Goal: Transaction & Acquisition: Book appointment/travel/reservation

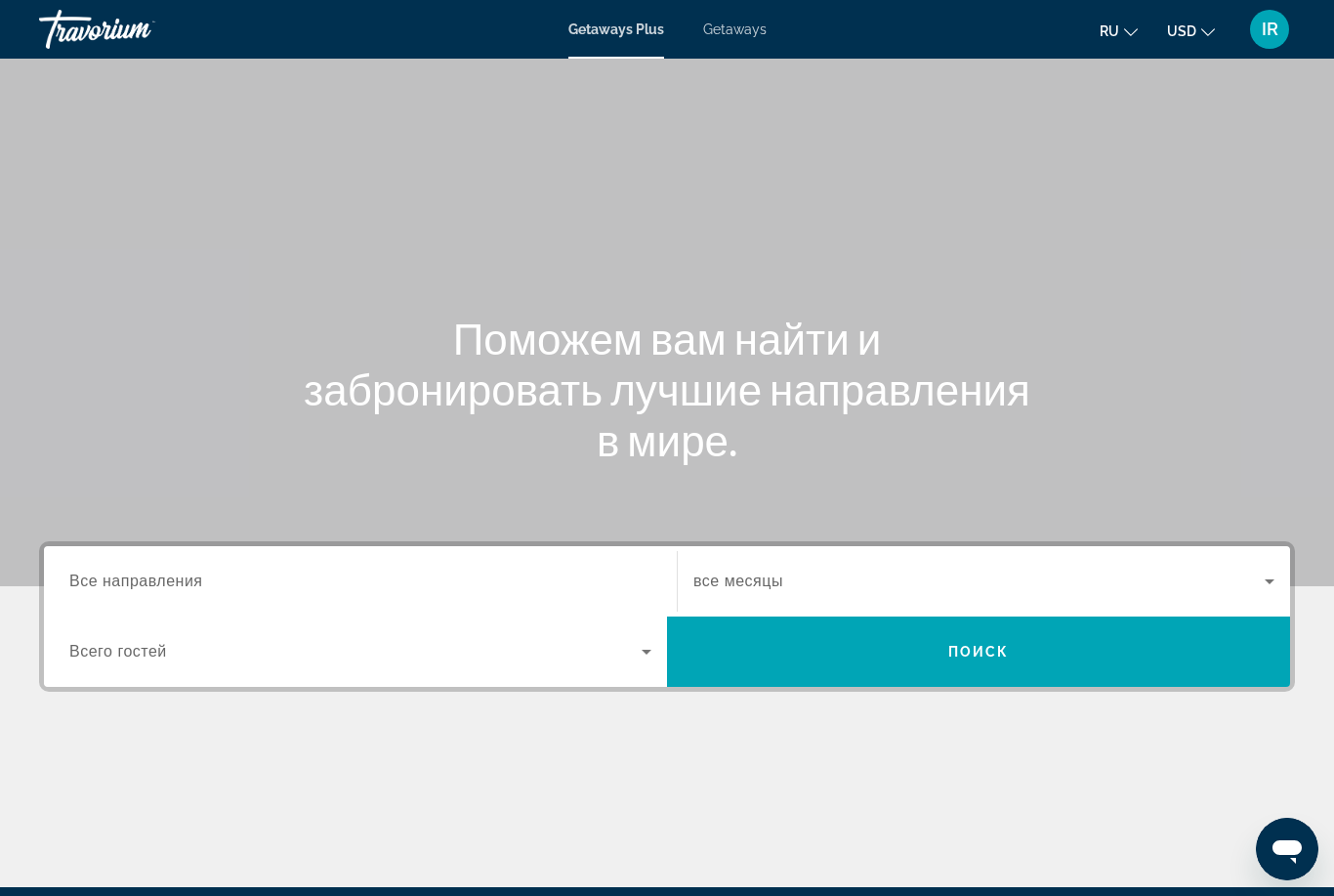
click at [328, 563] on div "Search widget" at bounding box center [360, 581] width 582 height 56
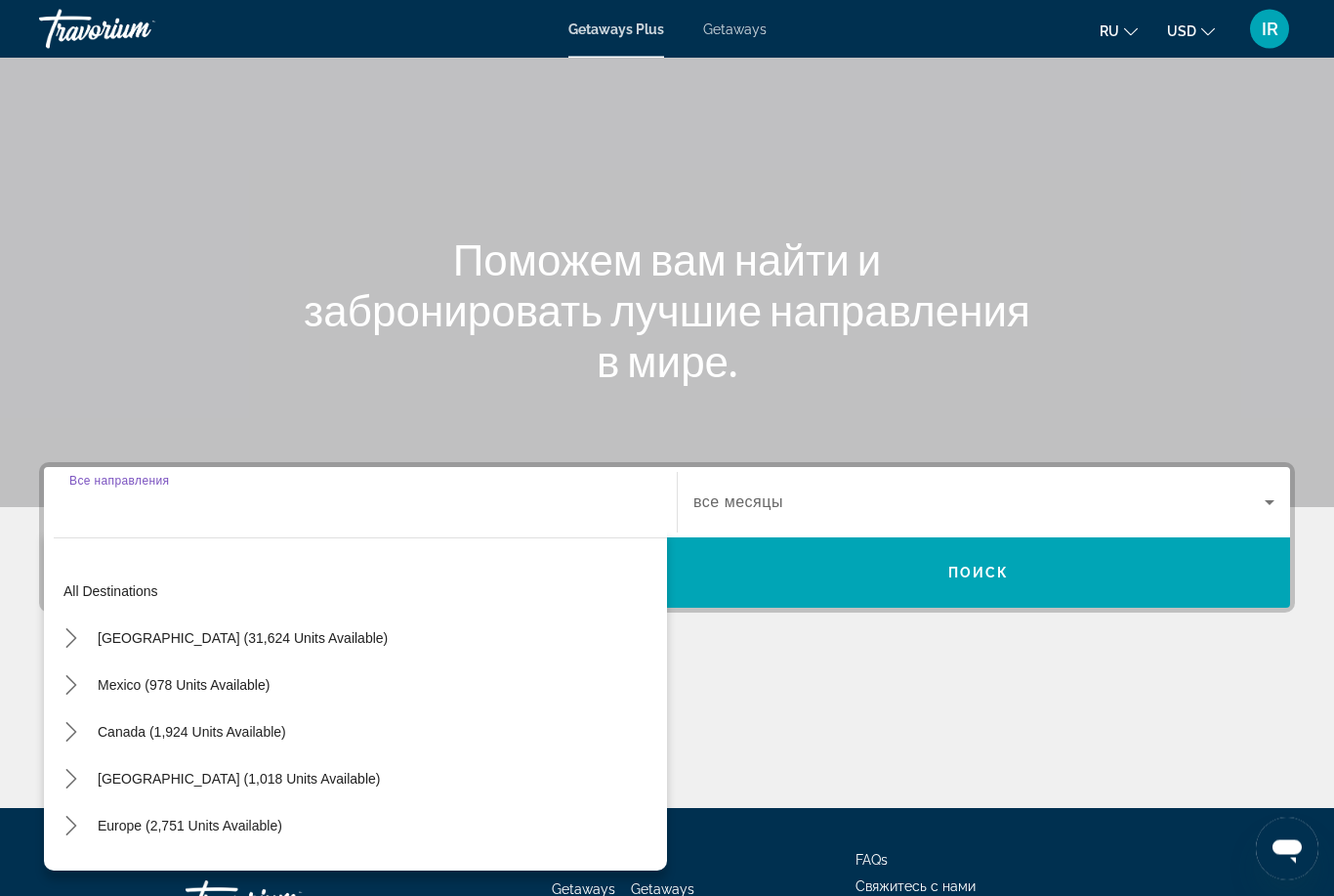
scroll to position [231, 0]
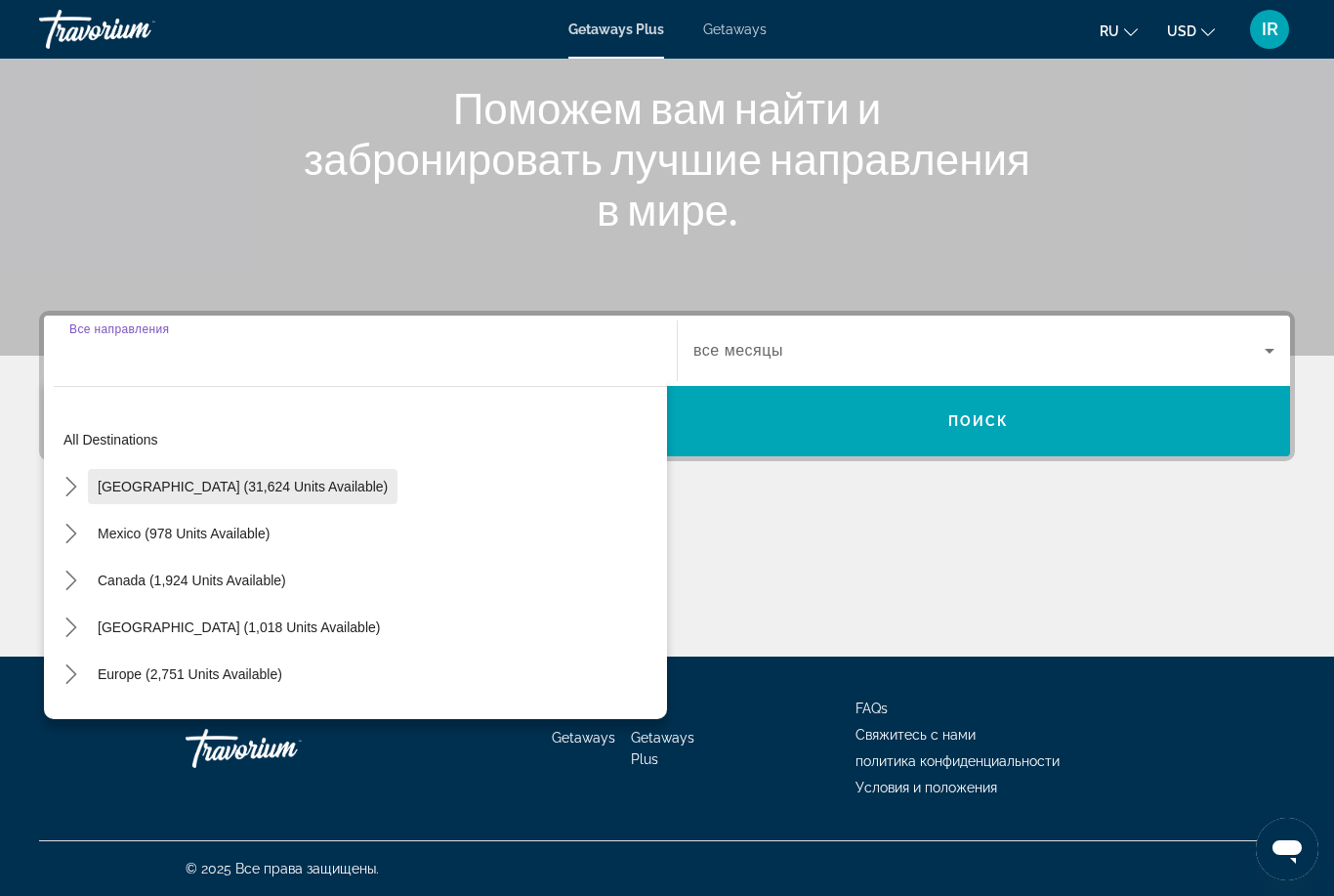
click at [314, 478] on span "[GEOGRAPHIC_DATA] (31,624 units available)" at bounding box center [243, 486] width 290 height 16
type input "**********"
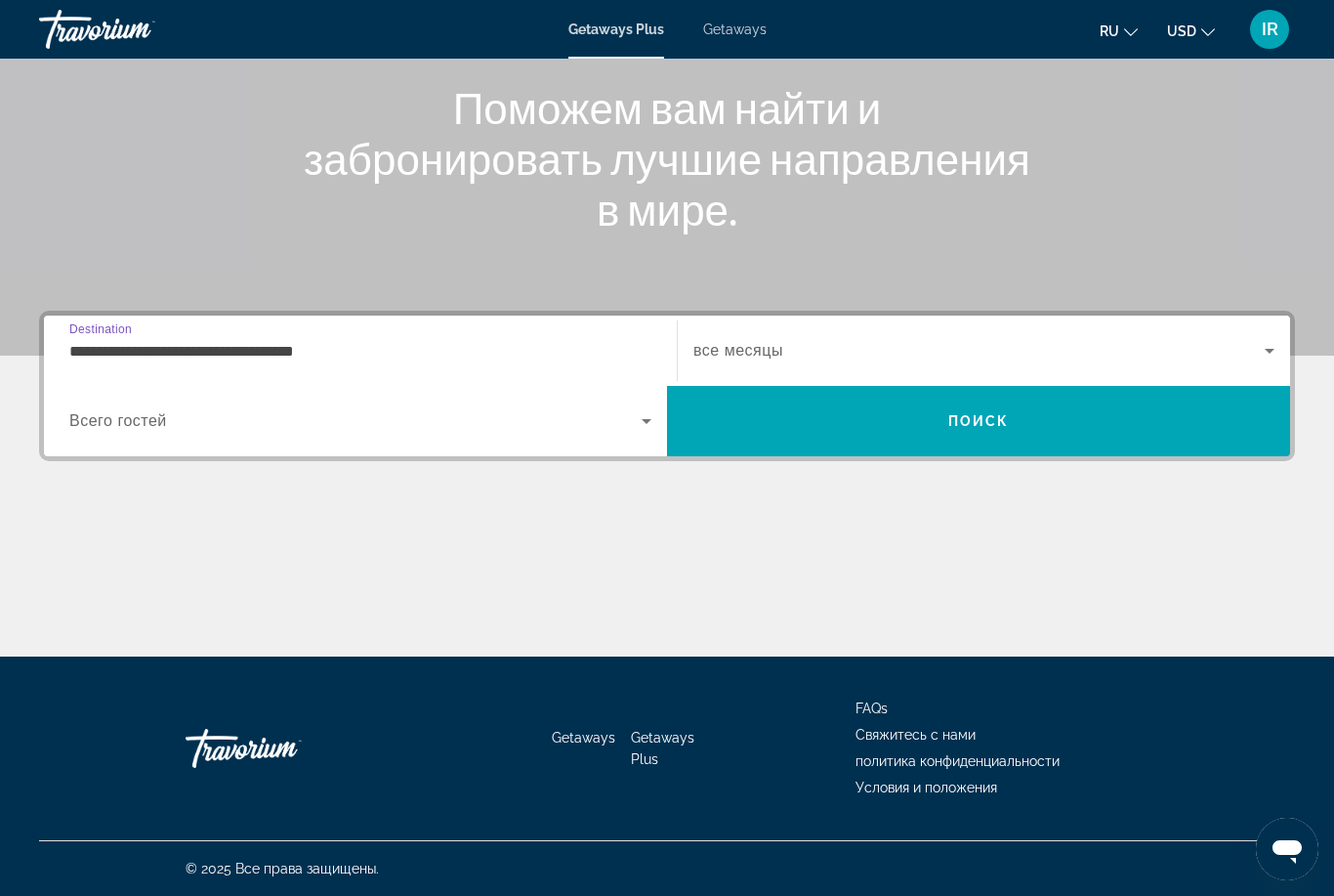
click at [595, 409] on span "Search widget" at bounding box center [355, 421] width 572 height 23
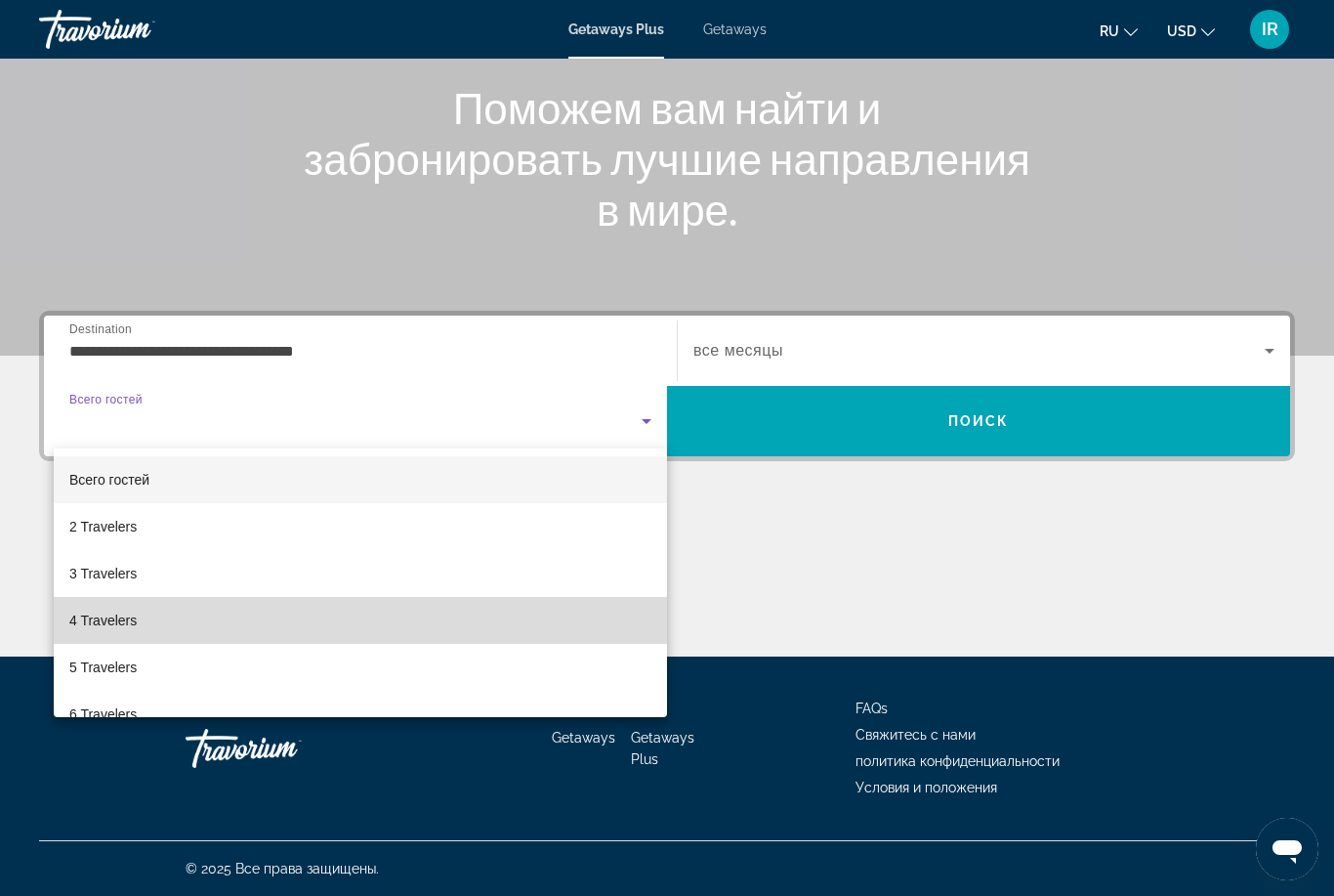
click at [353, 619] on mat-option "4 Travelers" at bounding box center [360, 620] width 613 height 47
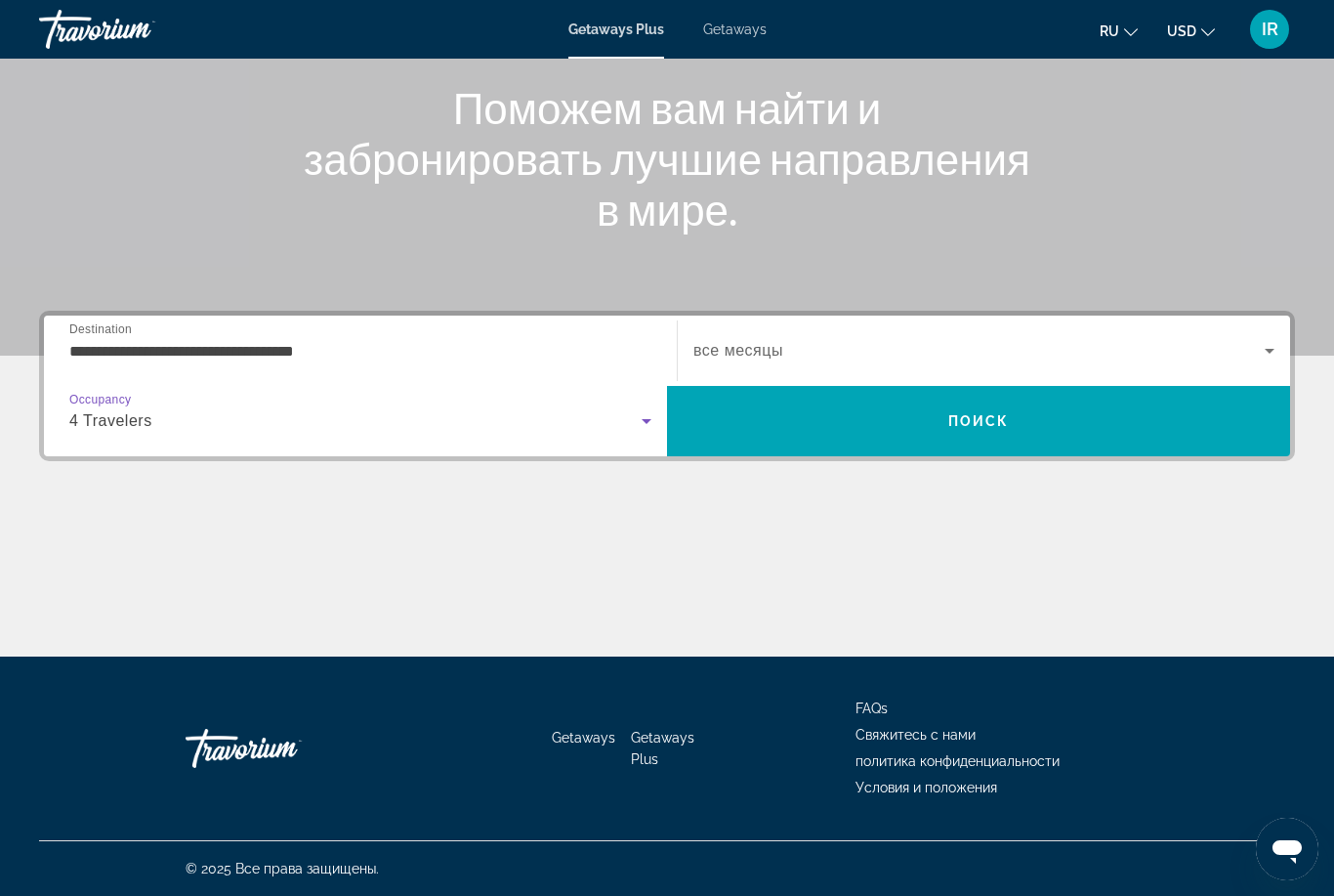
click at [813, 349] on span "Search widget" at bounding box center [979, 350] width 571 height 23
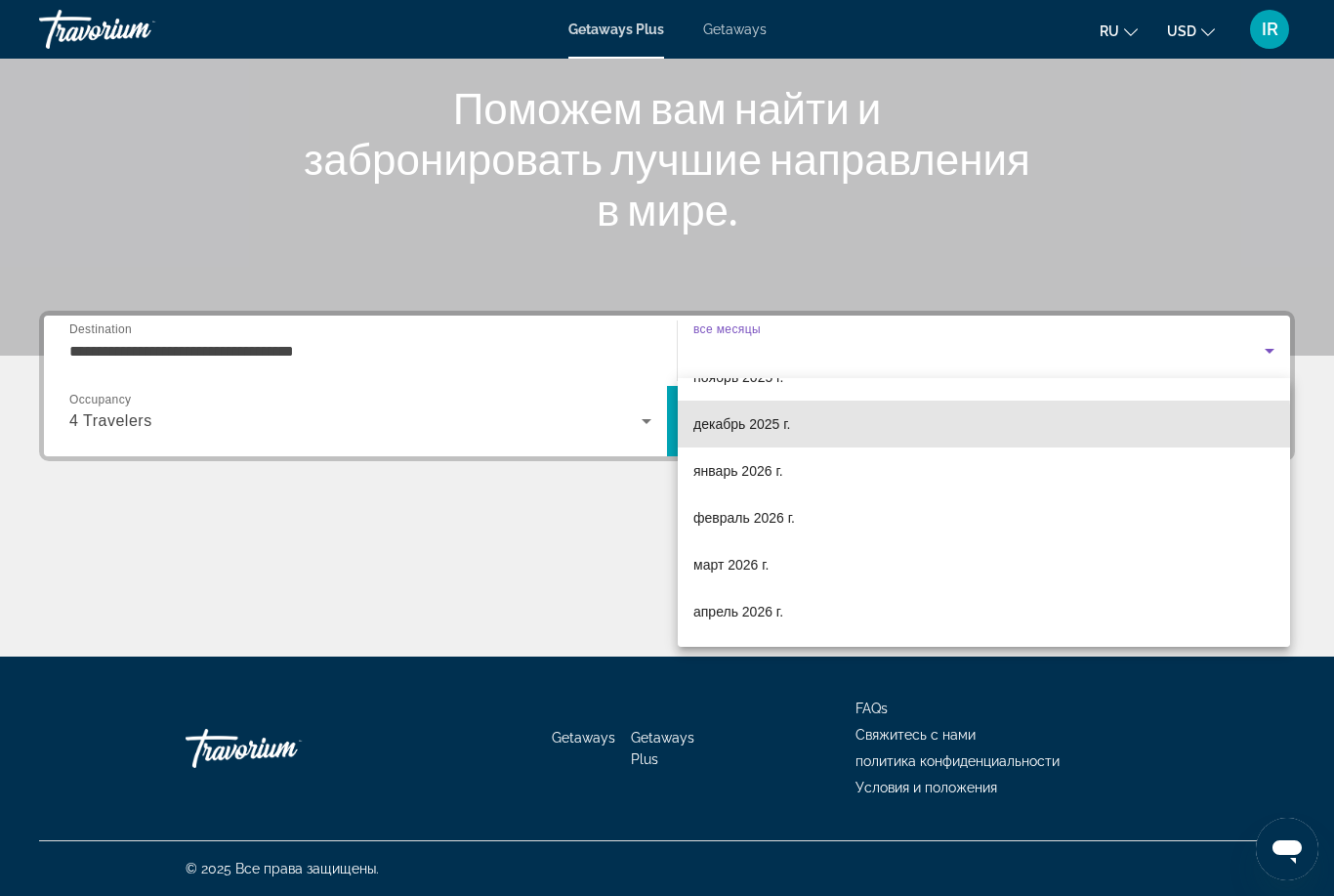
scroll to position [131, 0]
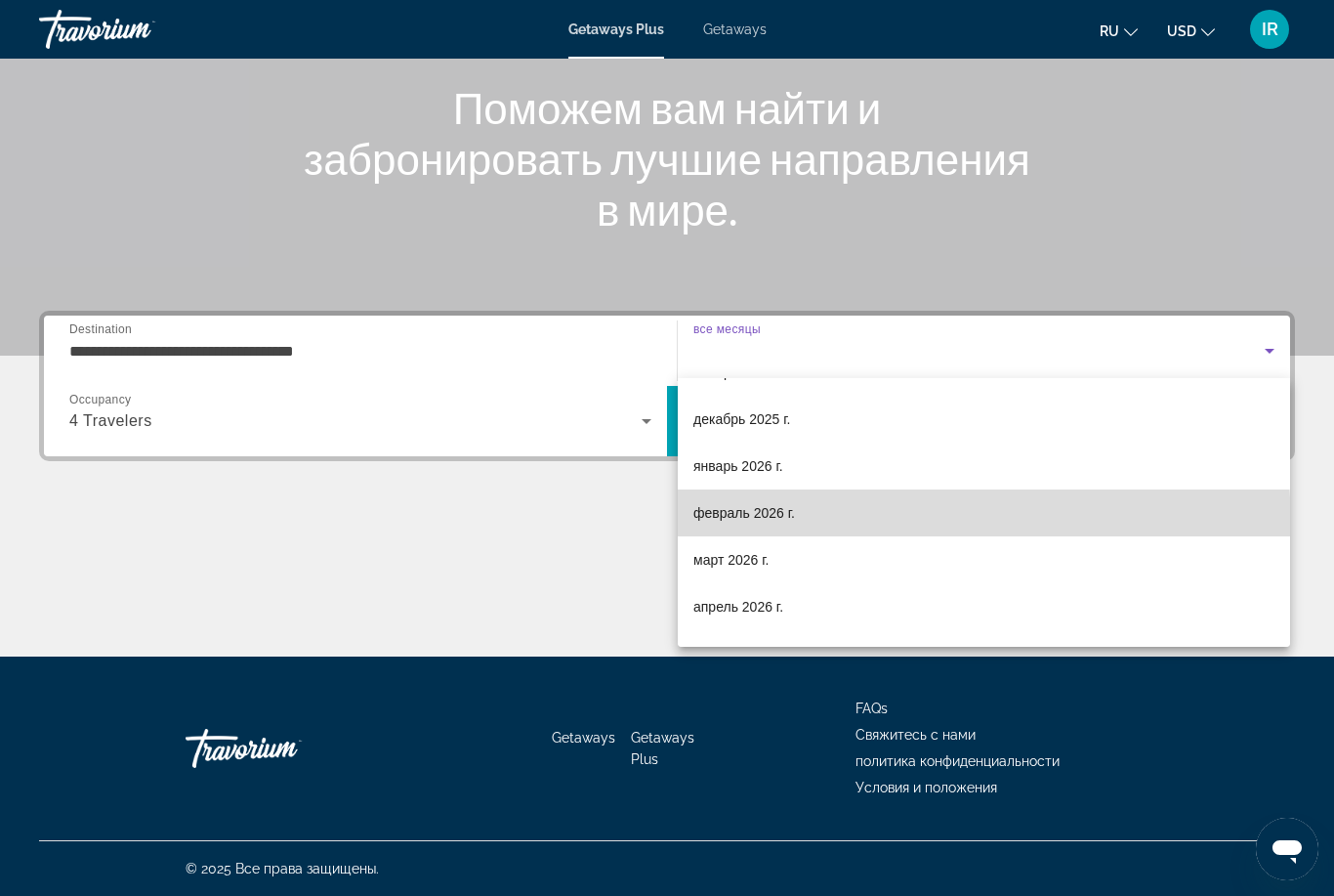
click at [840, 525] on mat-option "февраль 2026 г." at bounding box center [984, 513] width 612 height 47
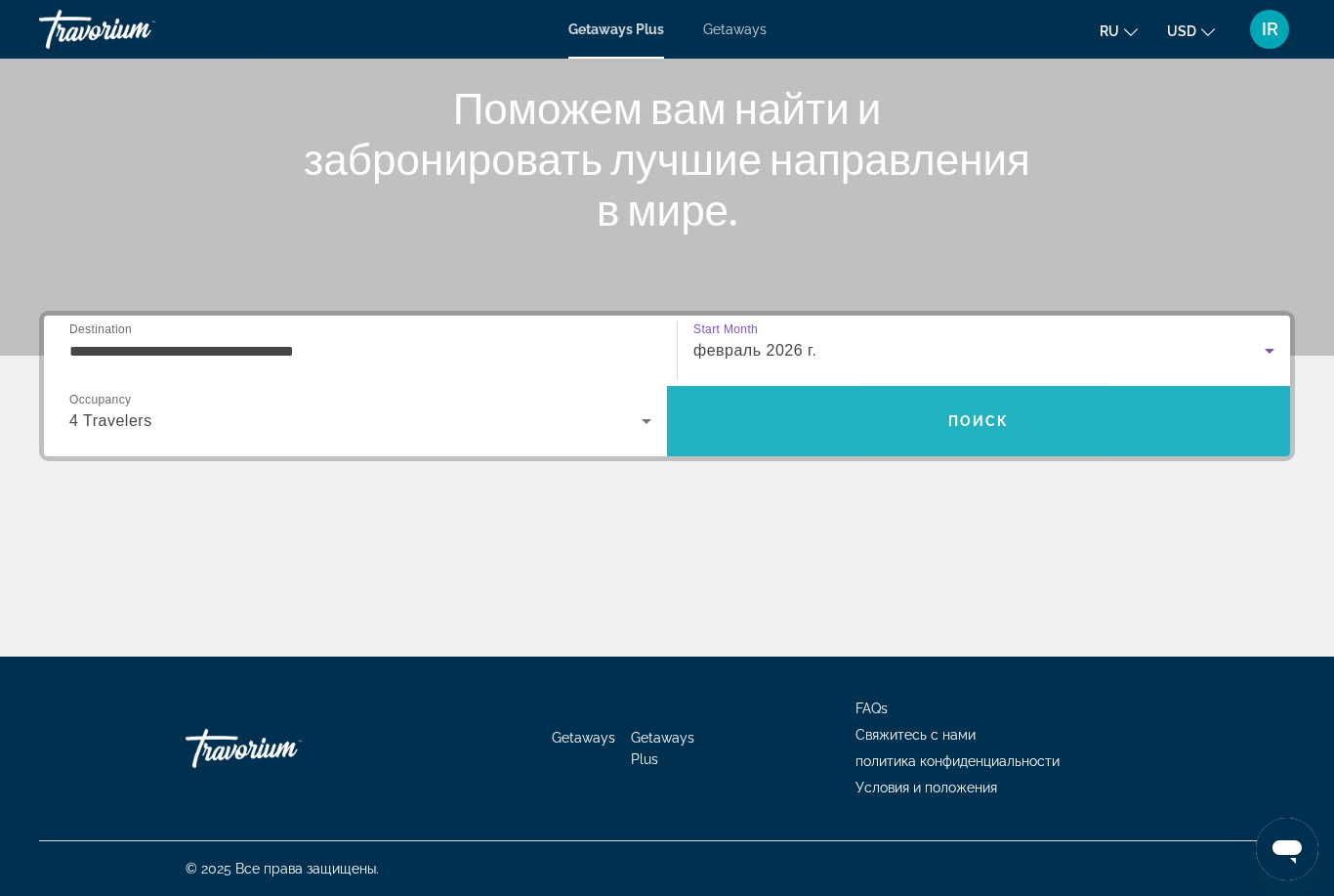
click at [955, 435] on span "Search" at bounding box center [978, 421] width 623 height 47
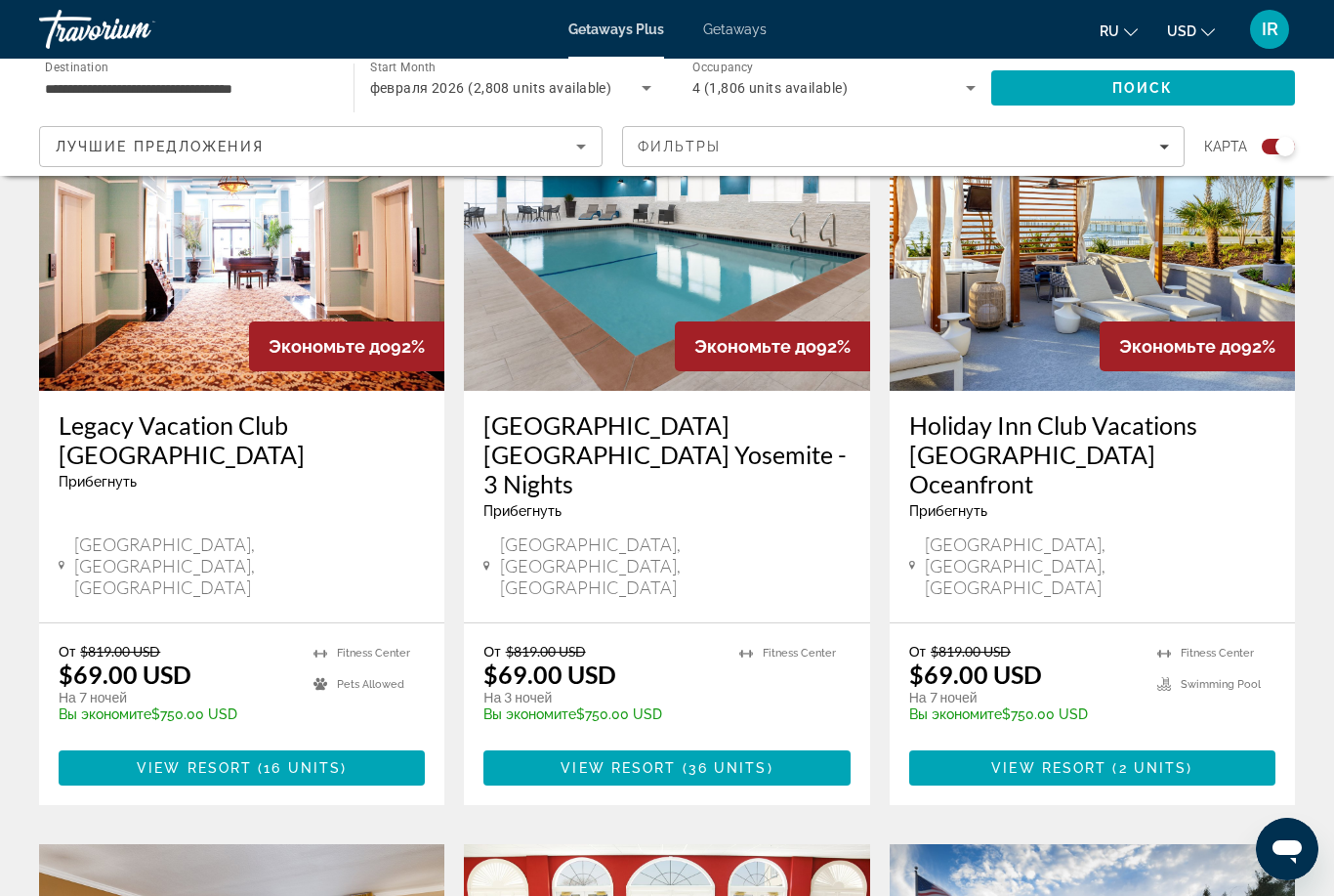
scroll to position [763, 0]
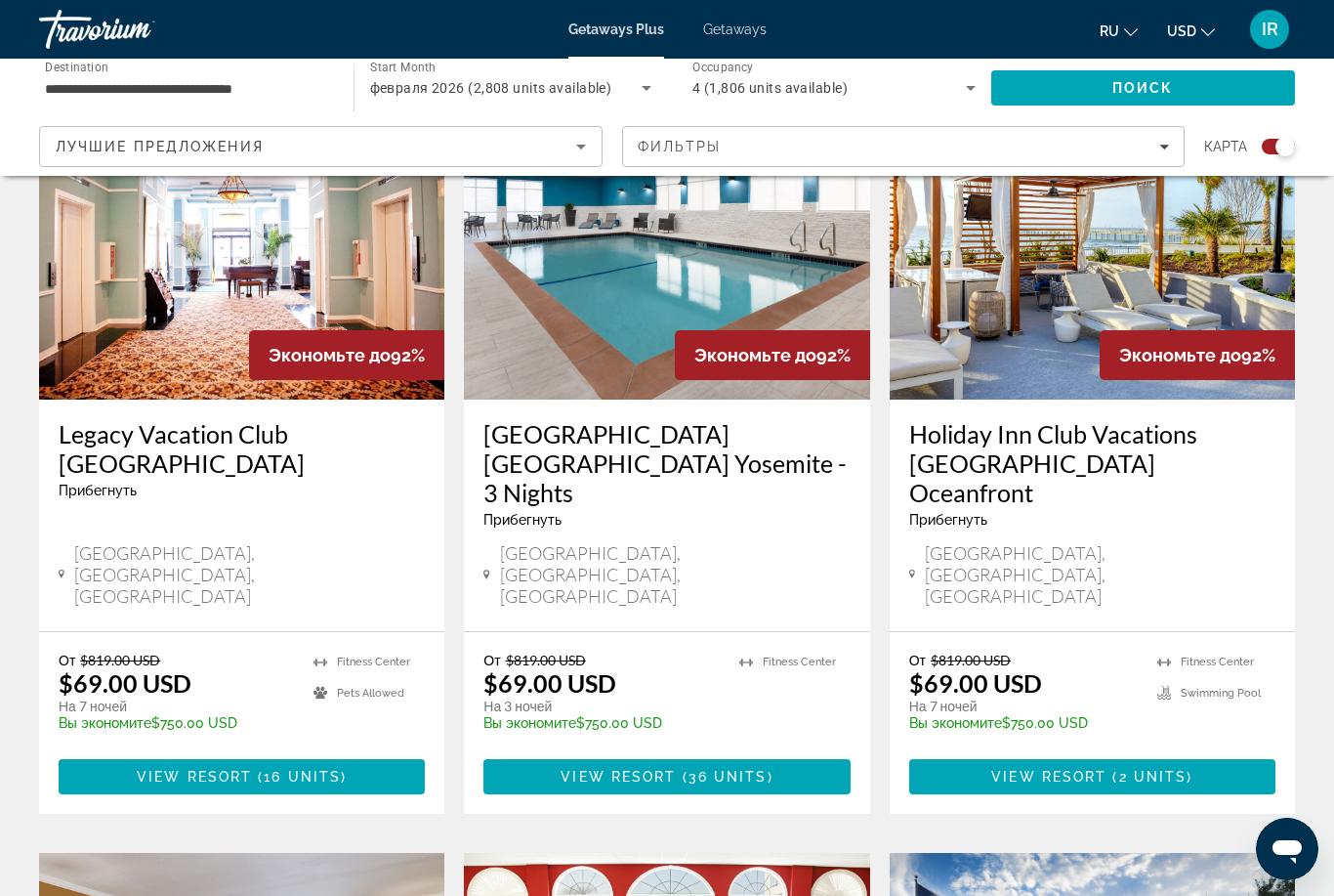
click at [244, 146] on span "Лучшие предложения" at bounding box center [159, 147] width 208 height 16
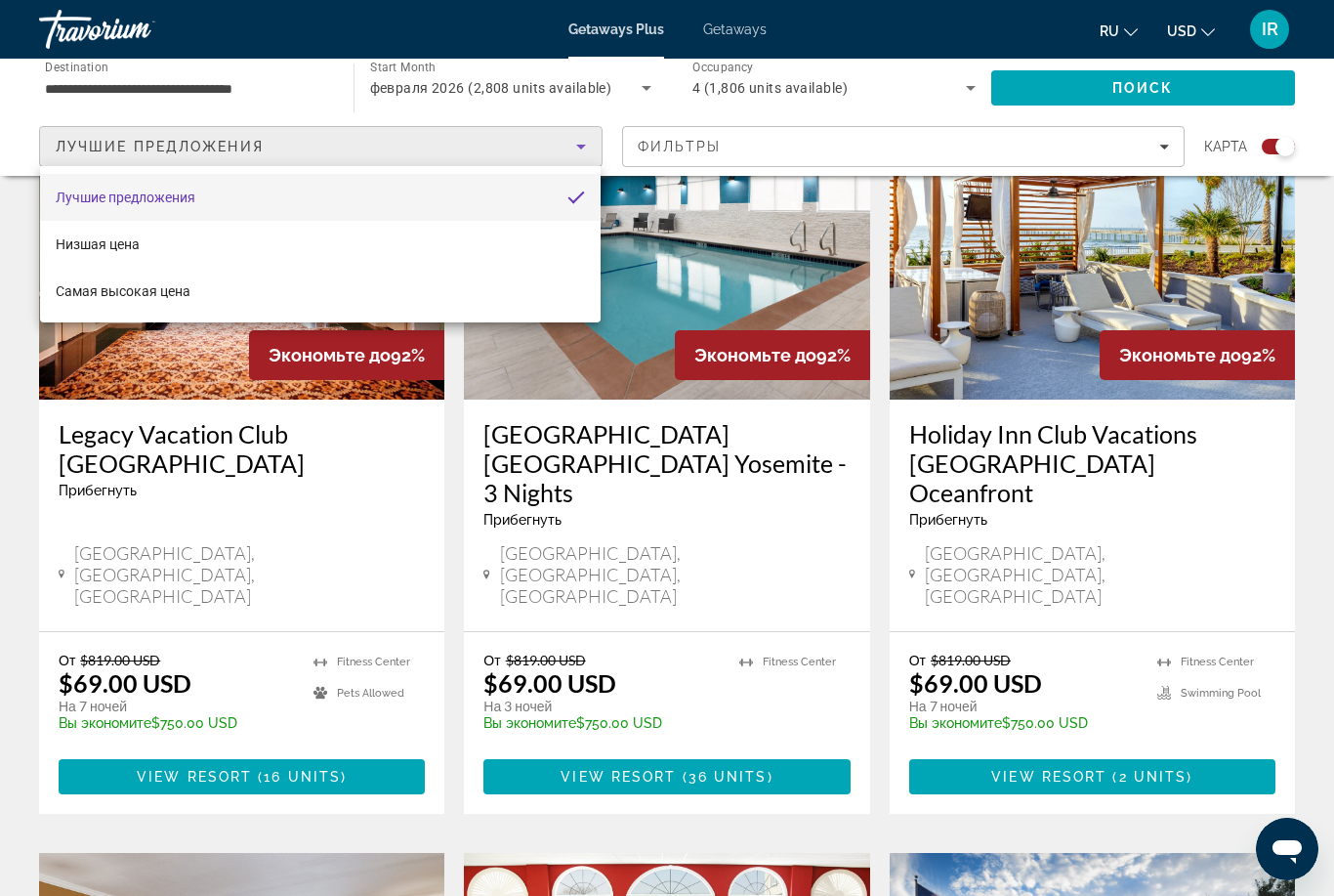
click at [121, 85] on div at bounding box center [667, 448] width 1334 height 896
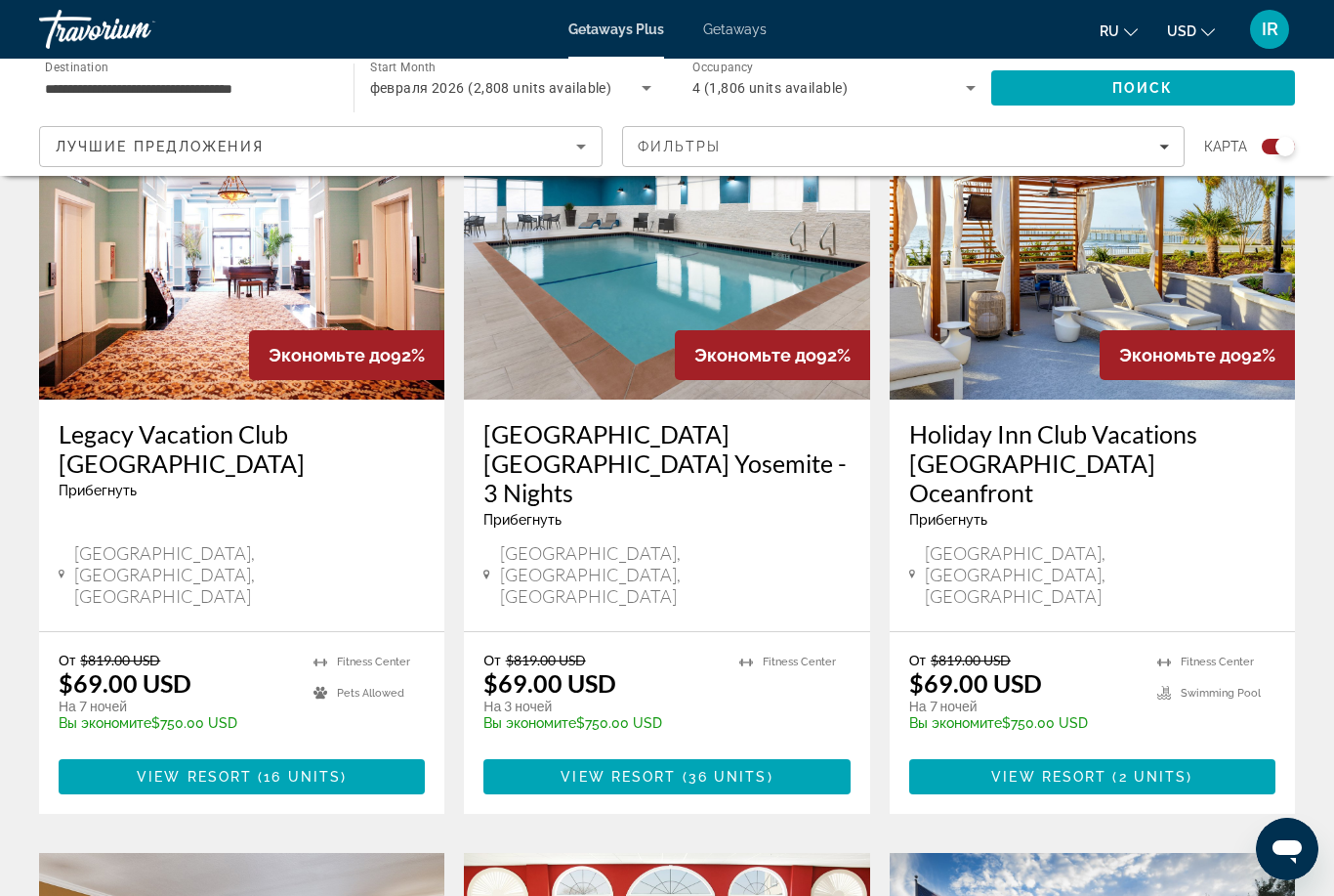
click at [63, 91] on input "**********" at bounding box center [187, 89] width 284 height 23
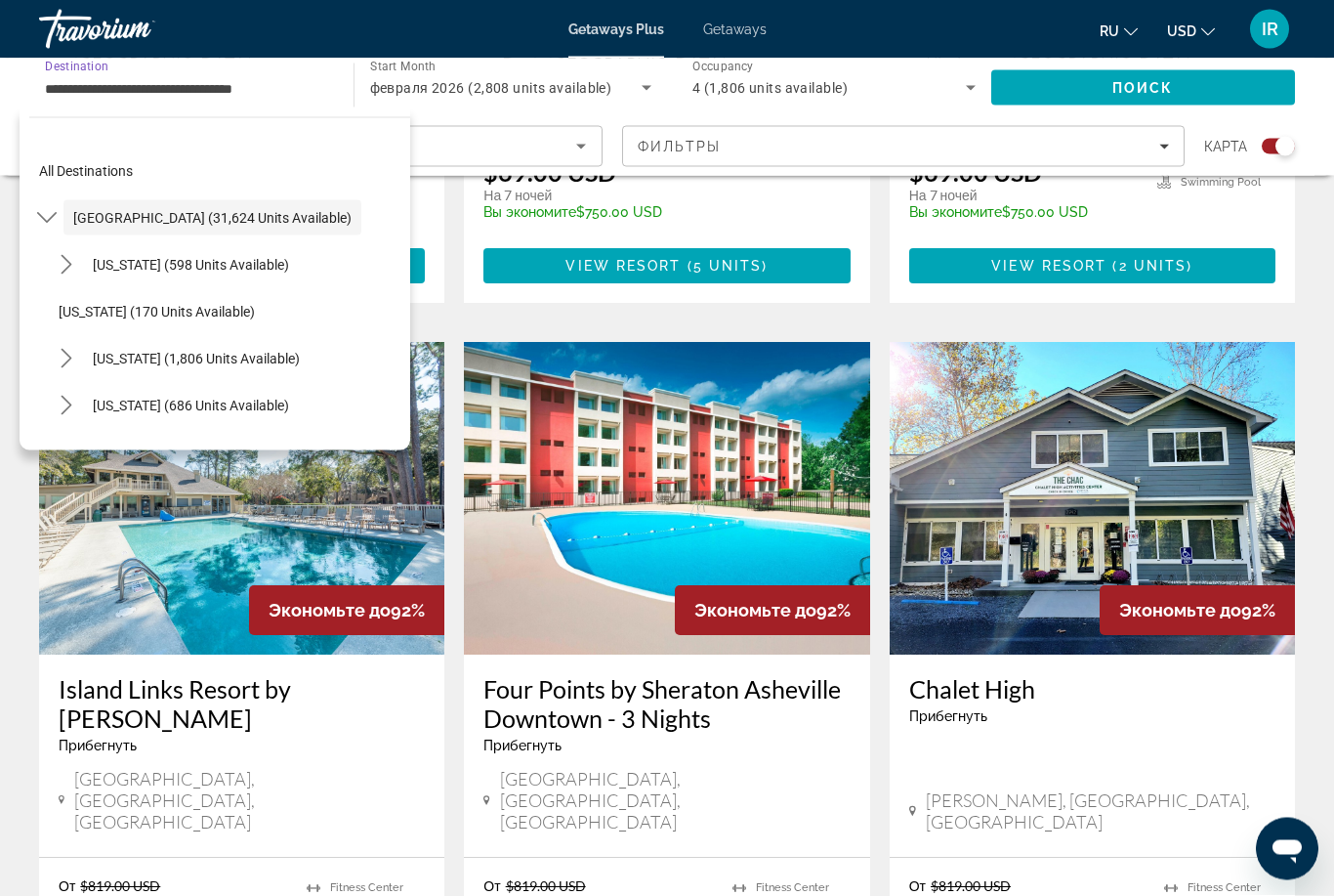
scroll to position [2755, 0]
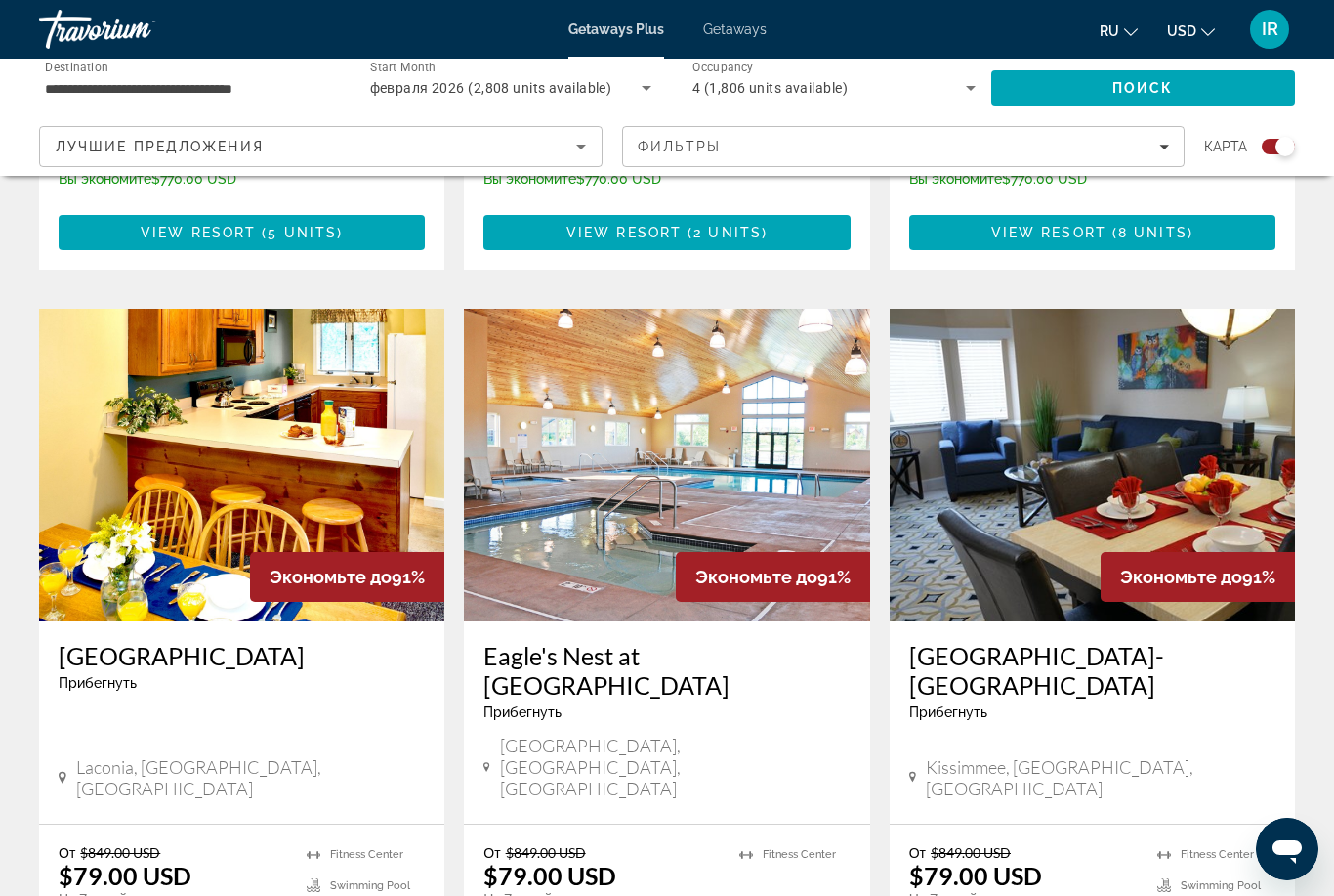
scroll to position [2925, 0]
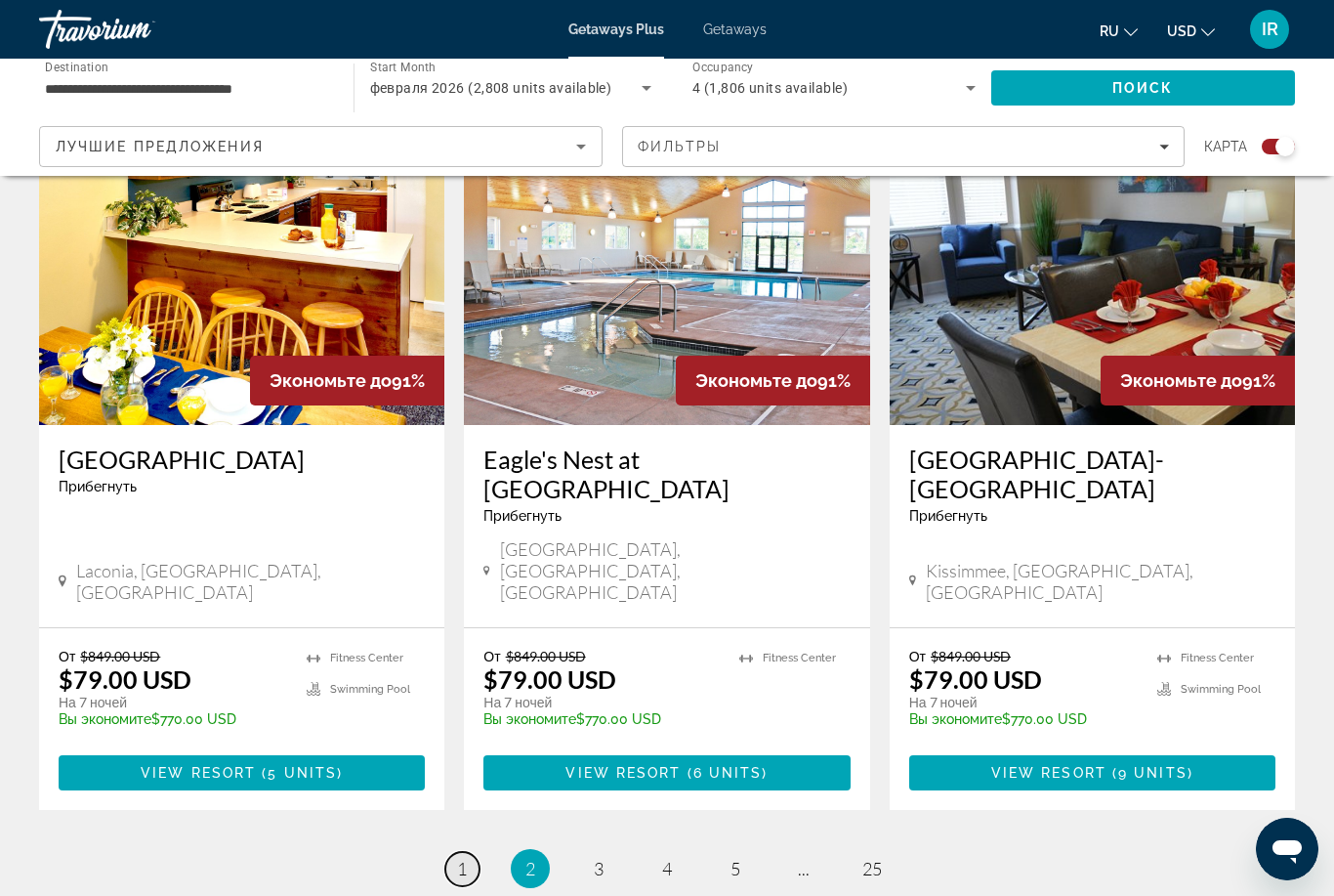
click at [472, 852] on link "page 1" at bounding box center [462, 869] width 34 height 34
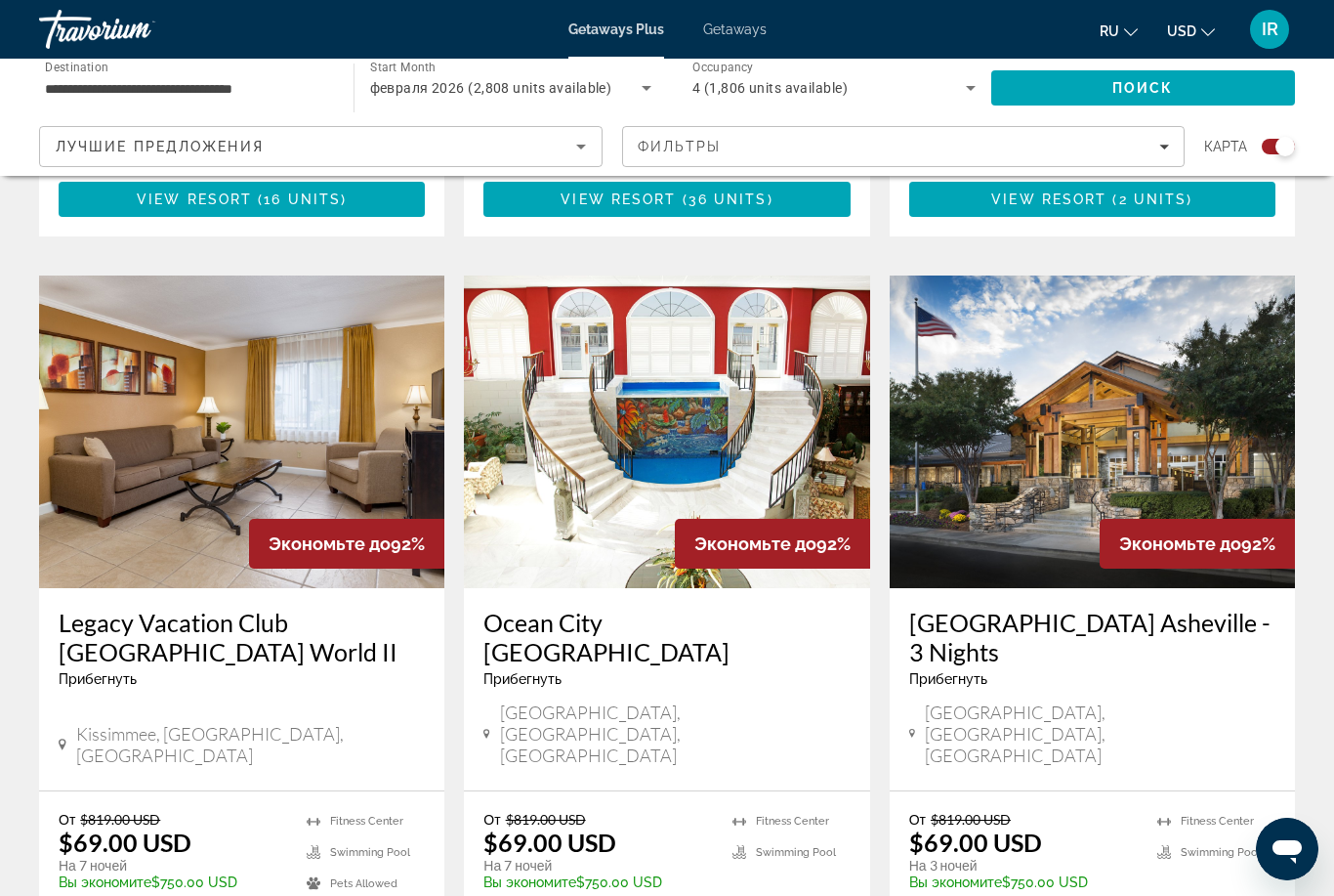
scroll to position [1339, 0]
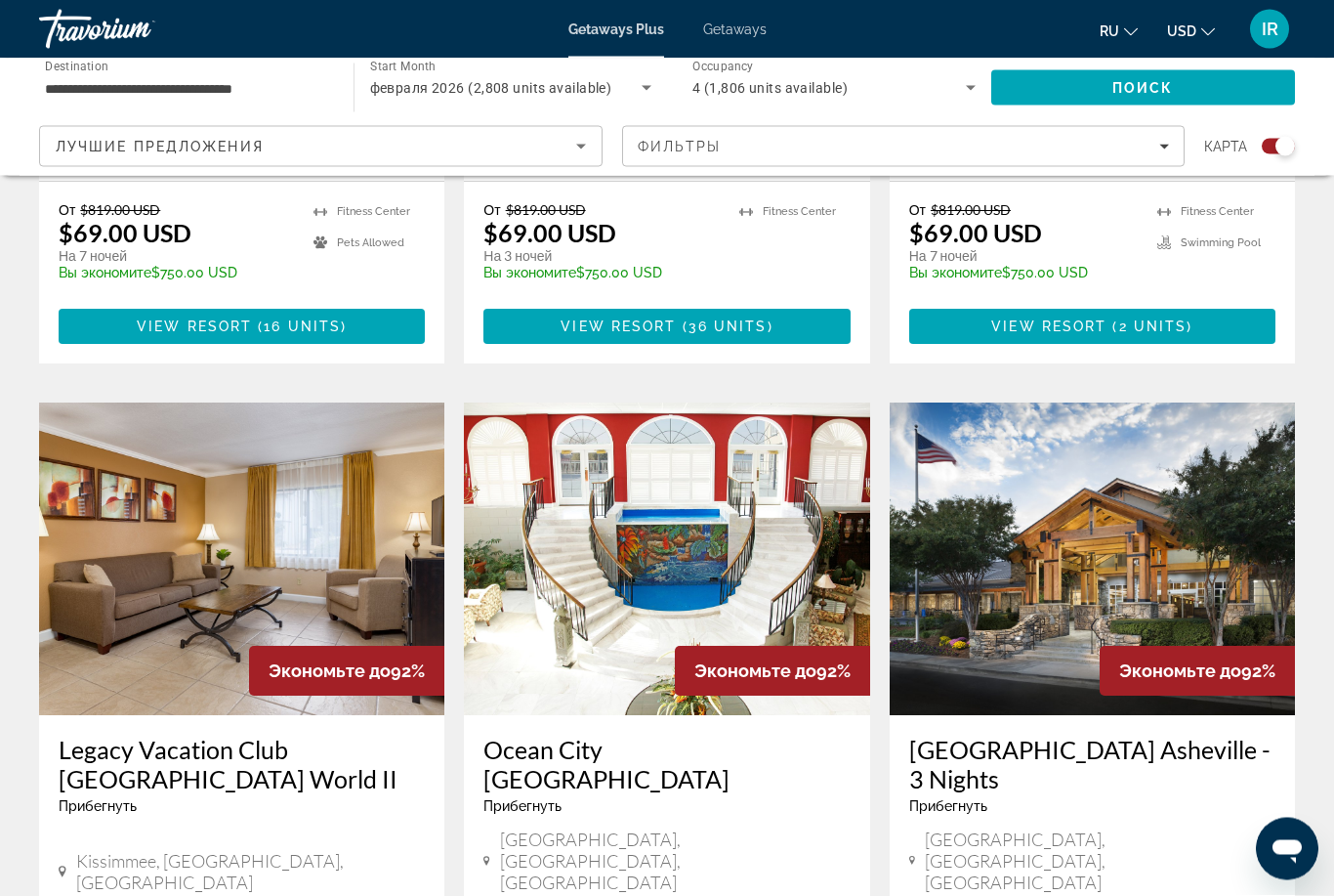
click at [369, 495] on img "Main content" at bounding box center [242, 560] width 405 height 313
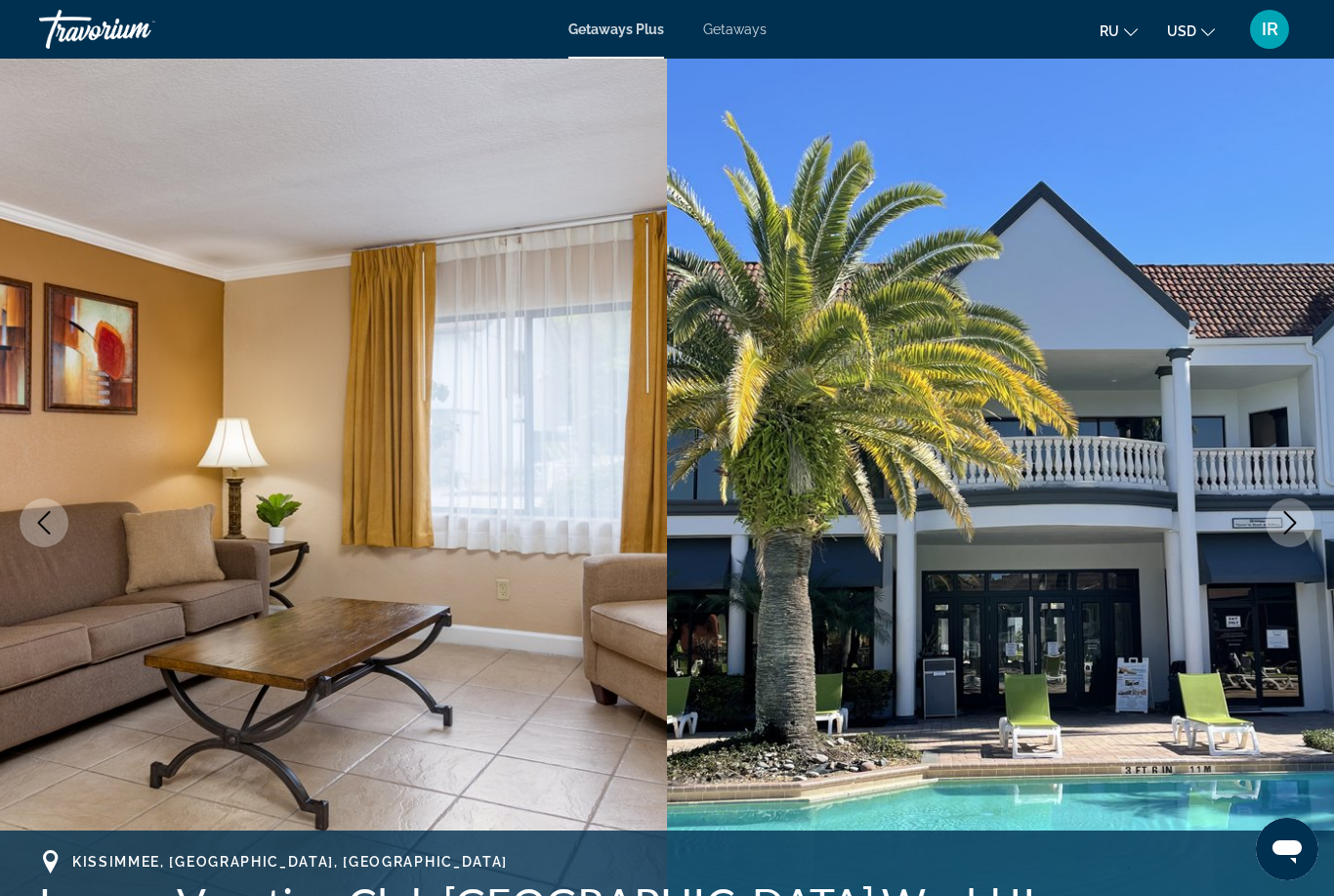
click at [1286, 515] on icon "Next image" at bounding box center [1290, 522] width 23 height 23
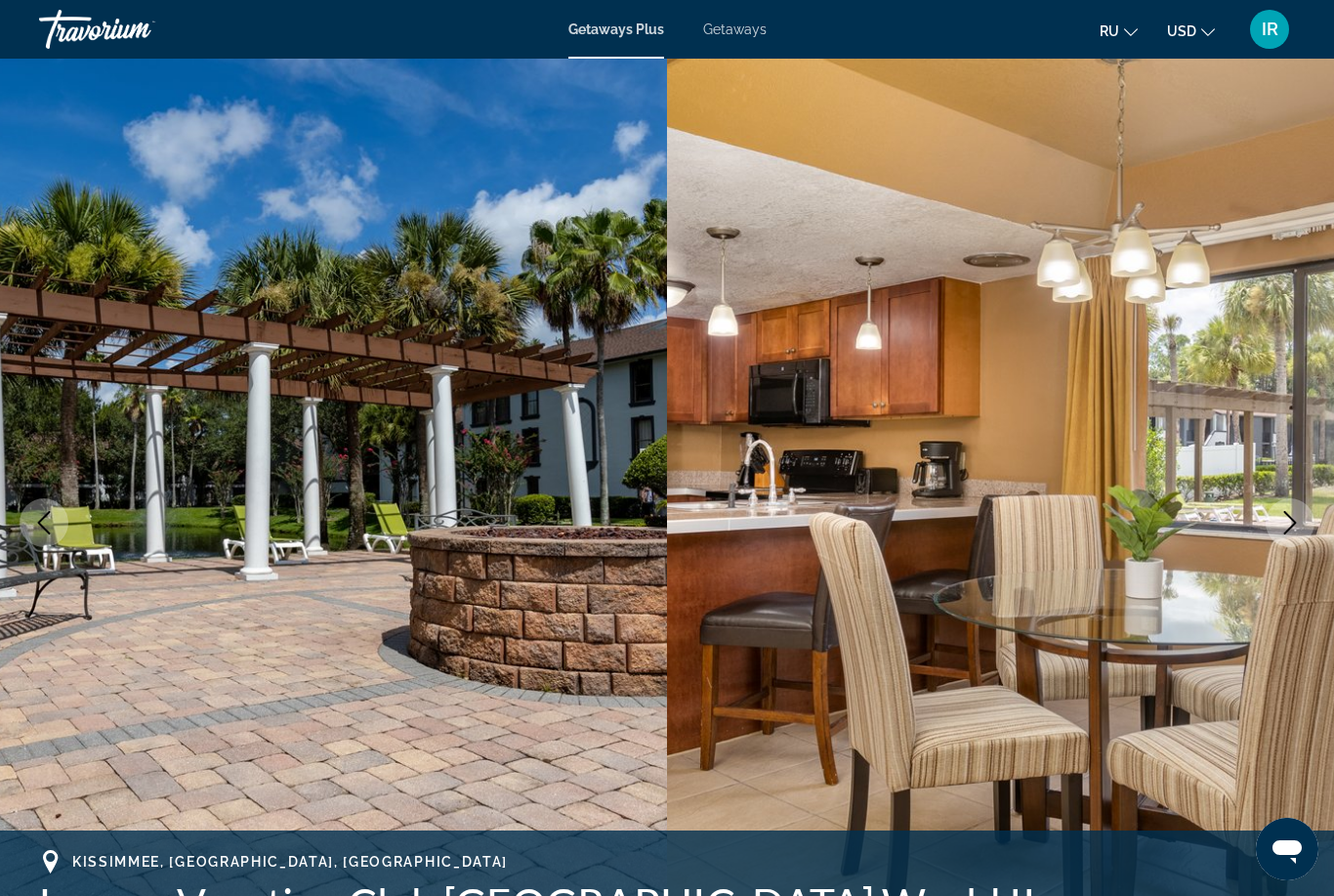
click at [1289, 538] on button "Next image" at bounding box center [1290, 522] width 49 height 49
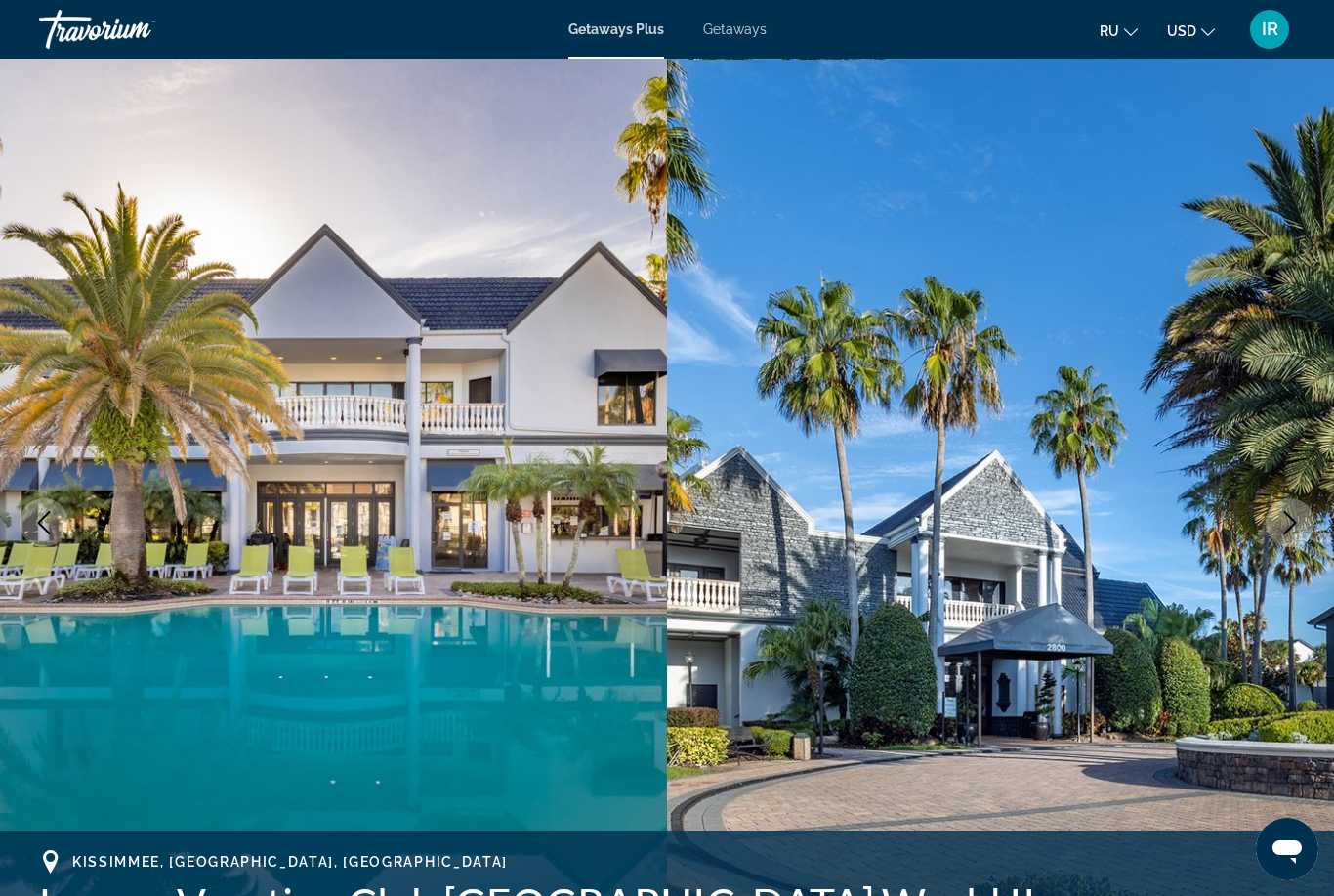
click at [1298, 547] on img "Main content" at bounding box center [1000, 522] width 667 height 928
click at [1274, 534] on button "Next image" at bounding box center [1290, 522] width 49 height 49
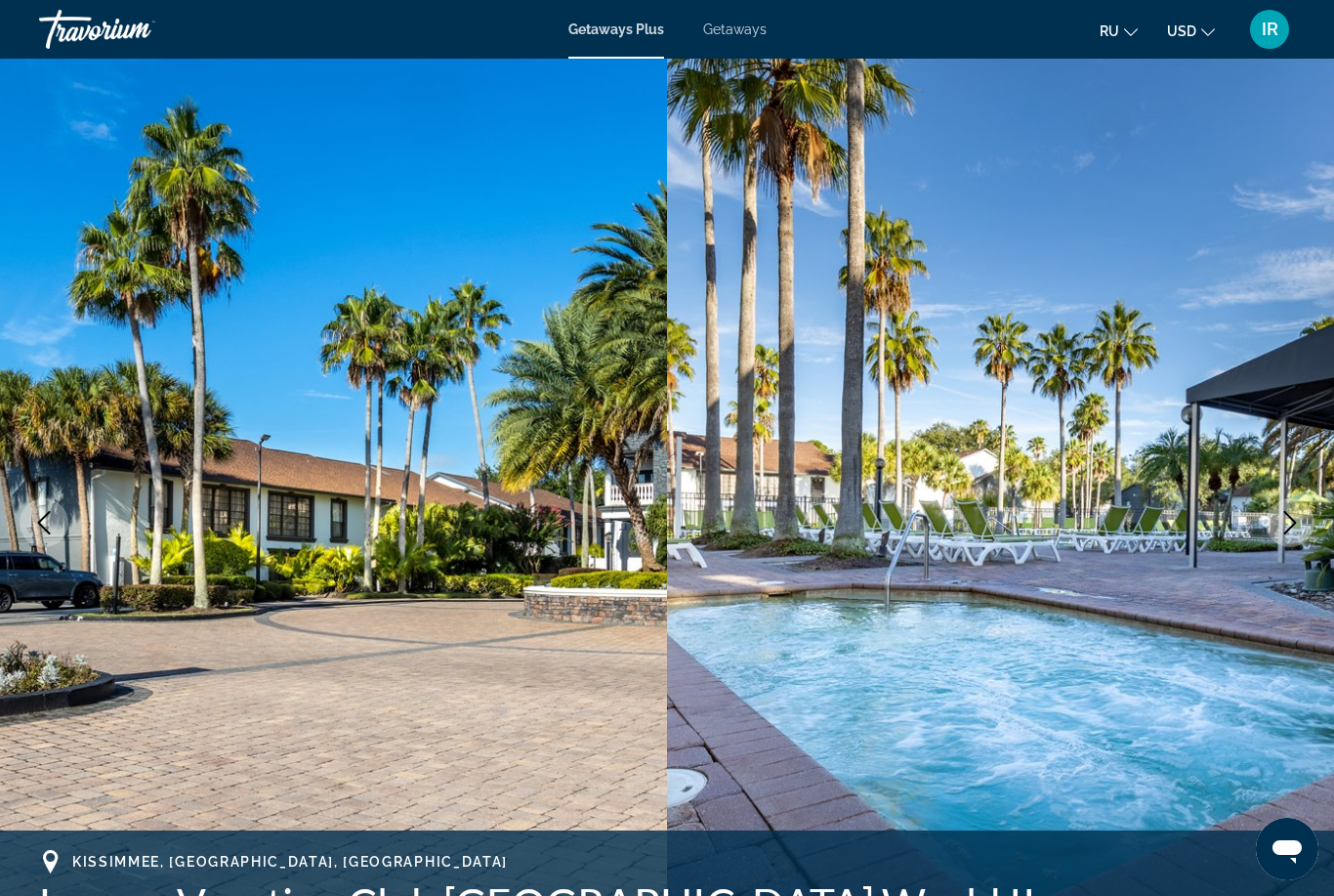
click at [1278, 532] on icon "Next image" at bounding box center [1290, 522] width 23 height 23
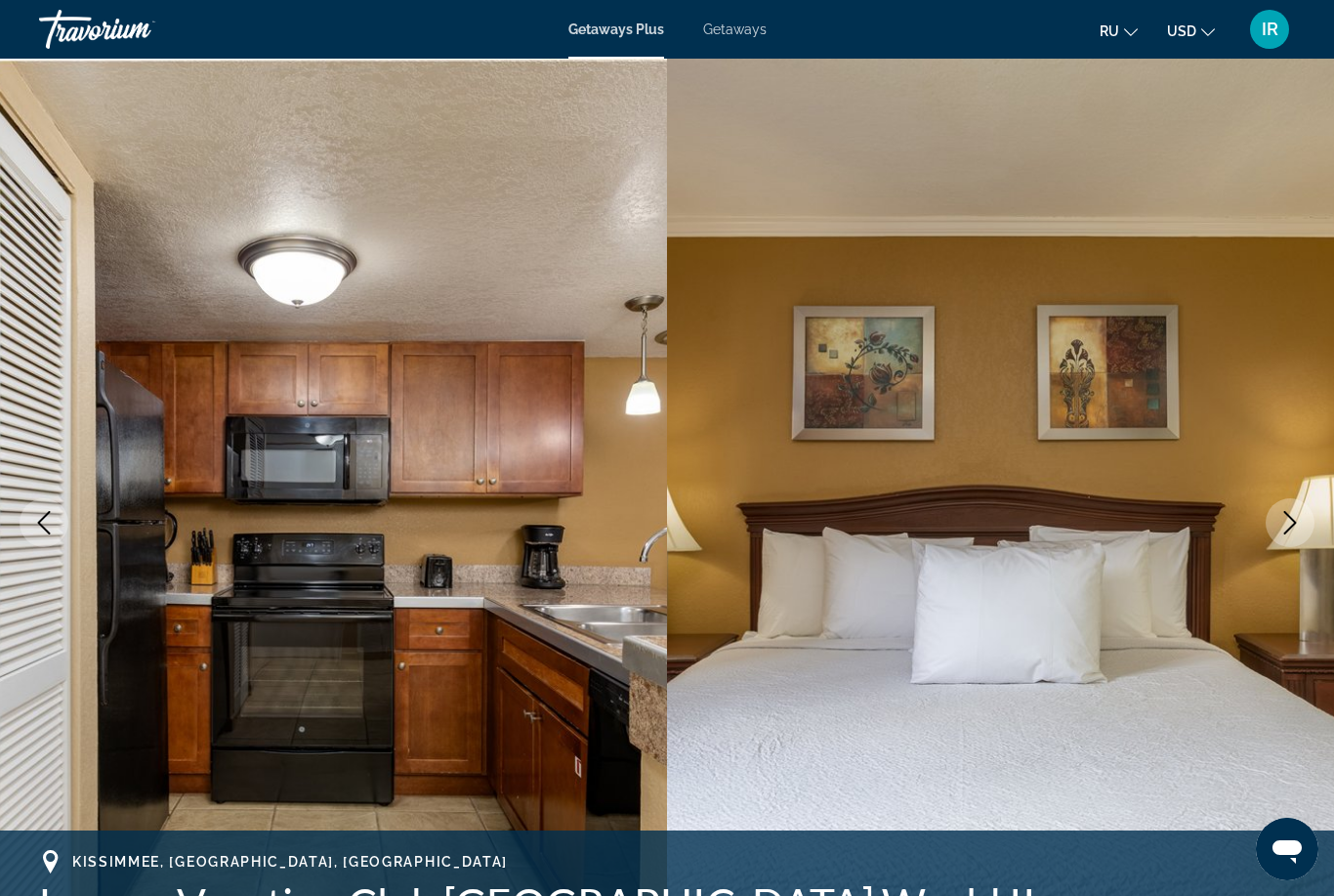
click at [1283, 533] on icon "Next image" at bounding box center [1290, 522] width 23 height 23
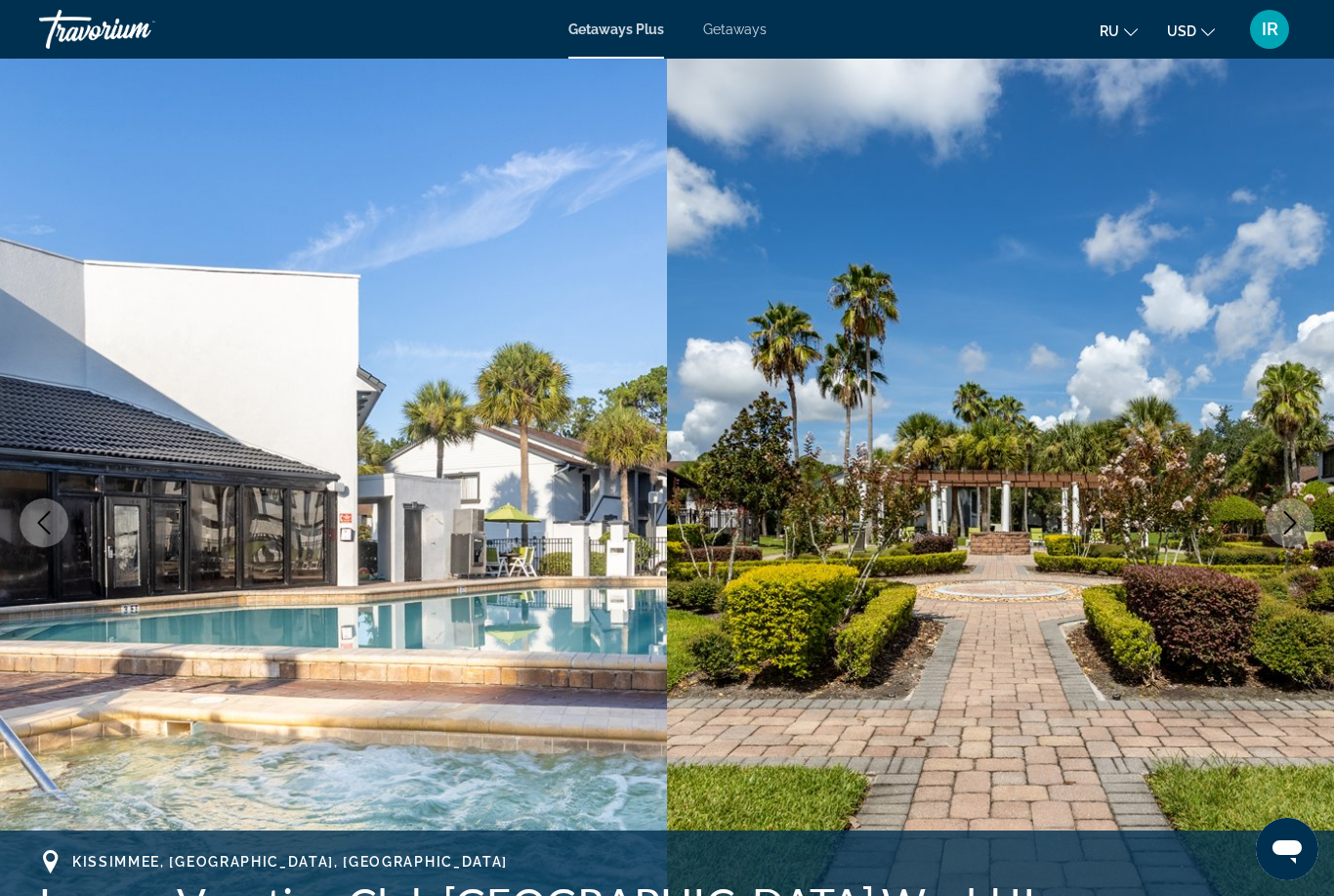
click at [1298, 529] on icon "Next image" at bounding box center [1290, 522] width 23 height 23
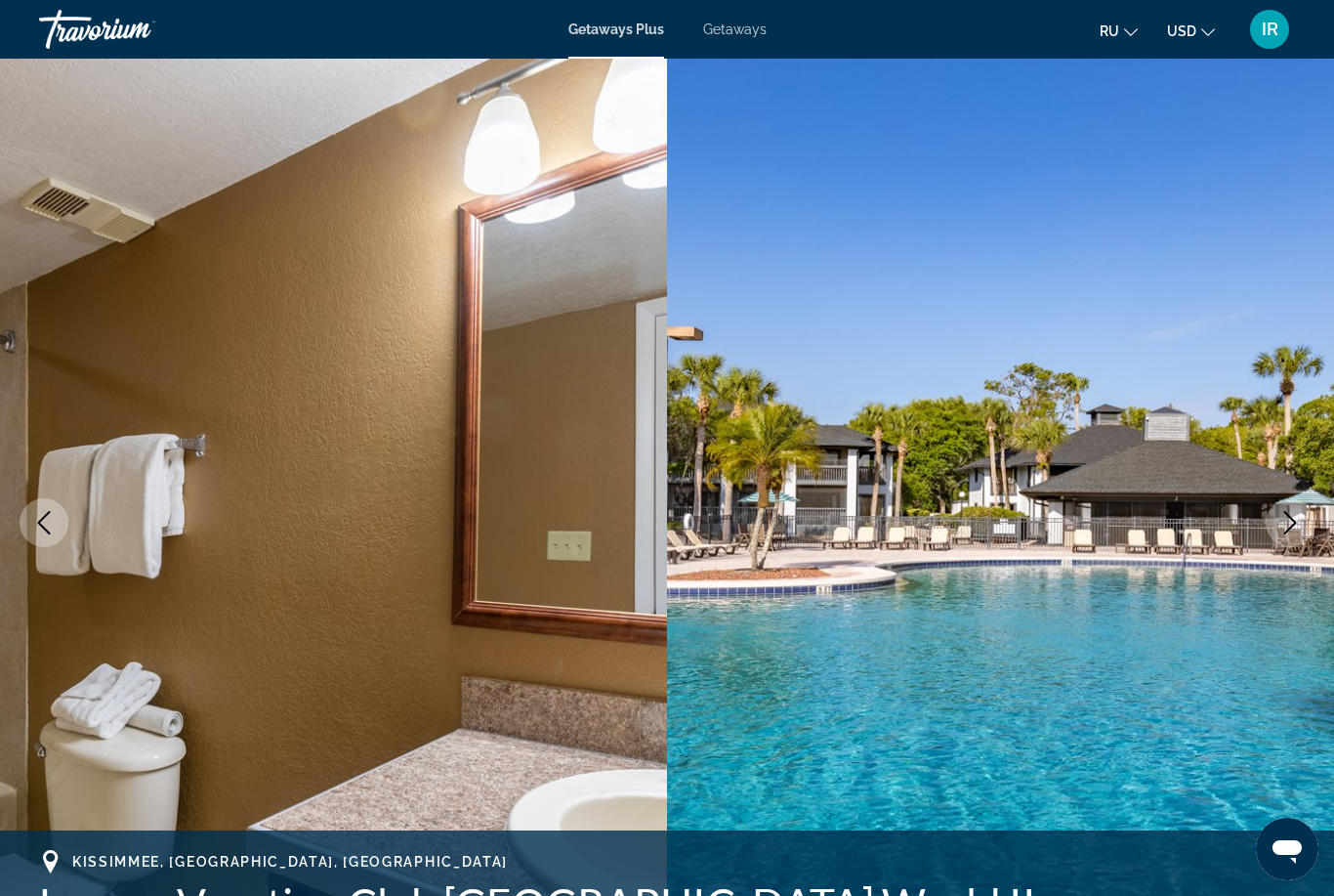
click at [1296, 527] on icon "Next image" at bounding box center [1290, 522] width 23 height 23
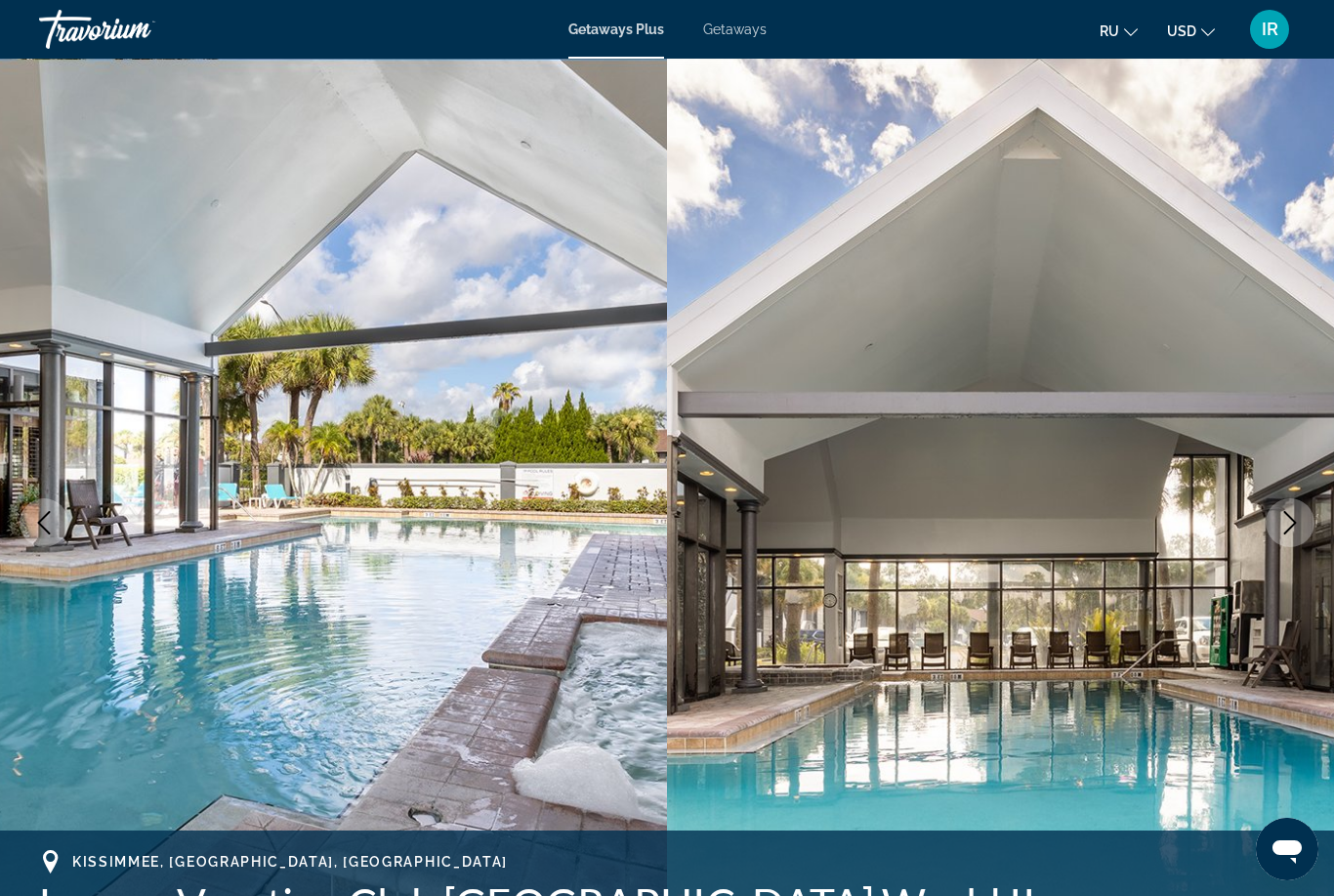
click at [1292, 532] on icon "Next image" at bounding box center [1290, 522] width 23 height 23
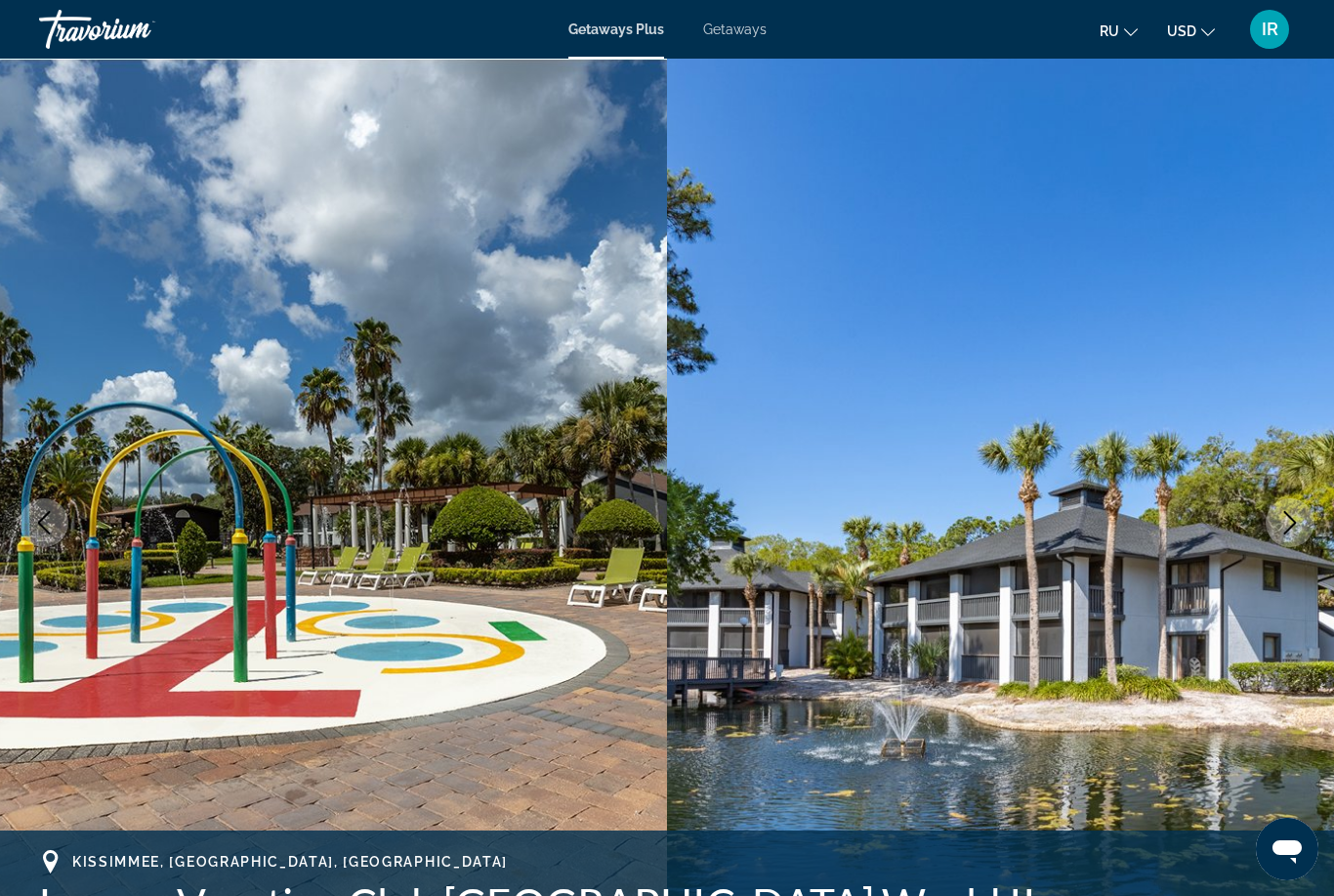
click at [1296, 534] on button "Next image" at bounding box center [1290, 522] width 49 height 49
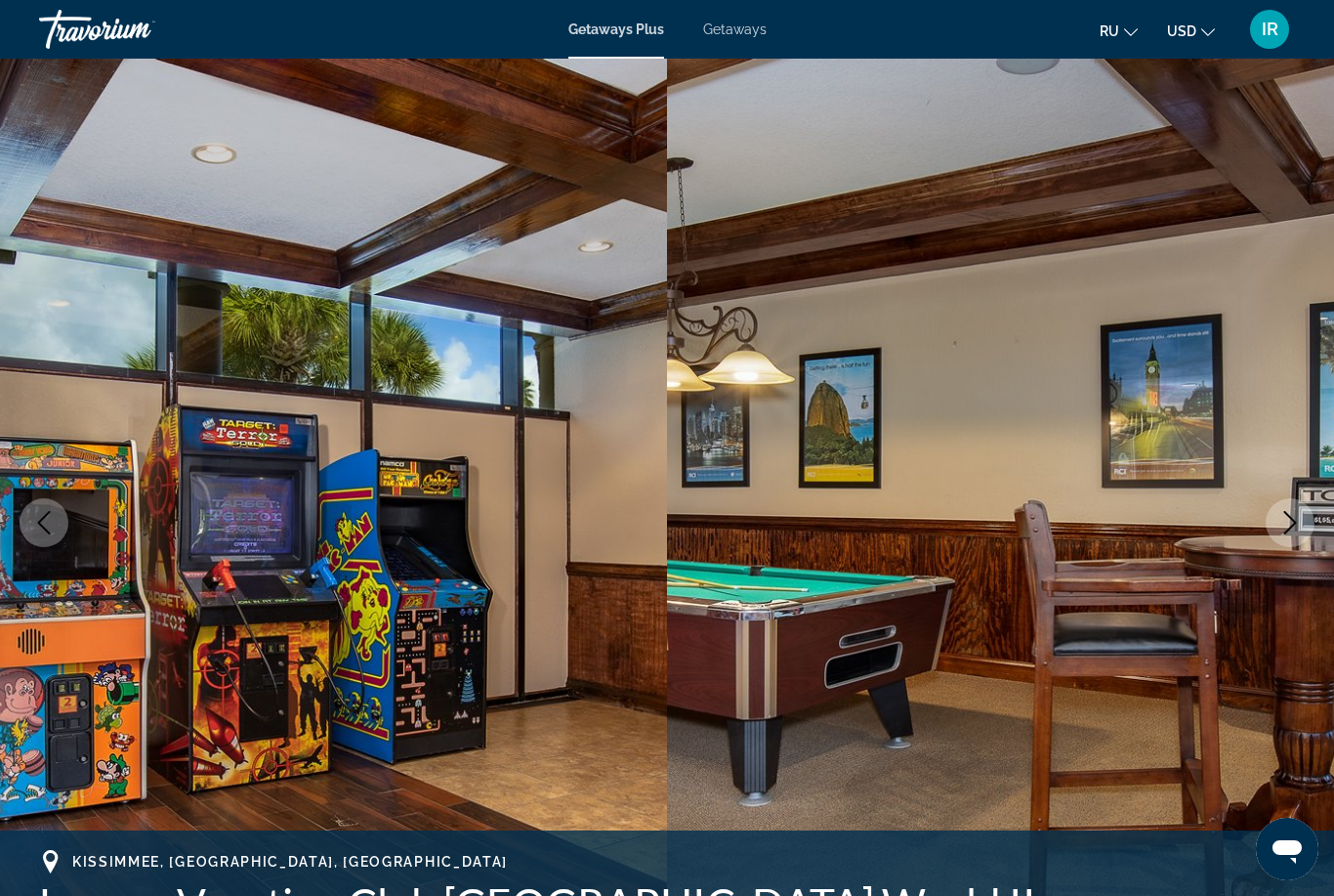
click at [1295, 537] on button "Next image" at bounding box center [1290, 522] width 49 height 49
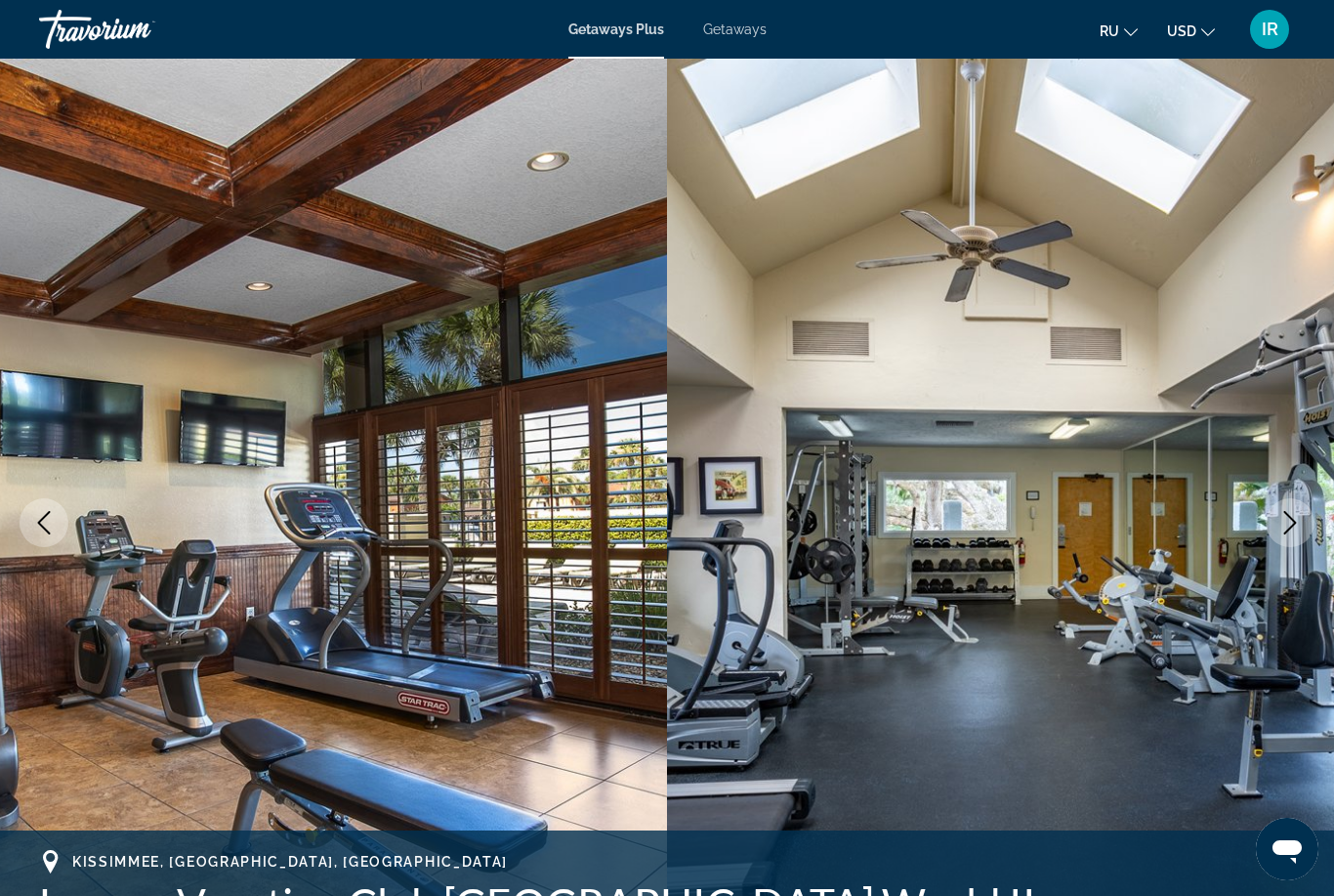
click at [1292, 532] on icon "Next image" at bounding box center [1290, 522] width 23 height 23
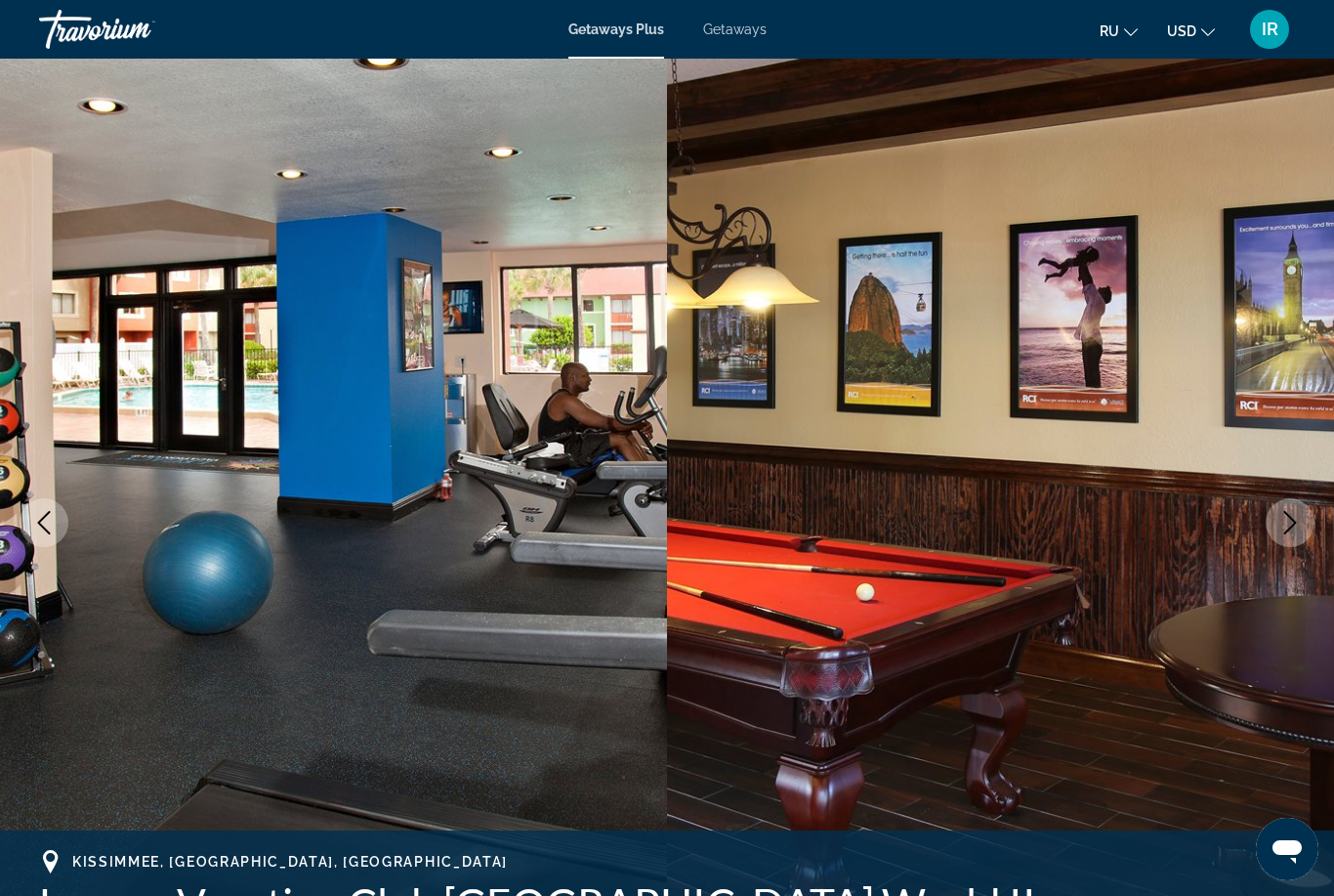
click at [1289, 535] on button "Next image" at bounding box center [1290, 522] width 49 height 49
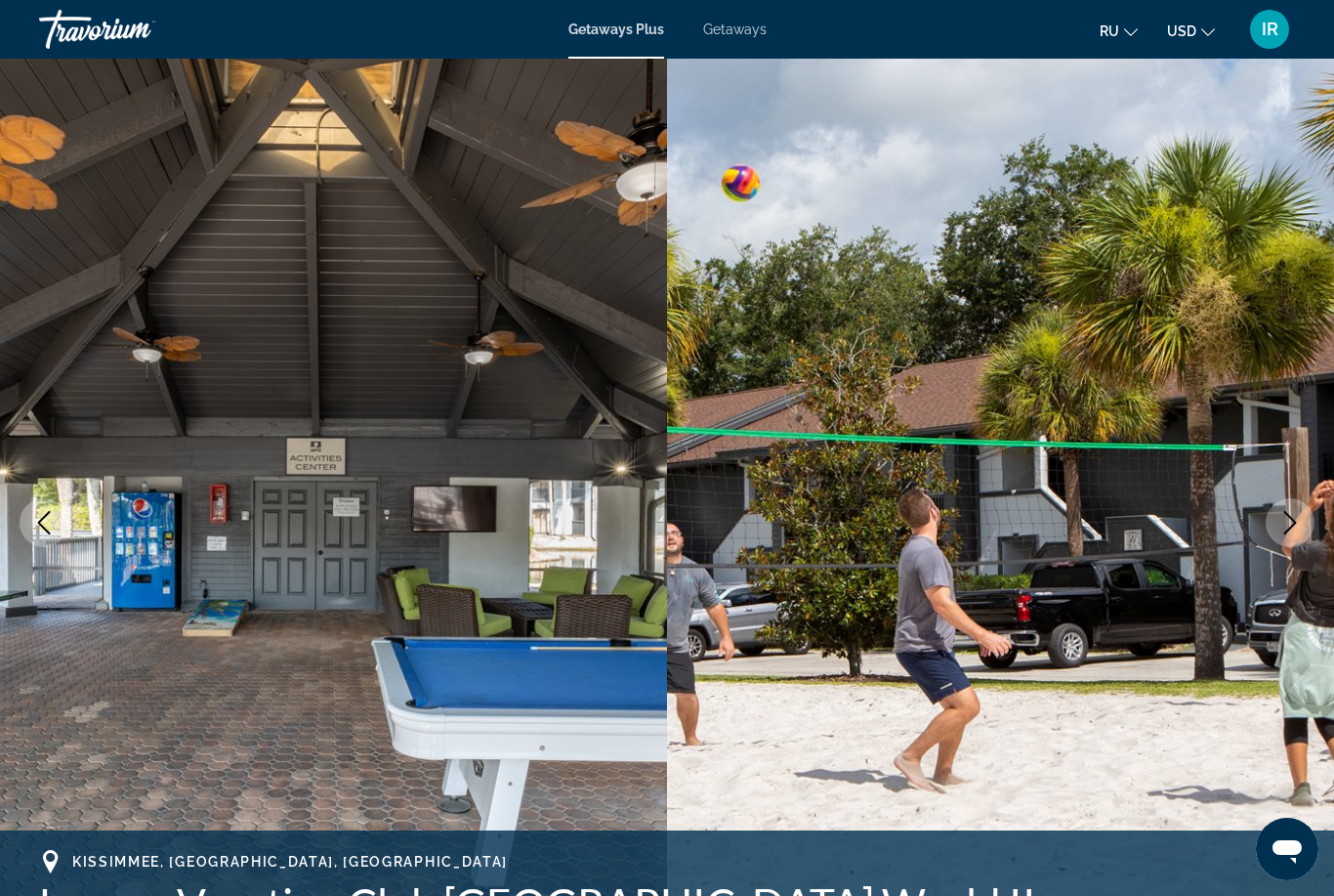
click at [1299, 531] on icon "Next image" at bounding box center [1290, 522] width 23 height 23
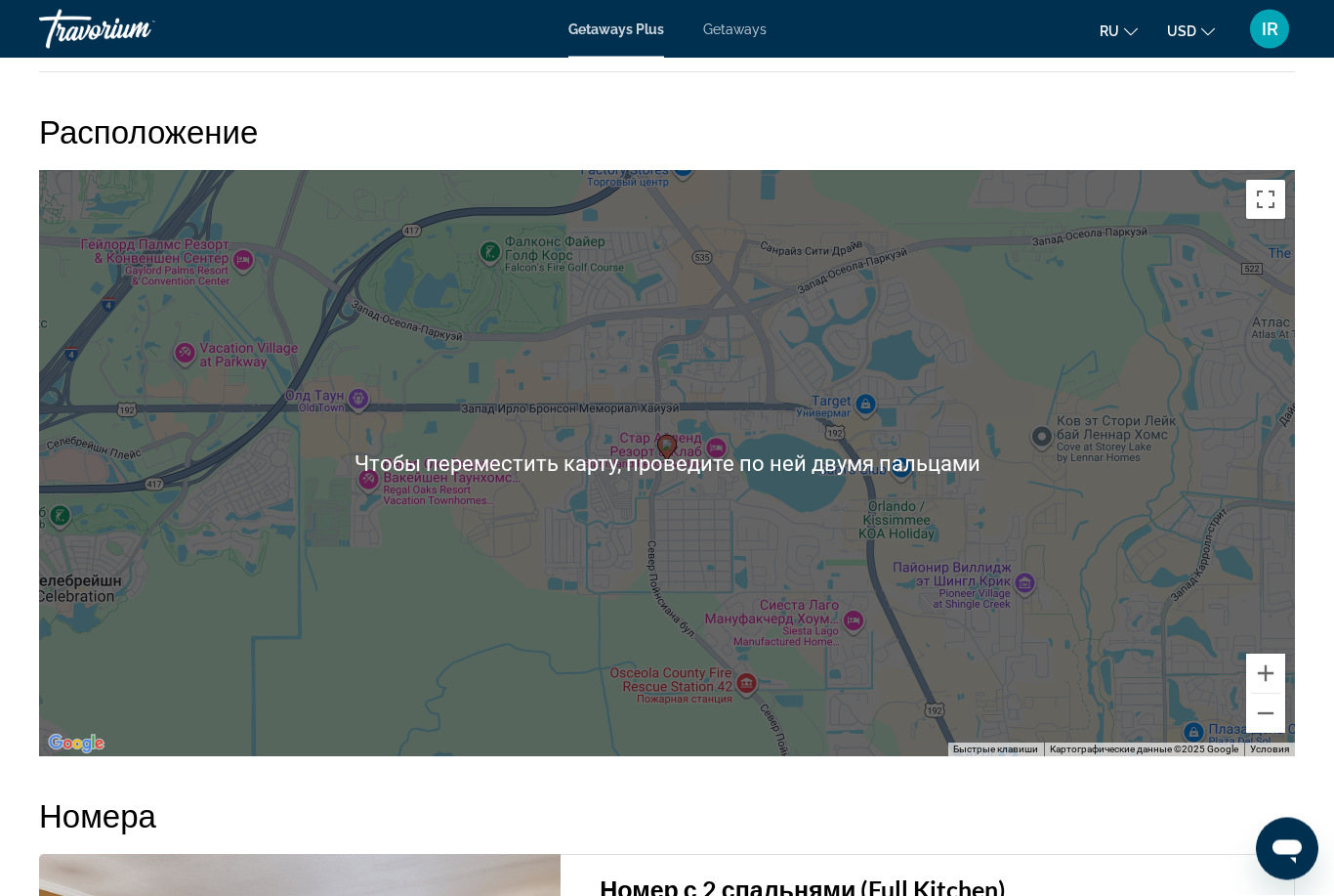
scroll to position [3175, 0]
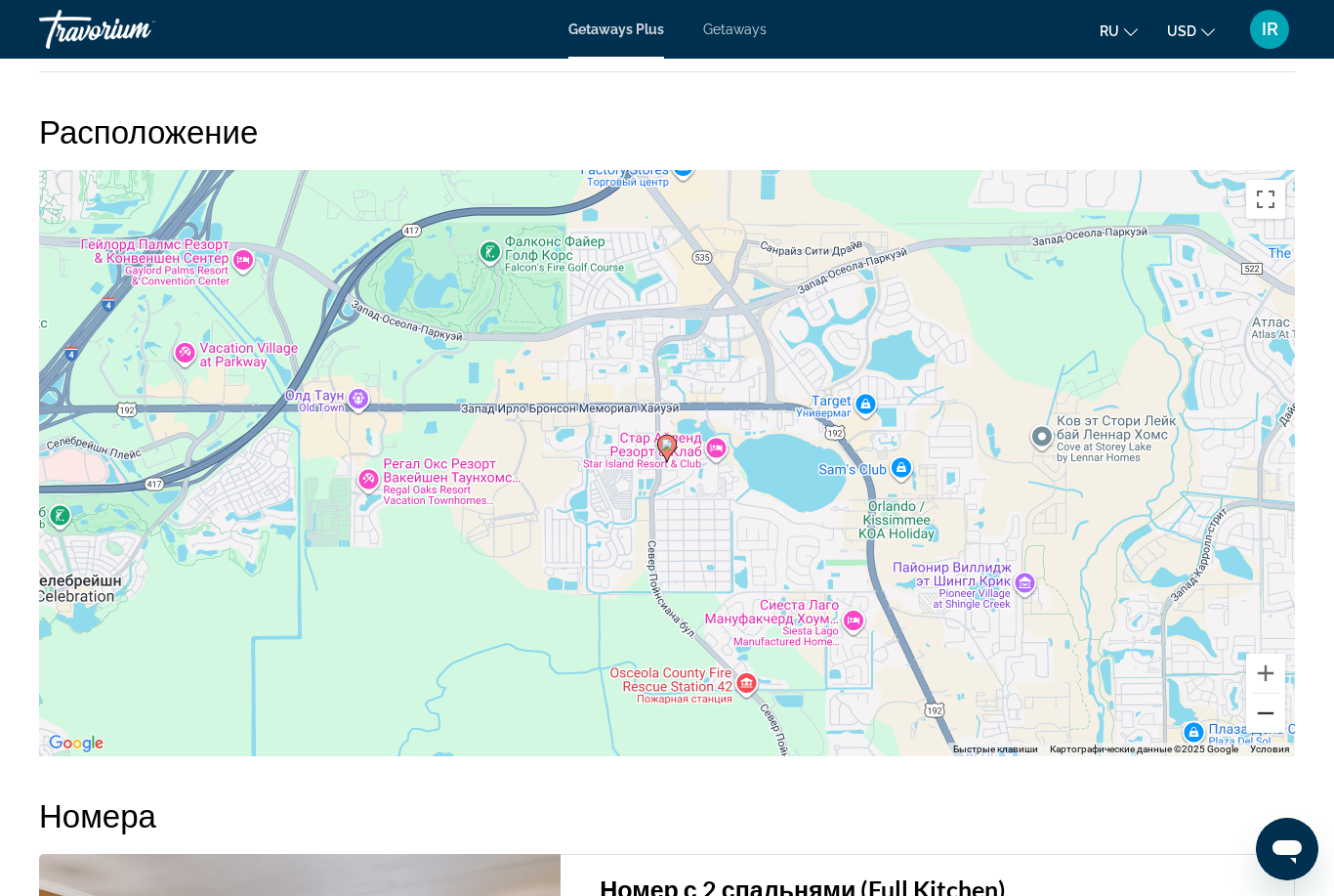
click at [1264, 714] on button "Уменьшить" at bounding box center [1266, 713] width 39 height 39
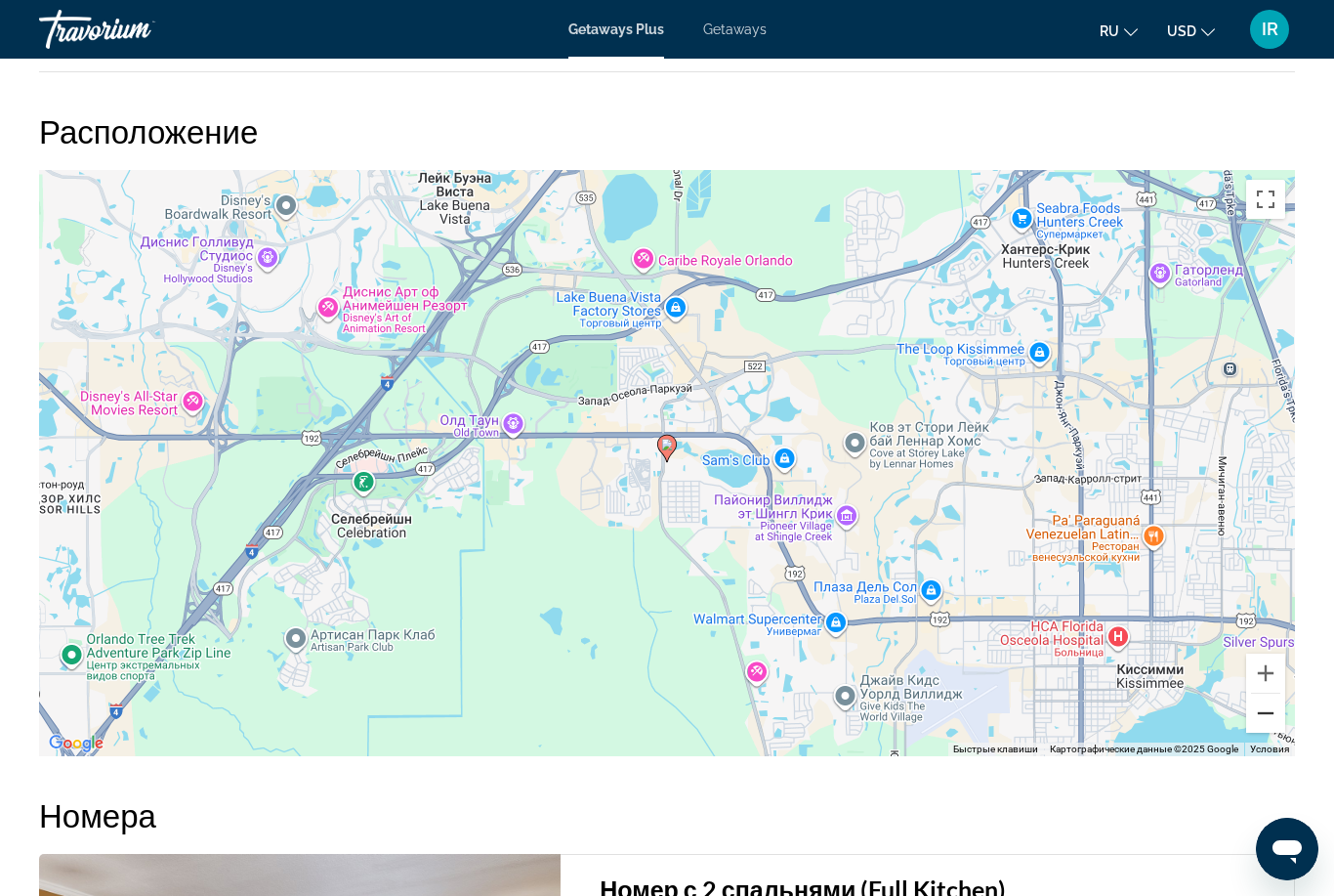
click at [1258, 727] on button "Уменьшить" at bounding box center [1266, 713] width 39 height 39
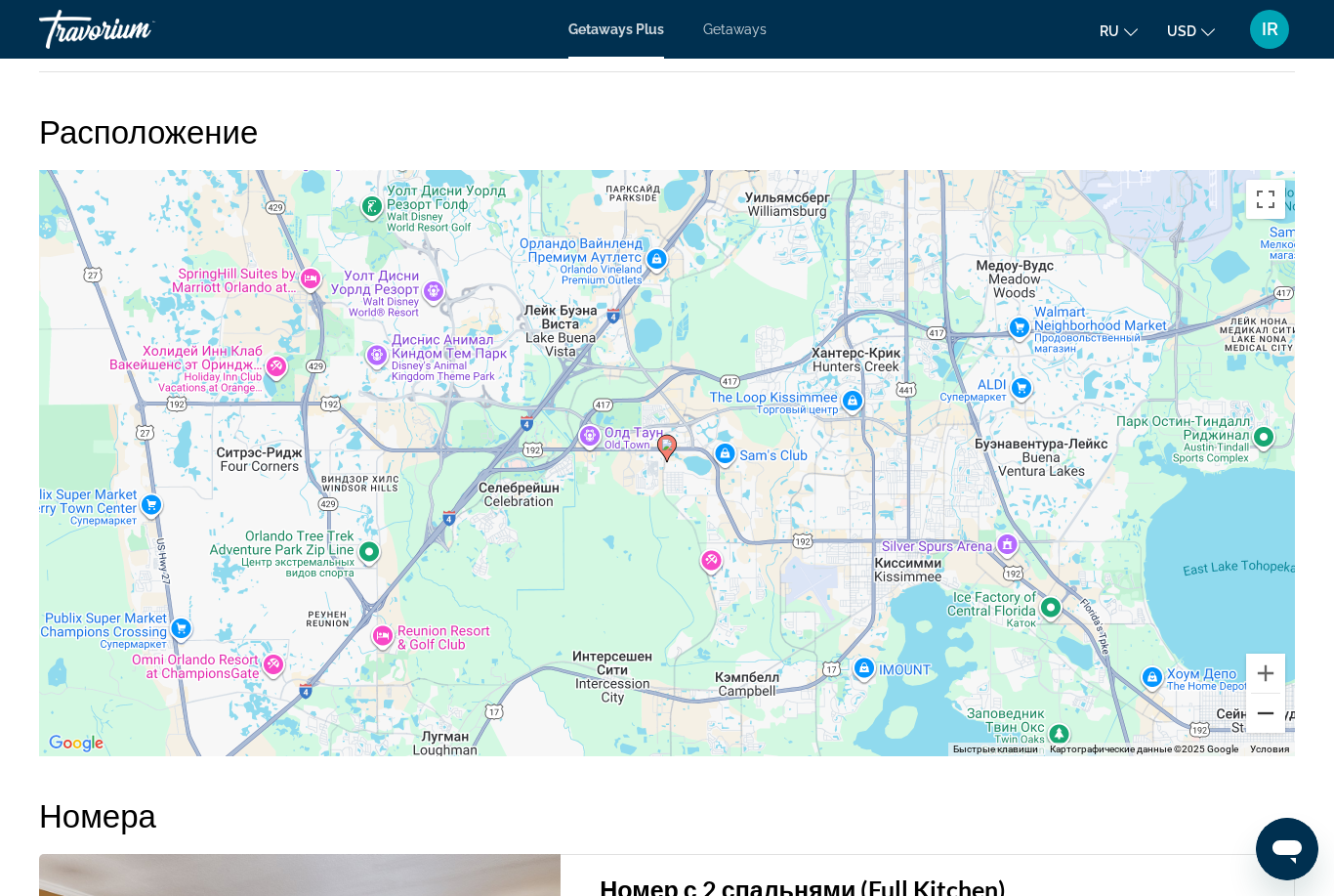
click at [1259, 725] on button "Уменьшить" at bounding box center [1266, 713] width 39 height 39
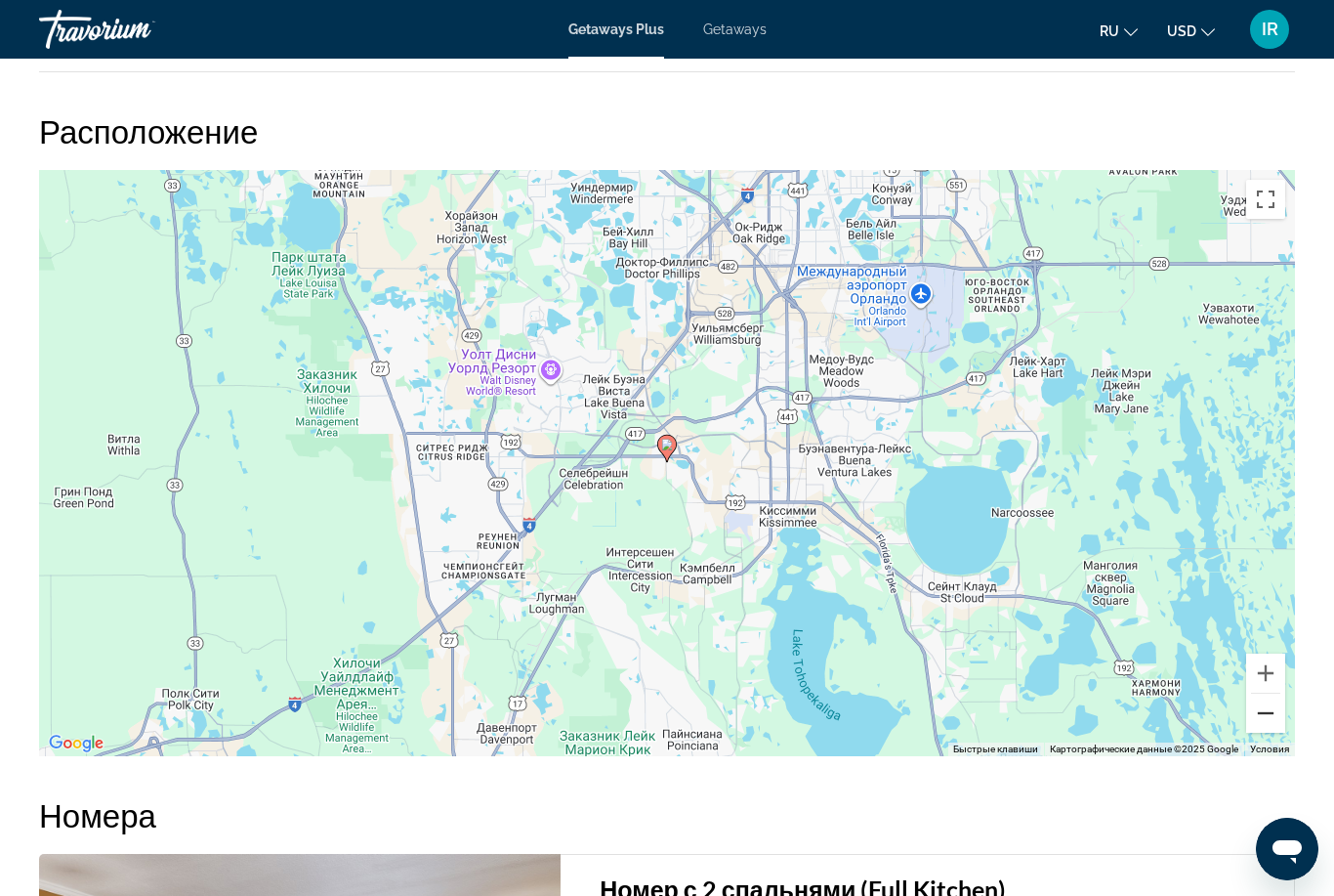
click at [1257, 724] on button "Уменьшить" at bounding box center [1266, 713] width 39 height 39
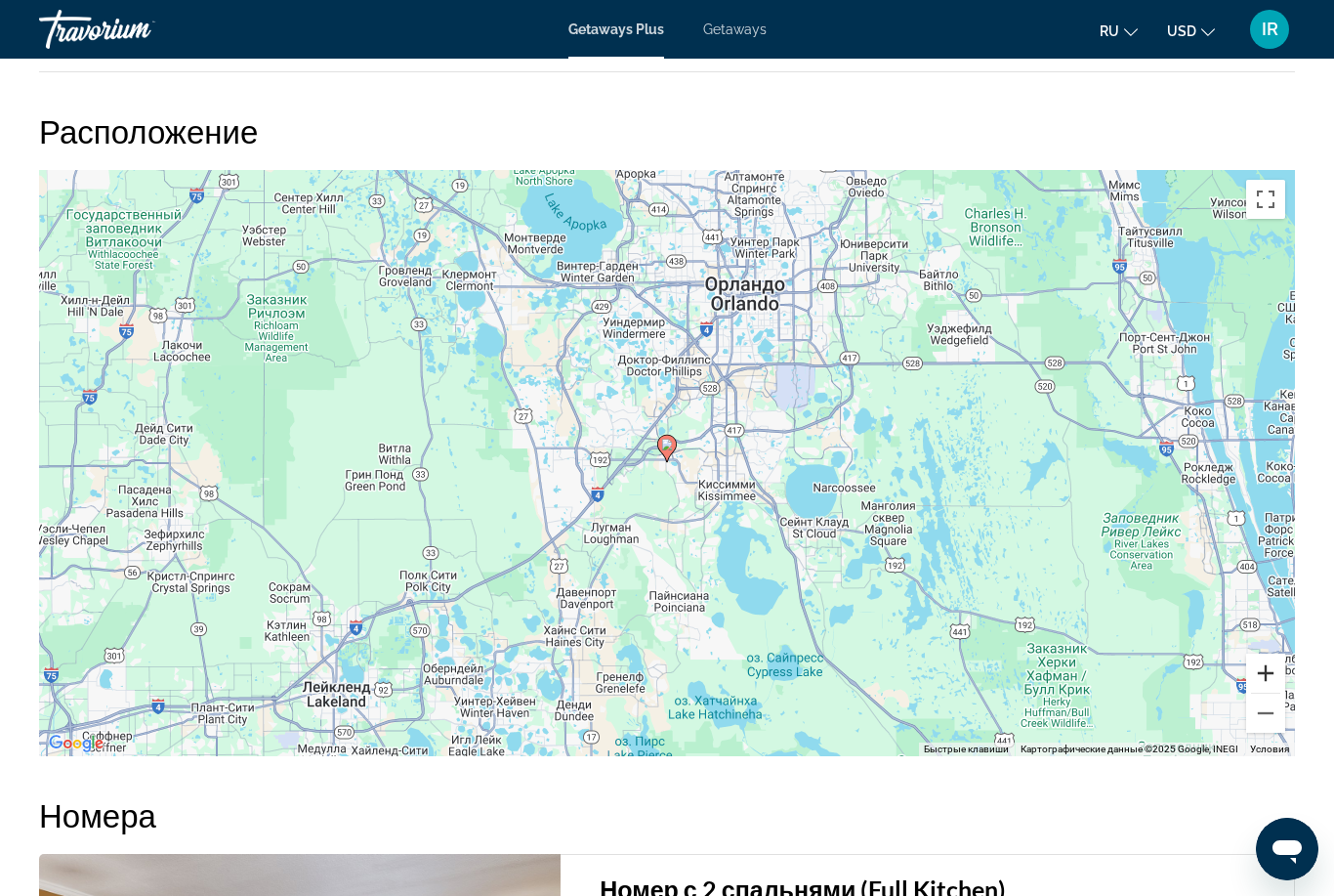
click at [1267, 670] on button "Увеличить" at bounding box center [1266, 673] width 39 height 39
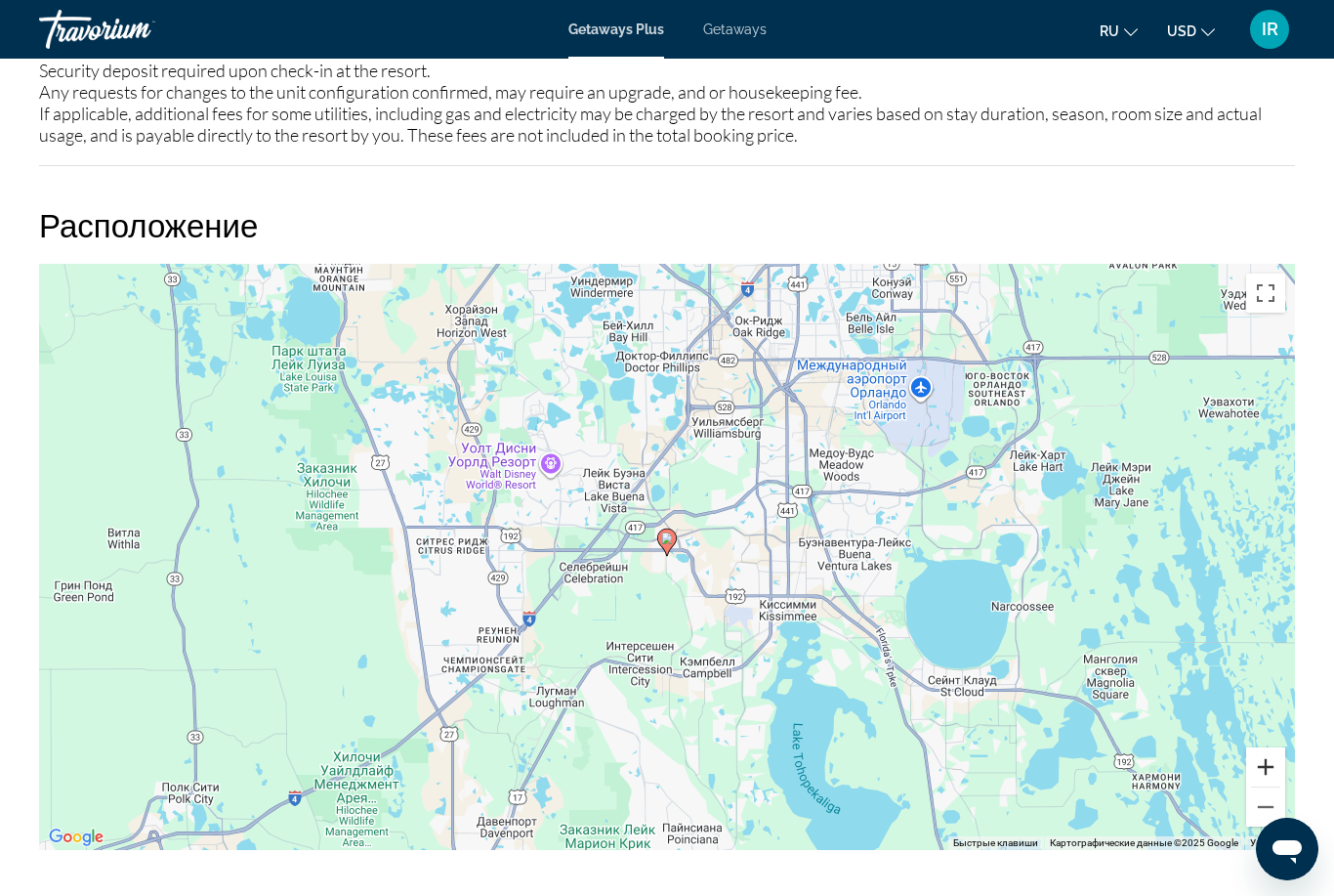
scroll to position [3078, 0]
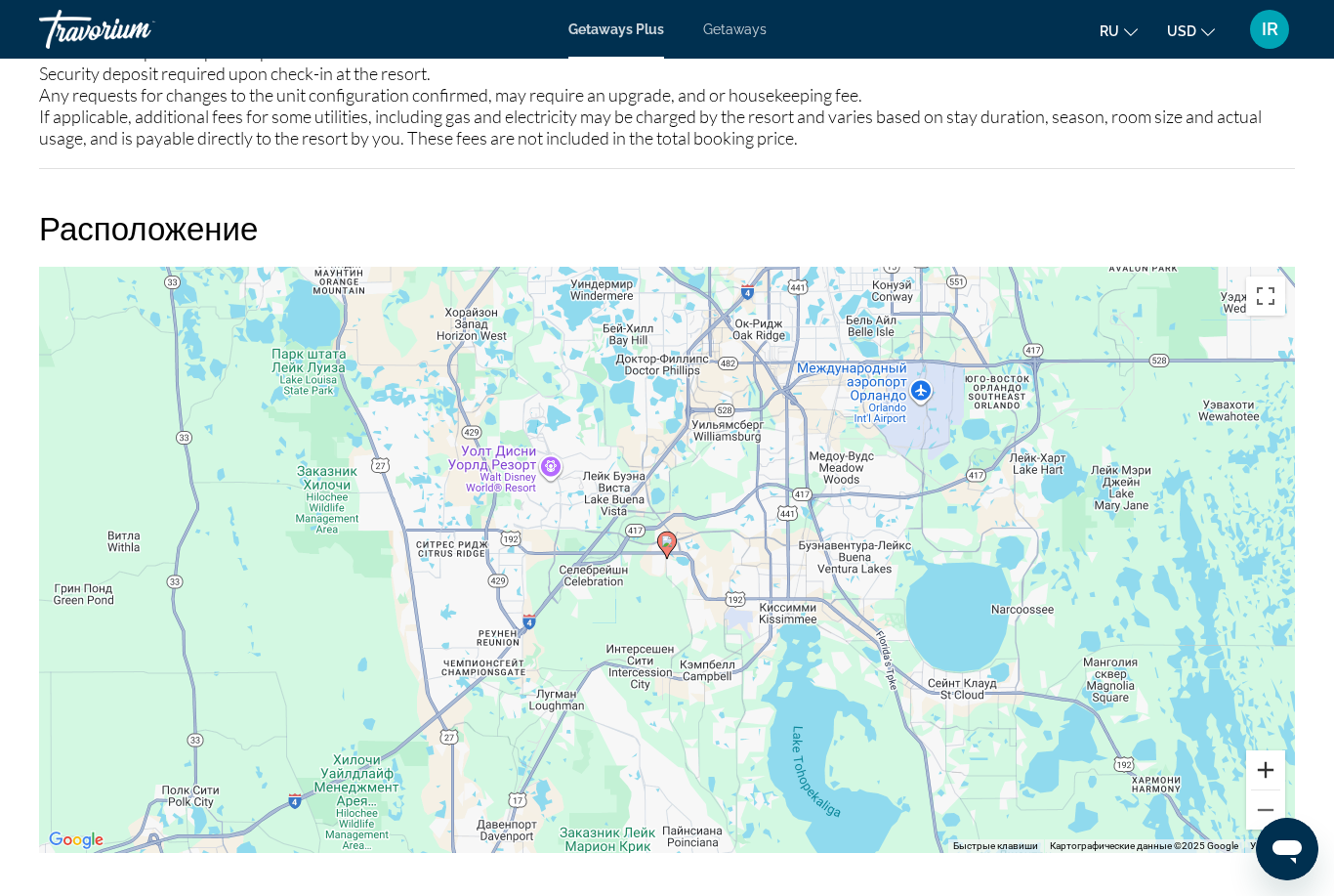
click at [1264, 758] on button "Увеличить" at bounding box center [1266, 770] width 39 height 39
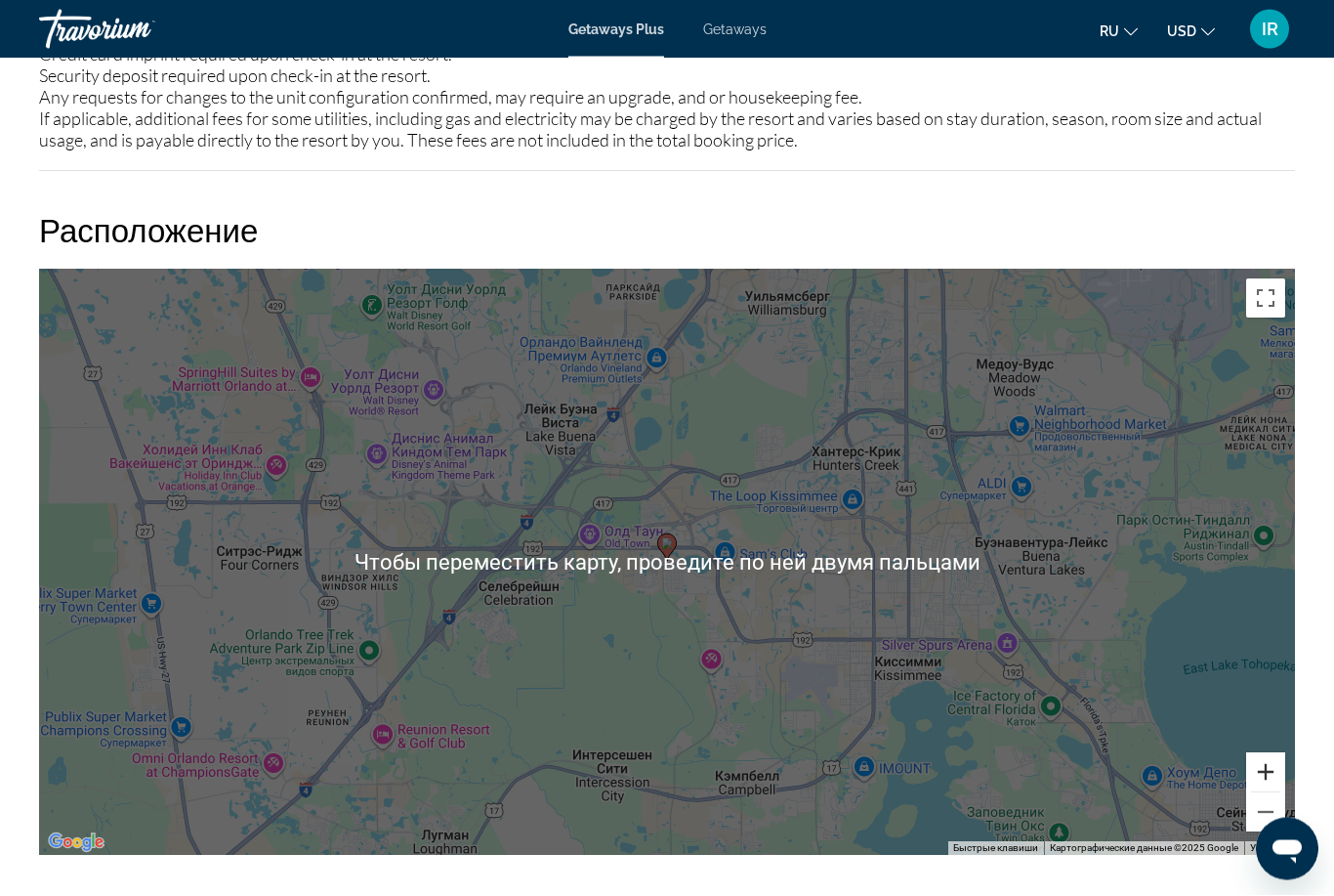
scroll to position [3085, 0]
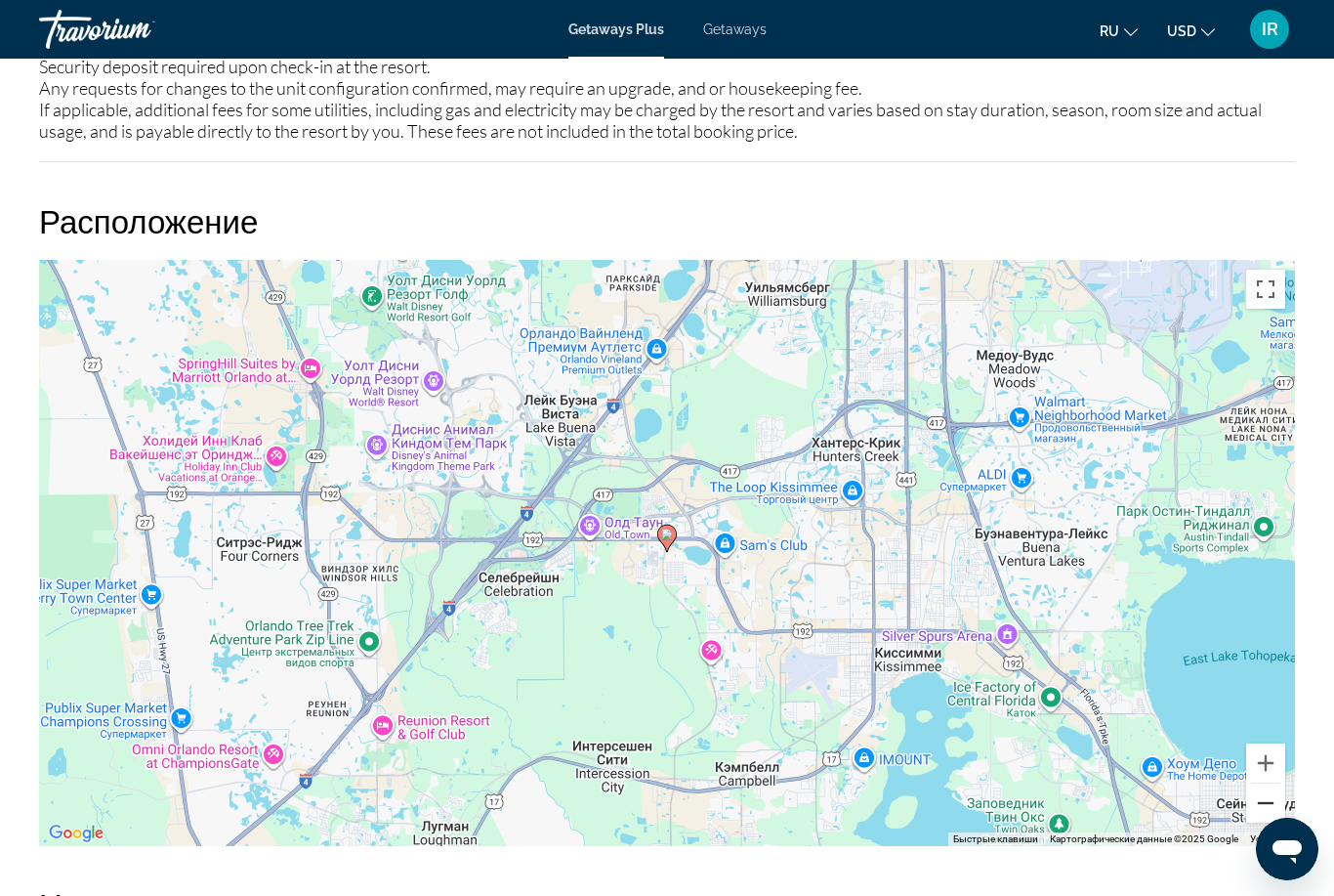
click at [1256, 811] on button "Уменьшить" at bounding box center [1266, 803] width 39 height 39
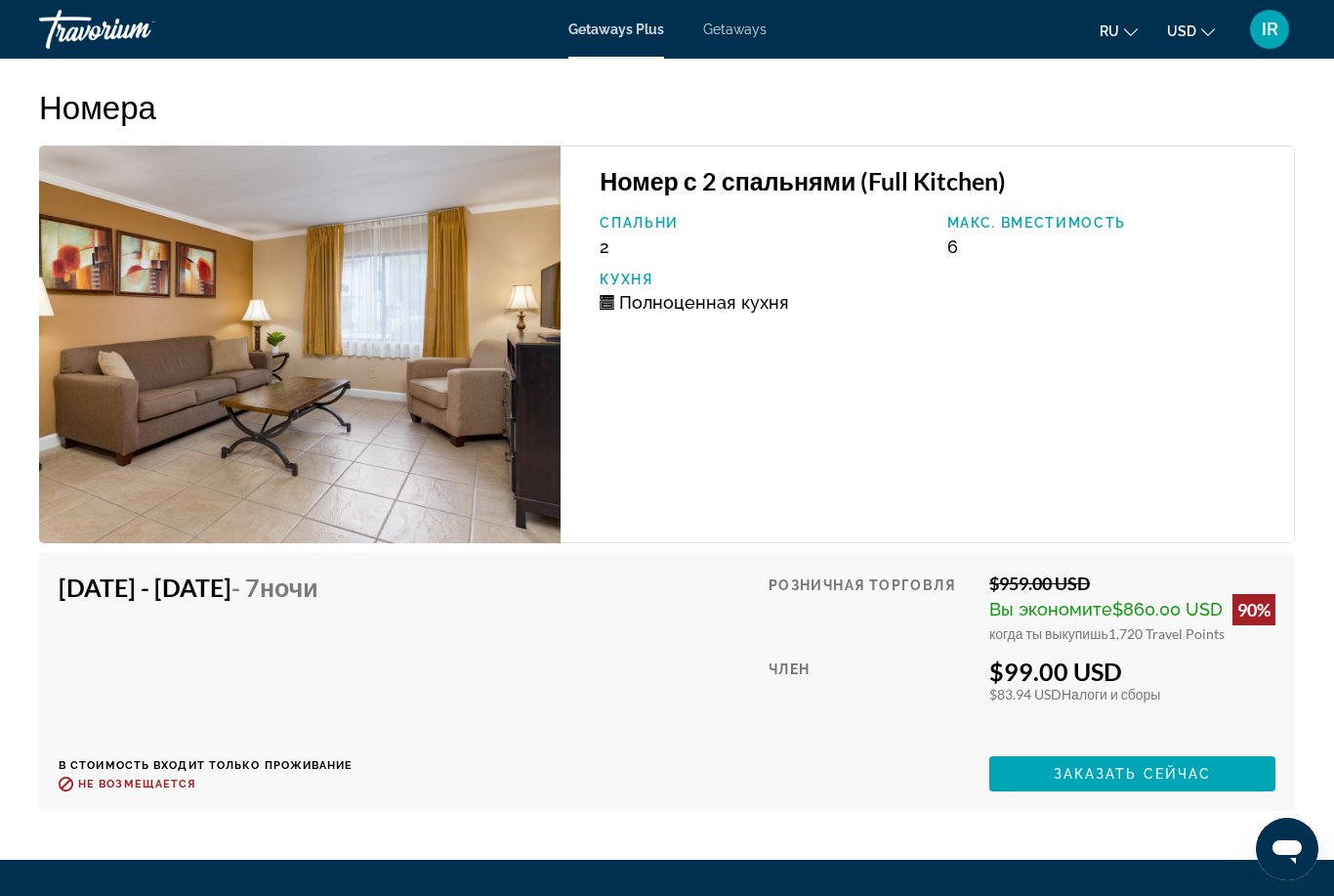
scroll to position [3860, 0]
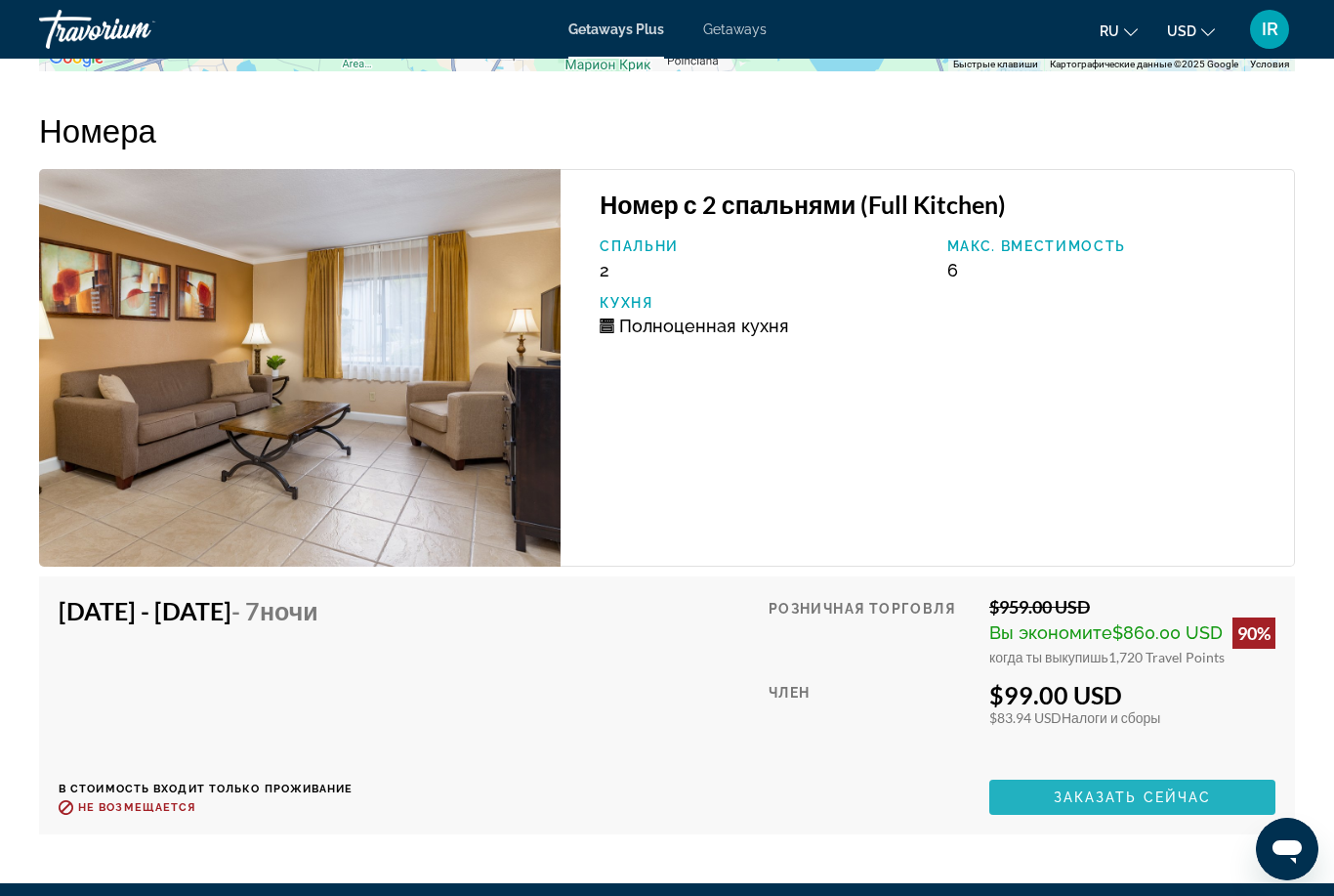
click at [1142, 791] on span "Заказать сейчас" at bounding box center [1133, 797] width 158 height 16
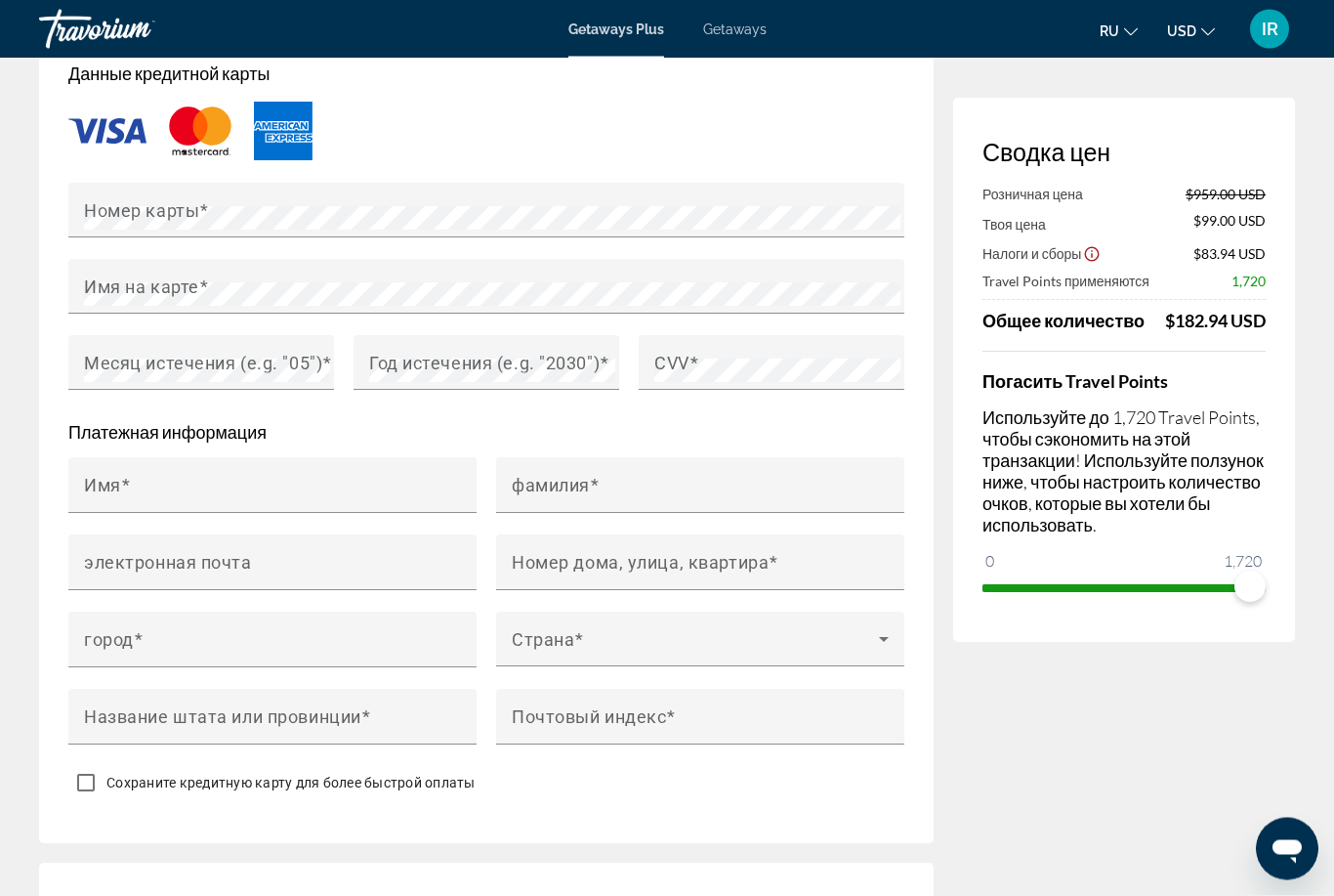
scroll to position [1698, 0]
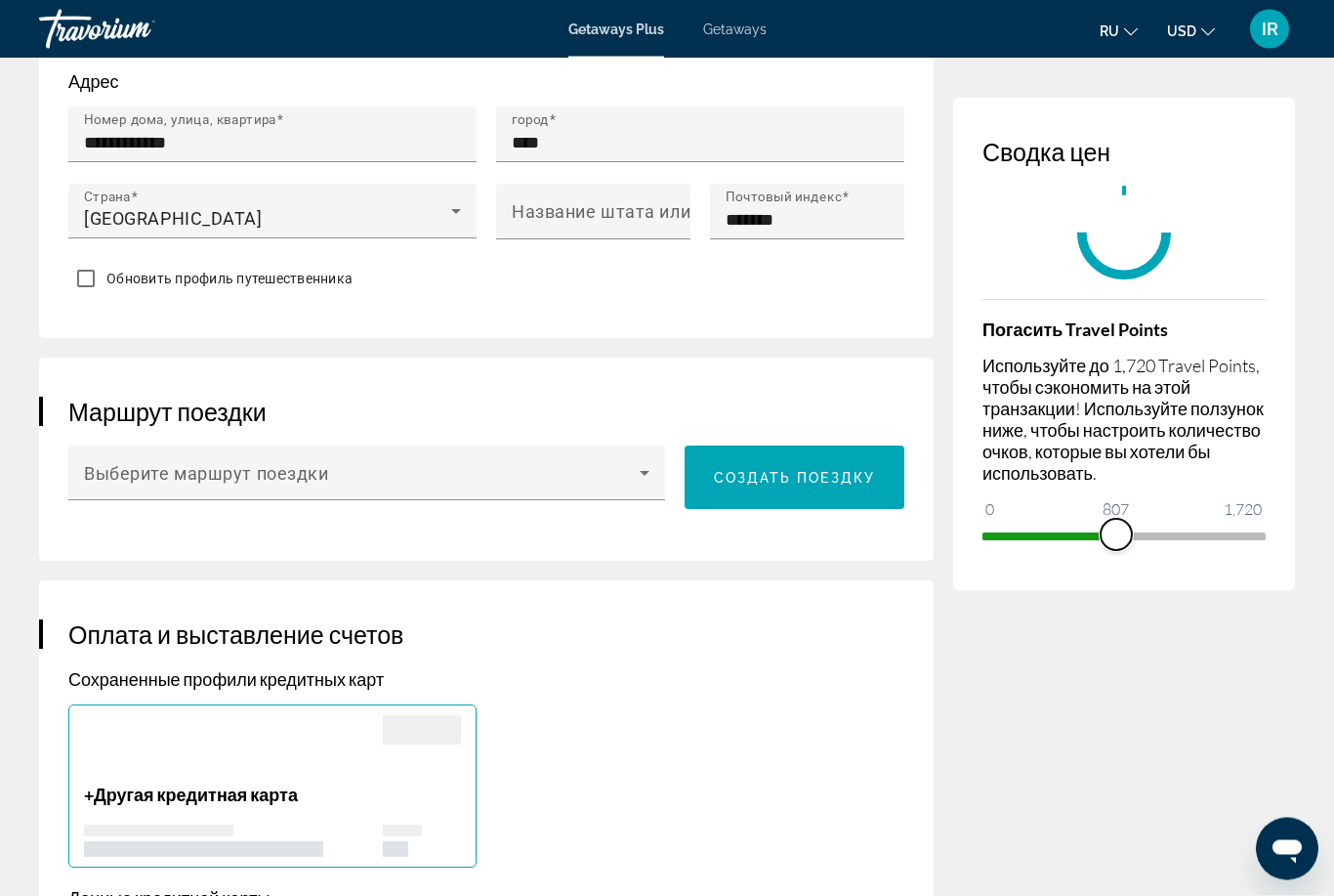
scroll to position [231, 0]
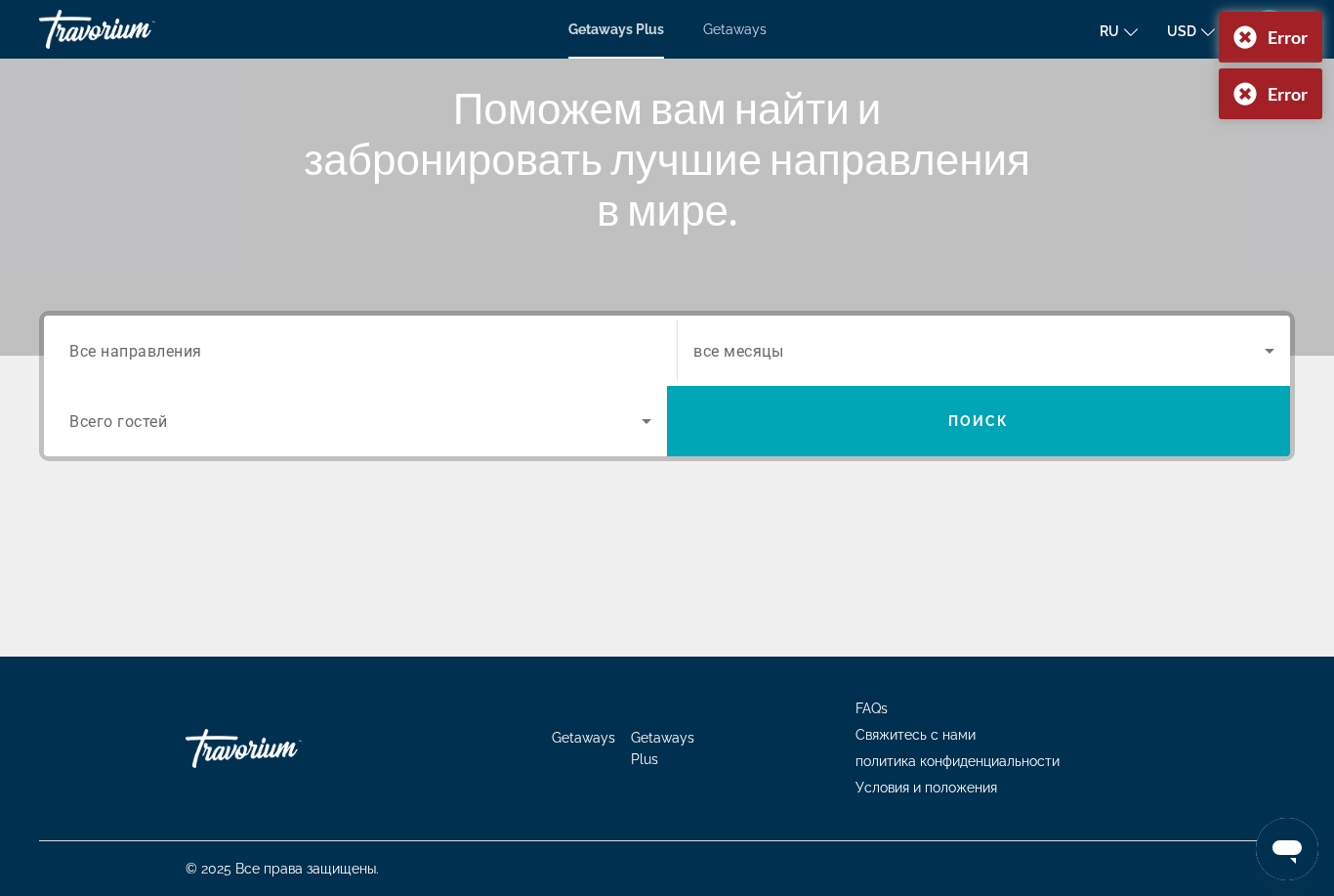
click at [330, 342] on input "Destination Все направления" at bounding box center [360, 351] width 582 height 23
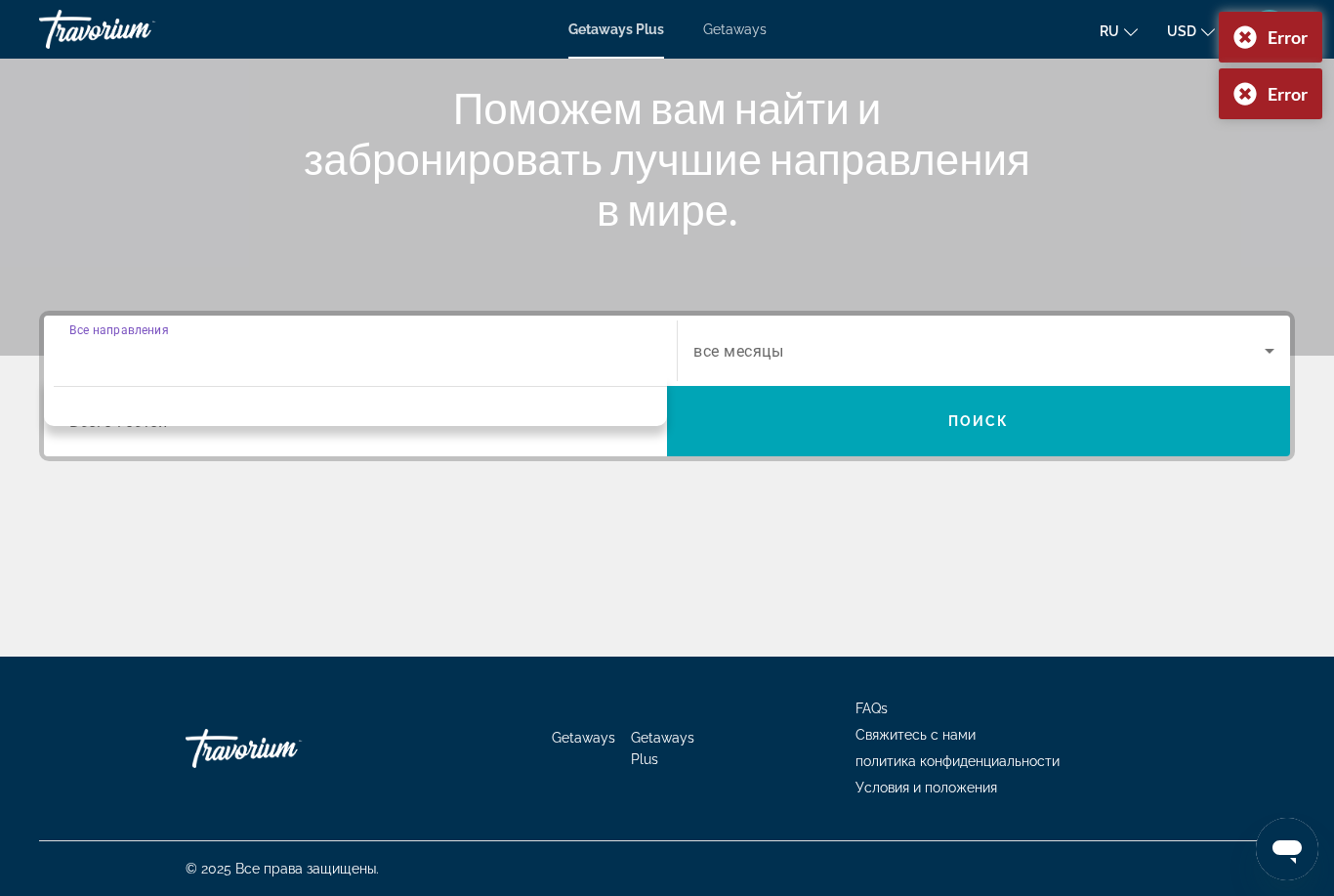
click at [274, 353] on input "Destination Все направления" at bounding box center [360, 351] width 582 height 23
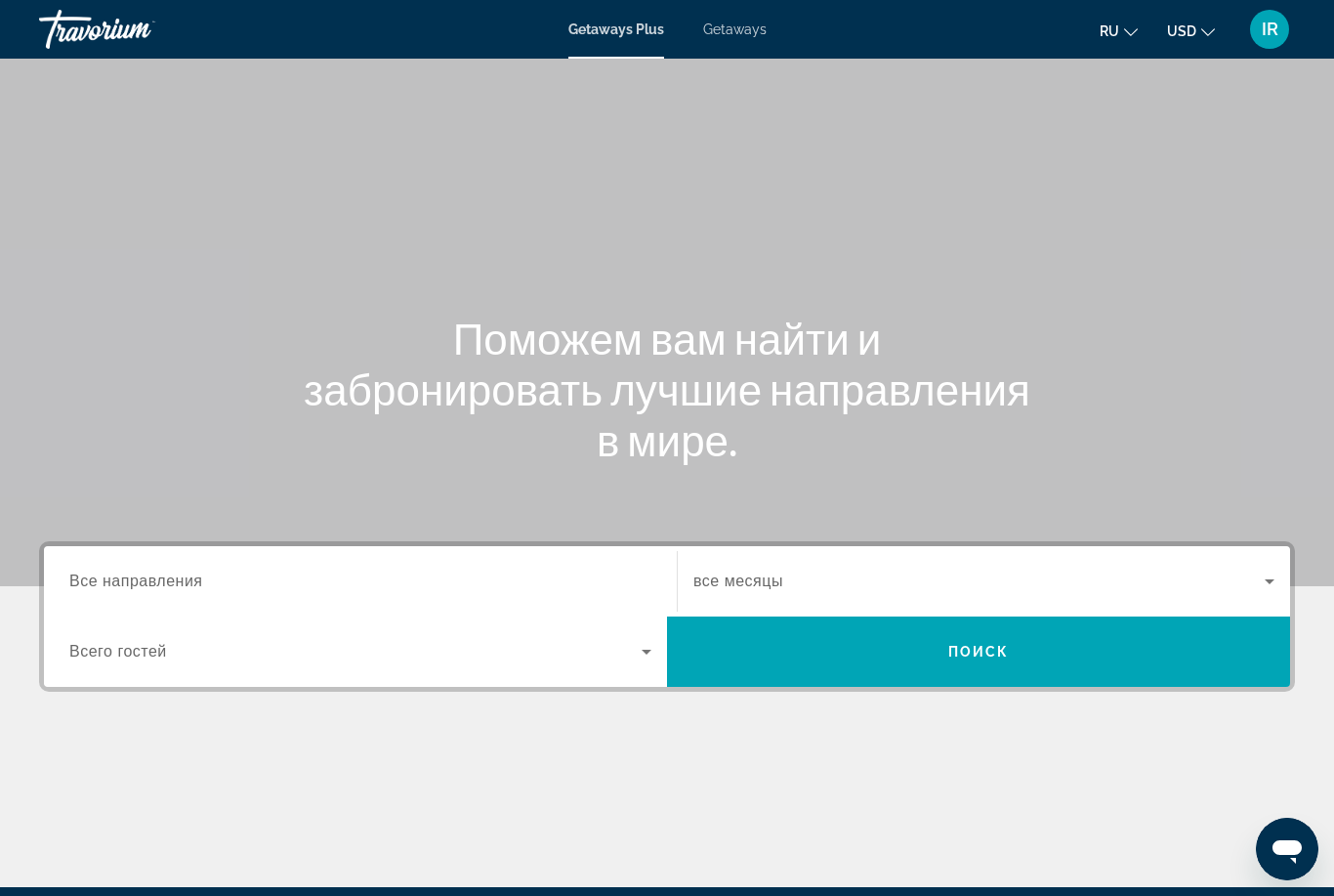
click at [130, 588] on span "Все направления" at bounding box center [136, 580] width 134 height 17
click at [130, 588] on input "Destination Все направления" at bounding box center [360, 582] width 582 height 23
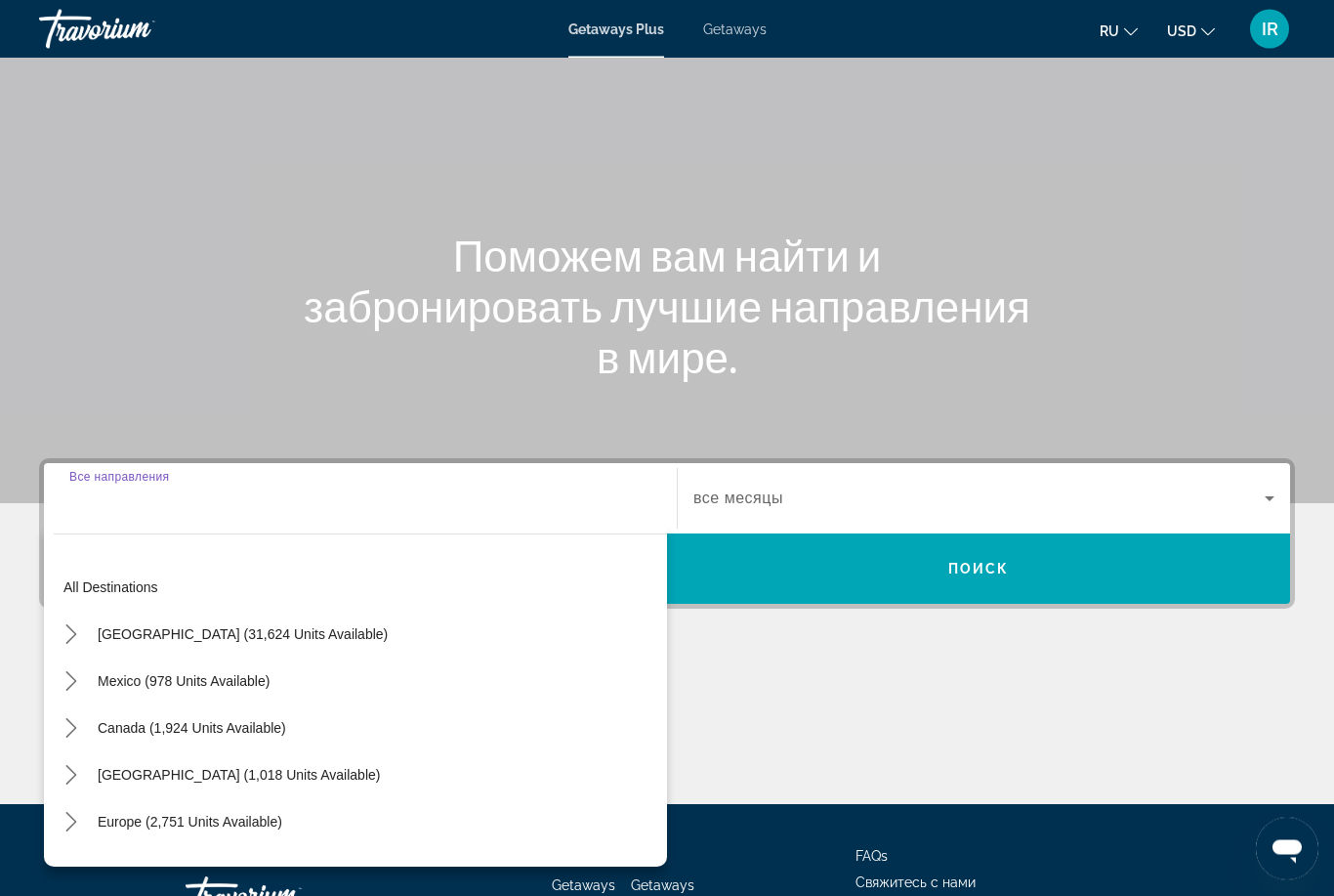
scroll to position [231, 0]
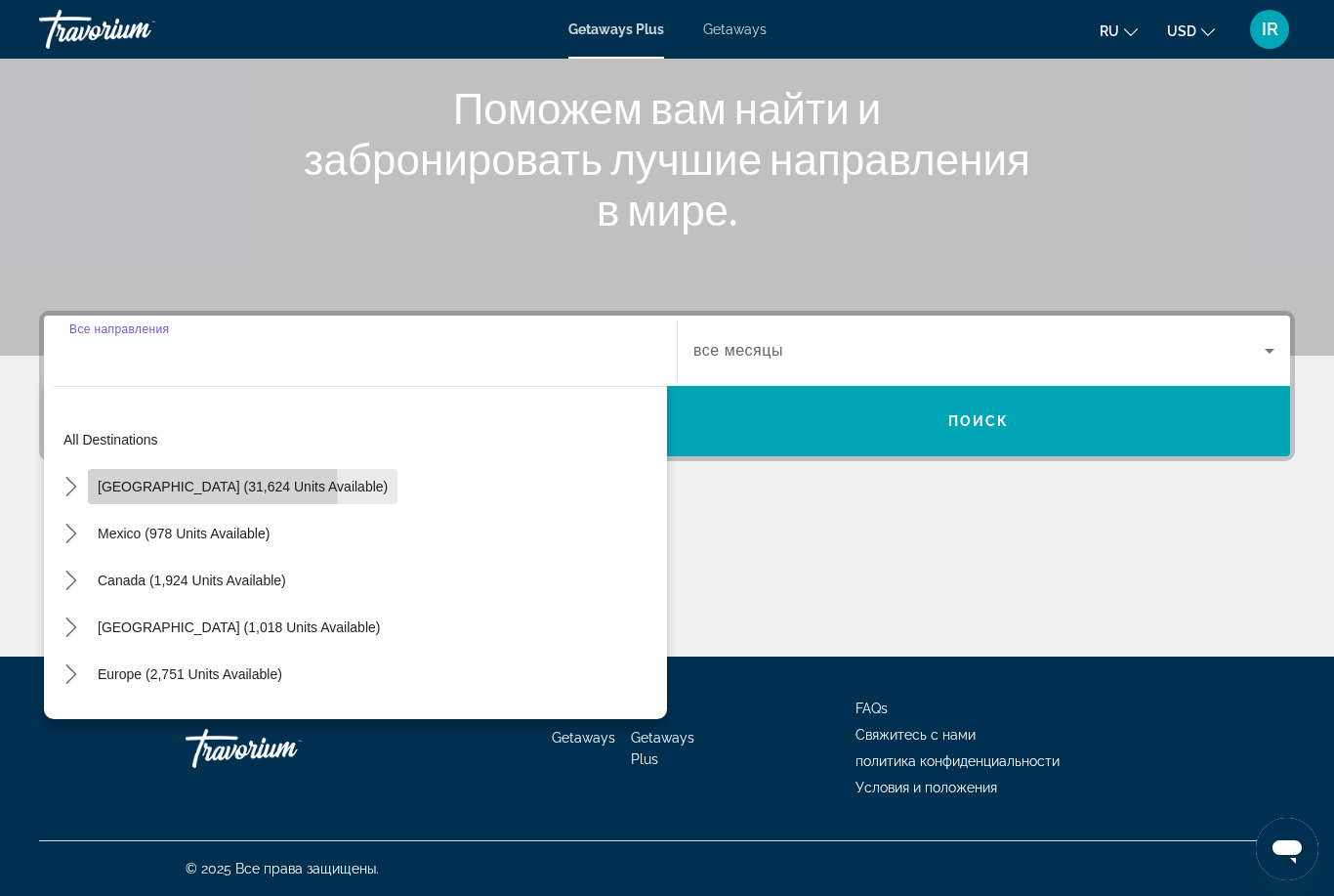
click at [172, 488] on span "[GEOGRAPHIC_DATA] (31,624 units available)" at bounding box center [243, 486] width 290 height 16
type input "**********"
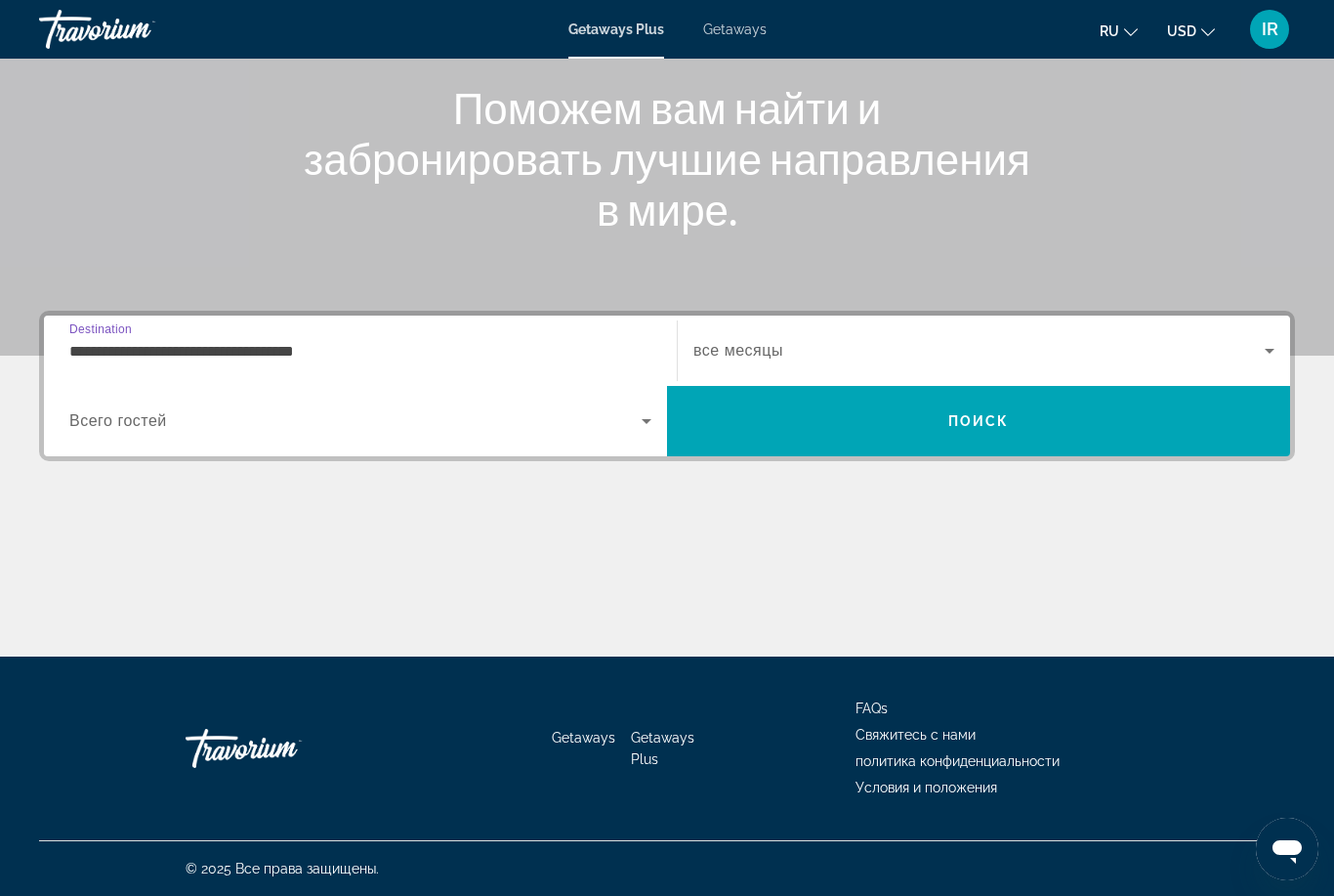
click at [191, 416] on span "Search widget" at bounding box center [355, 421] width 572 height 23
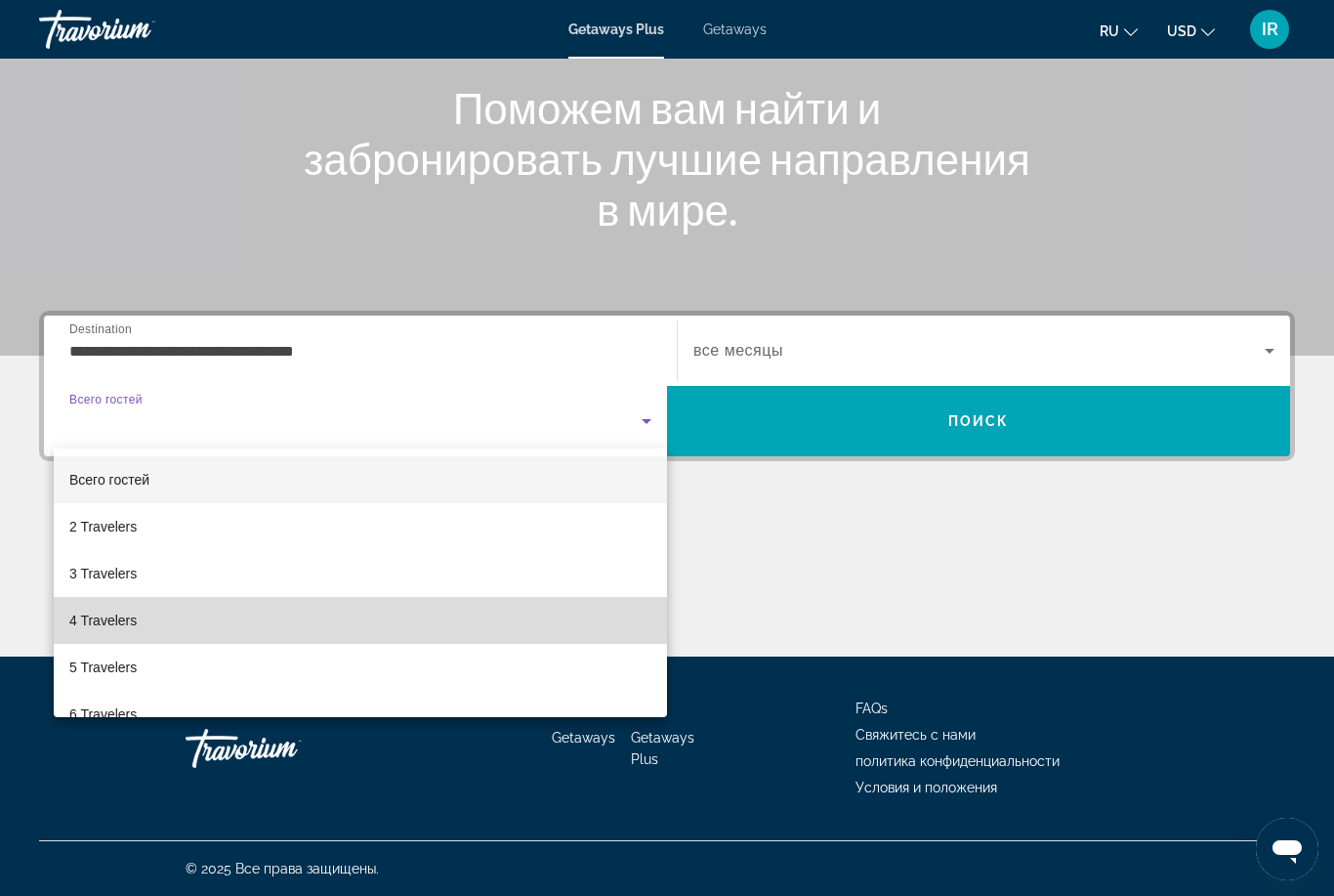
click at [125, 608] on span "4 Travelers" at bounding box center [103, 620] width 67 height 23
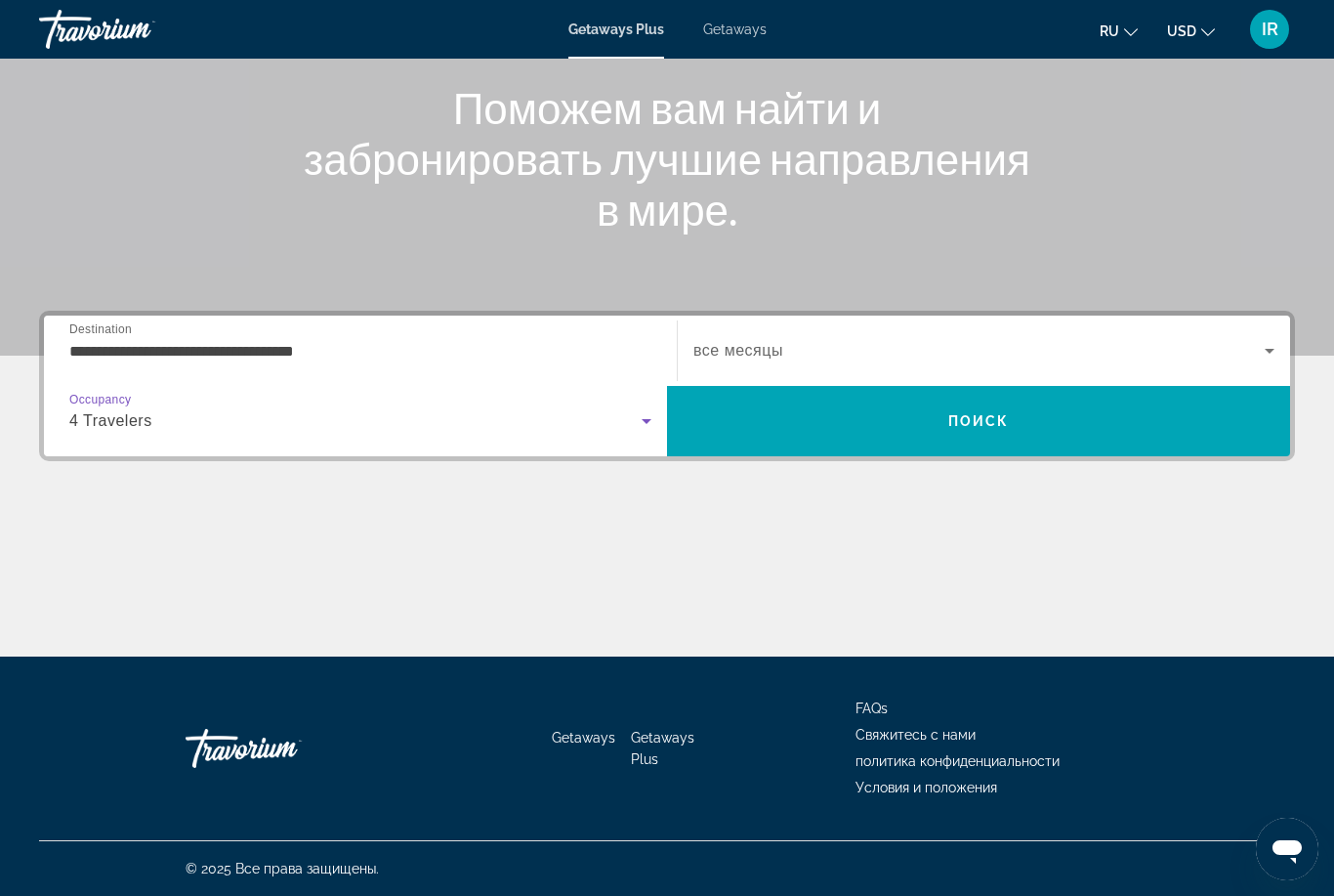
click at [787, 347] on span "Search widget" at bounding box center [979, 350] width 571 height 23
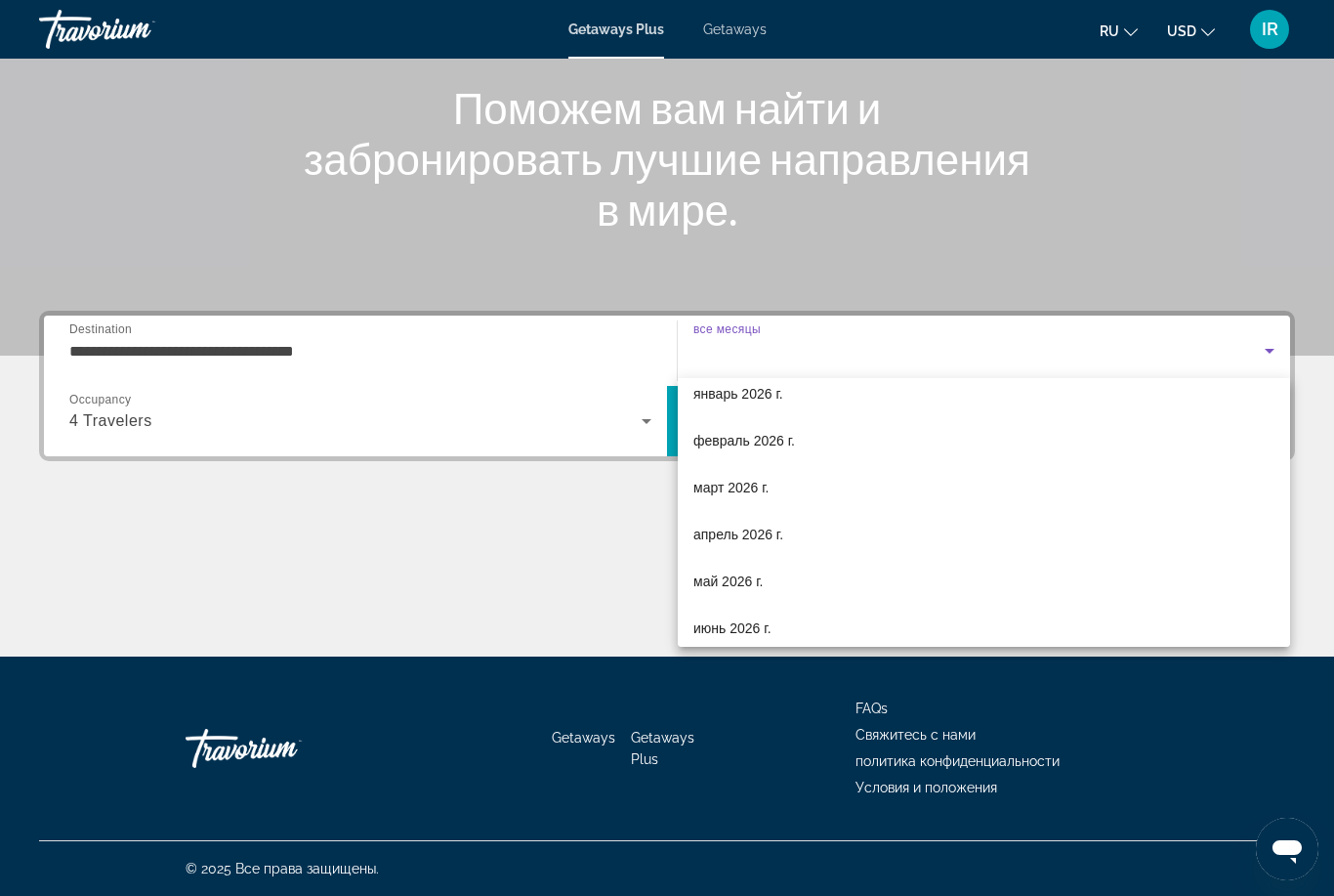
scroll to position [189, 0]
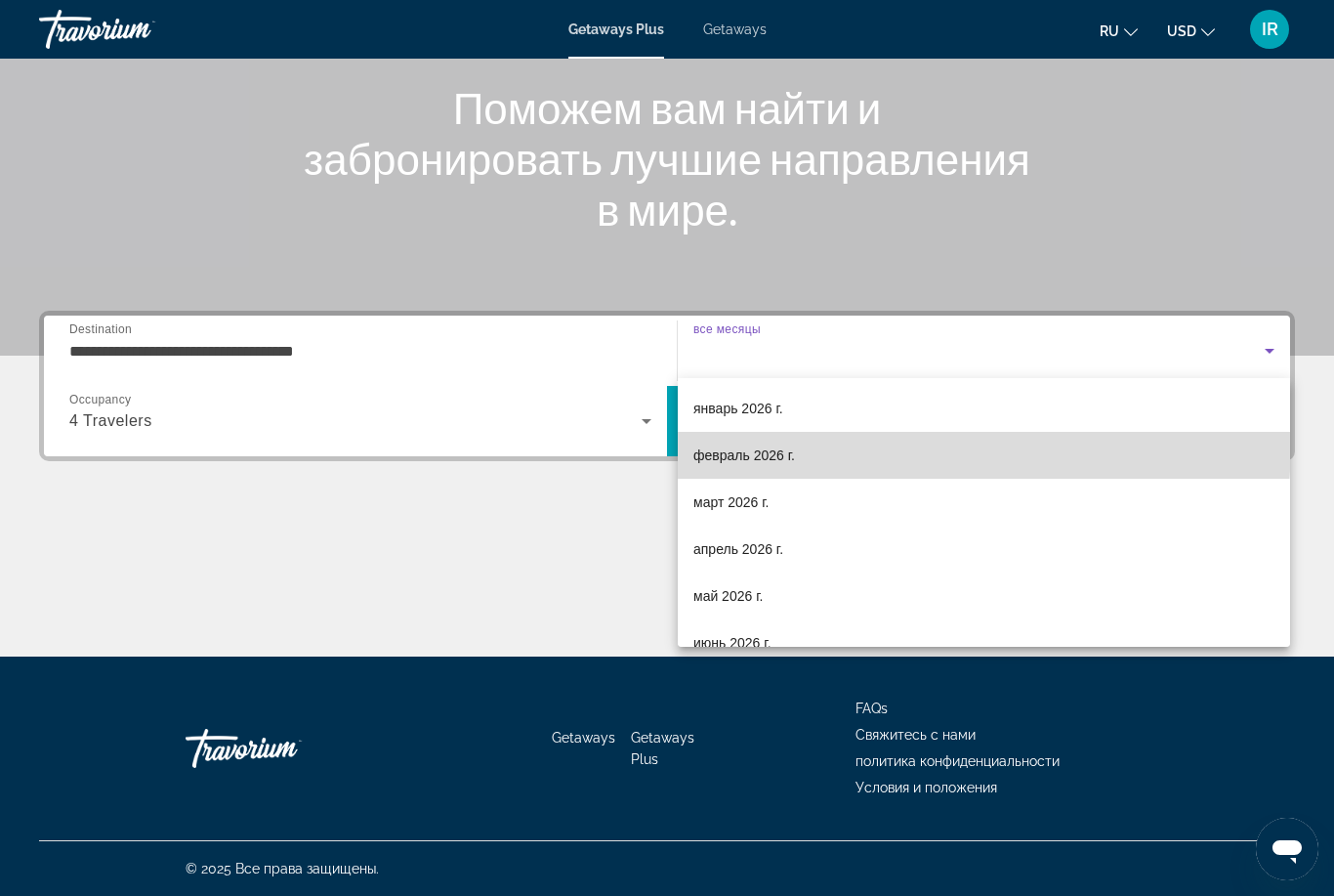
click at [711, 438] on mat-option "февраль 2026 г." at bounding box center [984, 455] width 612 height 47
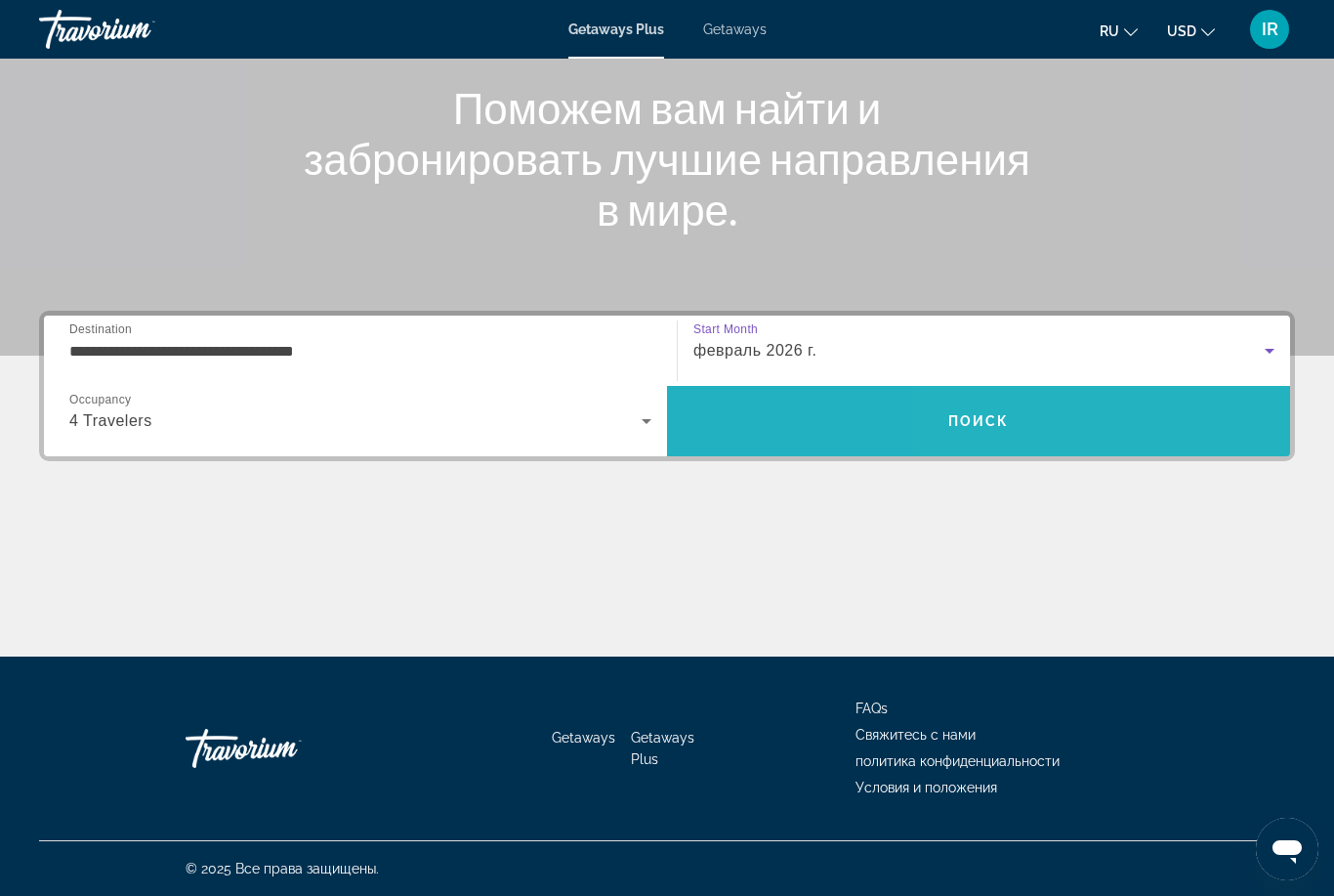
click at [1053, 435] on span "Search" at bounding box center [978, 421] width 623 height 47
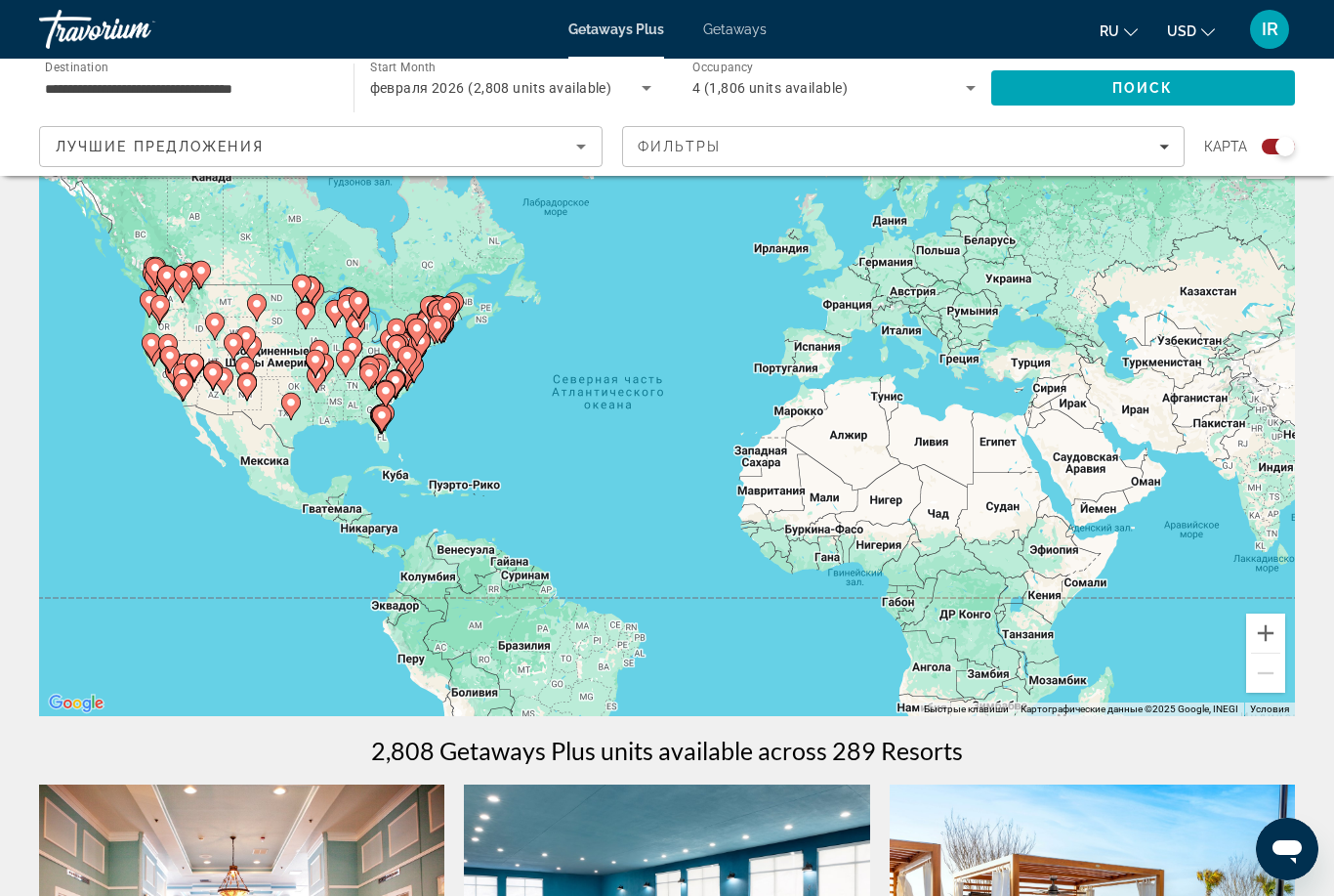
scroll to position [15, 0]
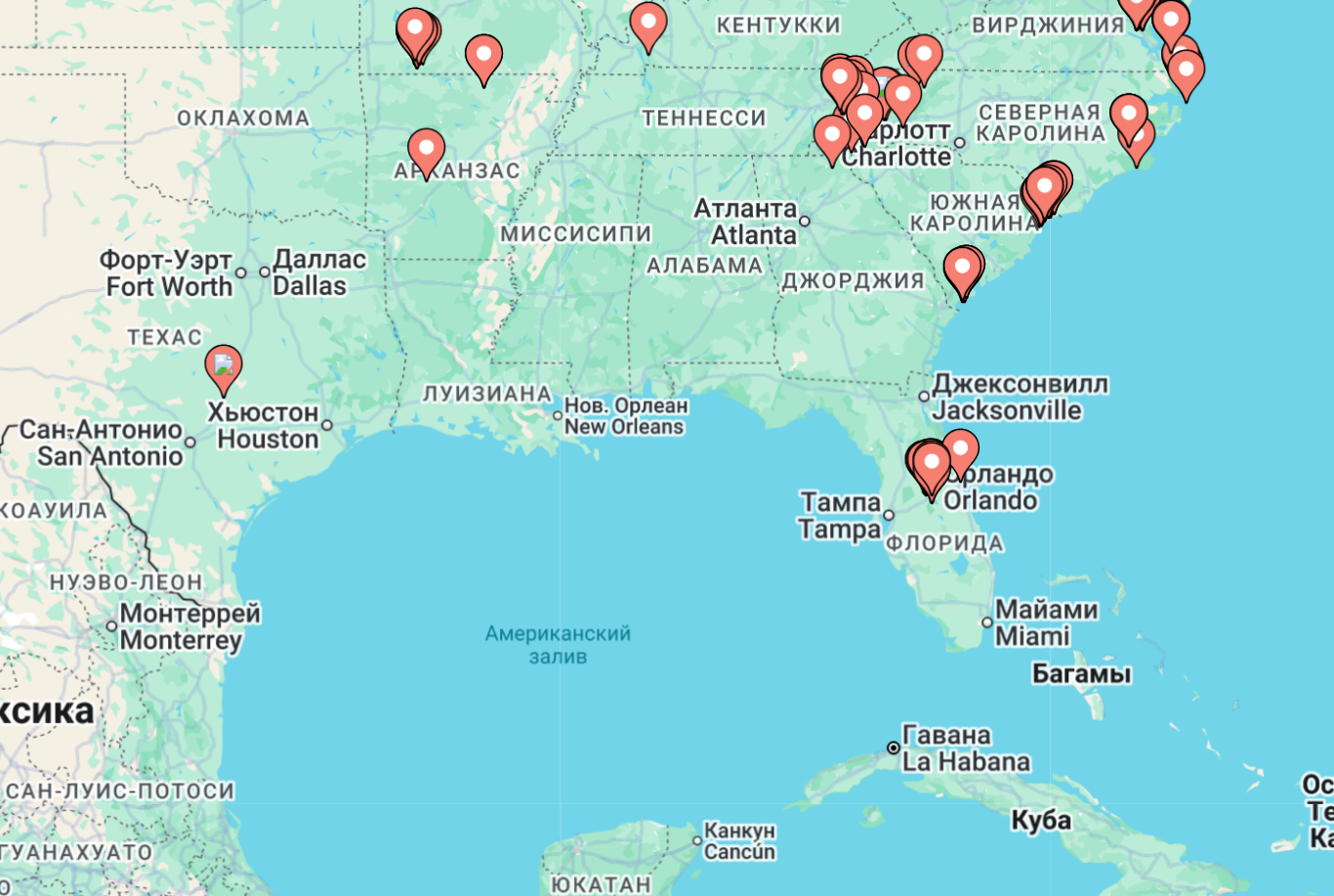
click at [661, 449] on image "Main content" at bounding box center [667, 455] width 12 height 12
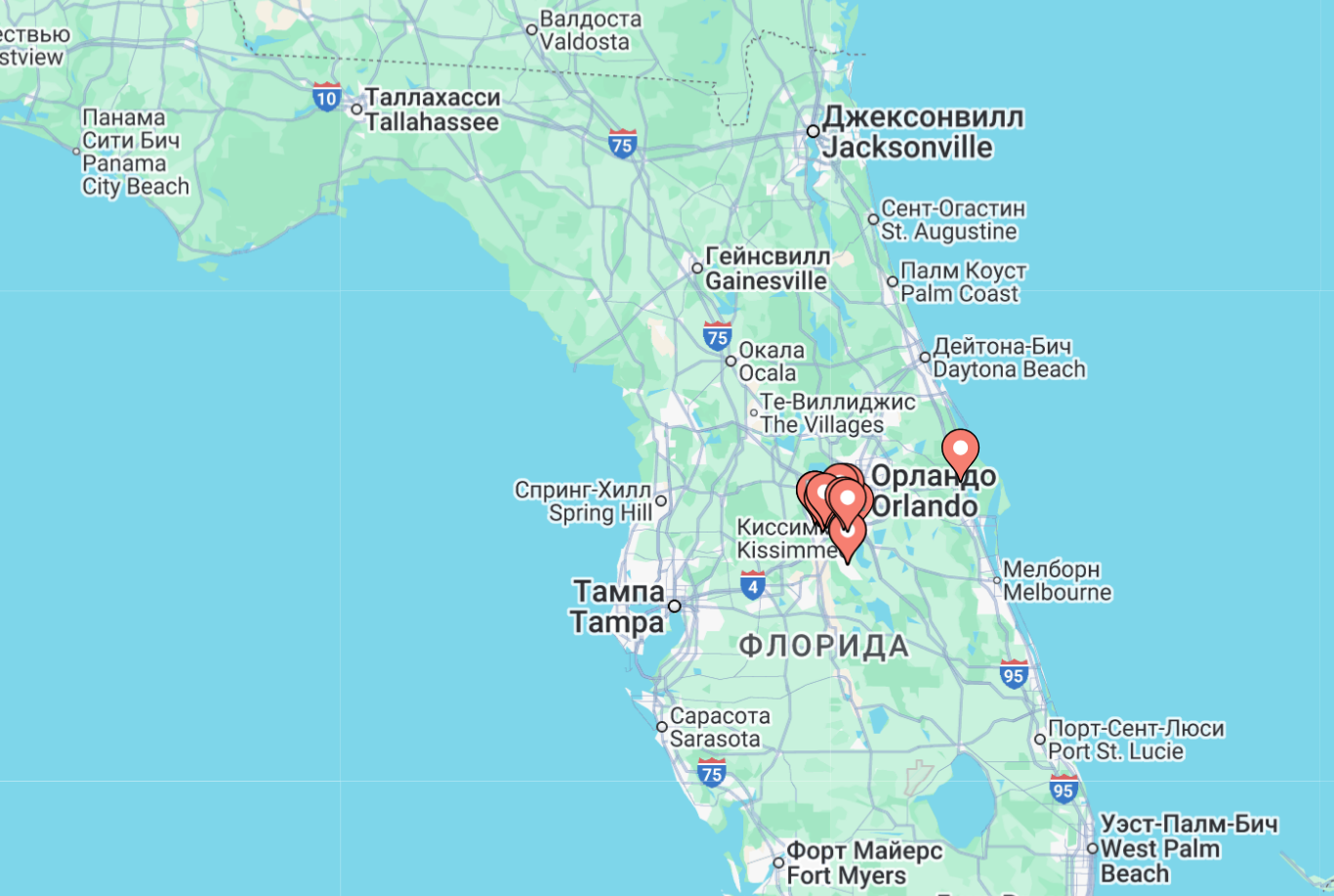
type input "**********"
click at [661, 449] on image "Main content" at bounding box center [667, 455] width 12 height 12
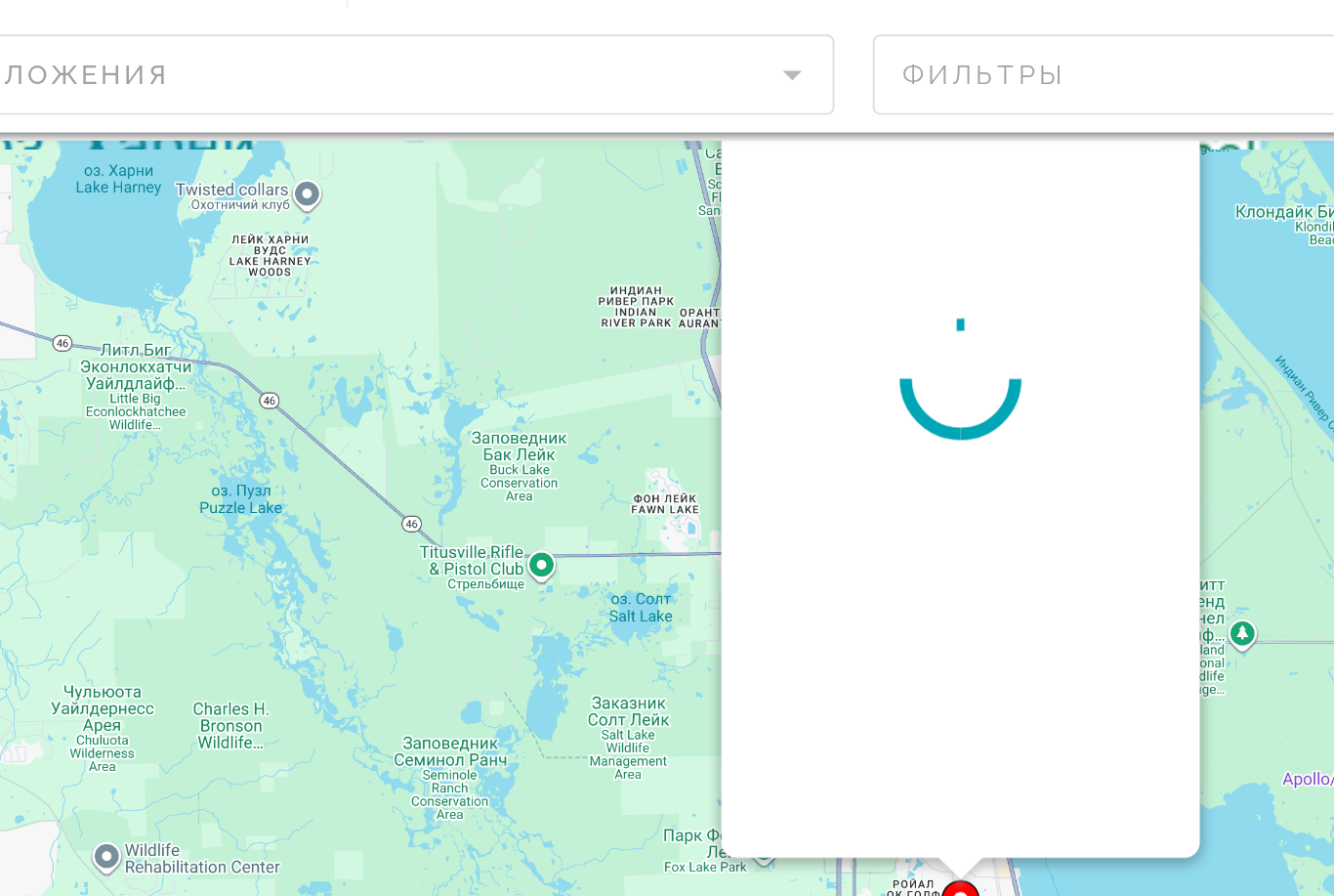
scroll to position [0, 0]
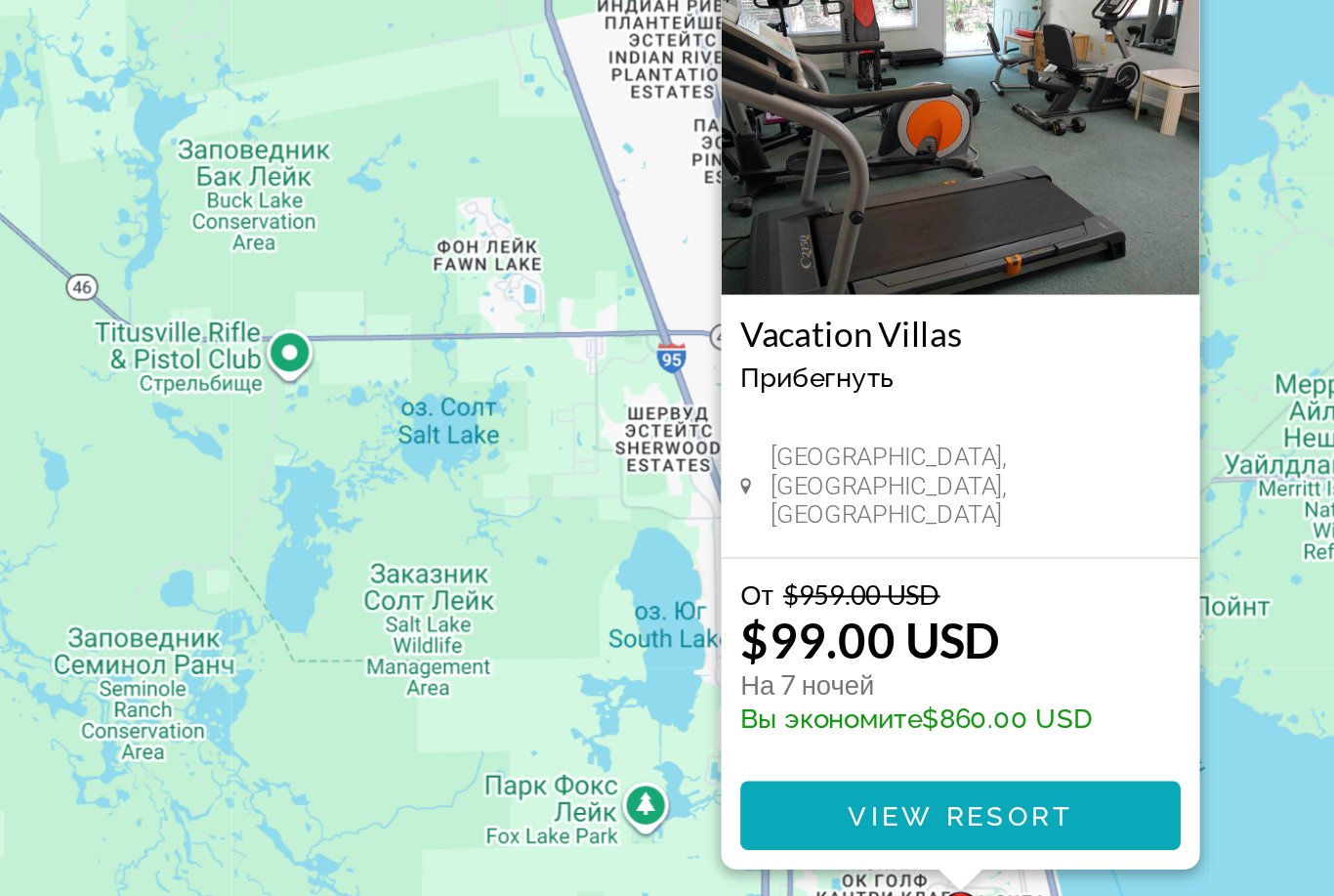
click at [609, 677] on span "View Resort" at bounding box center [667, 685] width 115 height 16
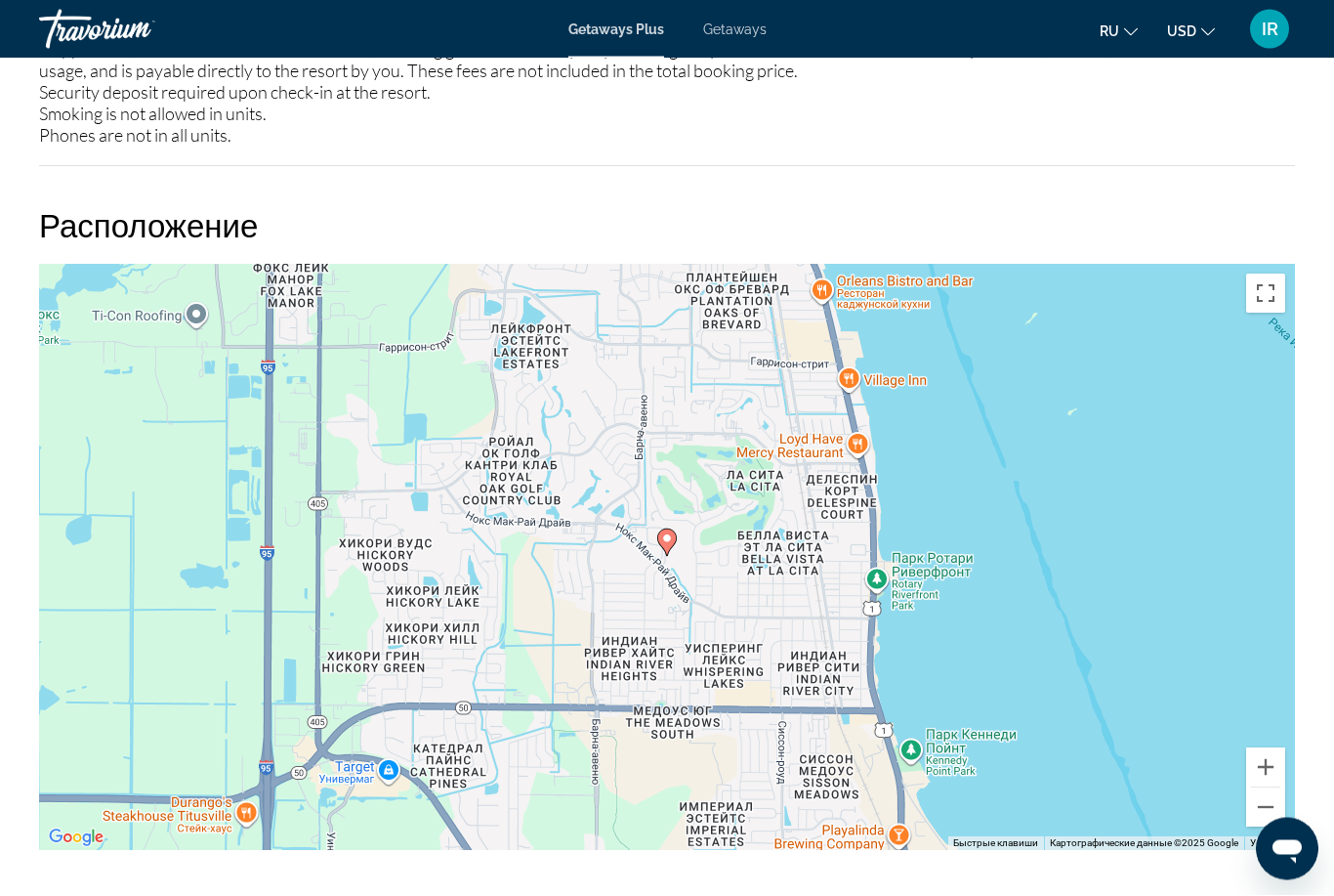
scroll to position [2745, 0]
click at [1264, 813] on button "Уменьшить" at bounding box center [1266, 807] width 39 height 39
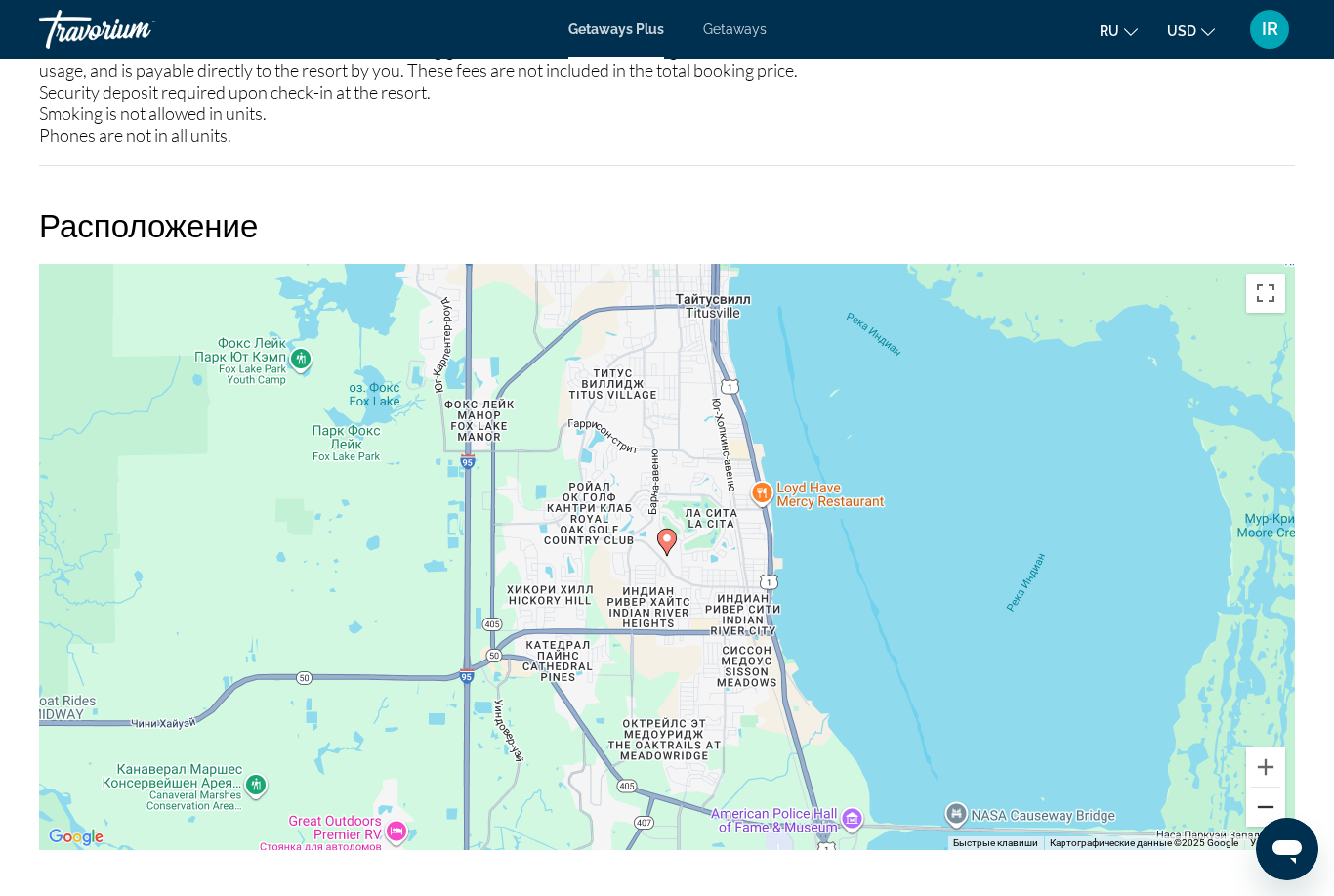
click at [1258, 815] on button "Уменьшить" at bounding box center [1266, 807] width 39 height 39
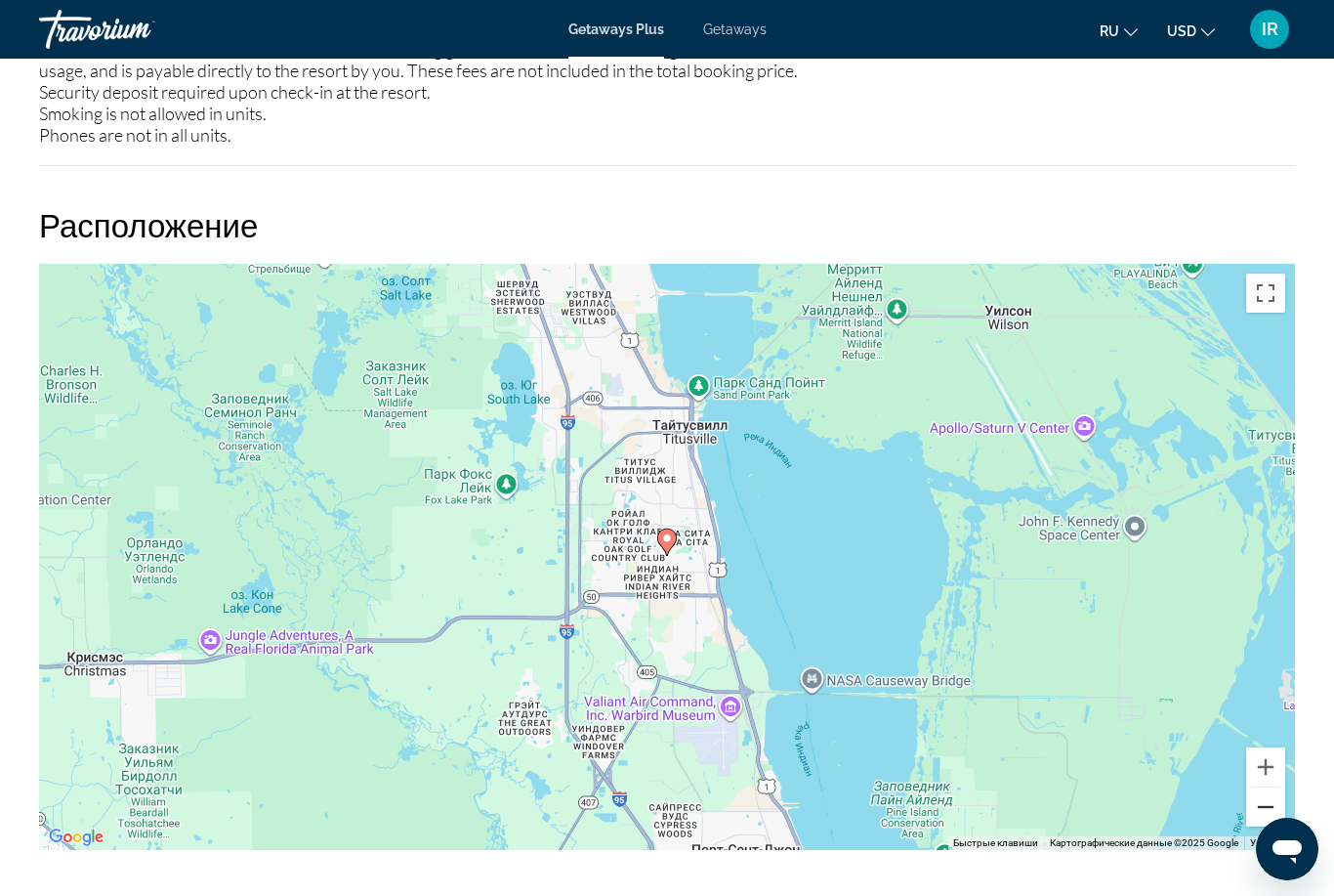
click at [1256, 814] on button "Уменьшить" at bounding box center [1266, 807] width 39 height 39
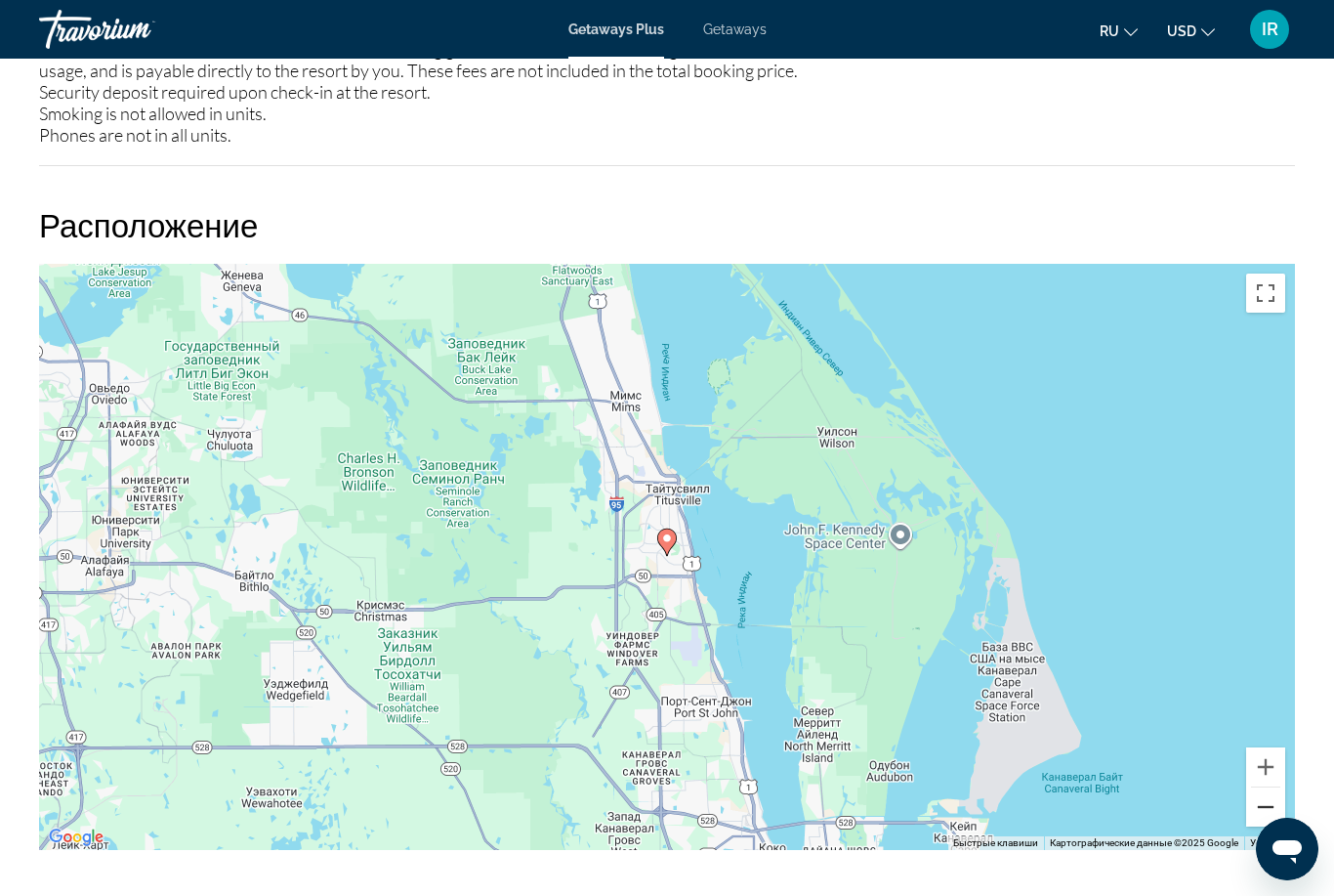
click at [1258, 816] on button "Уменьшить" at bounding box center [1266, 807] width 39 height 39
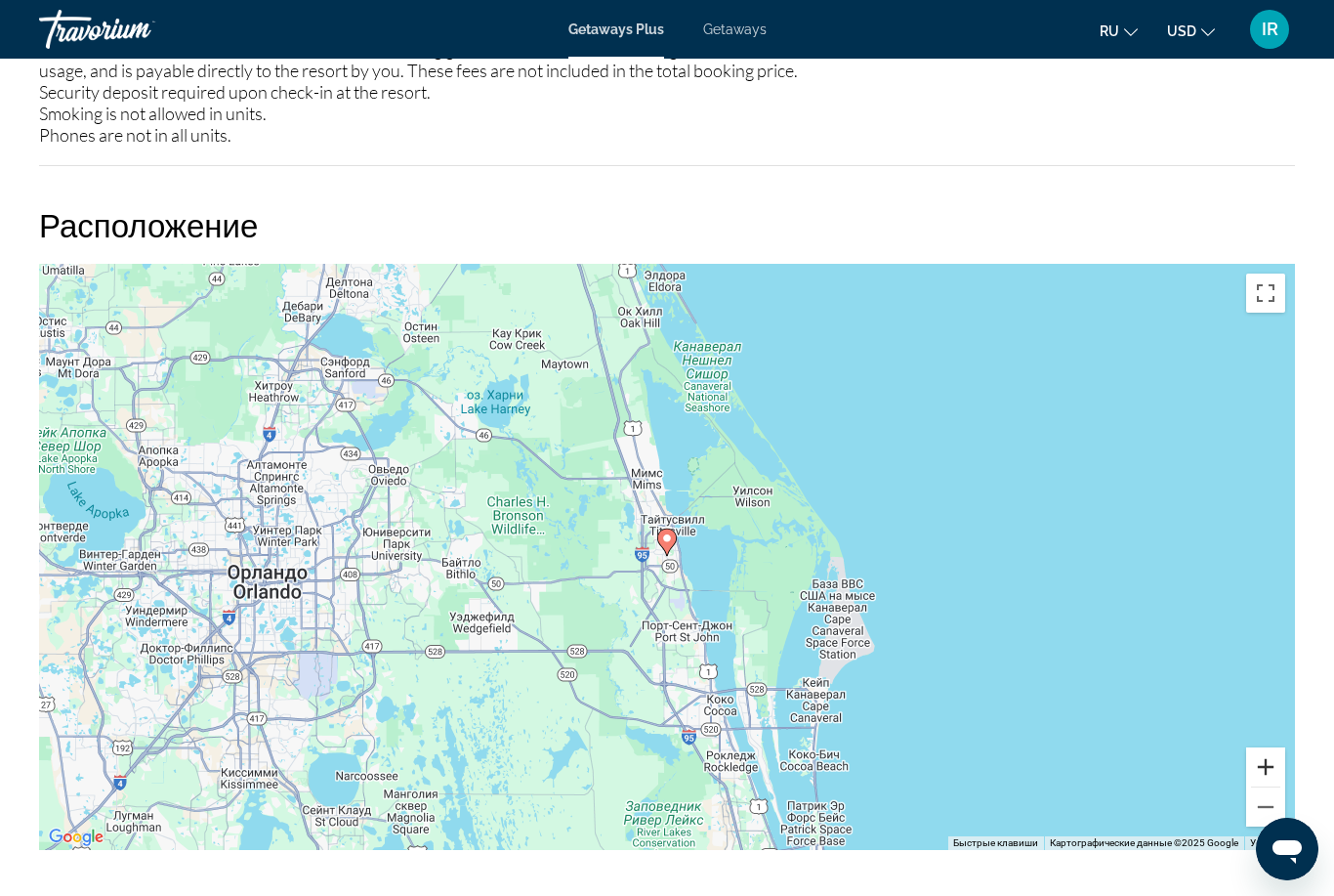
click at [1265, 755] on button "Увеличить" at bounding box center [1266, 767] width 39 height 39
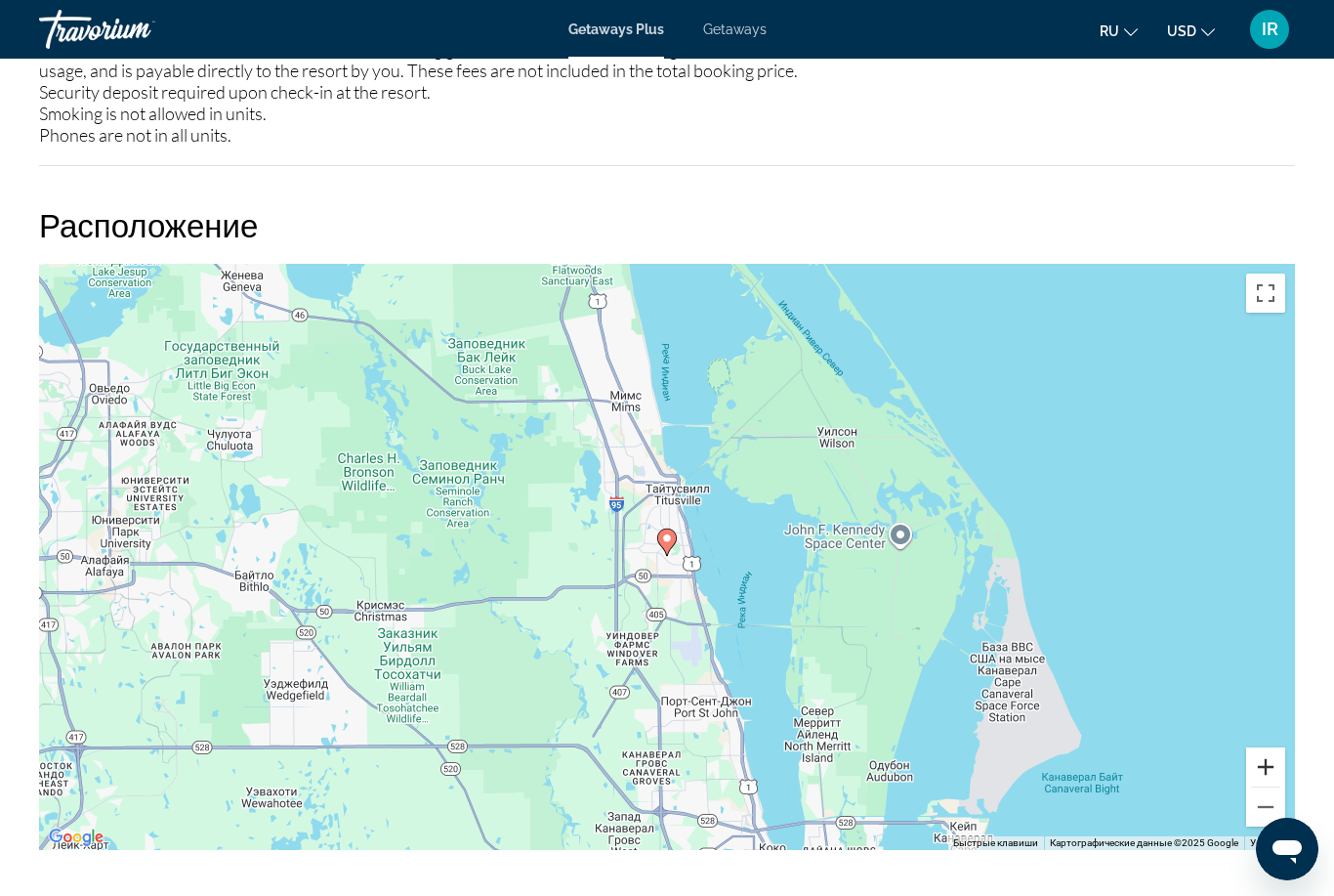
click at [1261, 766] on button "Увеличить" at bounding box center [1266, 767] width 39 height 39
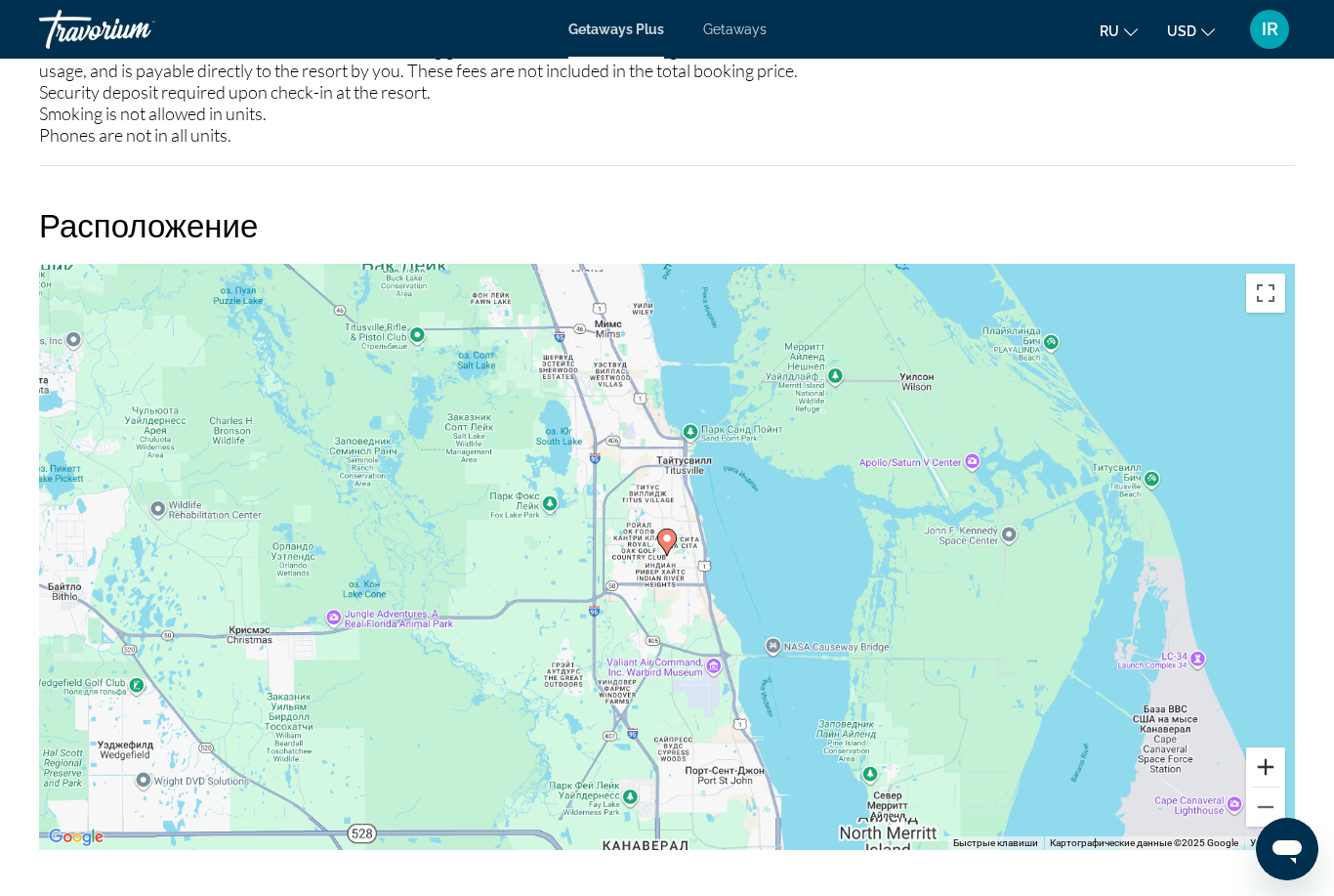
click at [1263, 768] on button "Увеличить" at bounding box center [1266, 767] width 39 height 39
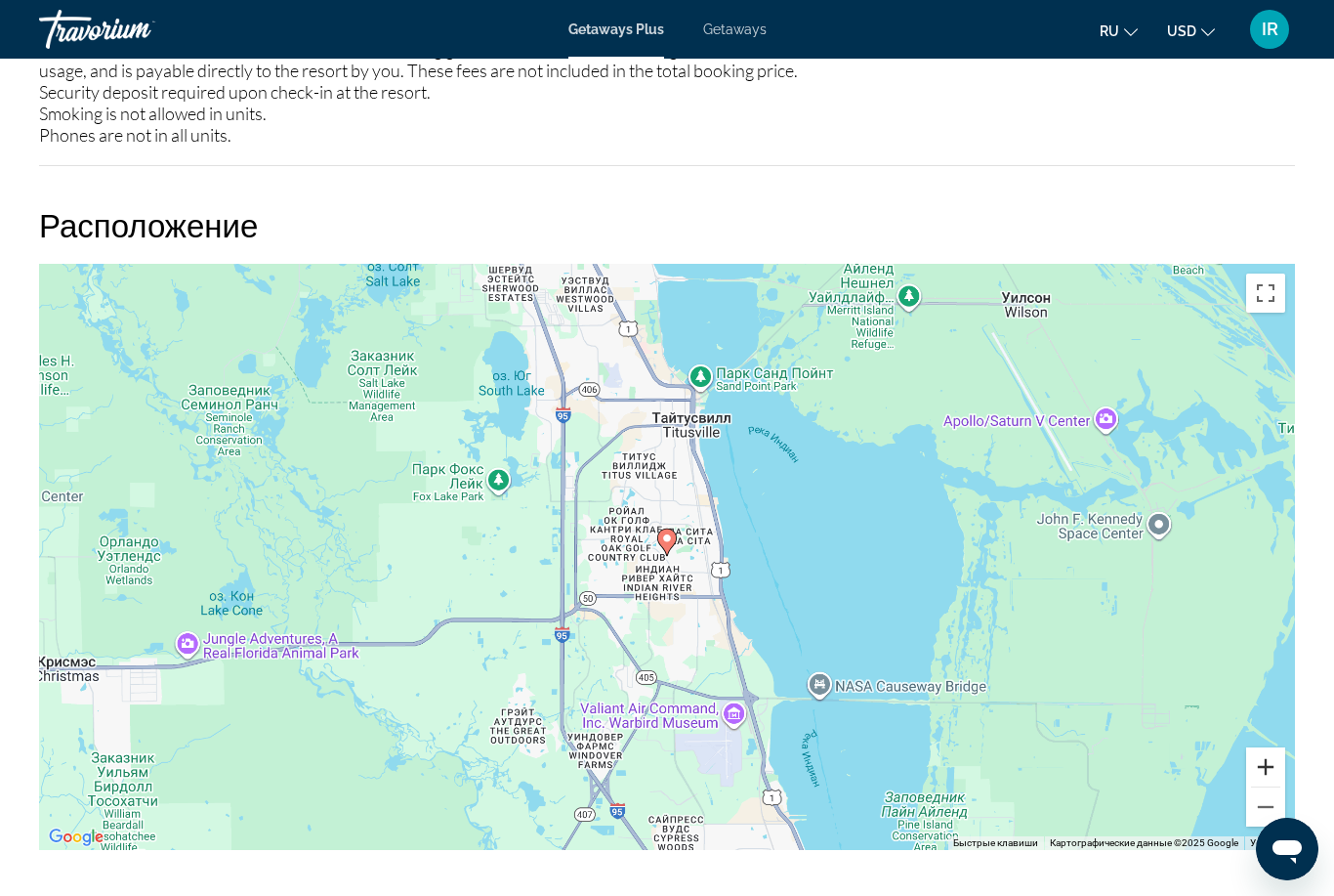
click at [1263, 768] on button "Увеличить" at bounding box center [1266, 767] width 39 height 39
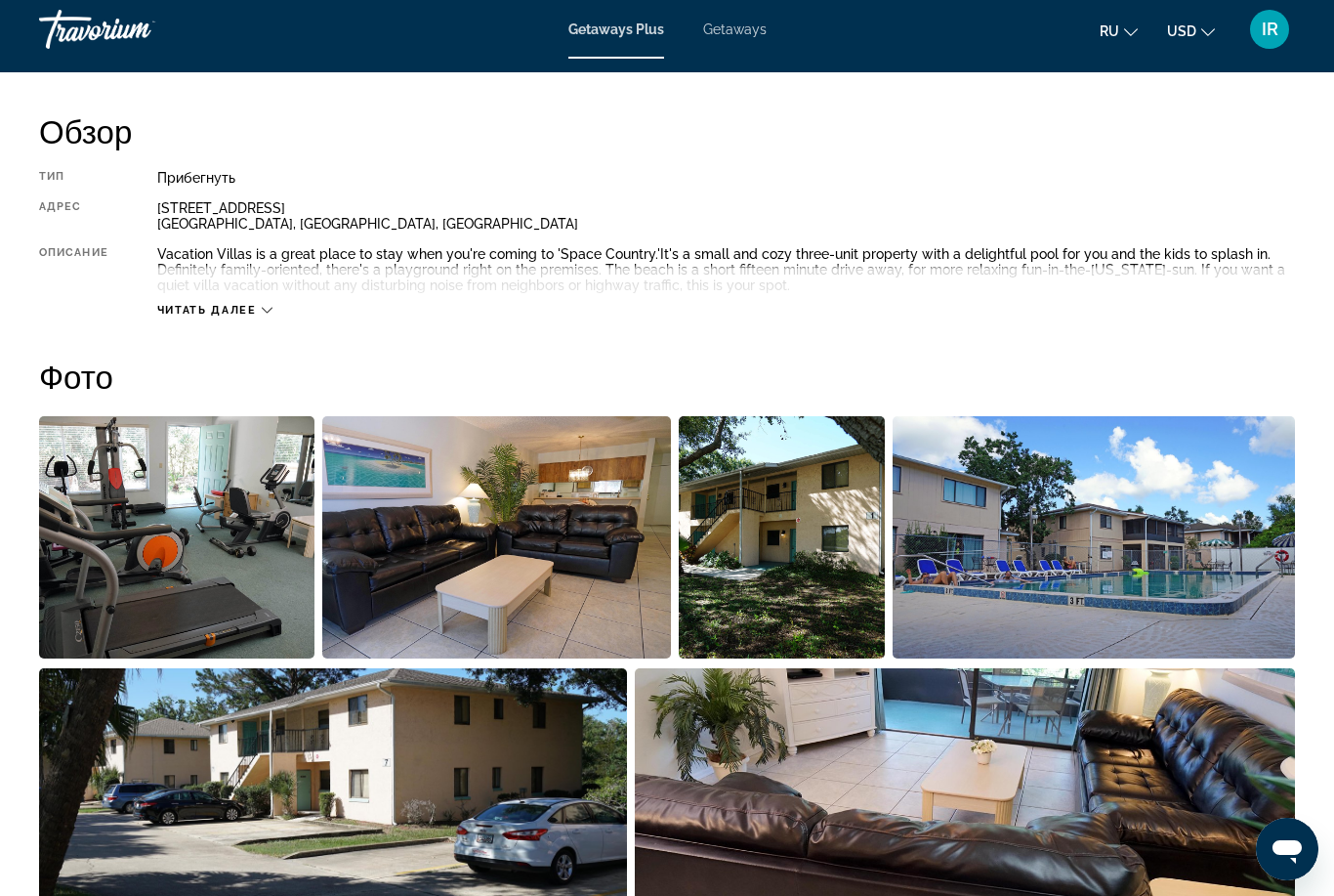
scroll to position [963, 0]
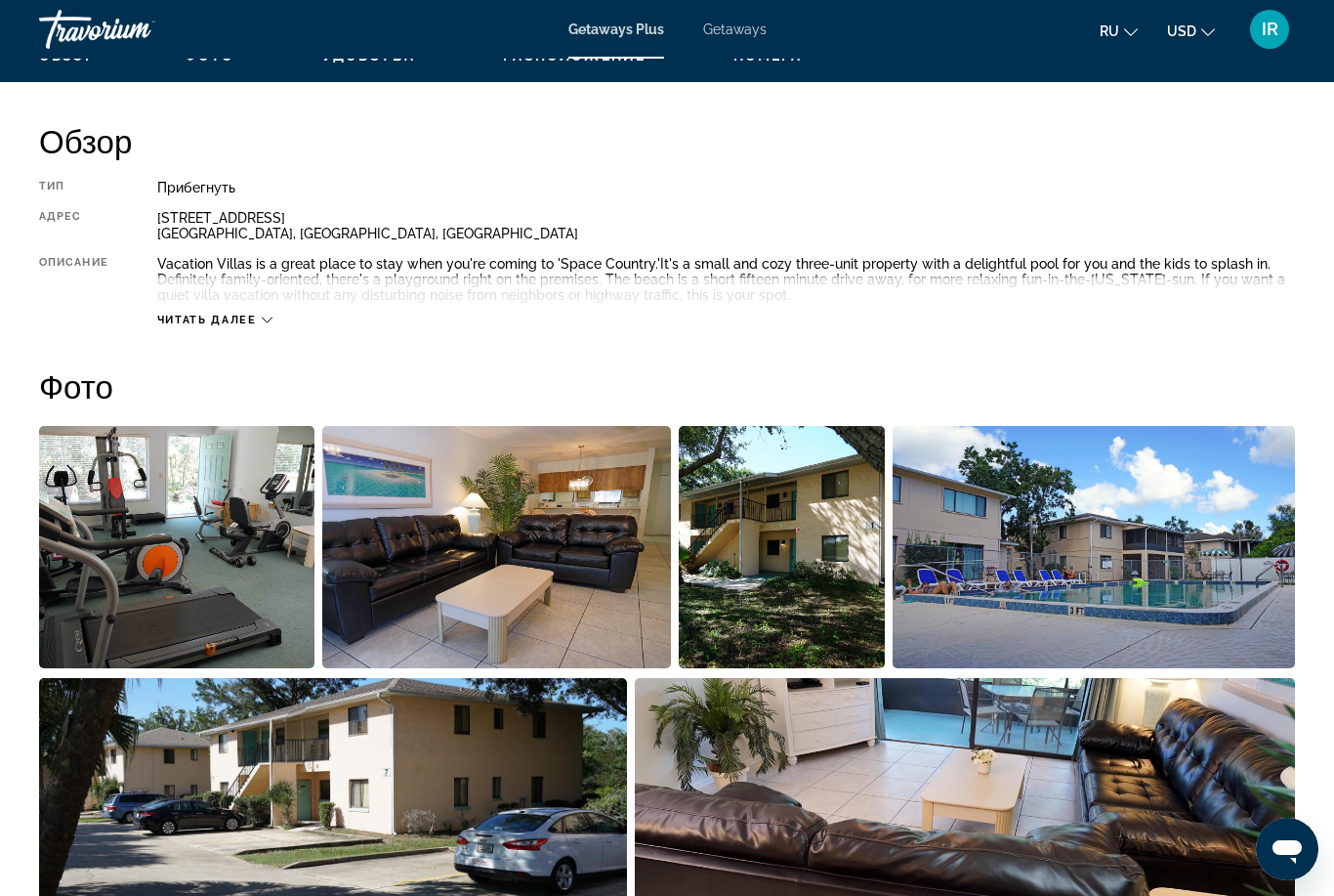
click at [789, 575] on img "Open full-screen image slider" at bounding box center [782, 547] width 207 height 243
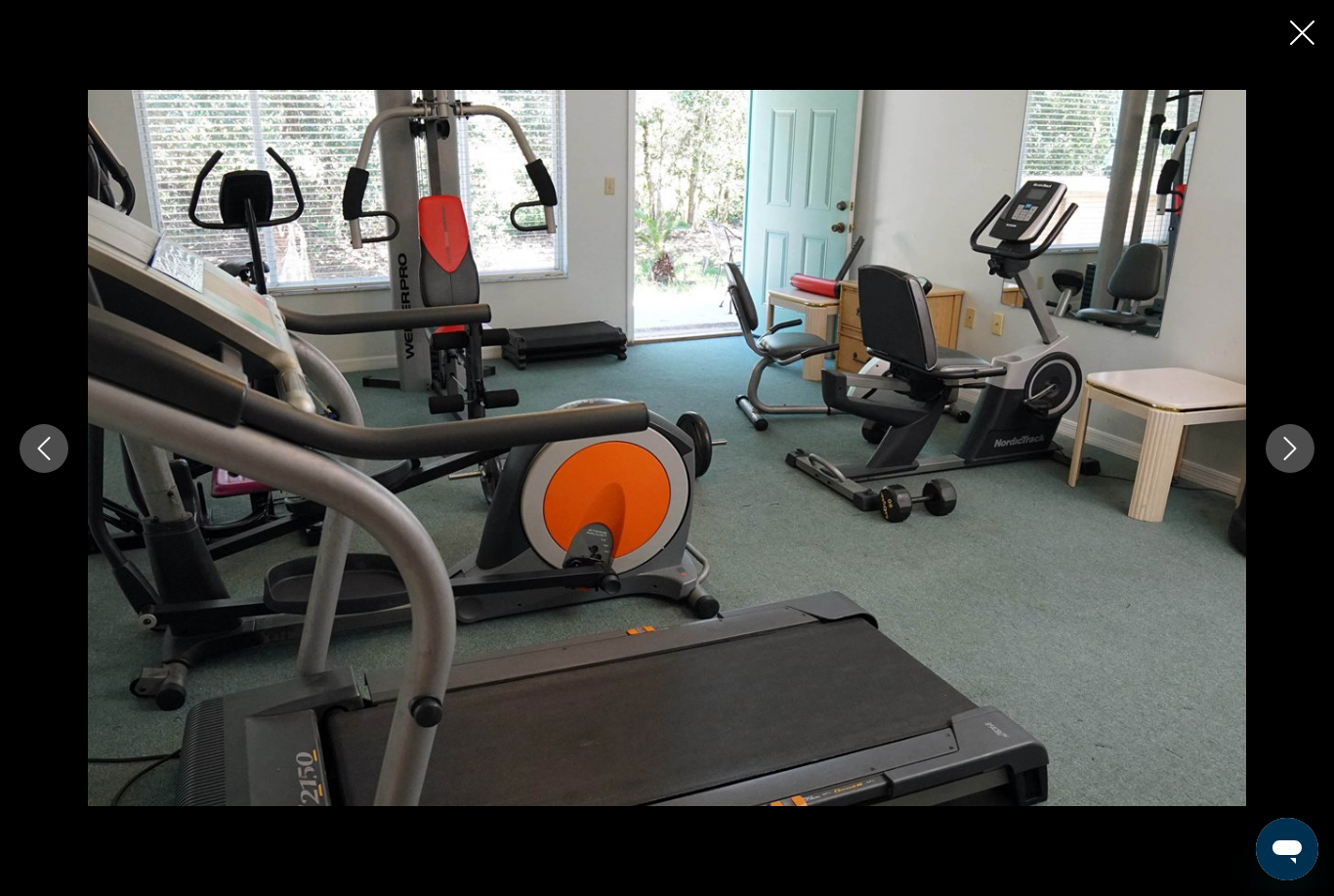
click at [1285, 472] on button "Next image" at bounding box center [1290, 448] width 49 height 49
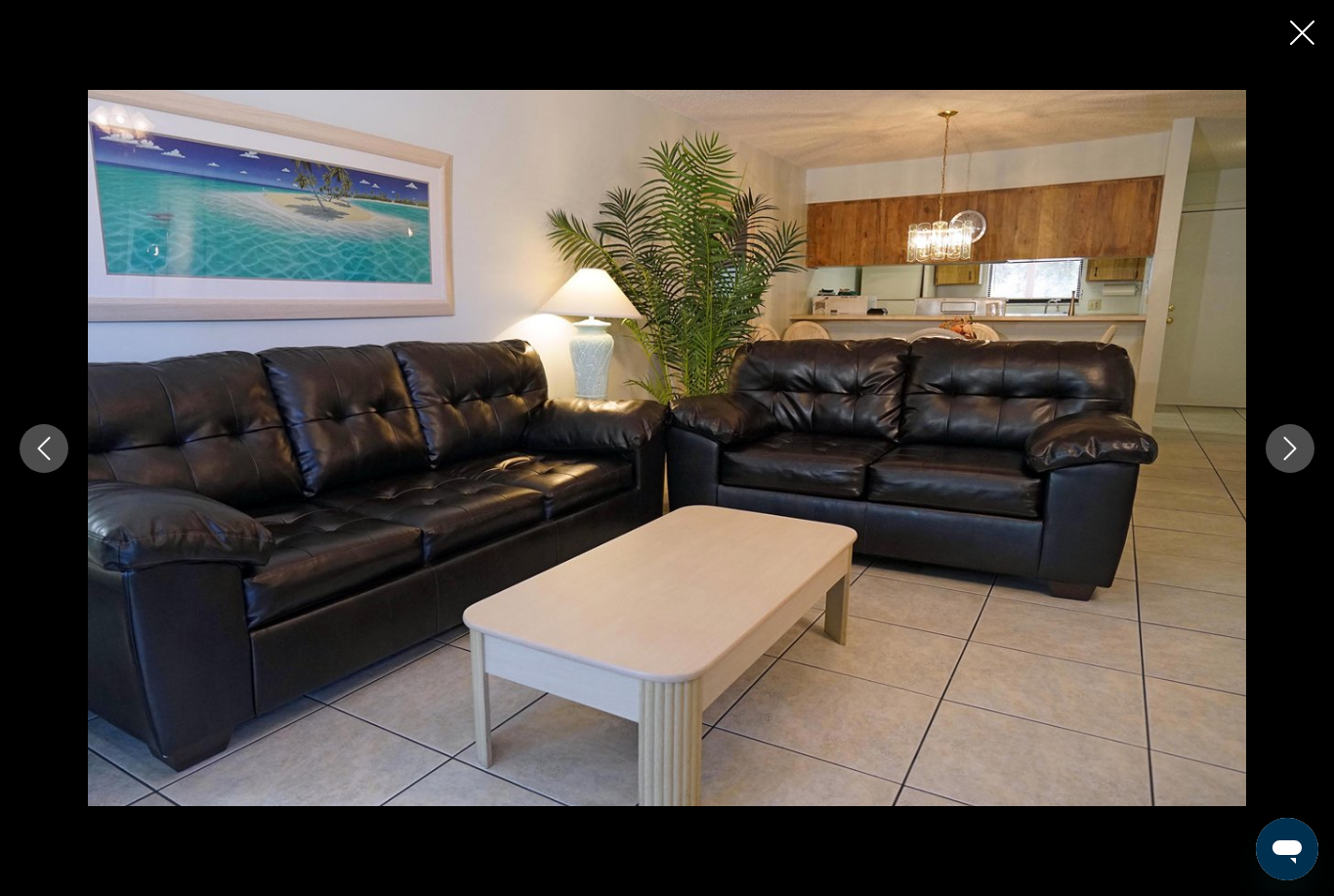
click at [1265, 502] on div "prev next" at bounding box center [667, 448] width 1334 height 717
click at [1291, 460] on icon "Next image" at bounding box center [1290, 448] width 23 height 23
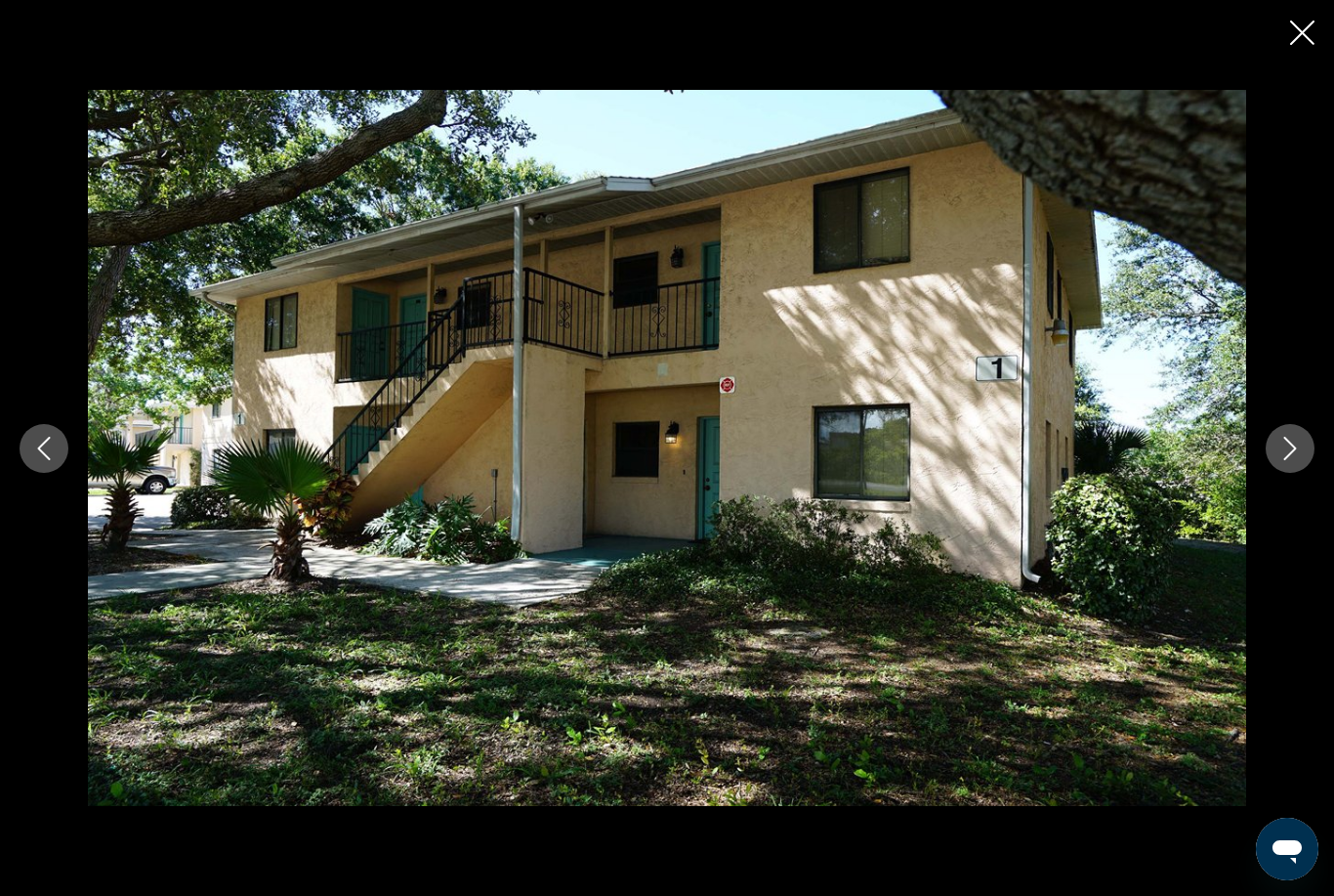
click at [1267, 472] on button "Next image" at bounding box center [1290, 448] width 49 height 49
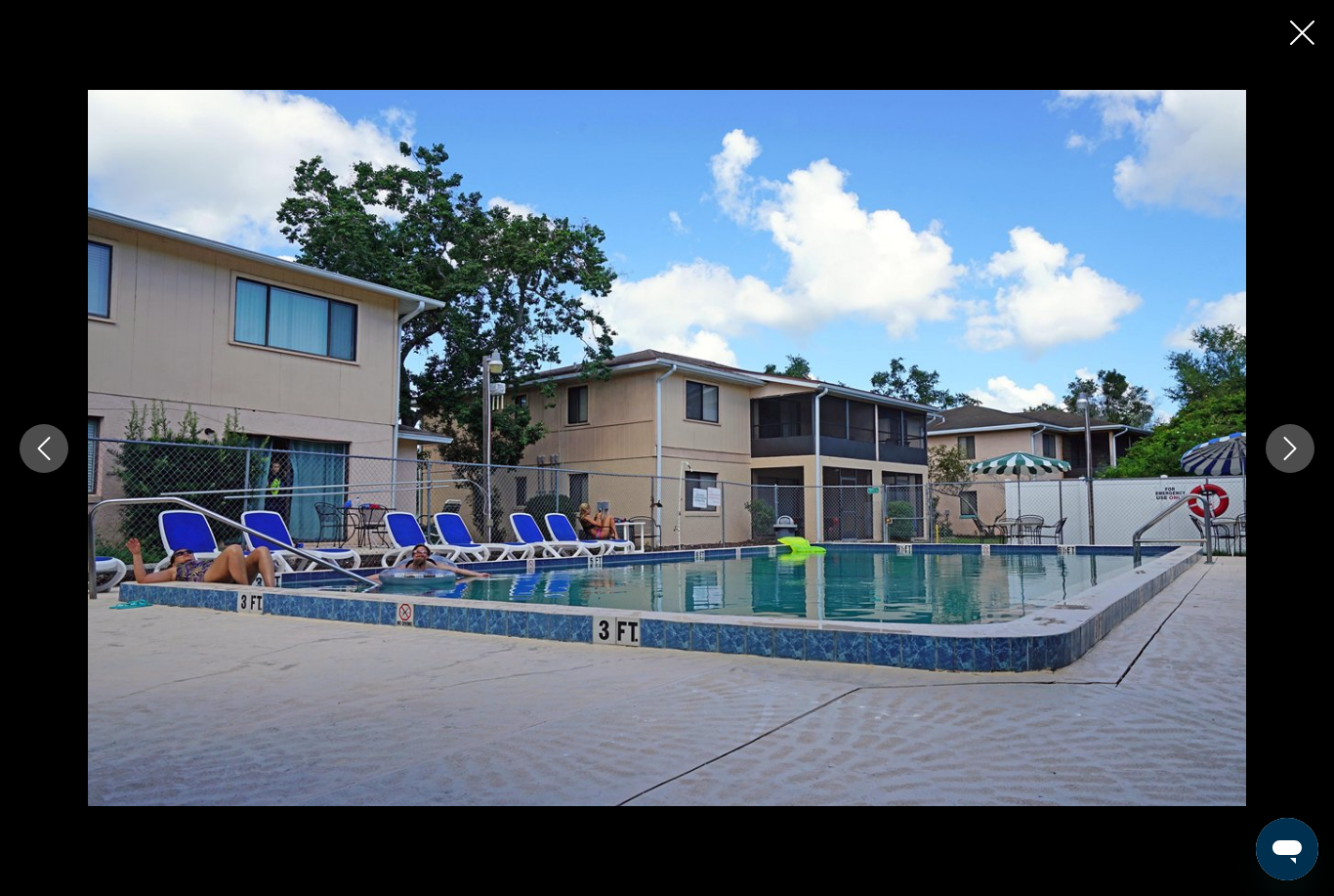
click at [1262, 495] on div "prev next" at bounding box center [667, 448] width 1334 height 717
click at [1288, 460] on icon "Next image" at bounding box center [1290, 448] width 23 height 23
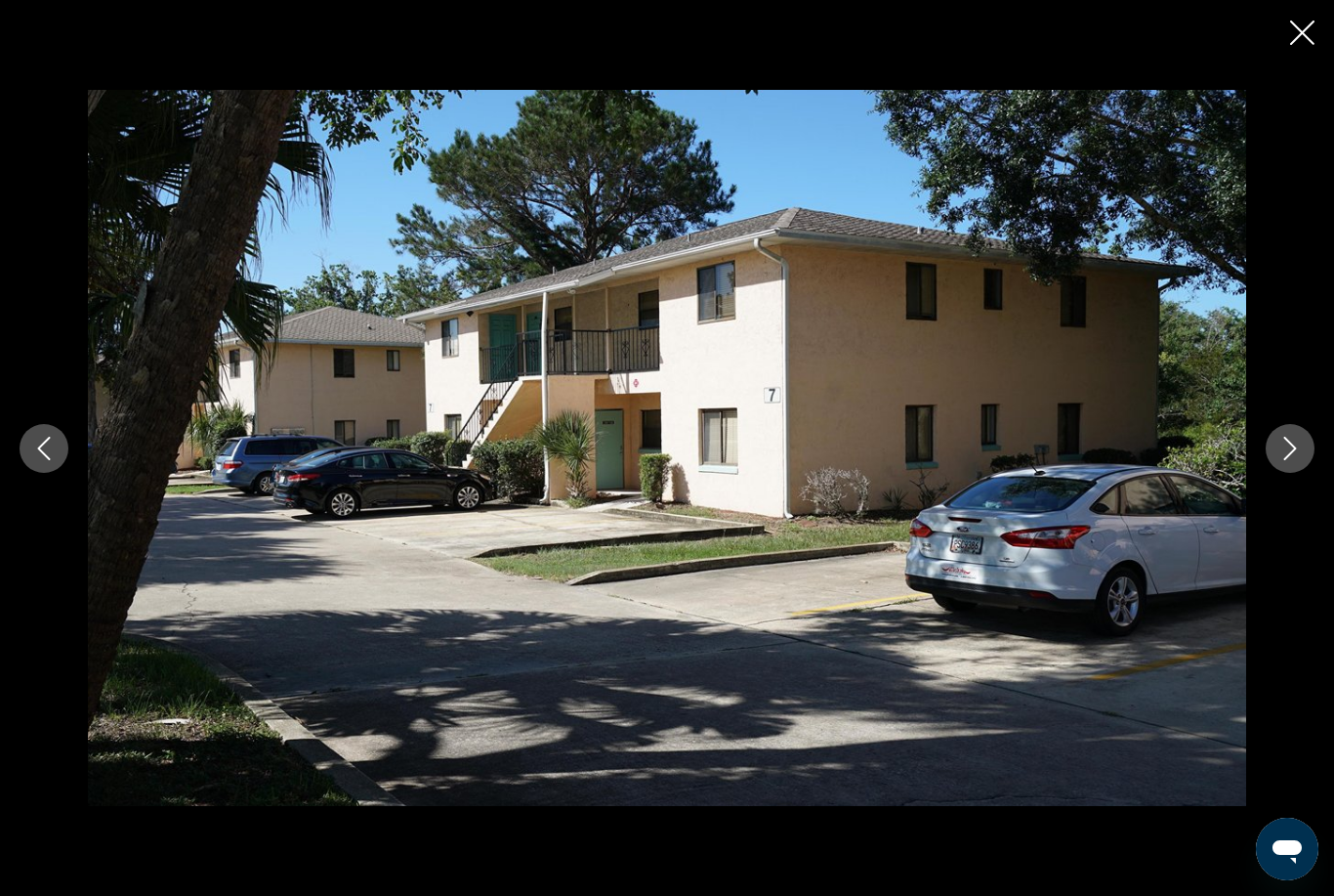
click at [1281, 460] on icon "Next image" at bounding box center [1290, 448] width 23 height 23
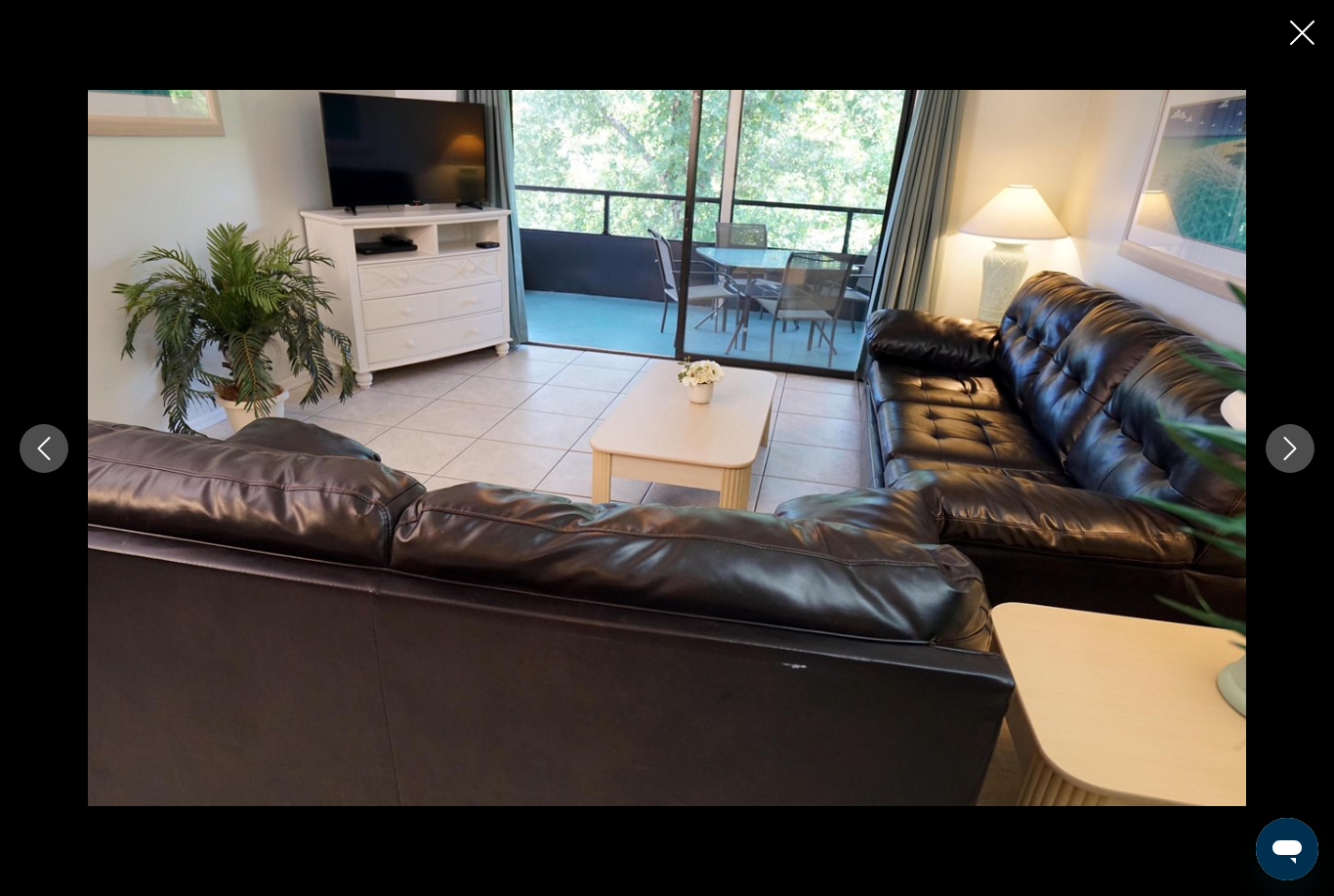
click at [1281, 460] on icon "Next image" at bounding box center [1290, 448] width 23 height 23
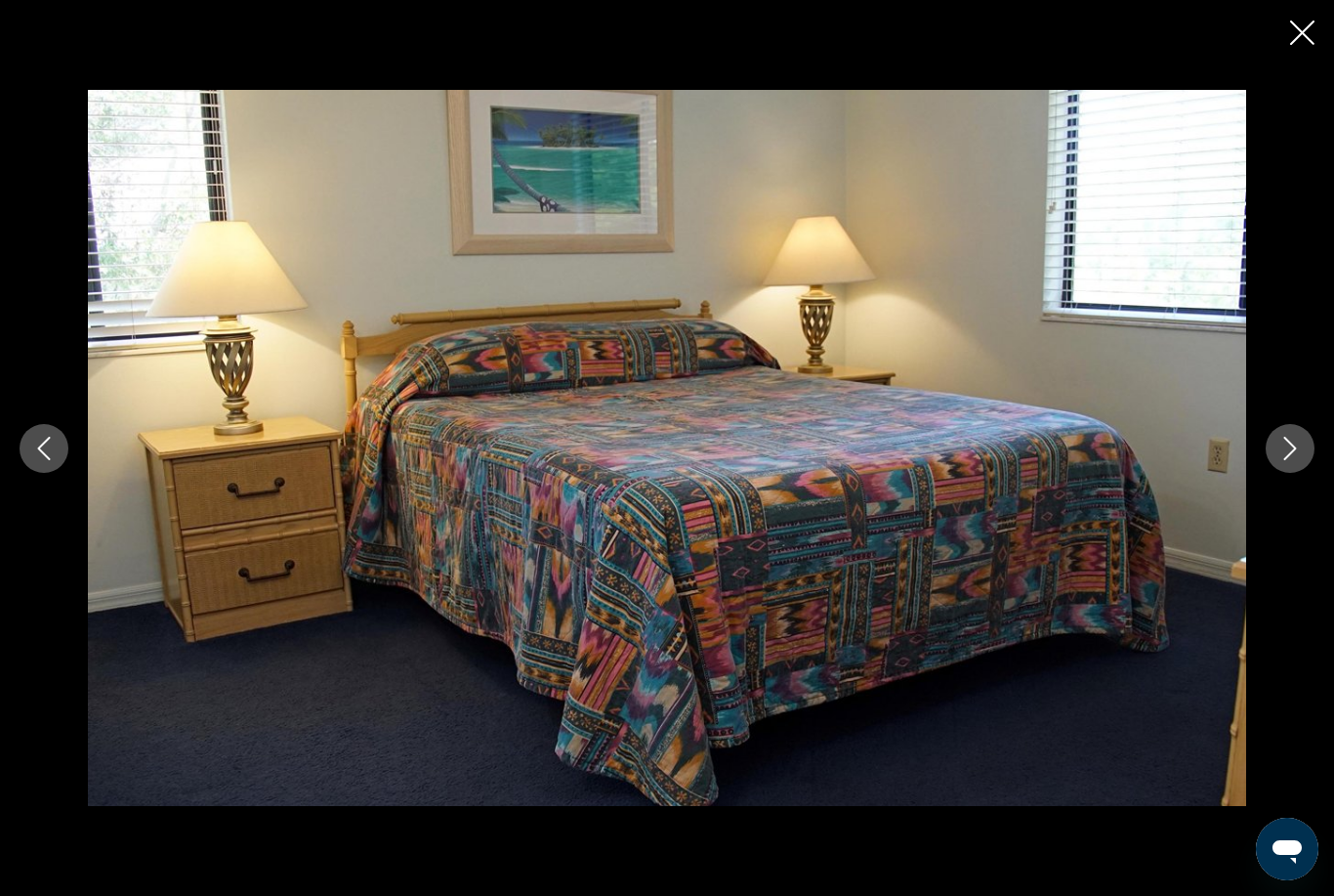
click at [1267, 495] on div "prev next" at bounding box center [667, 448] width 1334 height 717
click at [1268, 472] on button "Next image" at bounding box center [1290, 448] width 49 height 49
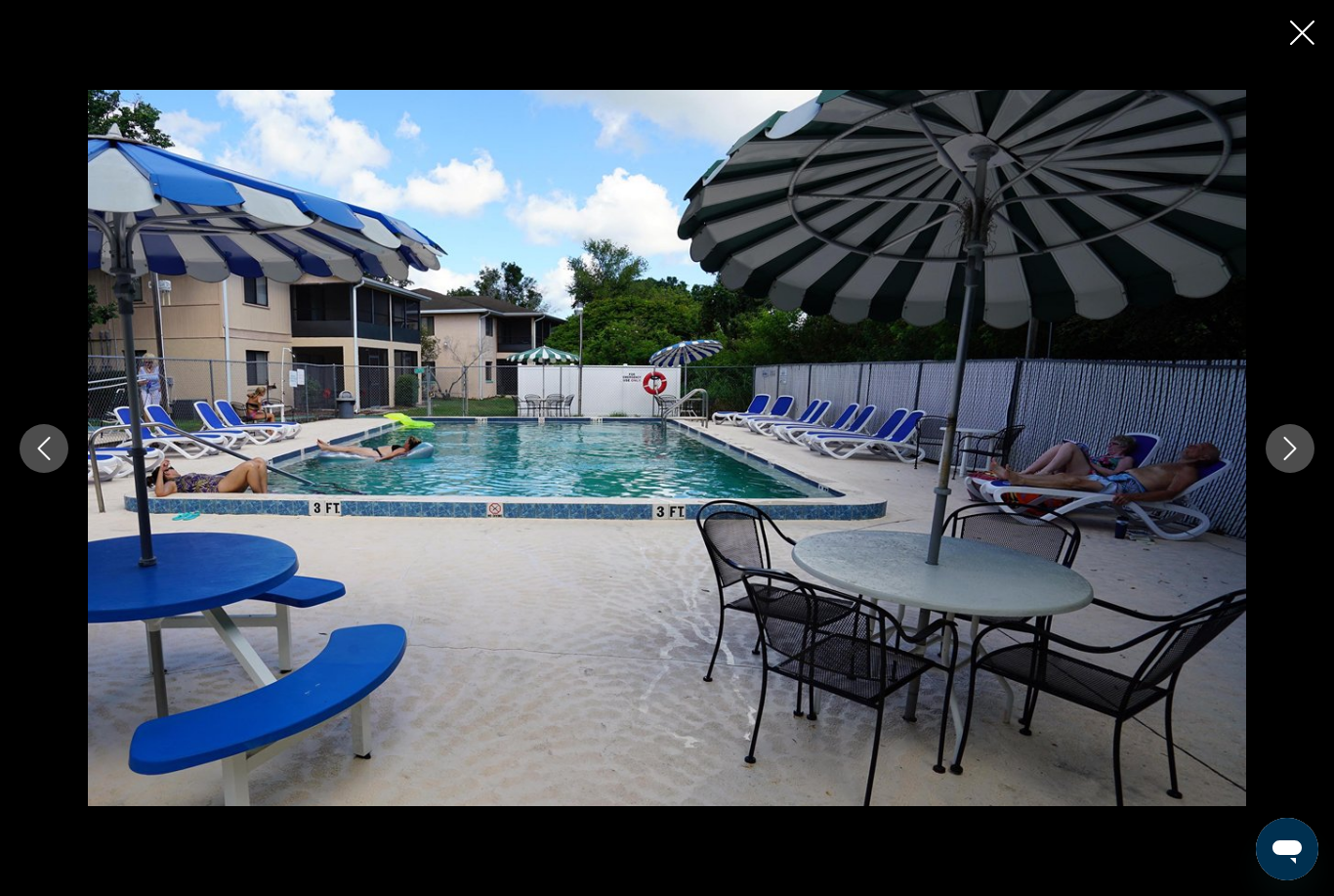
click at [1277, 472] on button "Next image" at bounding box center [1290, 448] width 49 height 49
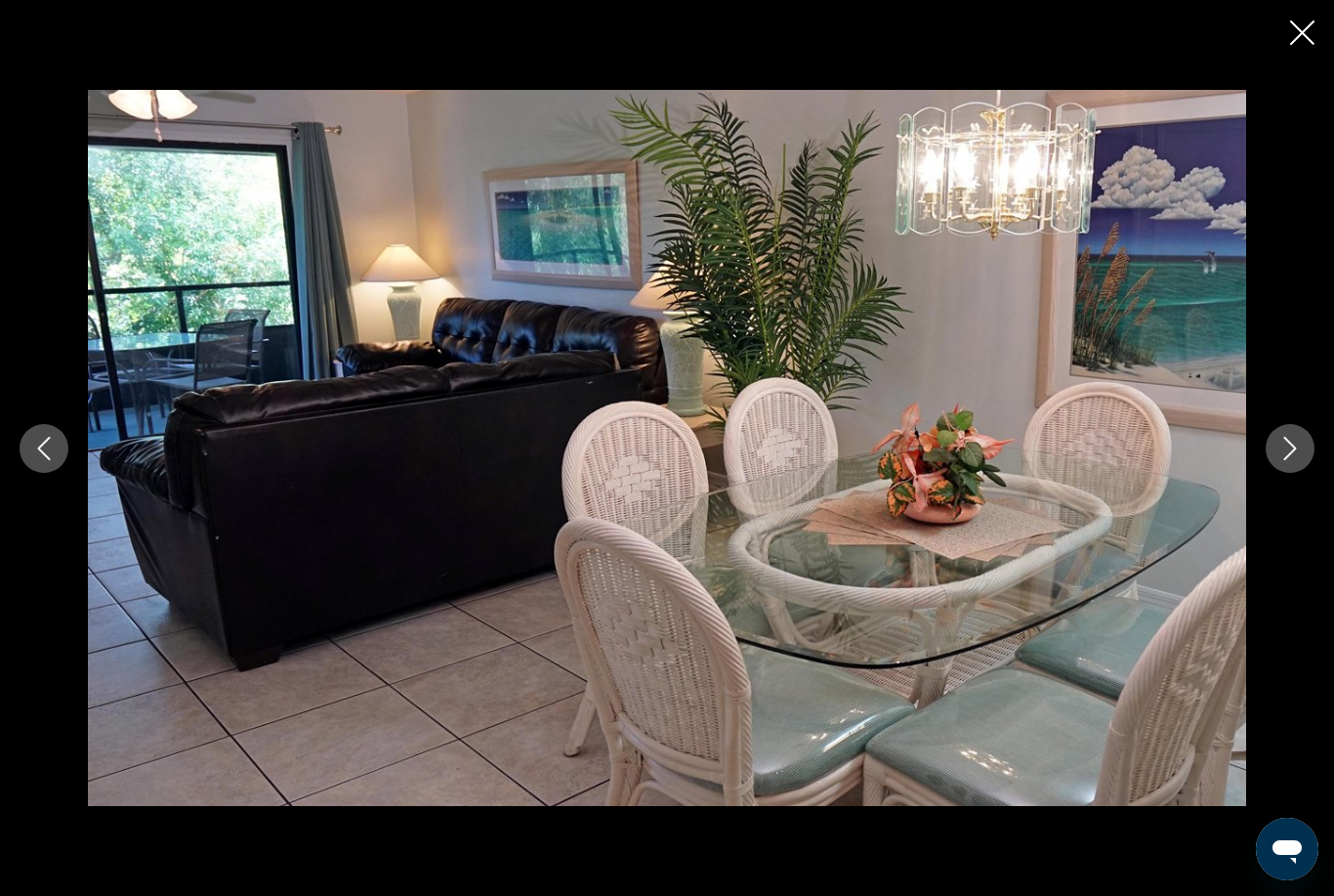
click at [1273, 472] on button "Next image" at bounding box center [1290, 448] width 49 height 49
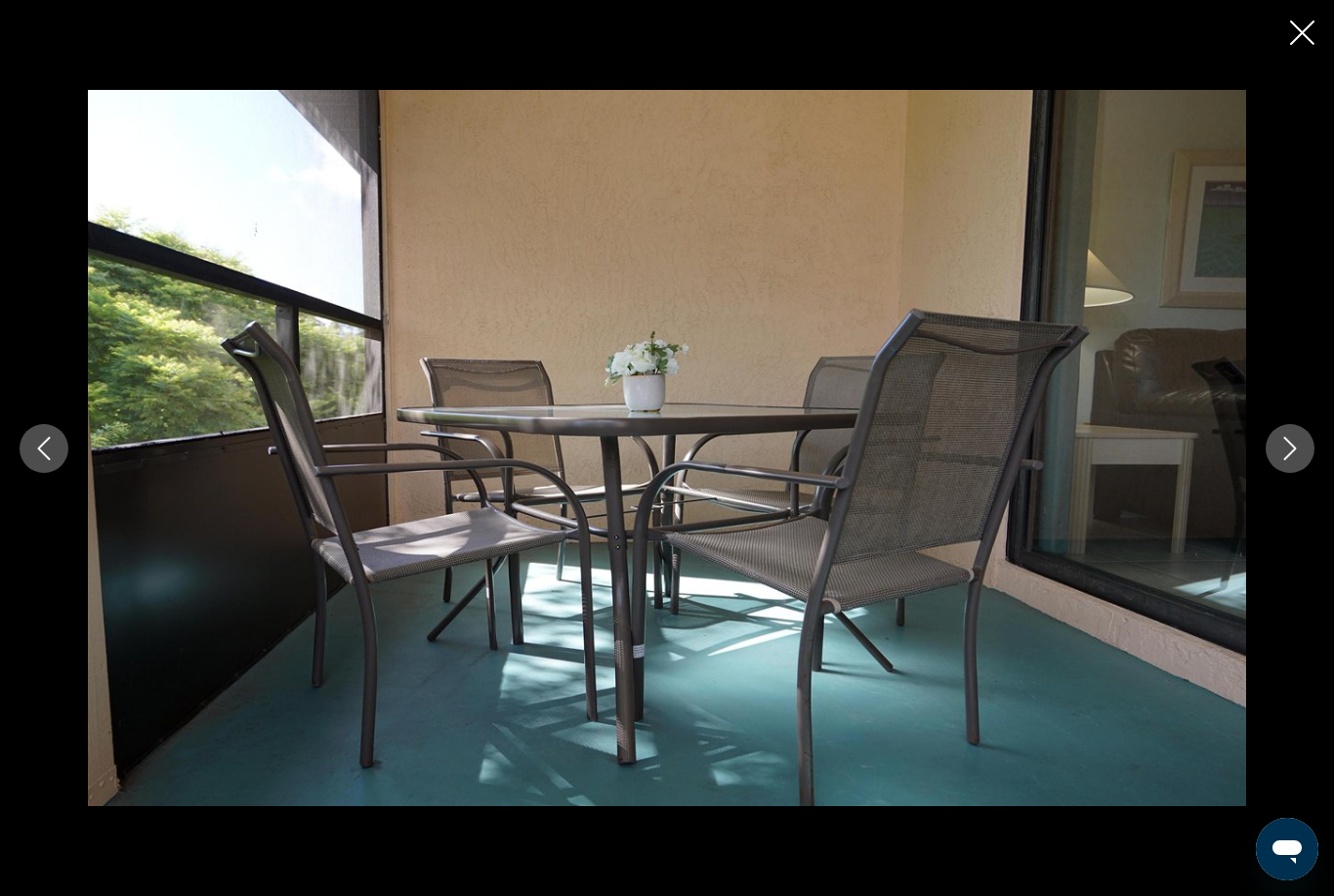
click at [1273, 472] on button "Next image" at bounding box center [1290, 448] width 49 height 49
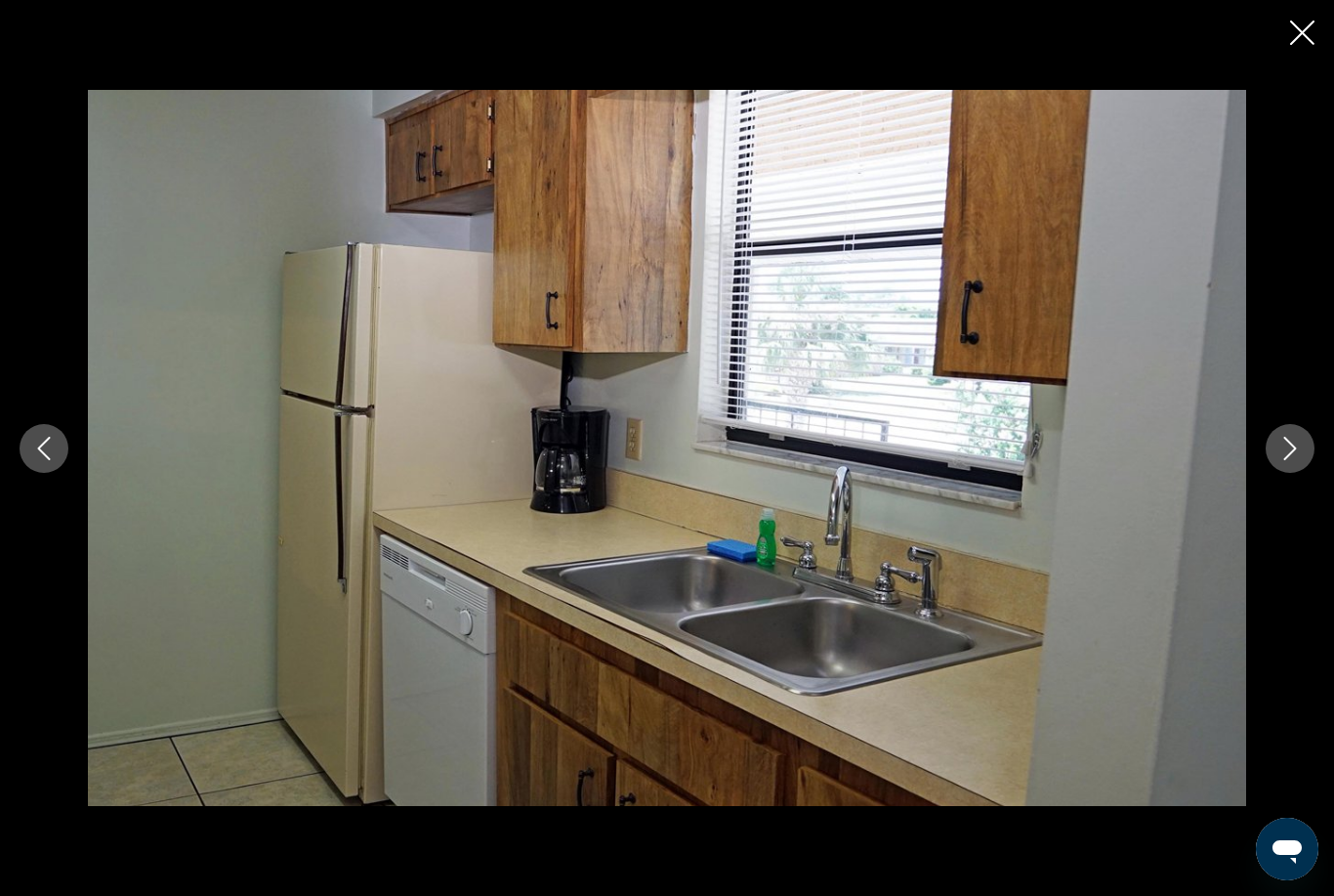
click at [1293, 41] on icon "Close slideshow" at bounding box center [1302, 32] width 24 height 24
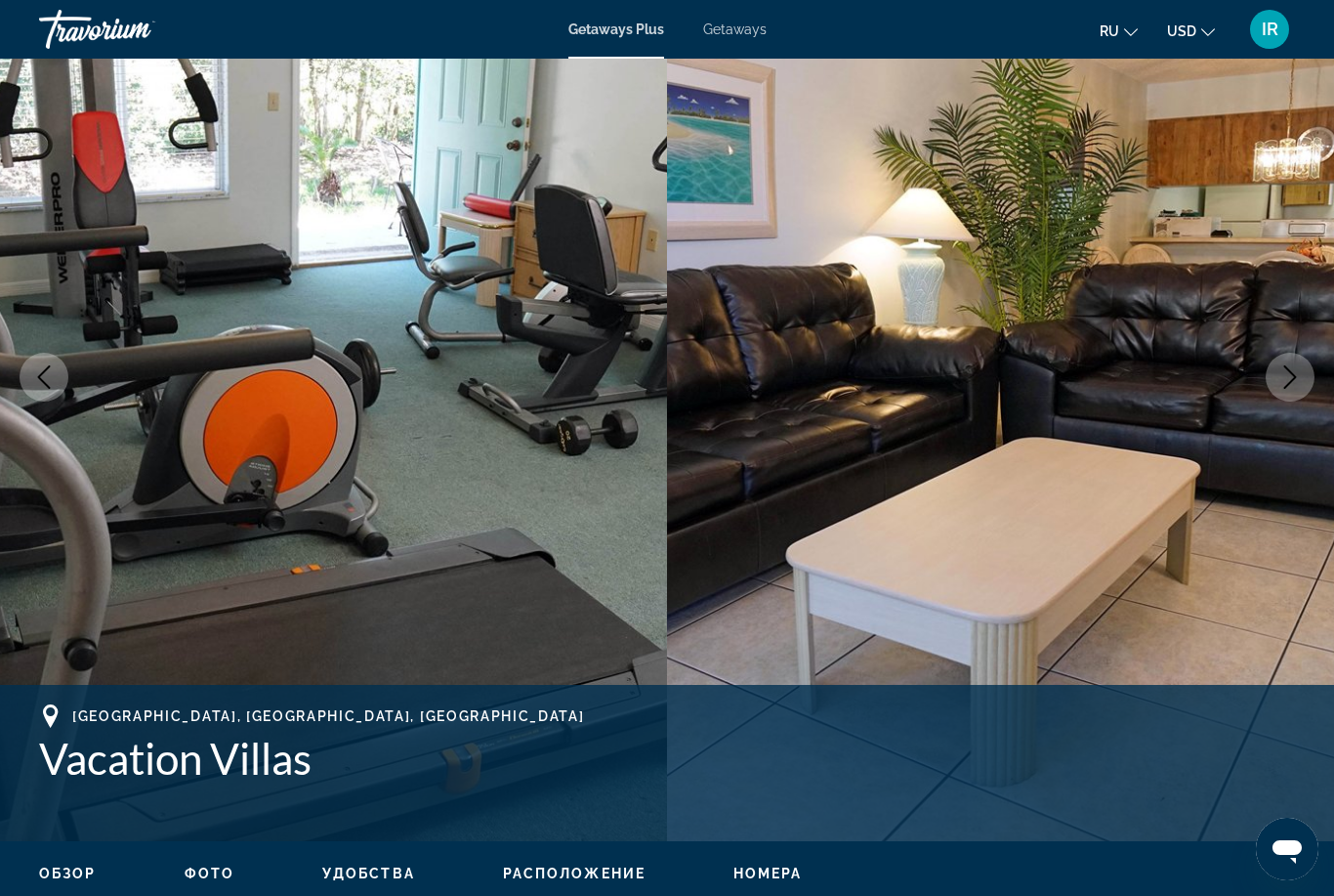
scroll to position [0, 0]
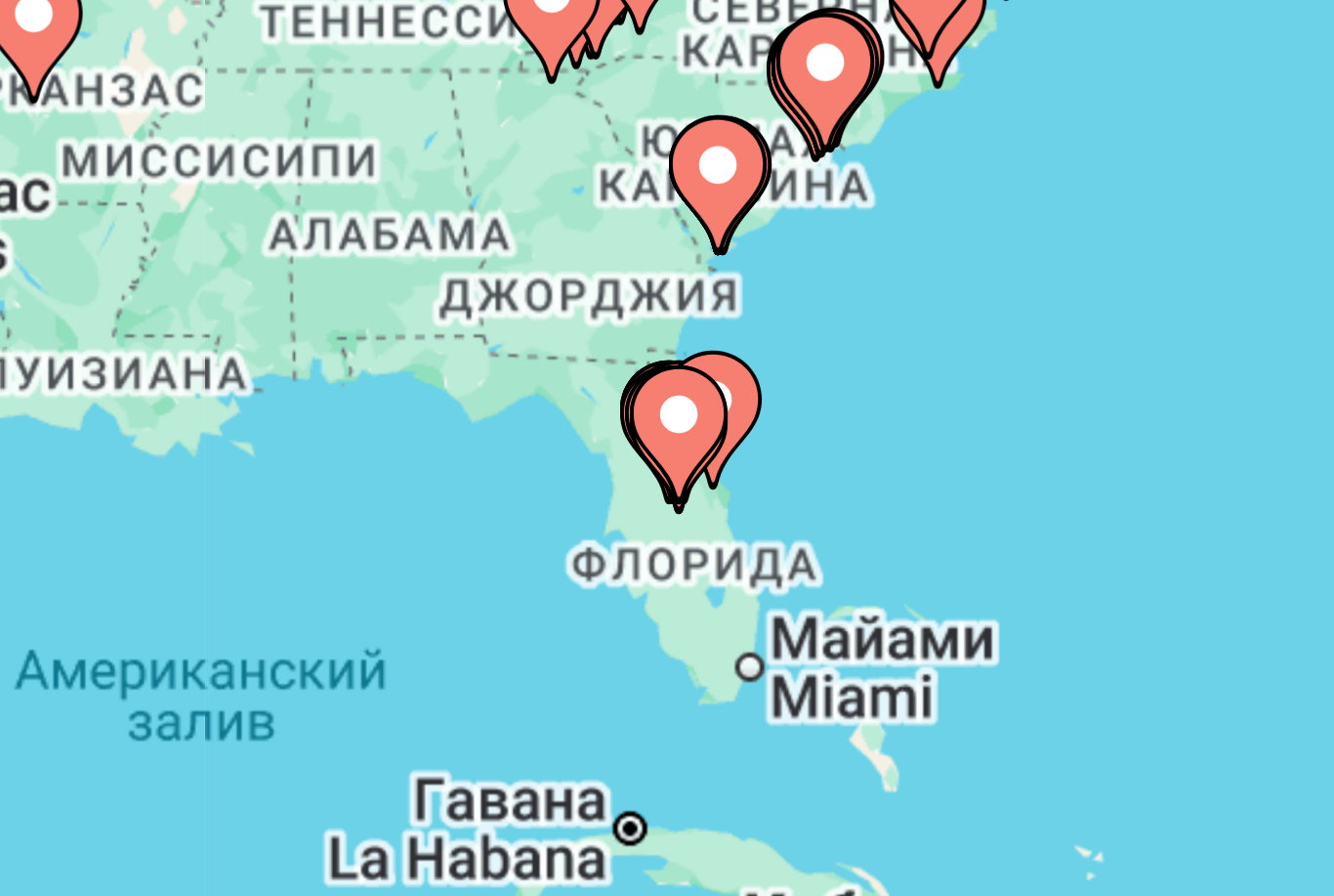
click at [540, 531] on image "Main content" at bounding box center [546, 537] width 12 height 12
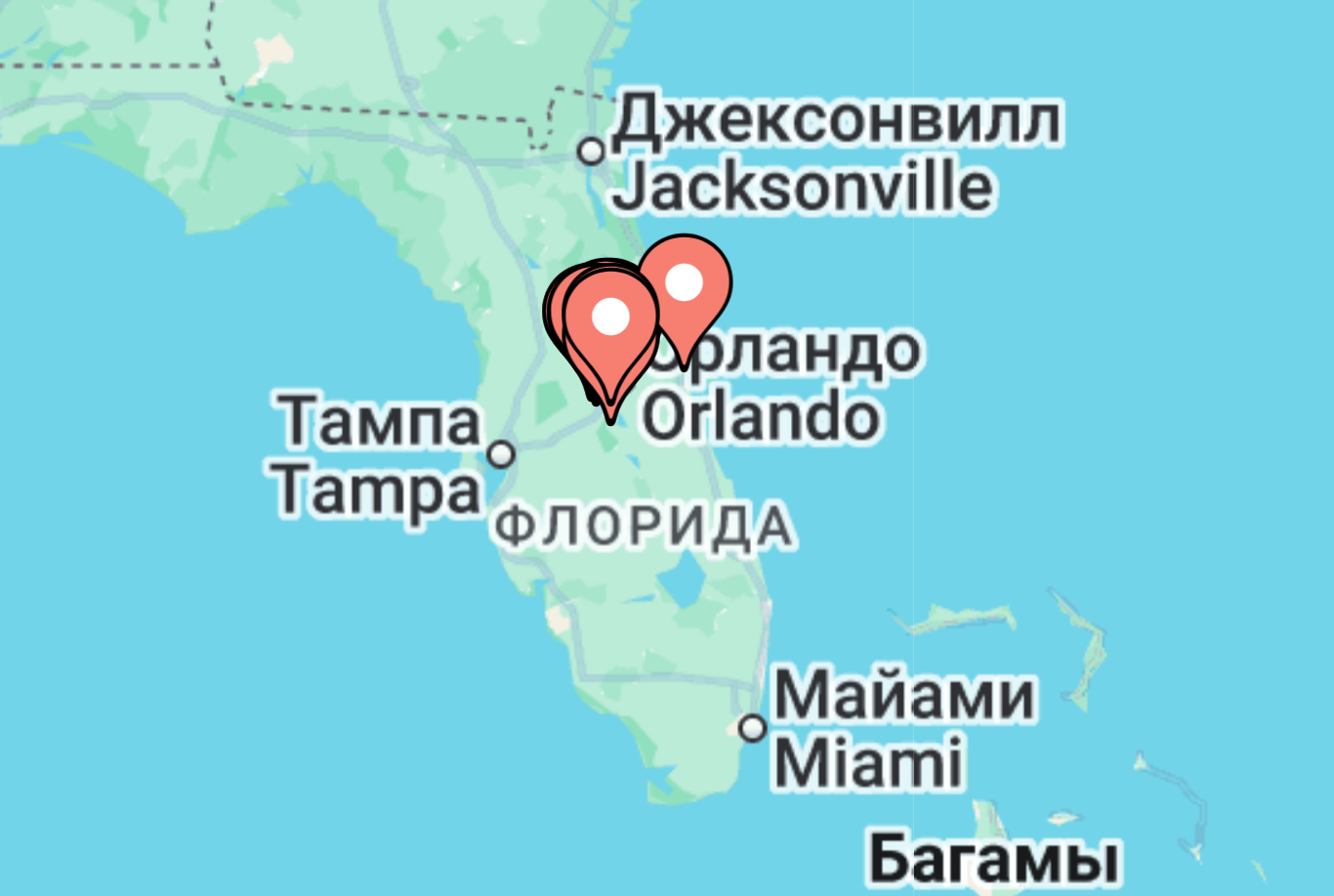
click at [651, 512] on image "Main content" at bounding box center [657, 517] width 12 height 12
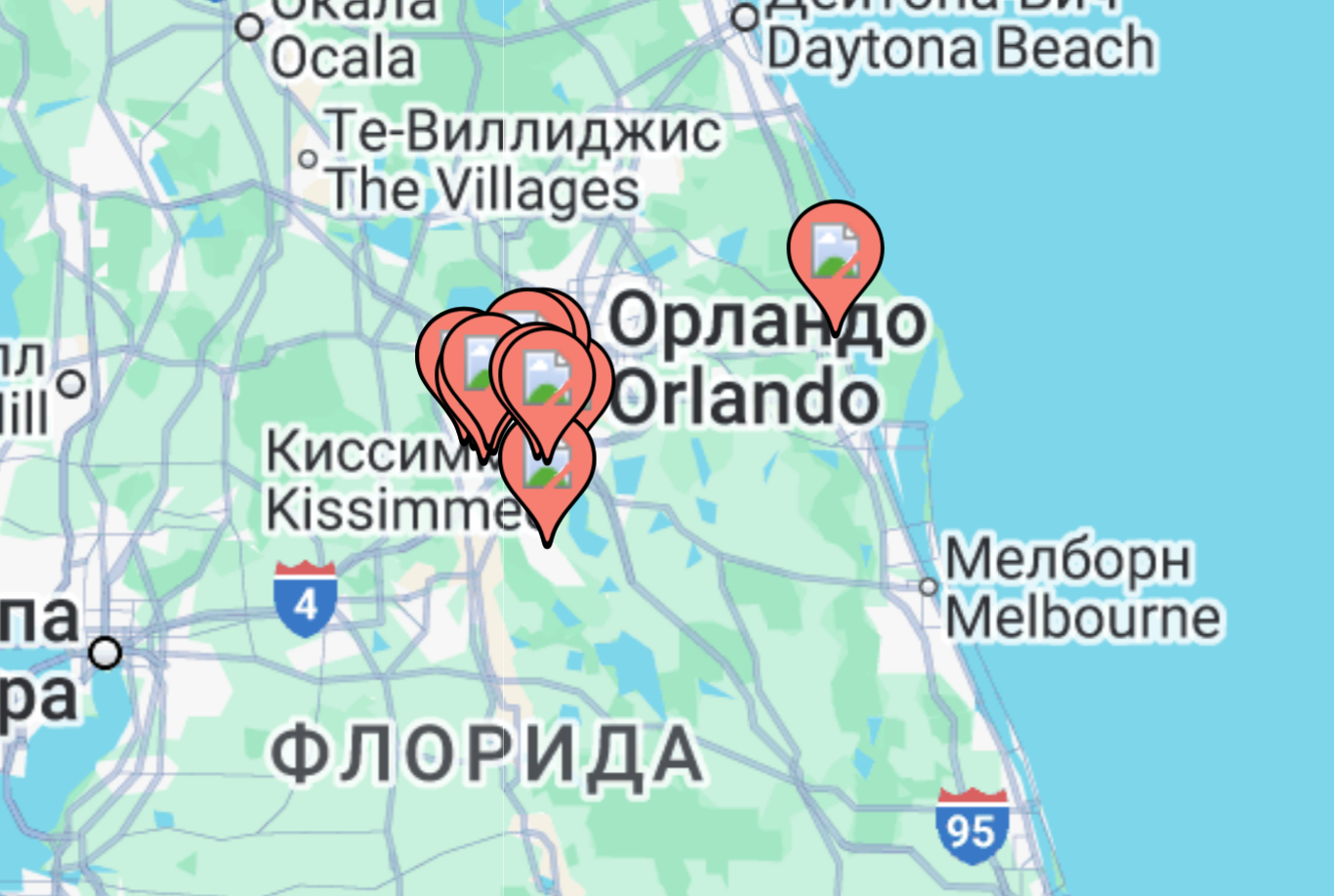
type input "**********"
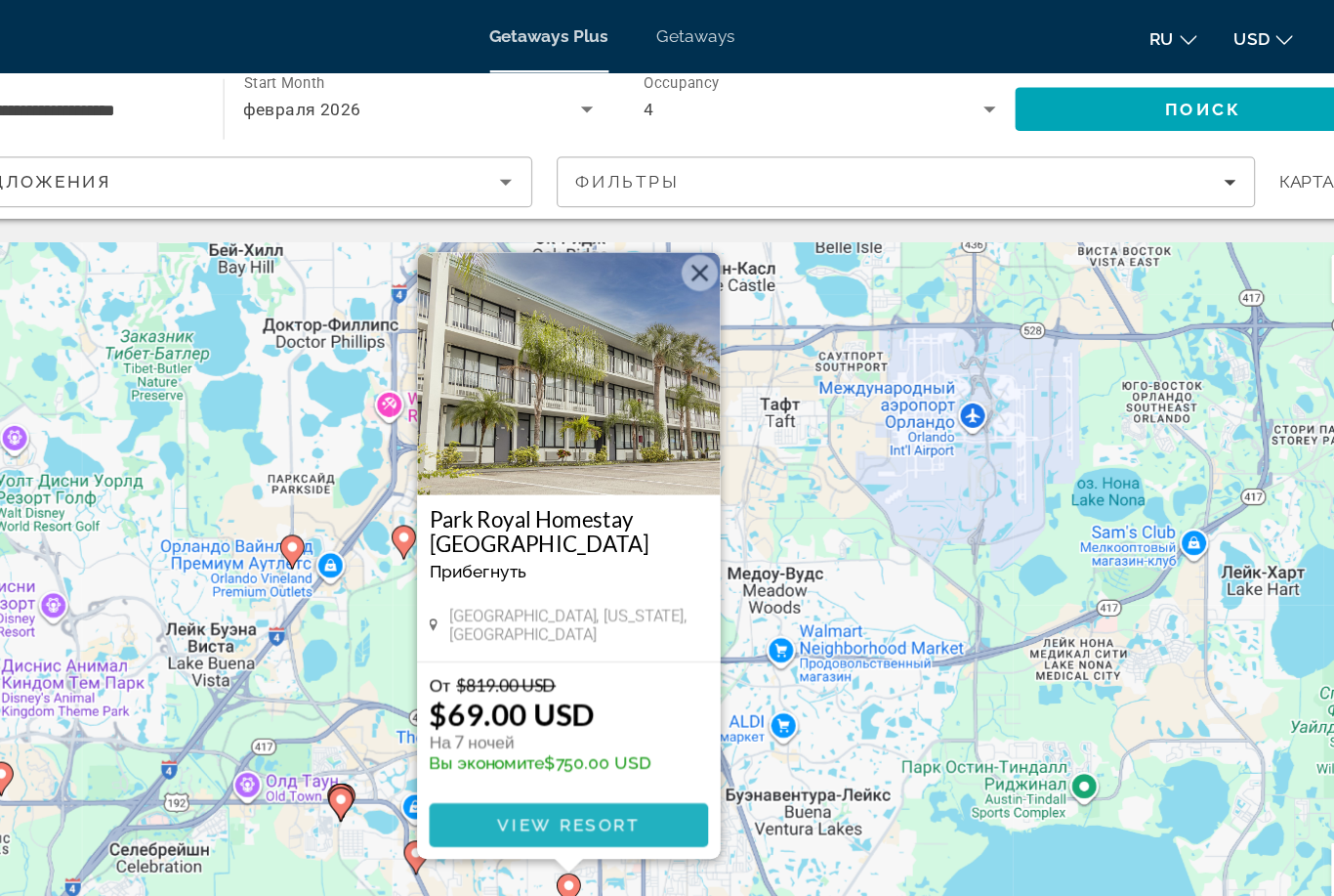
click at [574, 657] on span "View Resort" at bounding box center [632, 664] width 115 height 16
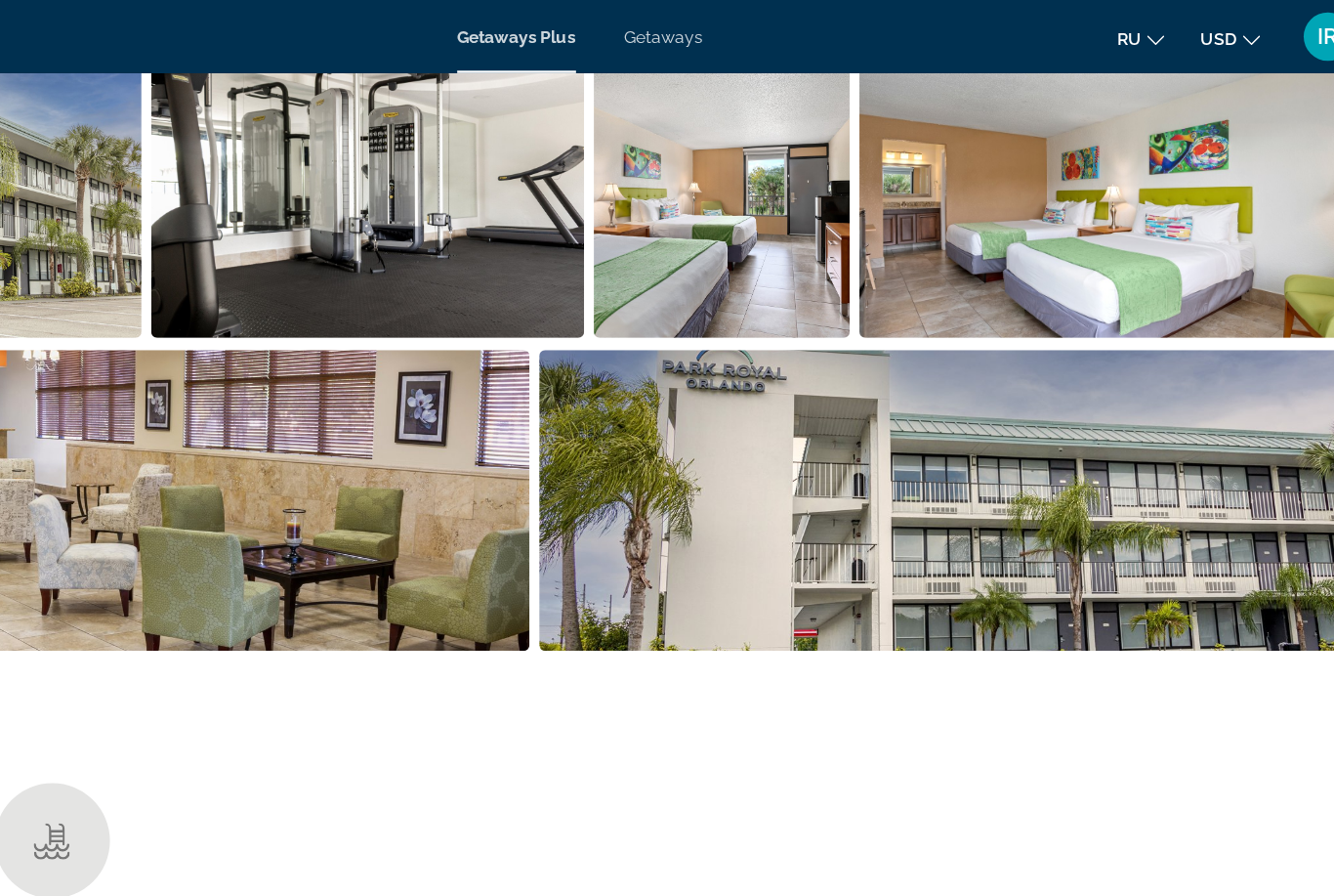
scroll to position [1311, 0]
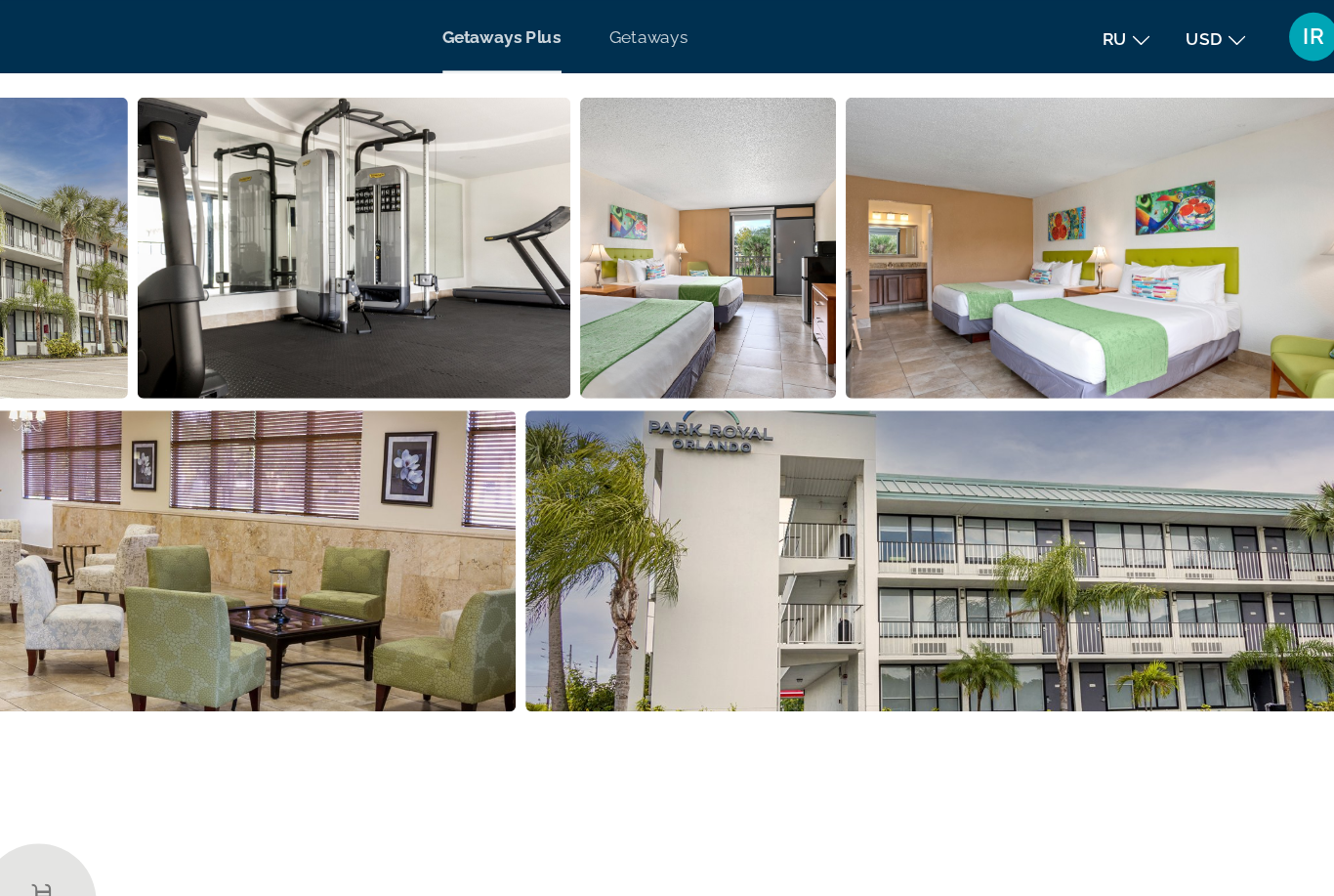
click at [977, 246] on img "Open full-screen image slider" at bounding box center [1093, 200] width 402 height 243
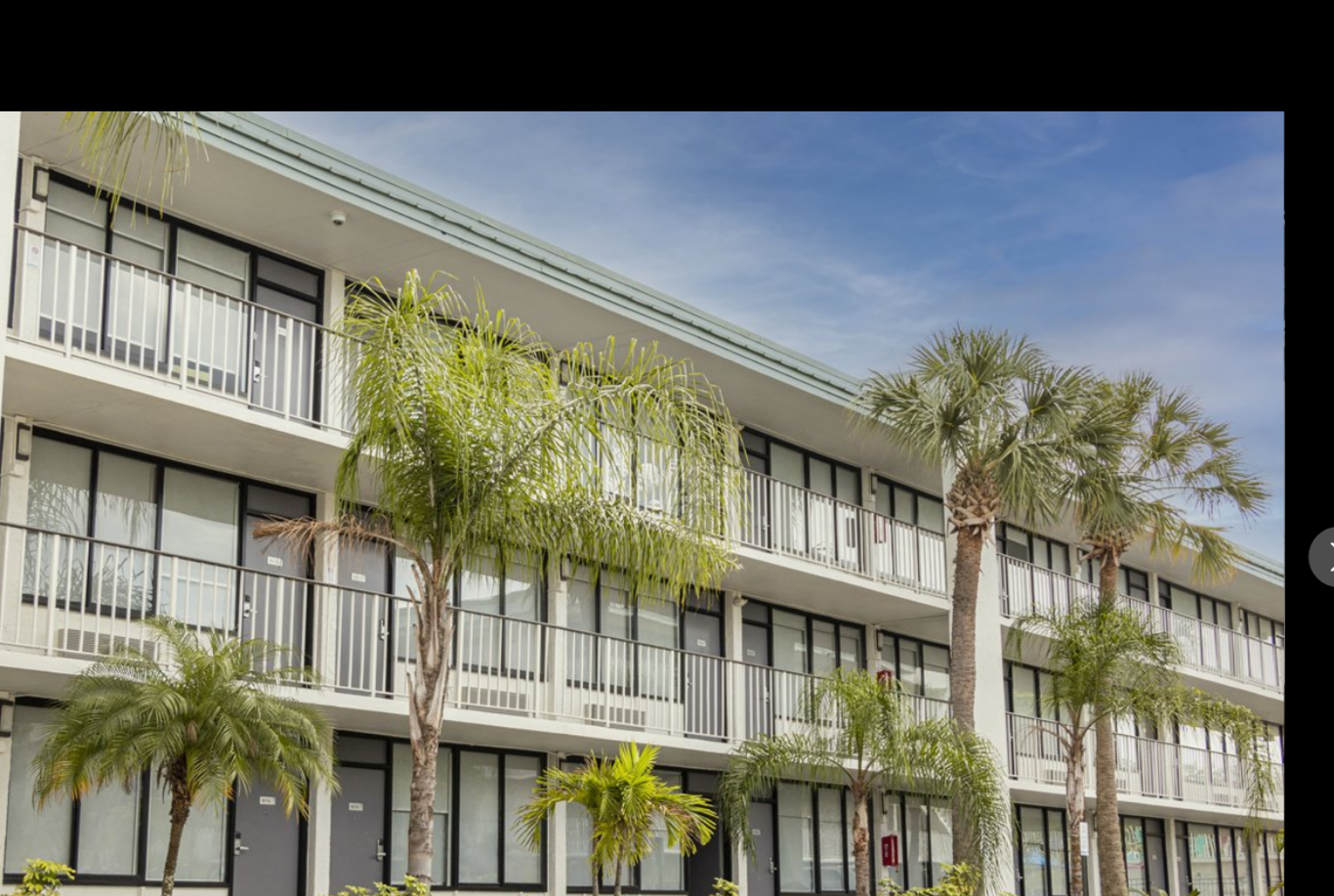
click at [1266, 435] on button "Next image" at bounding box center [1290, 448] width 49 height 49
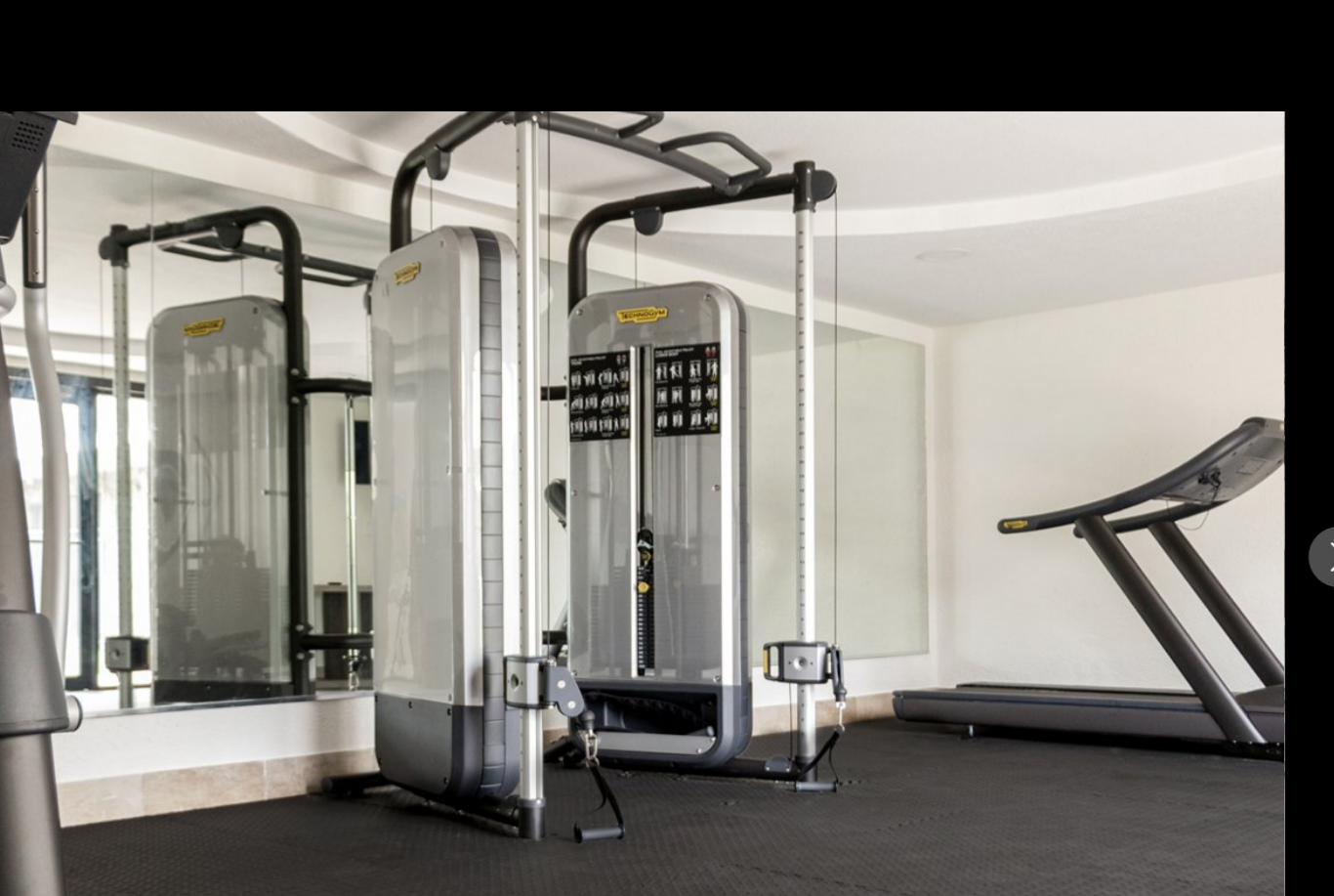
click at [1266, 433] on button "Next image" at bounding box center [1290, 448] width 49 height 49
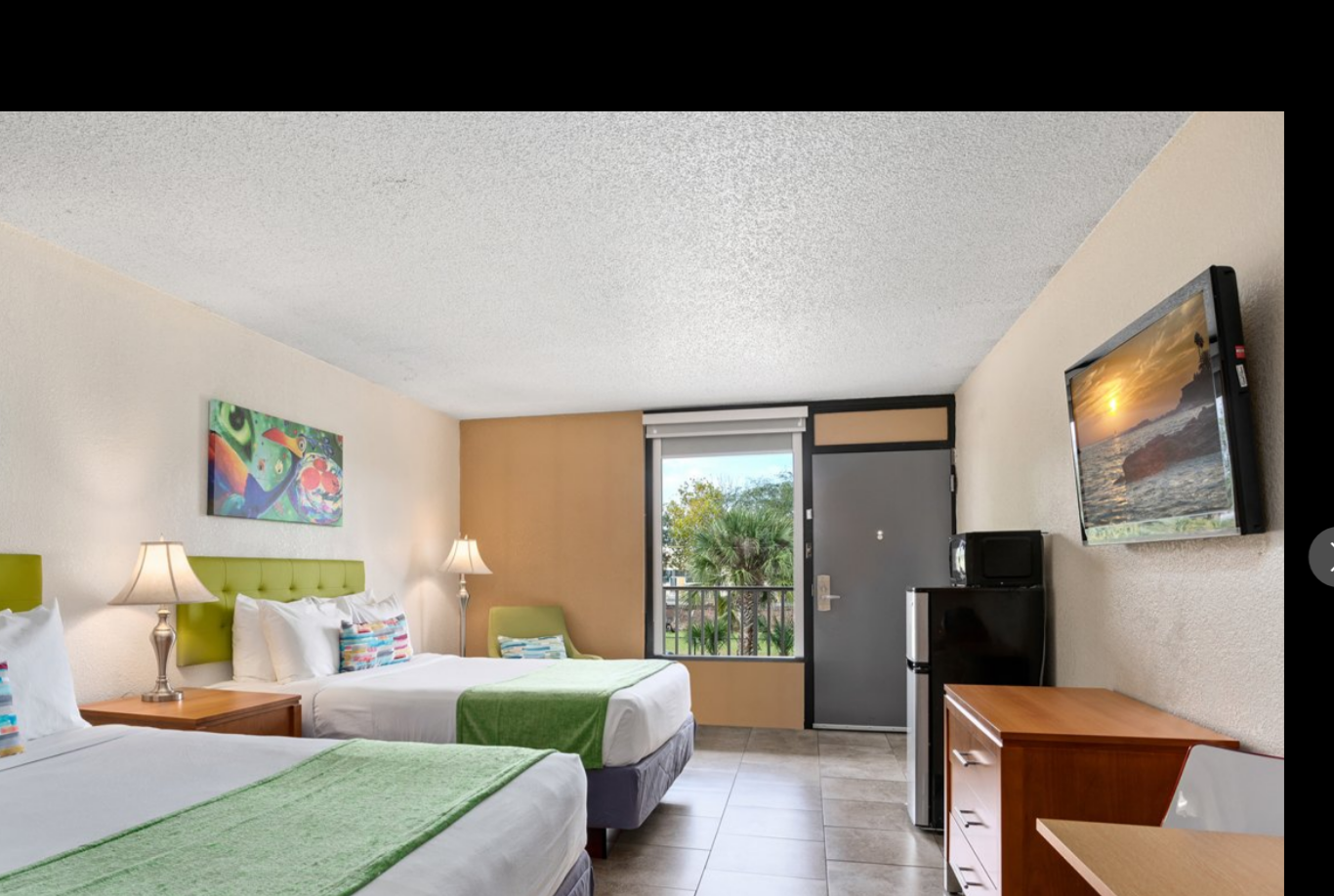
click at [1044, 435] on div "prev next" at bounding box center [667, 448] width 1334 height 717
click at [1266, 436] on button "Next image" at bounding box center [1290, 448] width 49 height 49
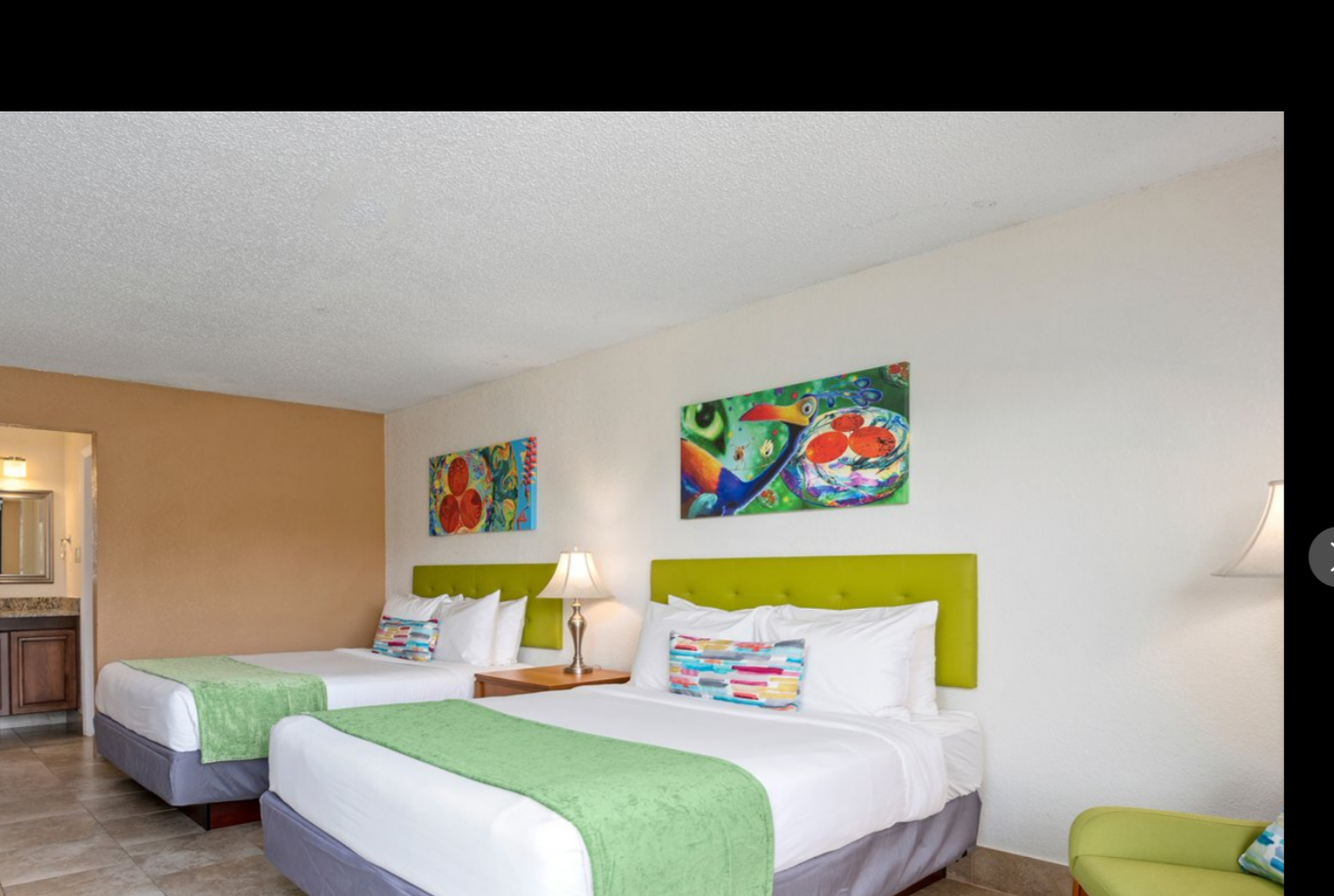
click at [1049, 442] on div "prev next" at bounding box center [667, 448] width 1334 height 717
click at [1266, 445] on button "Next image" at bounding box center [1290, 448] width 49 height 49
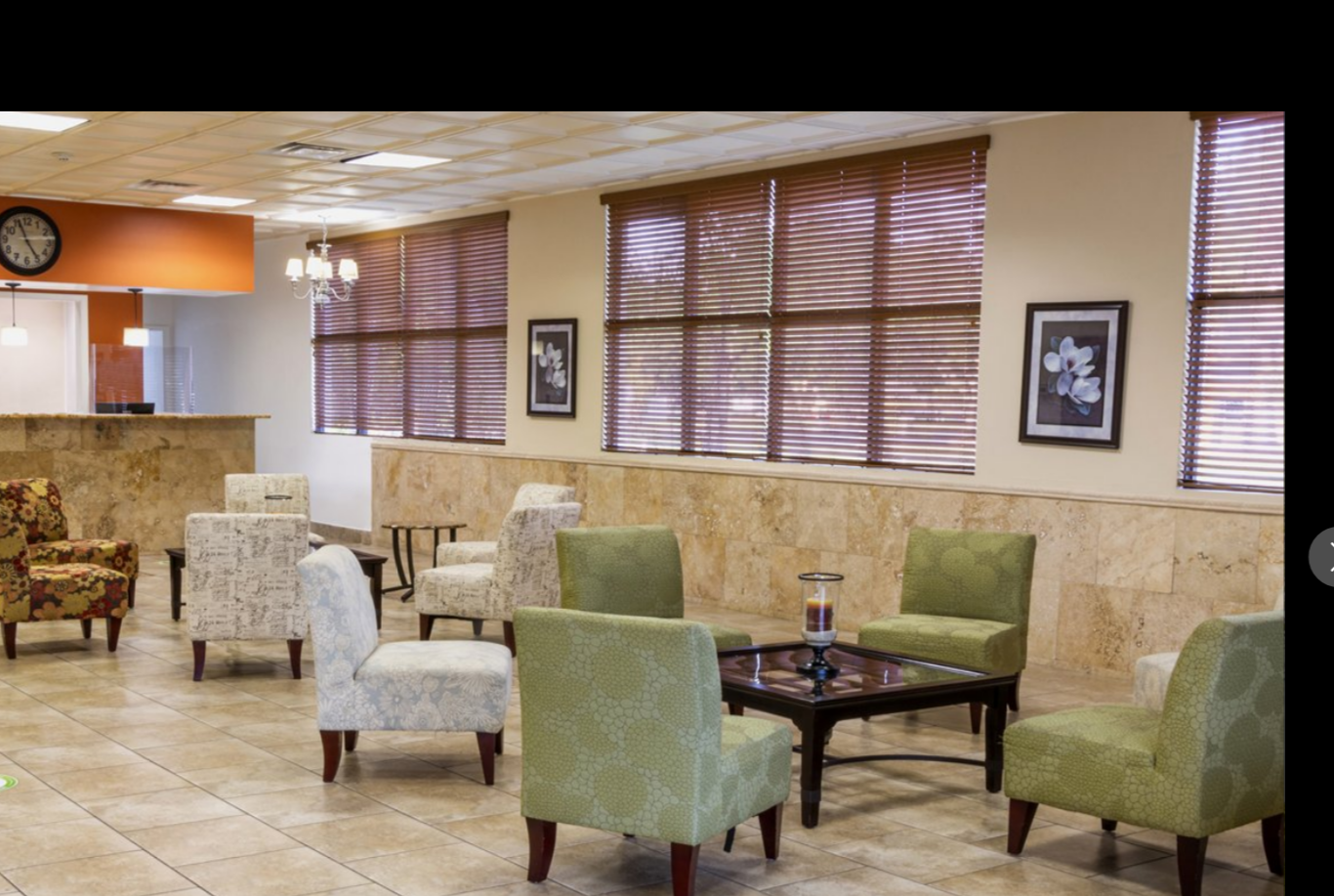
click at [1266, 445] on button "Next image" at bounding box center [1290, 448] width 49 height 49
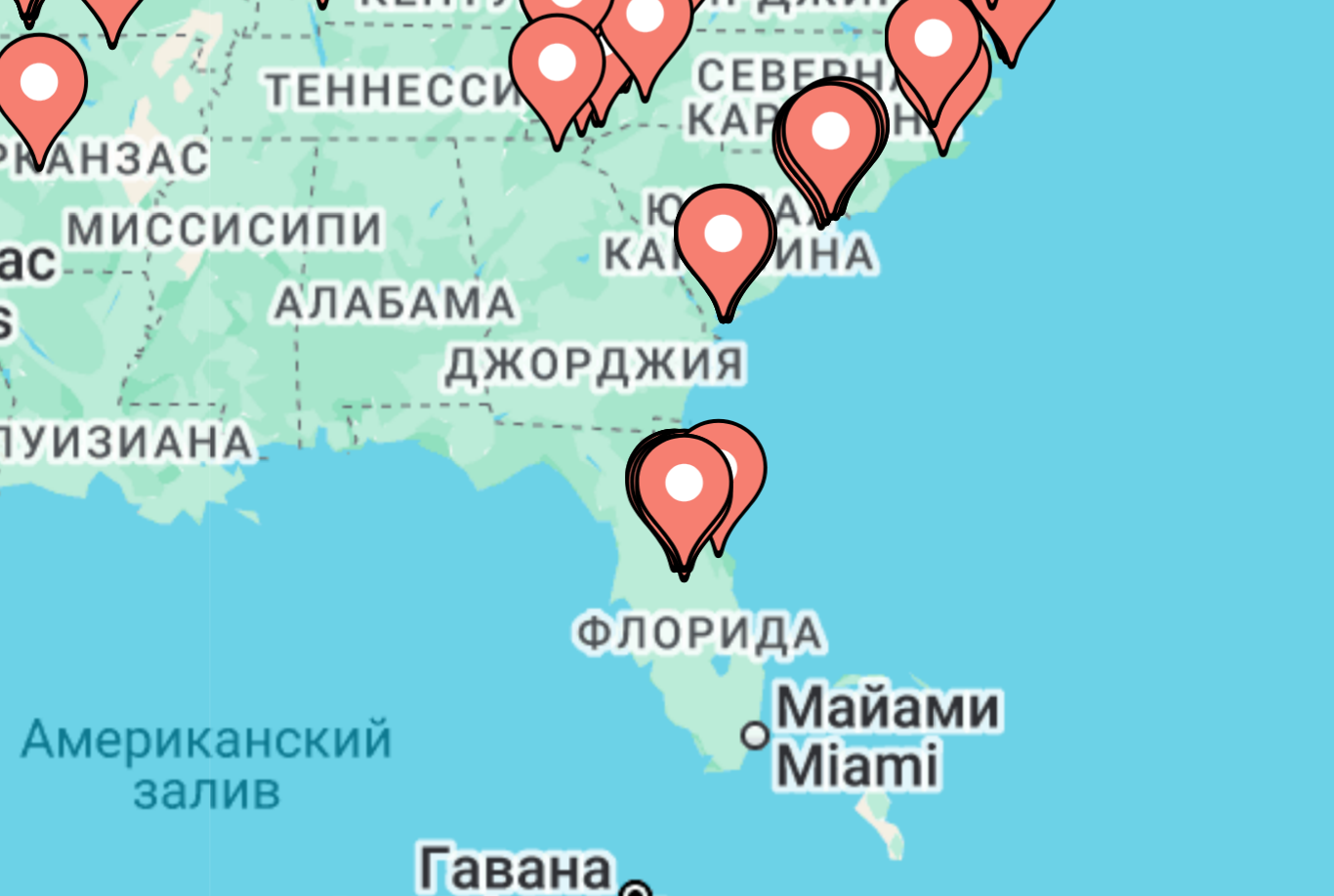
click at [418, 535] on image "Main content" at bounding box center [423, 541] width 12 height 12
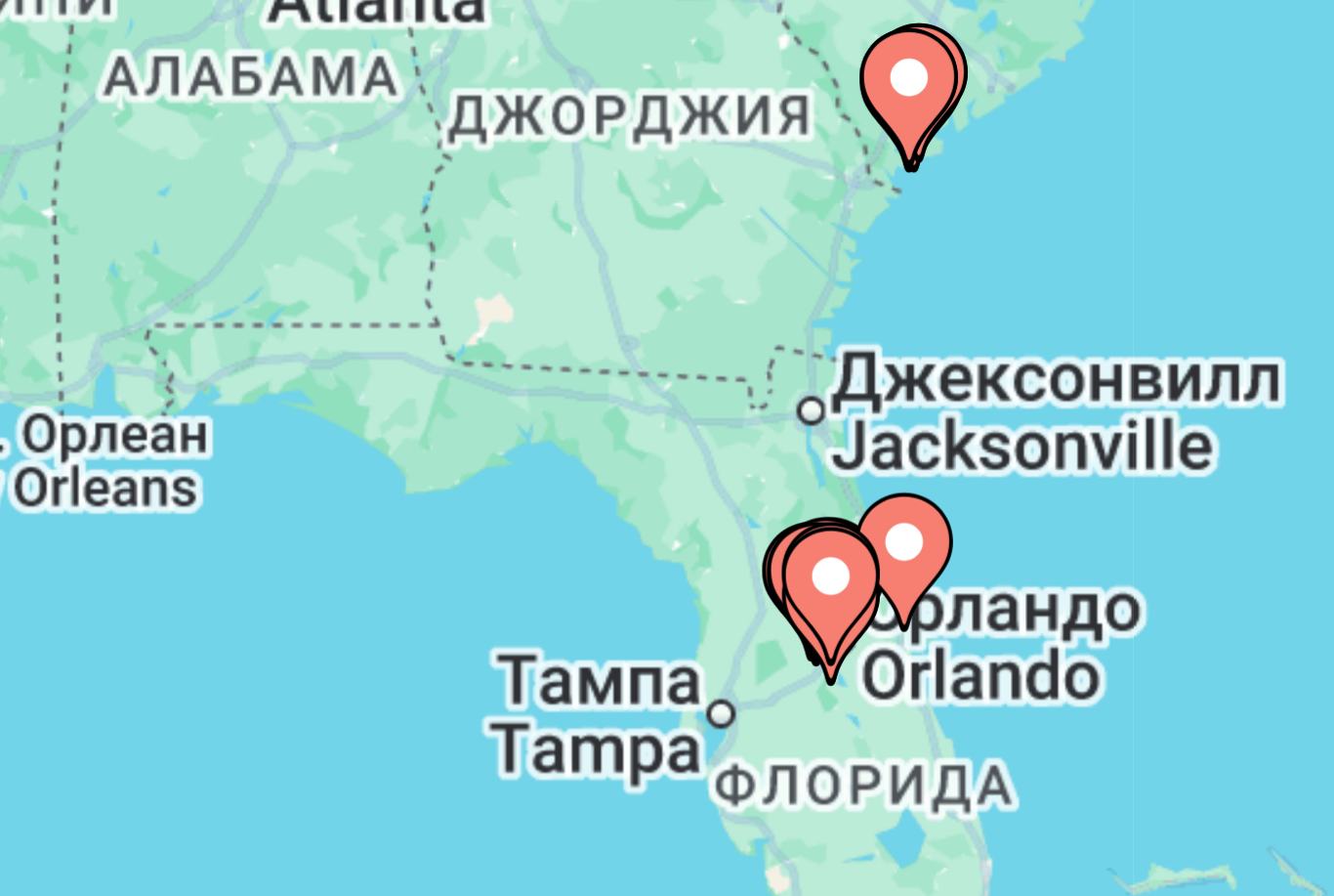
click at [989, 683] on image "Main content" at bounding box center [995, 689] width 12 height 12
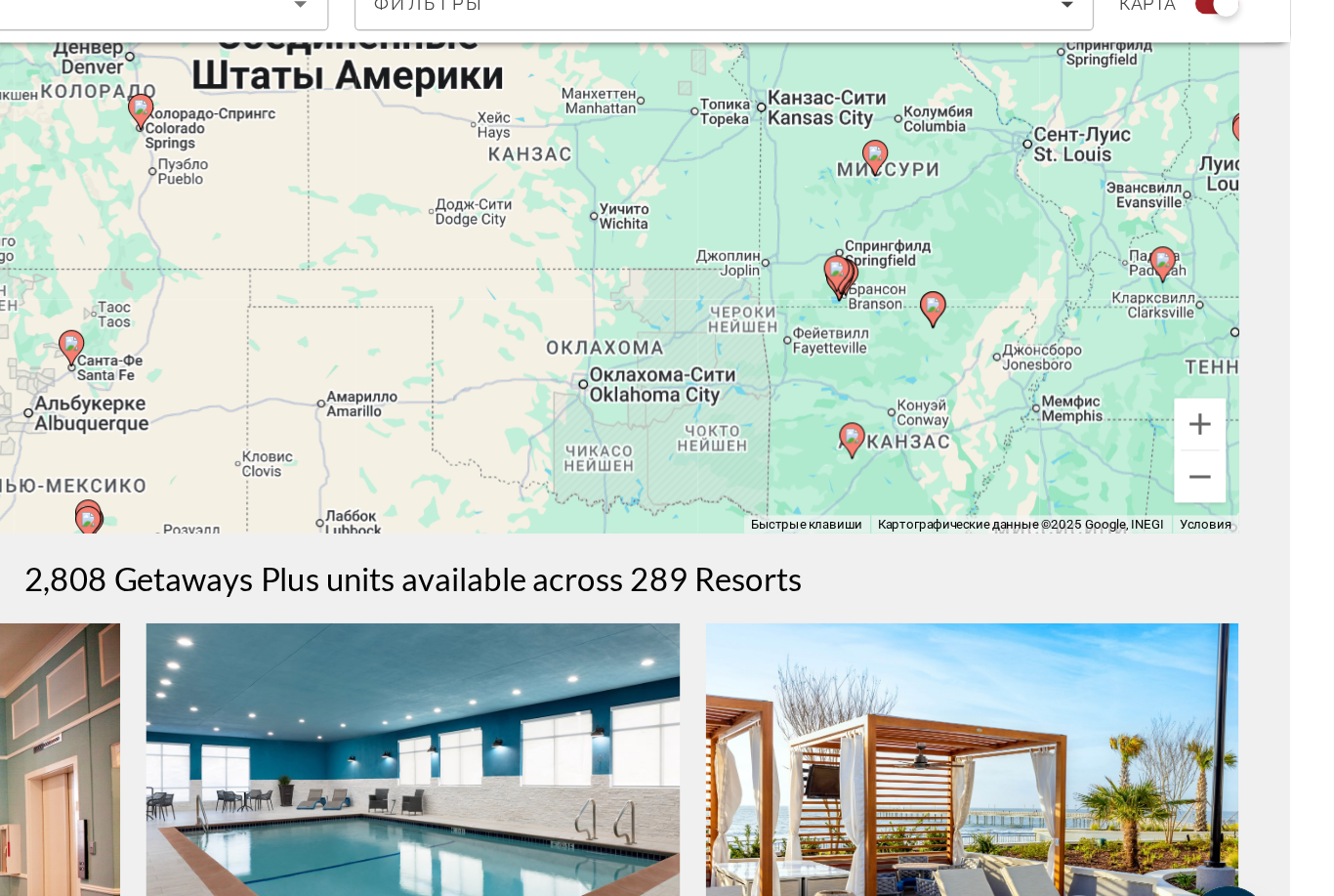
scroll to position [240, 0]
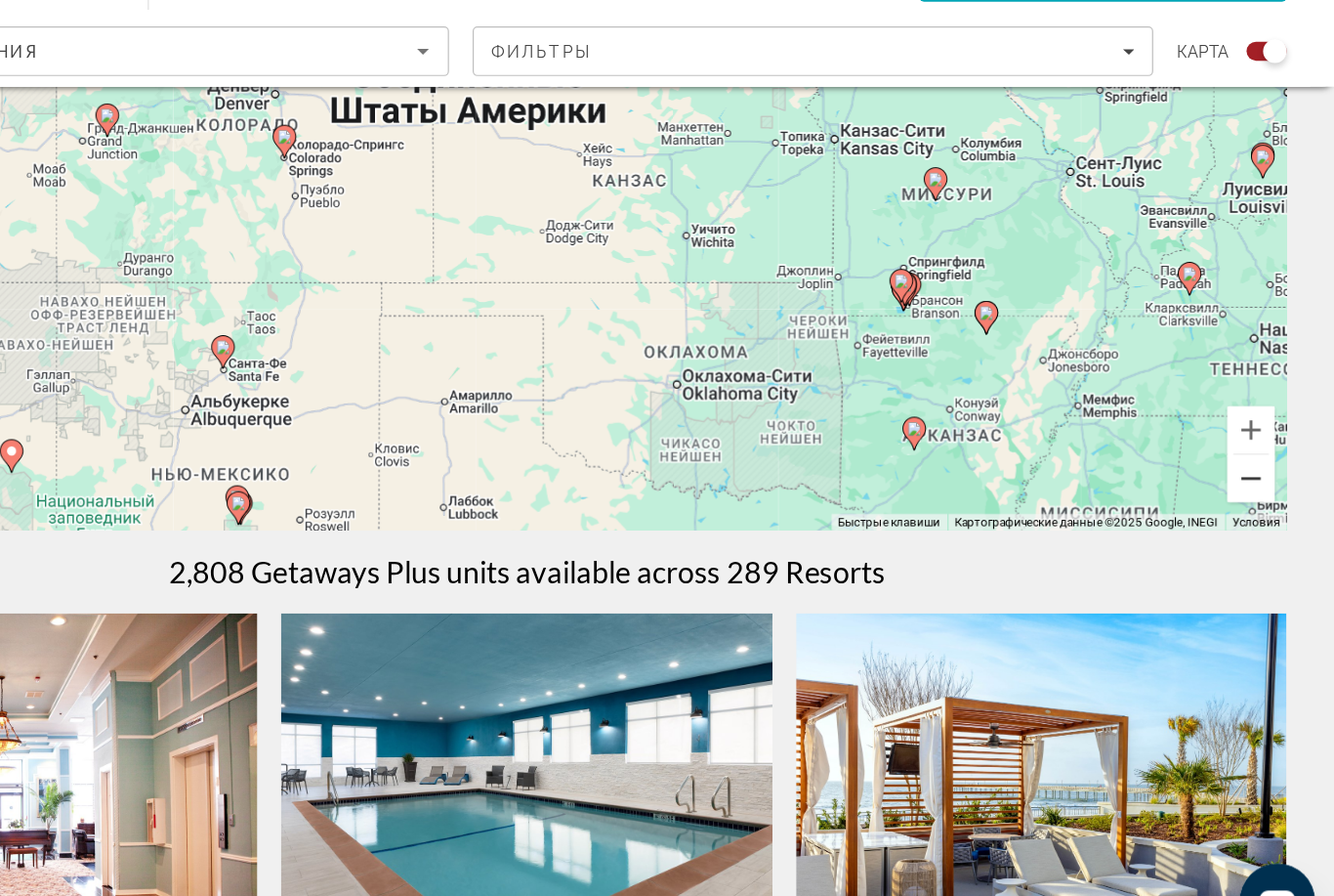
click at [1246, 479] on button "Уменьшить" at bounding box center [1266, 499] width 39 height 39
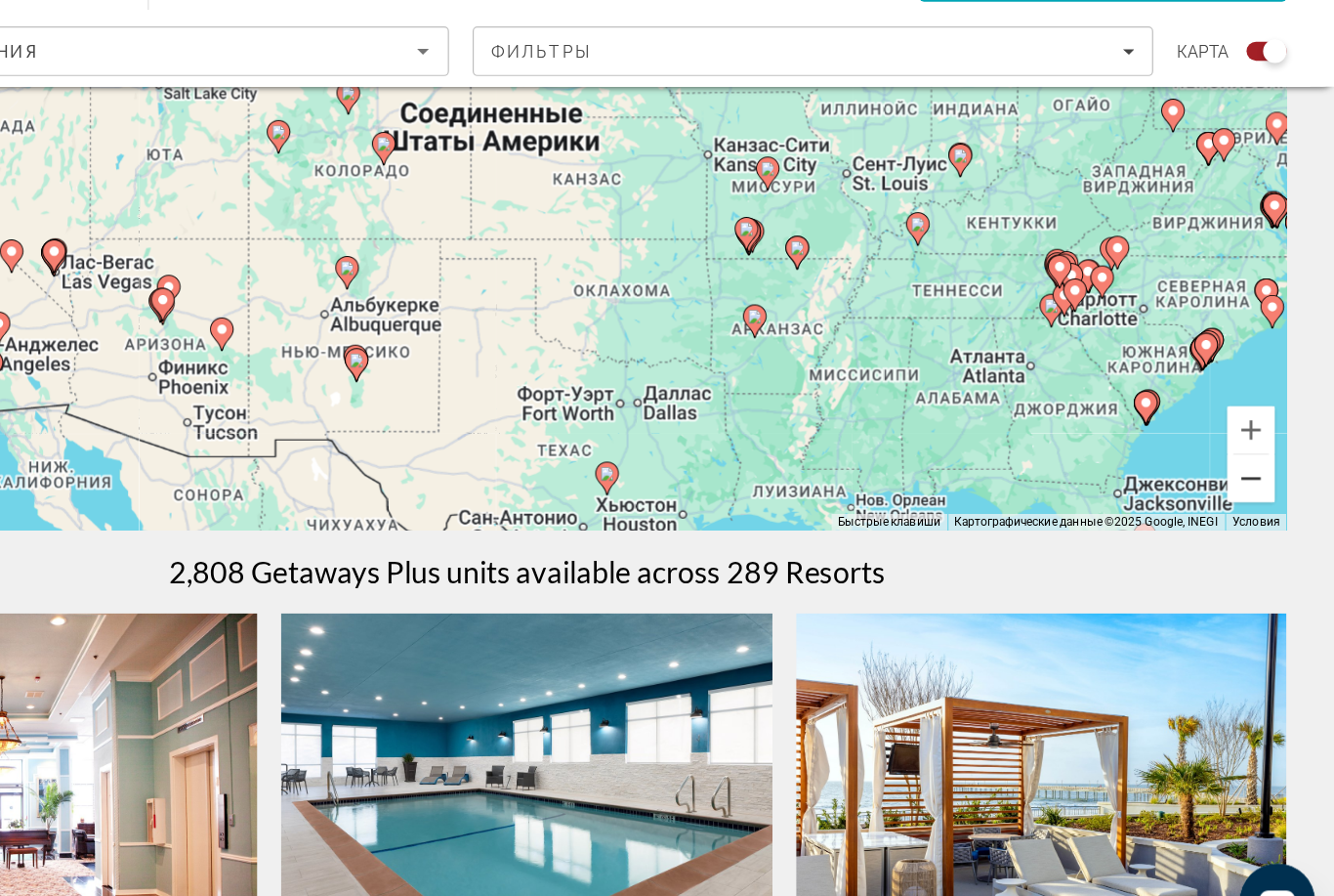
click at [1246, 479] on button "Уменьшить" at bounding box center [1266, 499] width 39 height 39
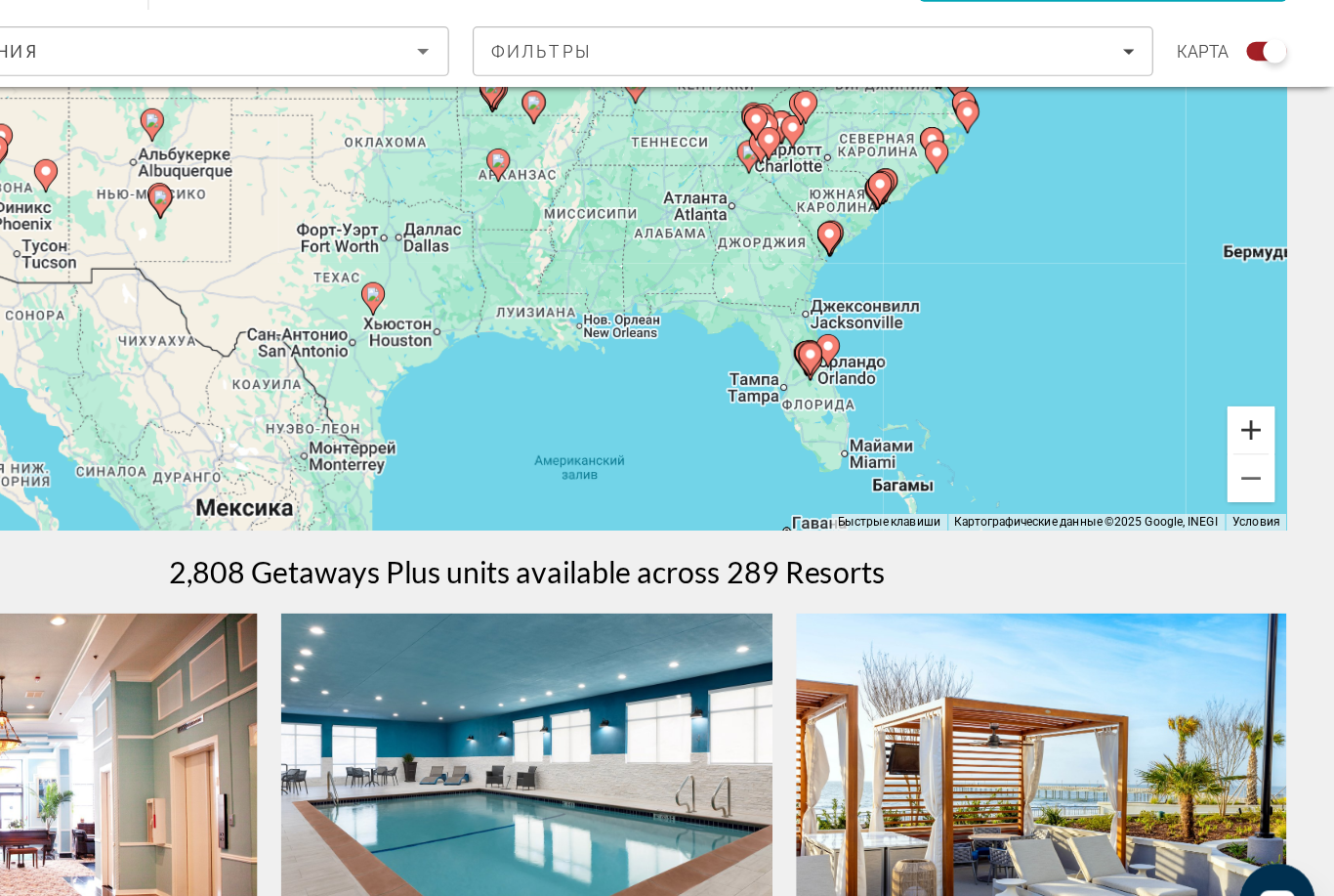
click at [1246, 439] on button "Увеличить" at bounding box center [1266, 459] width 39 height 39
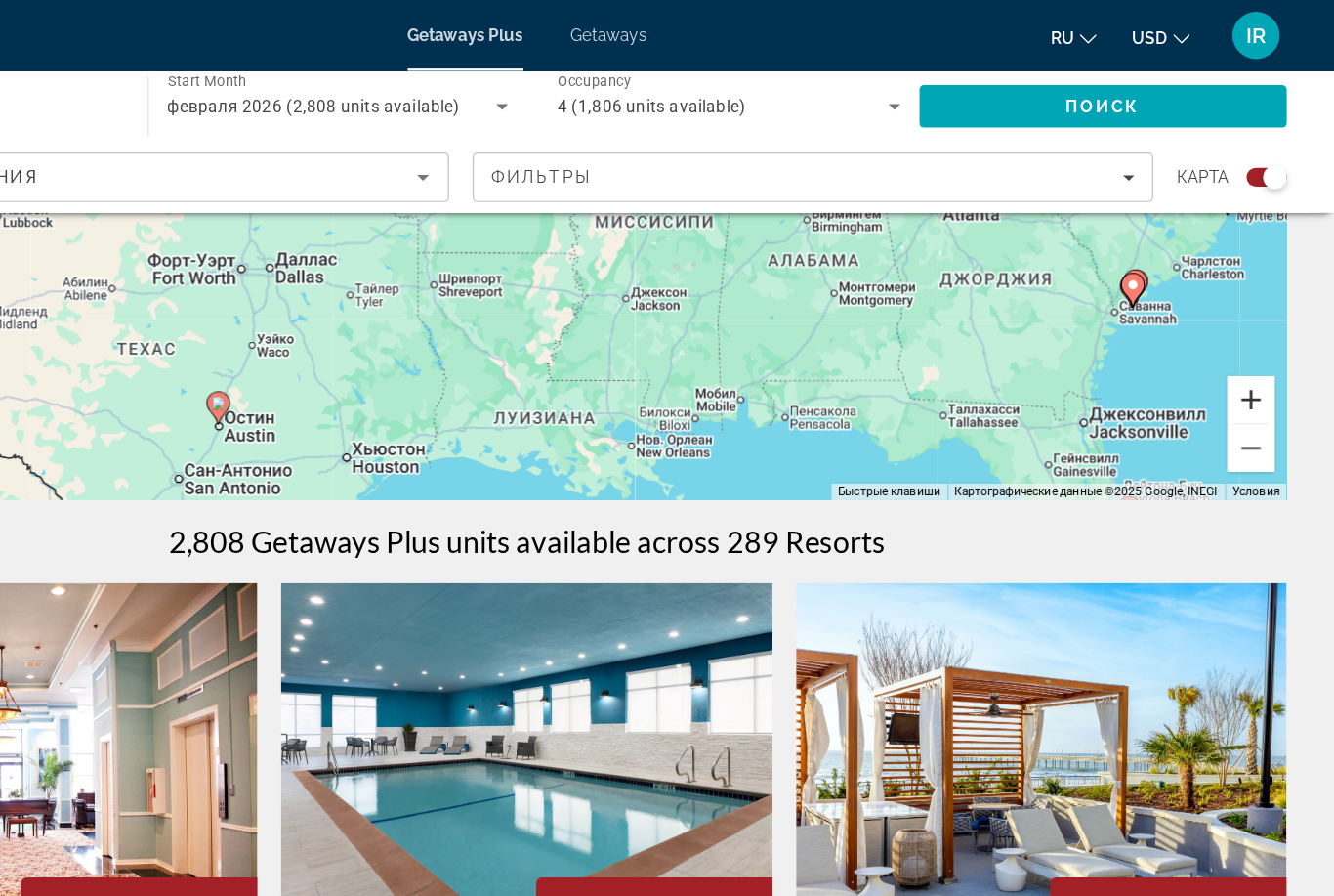
scroll to position [345, 0]
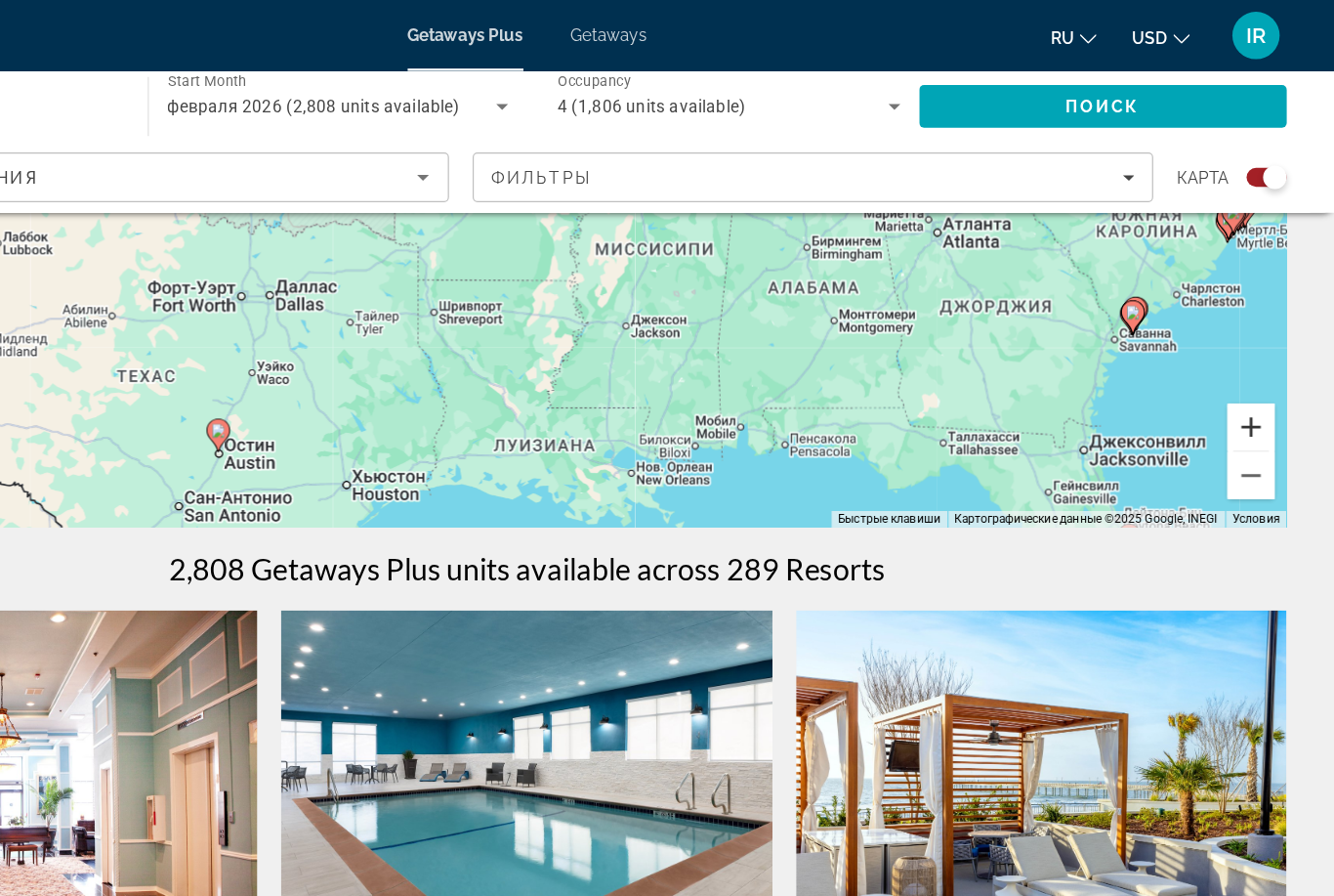
click at [1246, 351] on button "Увеличить" at bounding box center [1266, 352] width 39 height 39
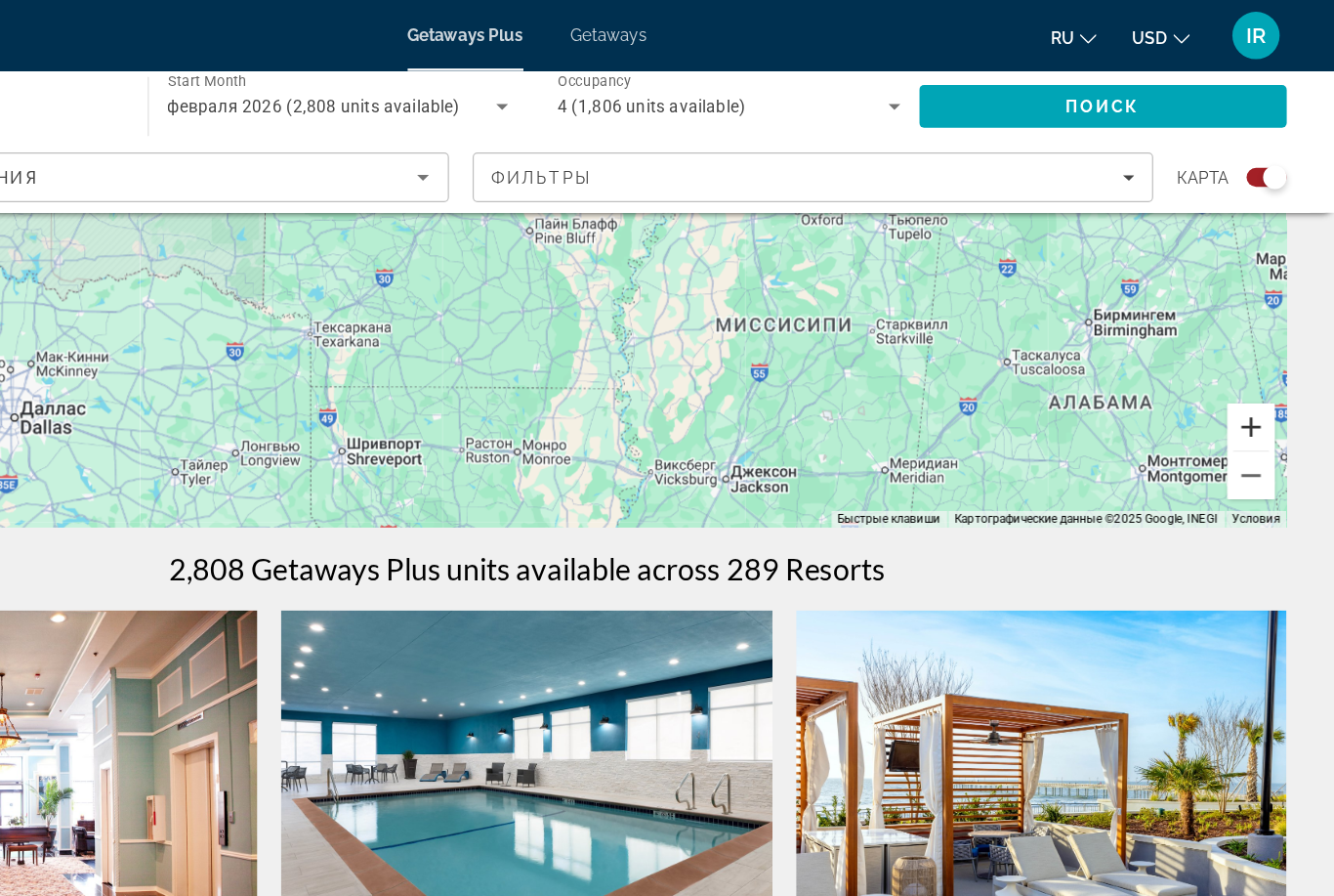
click at [1246, 353] on button "Увеличить" at bounding box center [1266, 352] width 39 height 39
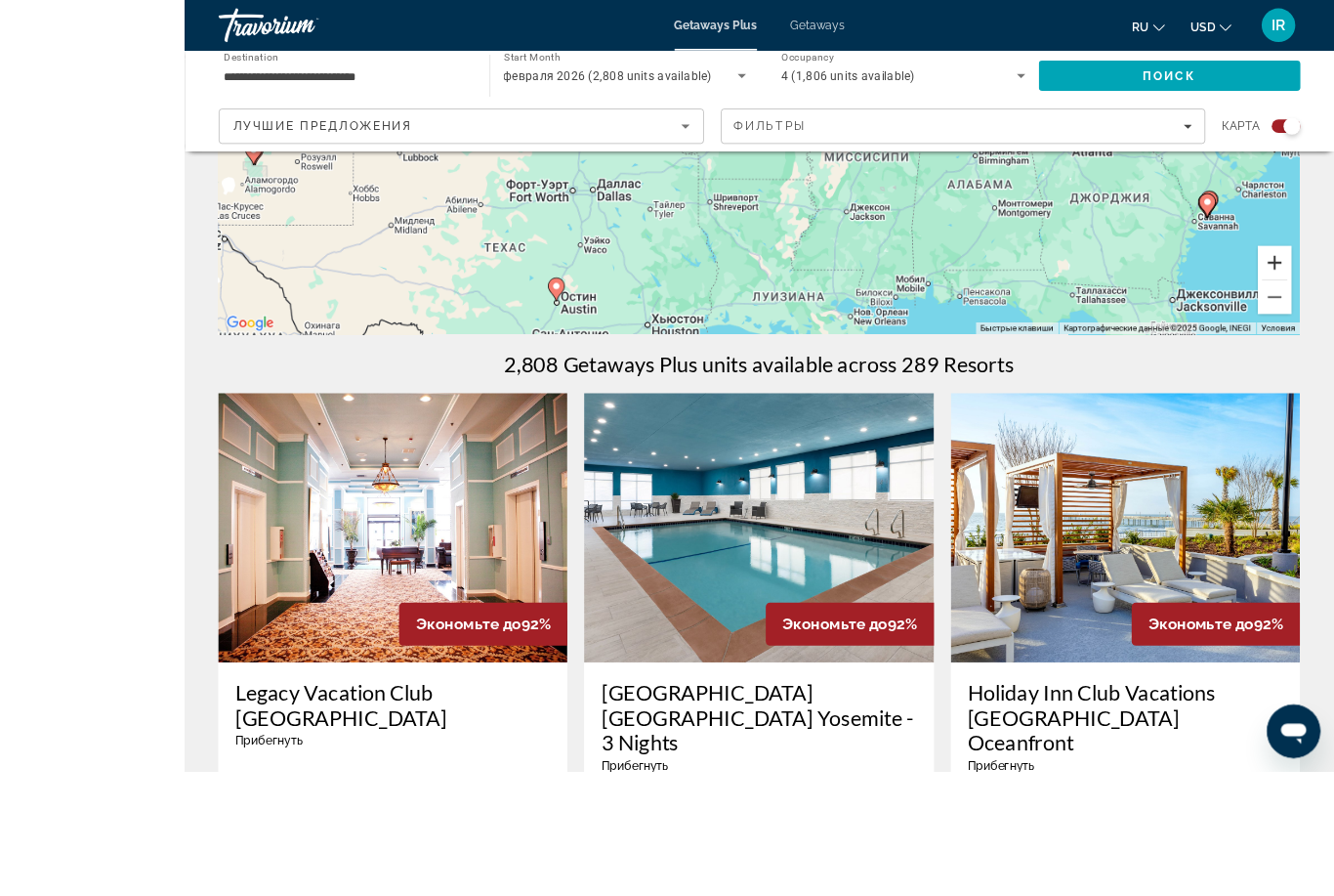
scroll to position [496, 0]
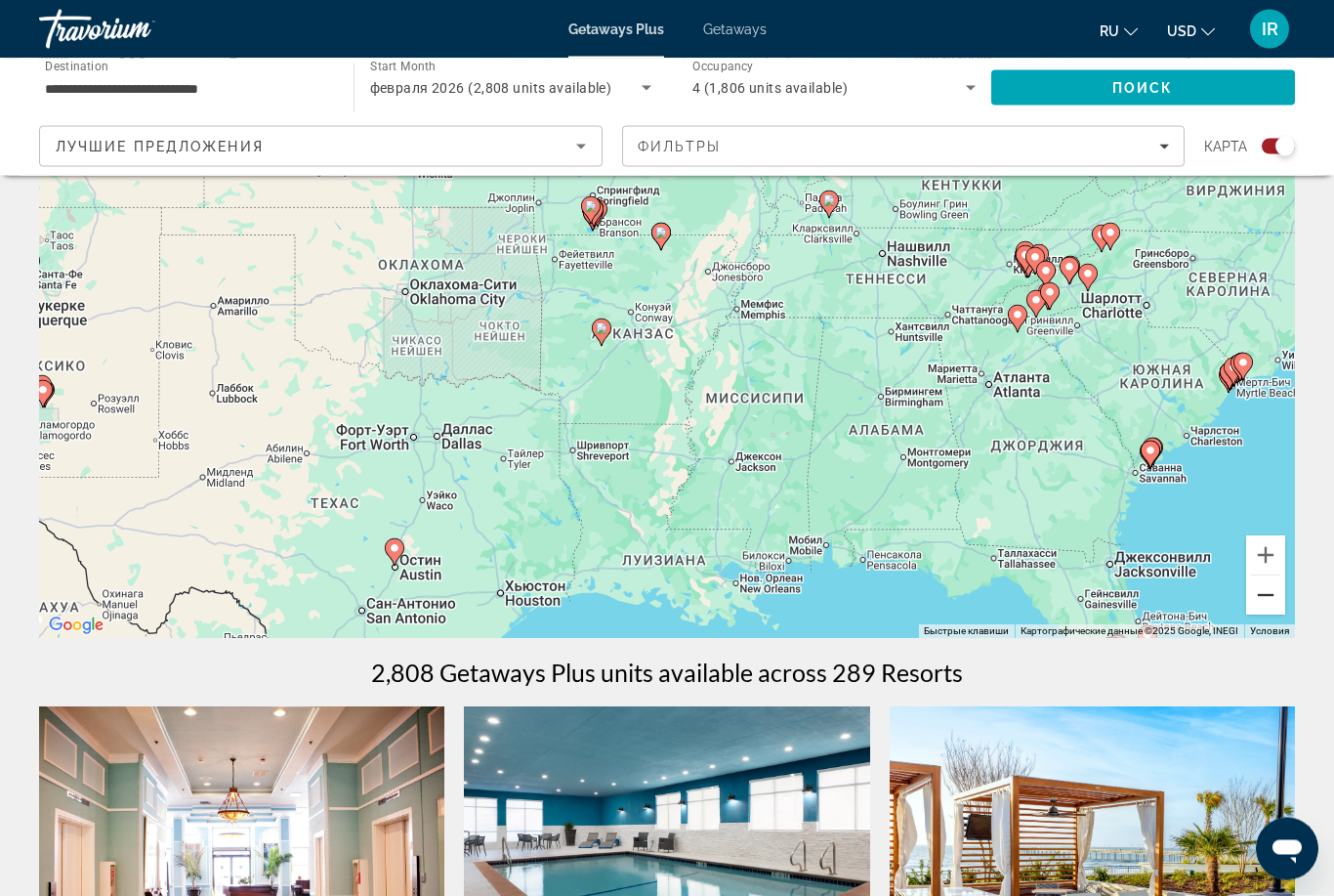
click at [1266, 596] on button "Уменьшить" at bounding box center [1266, 596] width 39 height 39
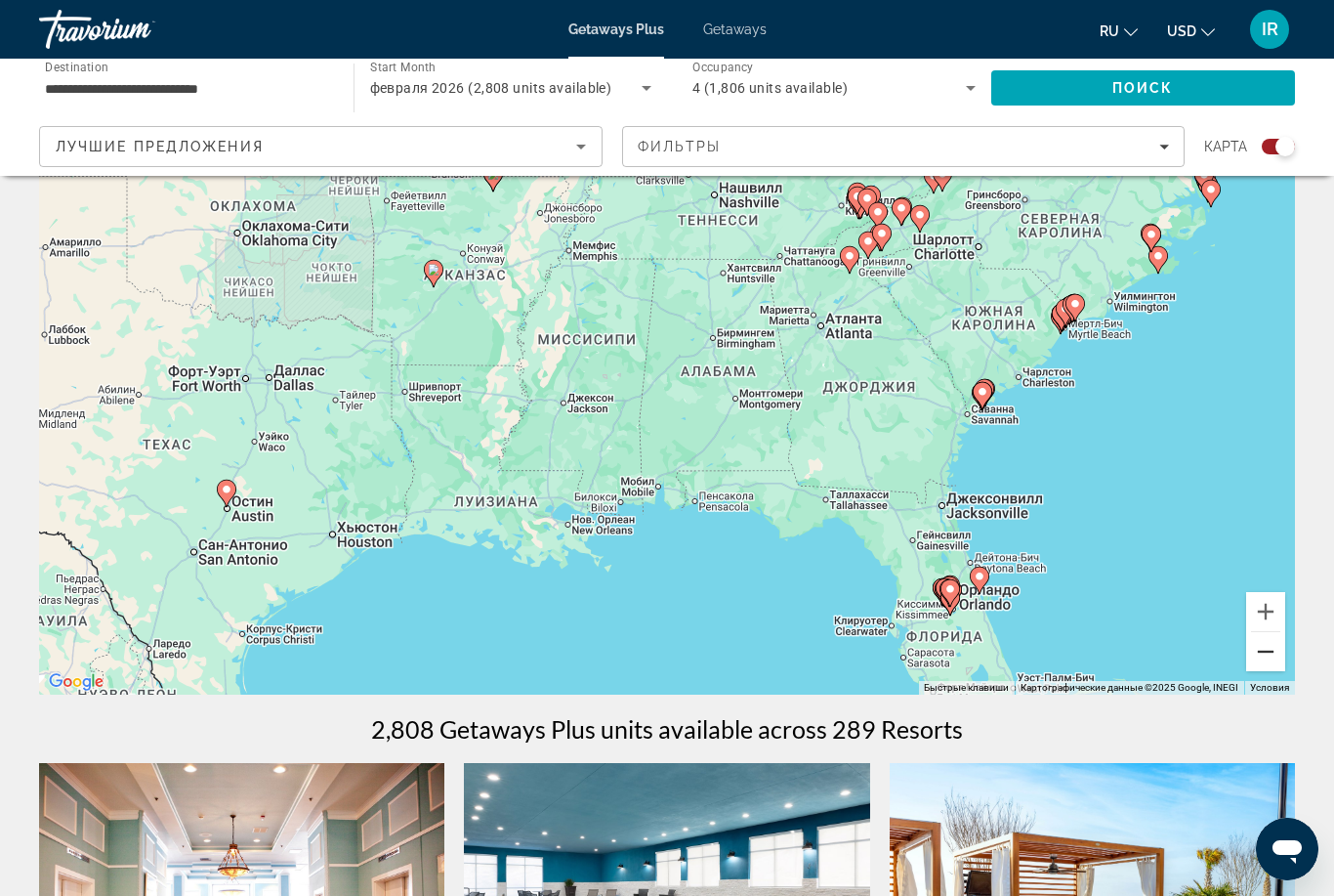
scroll to position [116, 0]
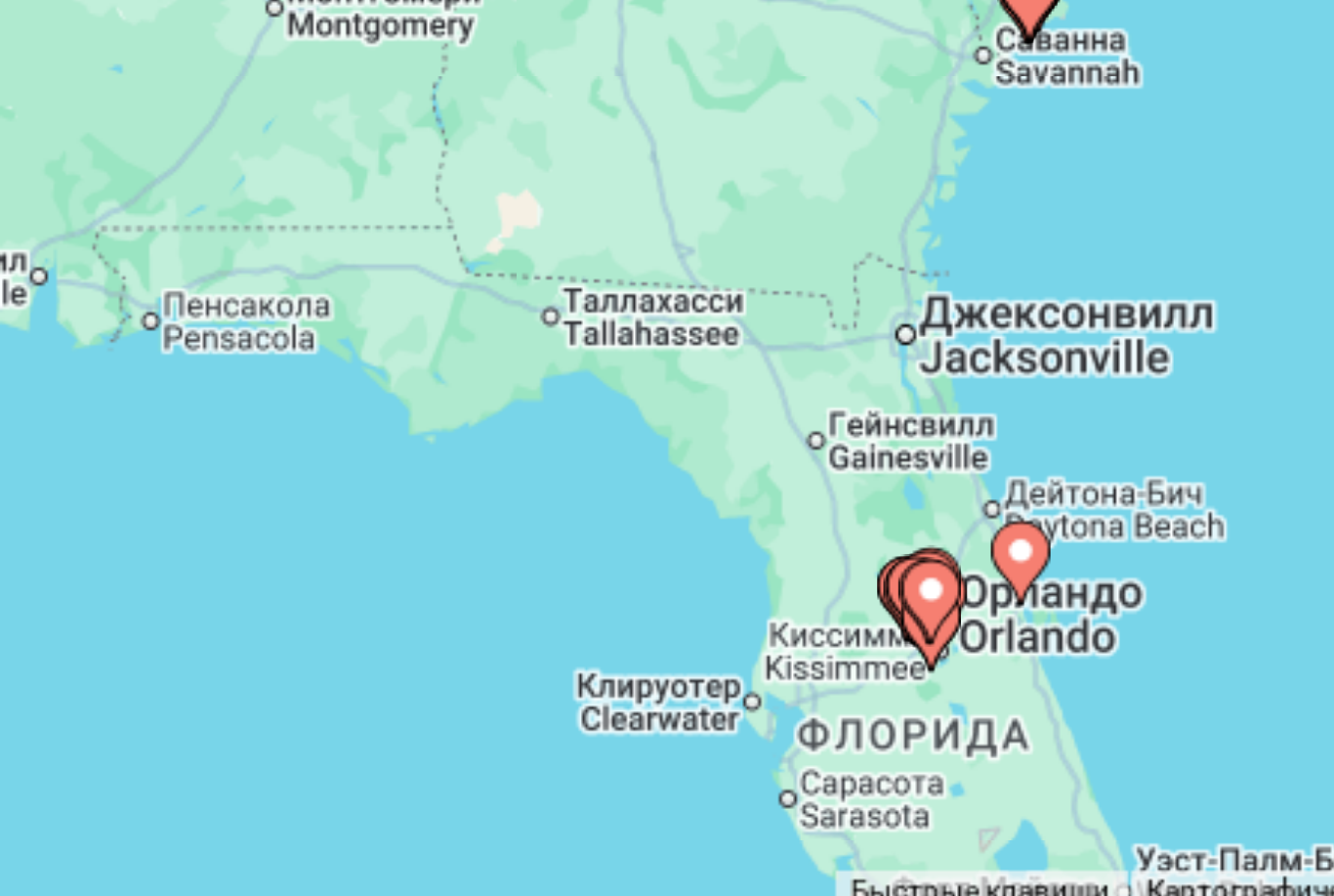
click at [286, 200] on div "Чтобы активировать перетаскивание с помощью клавиатуры, нажмите Alt + Ввод. Пос…" at bounding box center [667, 372] width 1256 height 586
type input "**********"
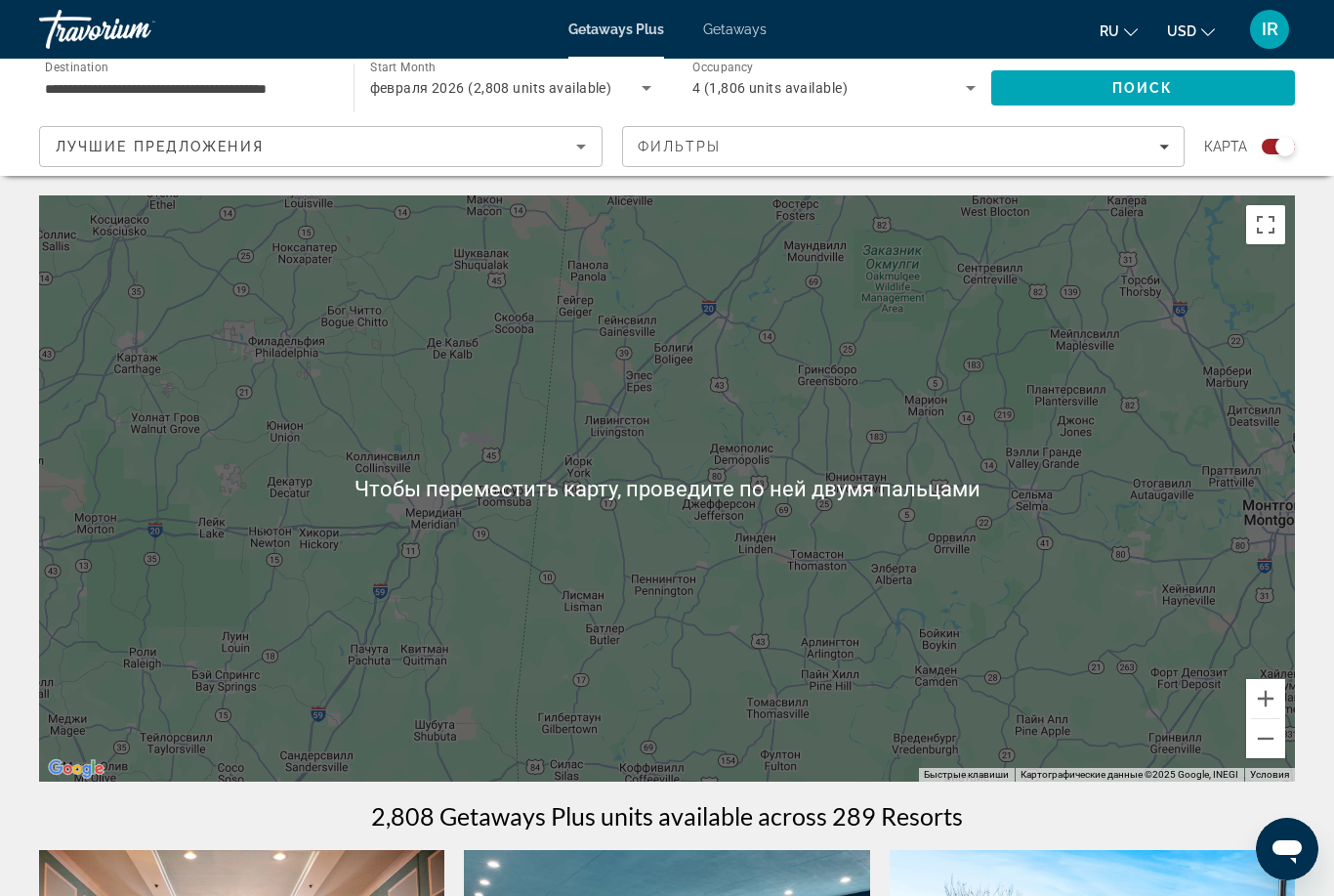
scroll to position [5, 0]
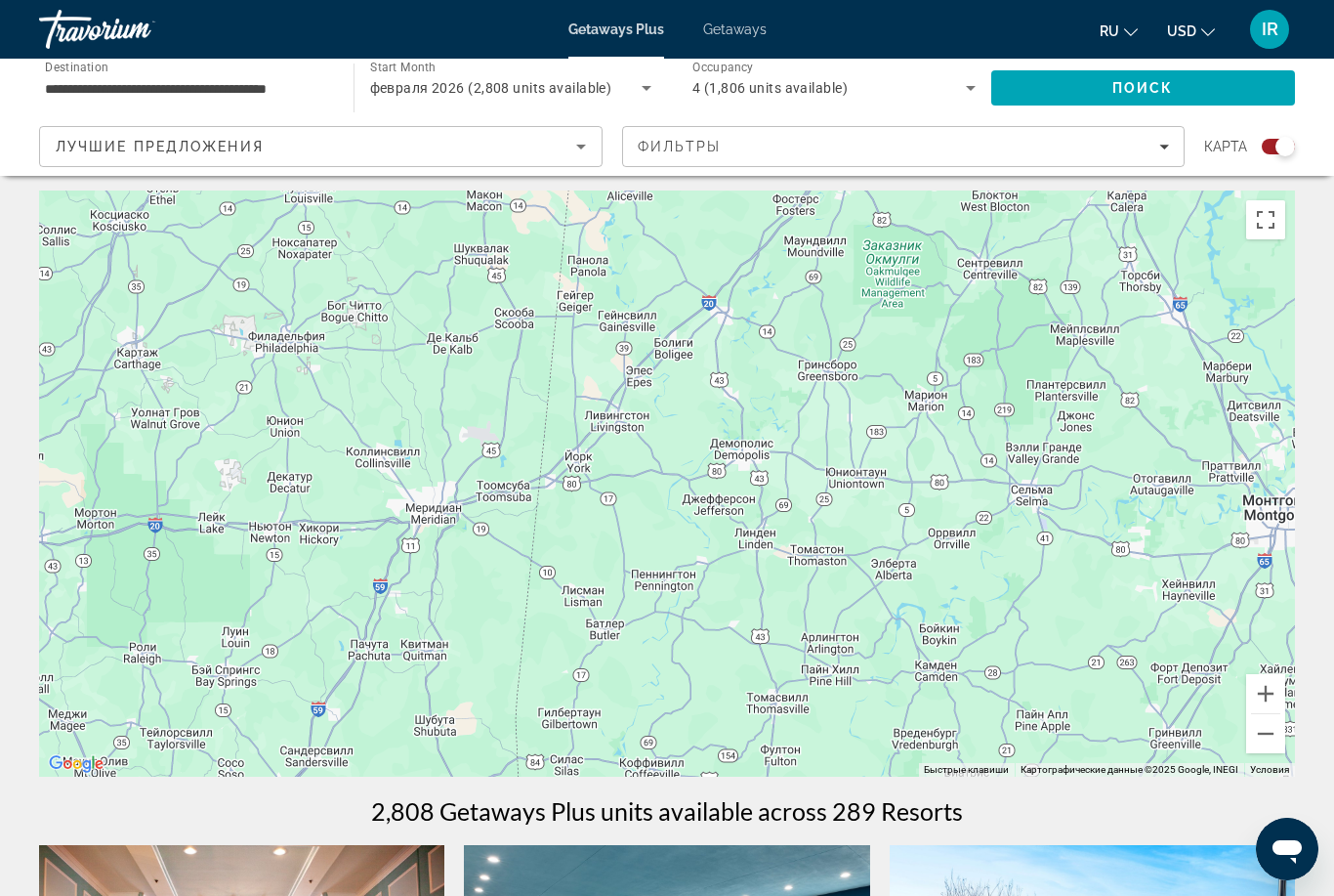
click at [1260, 744] on button "Уменьшить" at bounding box center [1266, 734] width 39 height 39
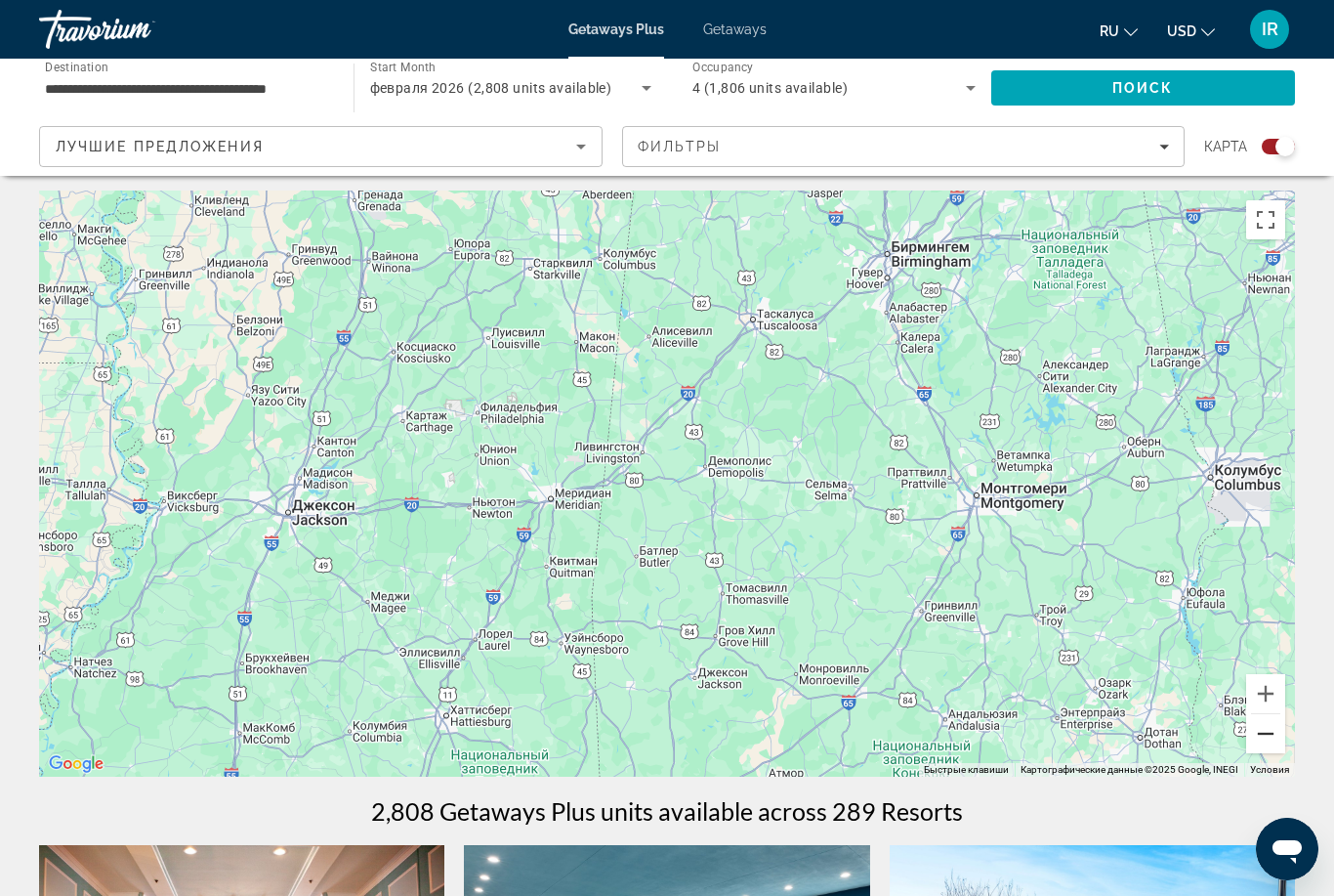
click at [1261, 740] on button "Уменьшить" at bounding box center [1266, 734] width 39 height 39
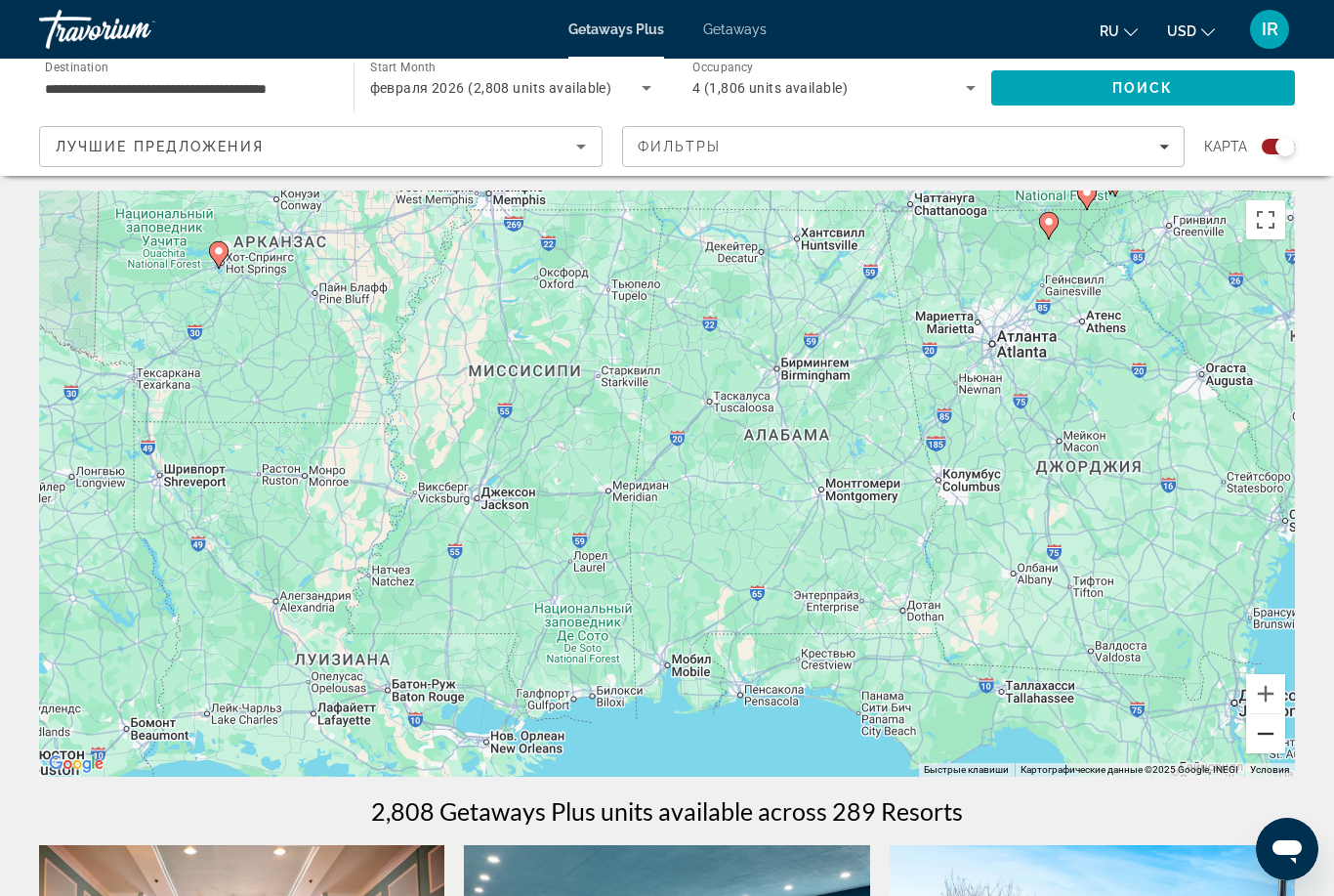
click at [1259, 746] on button "Уменьшить" at bounding box center [1266, 734] width 39 height 39
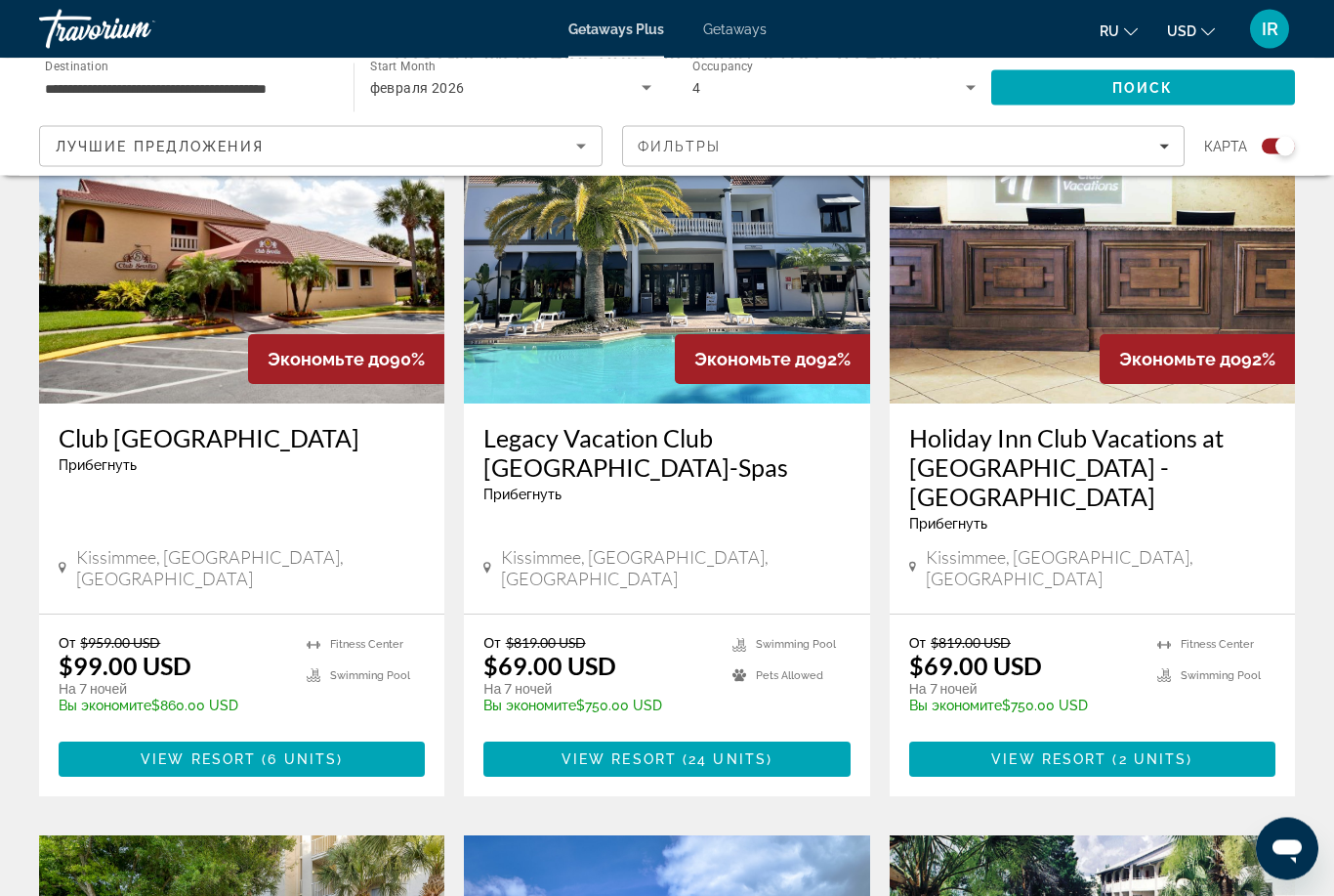
scroll to position [759, 0]
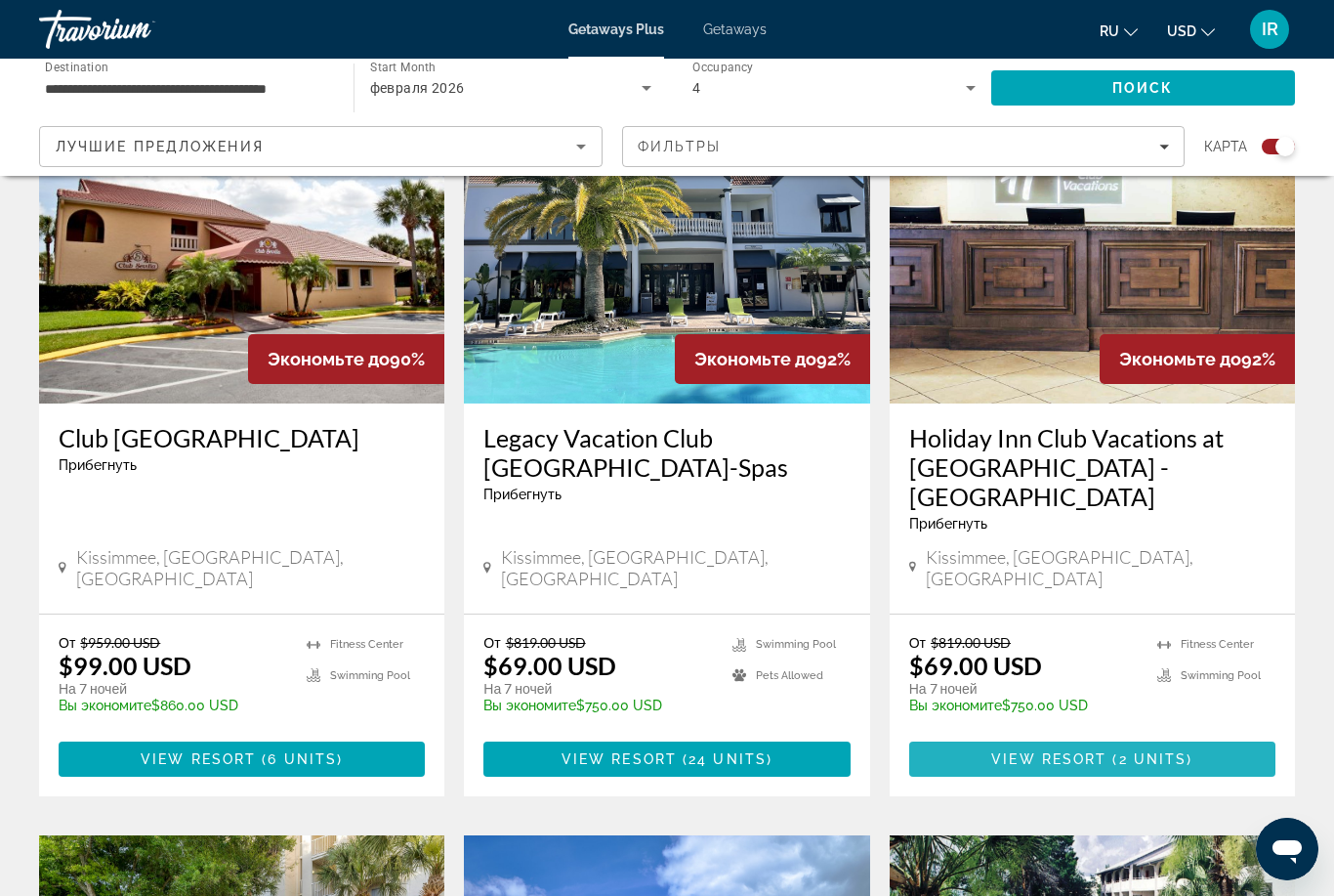
click at [1045, 751] on span "View Resort" at bounding box center [1048, 759] width 115 height 16
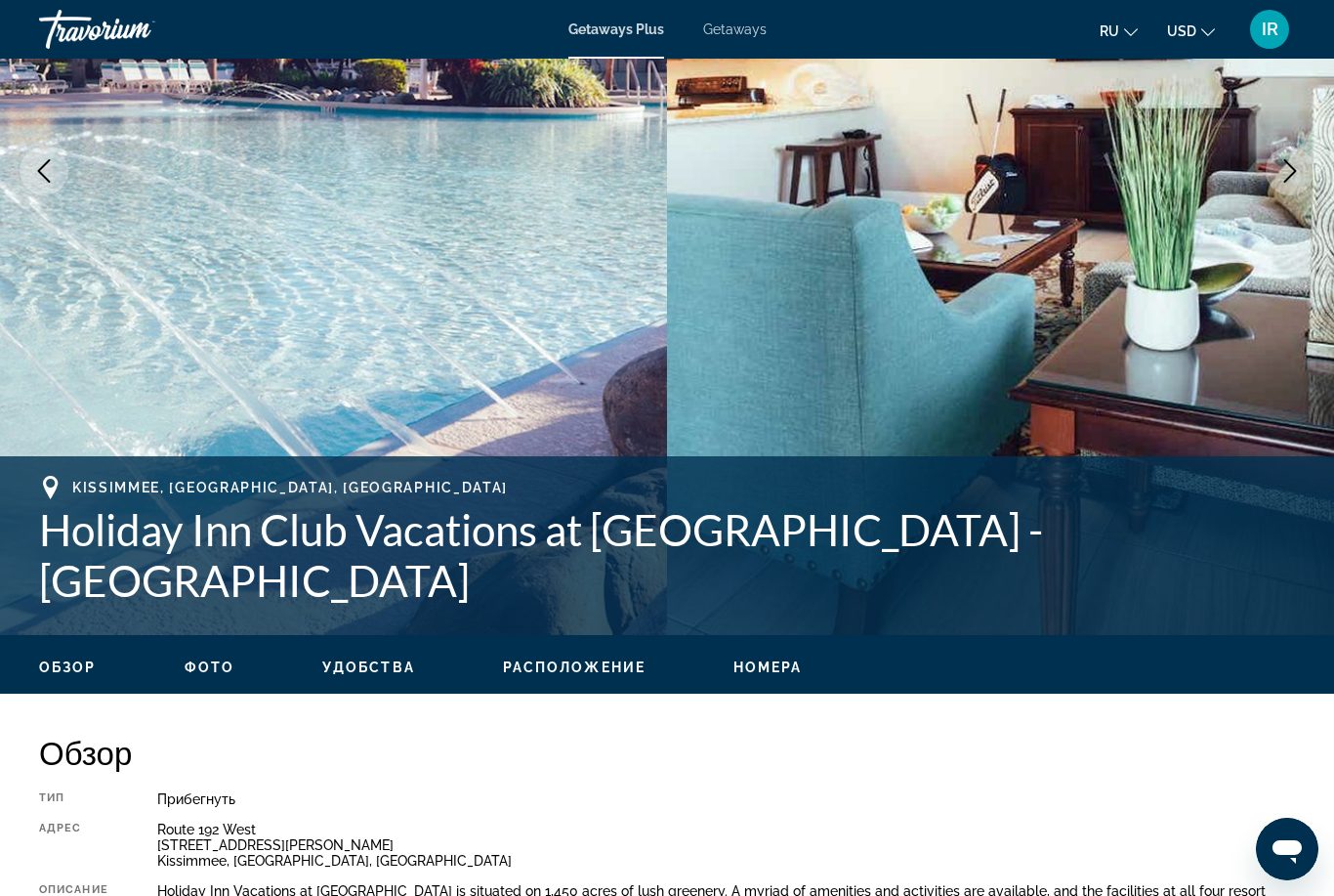
scroll to position [251, 0]
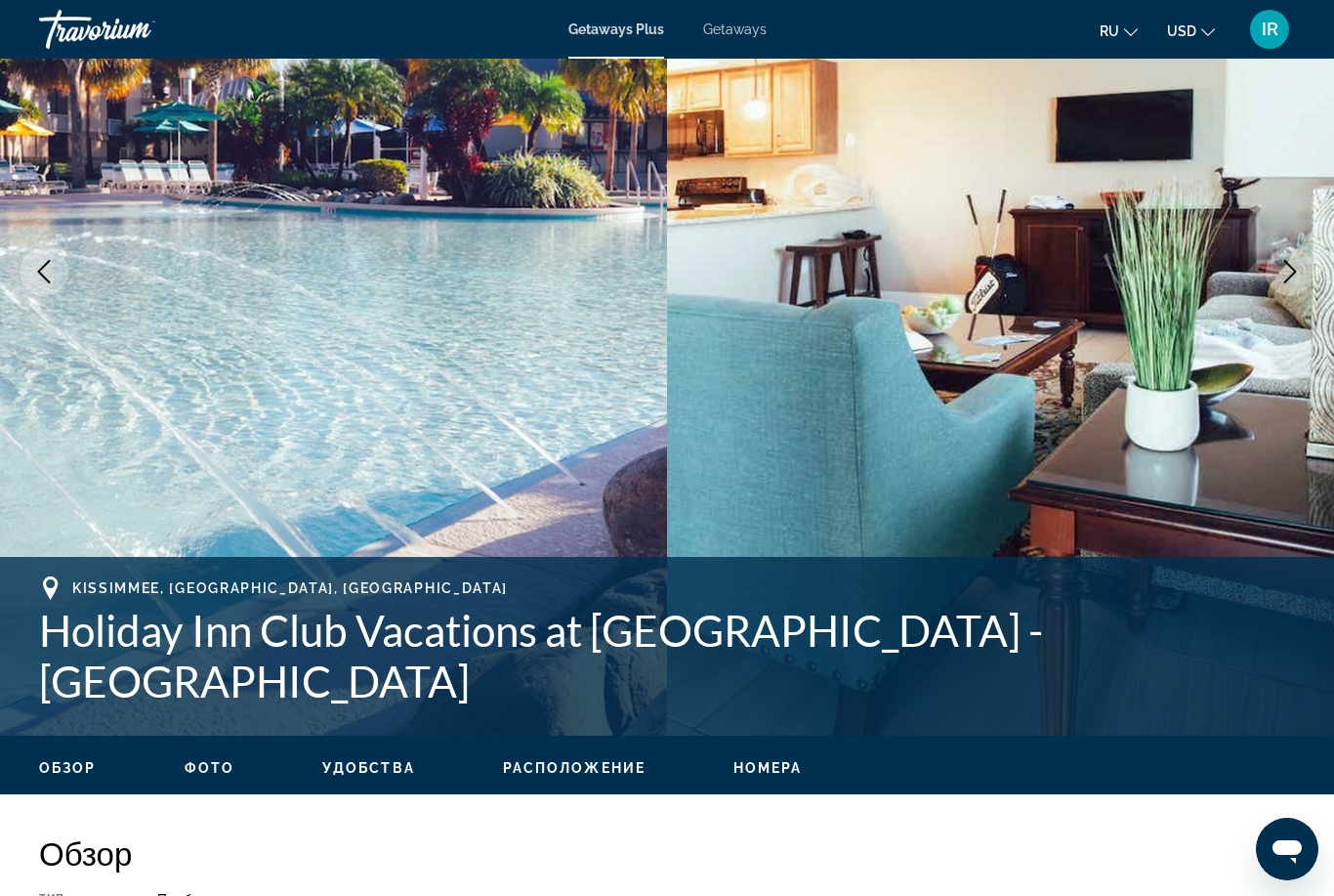
click at [984, 426] on img "Main content" at bounding box center [1000, 271] width 667 height 928
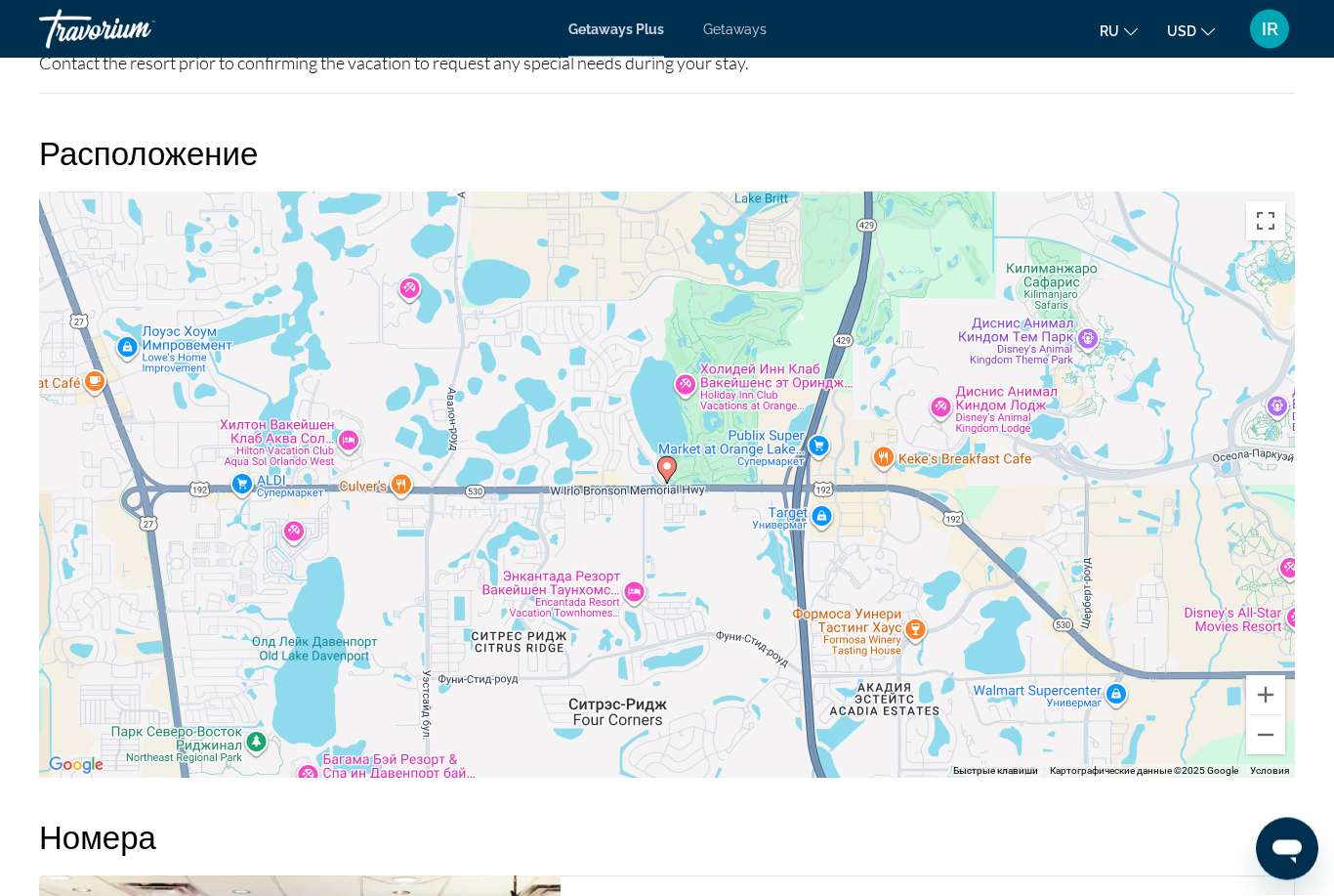
scroll to position [3347, 0]
click at [1276, 740] on button "Уменьшить" at bounding box center [1266, 735] width 39 height 39
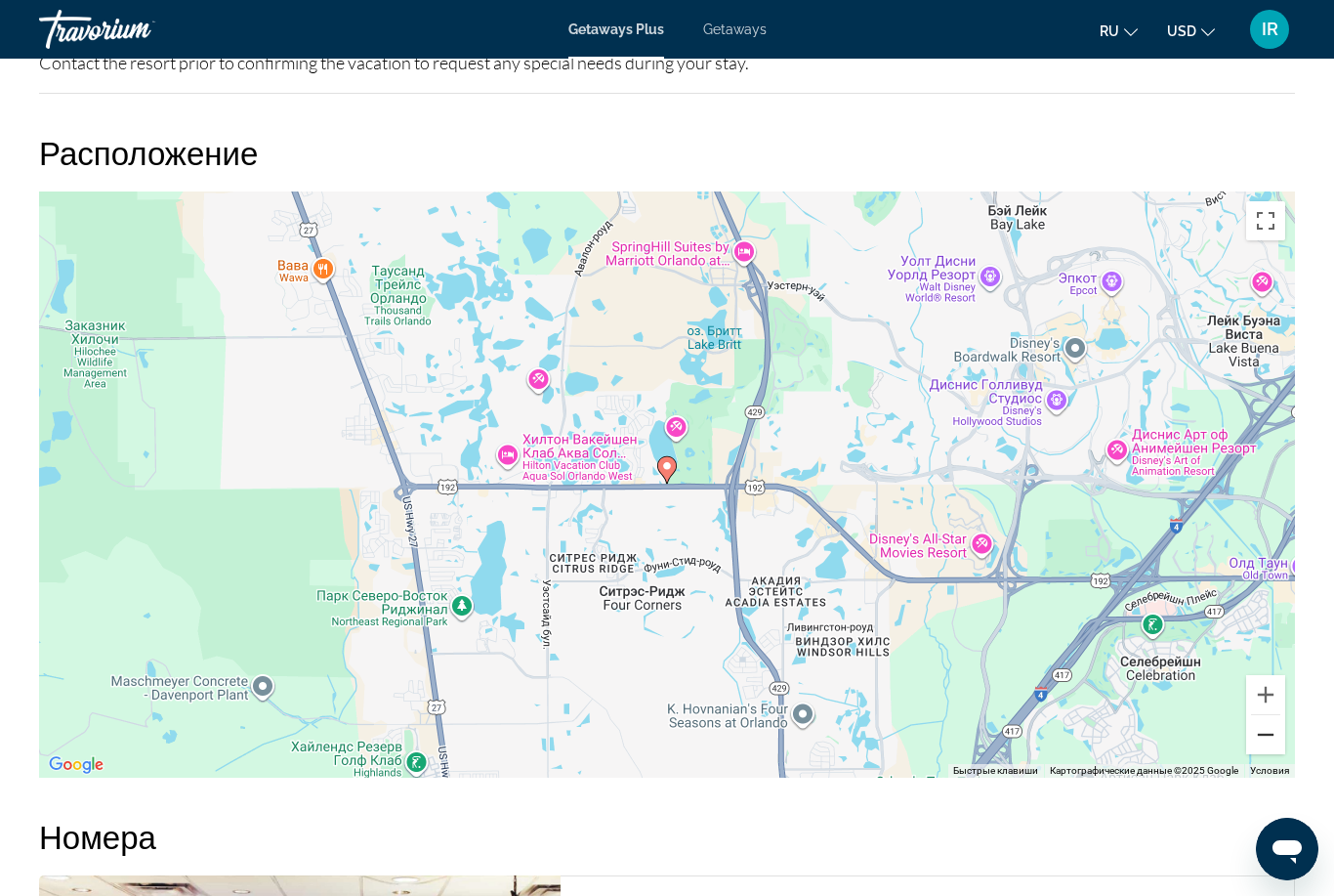
click at [1273, 744] on button "Уменьшить" at bounding box center [1266, 735] width 39 height 39
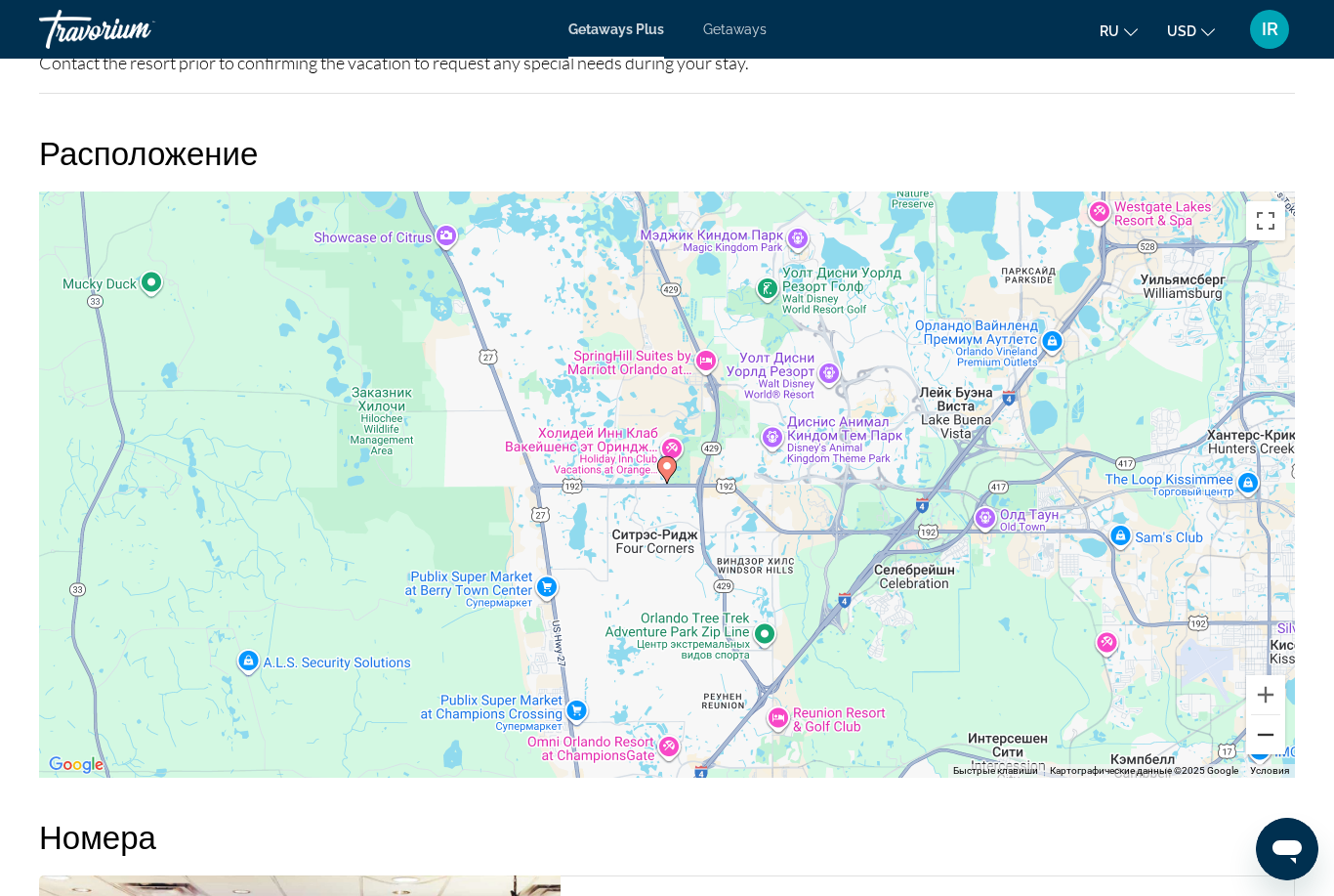
click at [1263, 745] on button "Уменьшить" at bounding box center [1266, 735] width 39 height 39
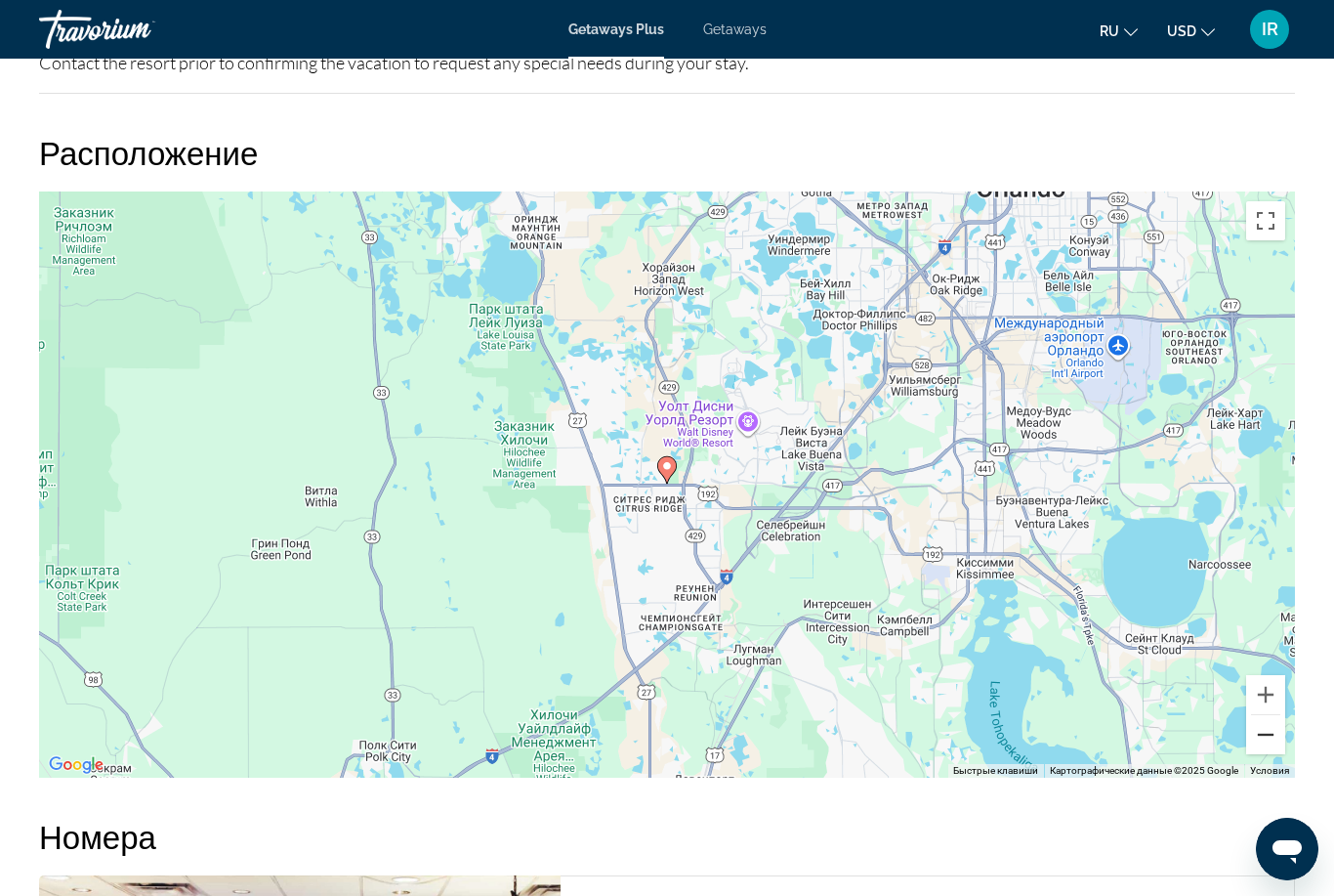
click at [1270, 739] on button "Уменьшить" at bounding box center [1266, 735] width 39 height 39
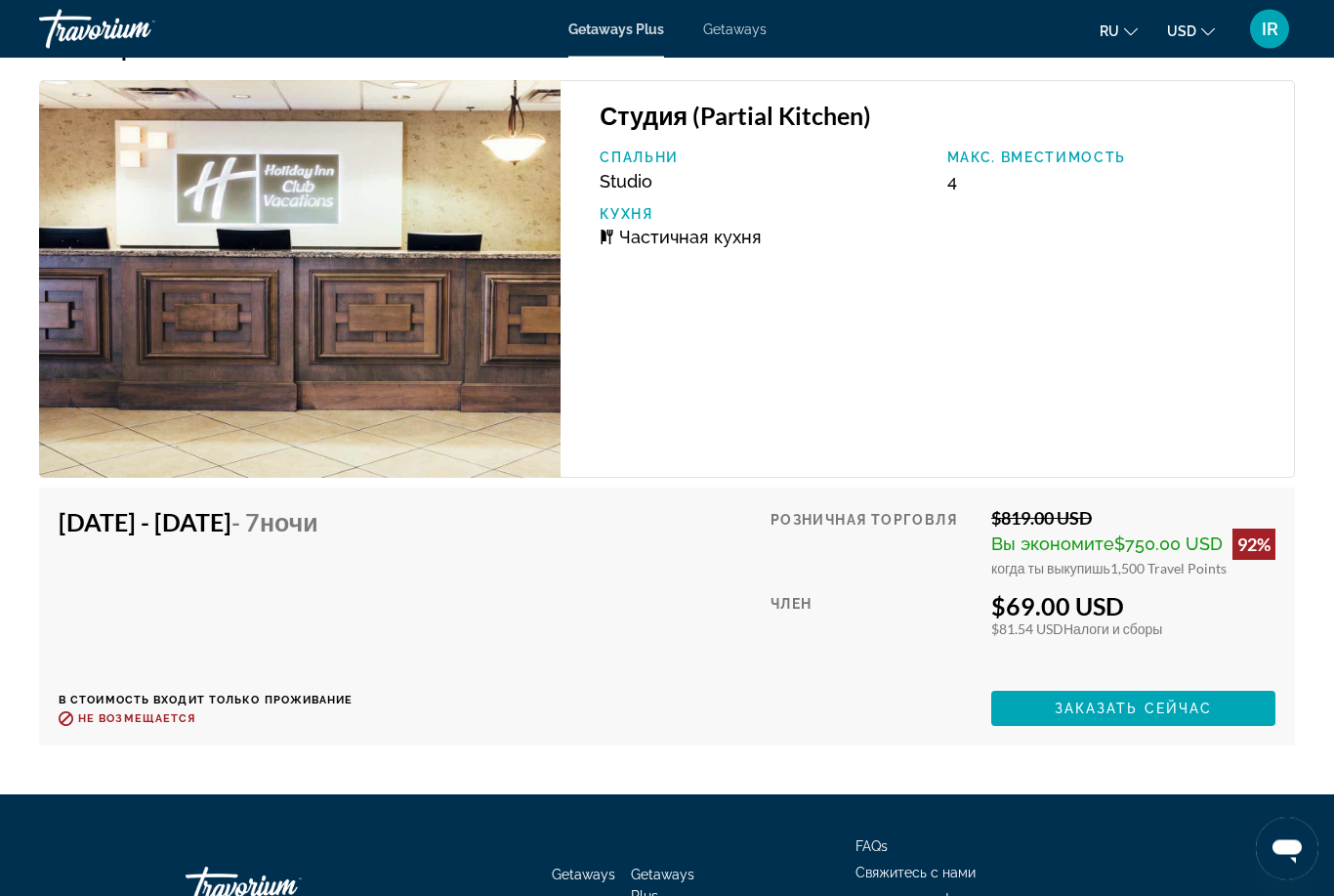
scroll to position [4140, 0]
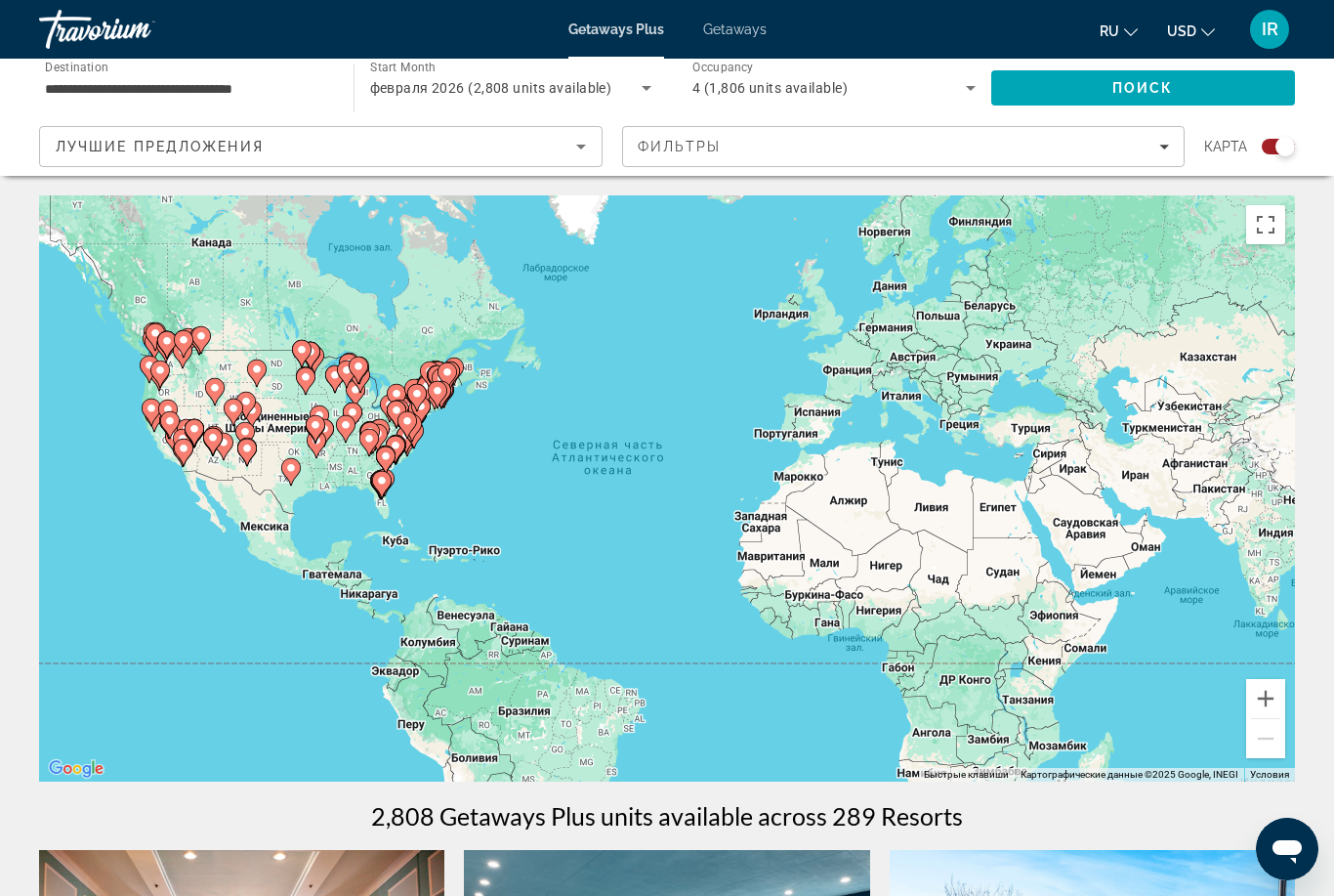
click at [365, 139] on div "Лучшие предложения" at bounding box center [316, 147] width 520 height 23
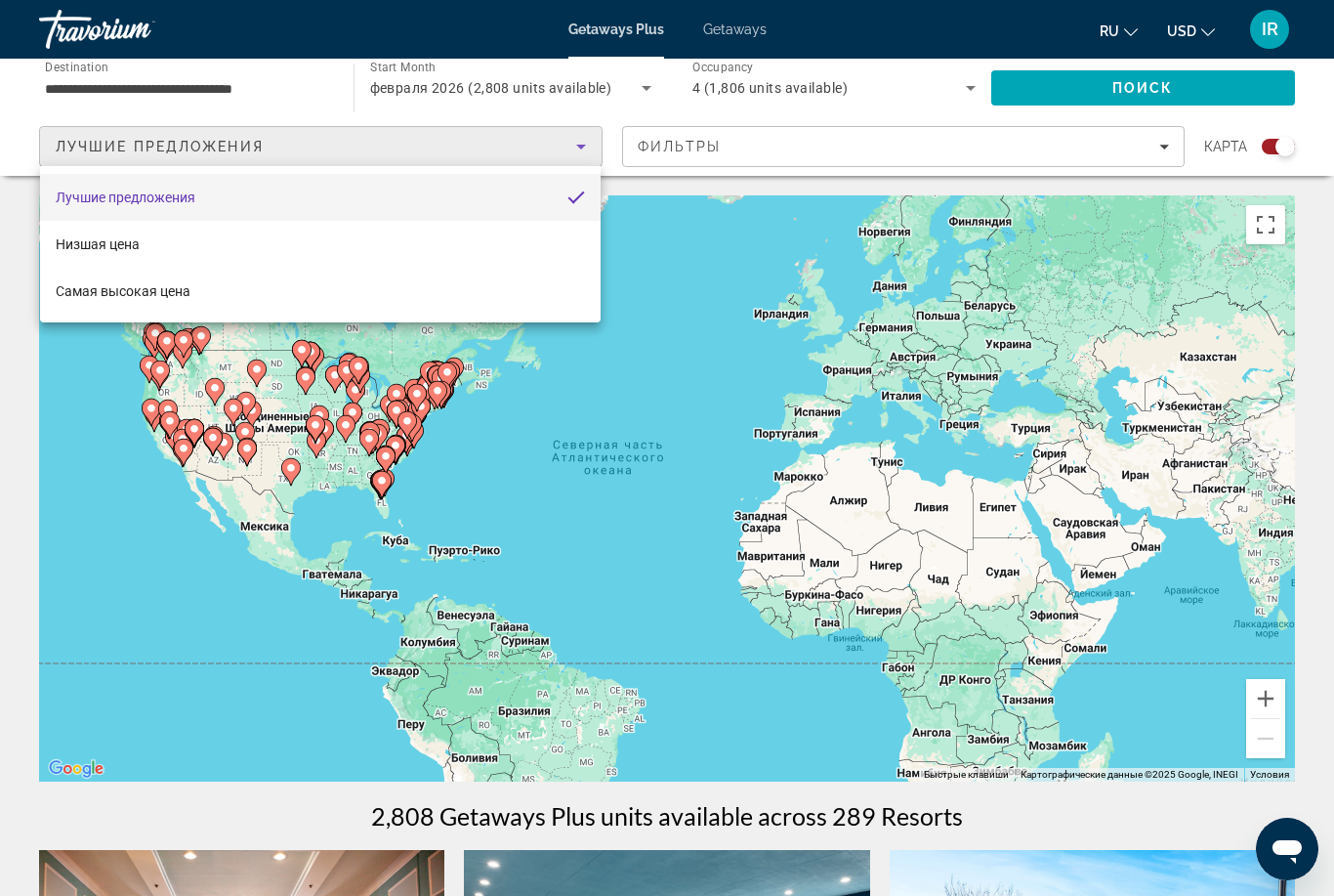
click at [640, 608] on div at bounding box center [667, 448] width 1334 height 896
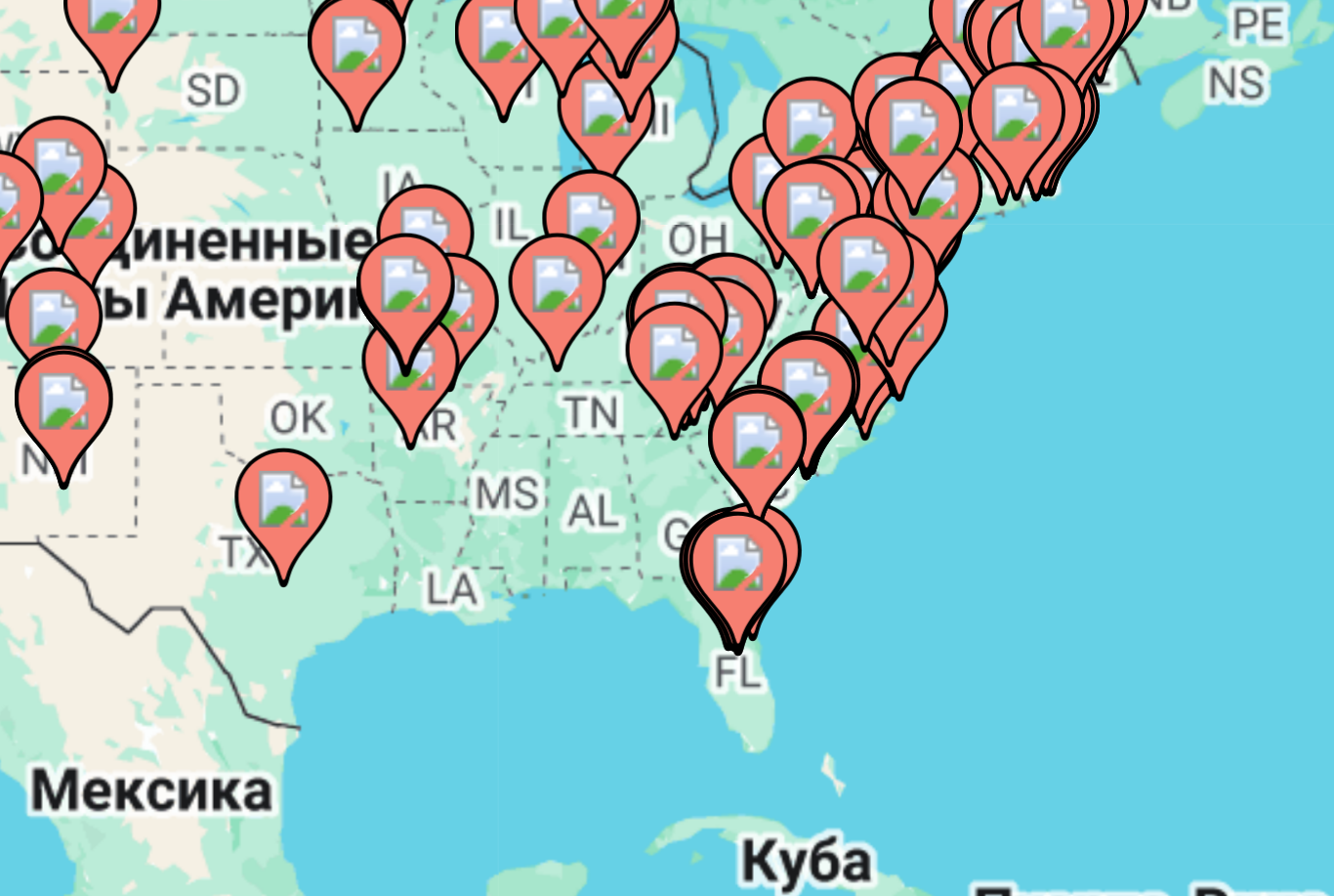
click at [460, 512] on image "Main content" at bounding box center [466, 517] width 12 height 12
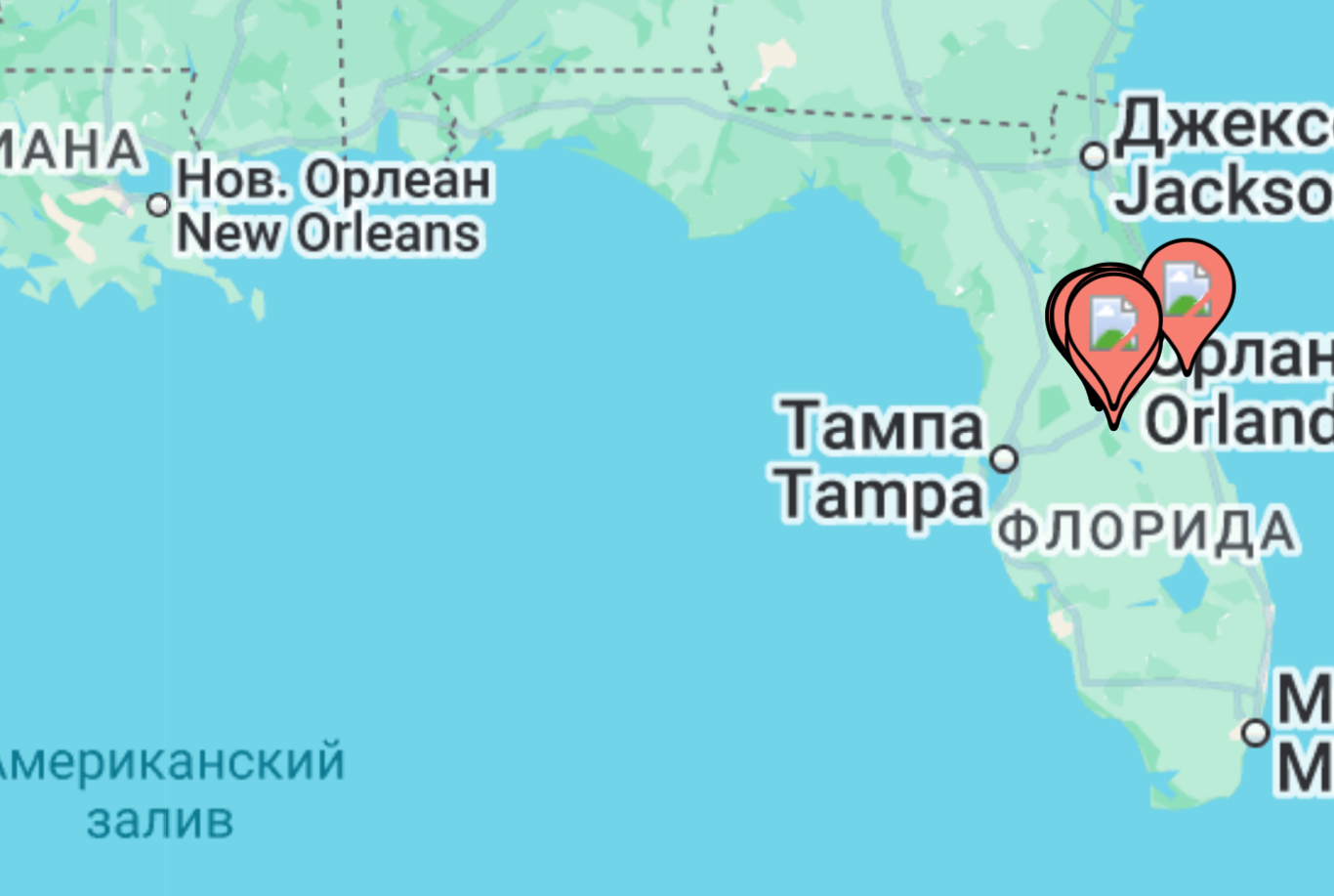
click at [661, 464] on image "Main content" at bounding box center [667, 470] width 12 height 12
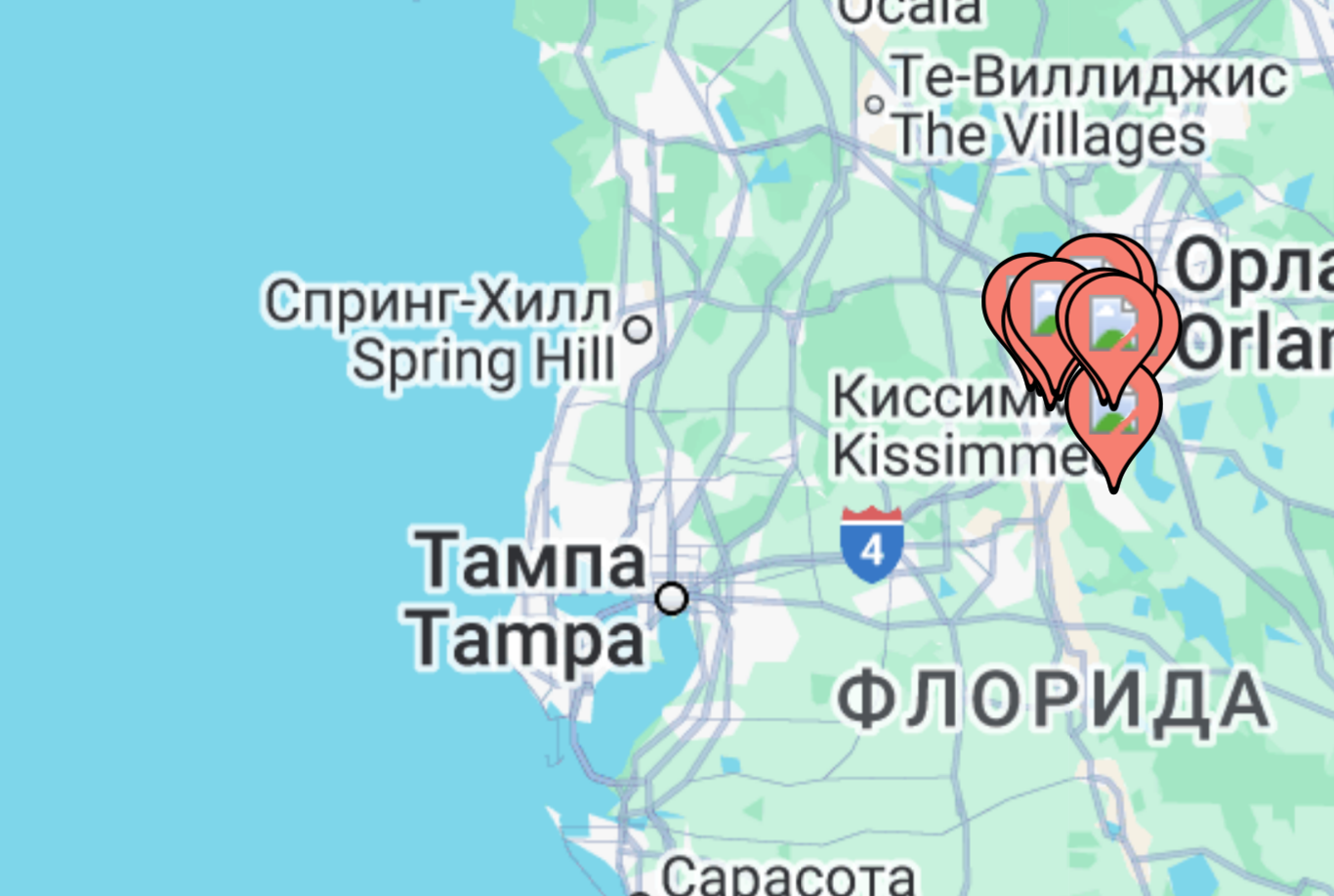
type input "**********"
click at [655, 458] on gmp-advanced-marker "Main content" at bounding box center [665, 472] width 20 height 29
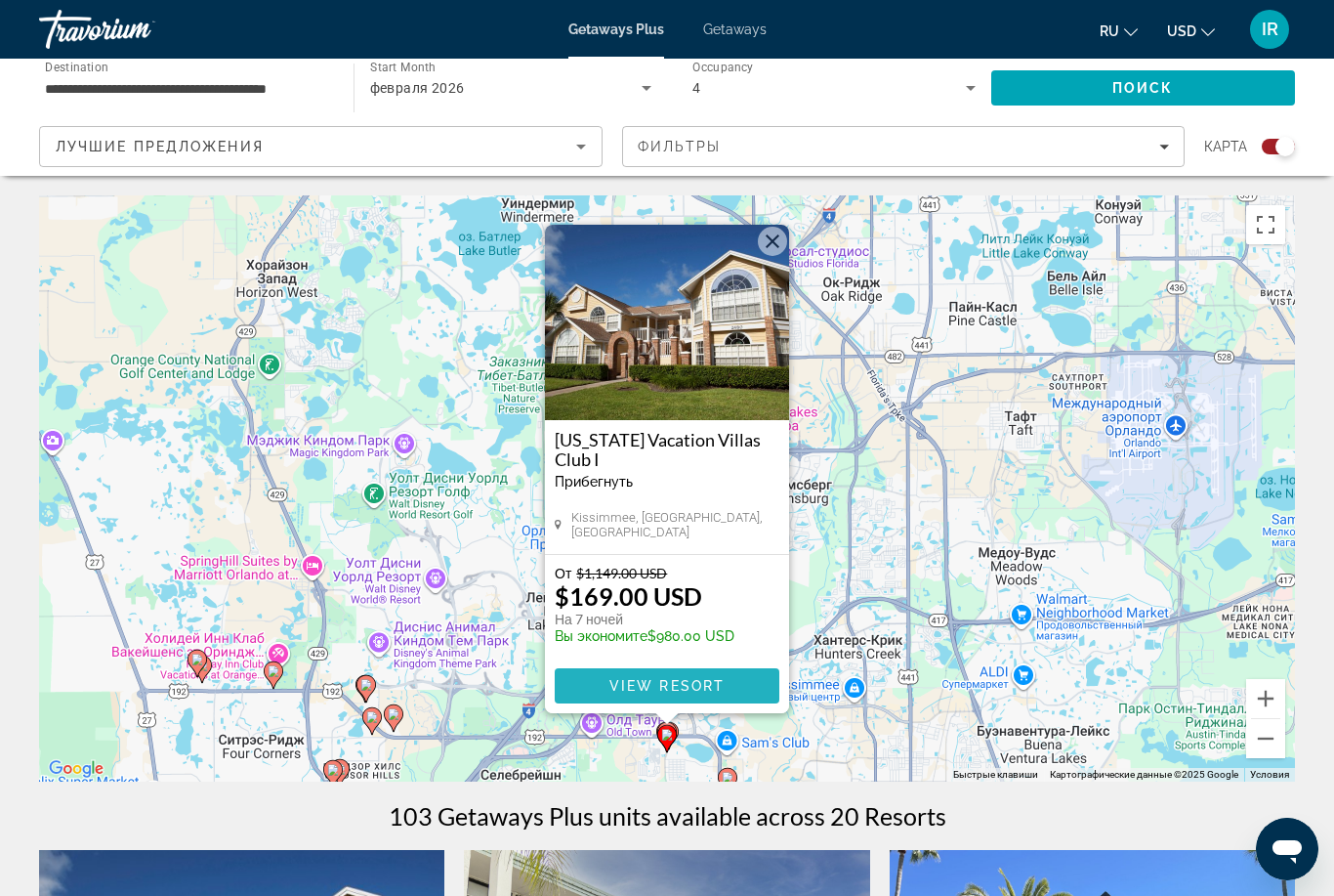
click at [705, 682] on span "View Resort" at bounding box center [667, 686] width 115 height 16
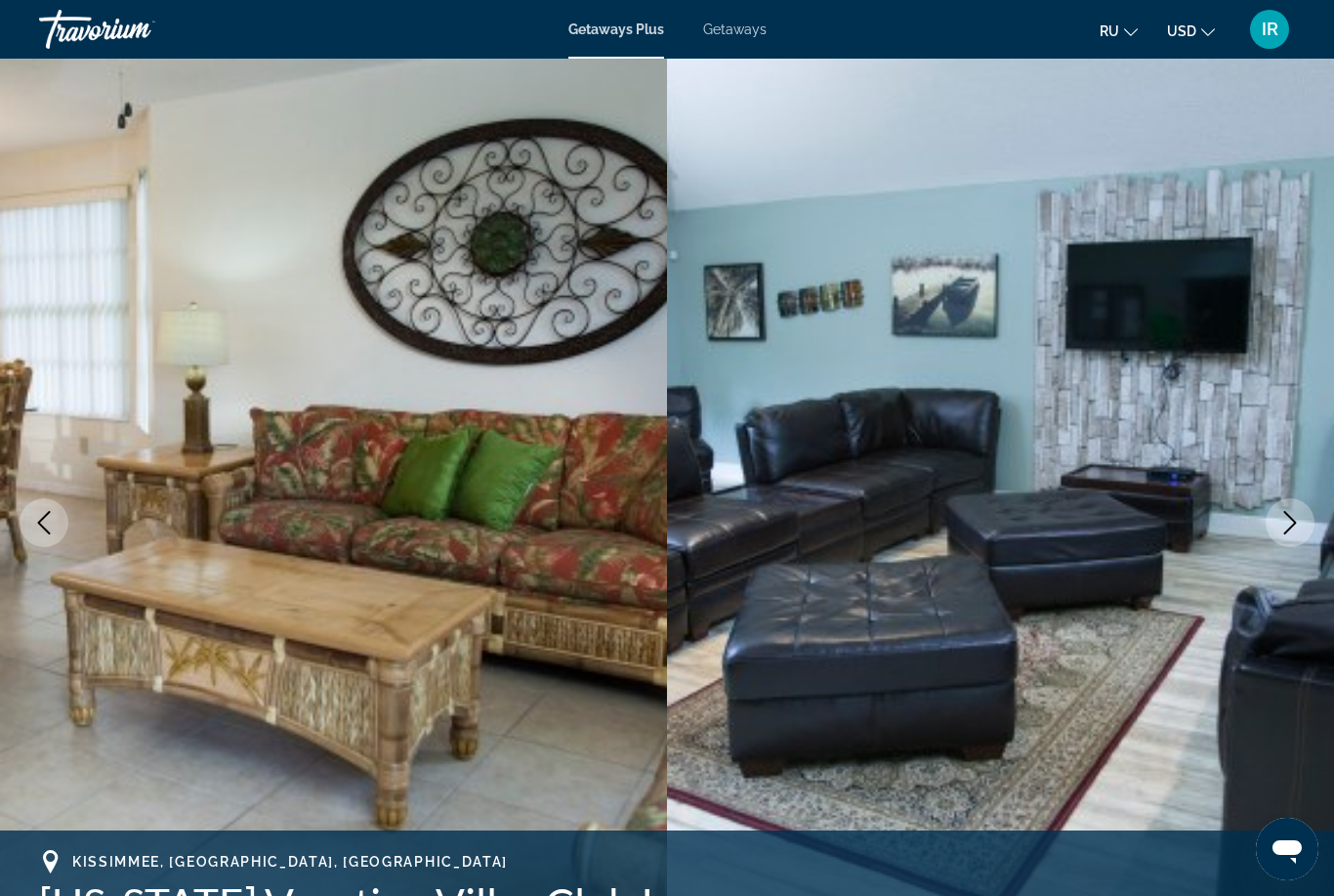
click at [1289, 518] on icon "Next image" at bounding box center [1290, 522] width 23 height 23
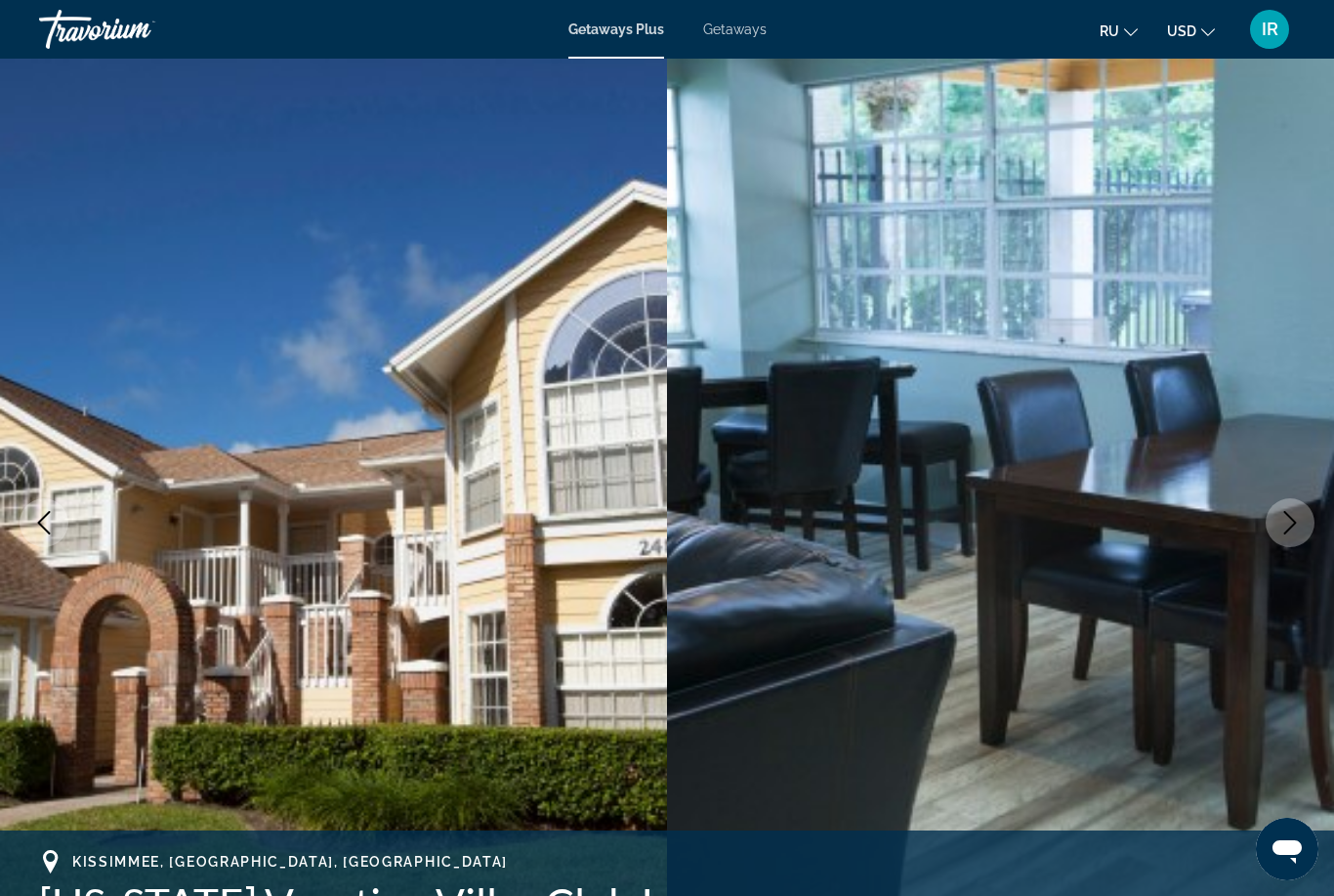
click at [1289, 517] on icon "Next image" at bounding box center [1290, 522] width 23 height 23
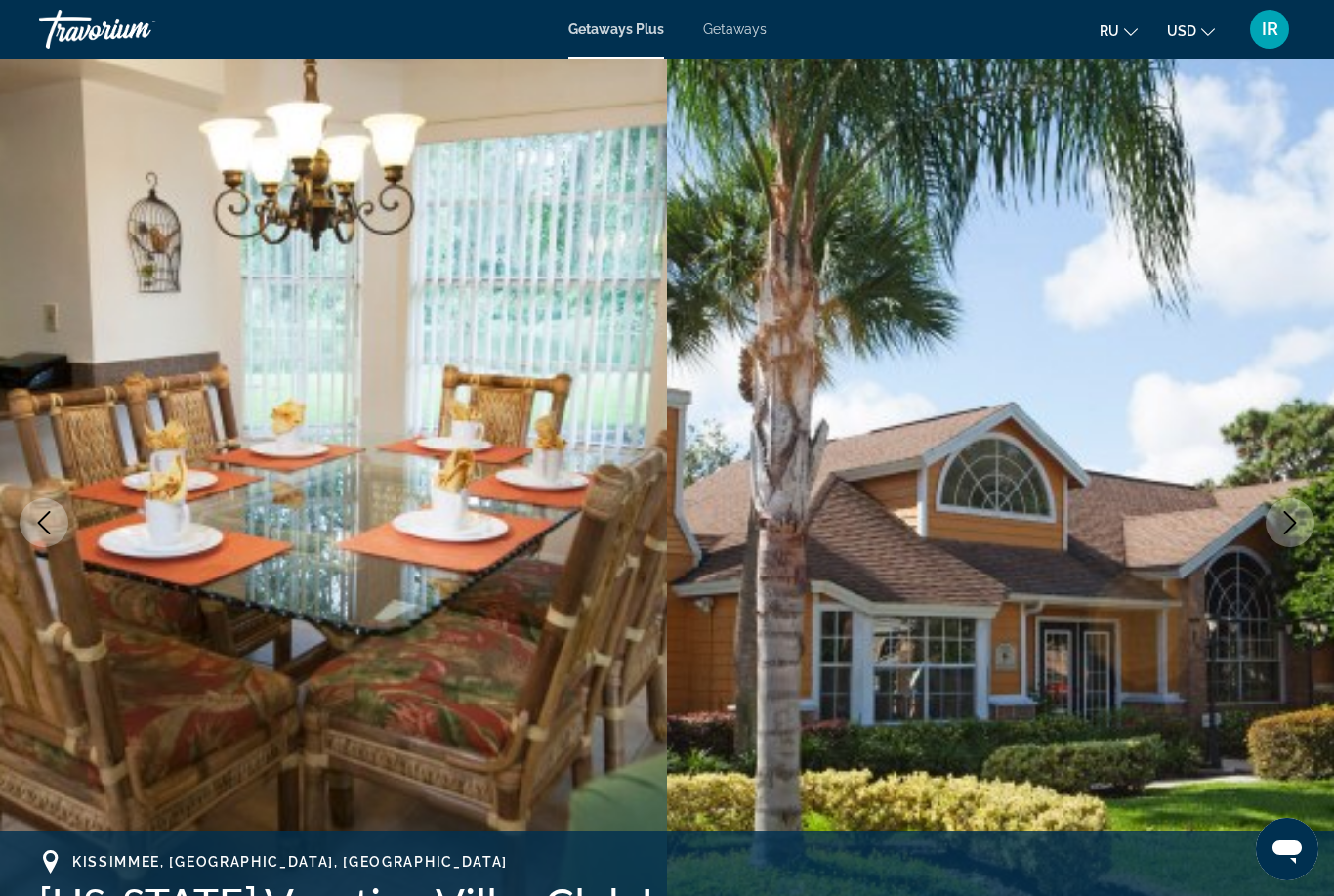
click at [1291, 519] on icon "Next image" at bounding box center [1290, 522] width 23 height 23
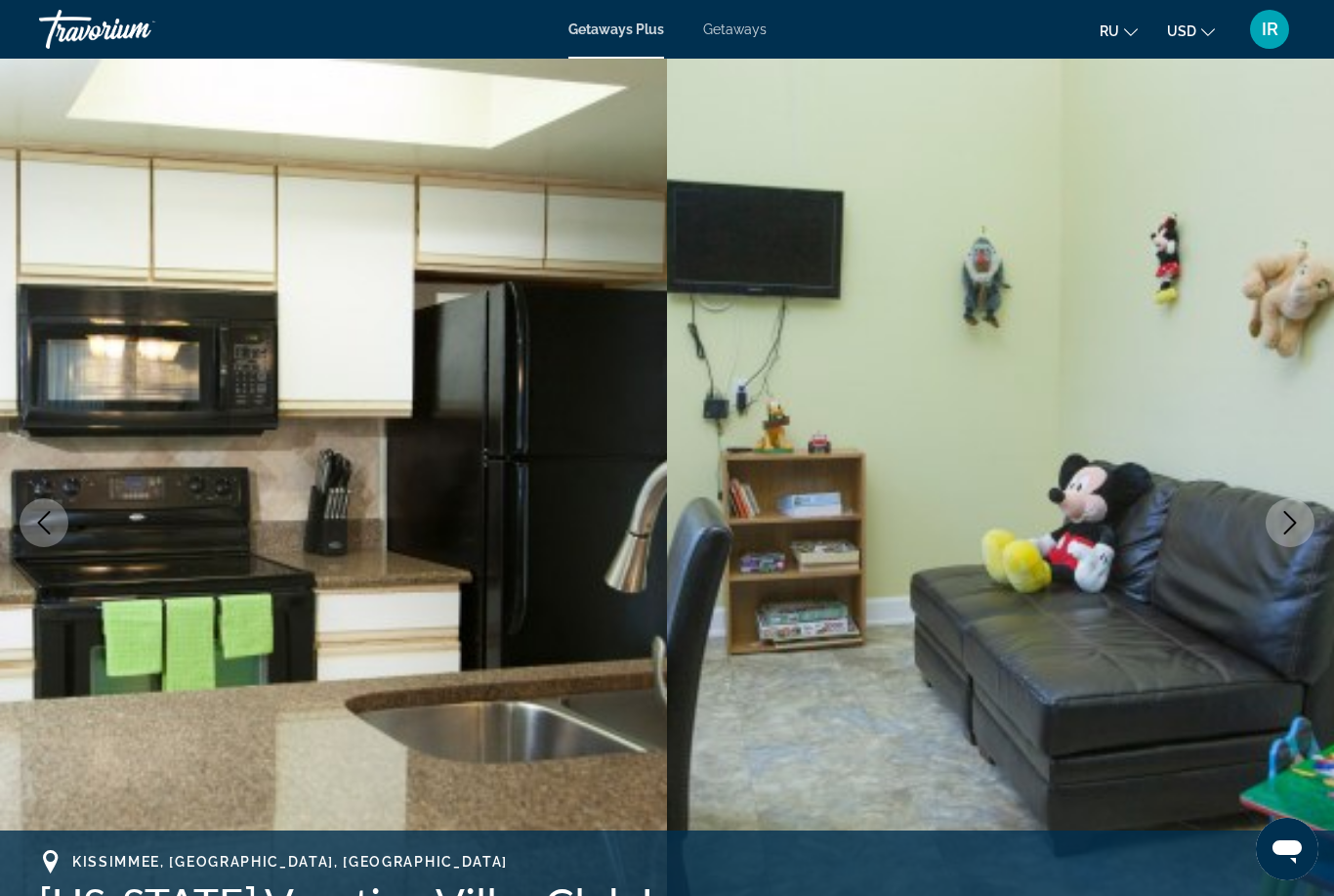
click at [1302, 520] on button "Next image" at bounding box center [1290, 522] width 49 height 49
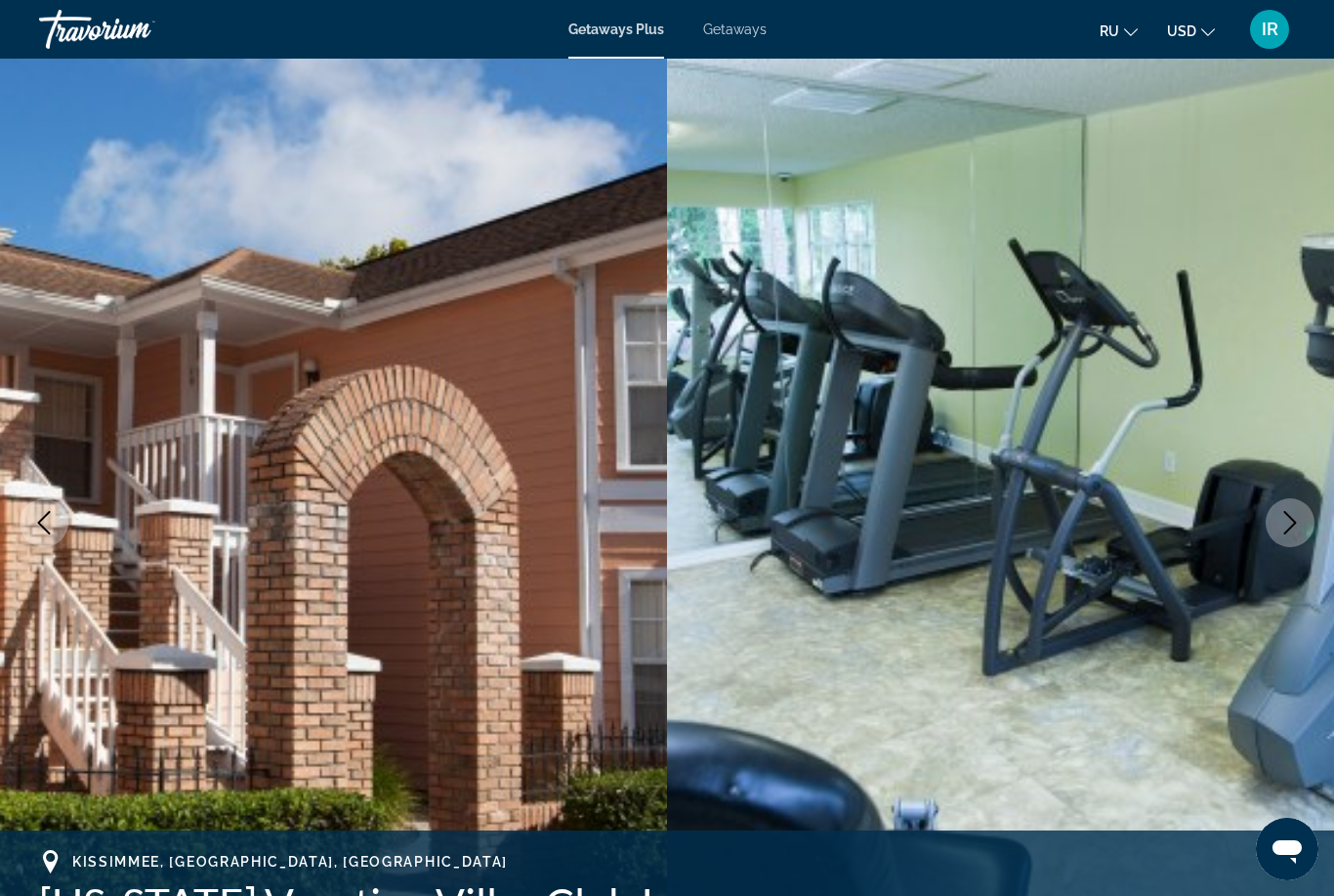
click at [1292, 530] on icon "Next image" at bounding box center [1290, 522] width 23 height 23
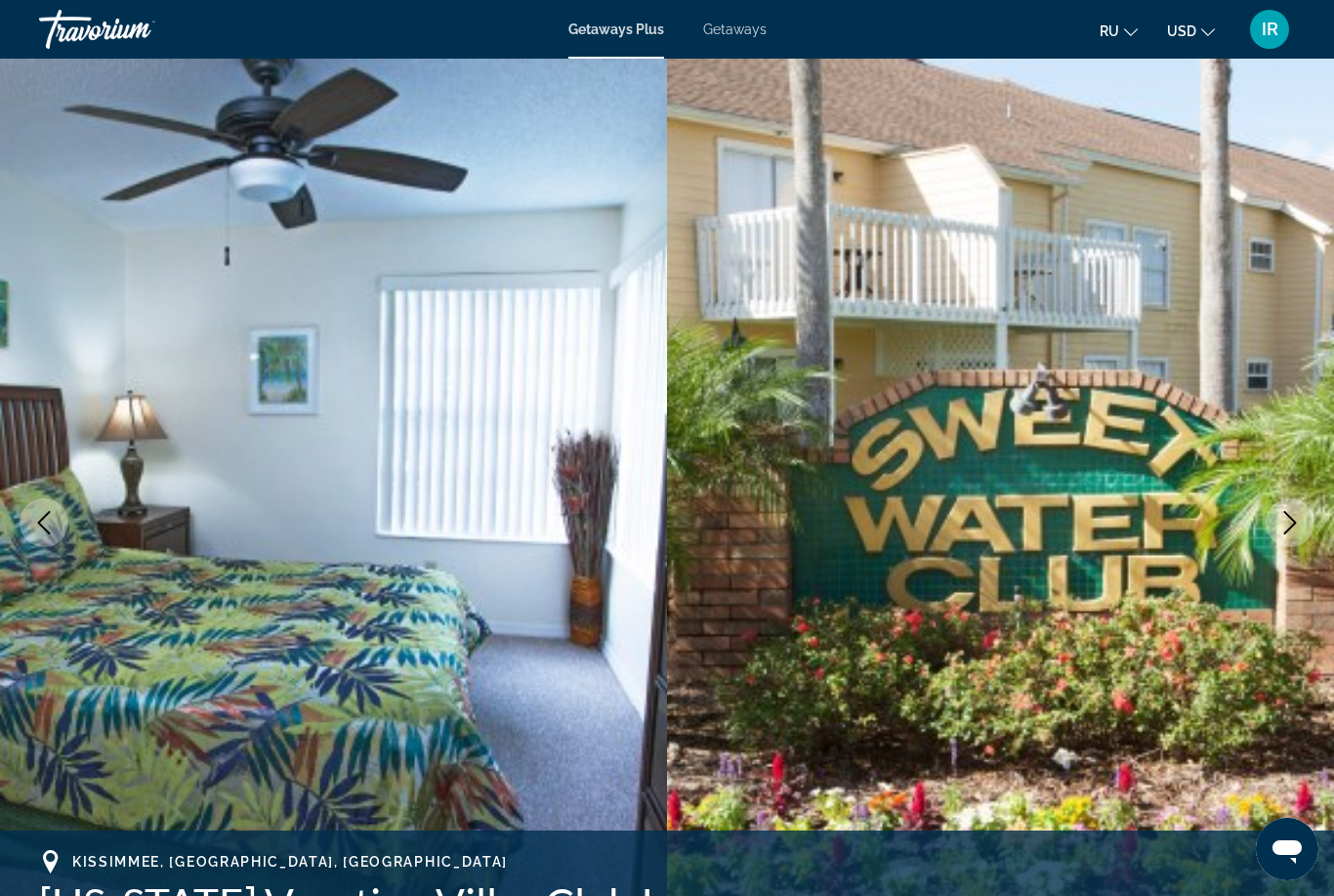
click at [1286, 531] on icon "Next image" at bounding box center [1290, 522] width 13 height 23
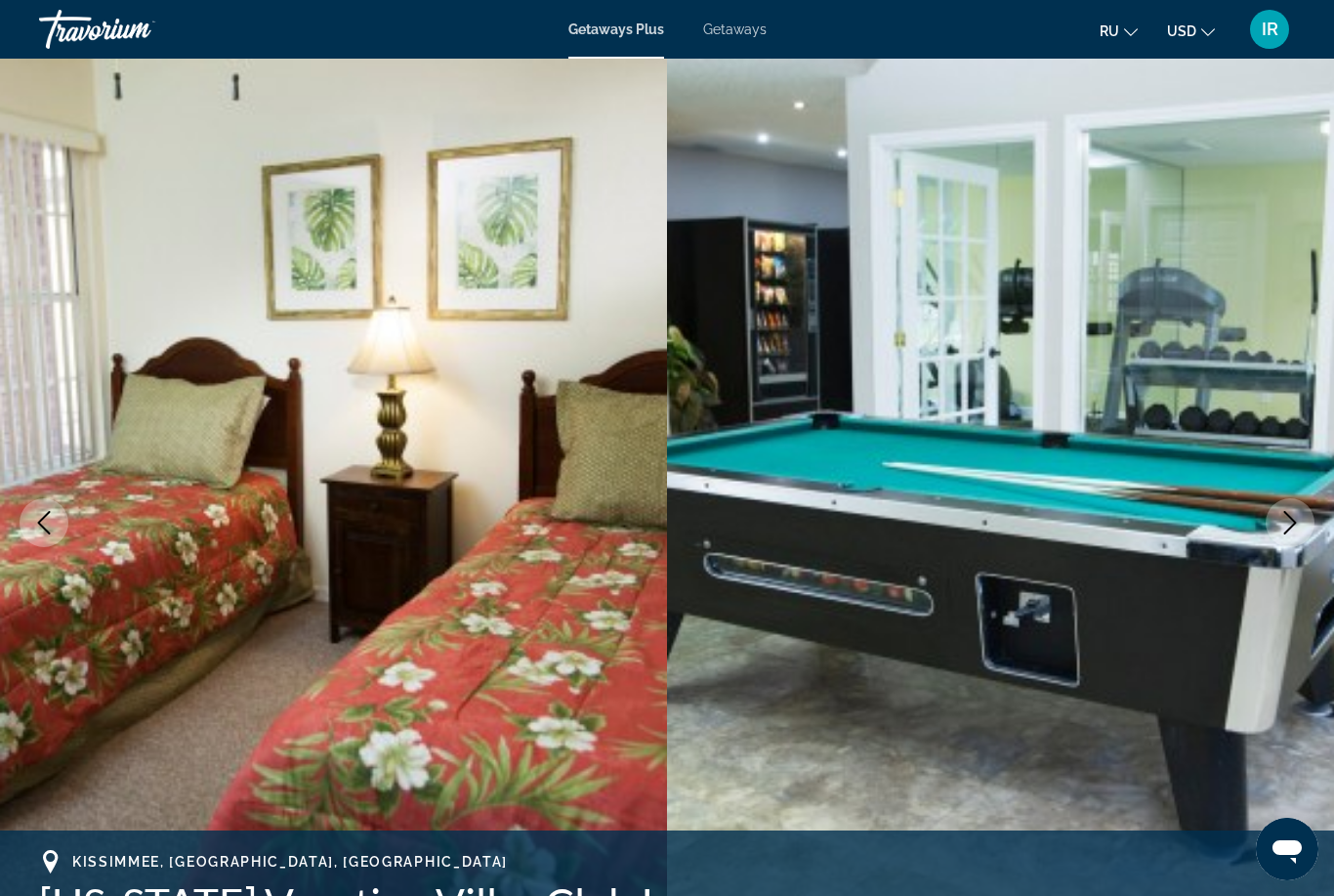
click at [1294, 526] on icon "Next image" at bounding box center [1290, 522] width 23 height 23
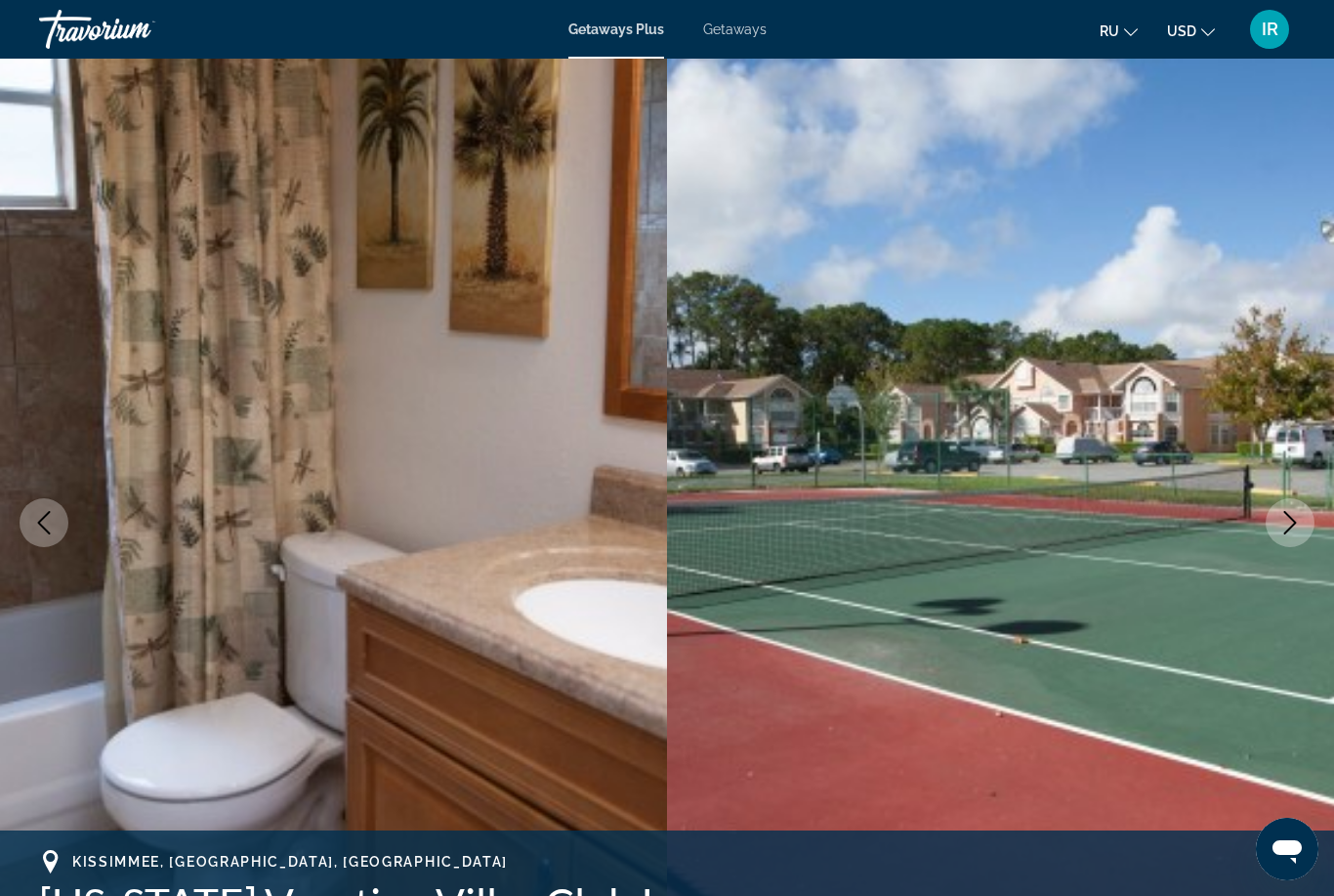
click at [1294, 519] on icon "Next image" at bounding box center [1290, 522] width 23 height 23
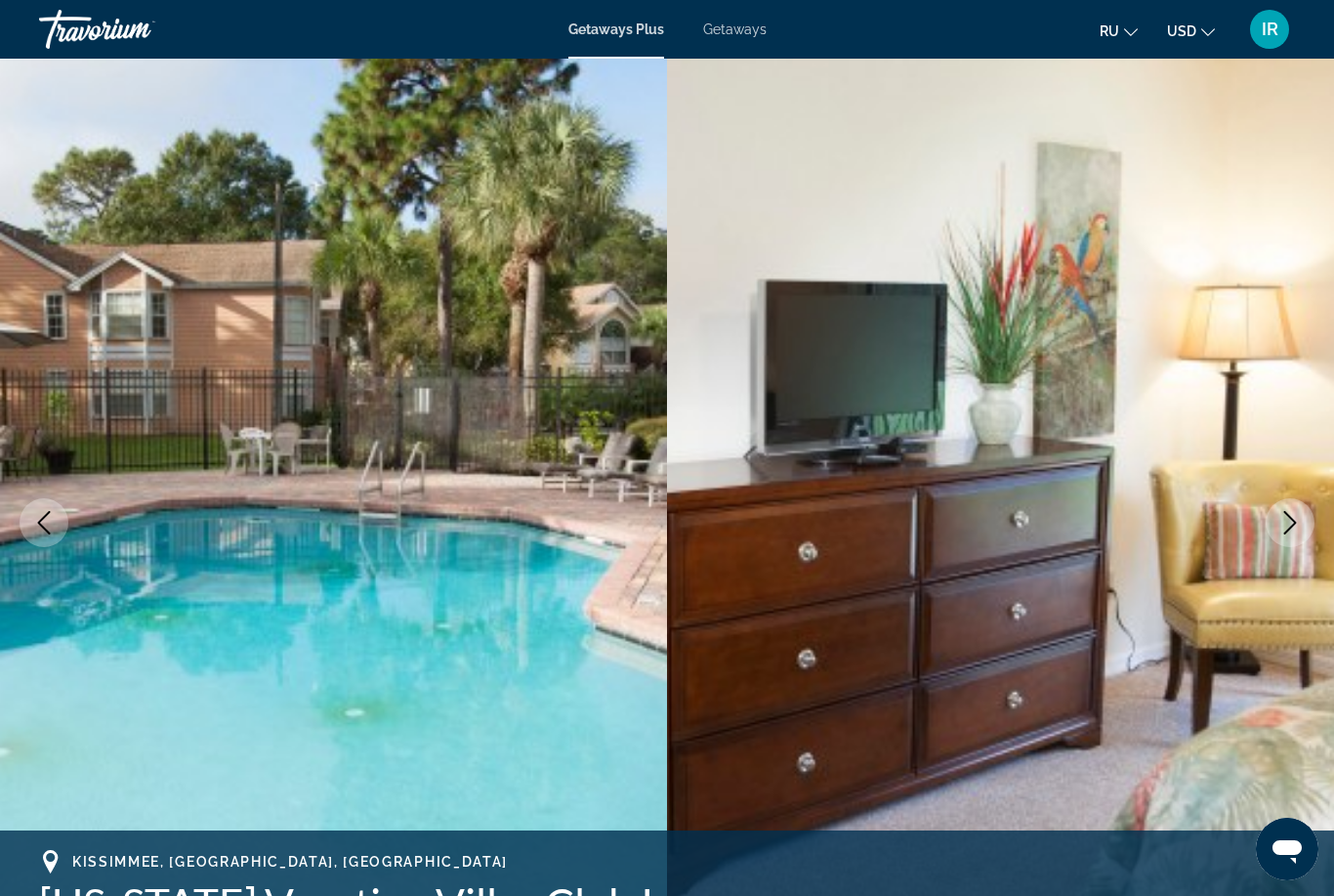
click at [1293, 532] on icon "Next image" at bounding box center [1290, 522] width 23 height 23
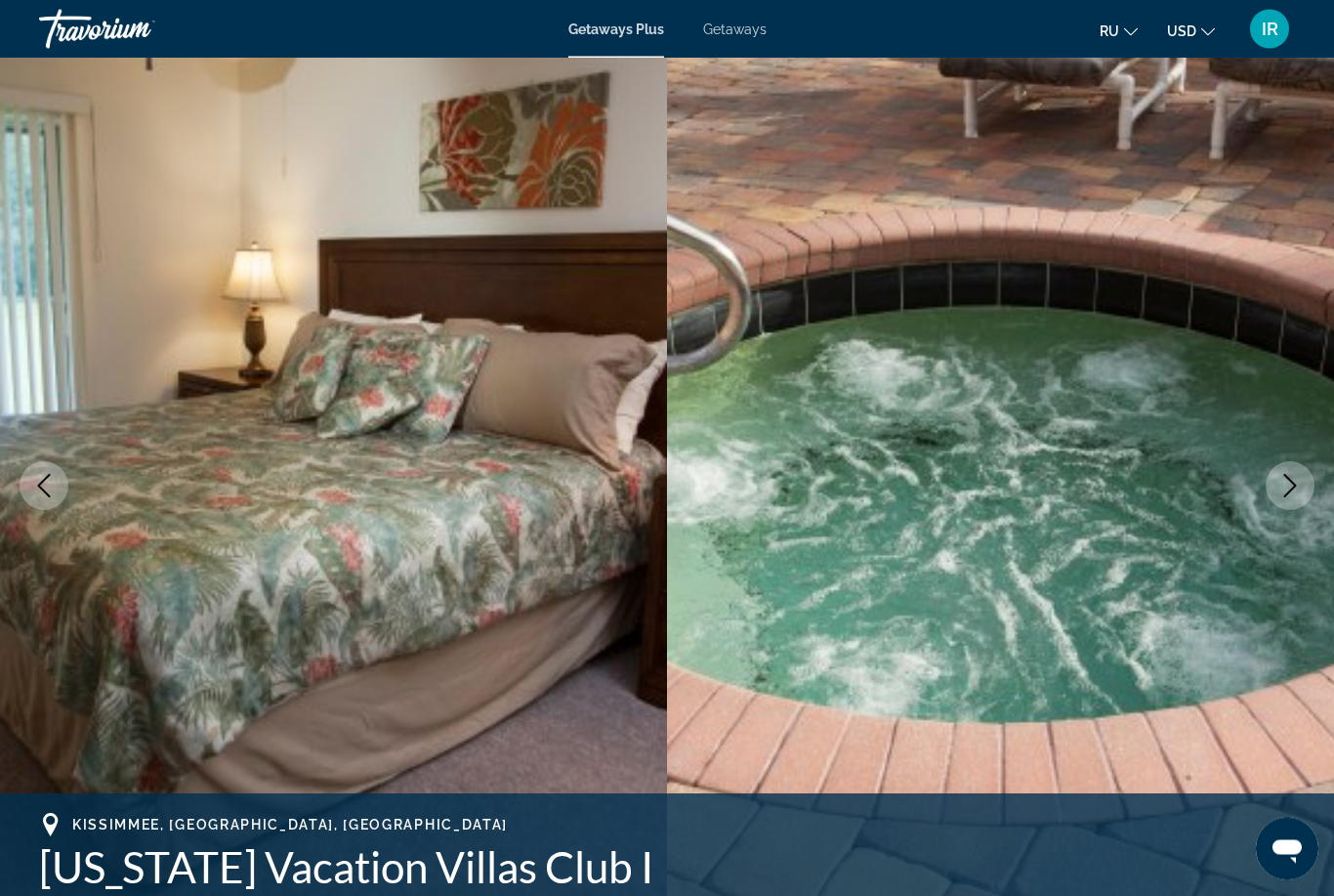
scroll to position [41, 0]
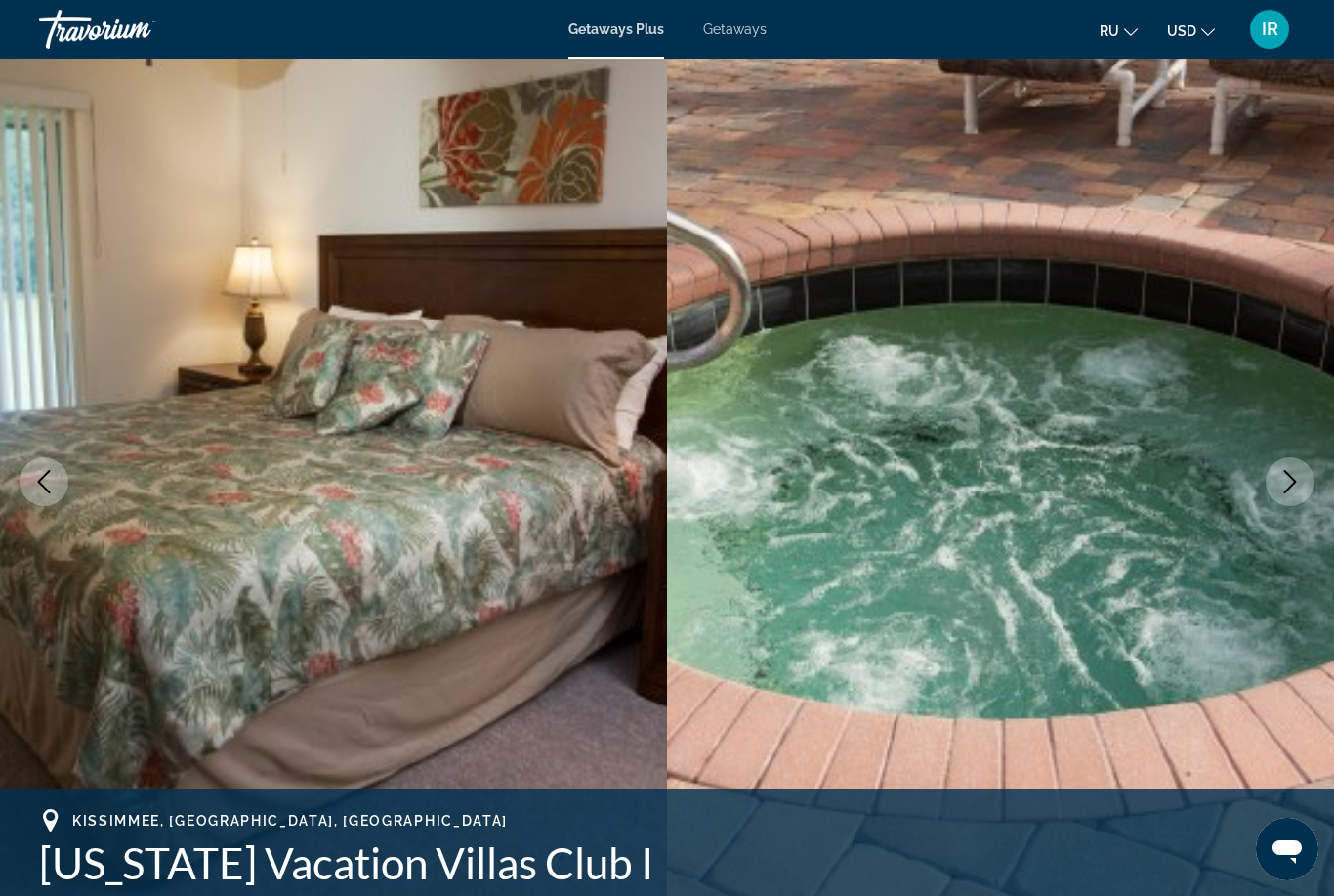
click at [1286, 480] on icon "Next image" at bounding box center [1290, 481] width 23 height 23
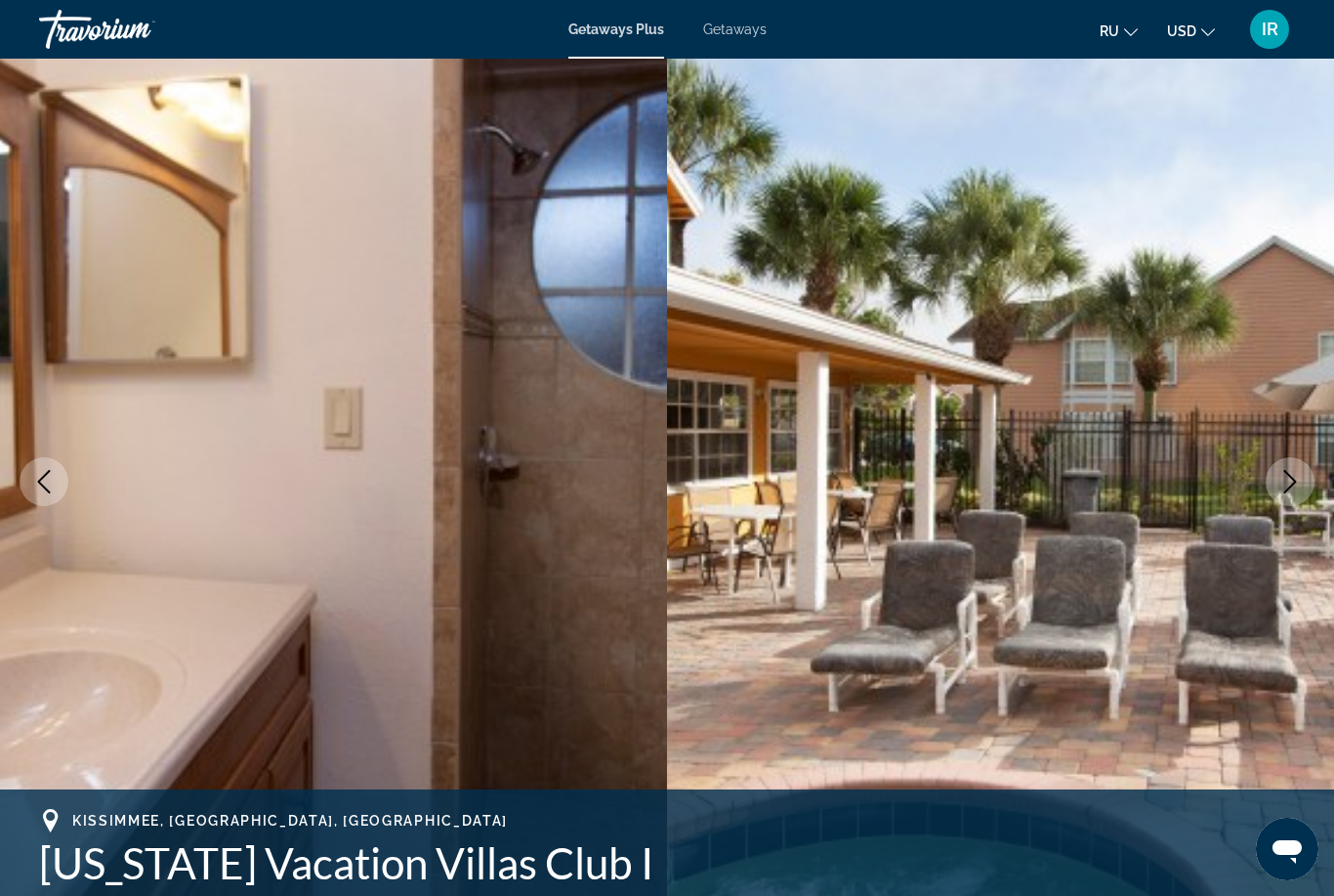
click at [1302, 500] on button "Next image" at bounding box center [1290, 481] width 49 height 49
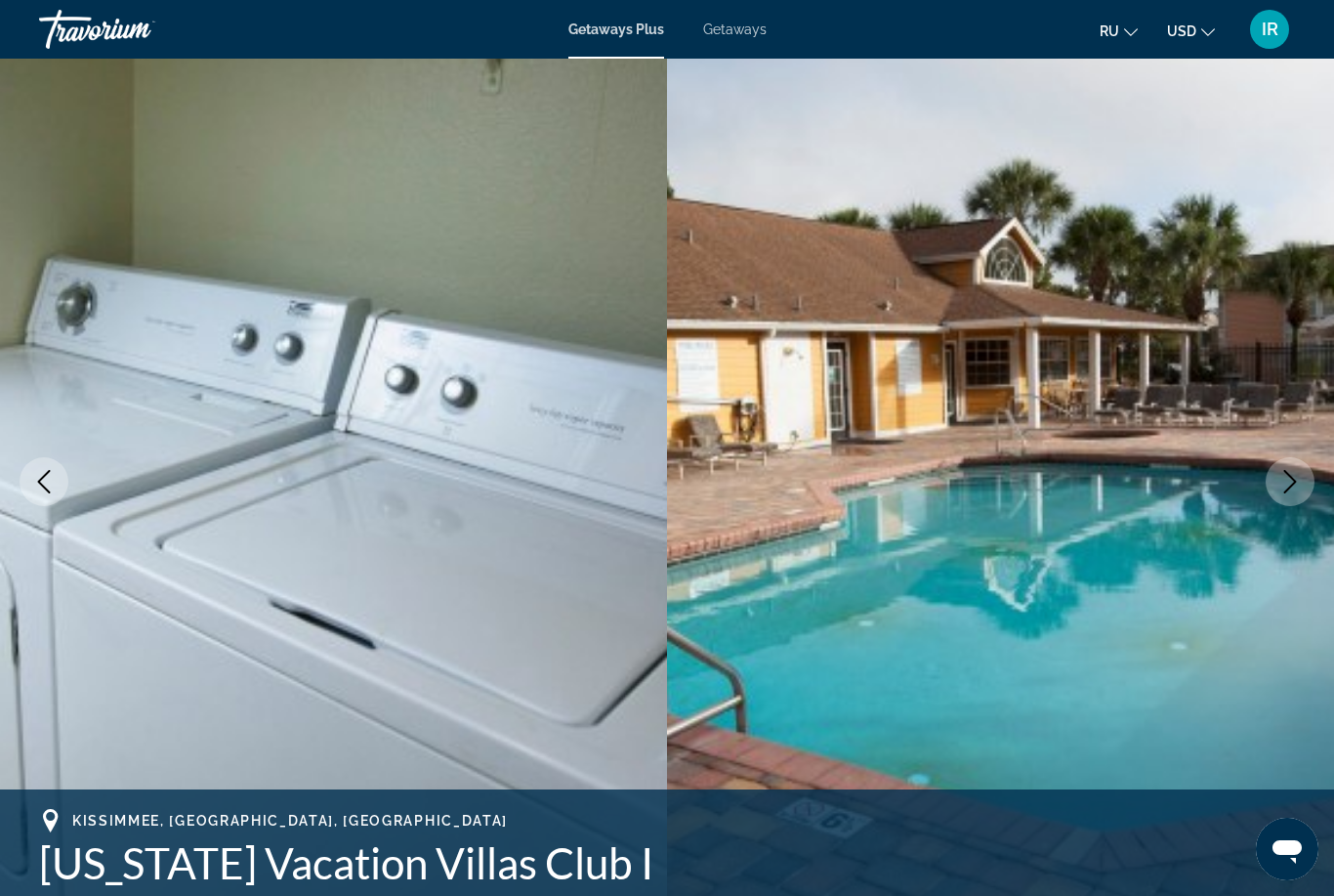
click at [1296, 485] on icon "Next image" at bounding box center [1290, 481] width 23 height 23
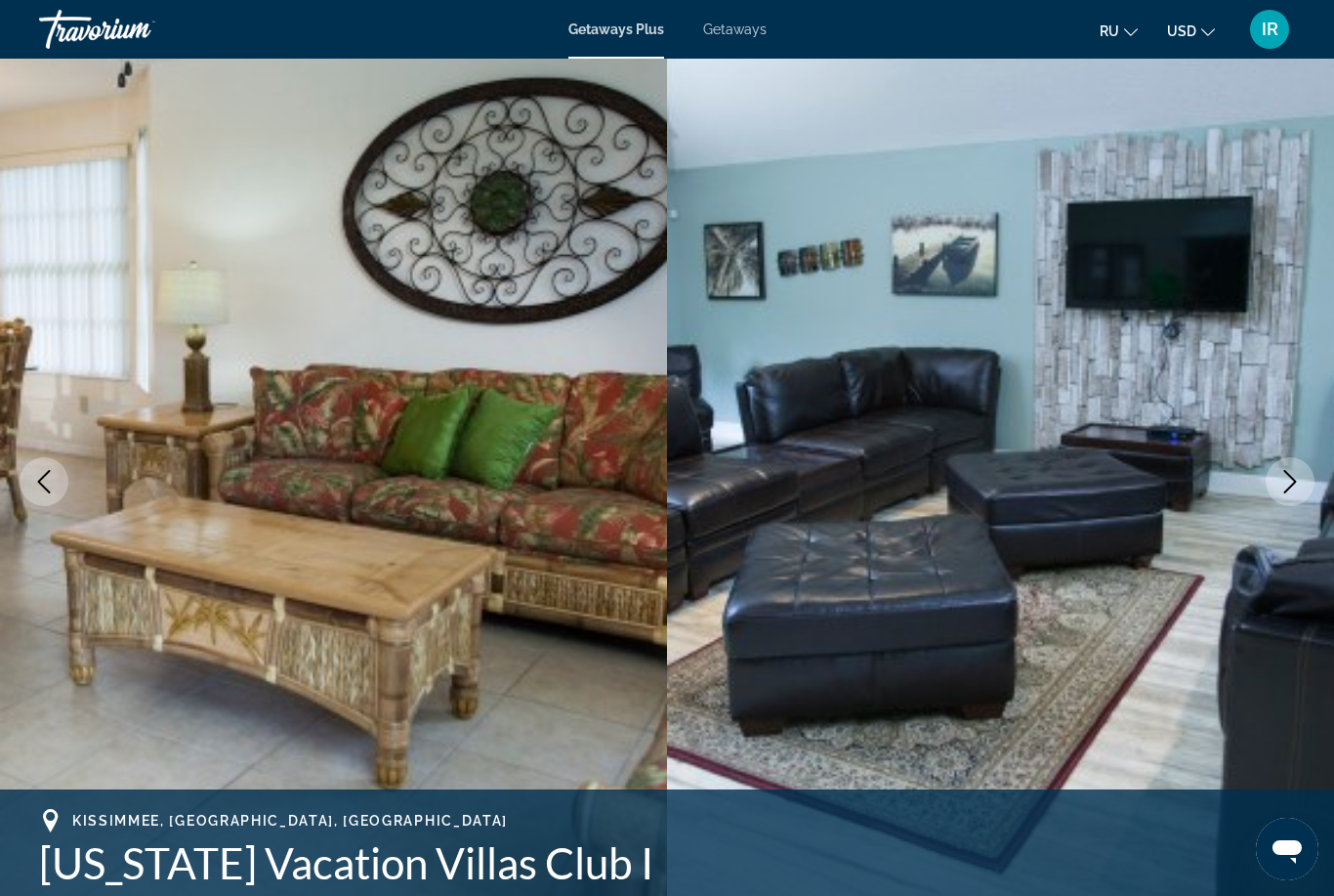
click at [1298, 493] on button "Next image" at bounding box center [1290, 481] width 49 height 49
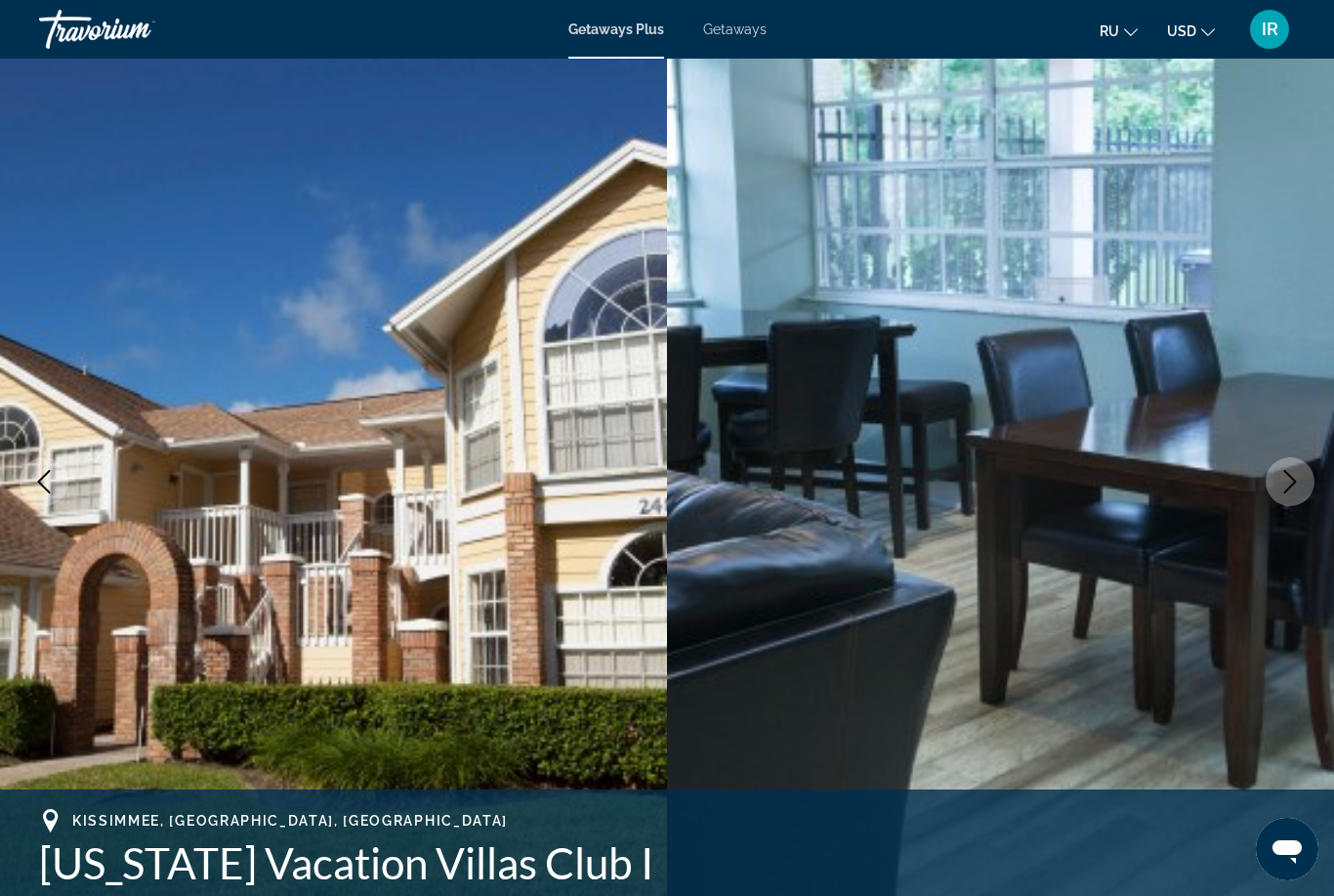
click at [1306, 490] on button "Next image" at bounding box center [1290, 481] width 49 height 49
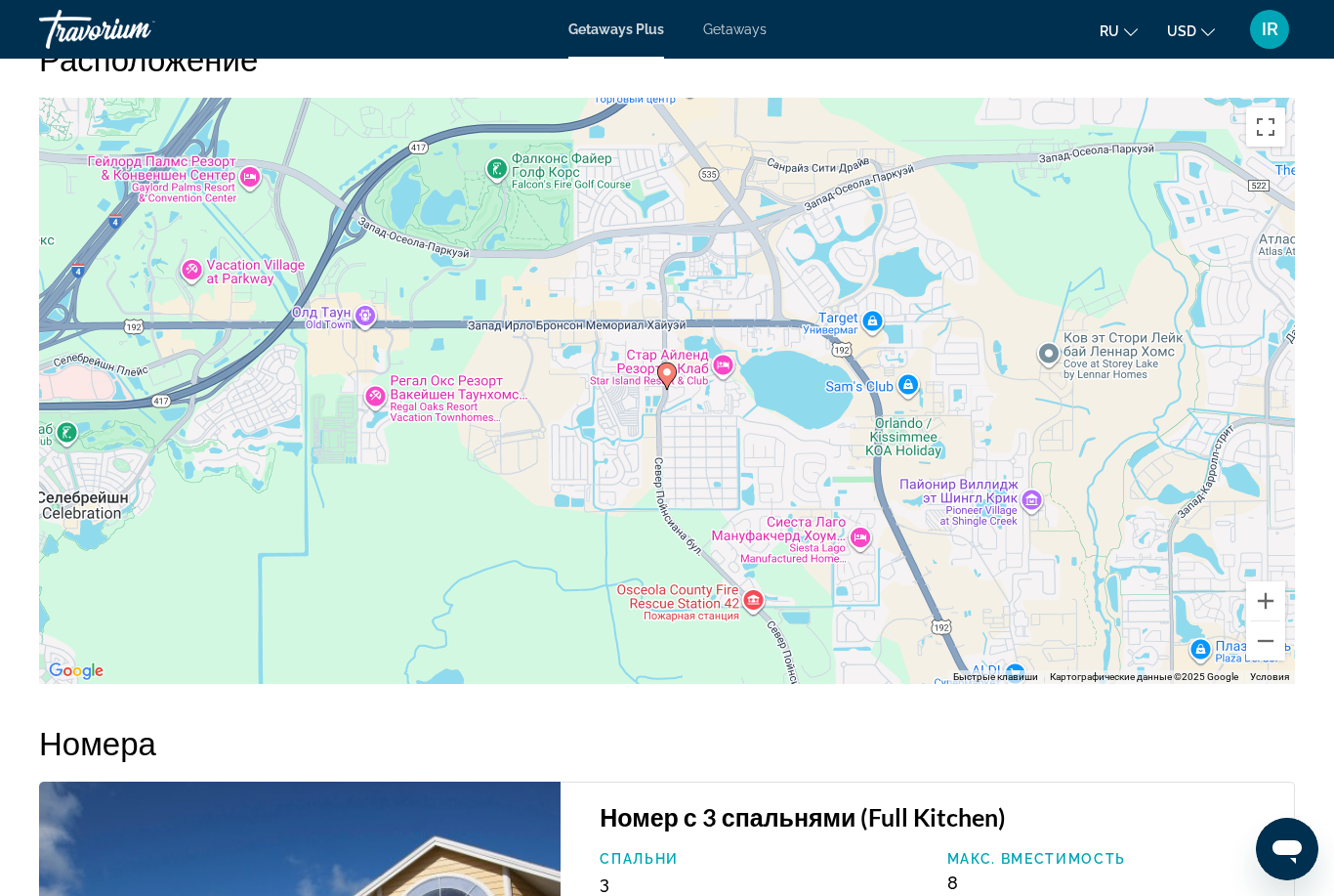
scroll to position [3472, 0]
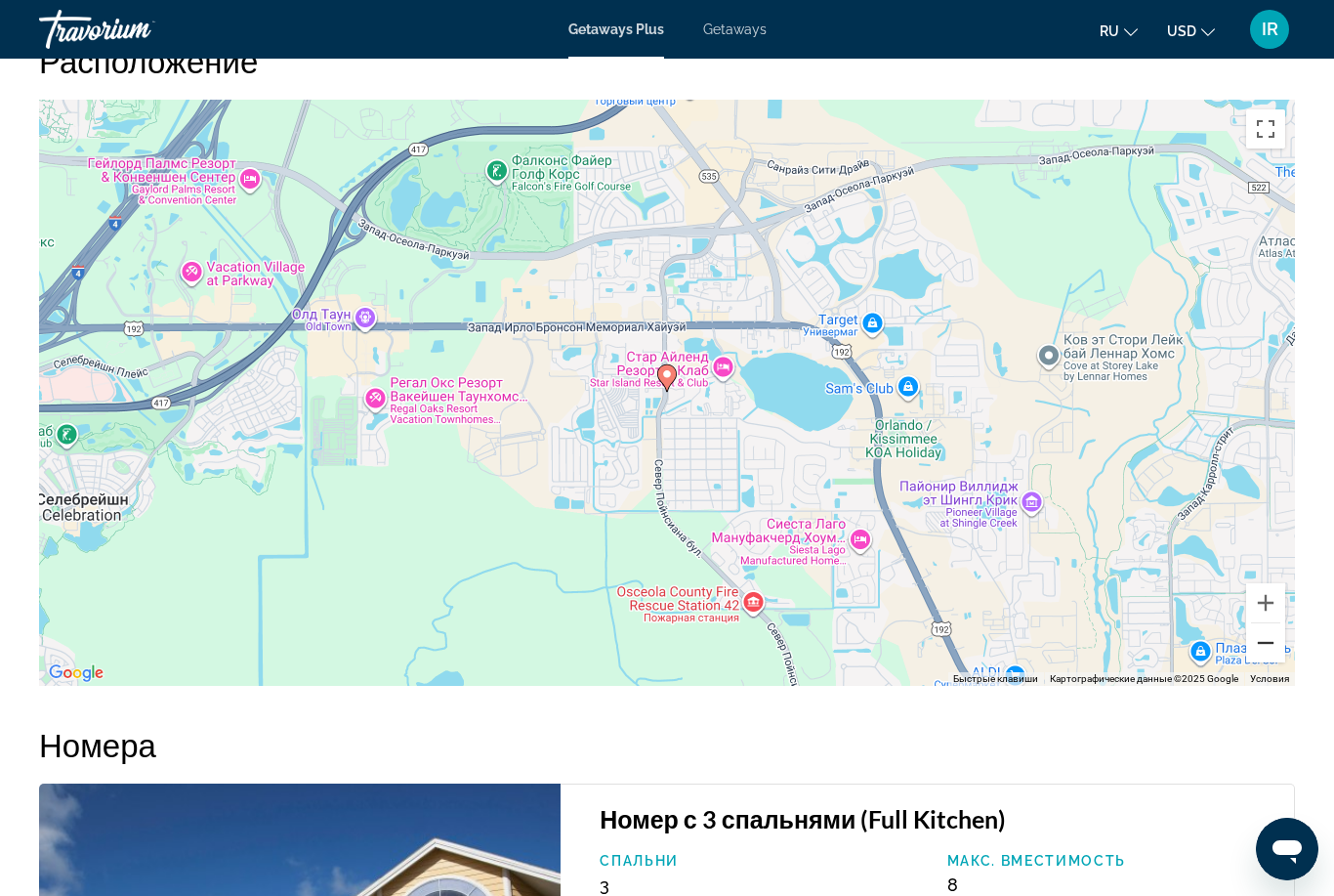
click at [1268, 662] on button "Уменьшить" at bounding box center [1266, 643] width 39 height 39
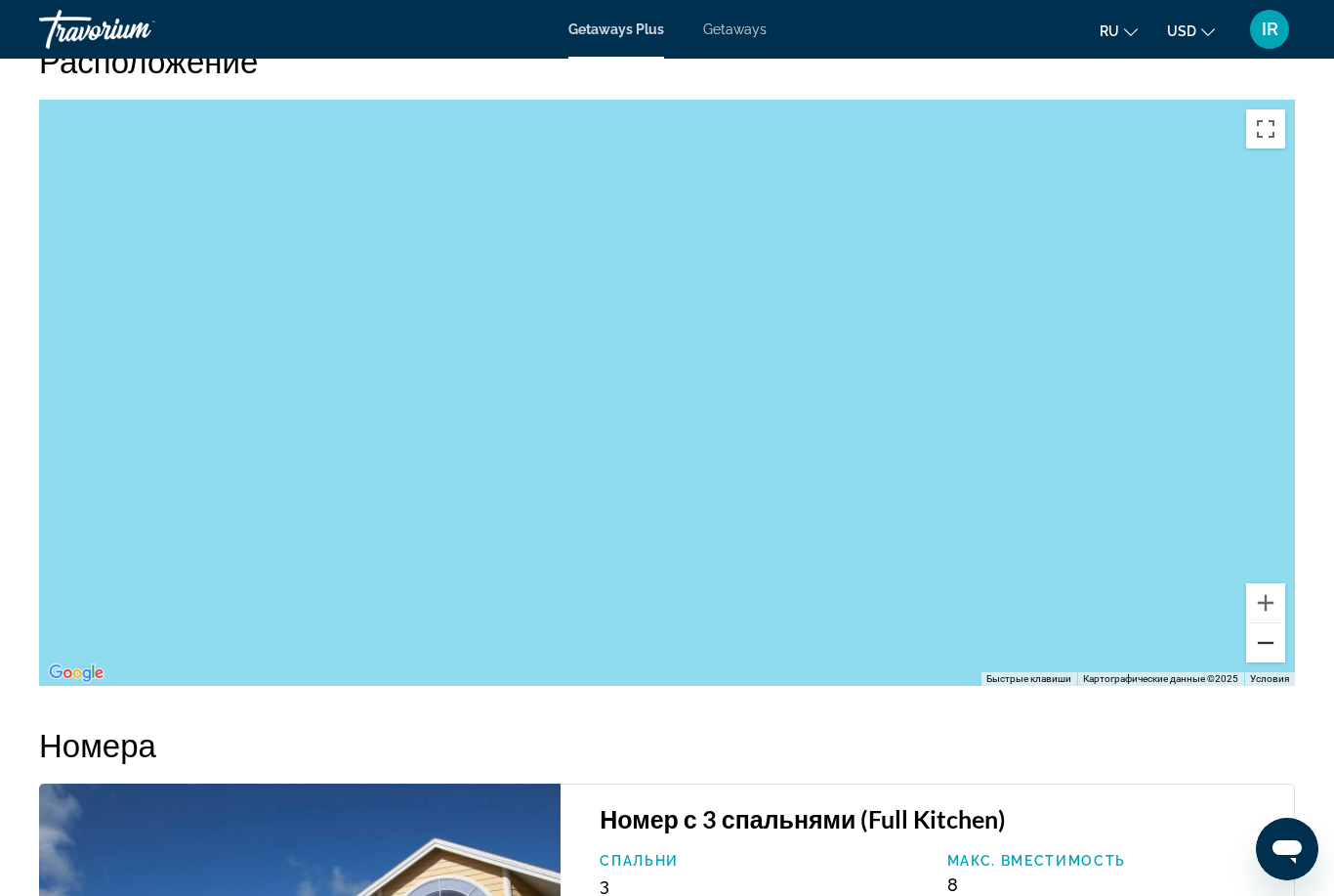
click at [1265, 662] on button "Уменьшить" at bounding box center [1266, 643] width 39 height 39
click at [1264, 661] on button "Уменьшить" at bounding box center [1266, 643] width 39 height 39
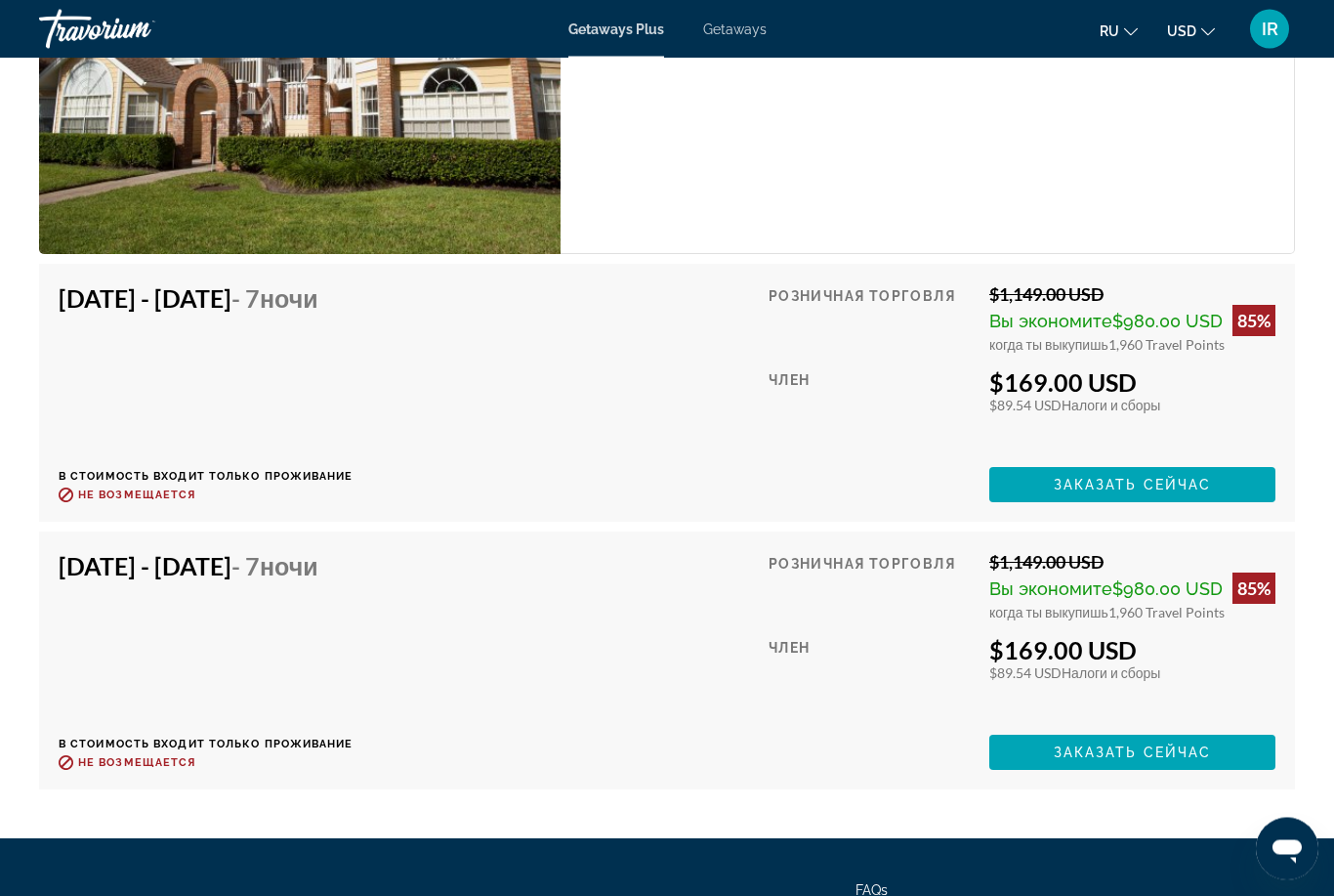
scroll to position [4413, 0]
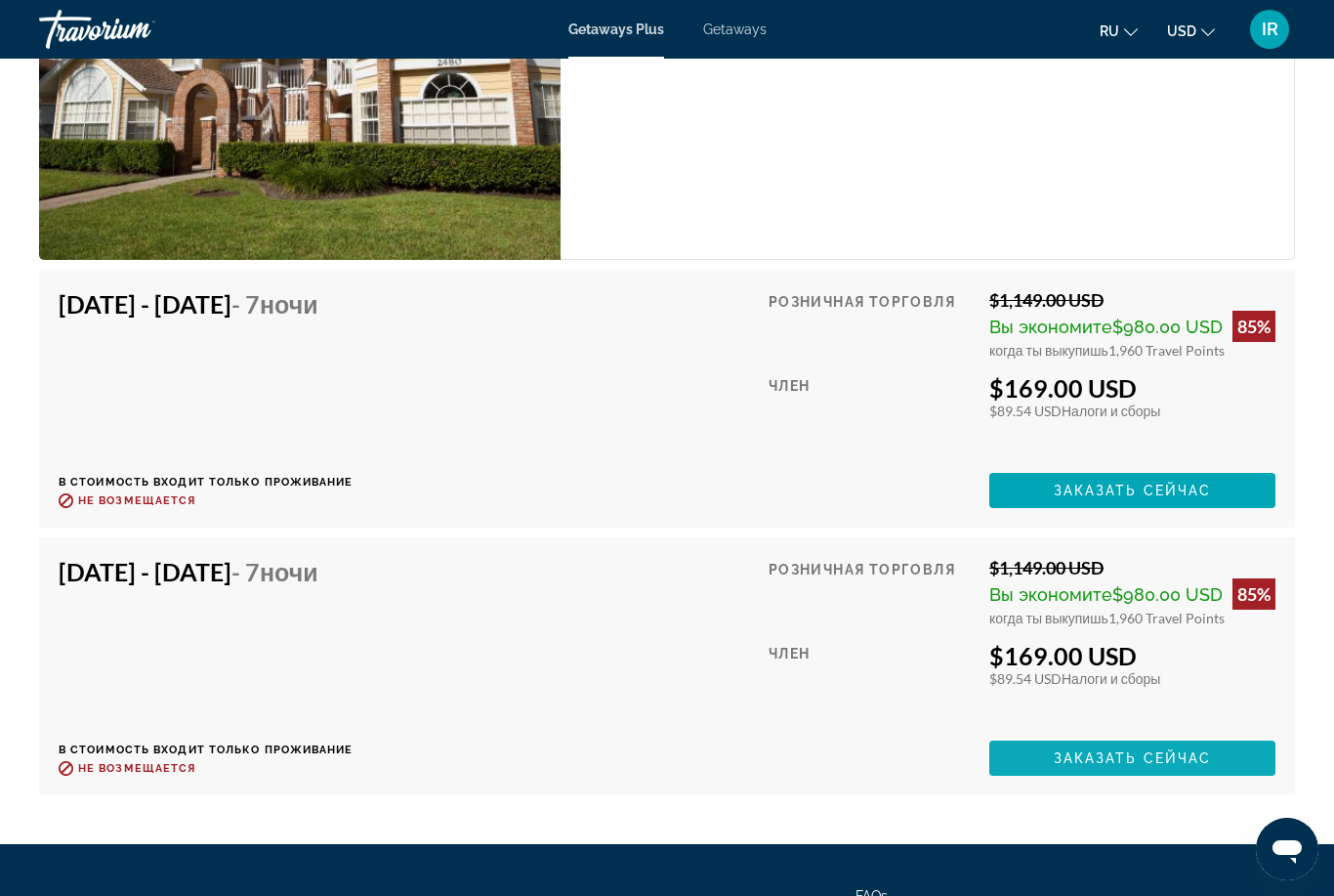
click at [1178, 766] on span "Заказать сейчас" at bounding box center [1133, 758] width 158 height 16
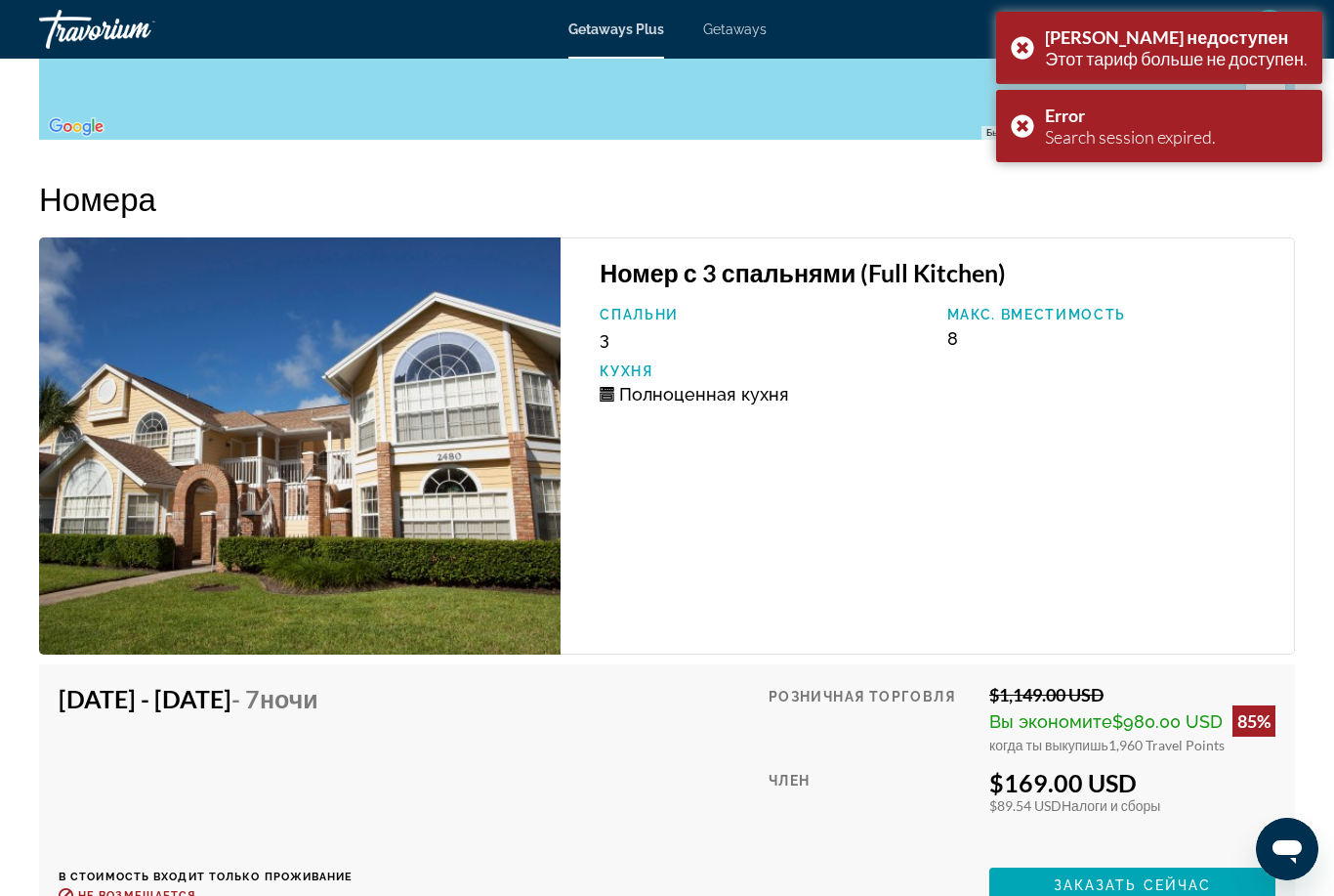
scroll to position [4014, 0]
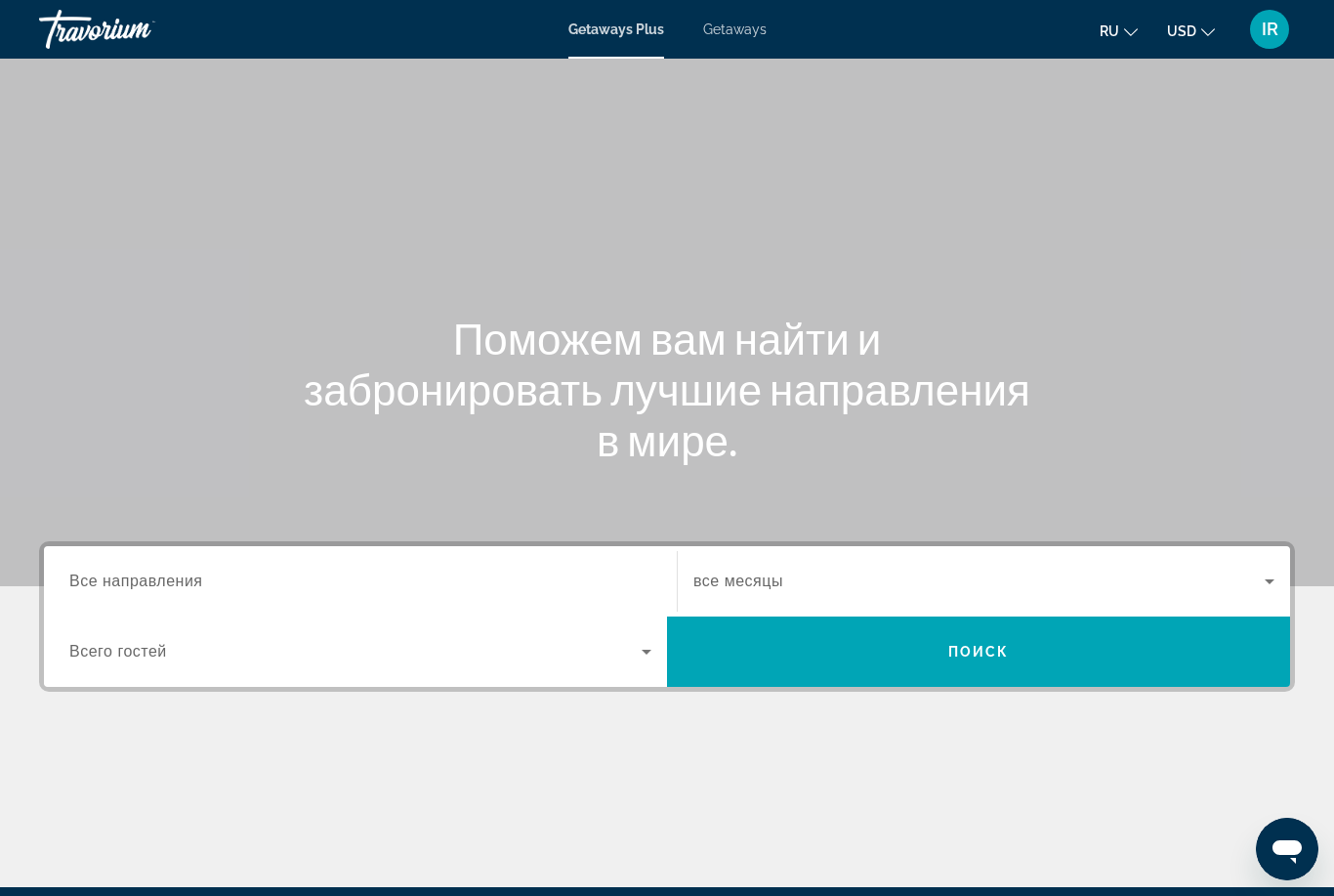
click at [352, 575] on input "Destination Все направления" at bounding box center [360, 582] width 582 height 23
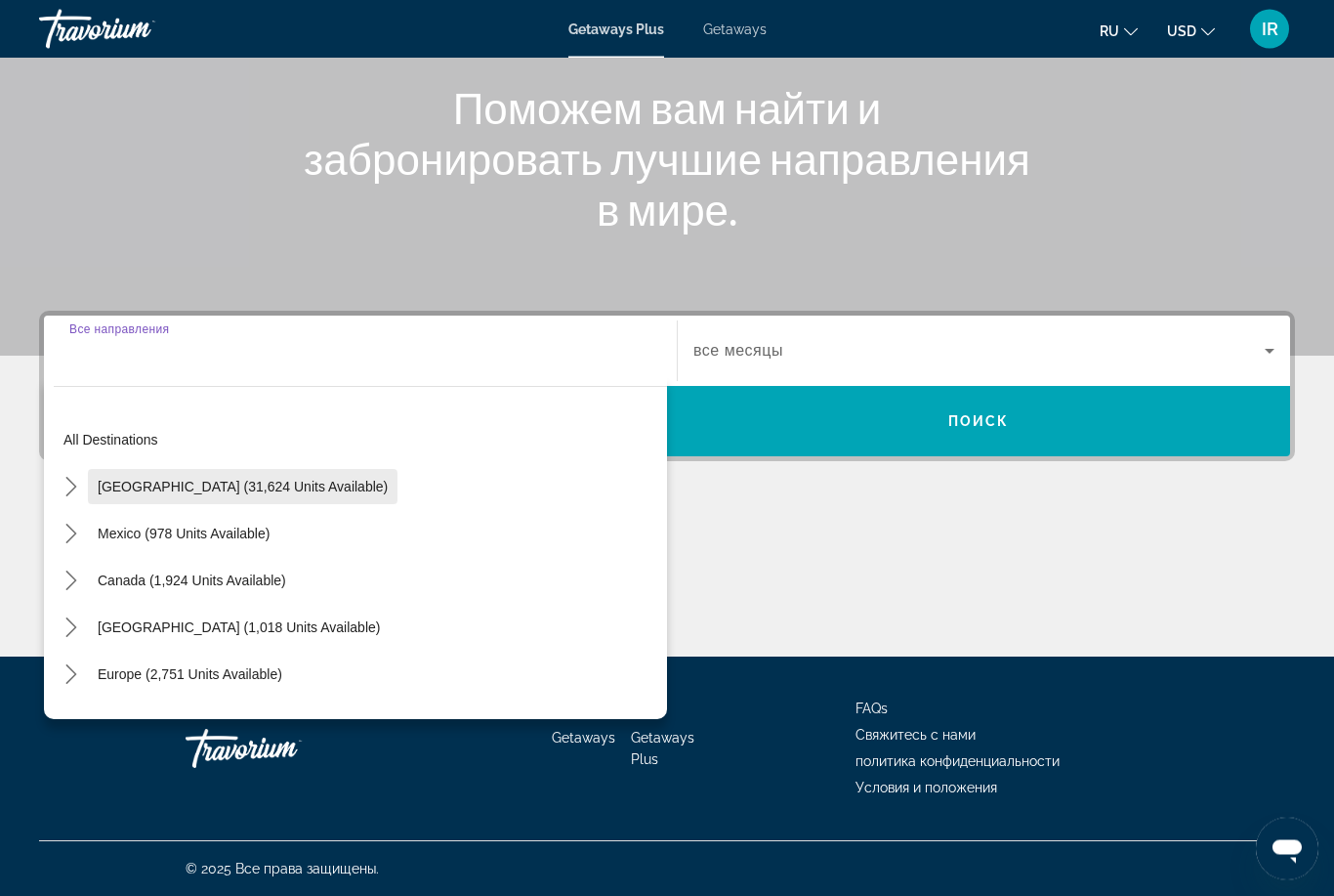
click at [272, 495] on span "Select destination: United States (31,624 units available)" at bounding box center [243, 487] width 310 height 47
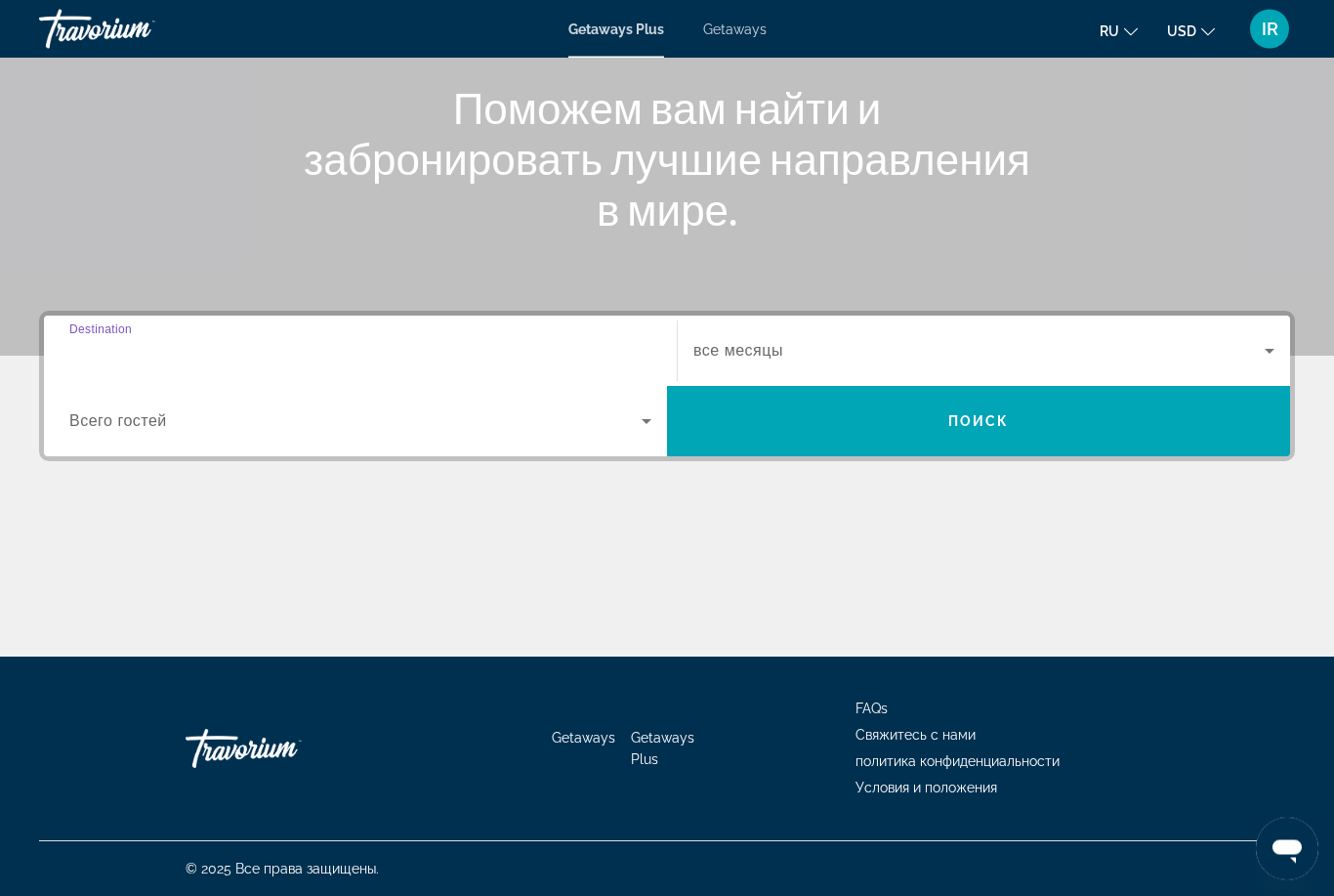
type input "**********"
click at [815, 334] on div "Search widget" at bounding box center [984, 350] width 581 height 55
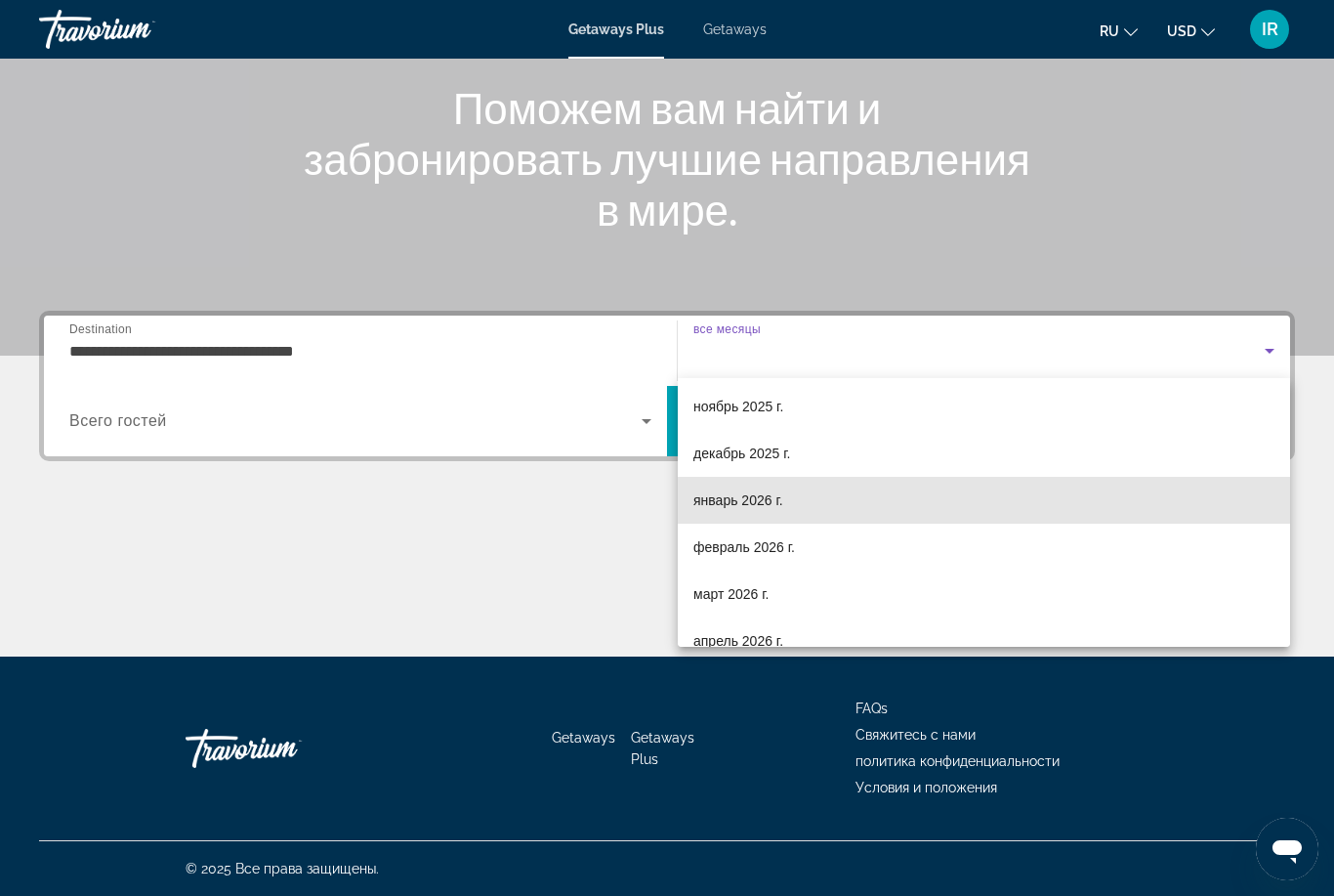
scroll to position [98, 0]
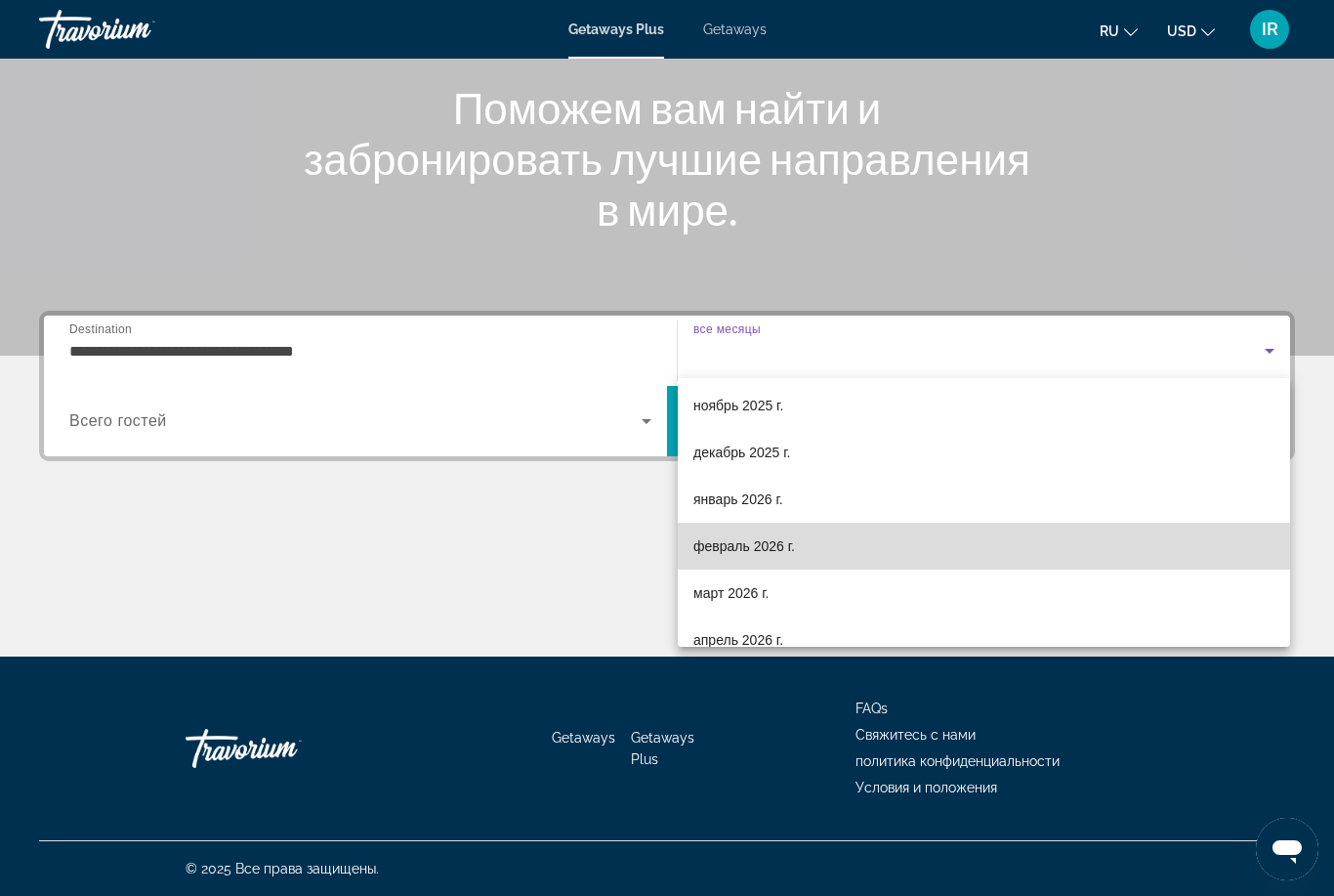
click at [786, 558] on mat-option "февраль 2026 г." at bounding box center [984, 546] width 612 height 47
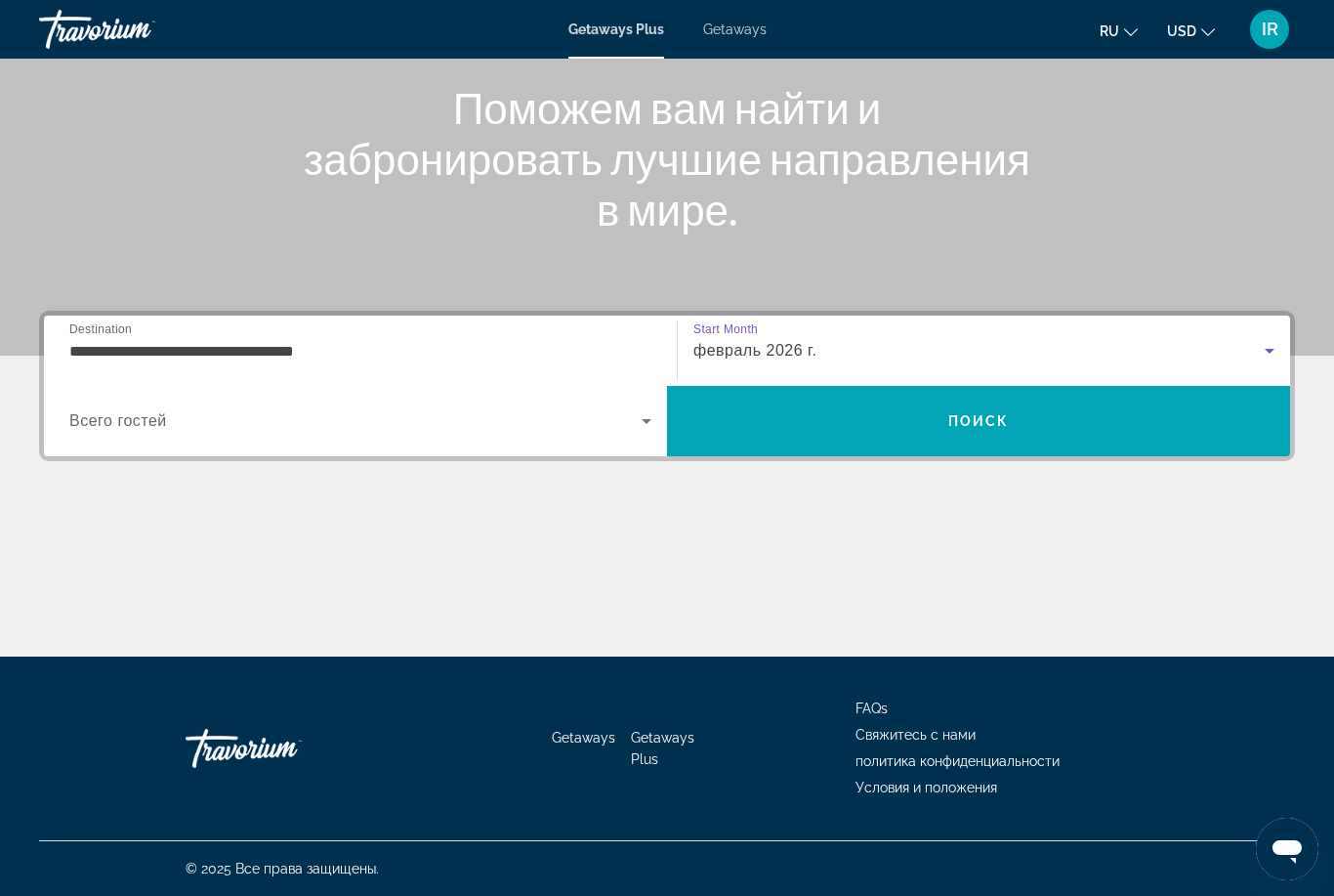
click at [624, 425] on span "Search widget" at bounding box center [355, 421] width 572 height 23
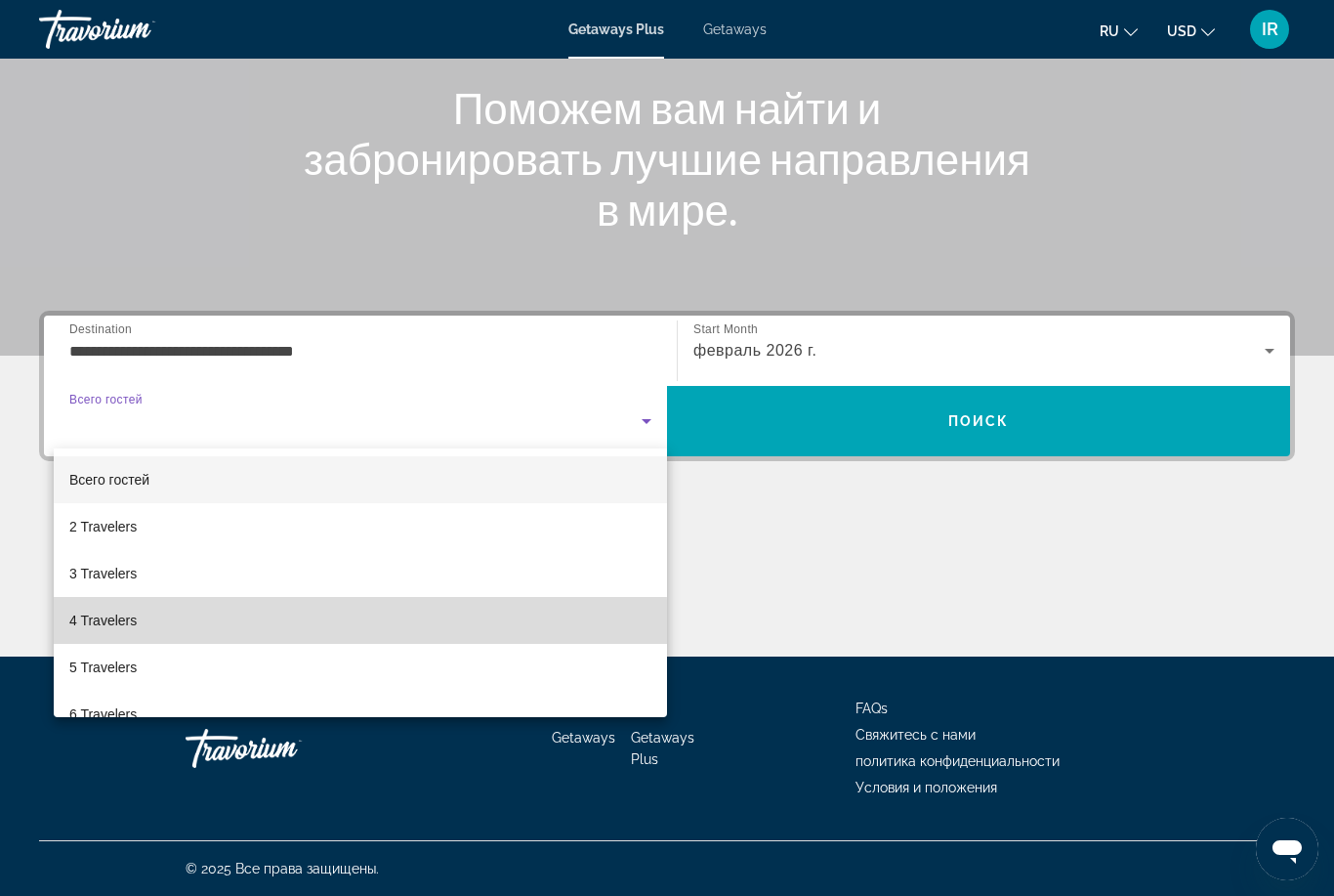
click at [199, 628] on mat-option "4 Travelers" at bounding box center [360, 620] width 613 height 47
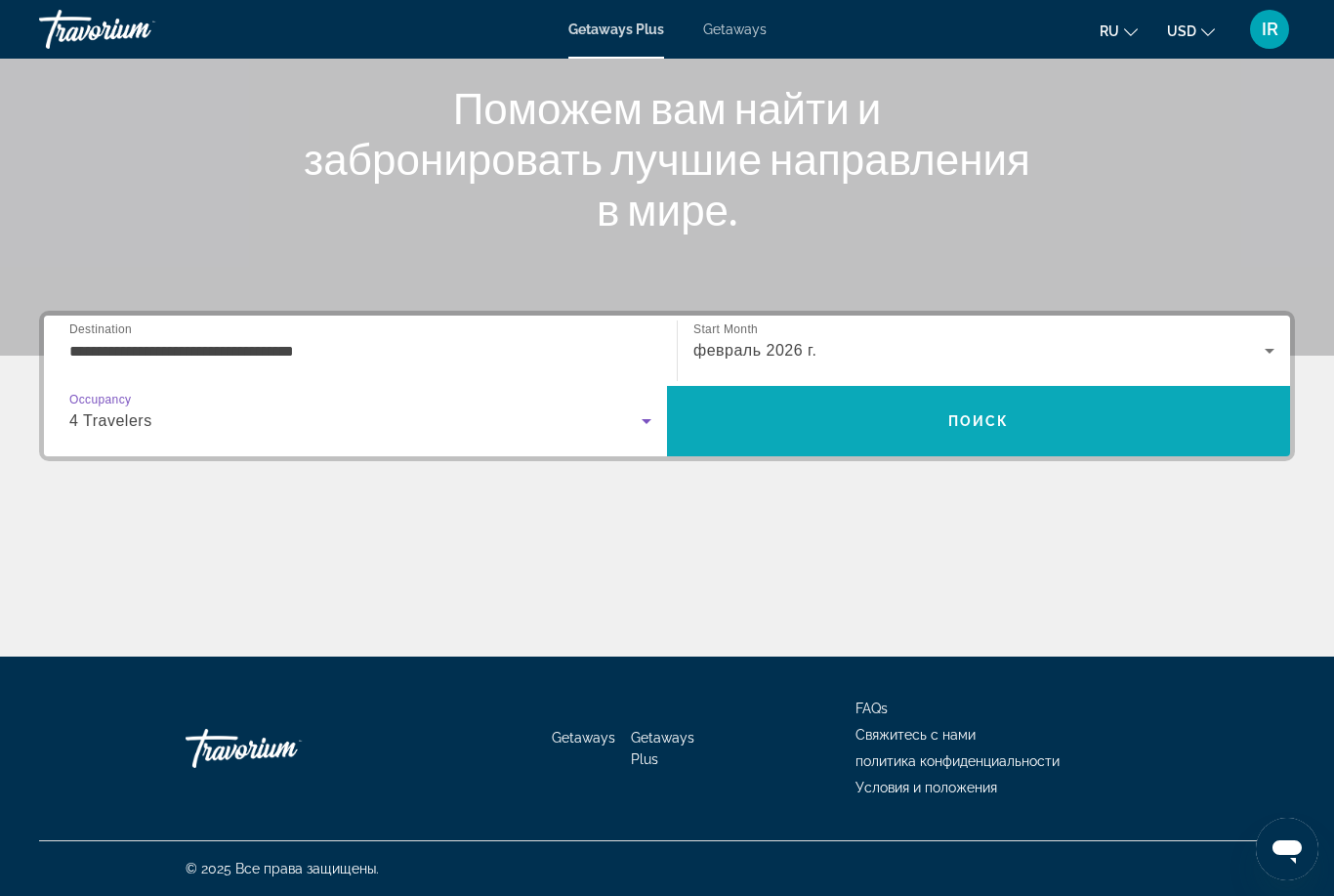
click at [918, 414] on span "Search" at bounding box center [978, 421] width 623 height 47
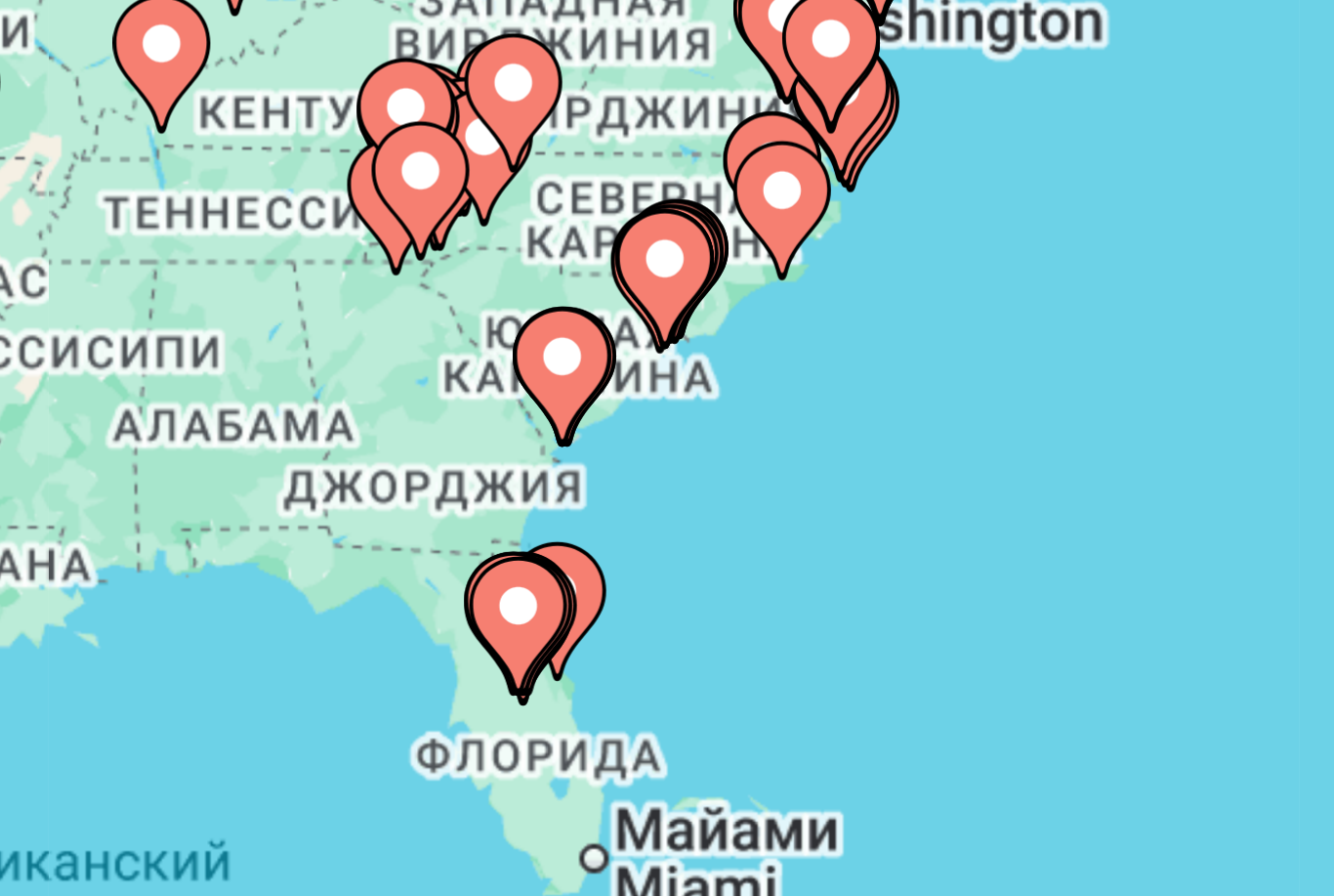
click at [427, 443] on image "Main content" at bounding box center [433, 449] width 12 height 12
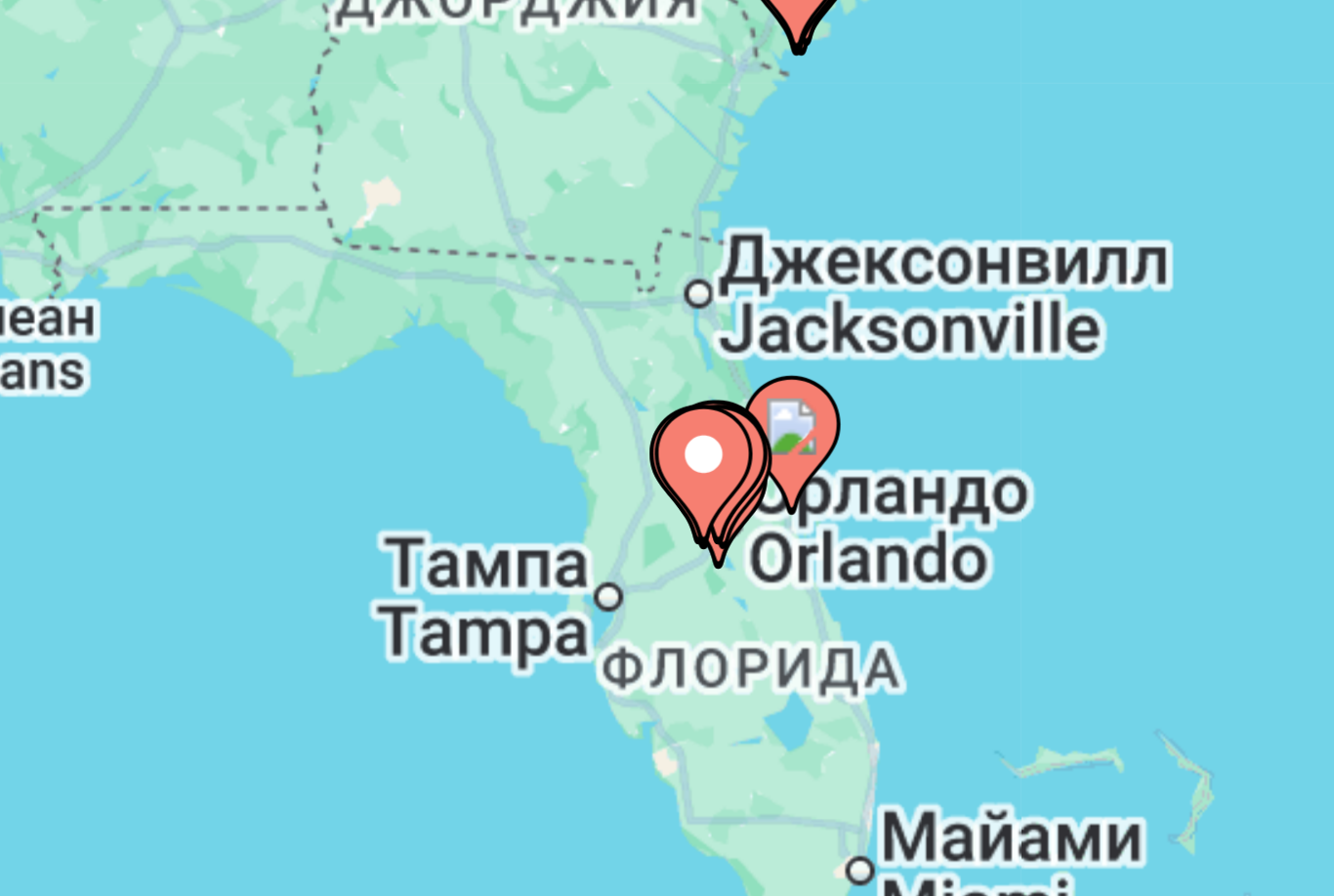
click at [650, 408] on gmp-advanced-marker "Main content" at bounding box center [660, 423] width 20 height 29
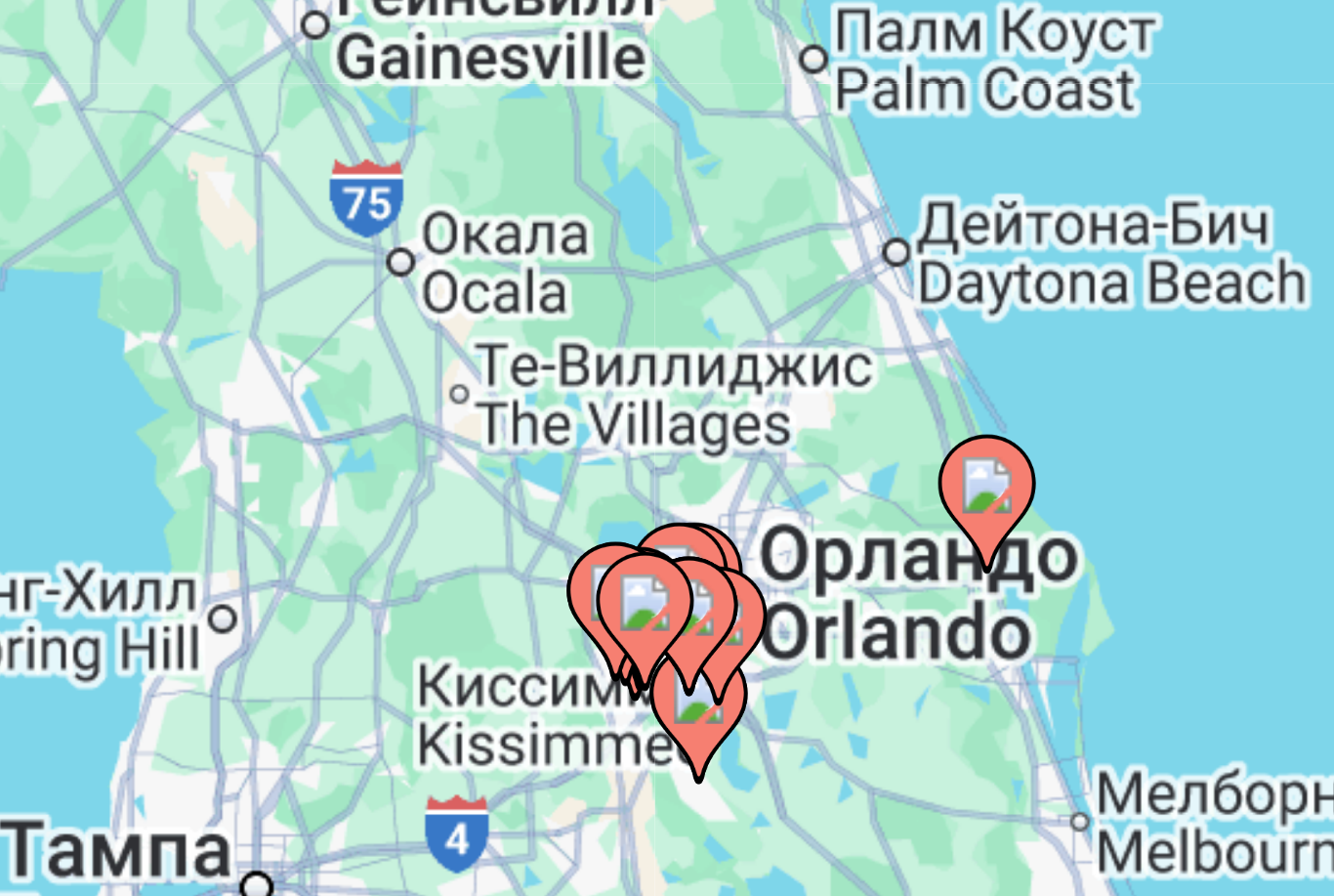
type input "**********"
click at [646, 450] on image "Main content" at bounding box center [652, 456] width 12 height 12
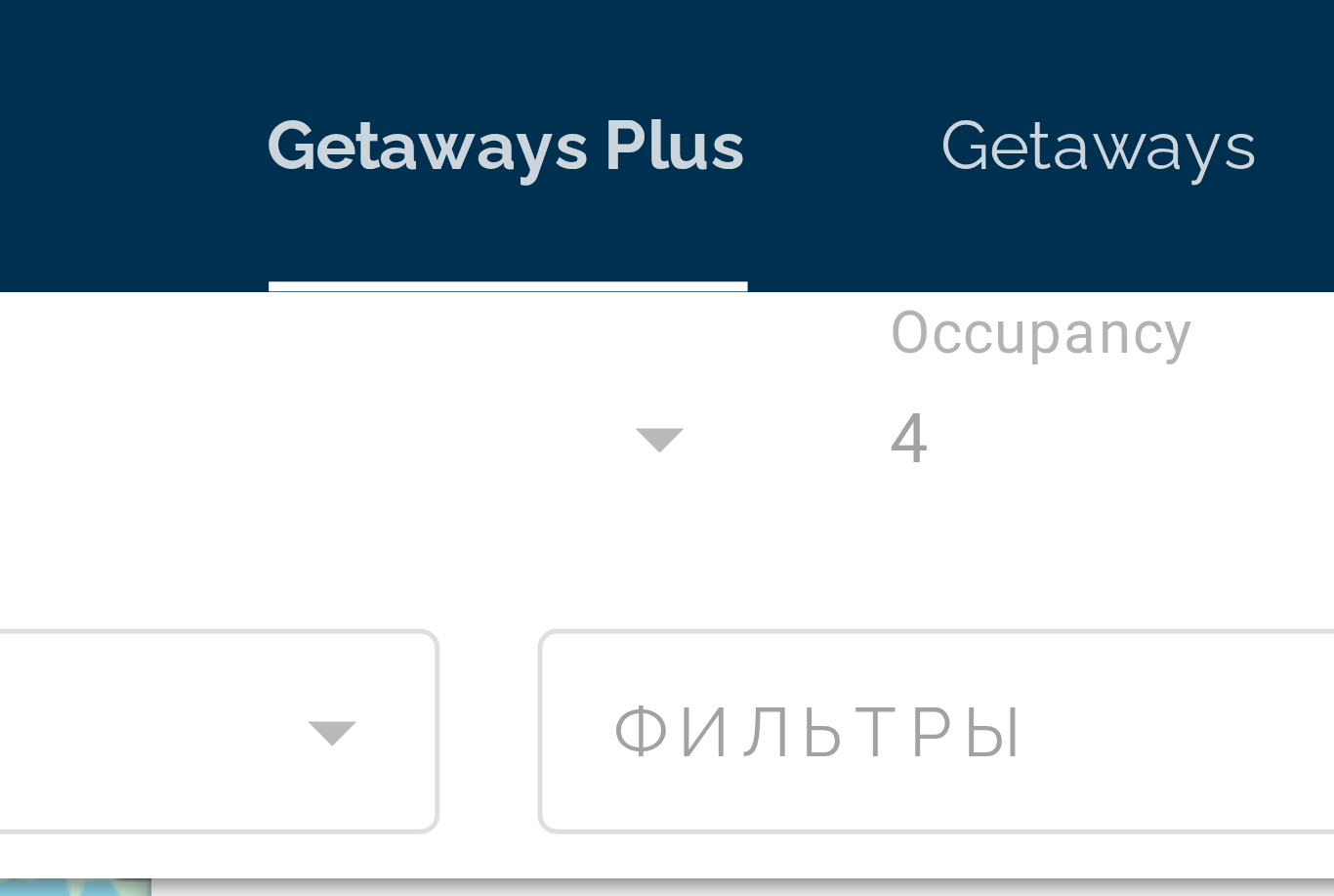
scroll to position [0, 0]
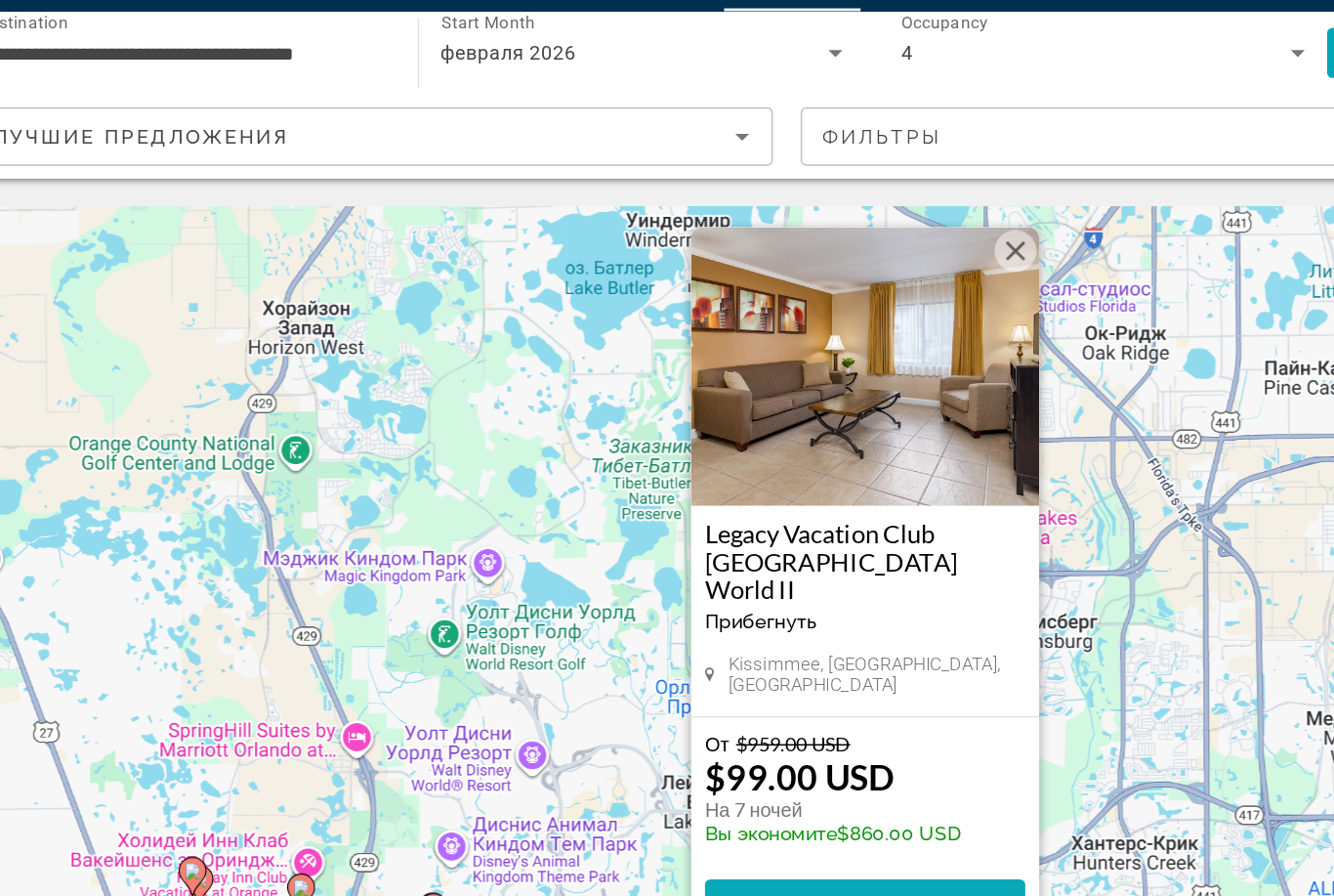
click at [609, 677] on span "View Resort" at bounding box center [667, 685] width 115 height 16
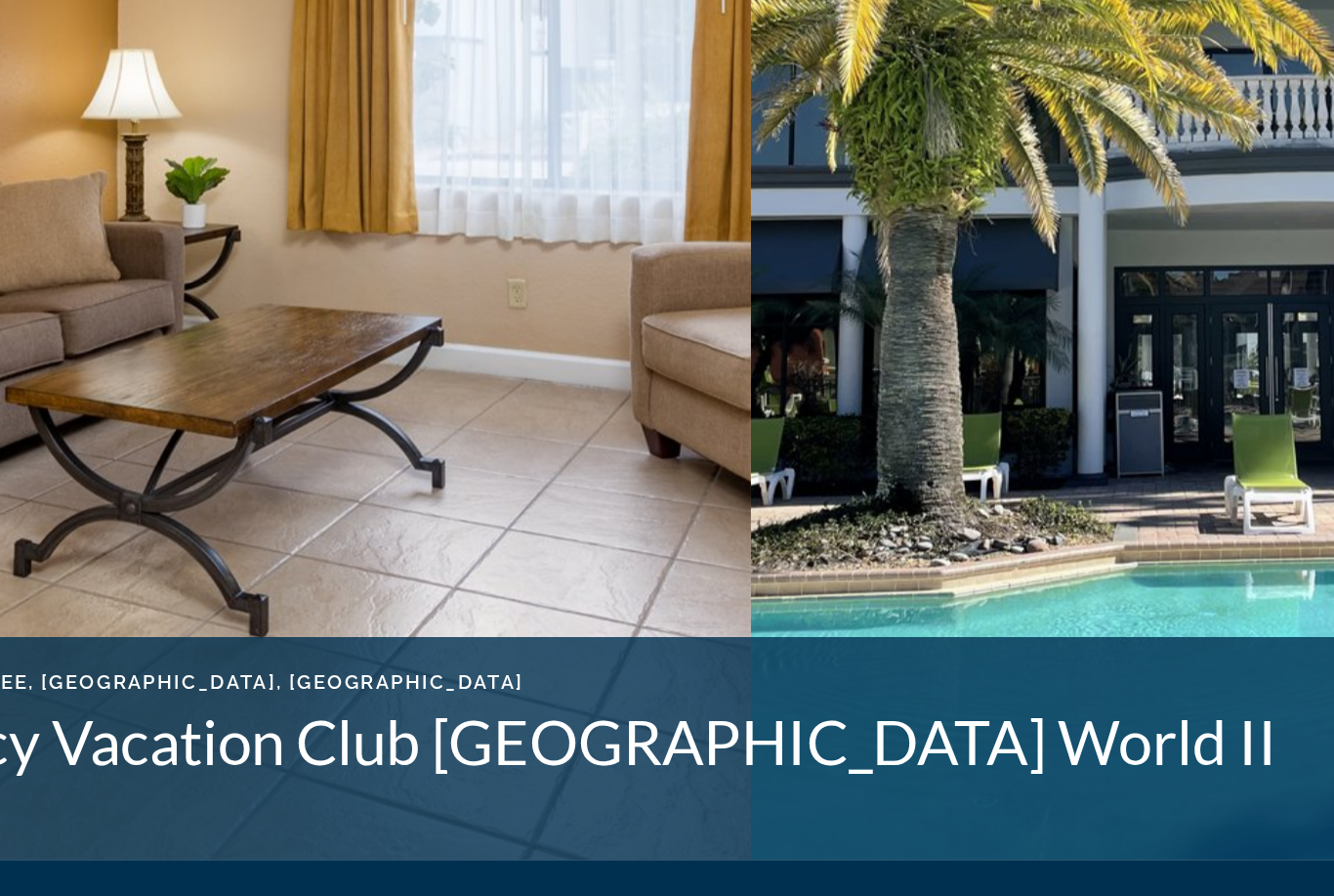
scroll to position [162, 0]
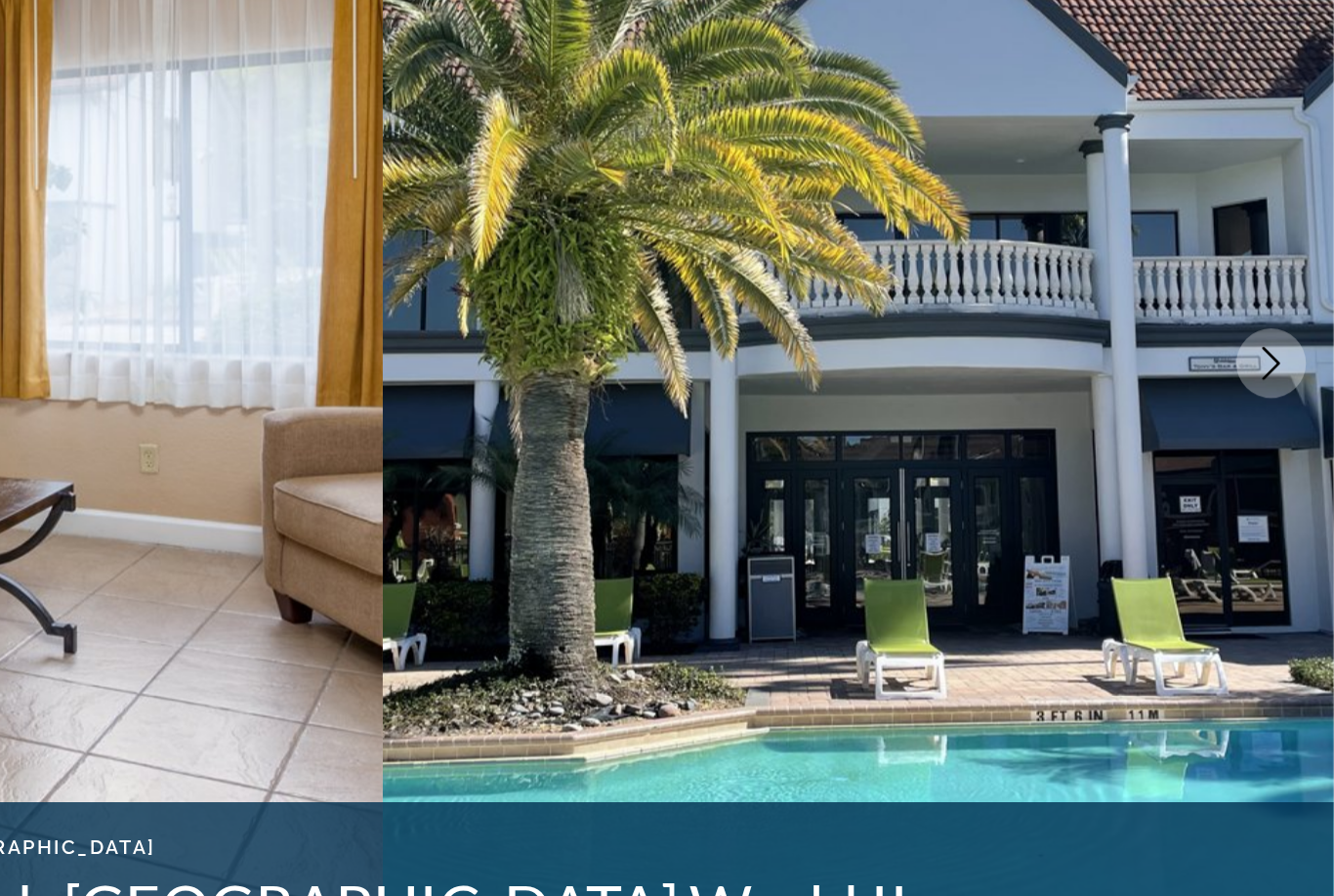
click at [1278, 348] on icon "Next image" at bounding box center [1290, 360] width 23 height 23
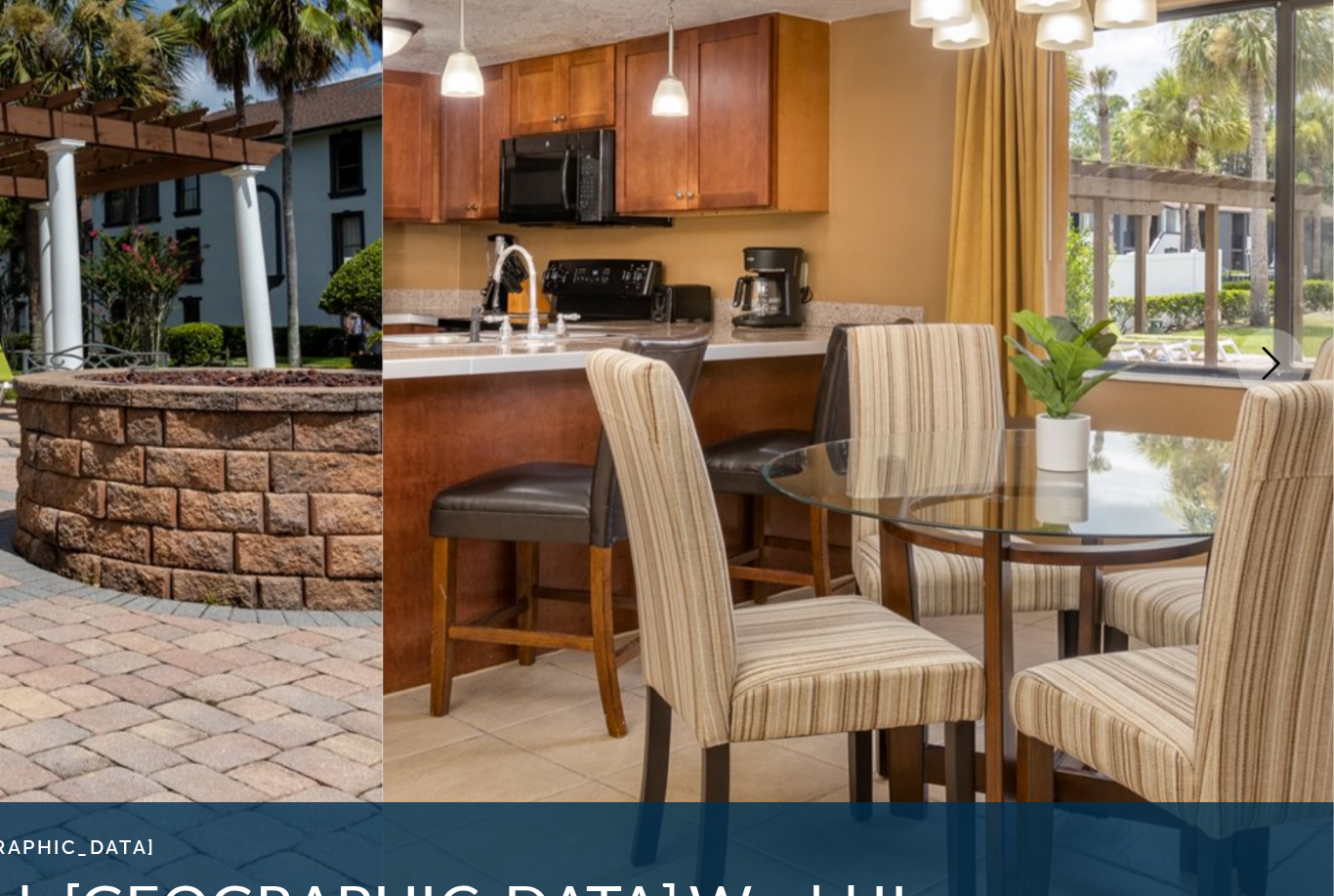
click at [1278, 348] on icon "Next image" at bounding box center [1290, 360] width 23 height 23
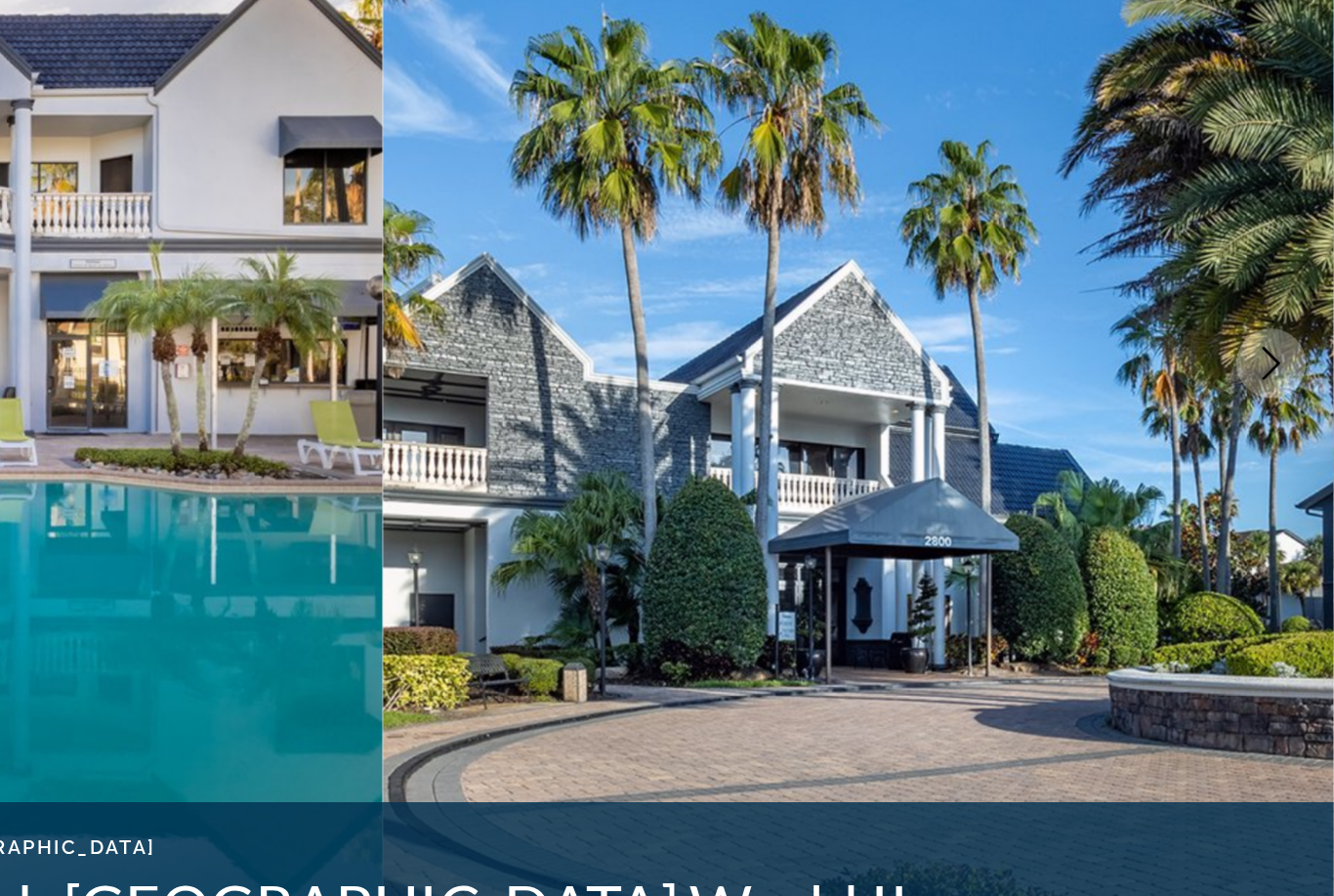
click at [1278, 348] on icon "Next image" at bounding box center [1290, 360] width 23 height 23
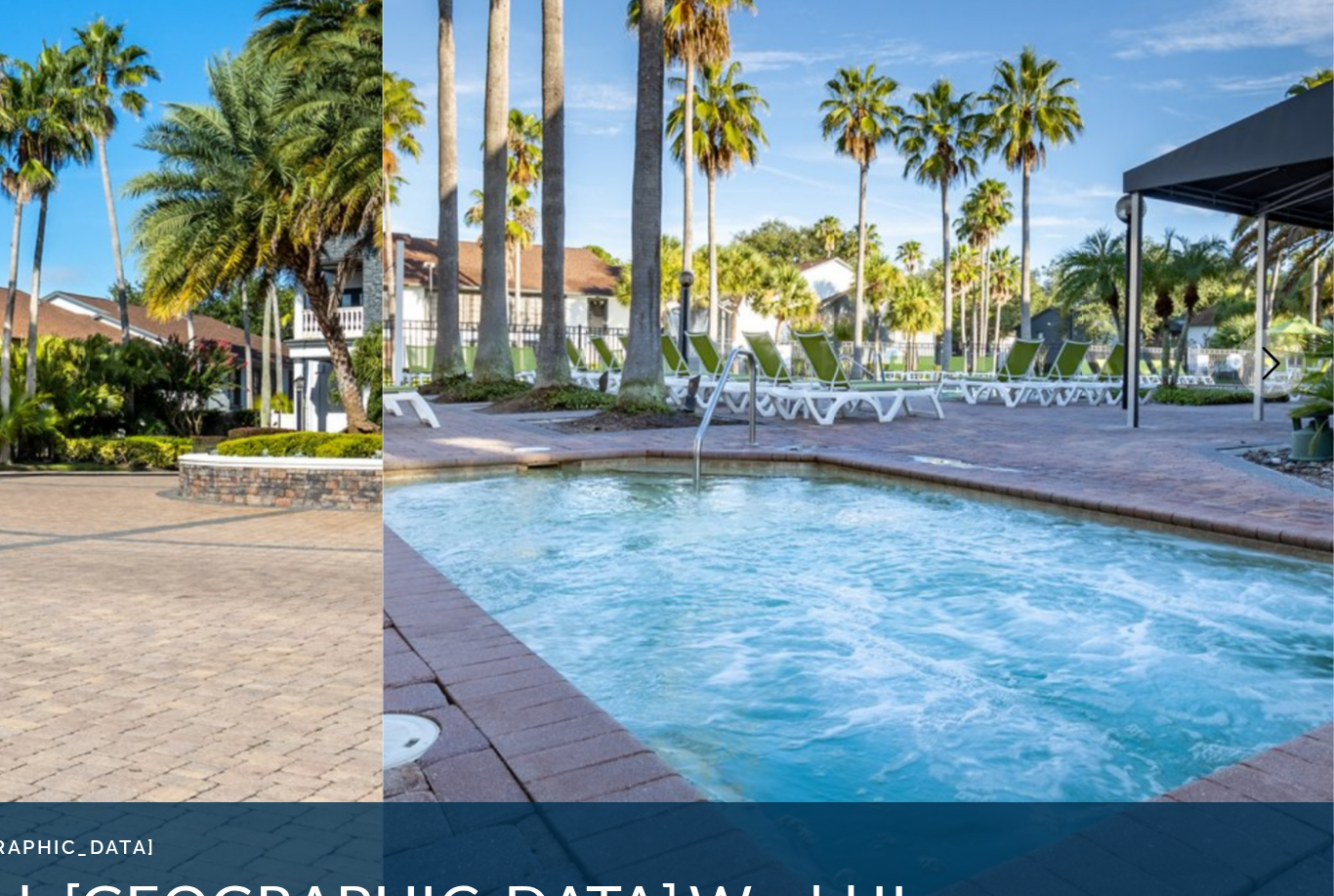
click at [1278, 348] on icon "Next image" at bounding box center [1290, 360] width 23 height 23
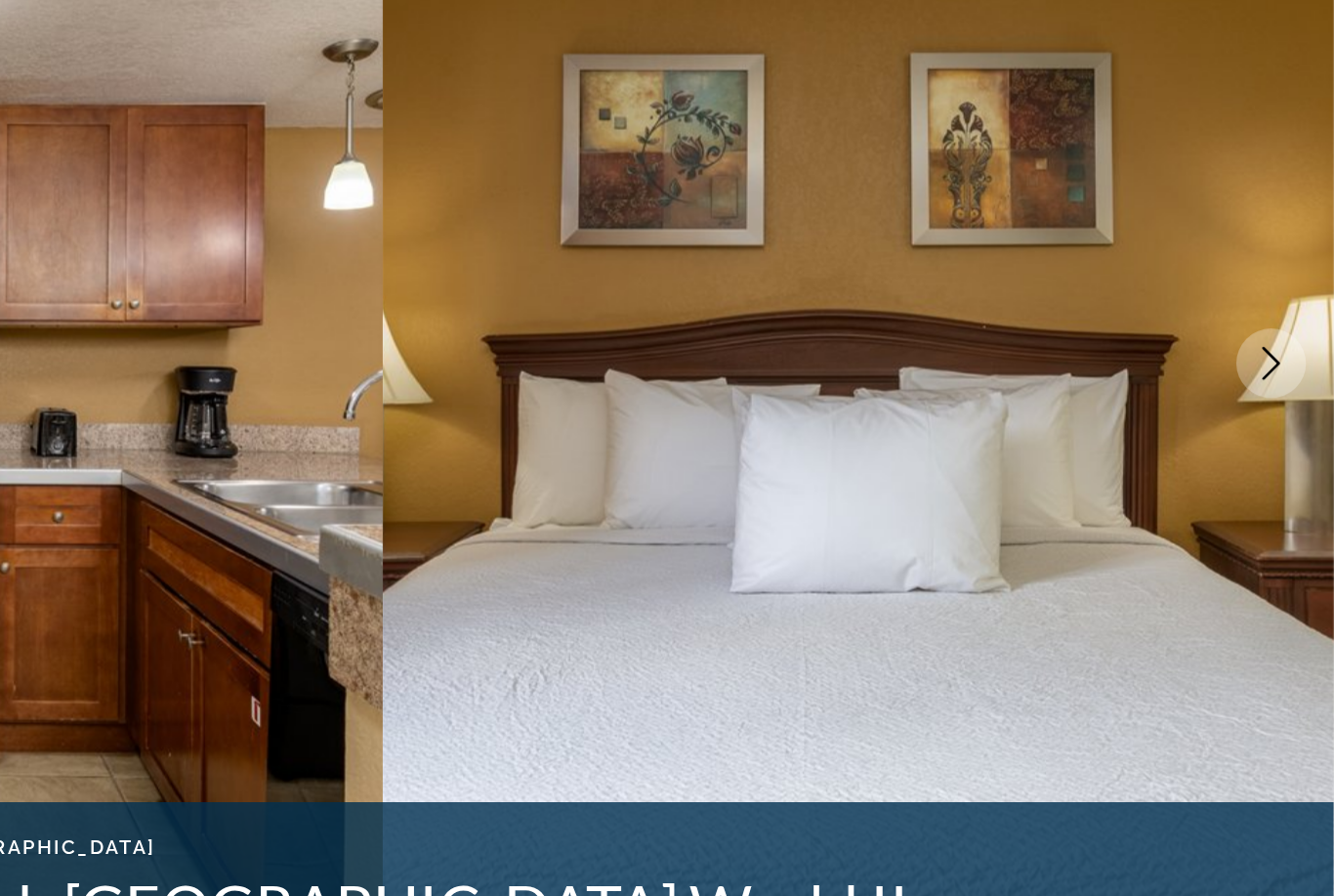
click at [1278, 348] on icon "Next image" at bounding box center [1290, 360] width 23 height 23
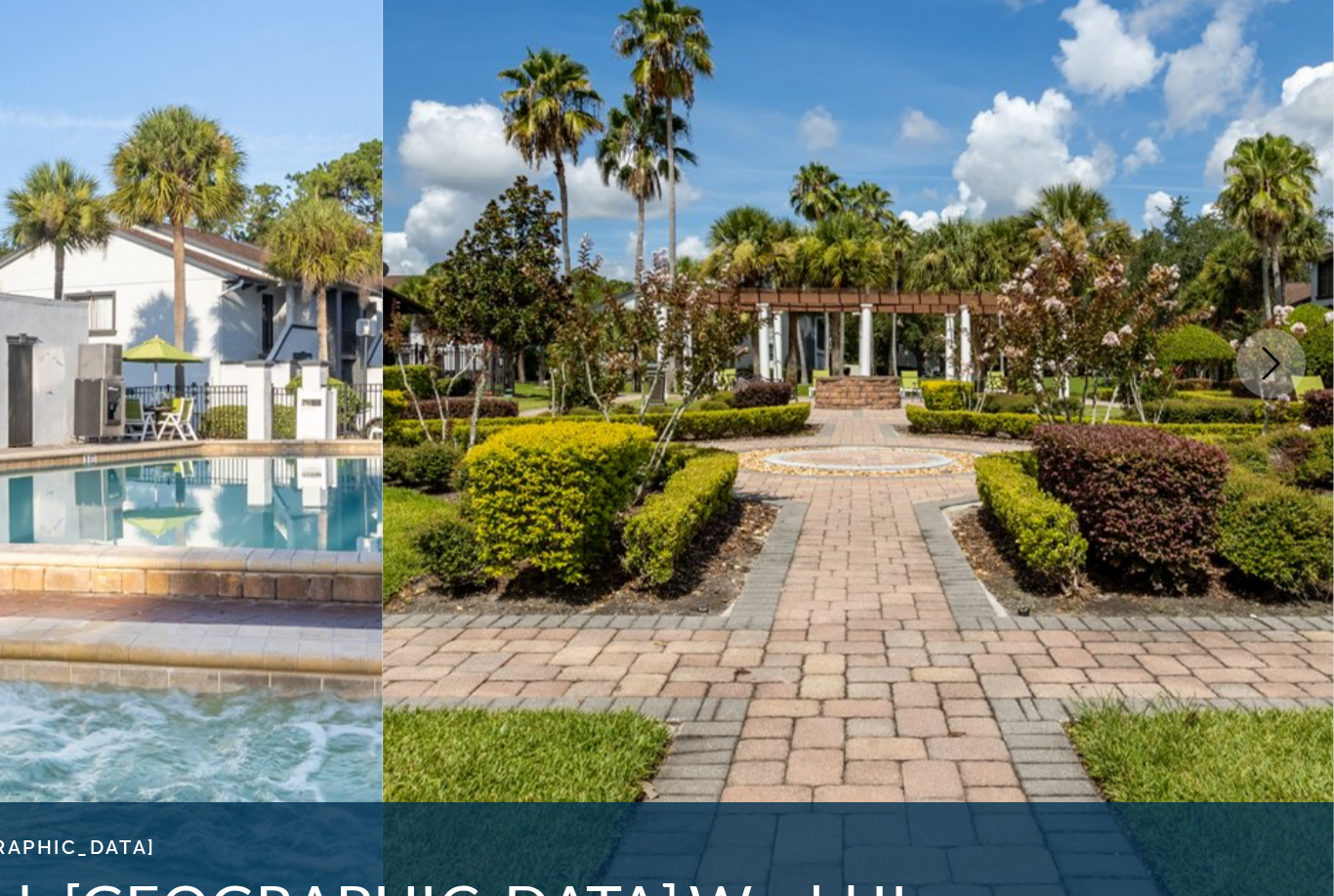
click at [1278, 348] on icon "Next image" at bounding box center [1290, 360] width 23 height 23
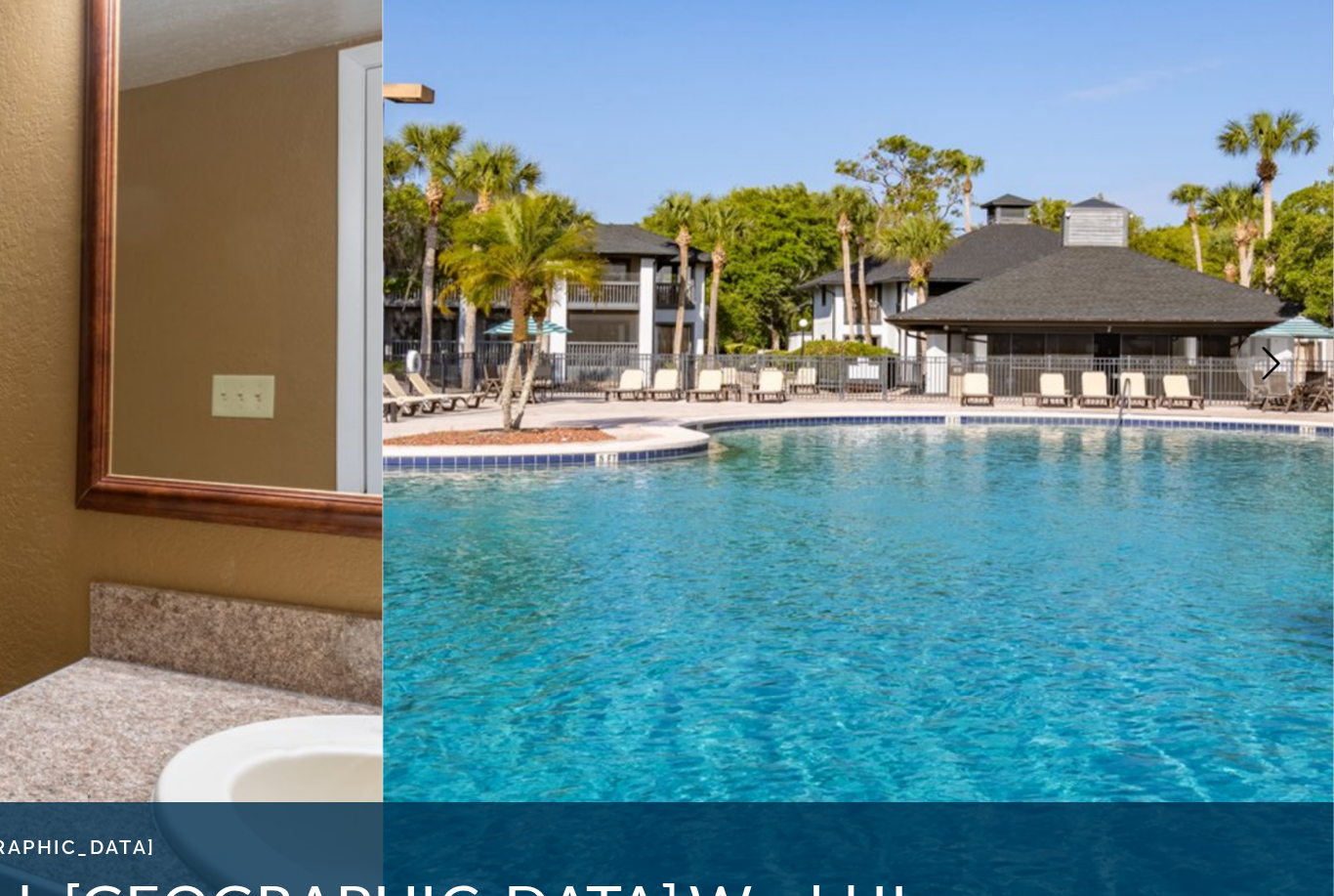
click at [1278, 348] on icon "Next image" at bounding box center [1290, 360] width 23 height 23
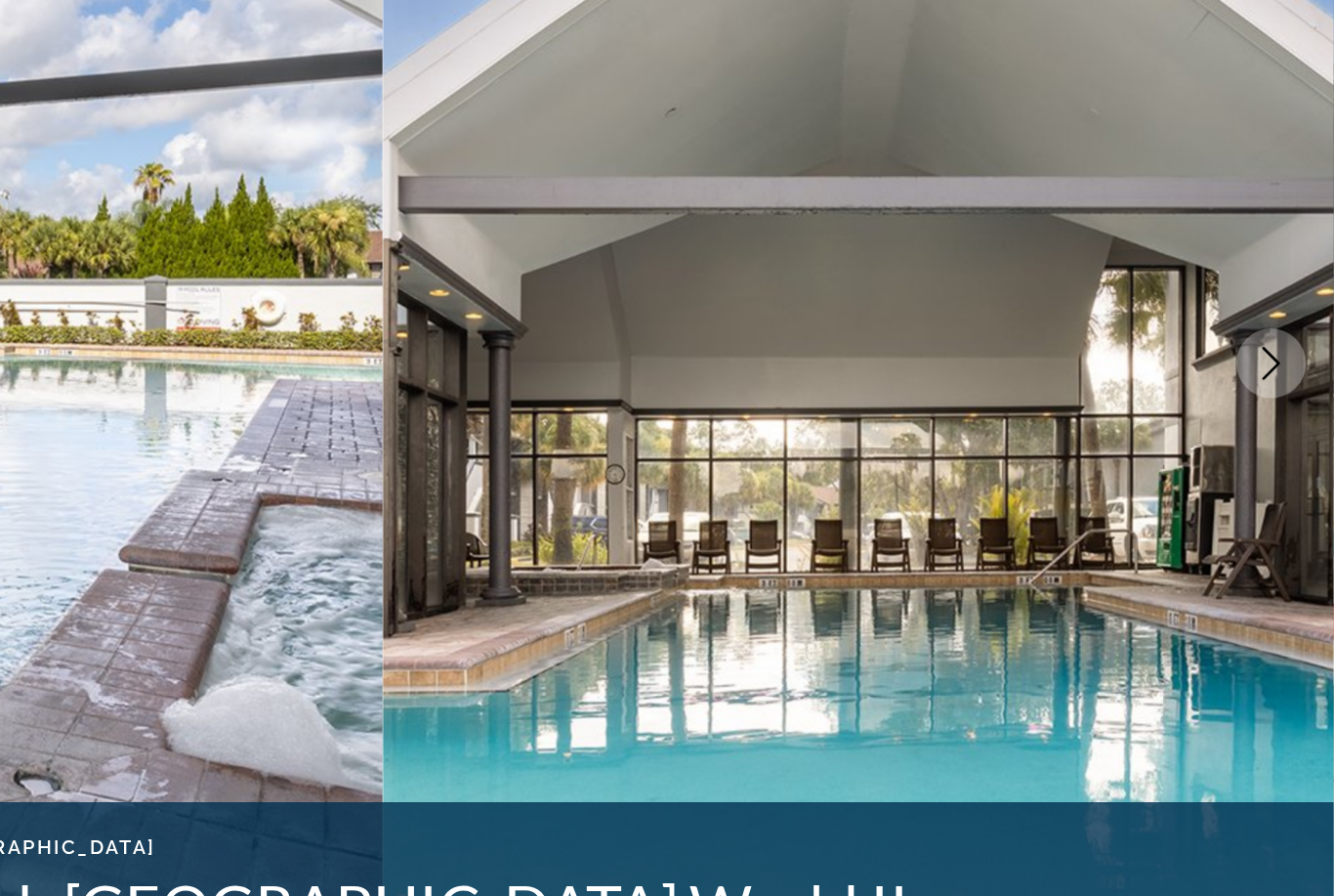
click at [1266, 336] on button "Next image" at bounding box center [1290, 360] width 49 height 49
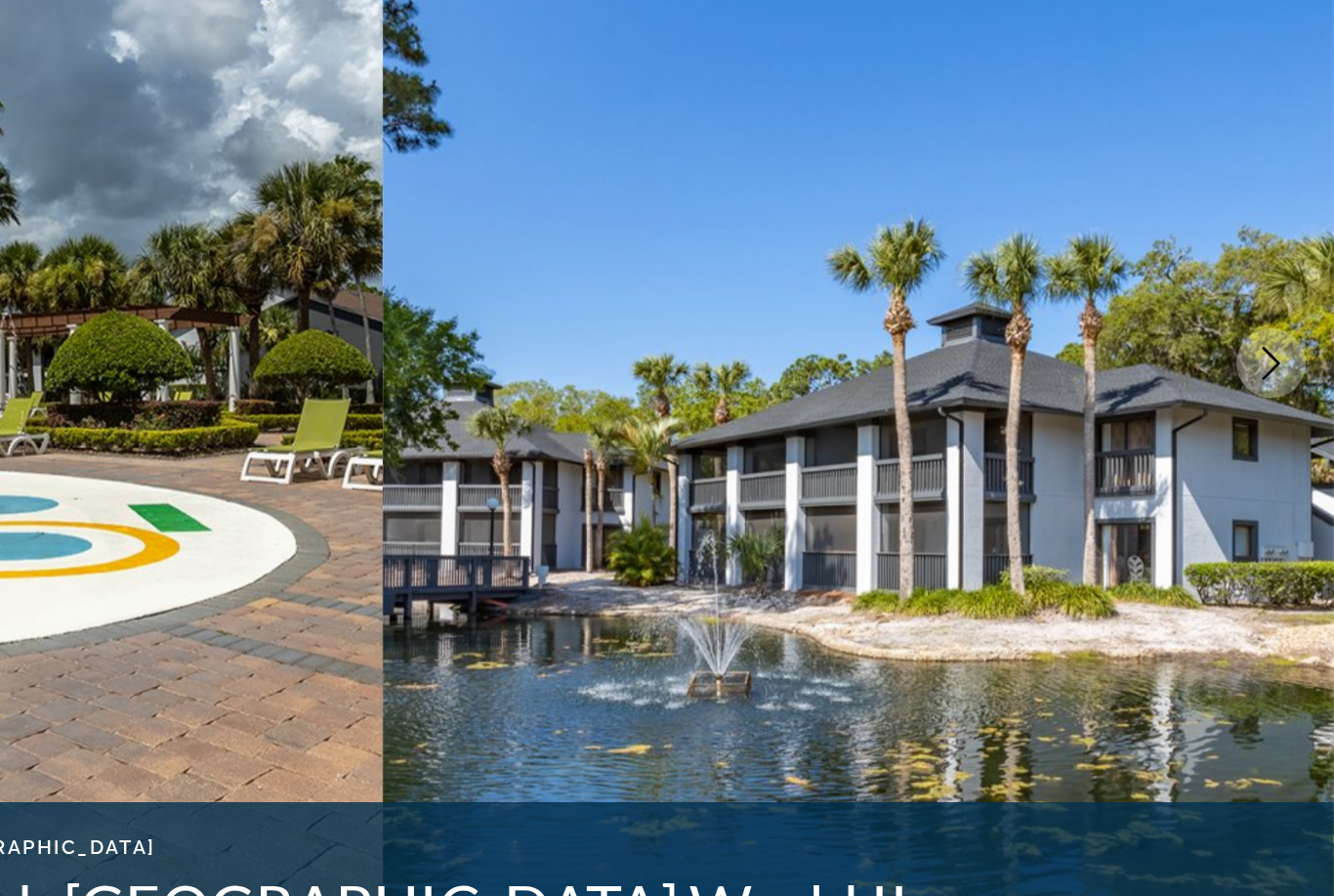
click at [1266, 336] on button "Next image" at bounding box center [1290, 360] width 49 height 49
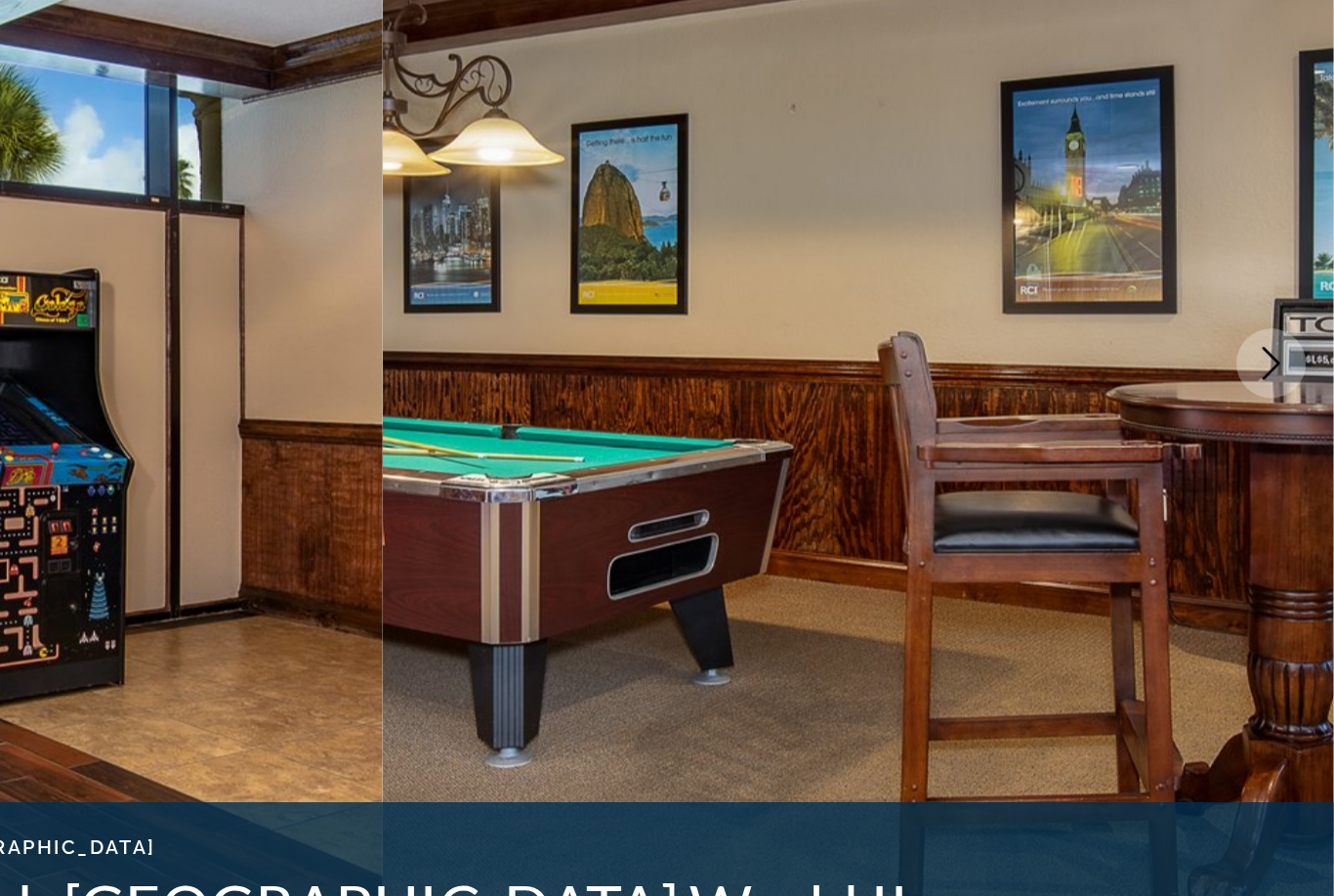
click at [1278, 348] on icon "Next image" at bounding box center [1290, 360] width 23 height 23
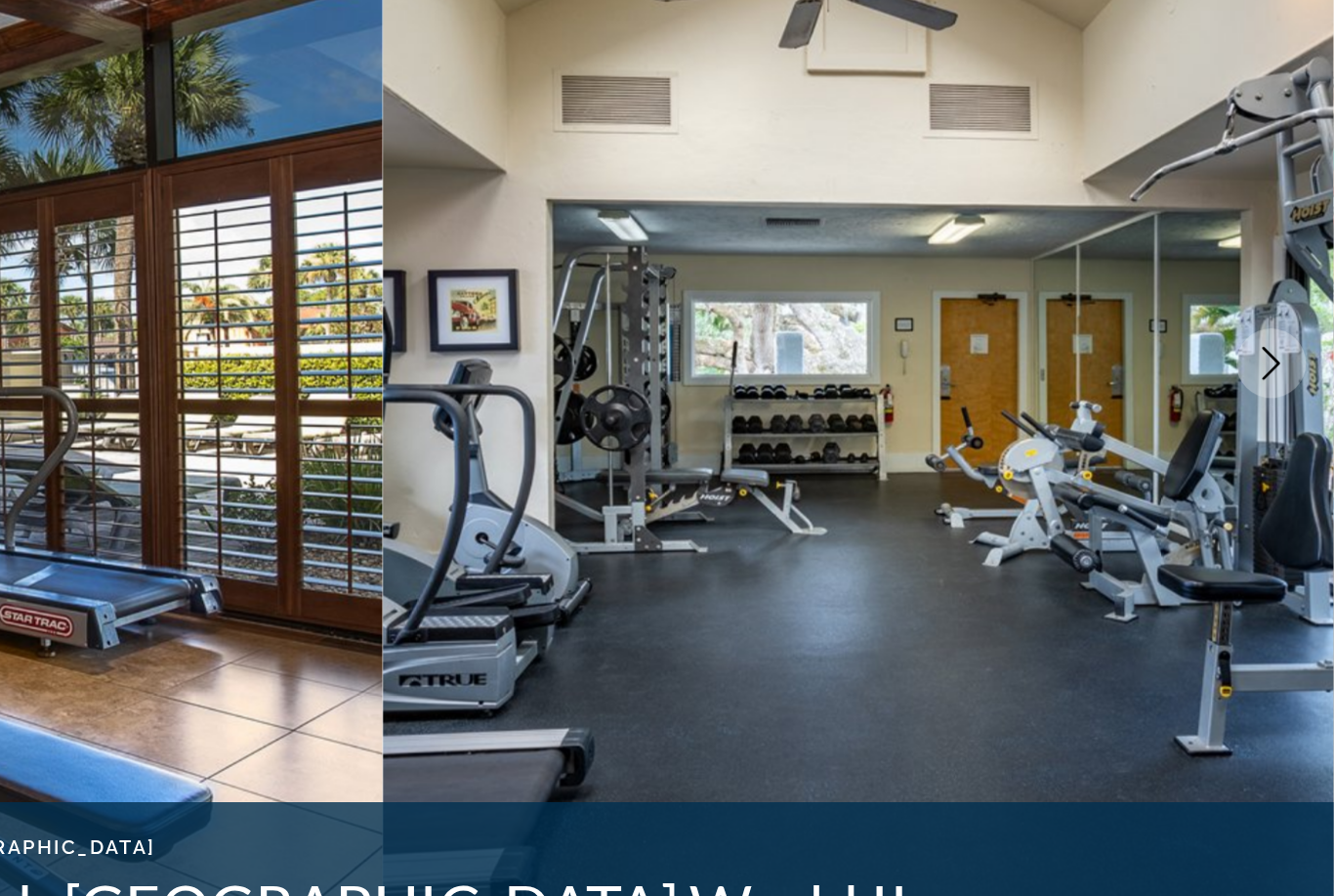
click at [1266, 336] on button "Next image" at bounding box center [1290, 360] width 49 height 49
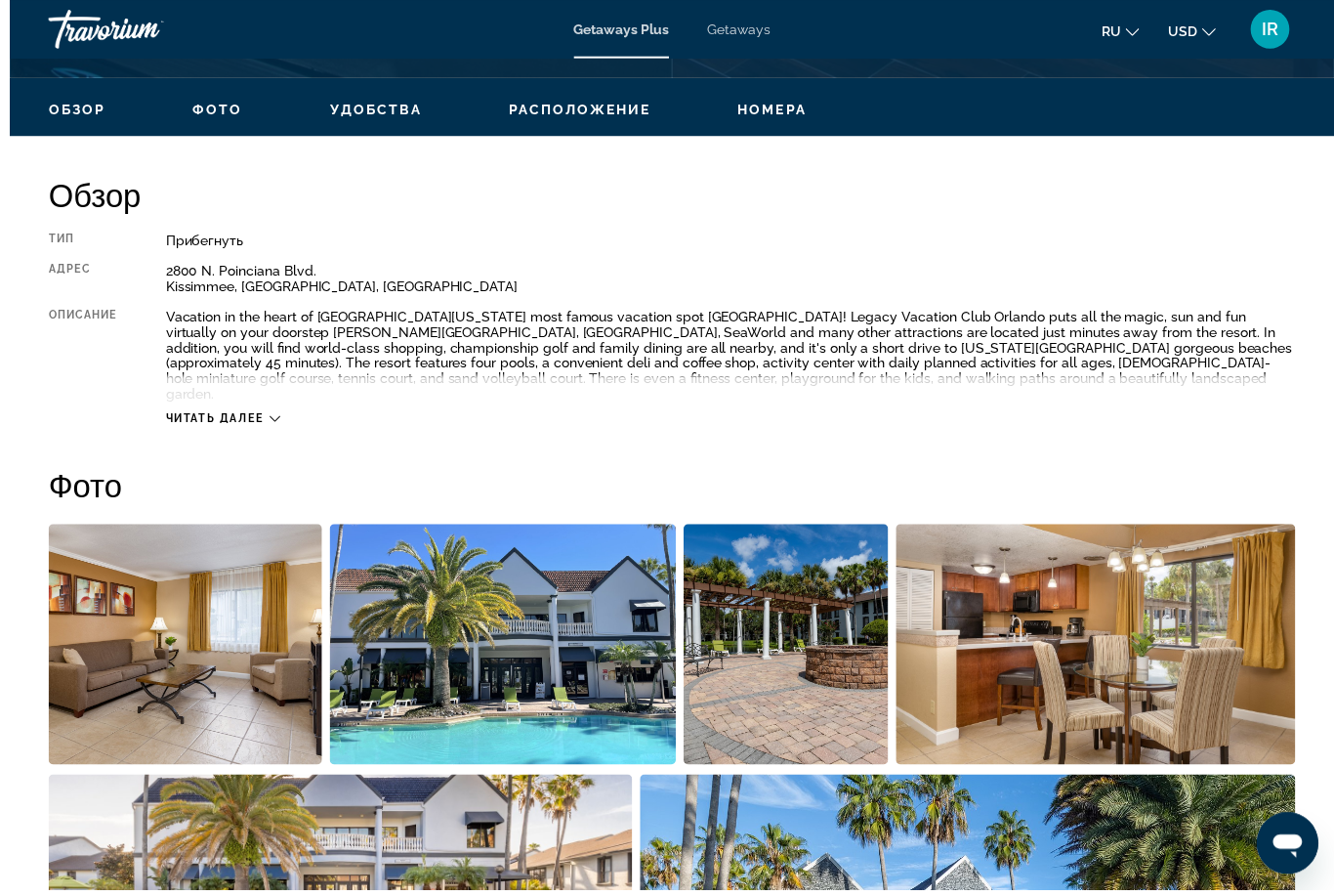
scroll to position [871, 0]
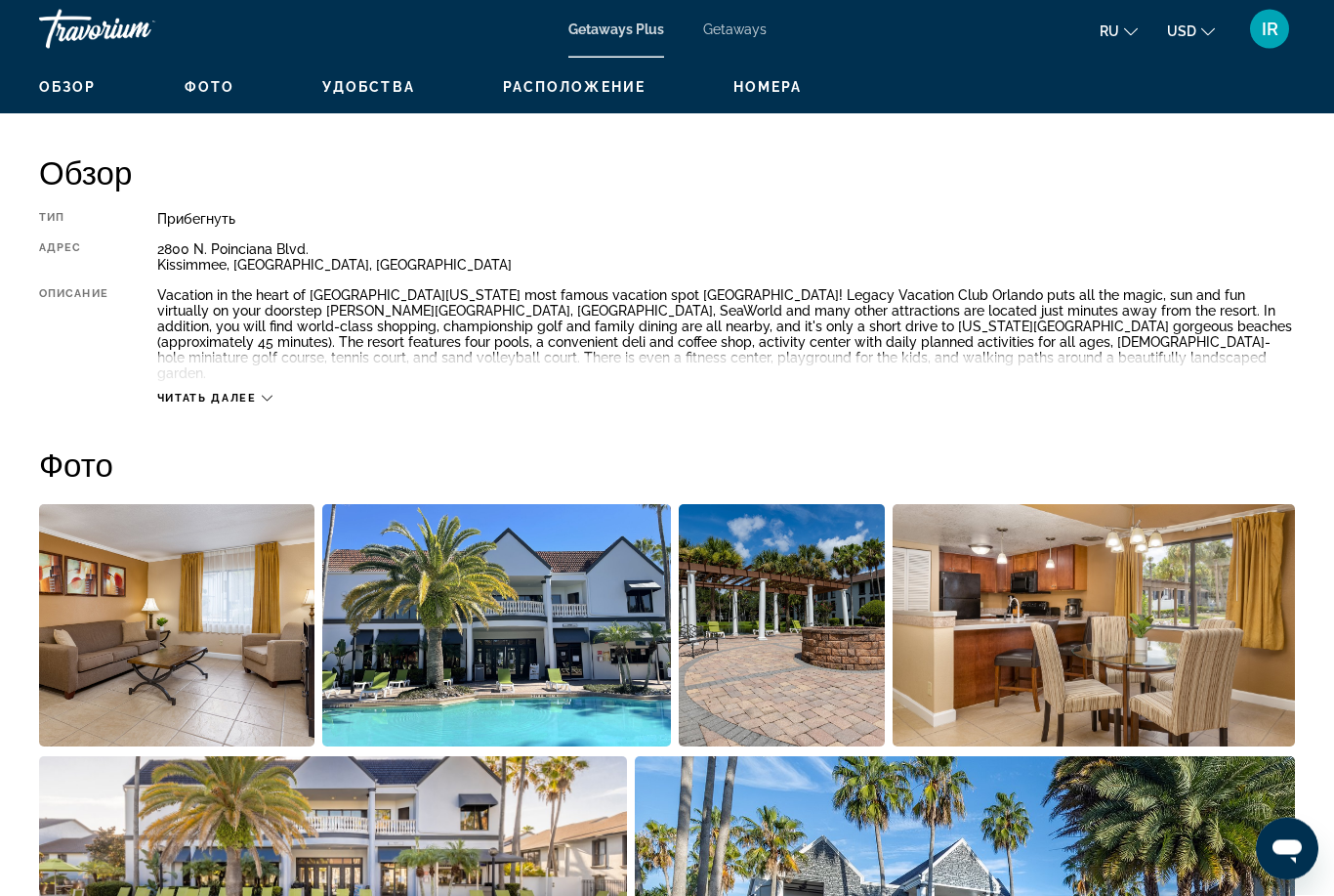
click at [259, 392] on div "Читать далее" at bounding box center [215, 398] width 115 height 13
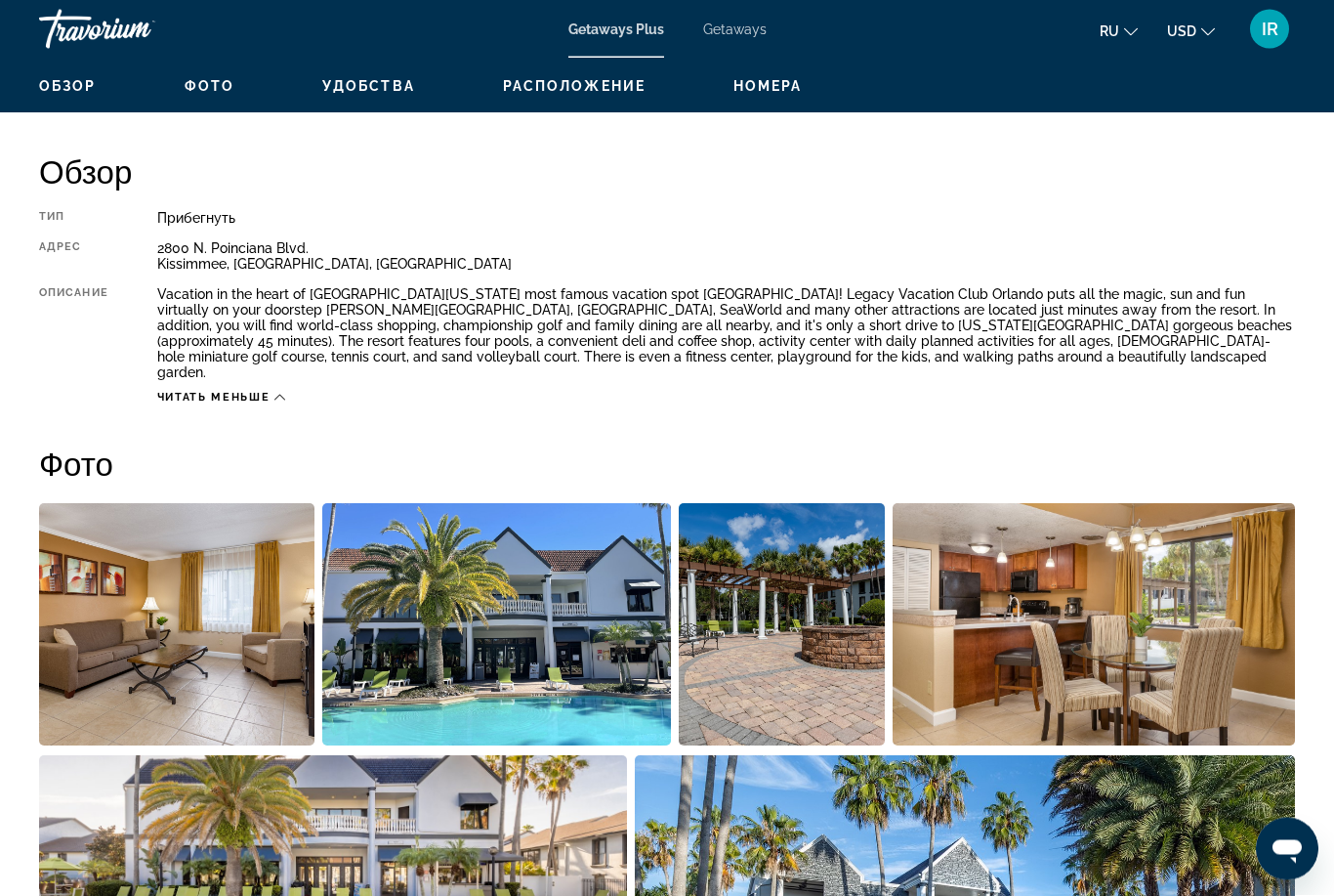
scroll to position [933, 0]
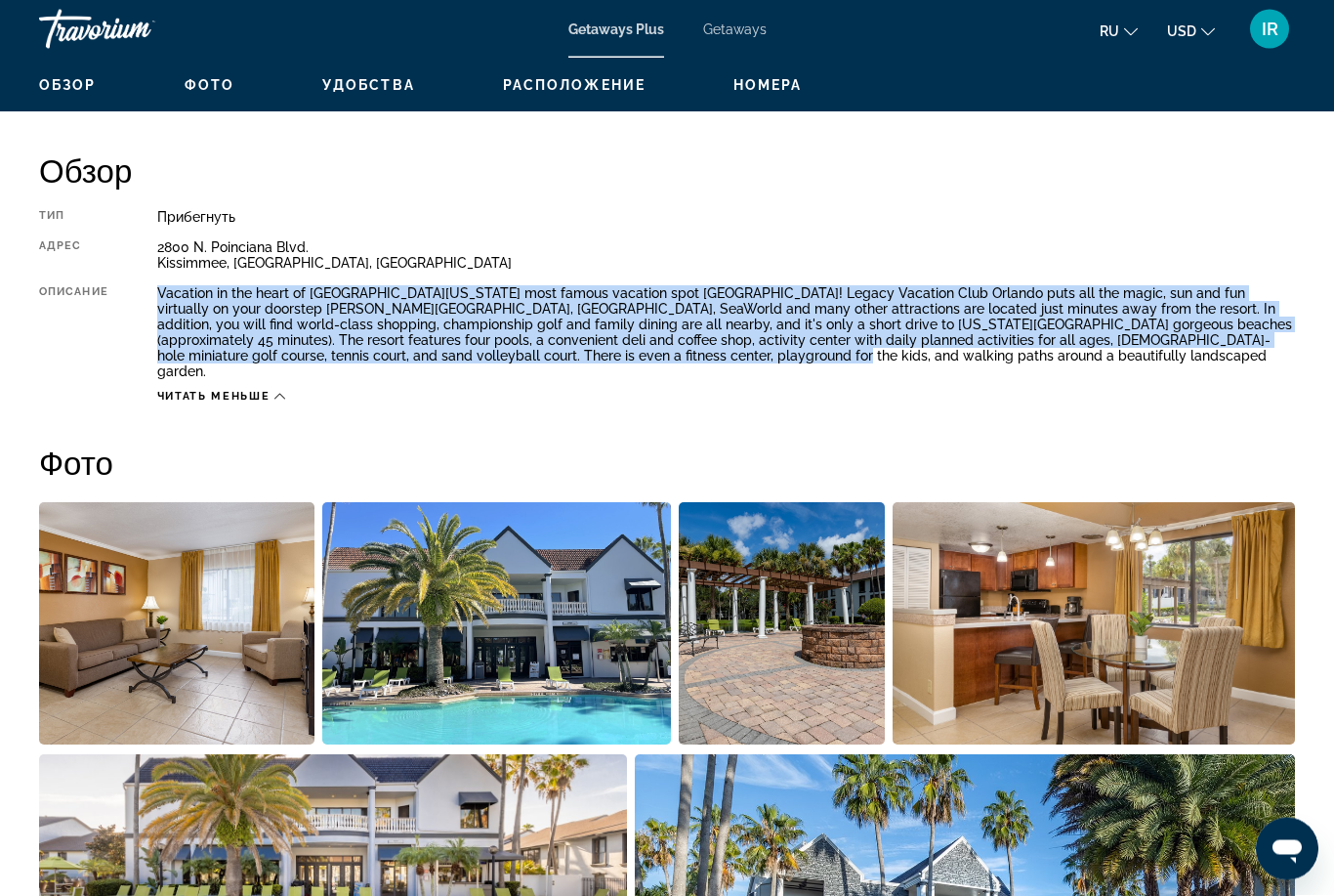
click at [208, 82] on span "Фото" at bounding box center [209, 86] width 50 height 16
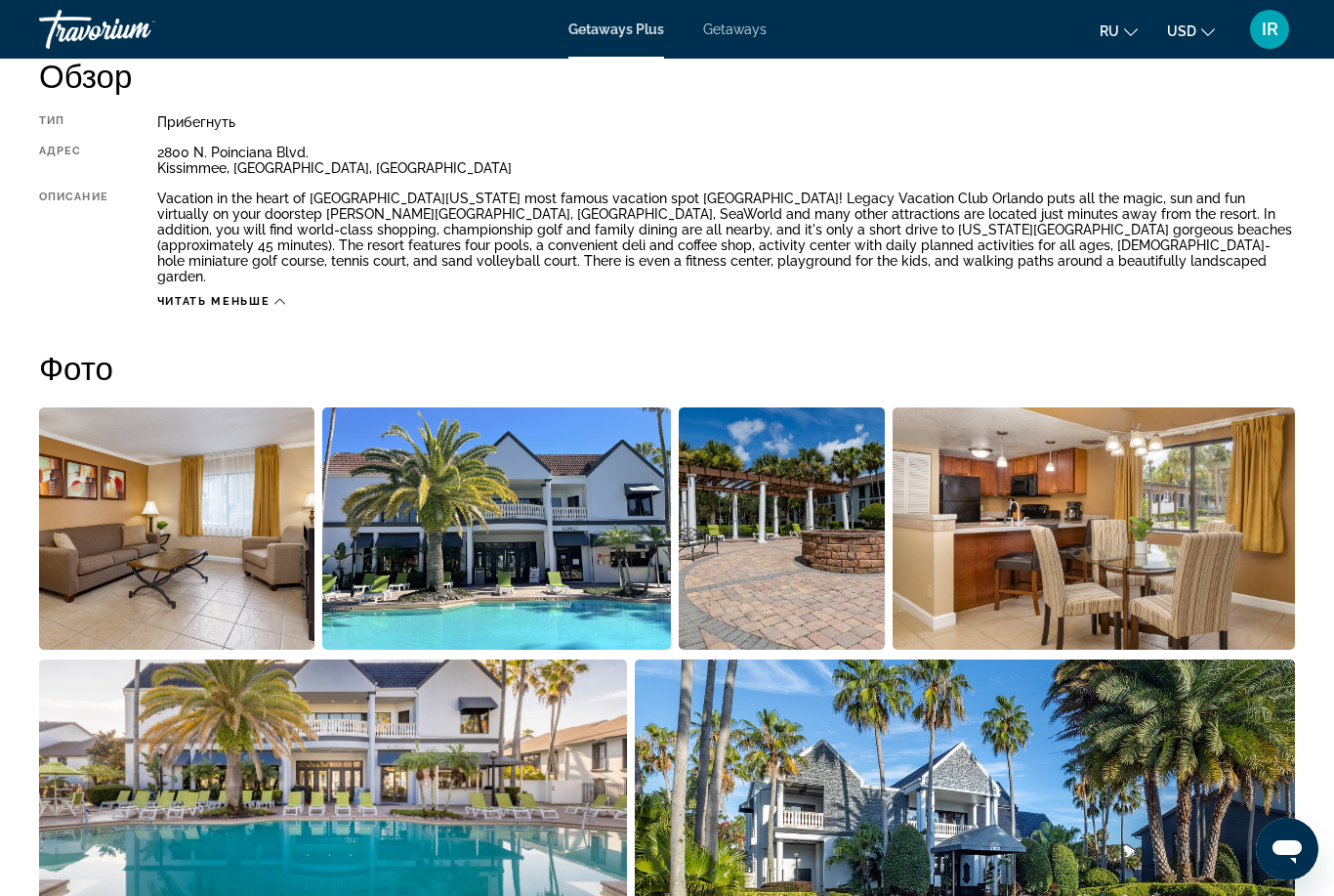
scroll to position [1243, 0]
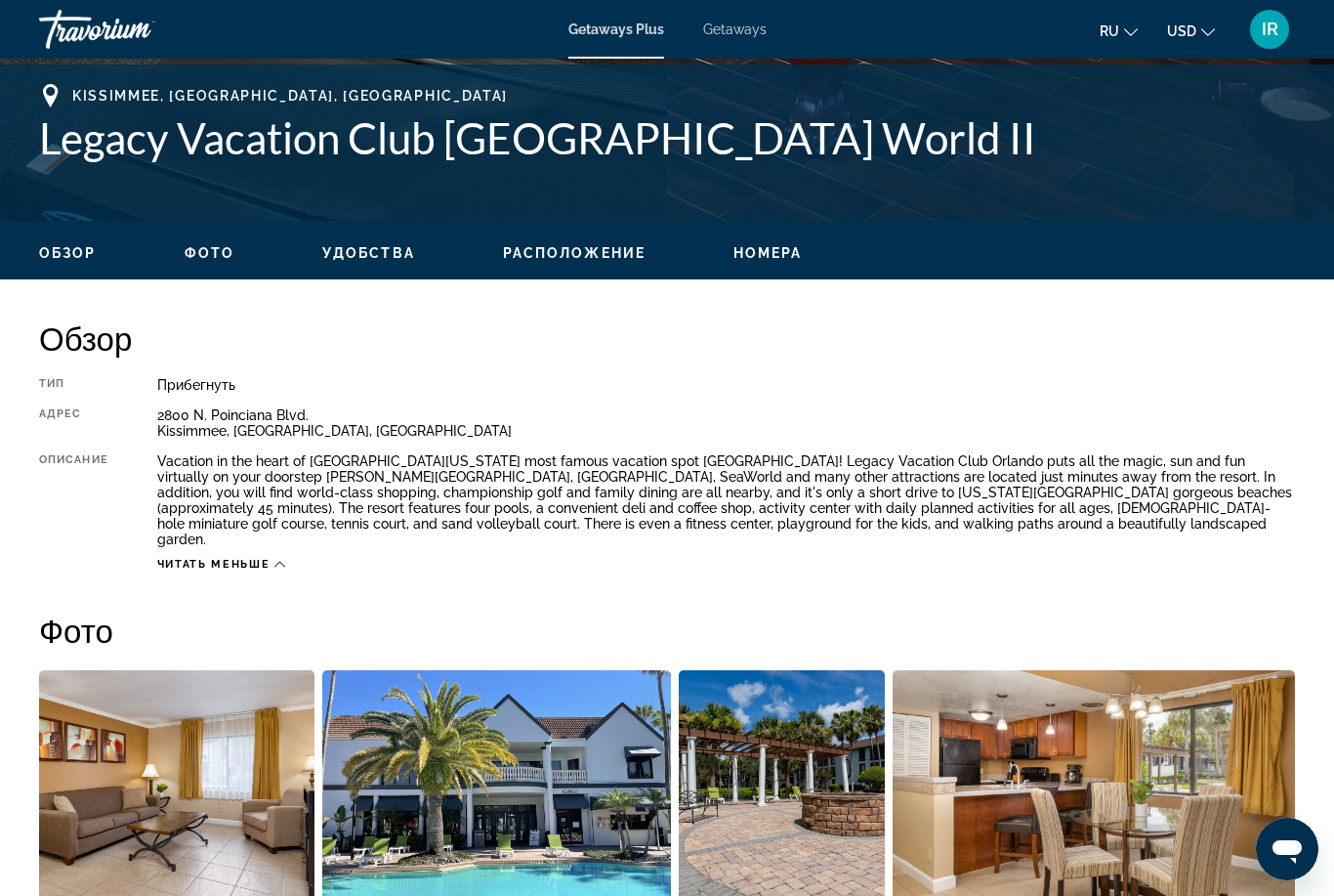
click at [372, 253] on span "Удобства" at bounding box center [368, 253] width 93 height 16
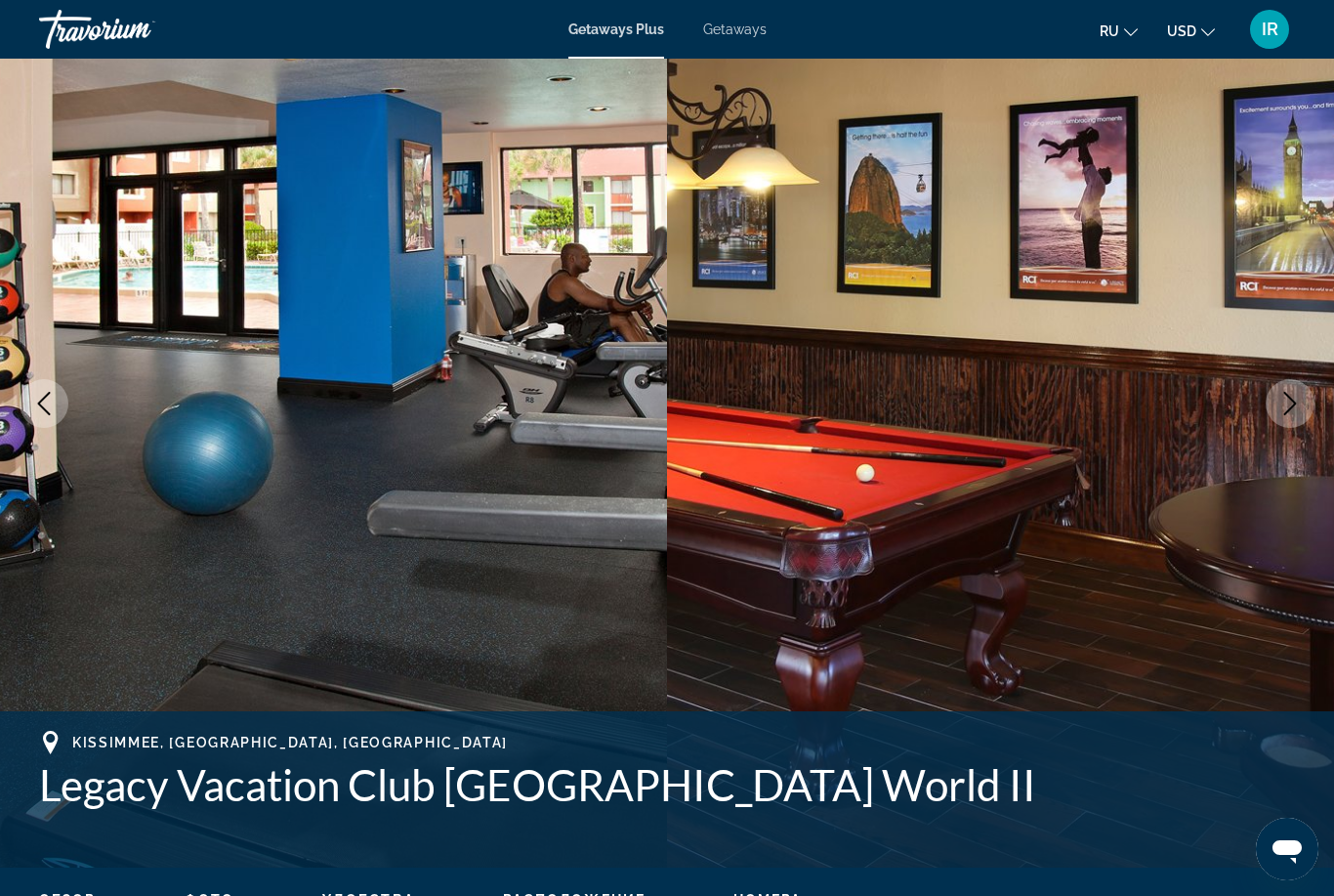
scroll to position [0, 0]
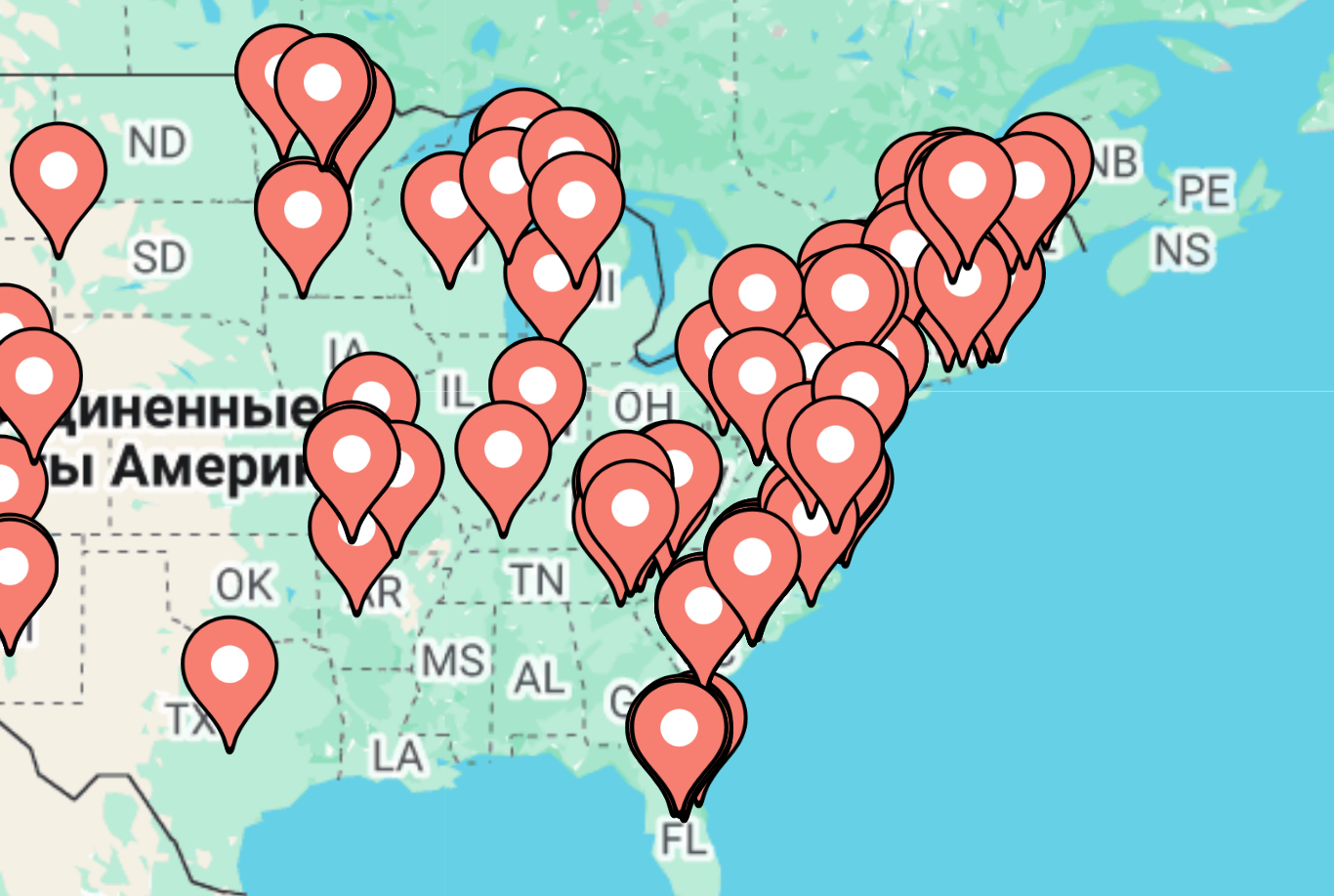
click at [397, 497] on image "Main content" at bounding box center [403, 503] width 12 height 12
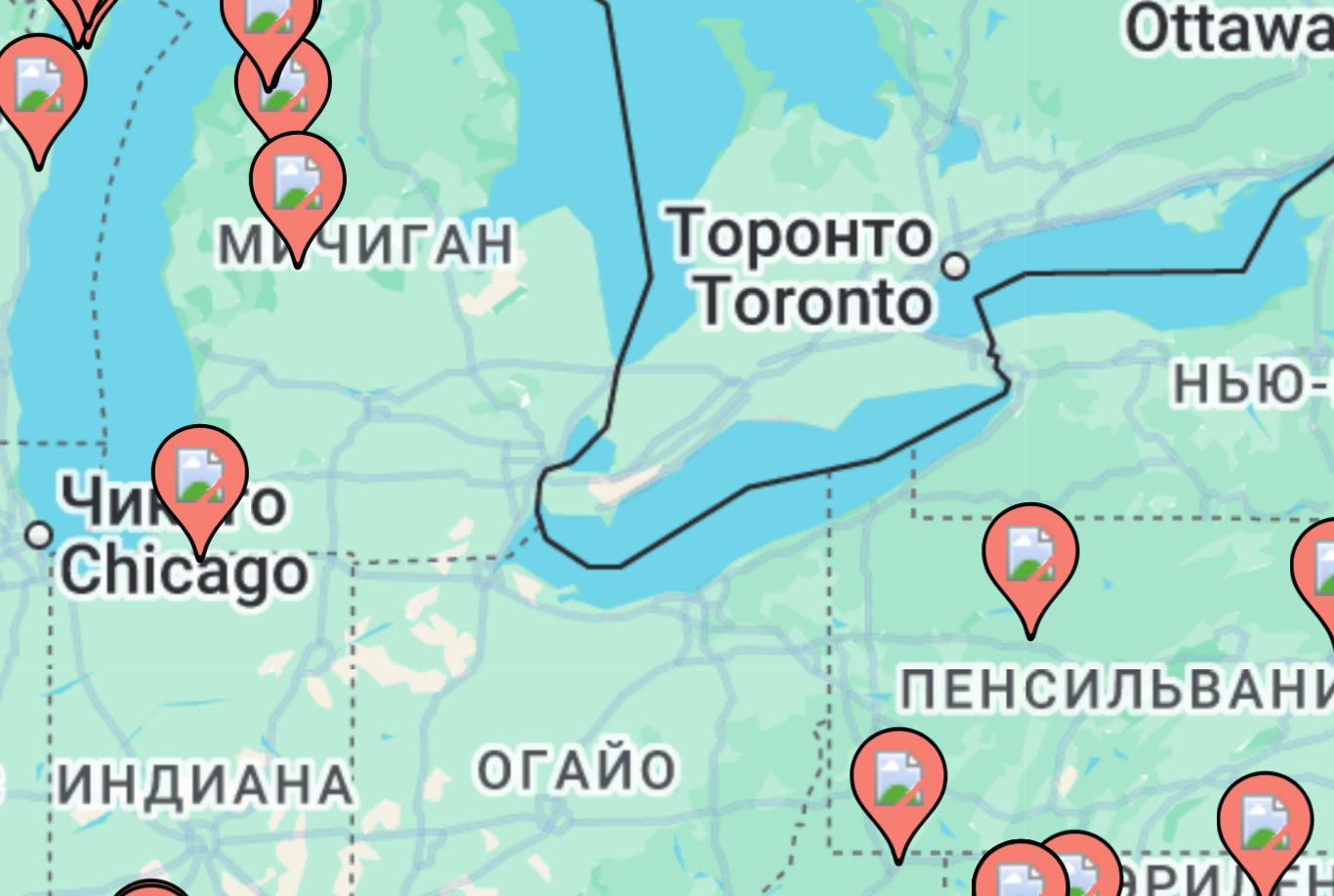
click at [150, 470] on html "**********" at bounding box center [667, 448] width 1334 height 896
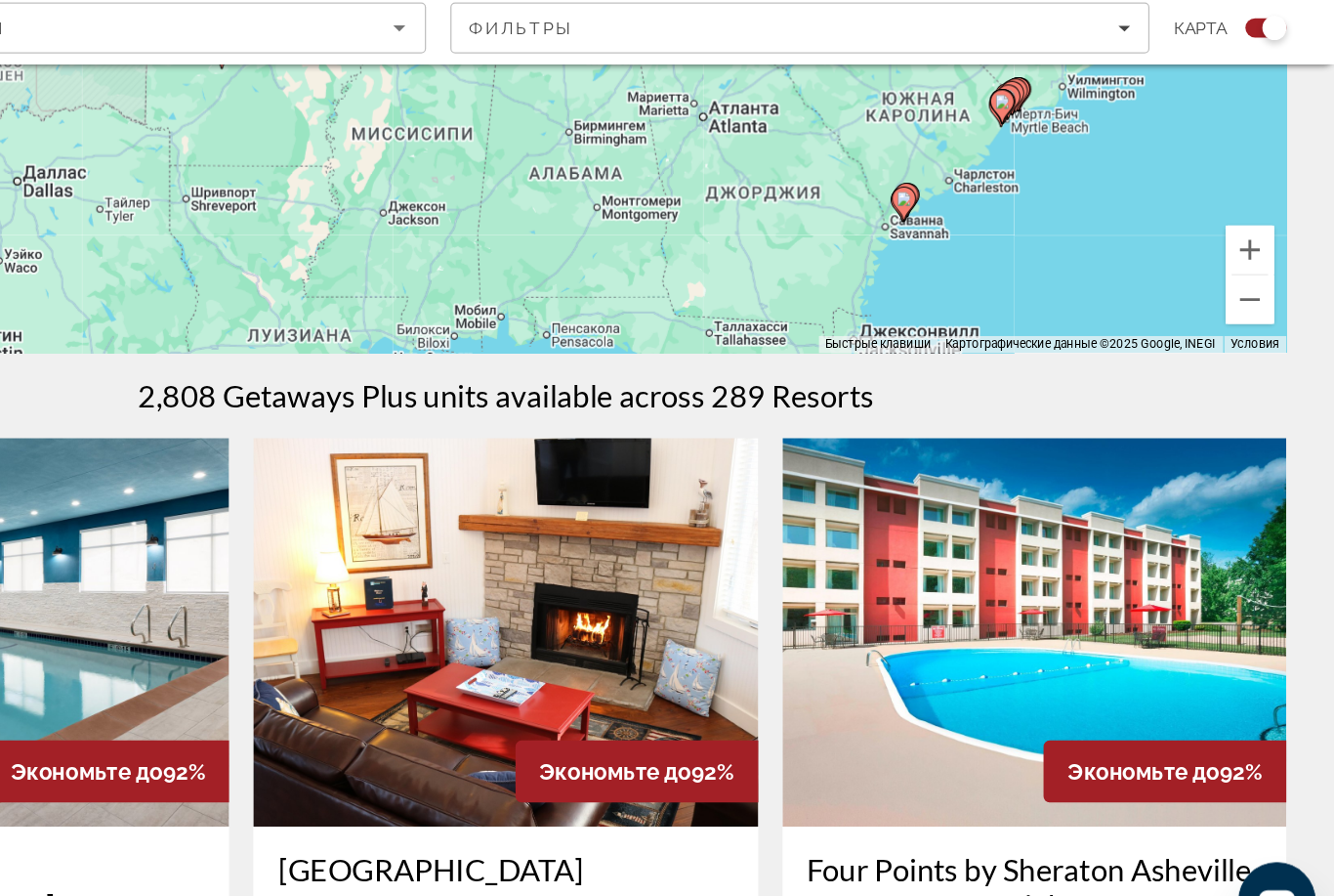
scroll to position [457, 35]
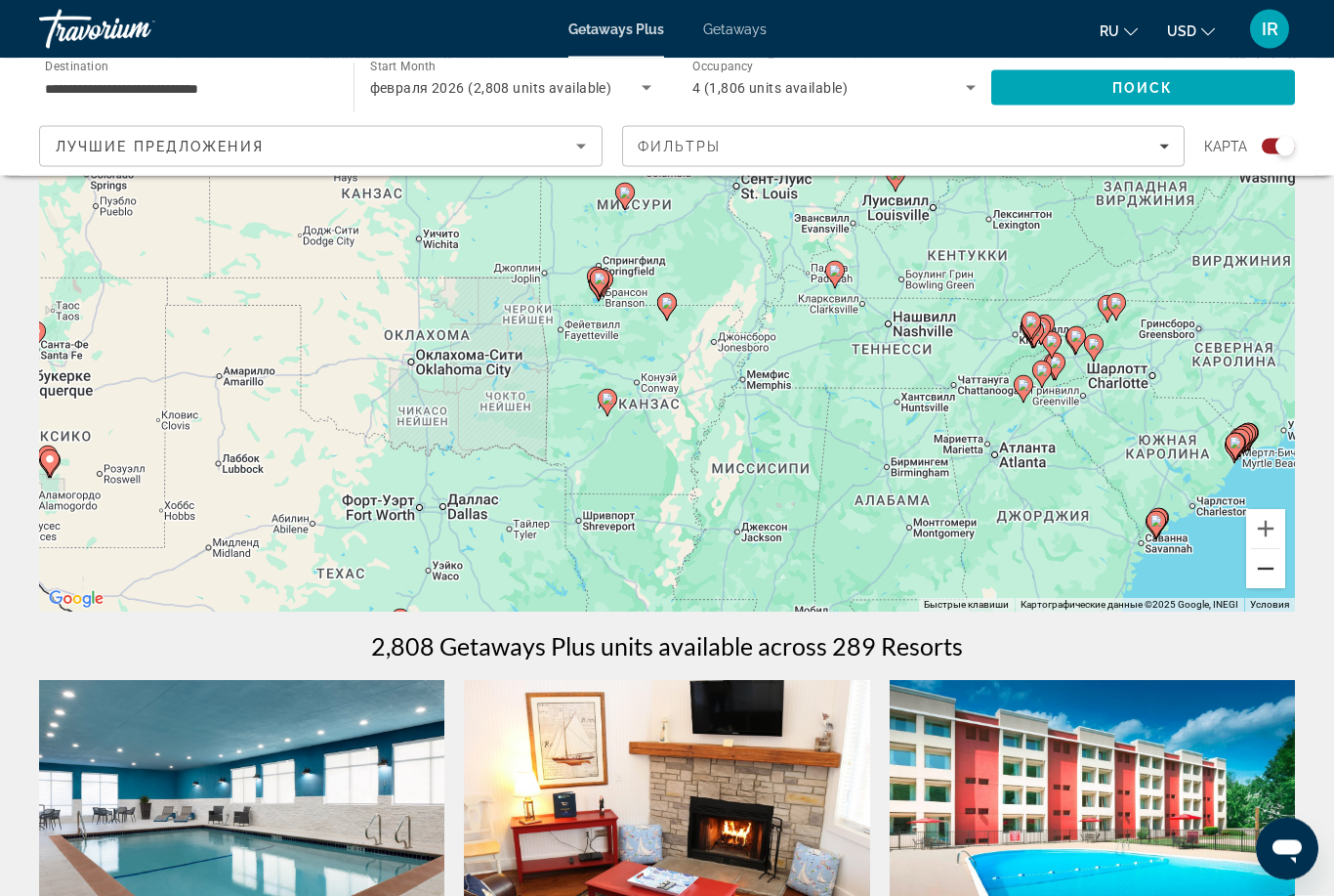
click at [1253, 569] on button "Уменьшить" at bounding box center [1266, 569] width 39 height 39
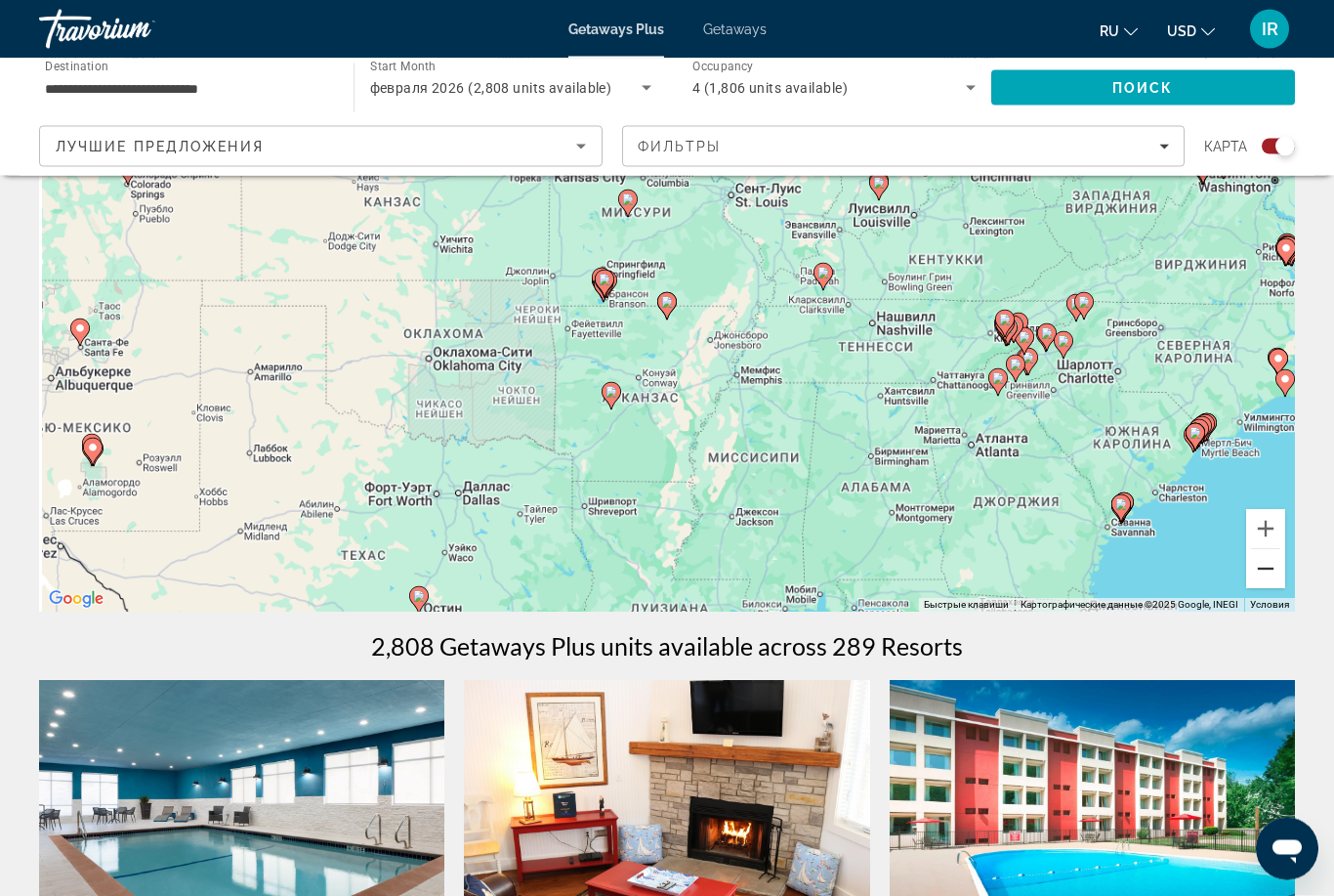
scroll to position [170, 0]
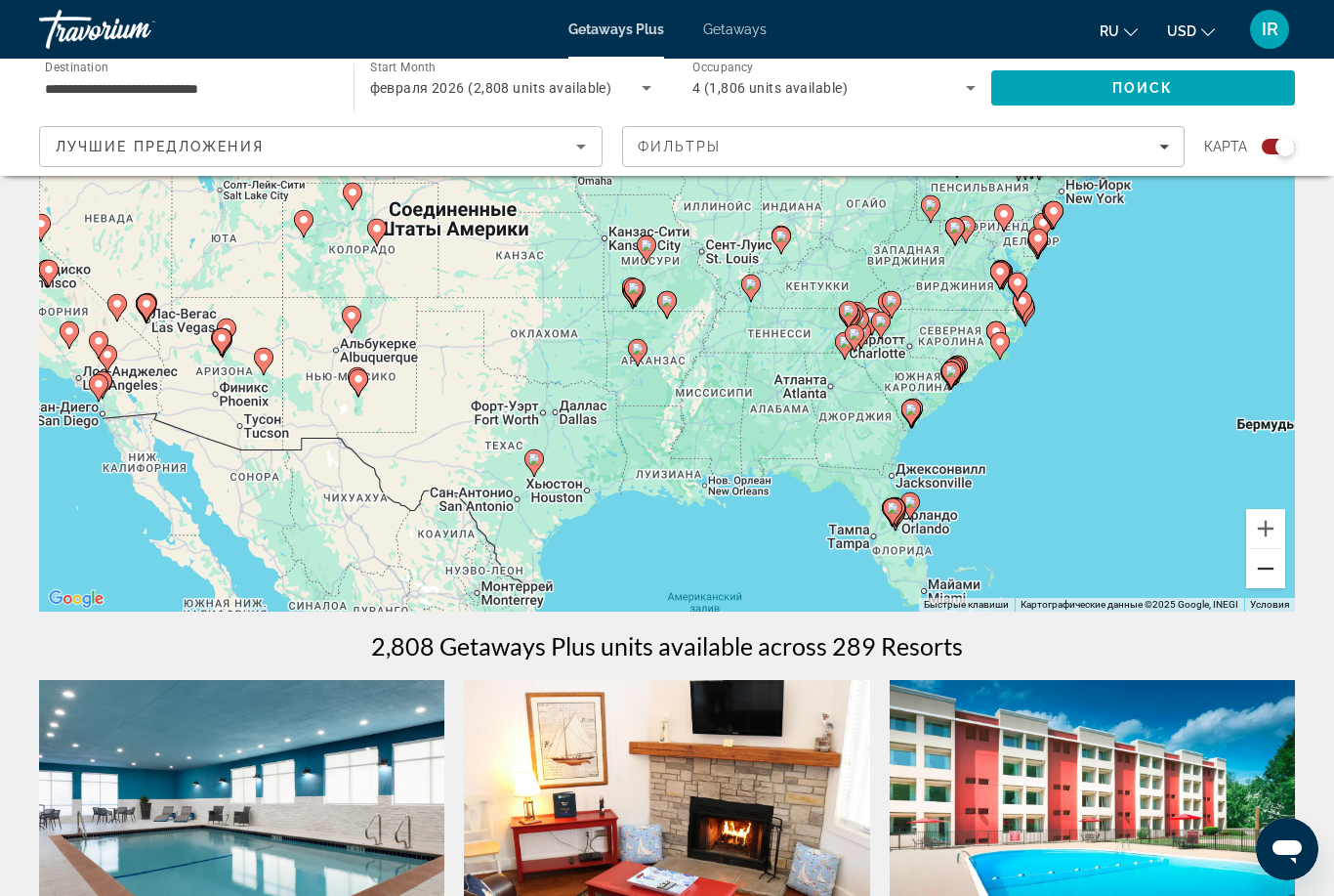
type input "**********"
click at [895, 506] on image "Main content" at bounding box center [893, 508] width 12 height 12
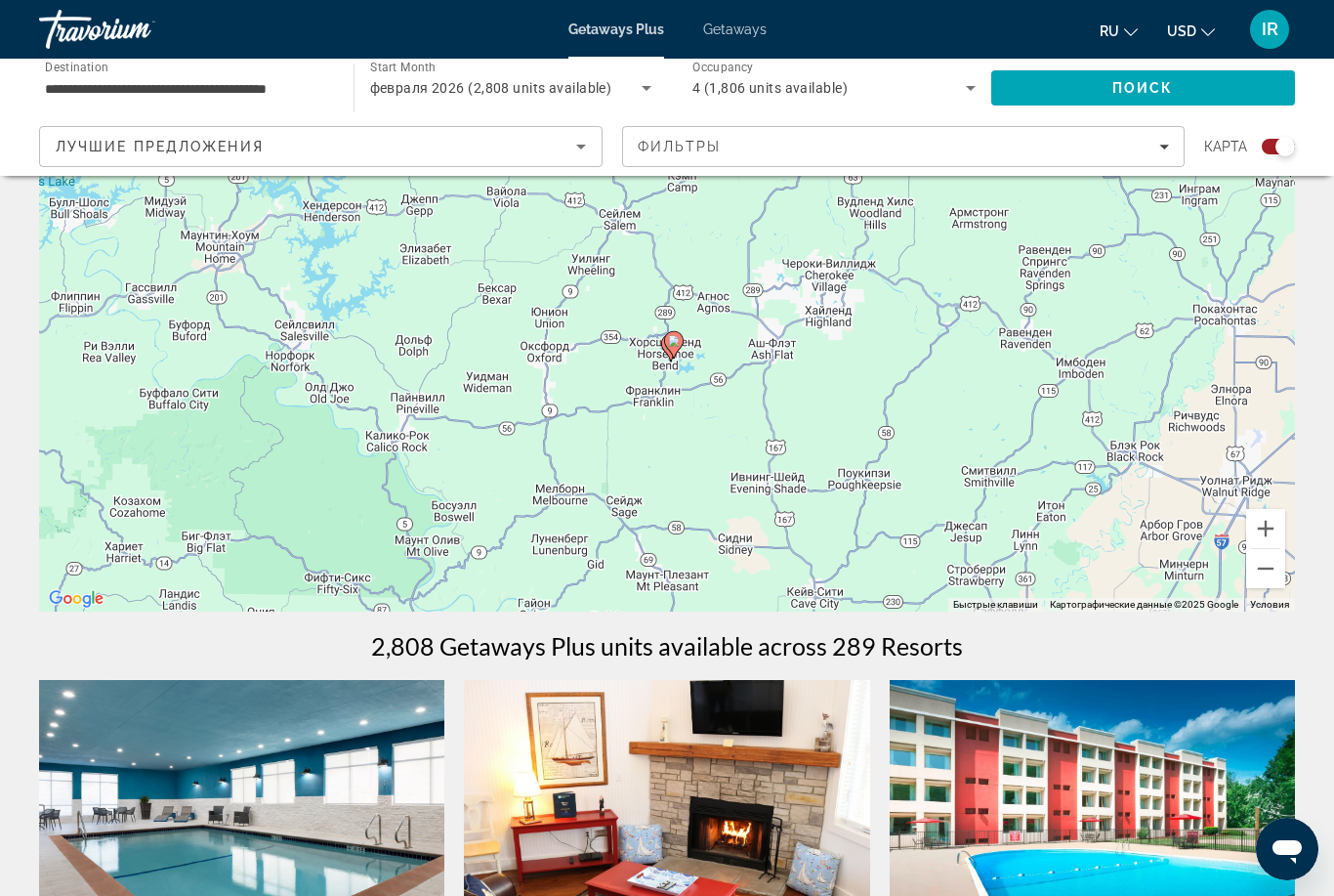
click at [1266, 588] on div "Для навигации используйте клавиши со стрелками. Чтобы активировать перетаскиван…" at bounding box center [667, 318] width 1256 height 586
click at [1261, 571] on button "Уменьшить" at bounding box center [1266, 568] width 39 height 39
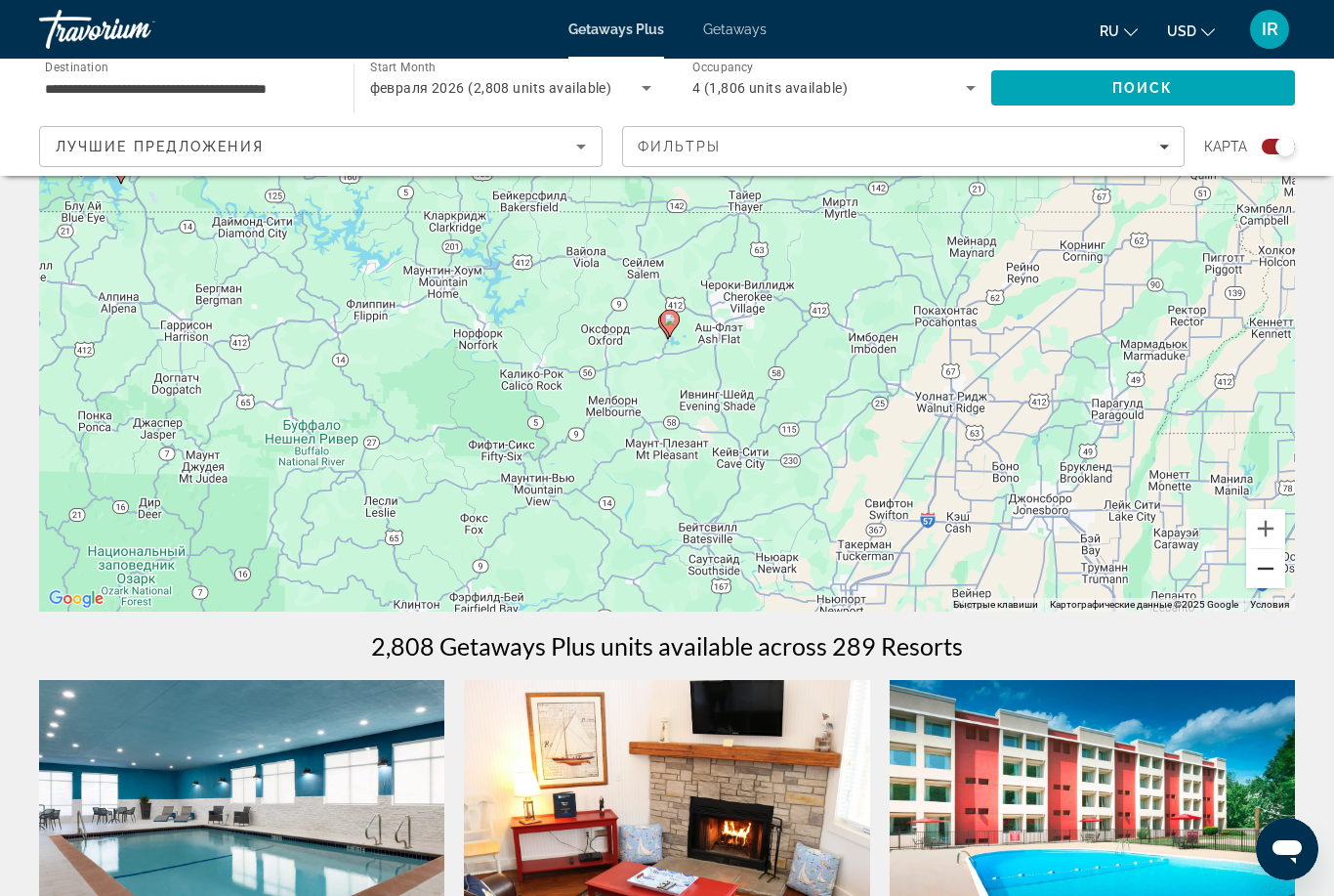
click at [1258, 569] on button "Уменьшить" at bounding box center [1266, 568] width 39 height 39
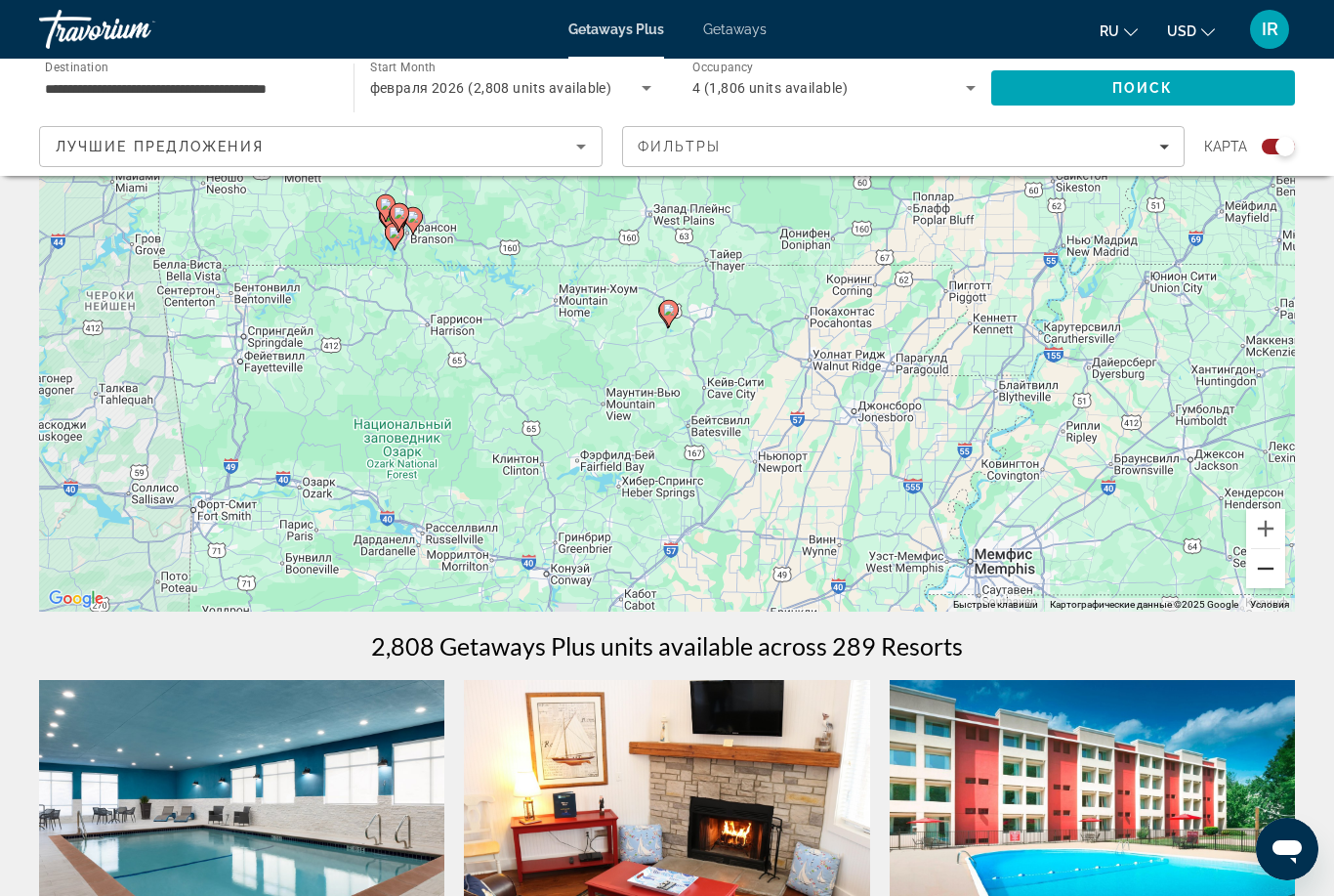
click at [1251, 574] on button "Уменьшить" at bounding box center [1266, 568] width 39 height 39
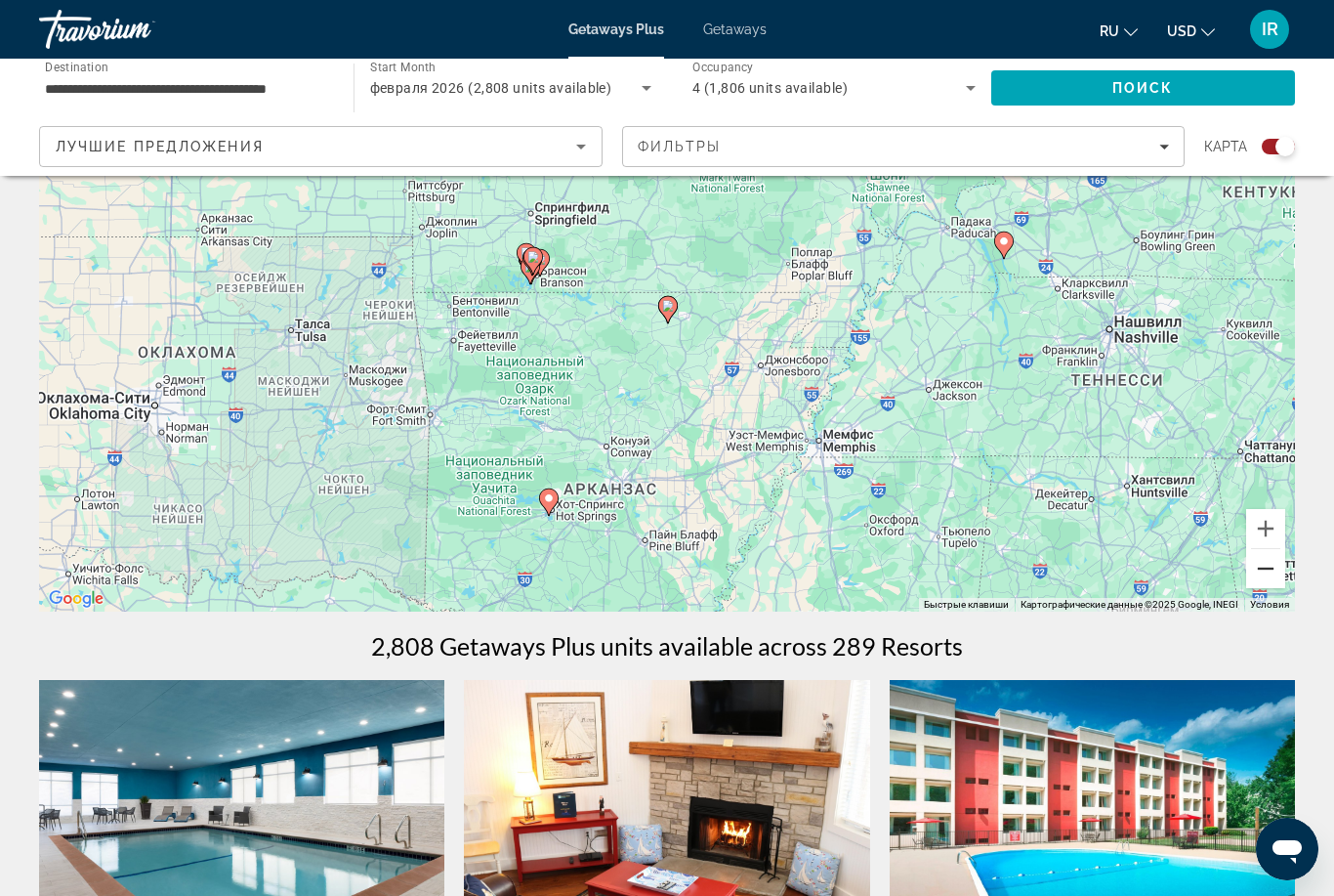
click at [1251, 576] on button "Уменьшить" at bounding box center [1266, 568] width 39 height 39
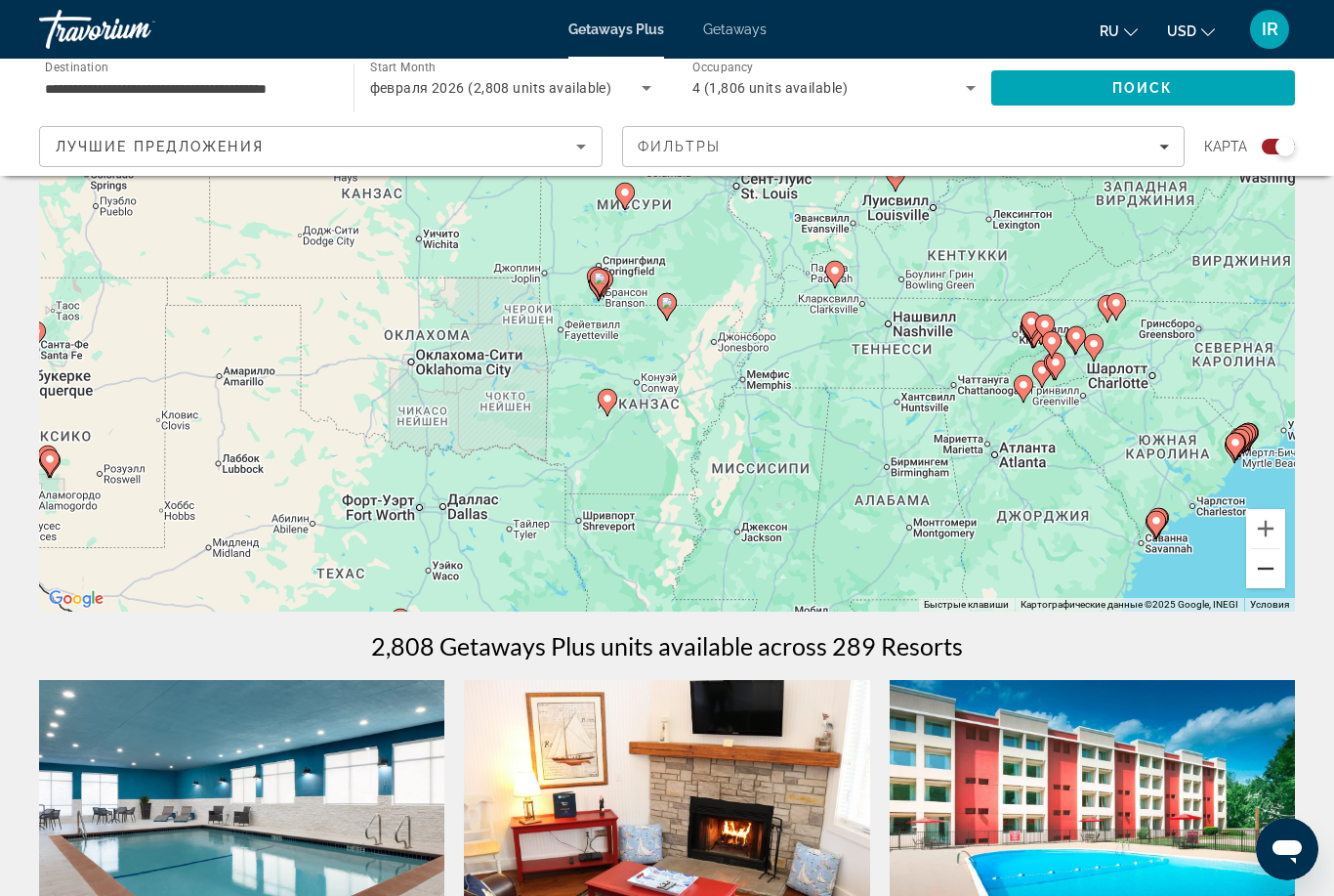
click at [1266, 567] on button "Уменьшить" at bounding box center [1266, 568] width 39 height 39
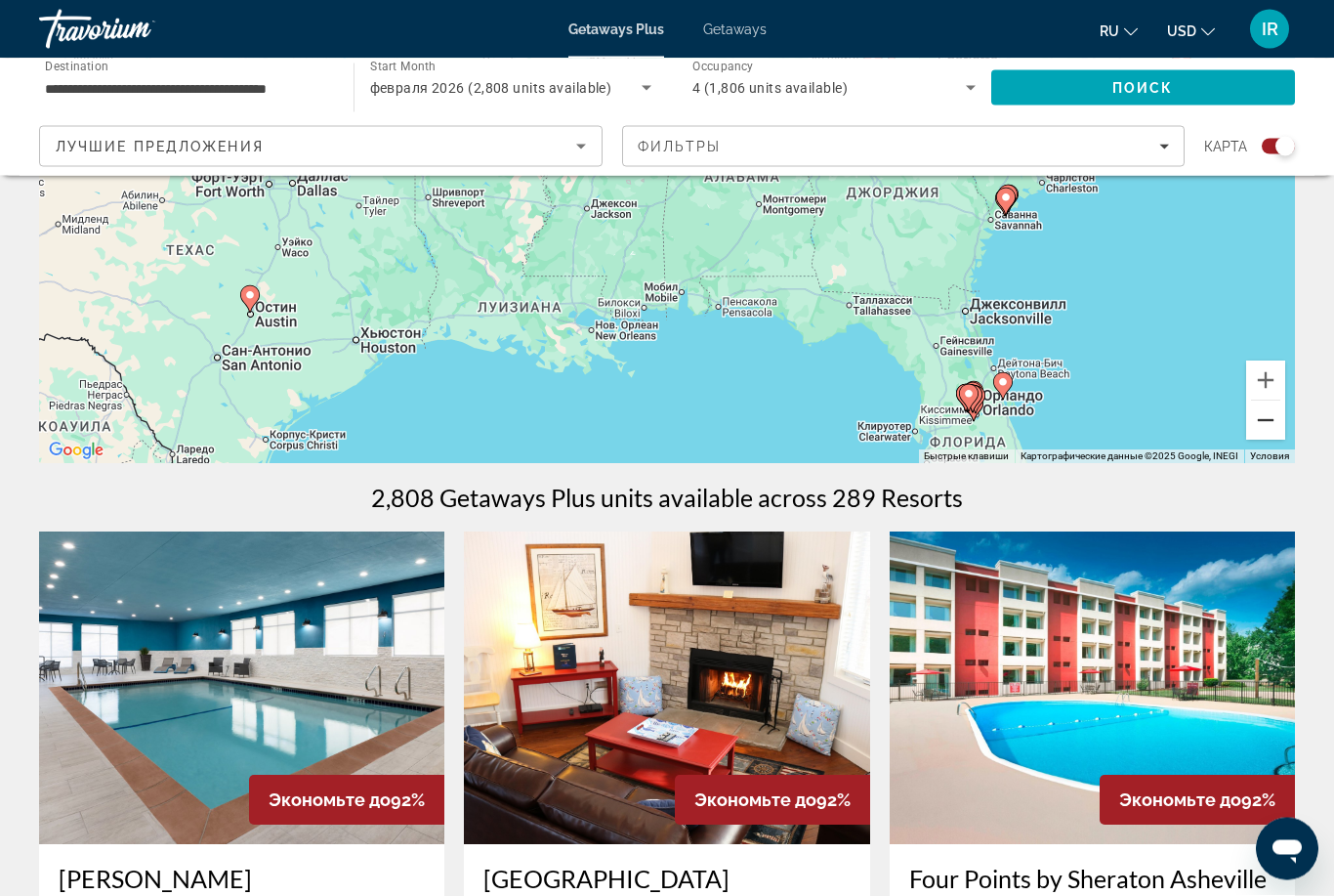
scroll to position [319, 0]
click at [1266, 435] on button "Уменьшить" at bounding box center [1266, 420] width 39 height 39
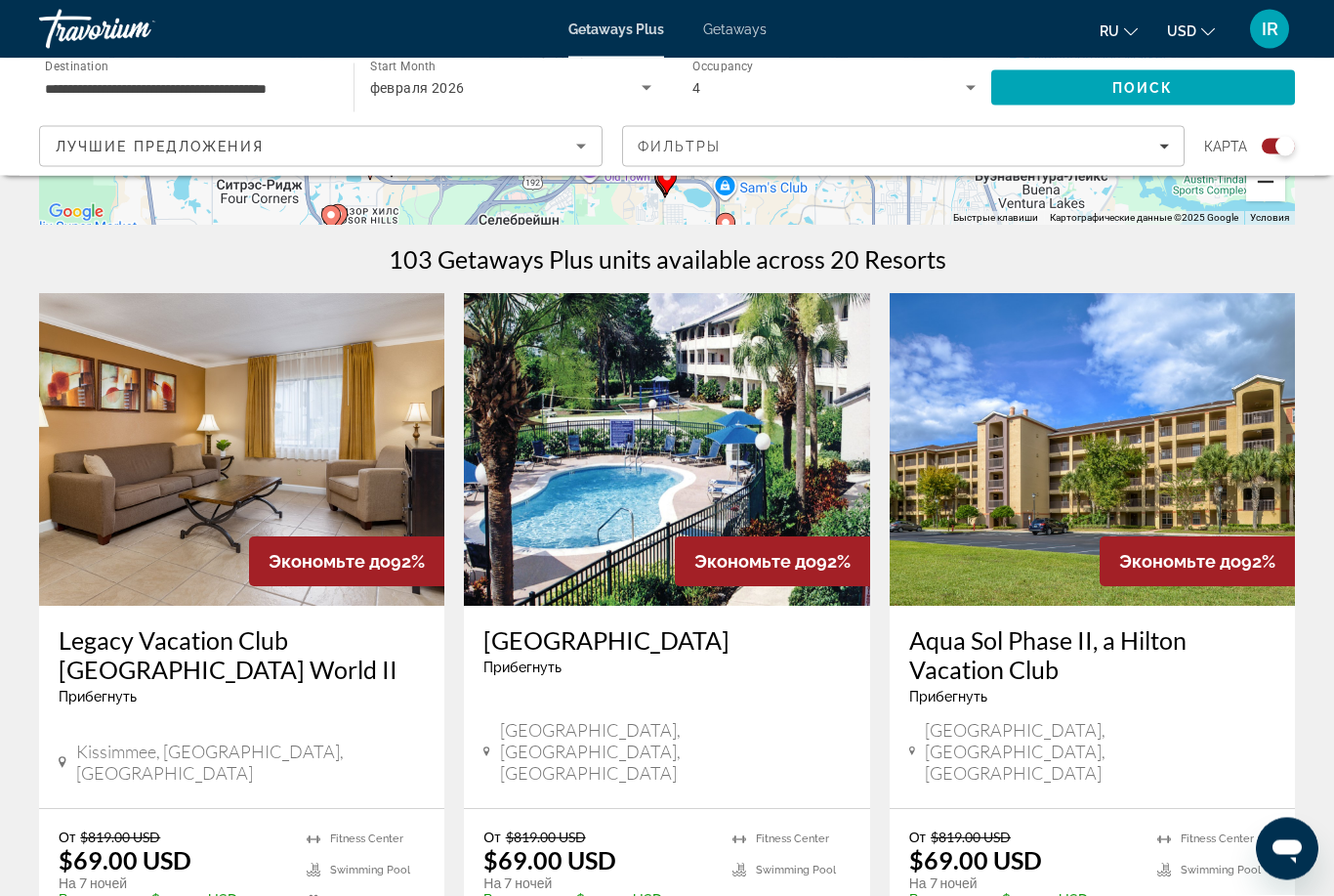
scroll to position [564, 0]
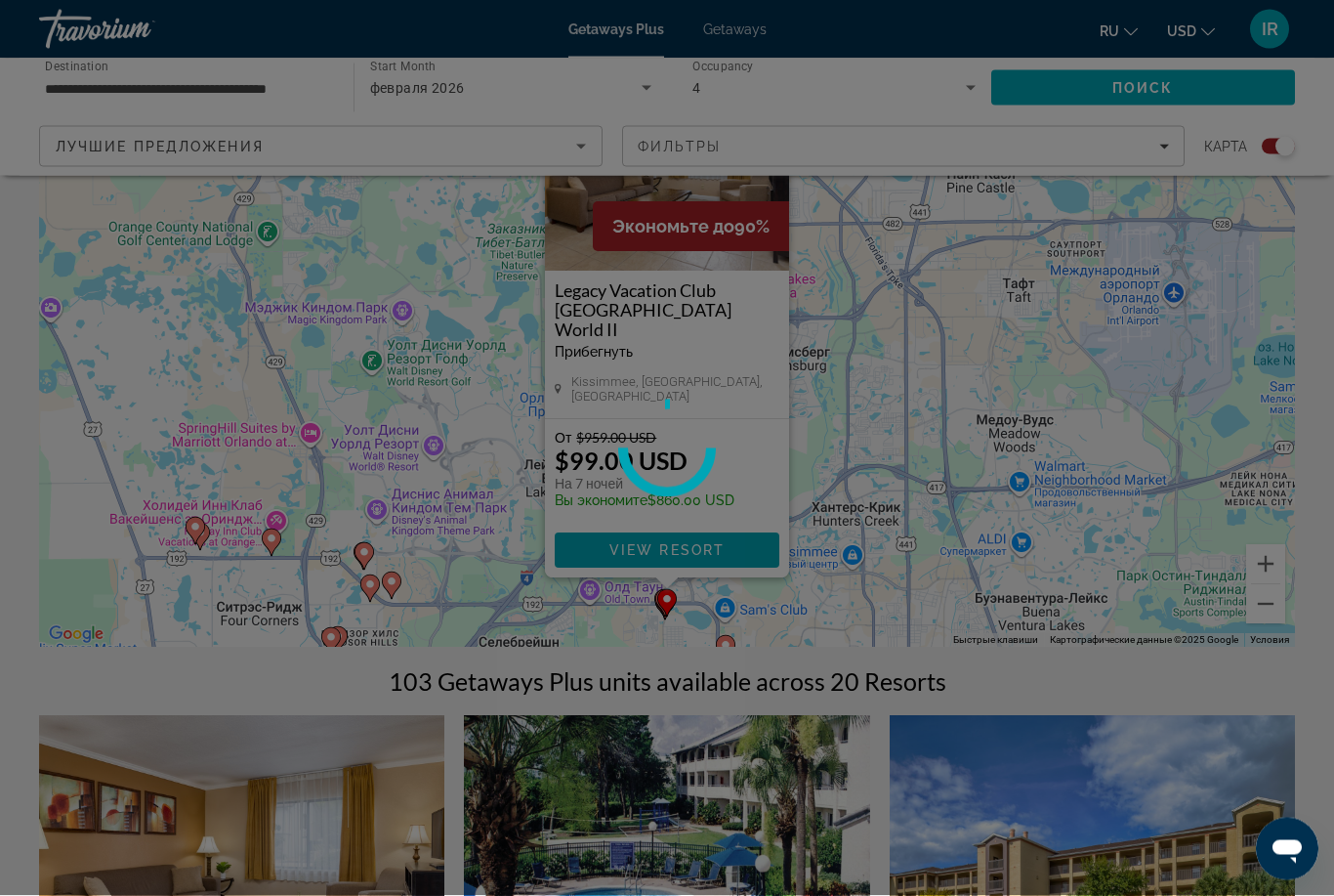
scroll to position [0, 0]
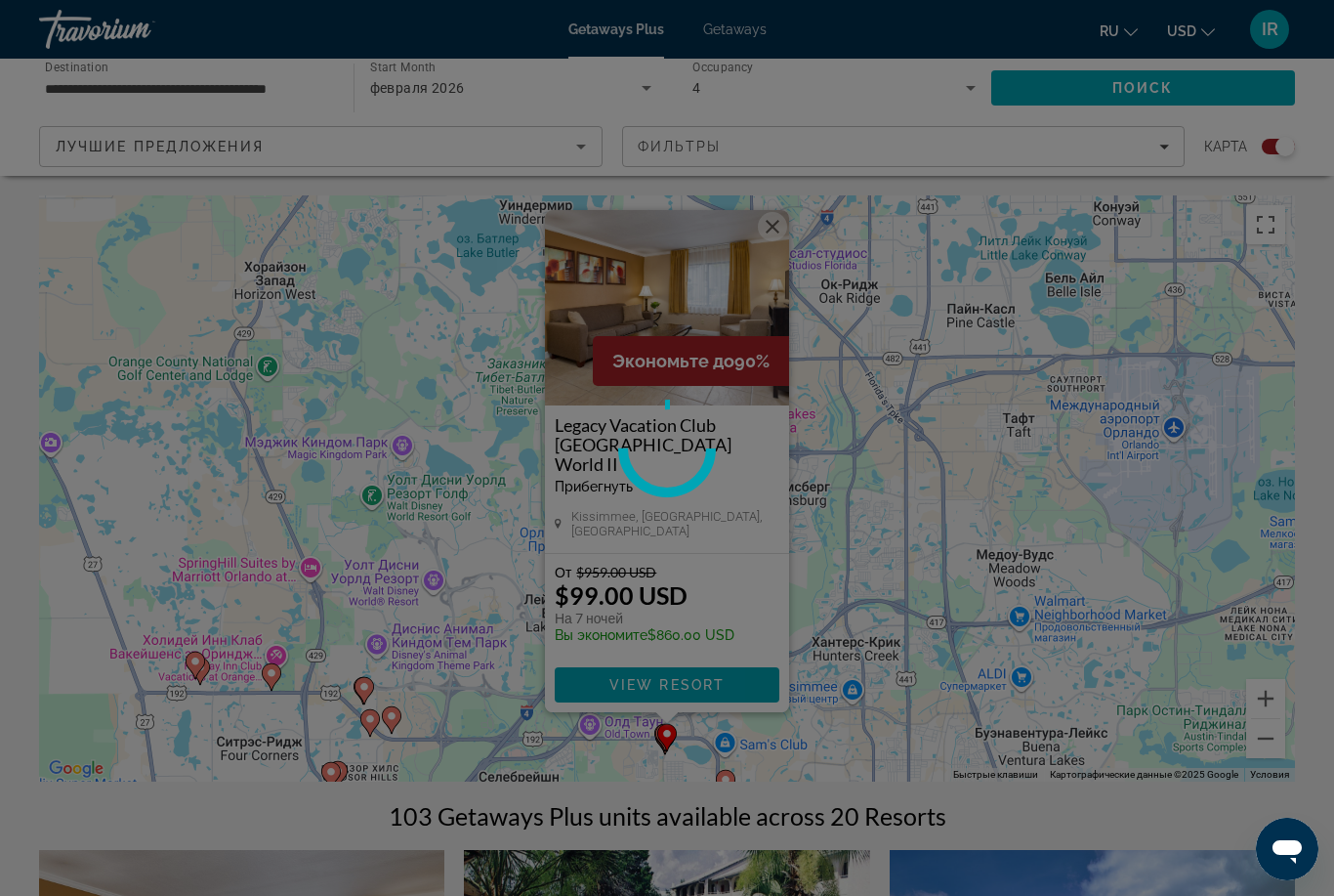
click at [588, 16] on div at bounding box center [667, 448] width 1334 height 896
click at [612, 23] on div at bounding box center [667, 448] width 1334 height 896
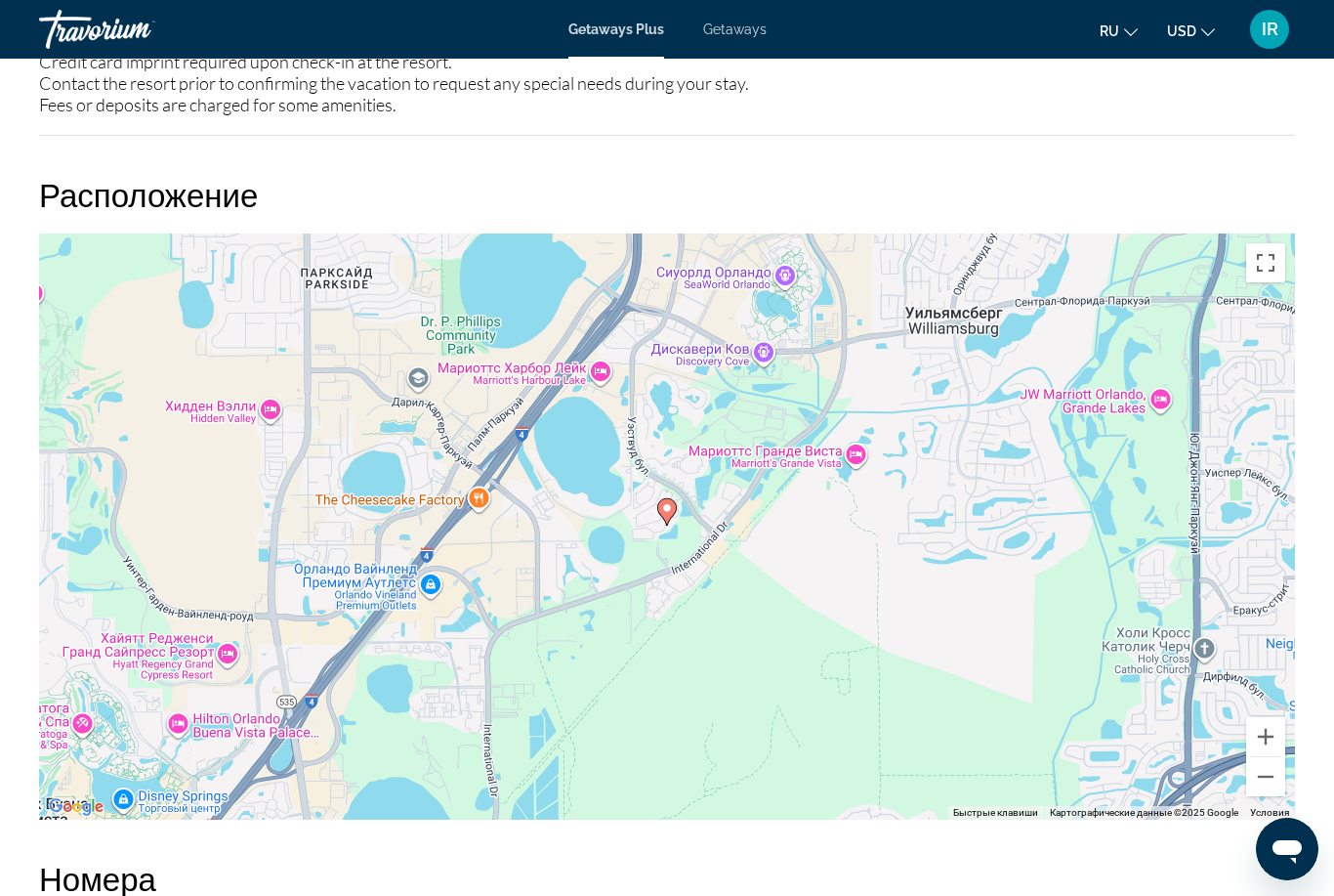
scroll to position [2315, 0]
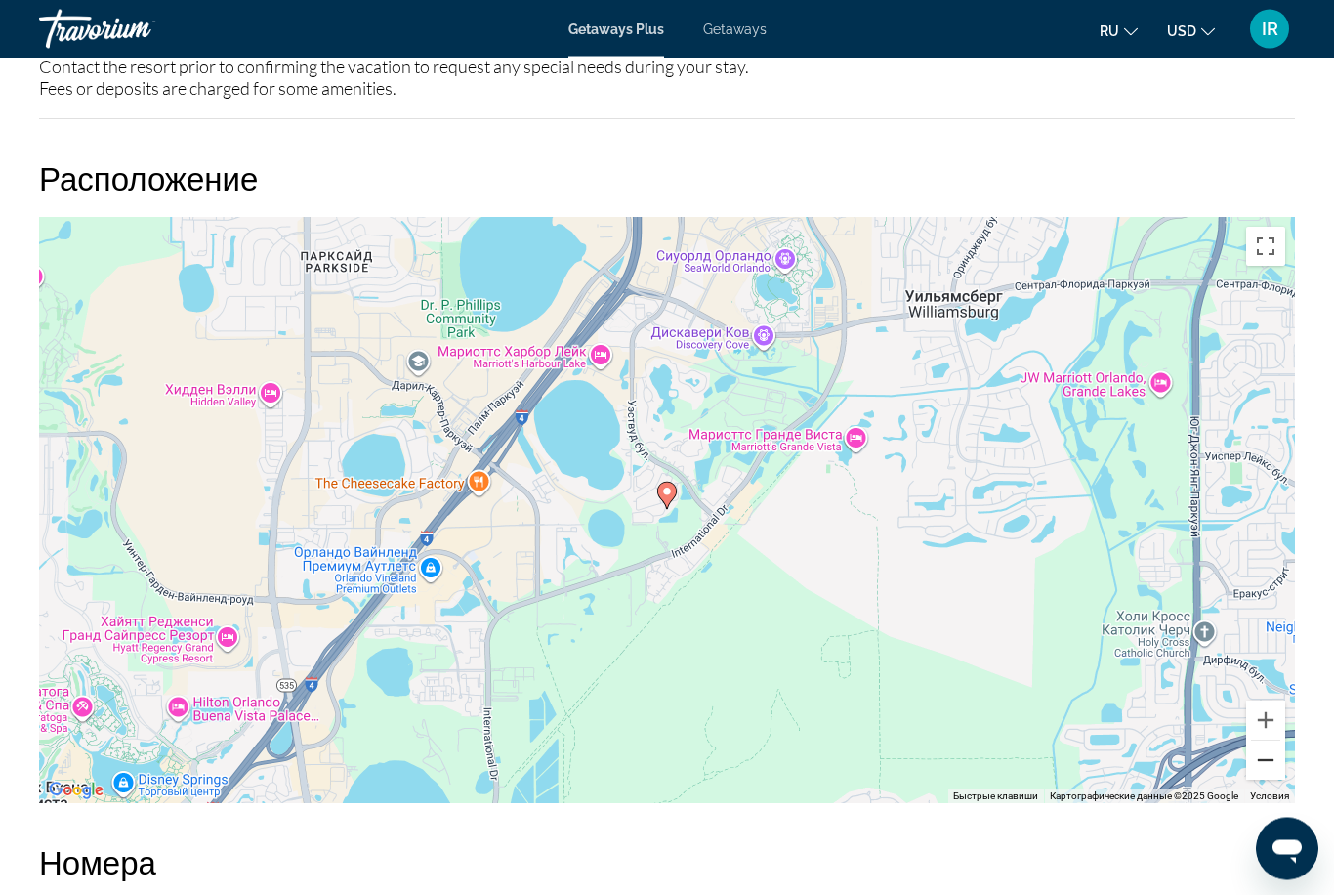
click at [1259, 766] on button "Уменьшить" at bounding box center [1266, 761] width 39 height 39
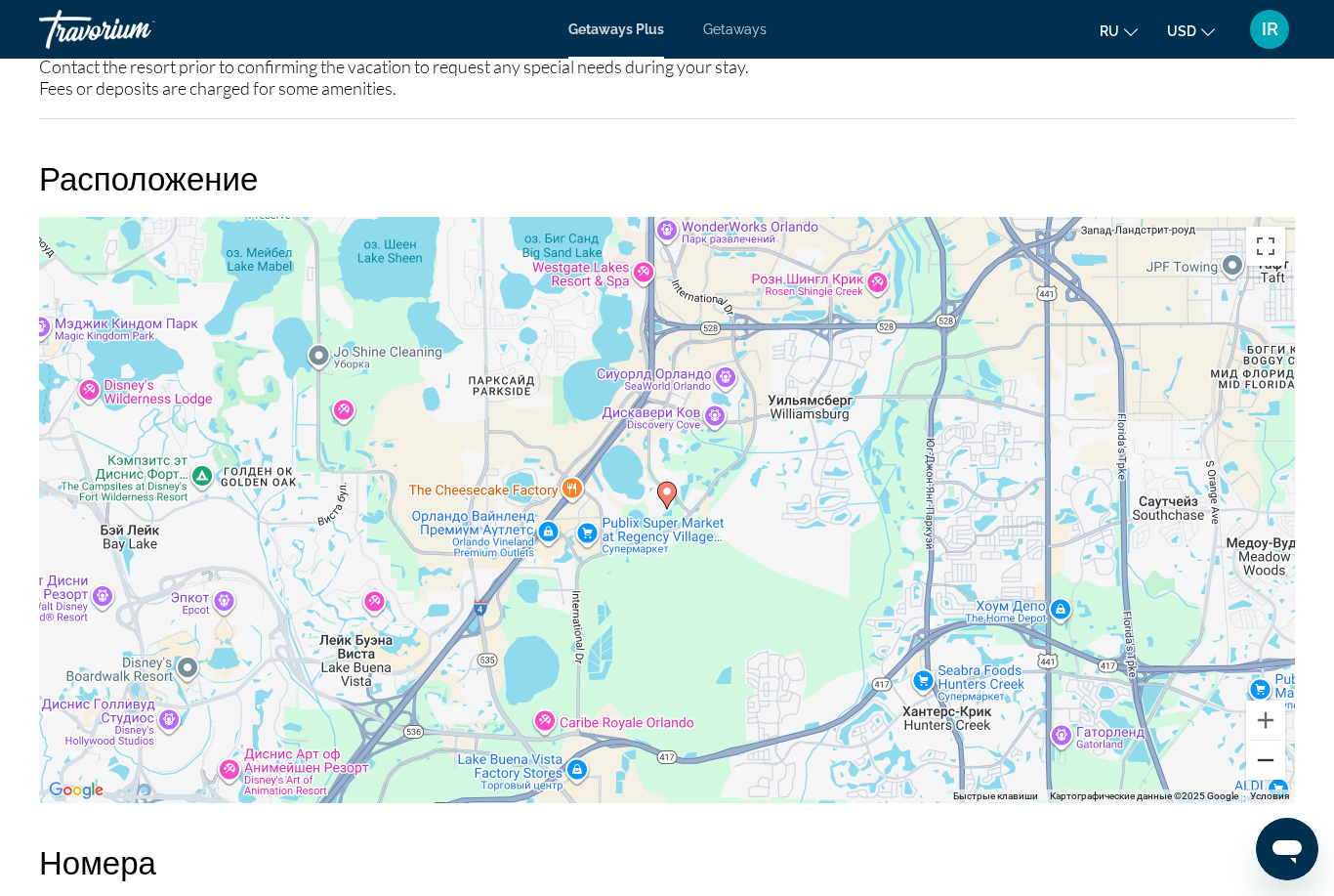
click at [1254, 770] on button "Уменьшить" at bounding box center [1266, 760] width 39 height 39
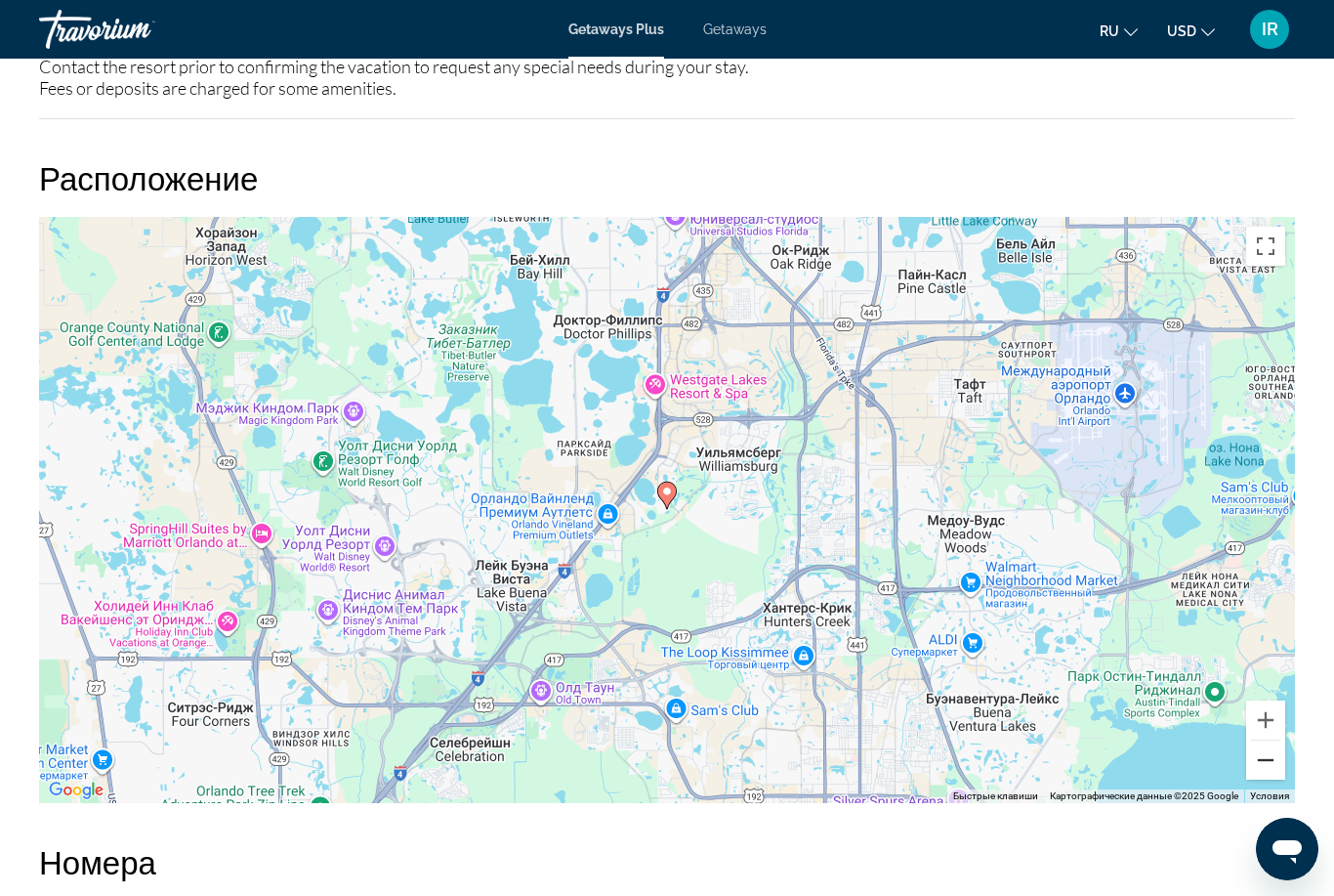
click at [1250, 771] on button "Уменьшить" at bounding box center [1266, 760] width 39 height 39
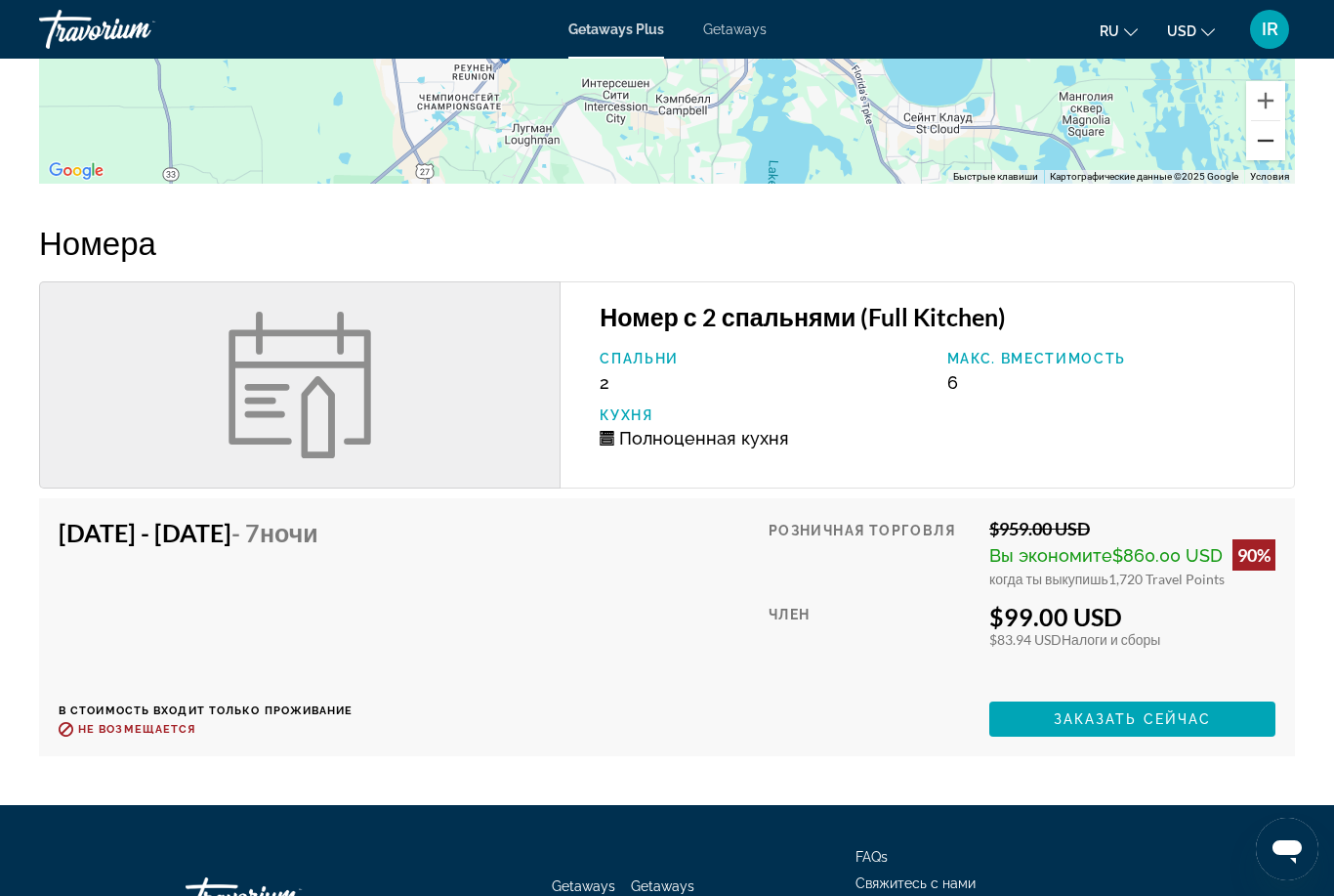
scroll to position [2927, 0]
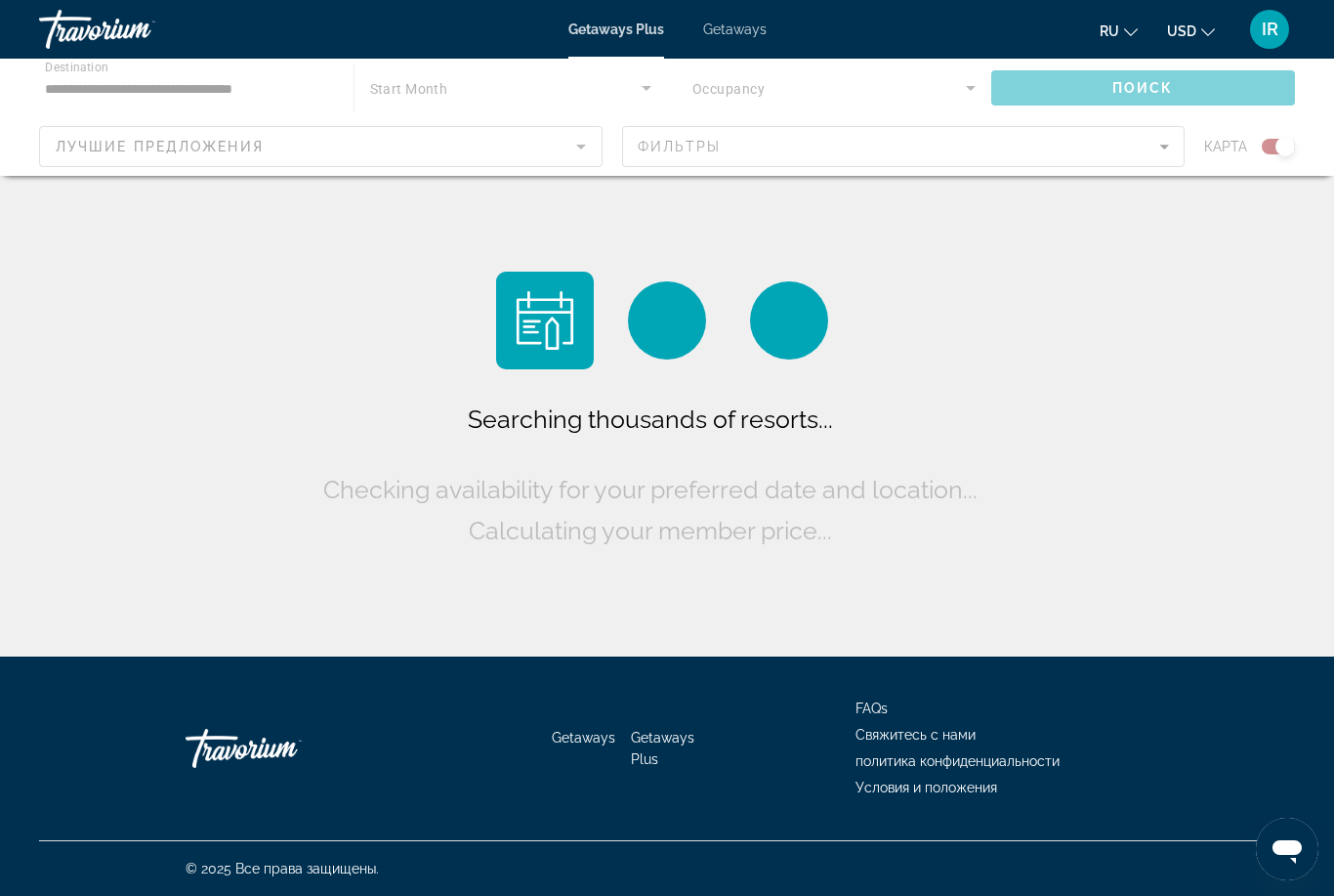
scroll to position [63, 0]
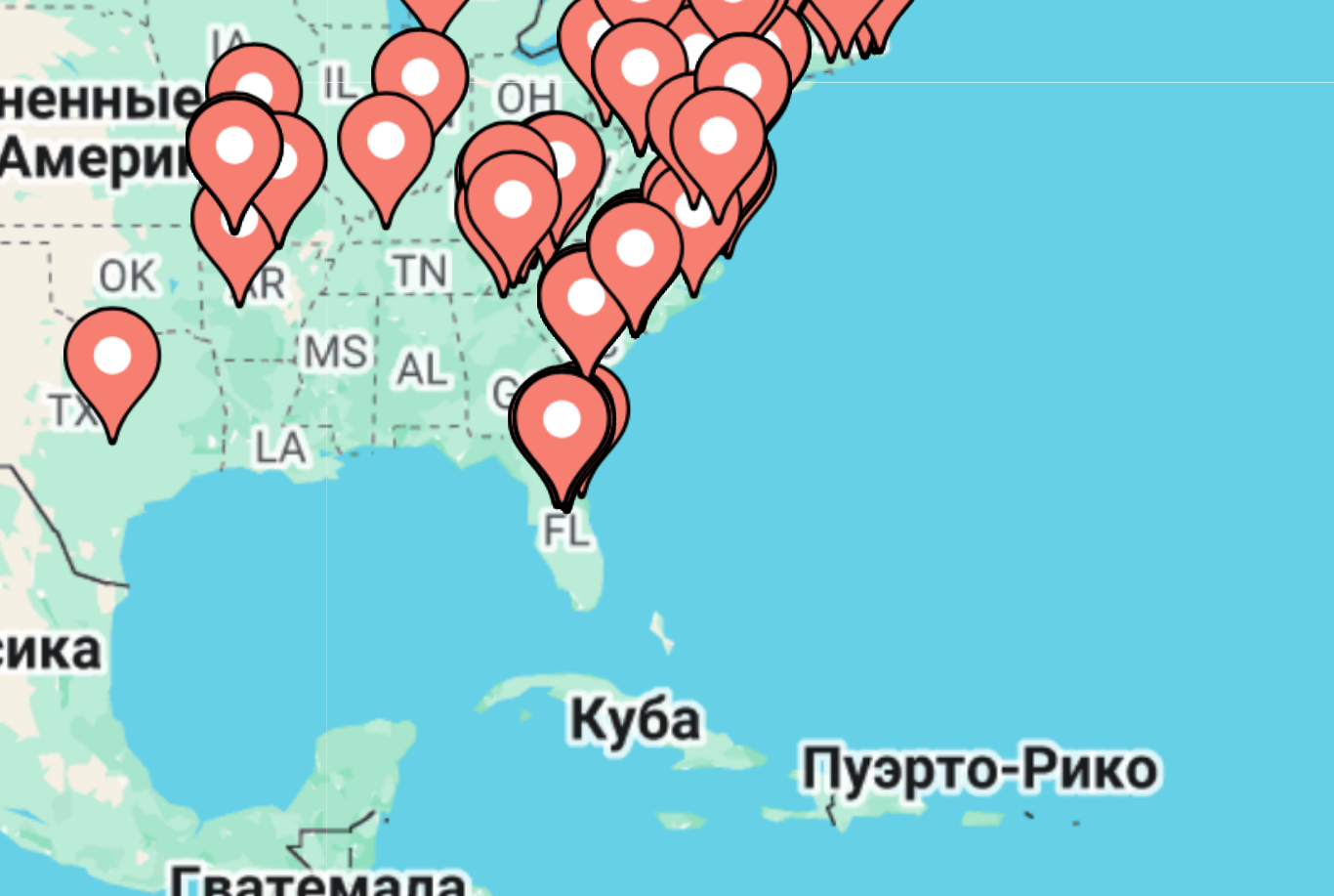
click at [375, 423] on image "Main content" at bounding box center [380, 428] width 12 height 12
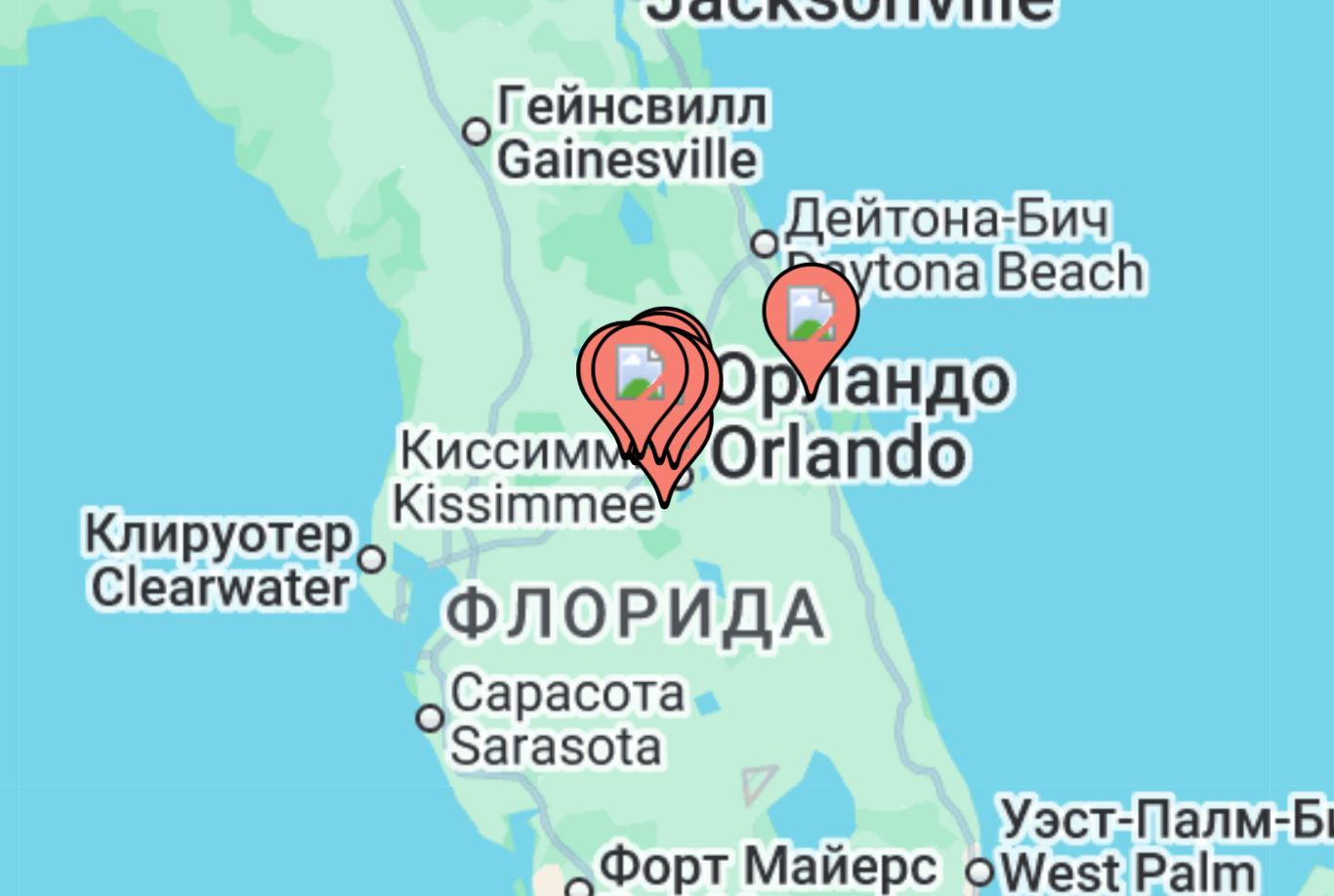
click at [645, 411] on icon "Main content" at bounding box center [654, 424] width 18 height 25
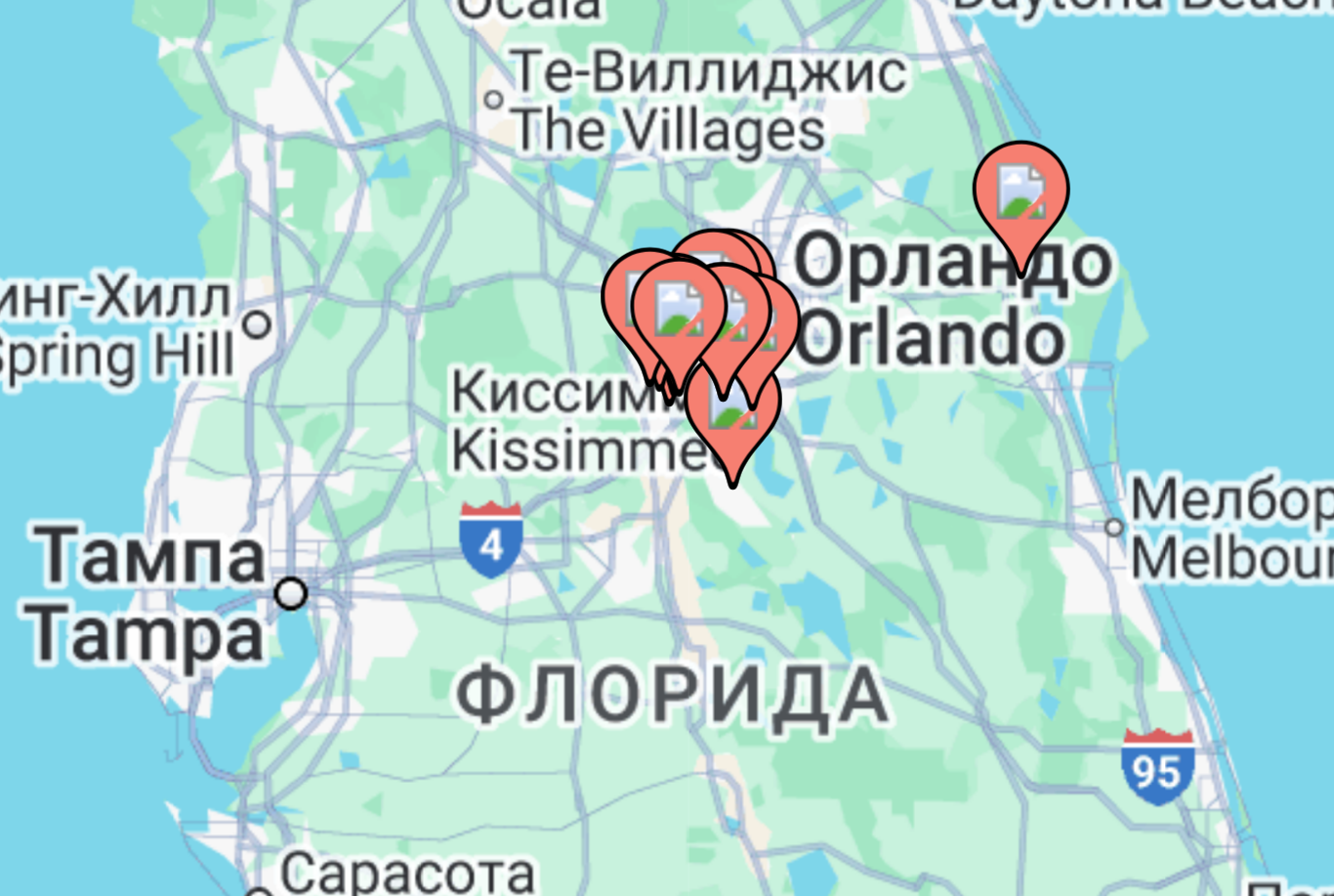
type input "**********"
click at [656, 391] on icon "Main content" at bounding box center [665, 404] width 18 height 25
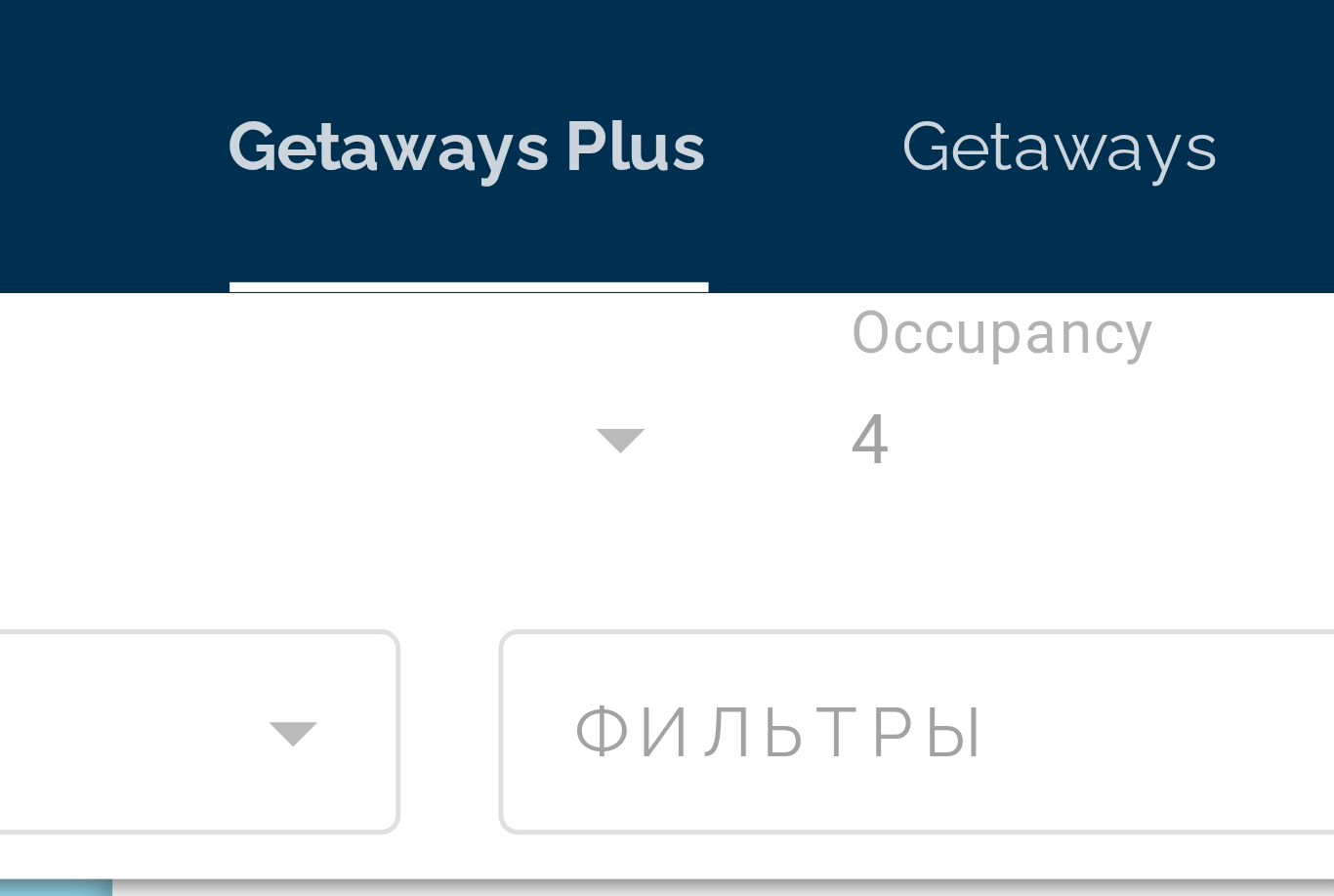
scroll to position [0, 0]
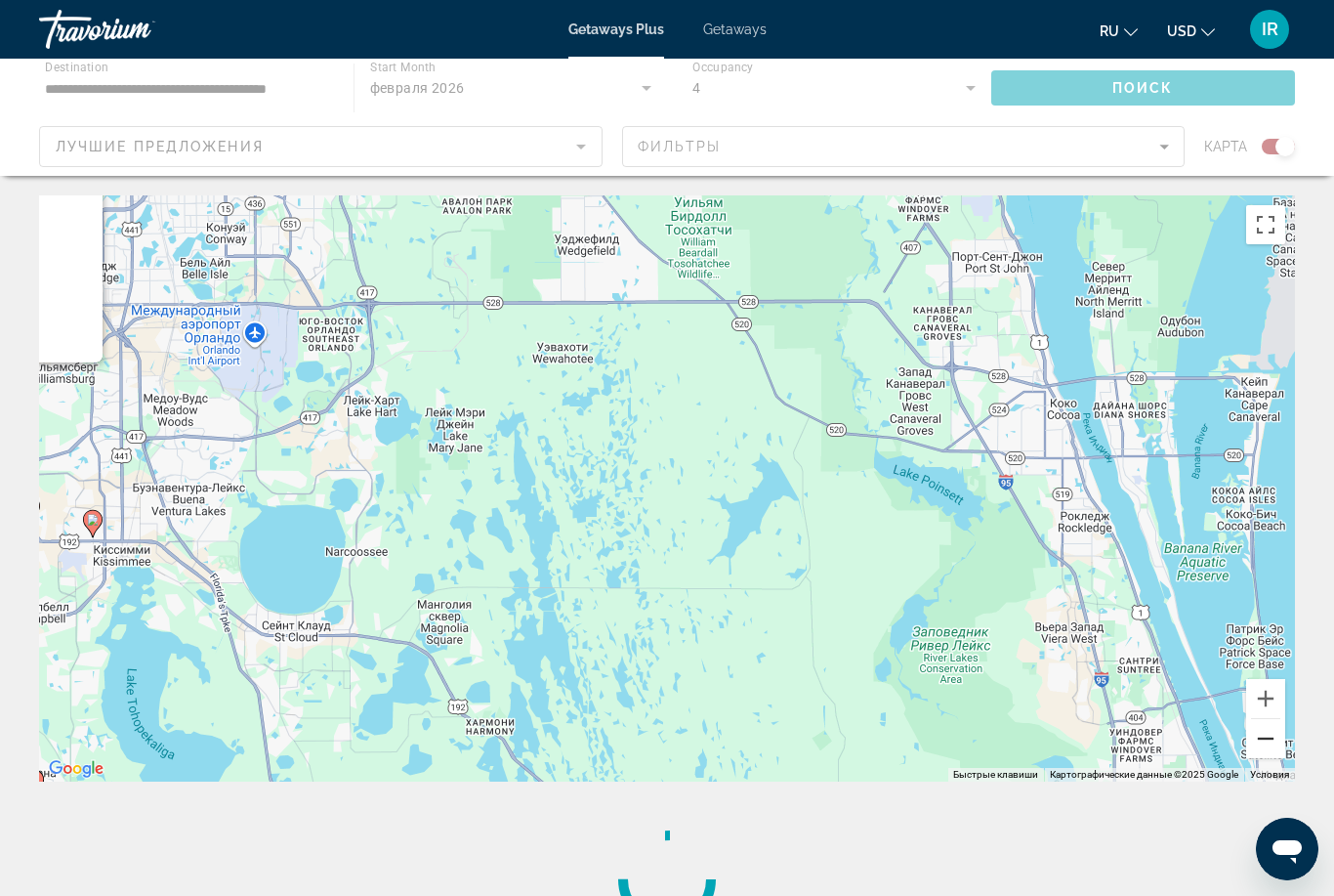
click at [1260, 739] on button "Уменьшить" at bounding box center [1266, 739] width 39 height 39
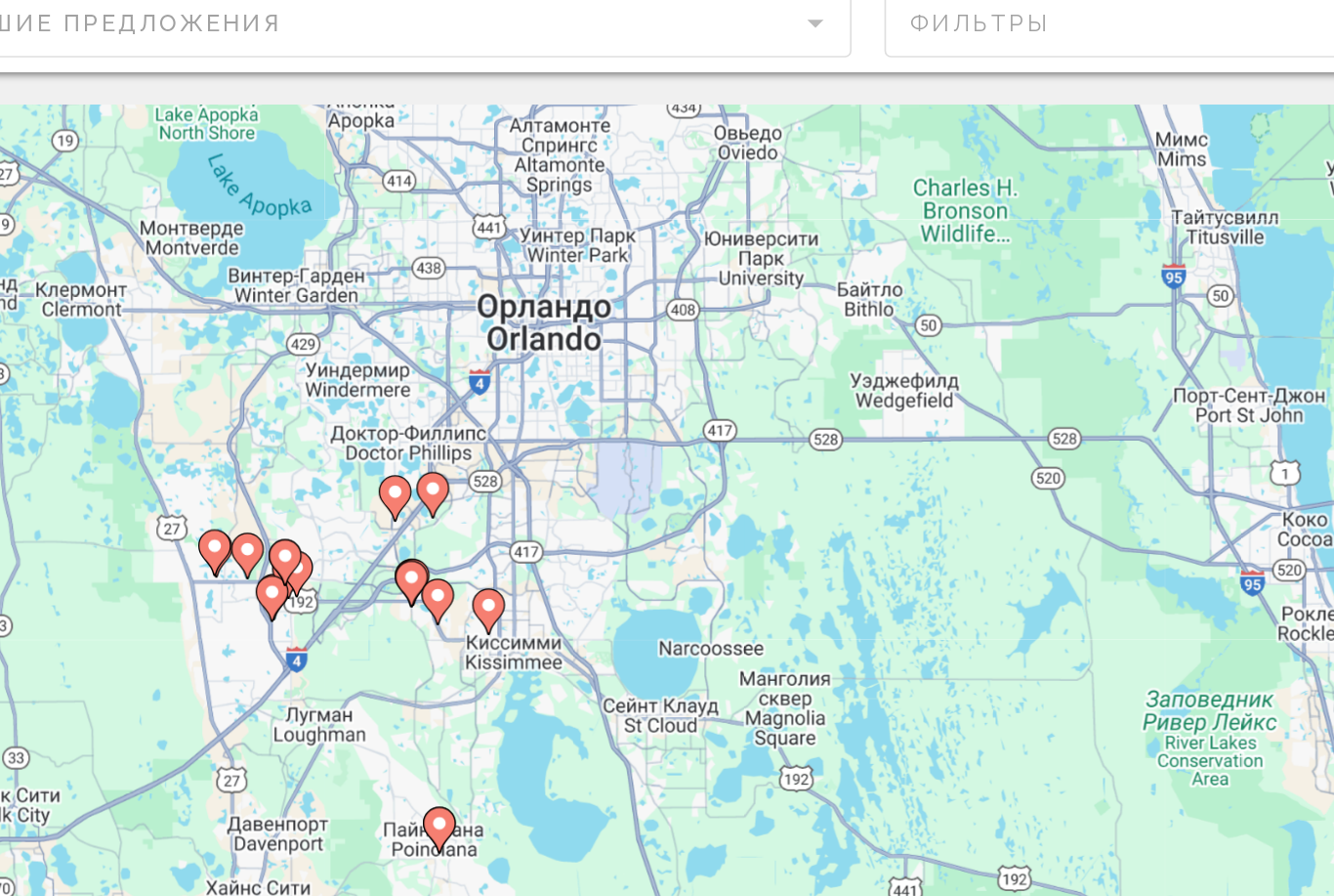
click at [350, 481] on image "Main content" at bounding box center [356, 487] width 12 height 12
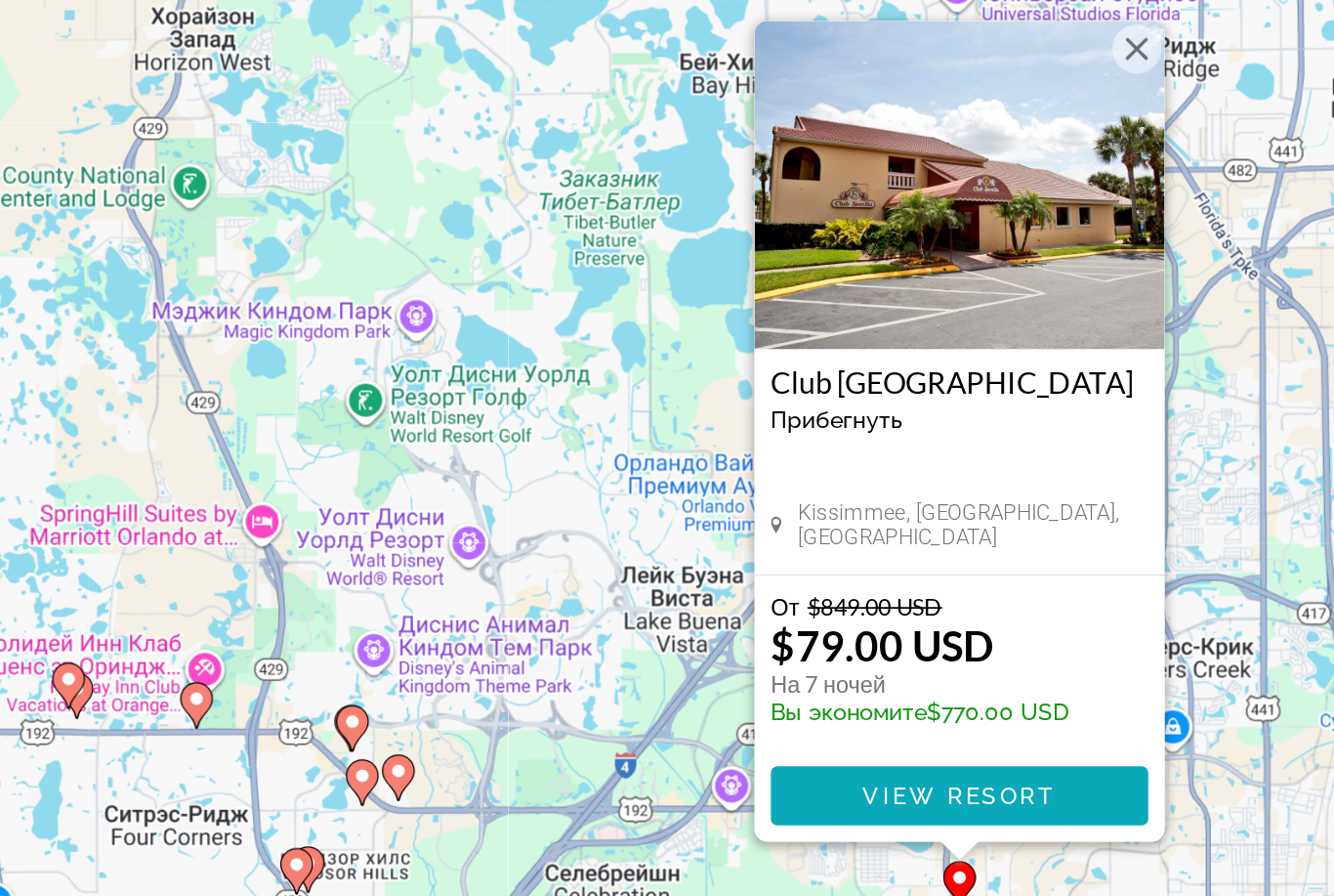
click at [609, 678] on span "View Resort" at bounding box center [667, 686] width 115 height 16
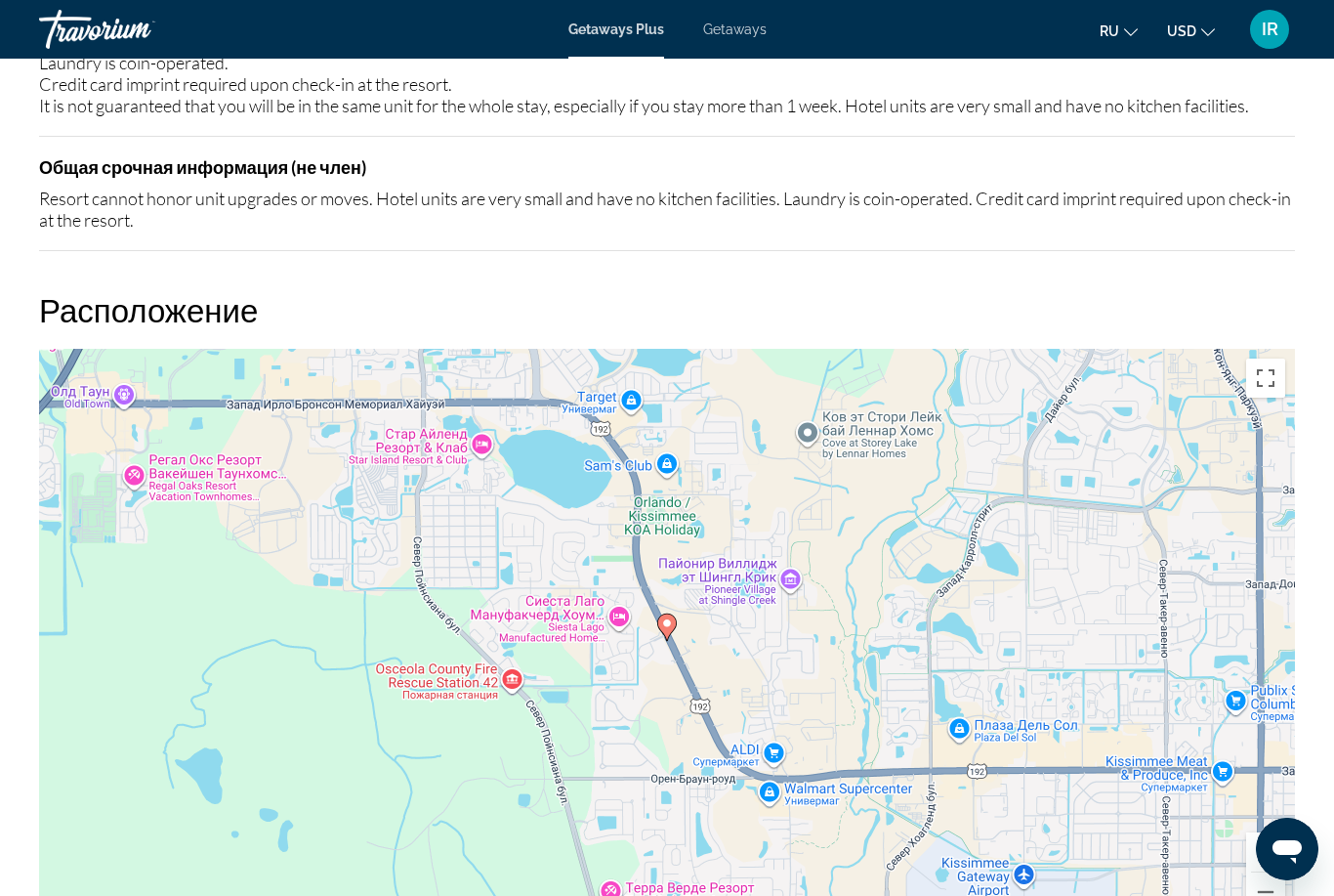
scroll to position [2975, 0]
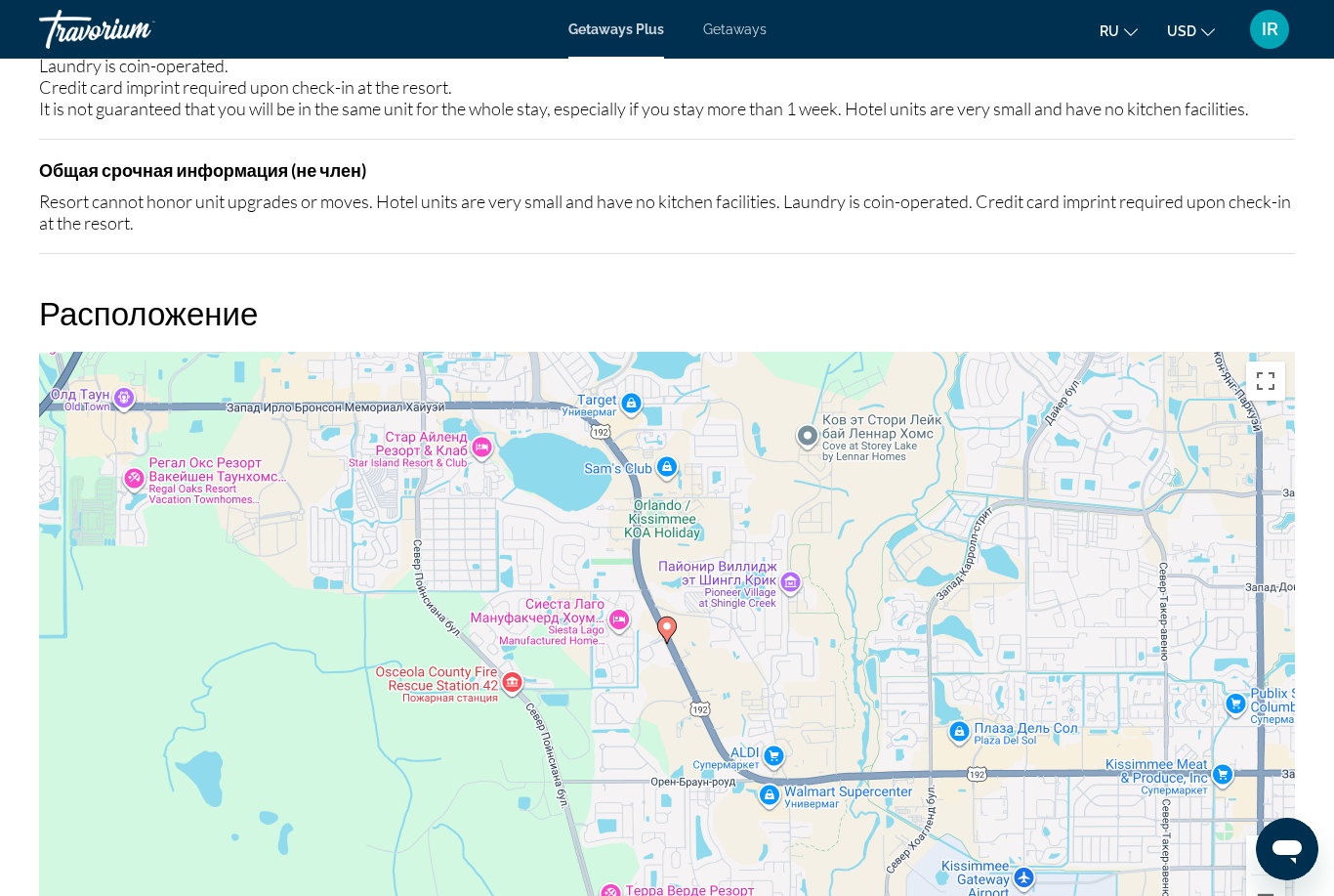
click at [1079, 599] on div "Чтобы активировать перетаскивание с помощью клавиатуры, нажмите Alt + Ввод. Пос…" at bounding box center [667, 644] width 1256 height 586
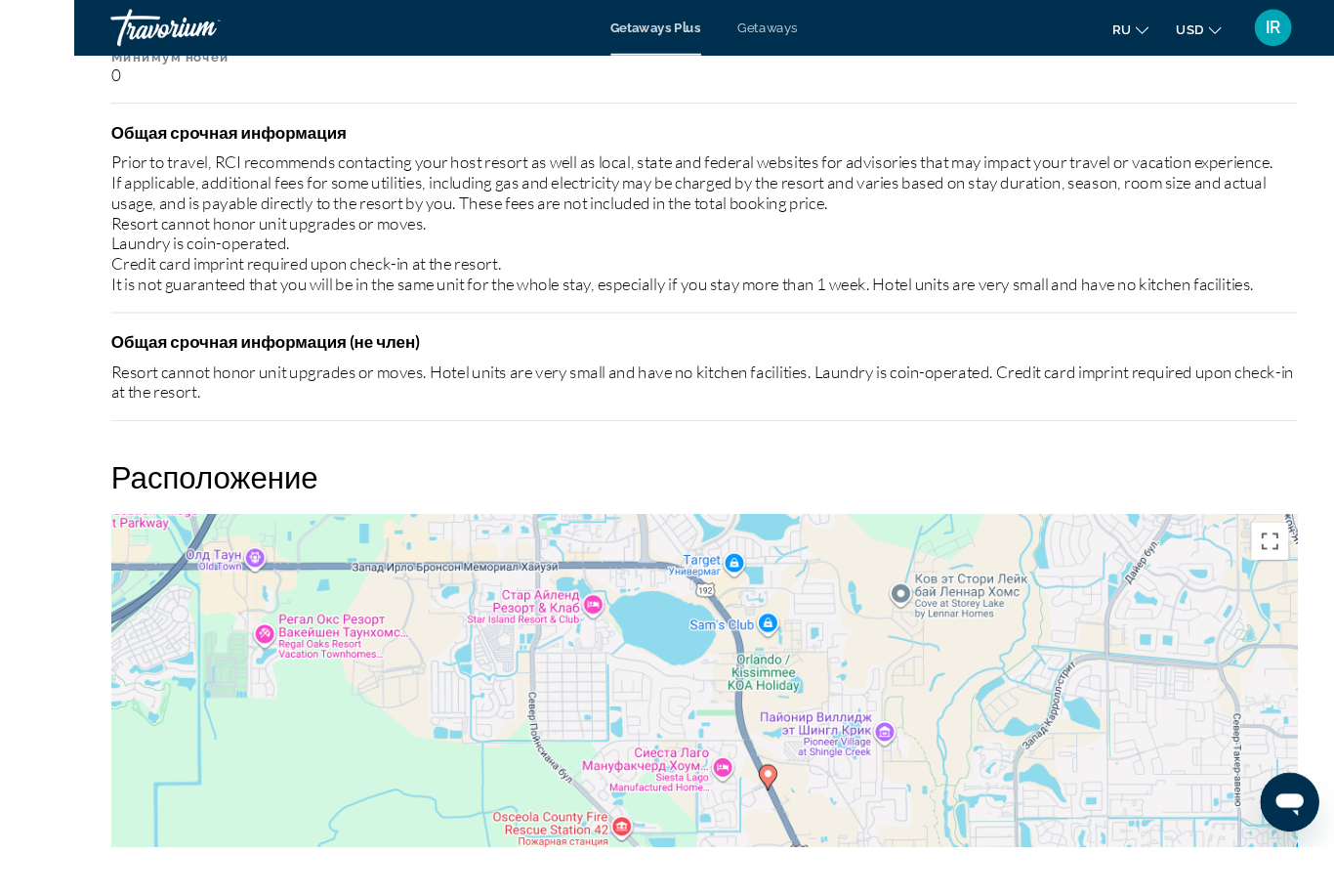
scroll to position [2934, 0]
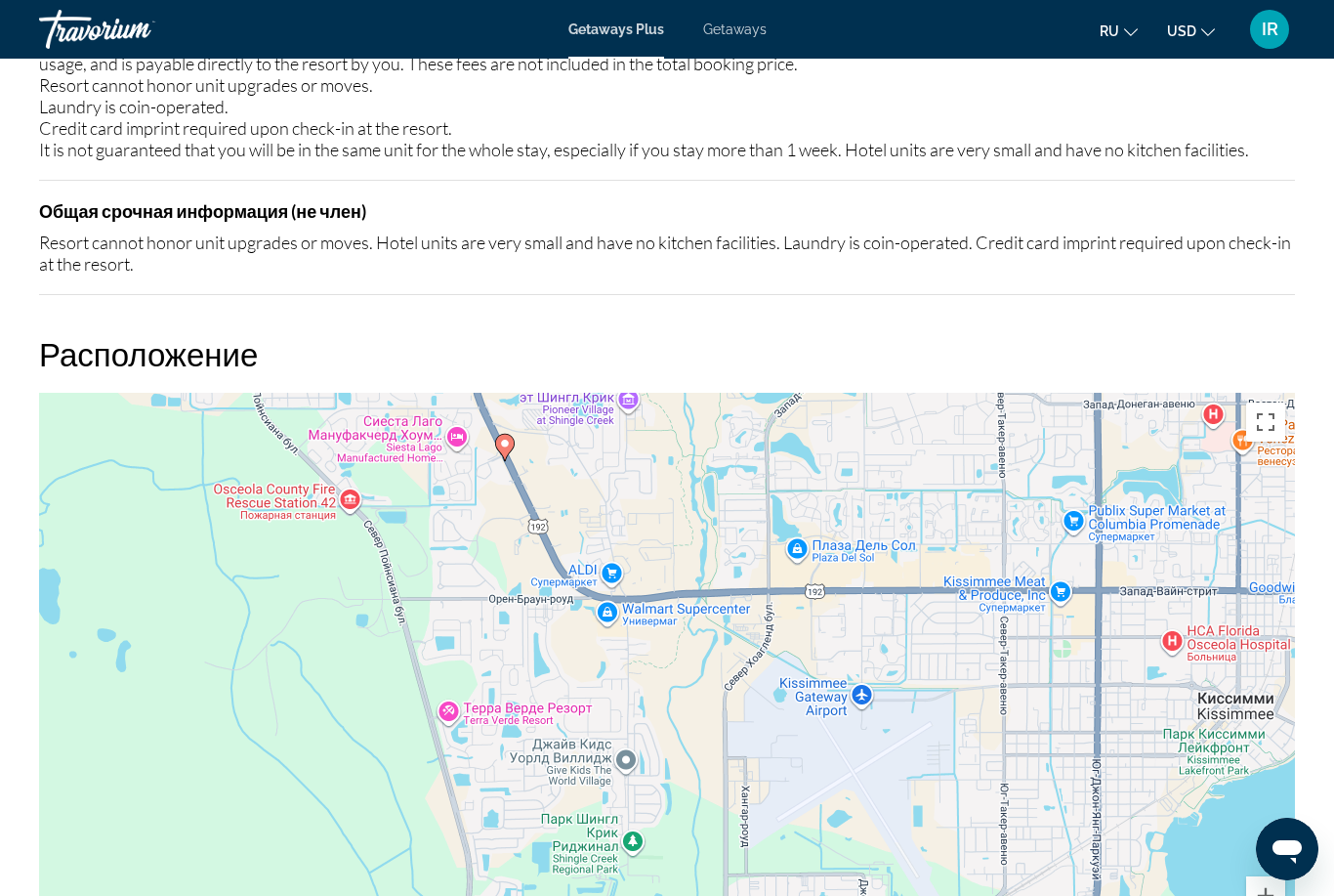
click at [1239, 895] on div "Чтобы активировать перетаскивание с помощью клавиатуры, нажмите Alt + Ввод. Пос…" at bounding box center [667, 685] width 1256 height 586
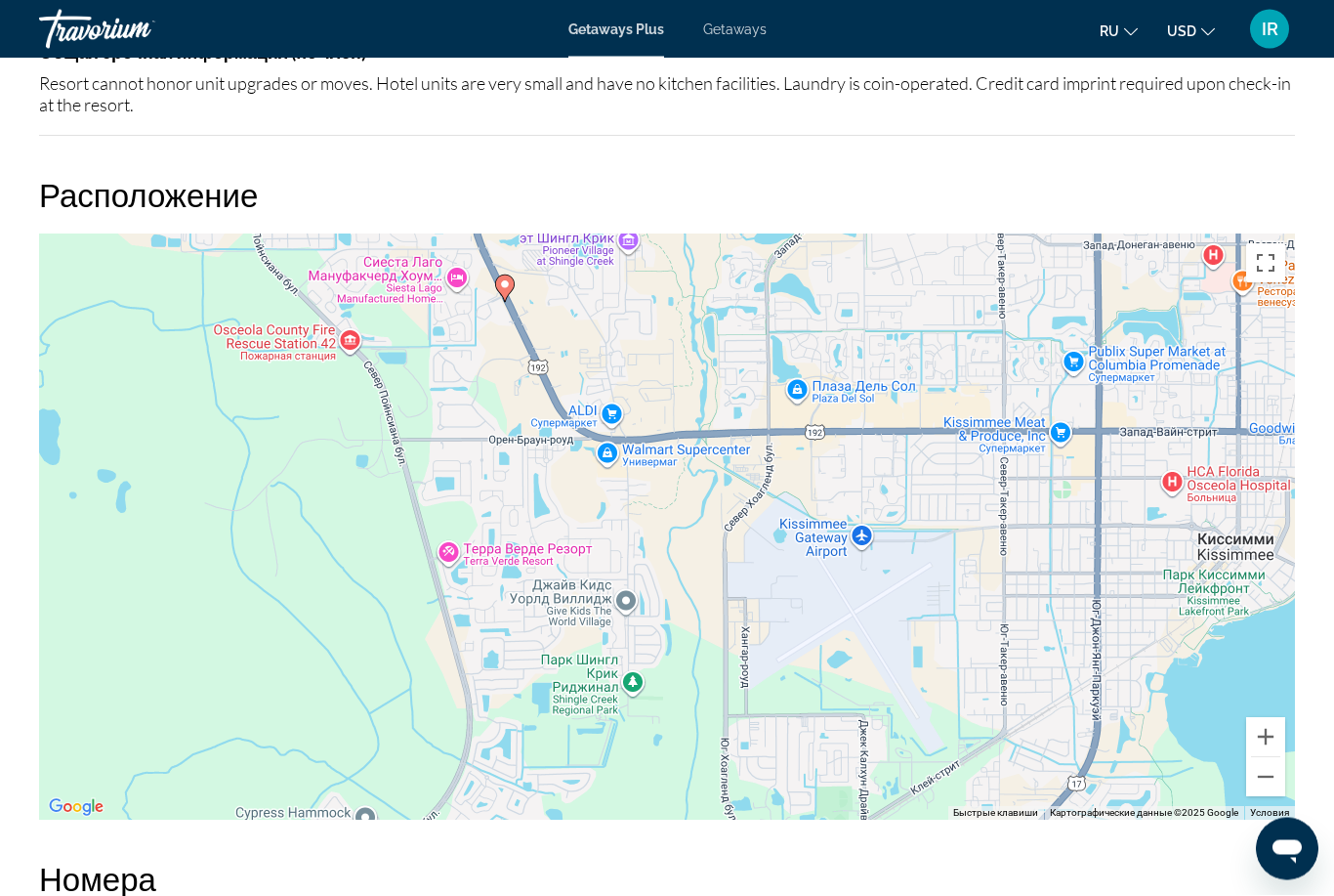
scroll to position [3093, 0]
click at [1258, 757] on button "Уменьшить" at bounding box center [1266, 777] width 39 height 39
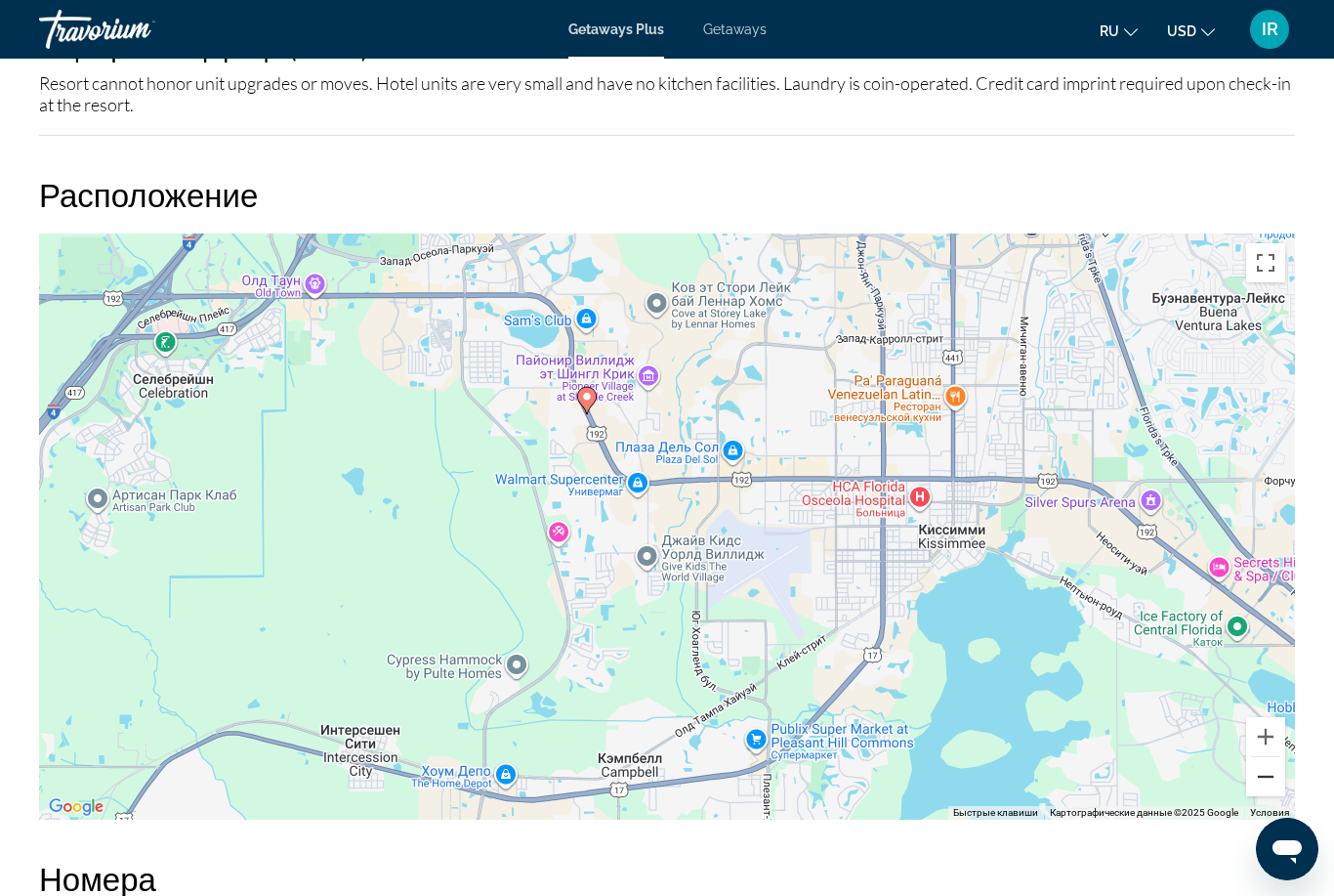
click at [1264, 757] on button "Уменьшить" at bounding box center [1266, 777] width 39 height 39
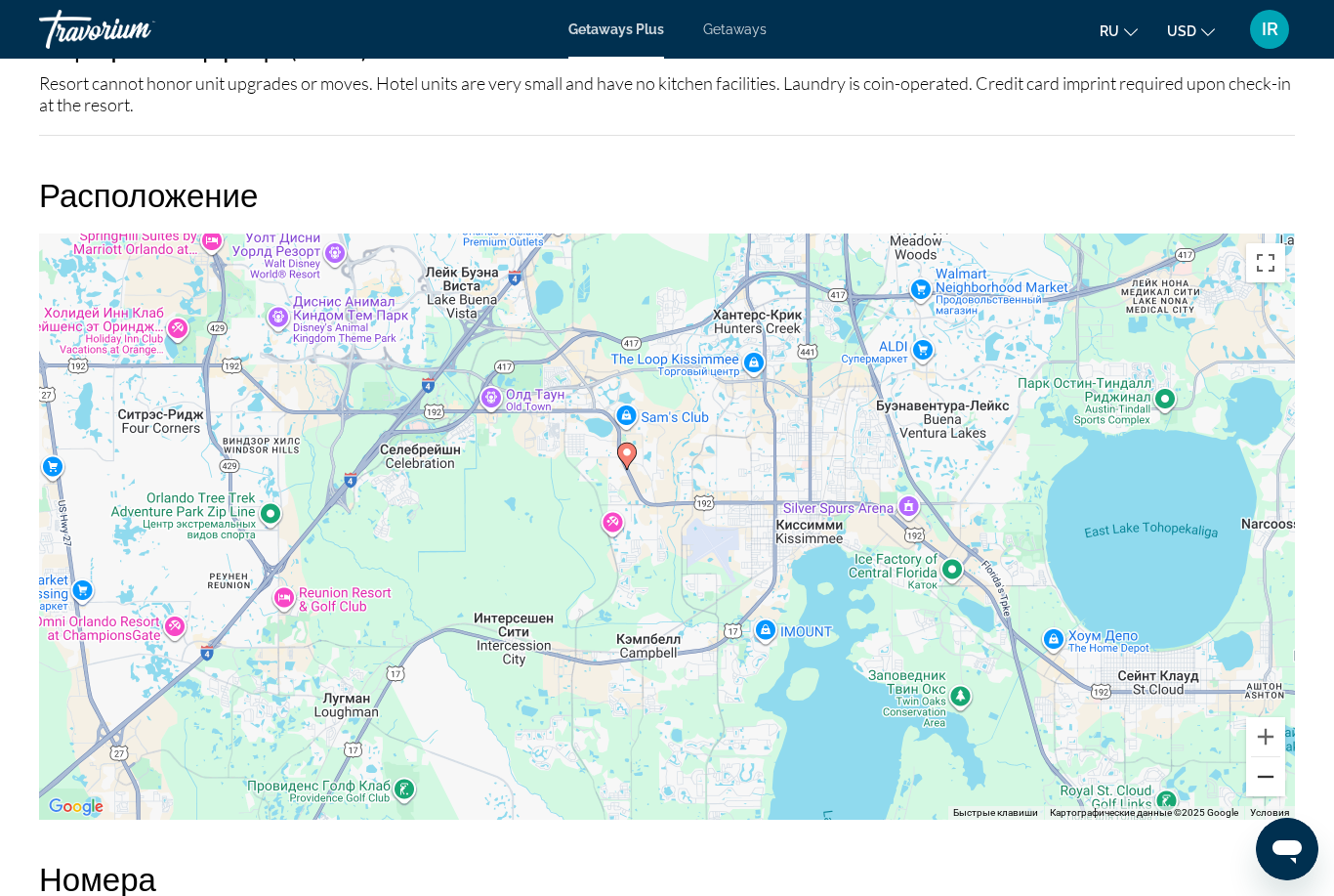
click at [1261, 761] on button "Уменьшить" at bounding box center [1266, 777] width 39 height 39
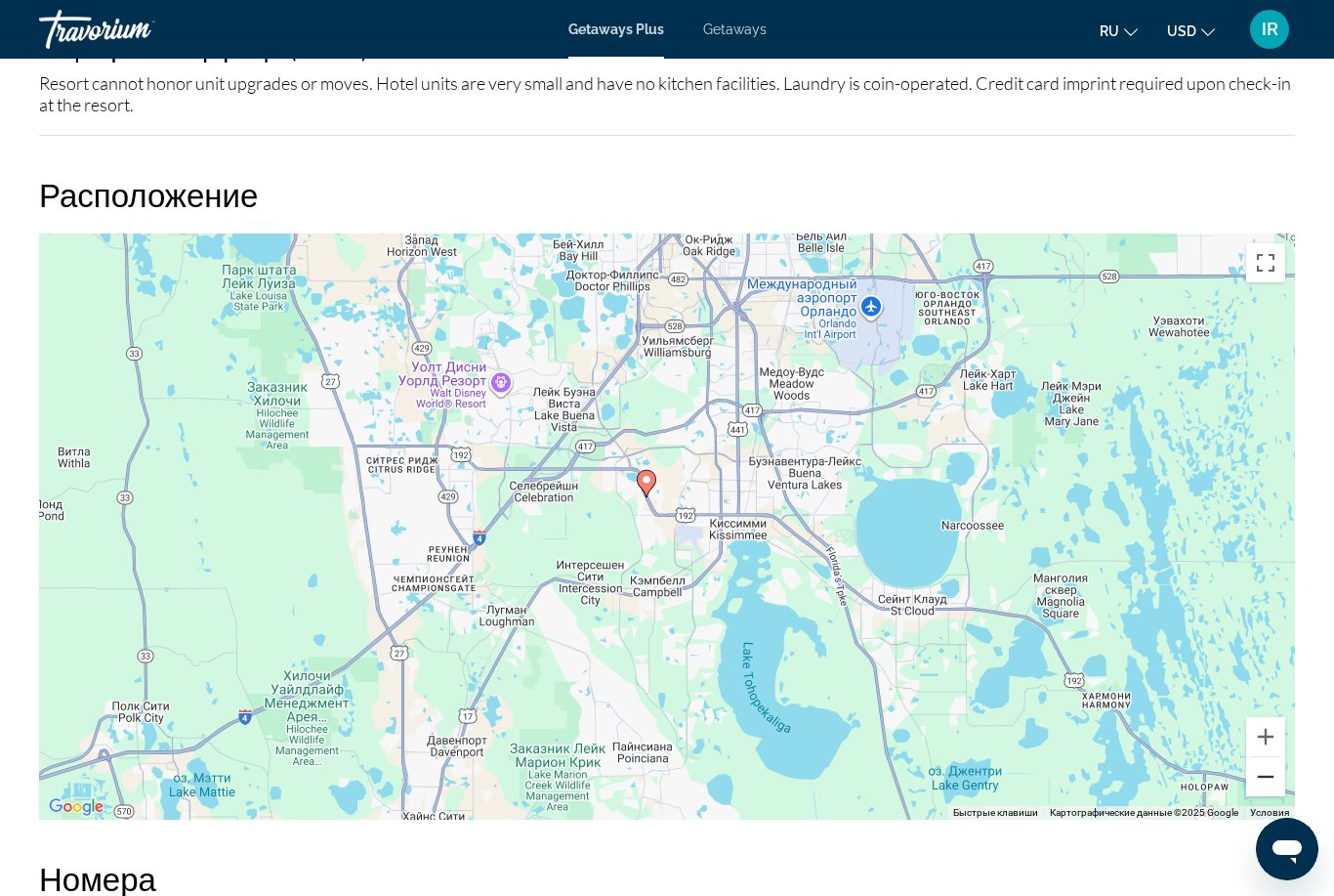
click at [1263, 761] on button "Уменьшить" at bounding box center [1266, 777] width 39 height 39
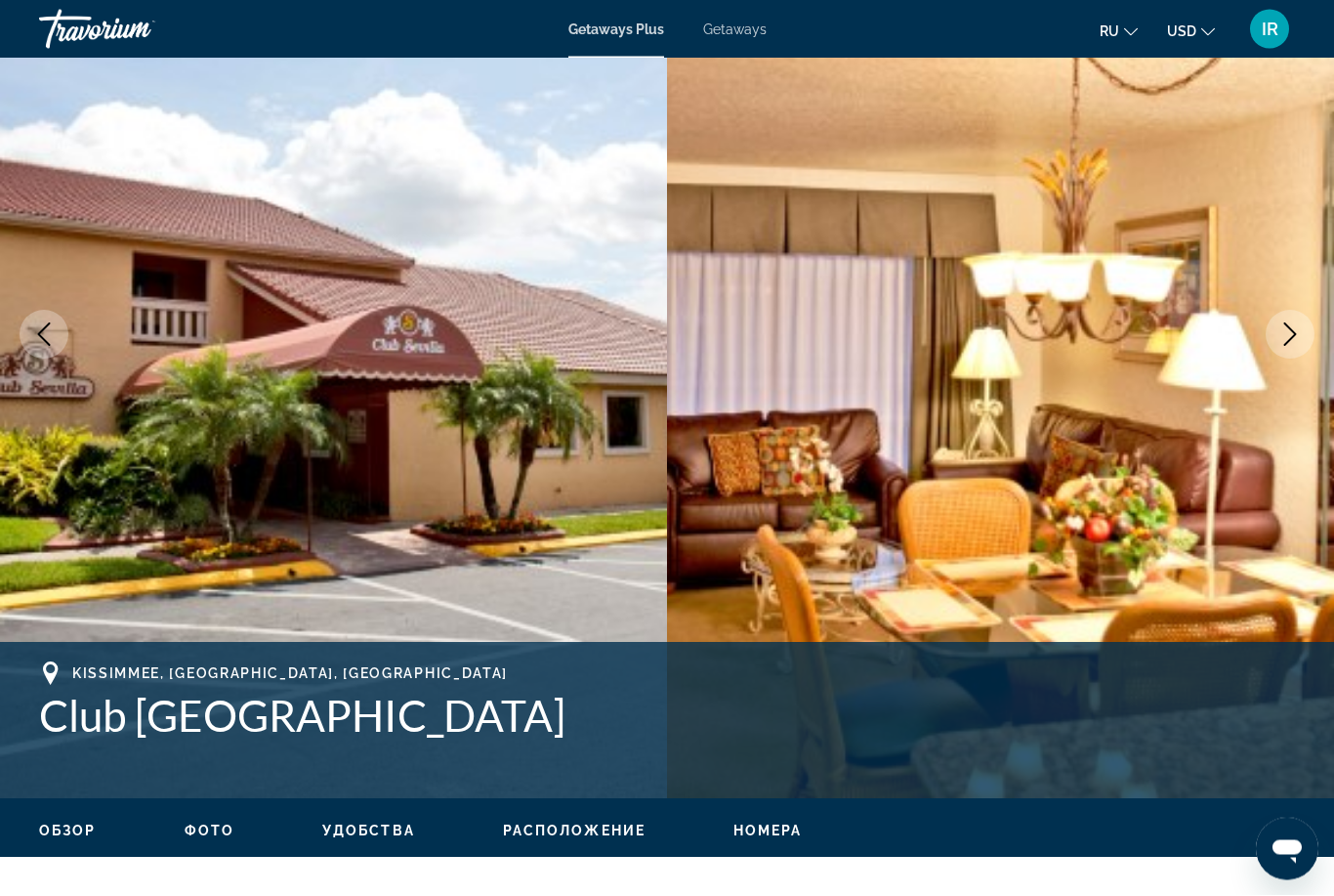
scroll to position [0, 0]
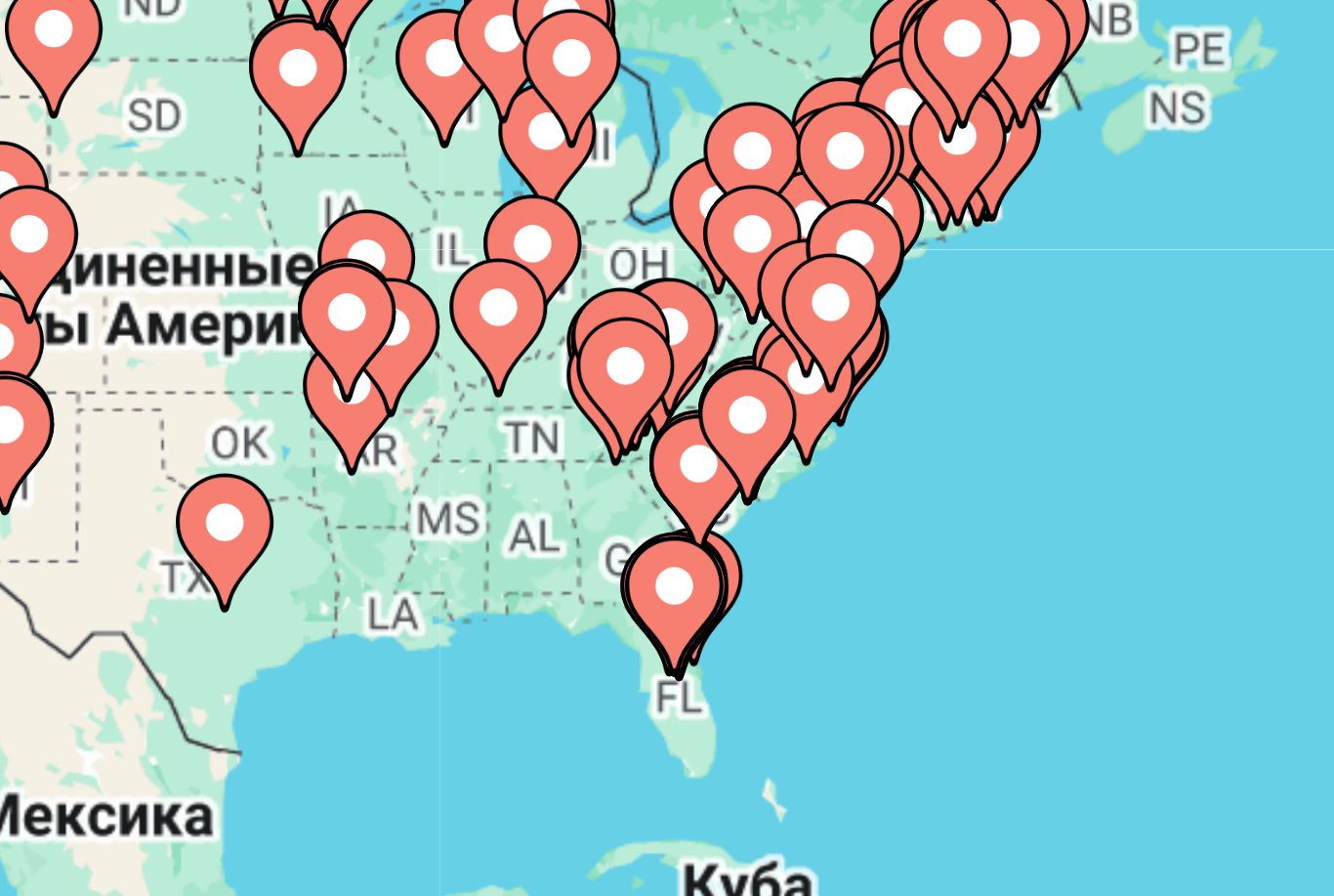
click at [382, 462] on image "Main content" at bounding box center [388, 468] width 12 height 12
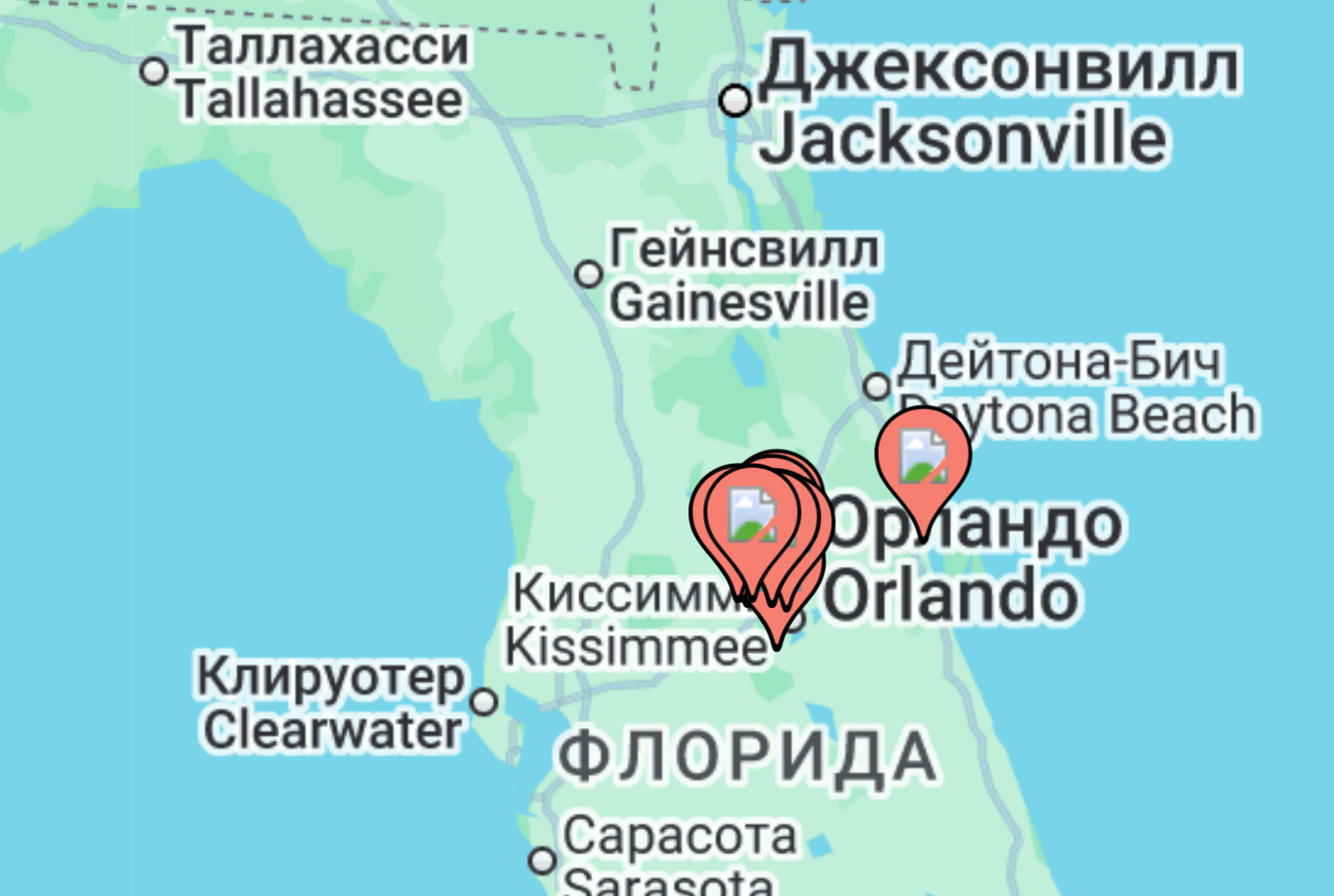
click at [642, 455] on gmp-advanced-marker "Main content" at bounding box center [651, 470] width 20 height 29
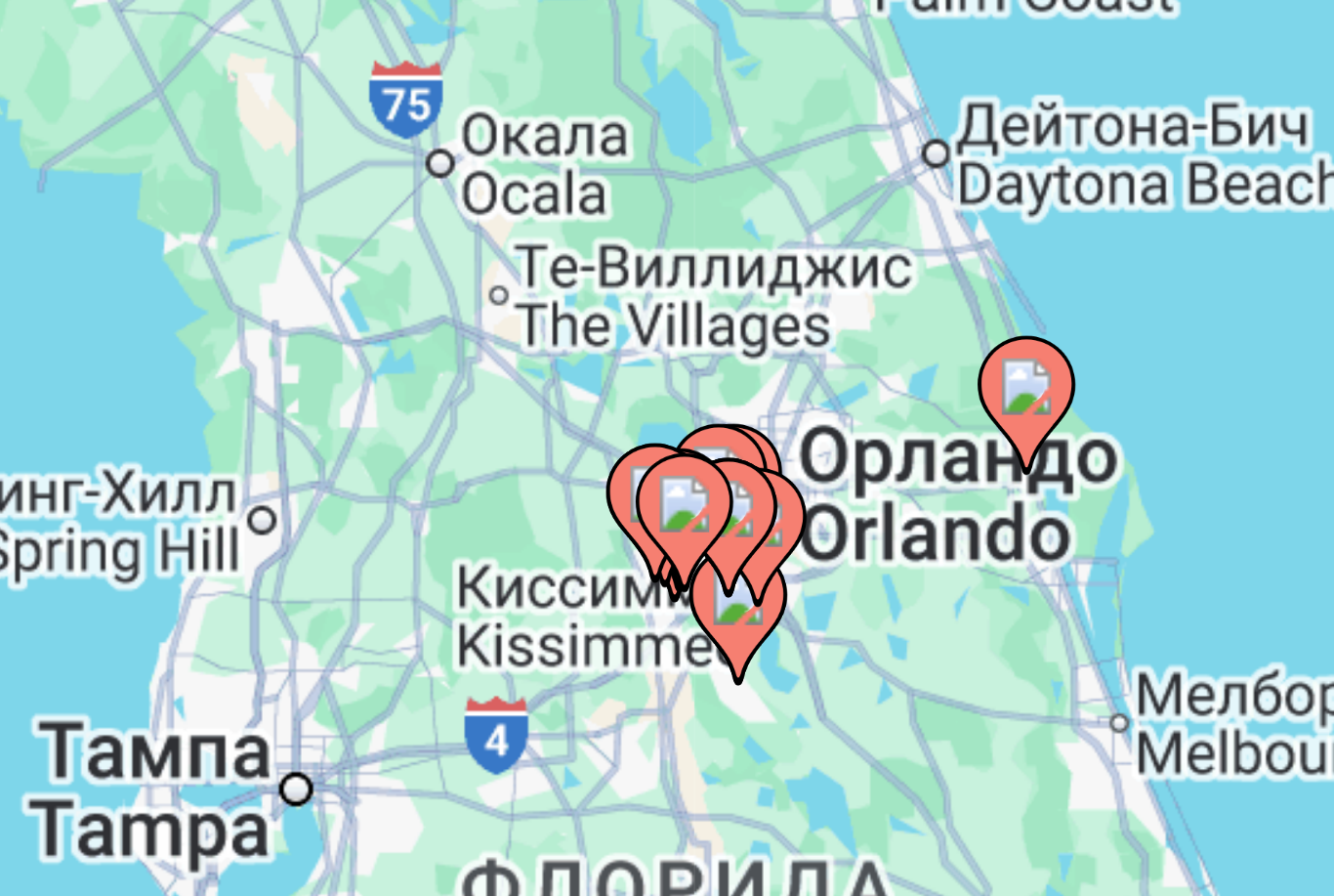
type input "**********"
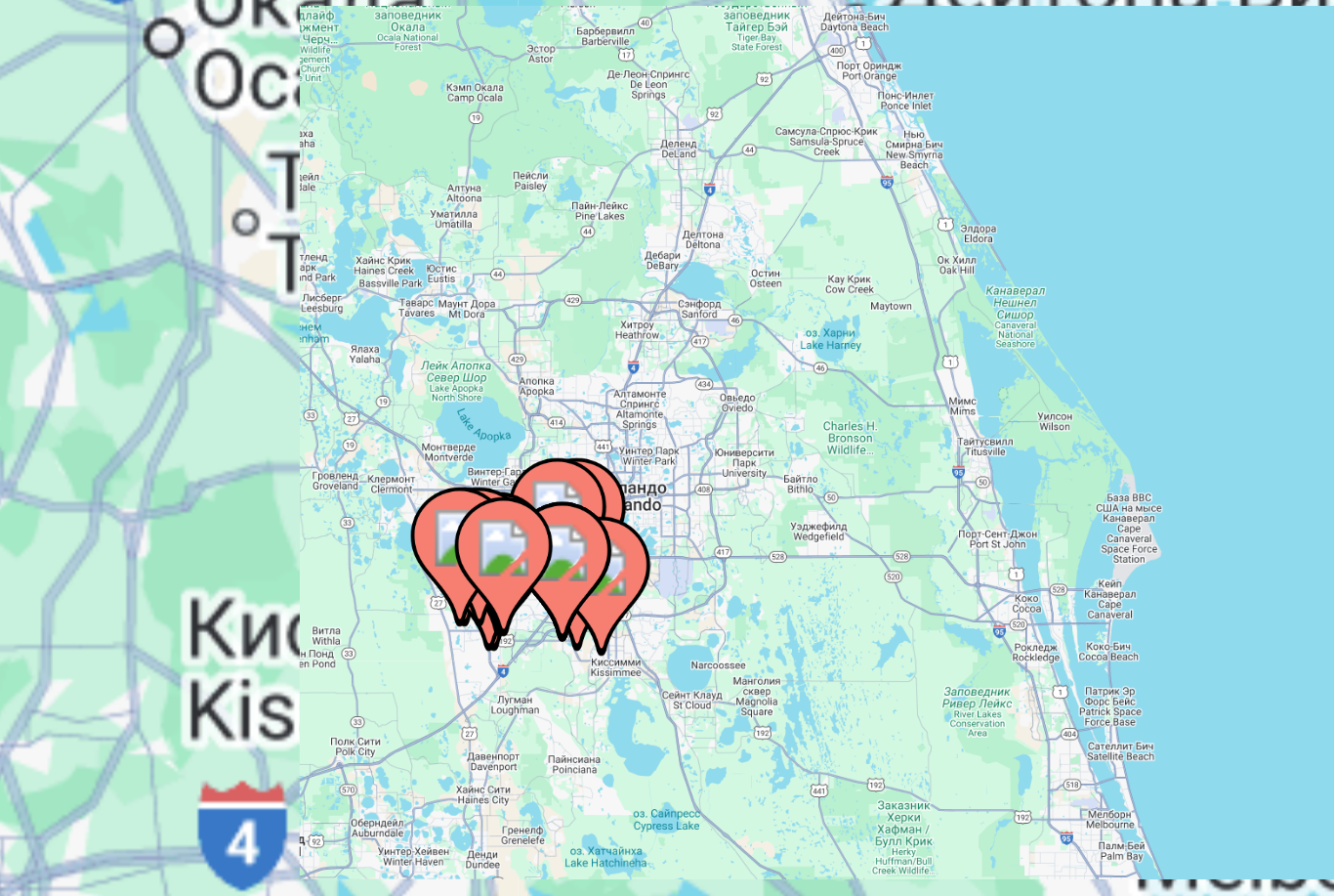
click at [206, 196] on div "Чтобы активировать перетаскивание с помощью клавиатуры, нажмите Alt + Ввод. Пос…" at bounding box center [667, 488] width 1256 height 586
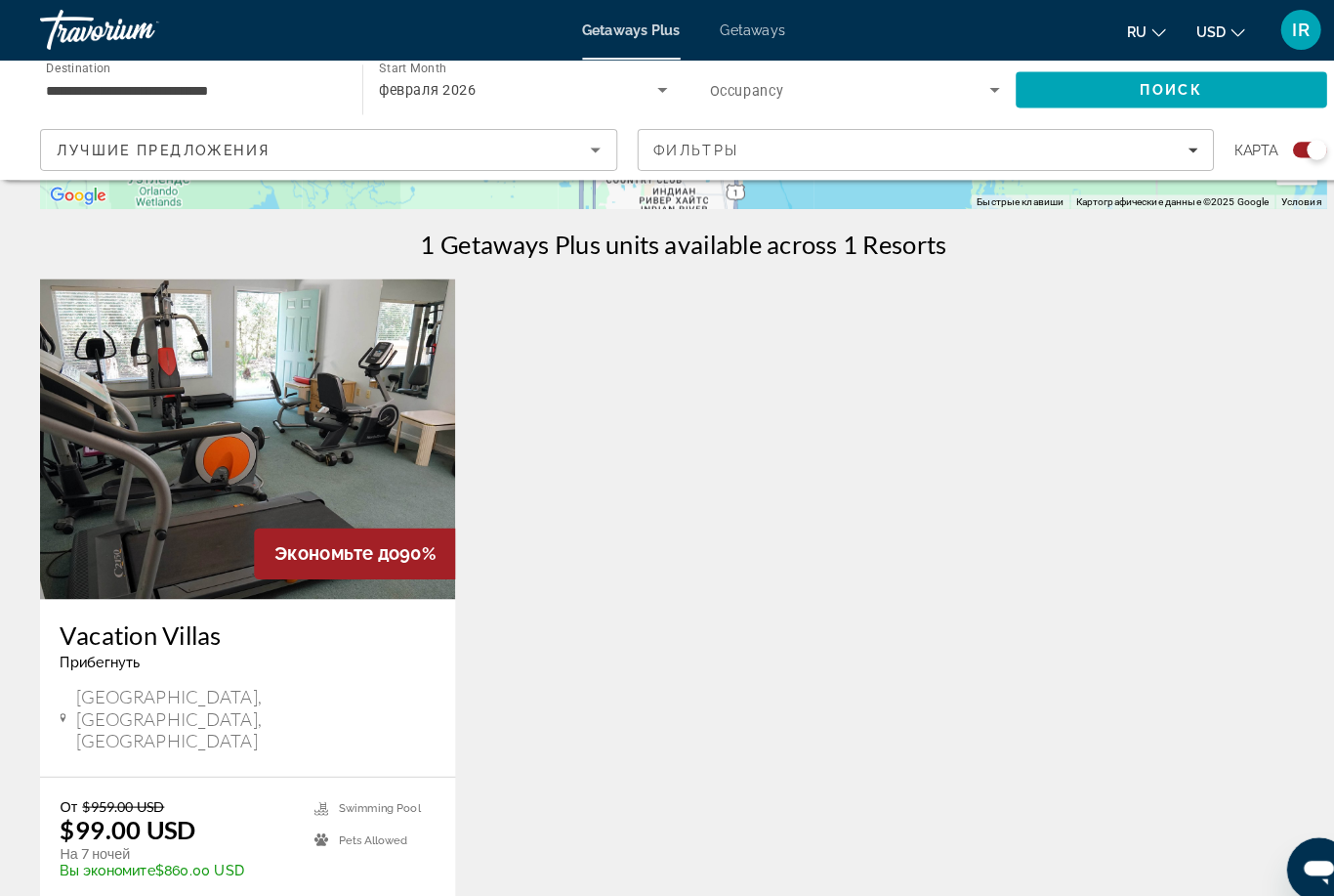
scroll to position [578, 0]
click at [384, 417] on img "Main content" at bounding box center [242, 428] width 405 height 313
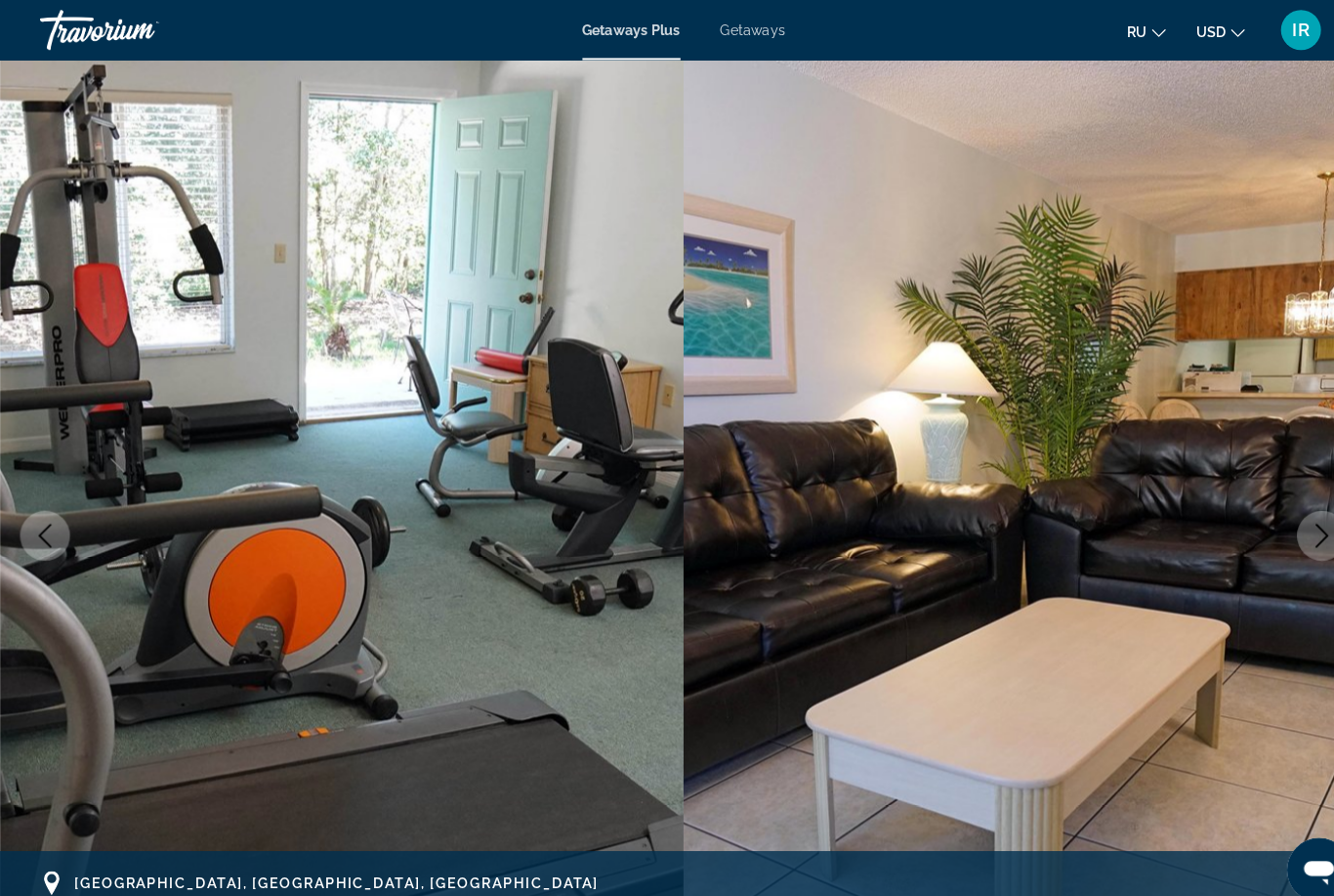
click at [1299, 509] on button "Next image" at bounding box center [1290, 522] width 49 height 49
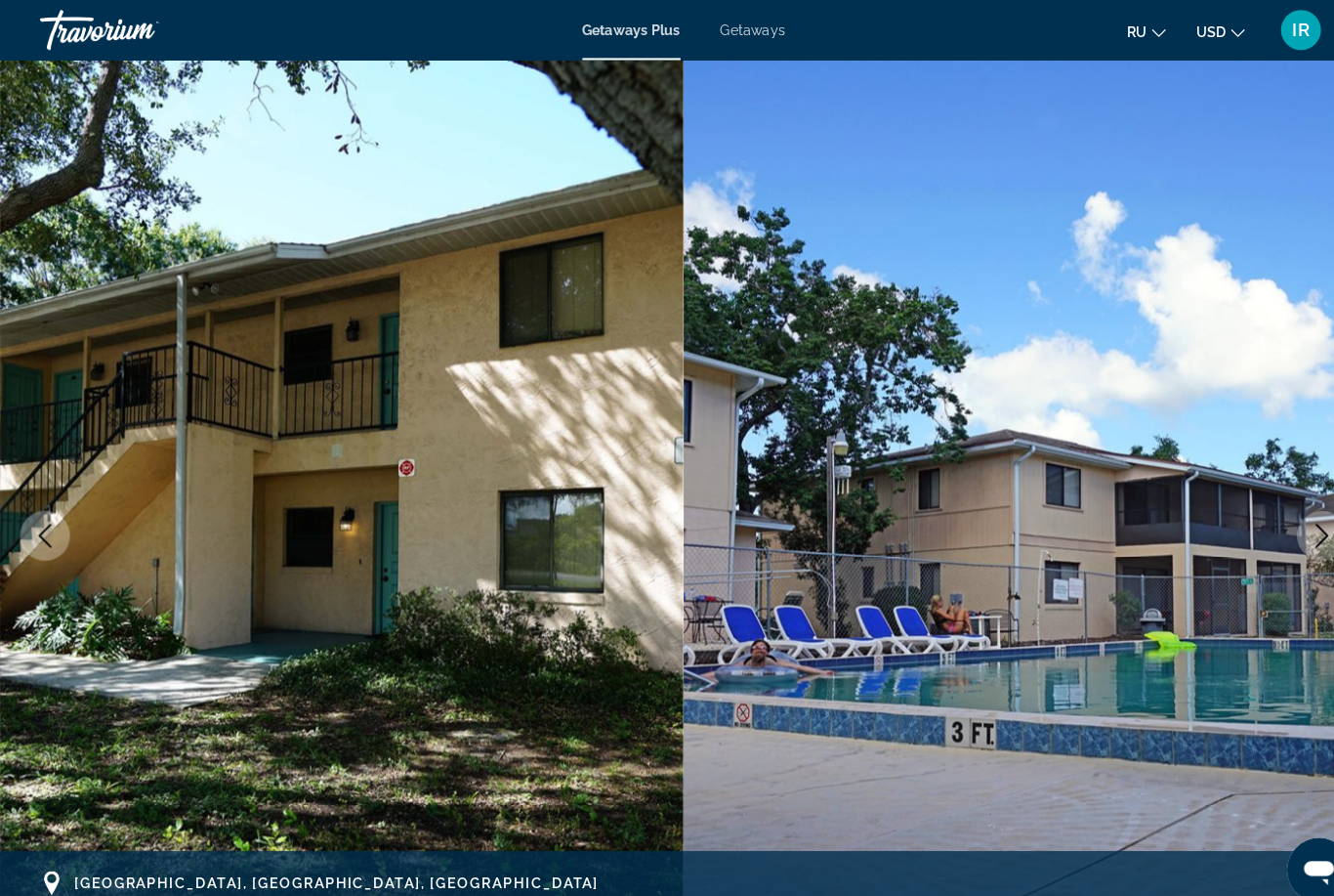
click at [1291, 533] on icon "Next image" at bounding box center [1290, 522] width 23 height 23
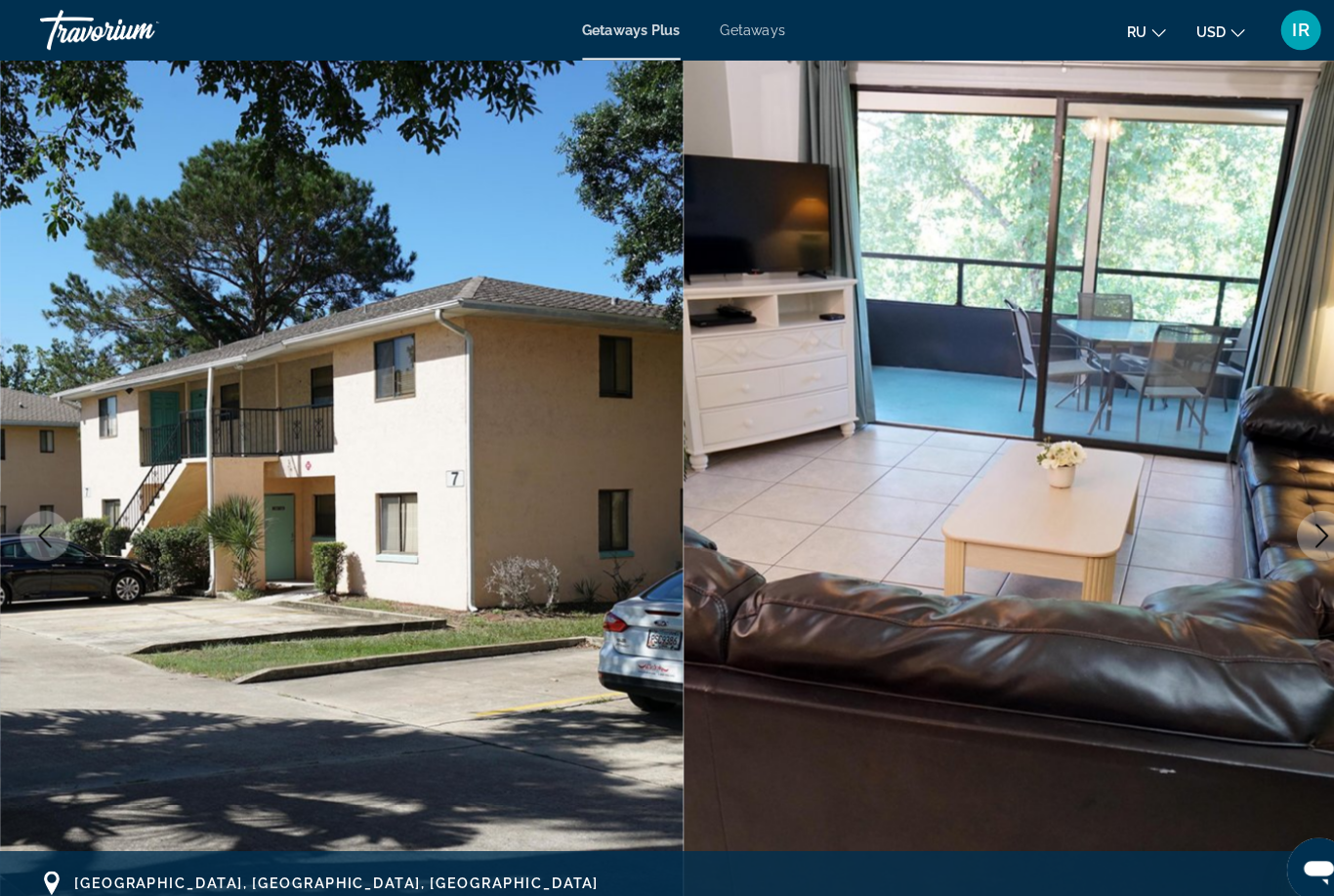
click at [1287, 534] on button "Next image" at bounding box center [1290, 522] width 49 height 49
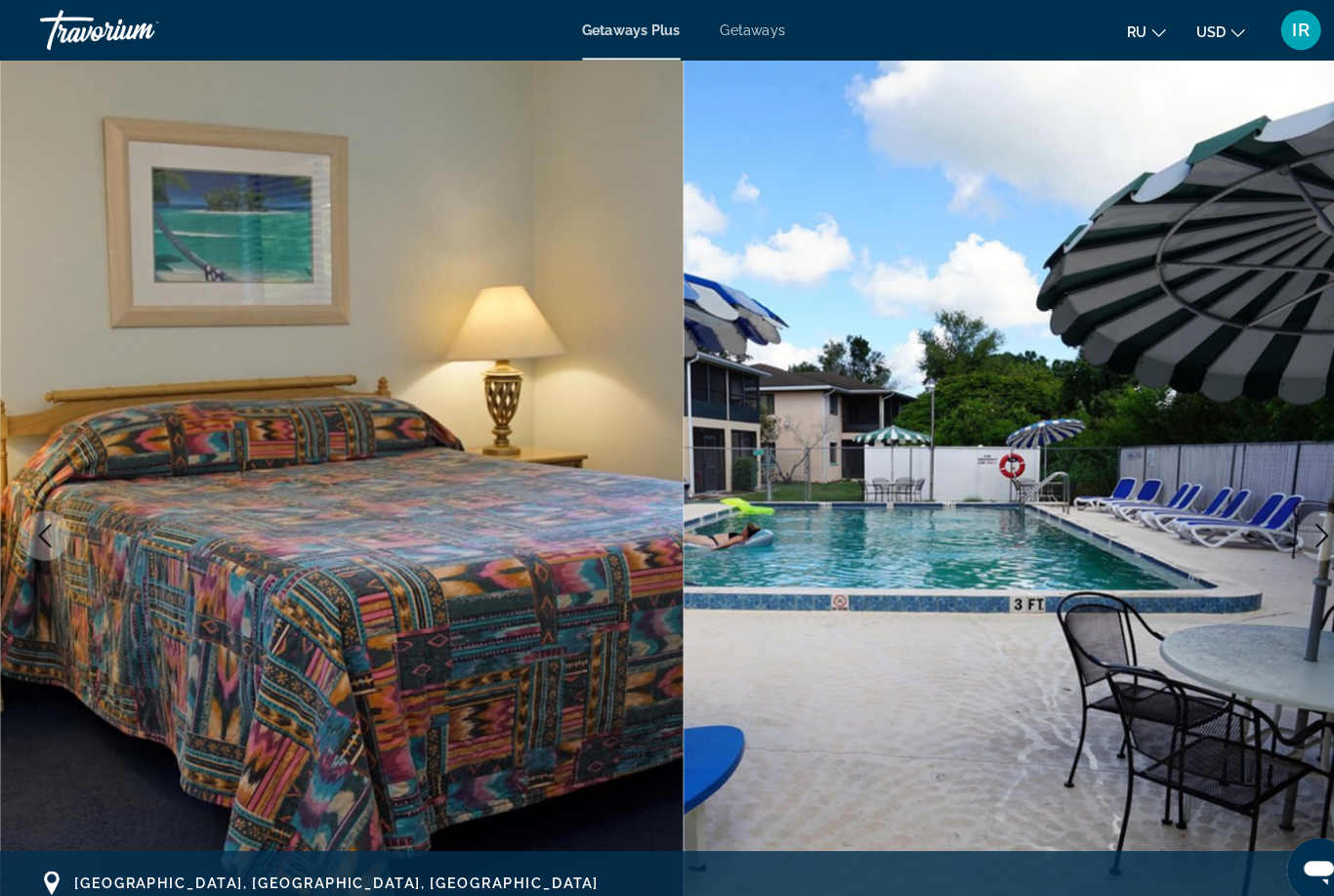
click at [1273, 543] on img "Main content" at bounding box center [1000, 522] width 667 height 928
click at [1291, 536] on button "Next image" at bounding box center [1290, 522] width 49 height 49
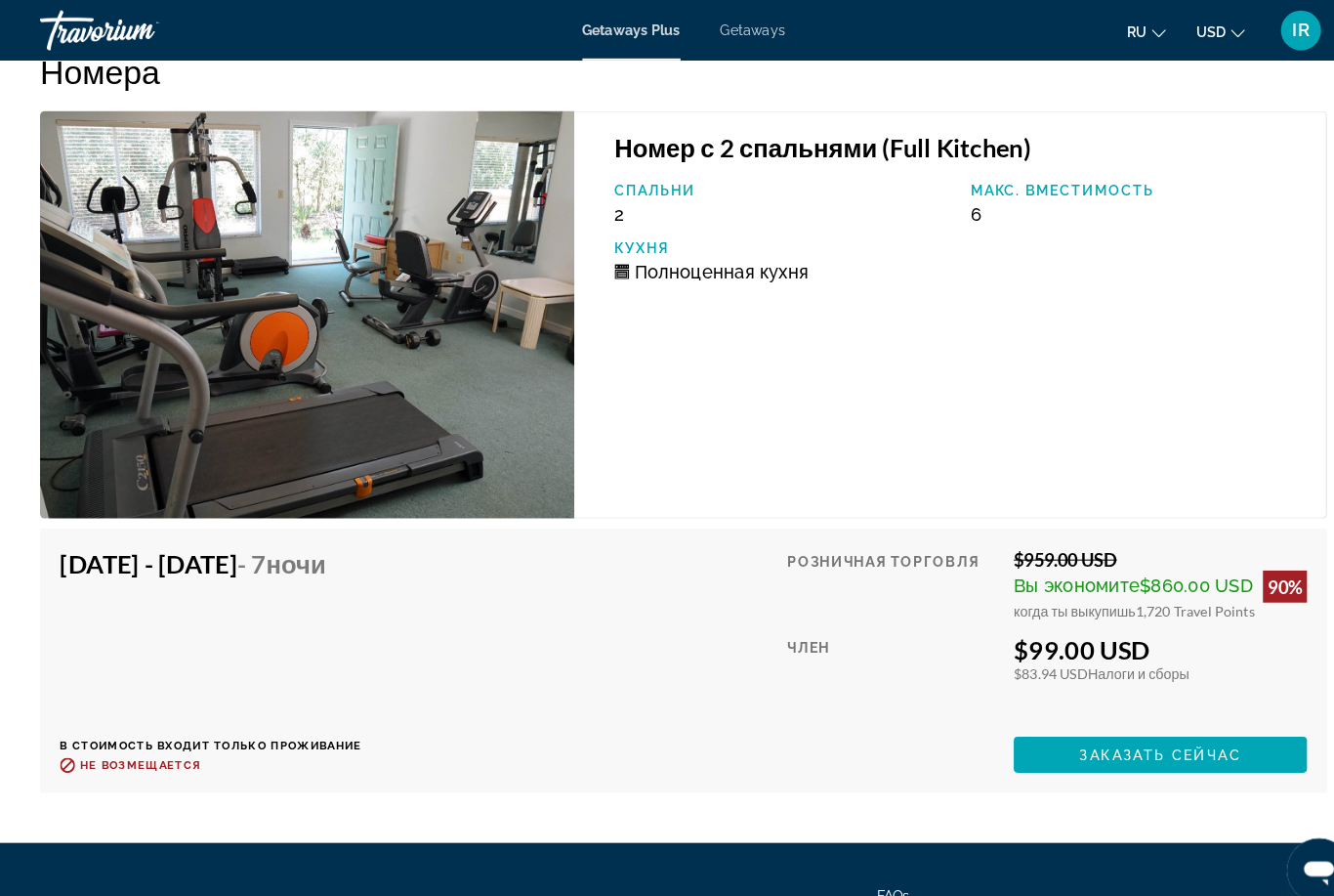
scroll to position [3583, 0]
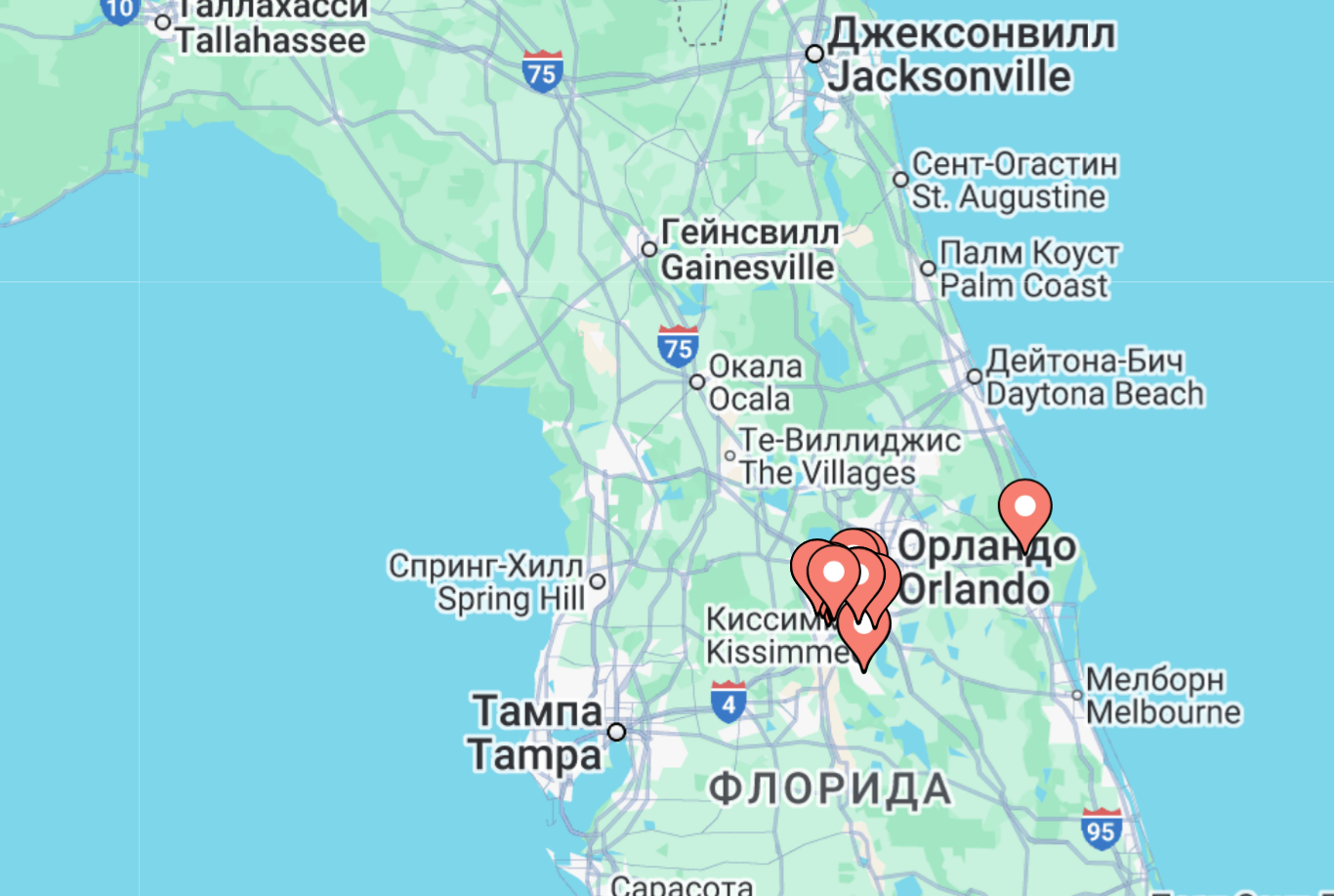
type input "**********"
click at [657, 459] on gmp-advanced-marker "Main content" at bounding box center [667, 473] width 20 height 29
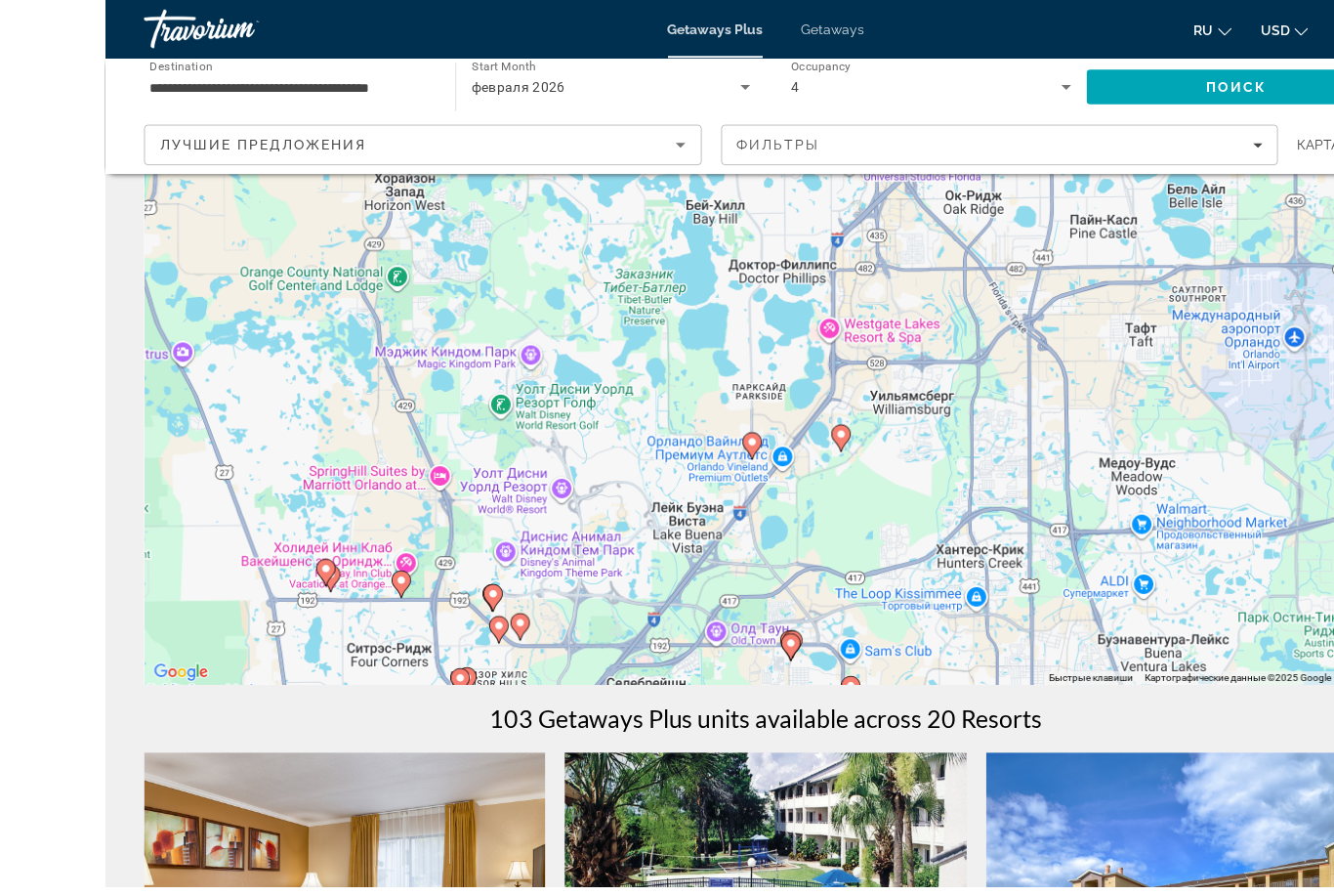
scroll to position [96, 0]
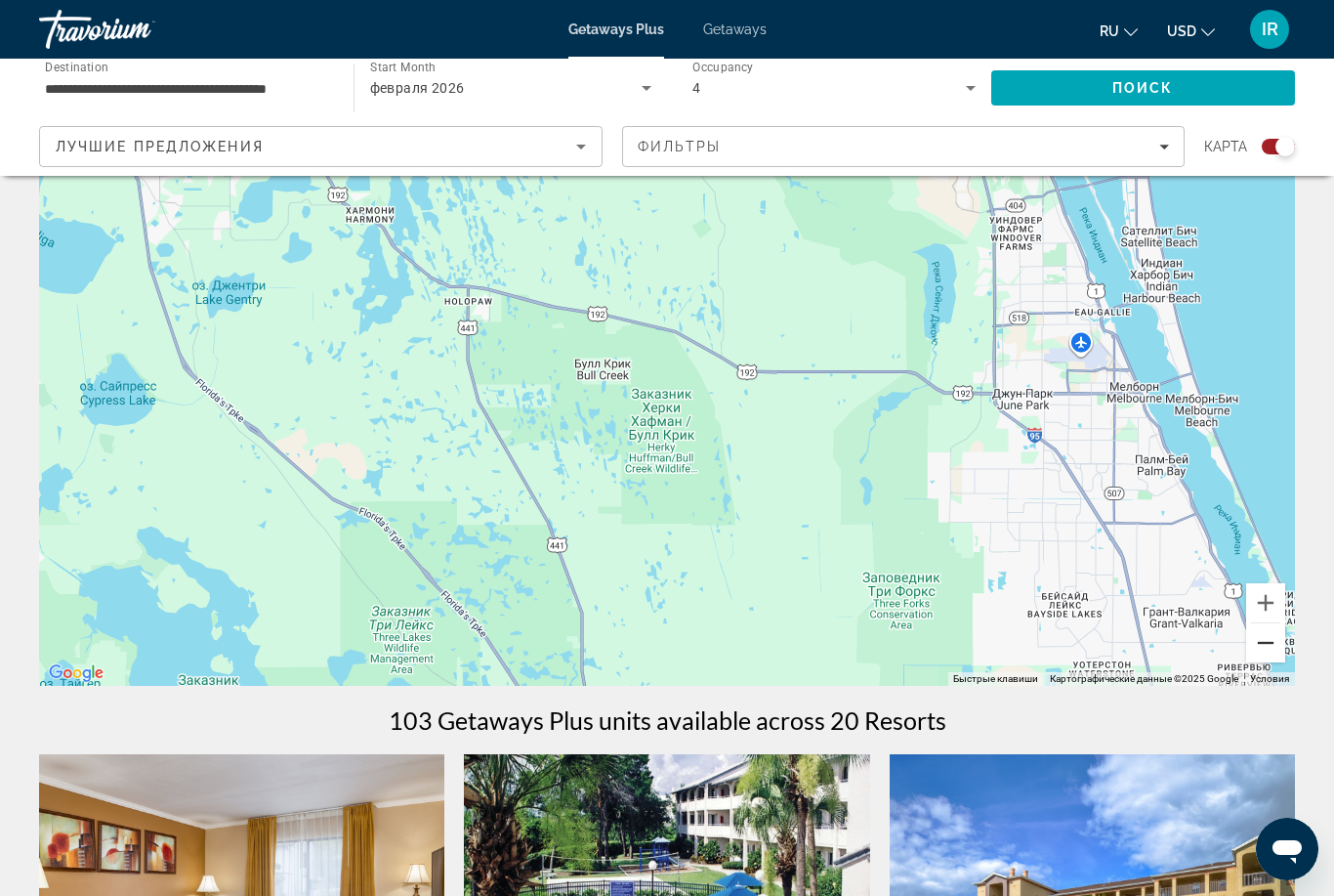
click at [1261, 644] on button "Уменьшить" at bounding box center [1266, 643] width 39 height 39
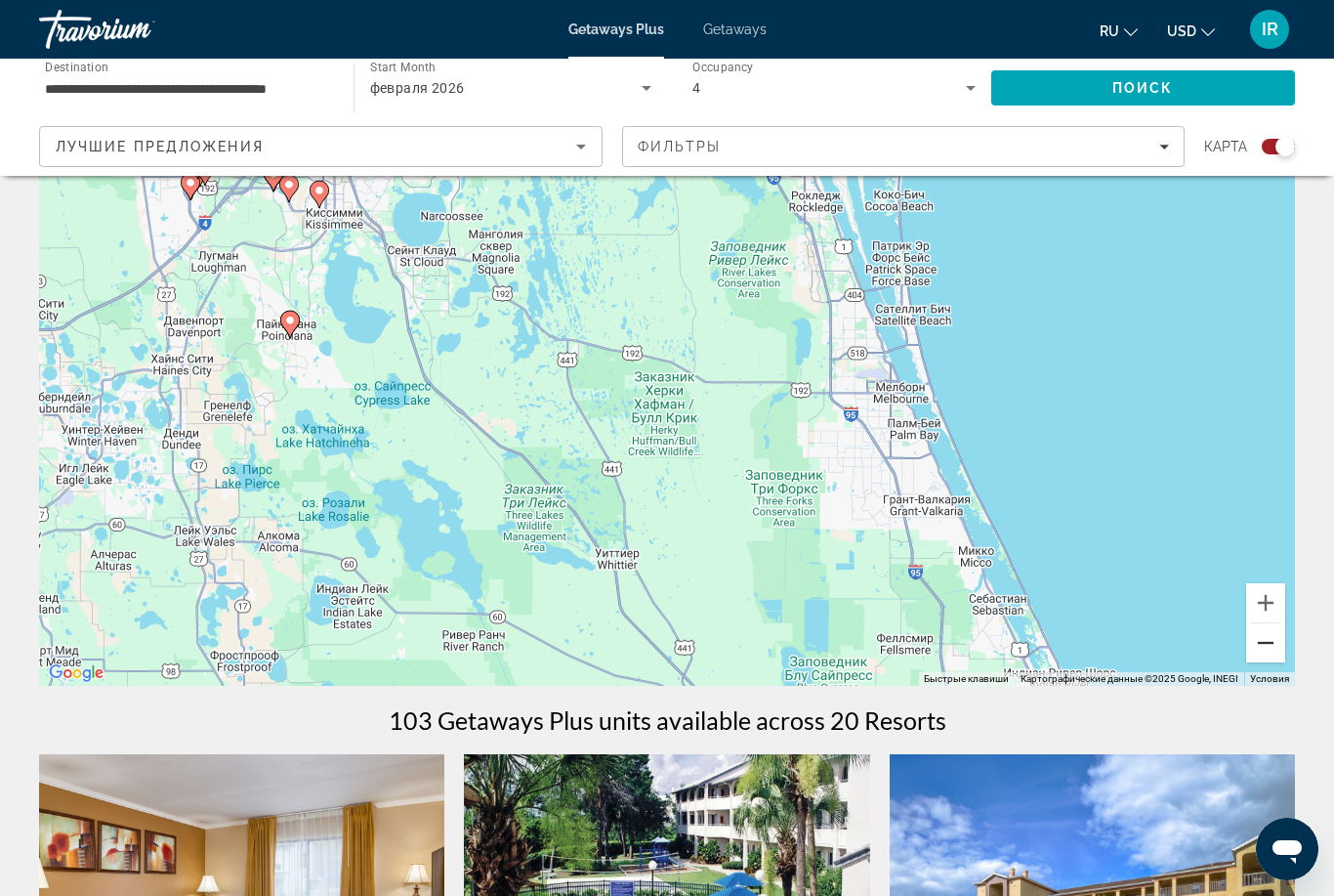
click at [1261, 643] on button "Уменьшить" at bounding box center [1266, 643] width 39 height 39
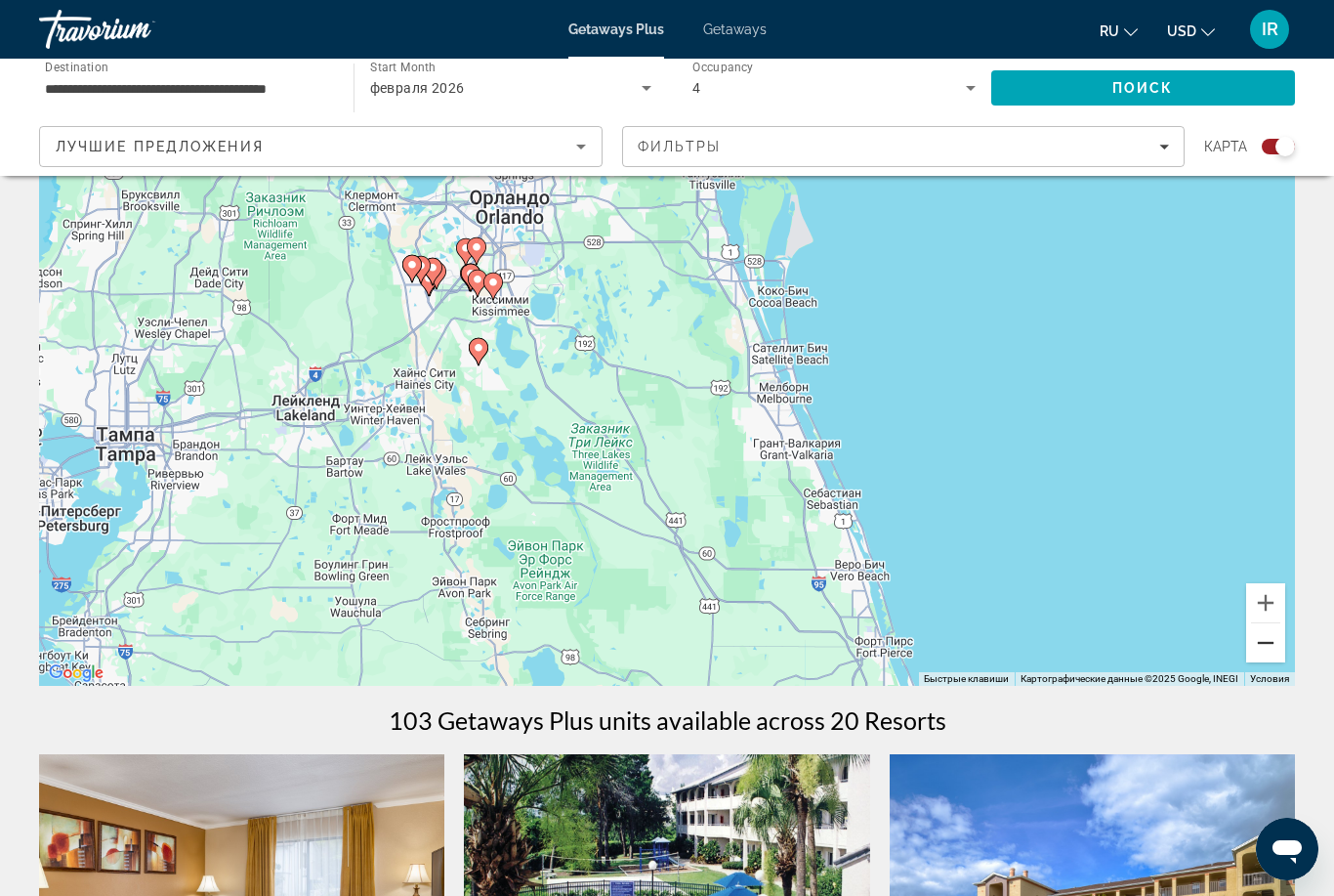
click at [1261, 645] on button "Уменьшить" at bounding box center [1266, 643] width 39 height 39
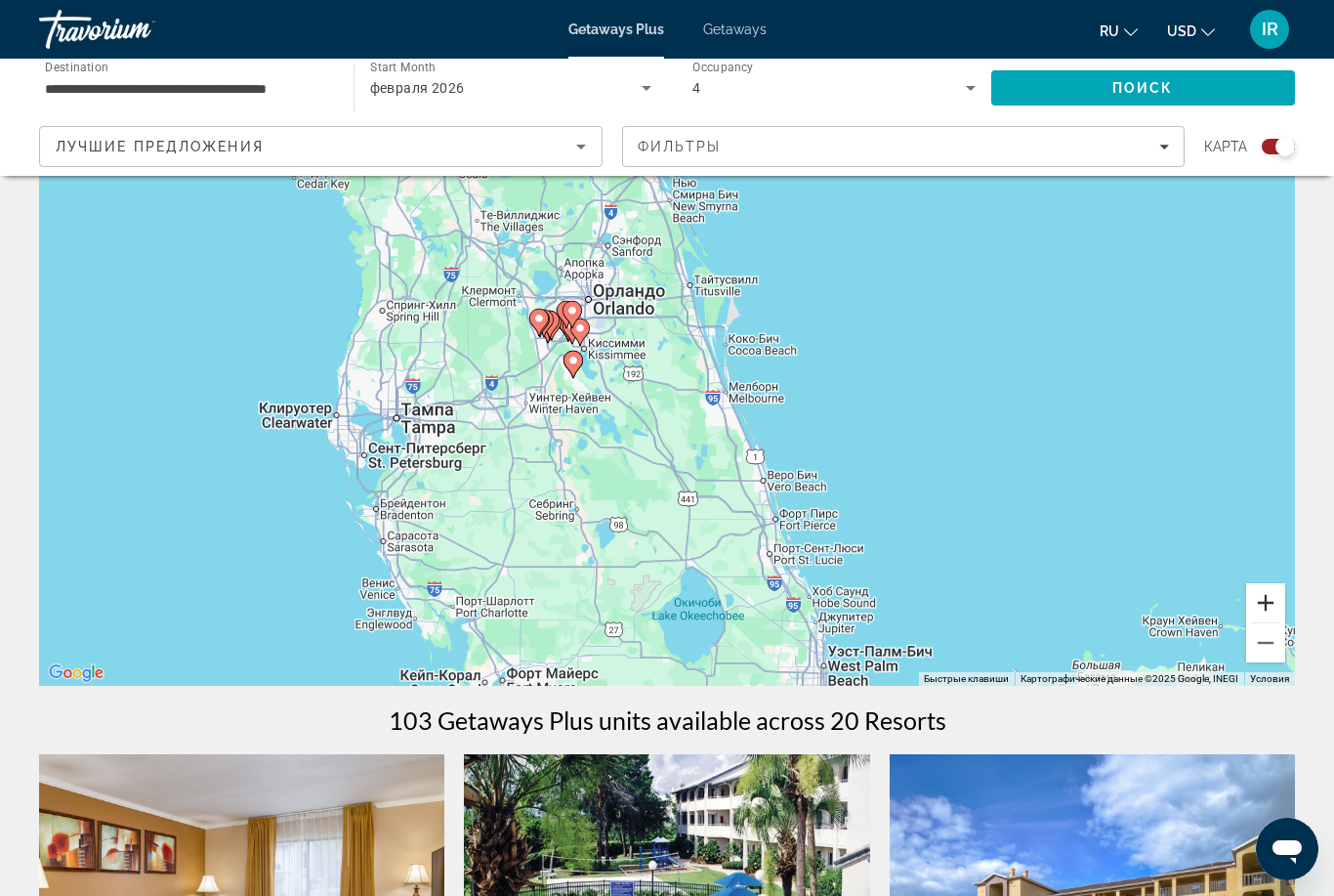
click at [1261, 603] on button "Увеличить" at bounding box center [1266, 603] width 39 height 39
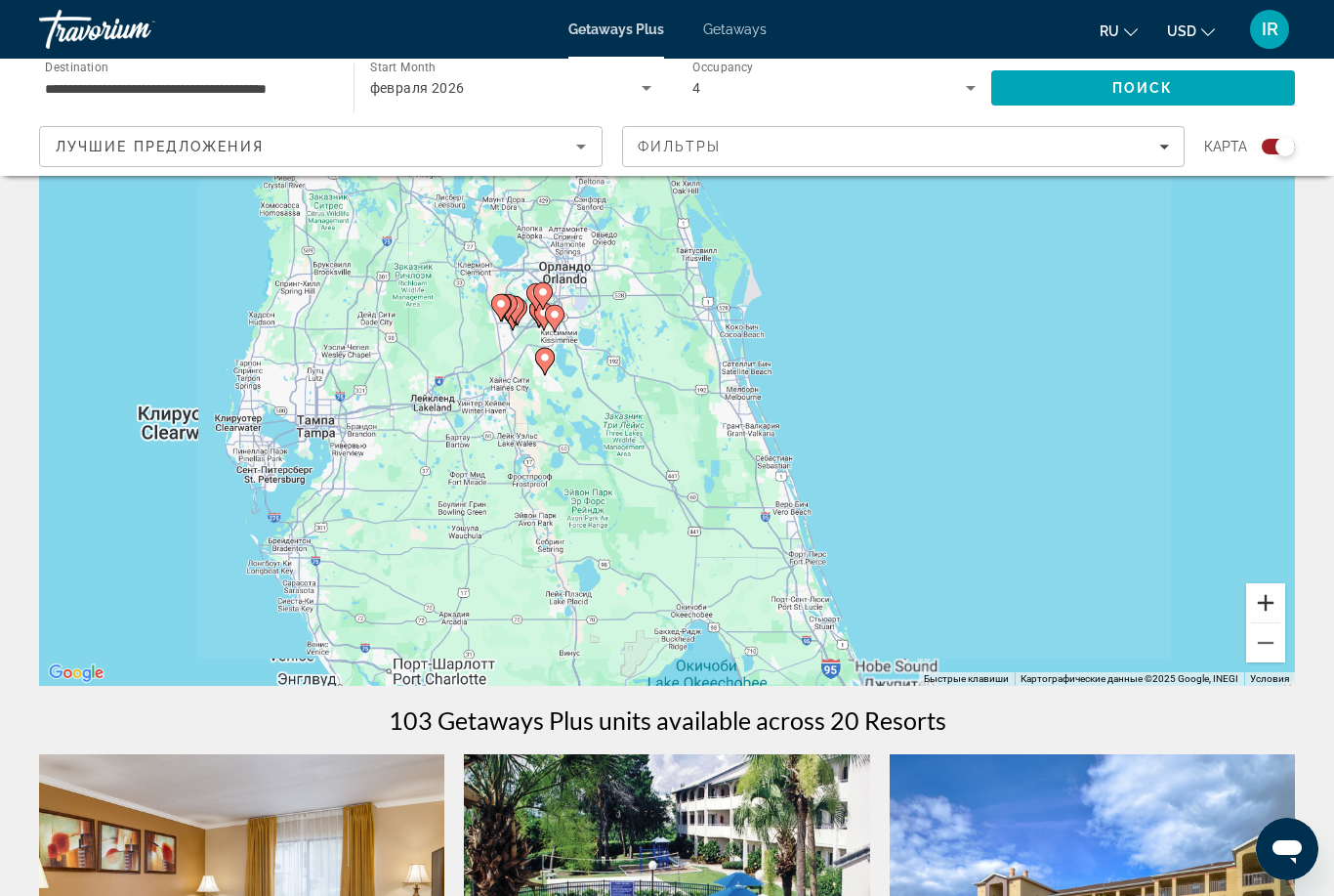
click at [1268, 608] on button "Увеличить" at bounding box center [1266, 603] width 39 height 39
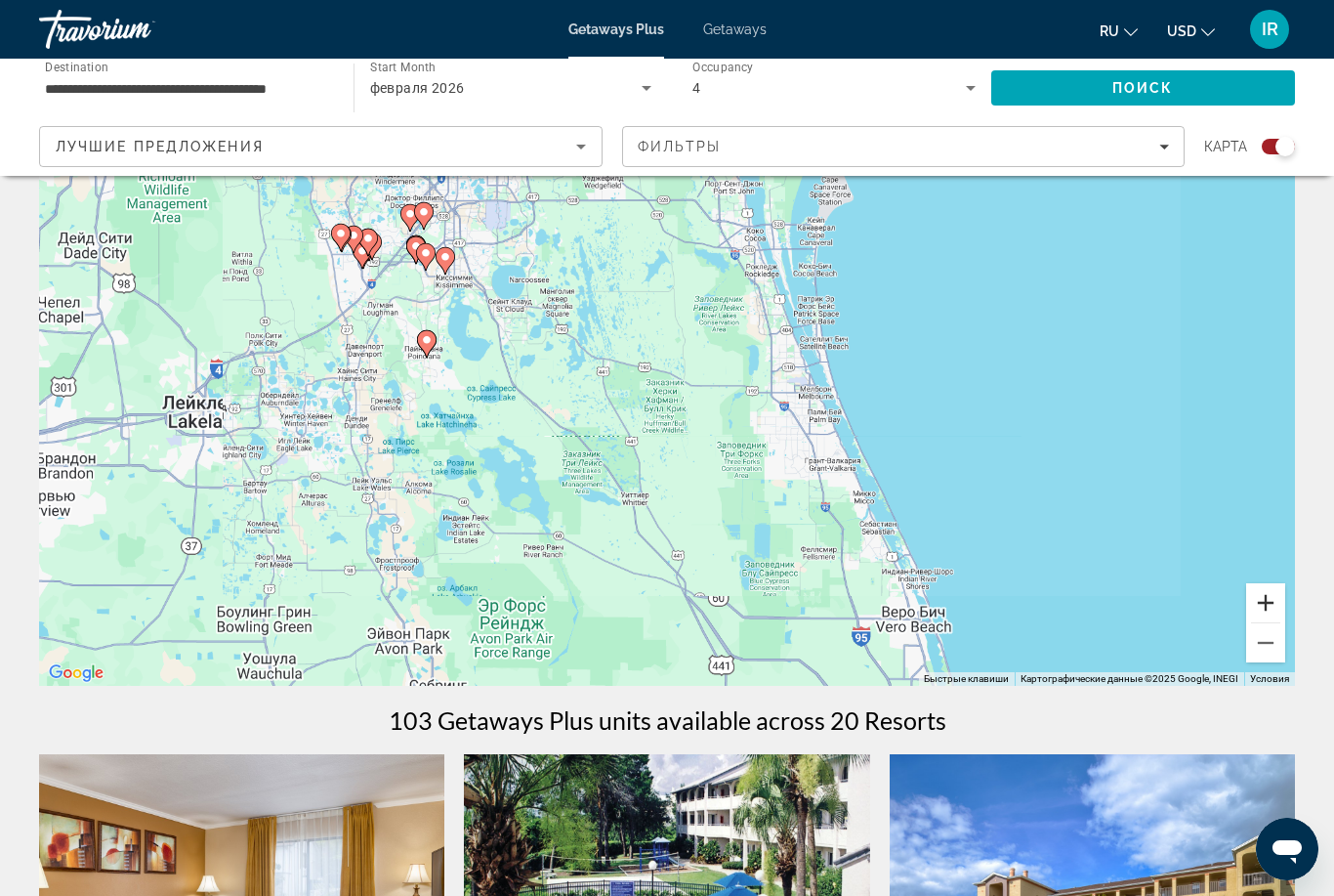
click at [1266, 603] on button "Увеличить" at bounding box center [1266, 603] width 39 height 39
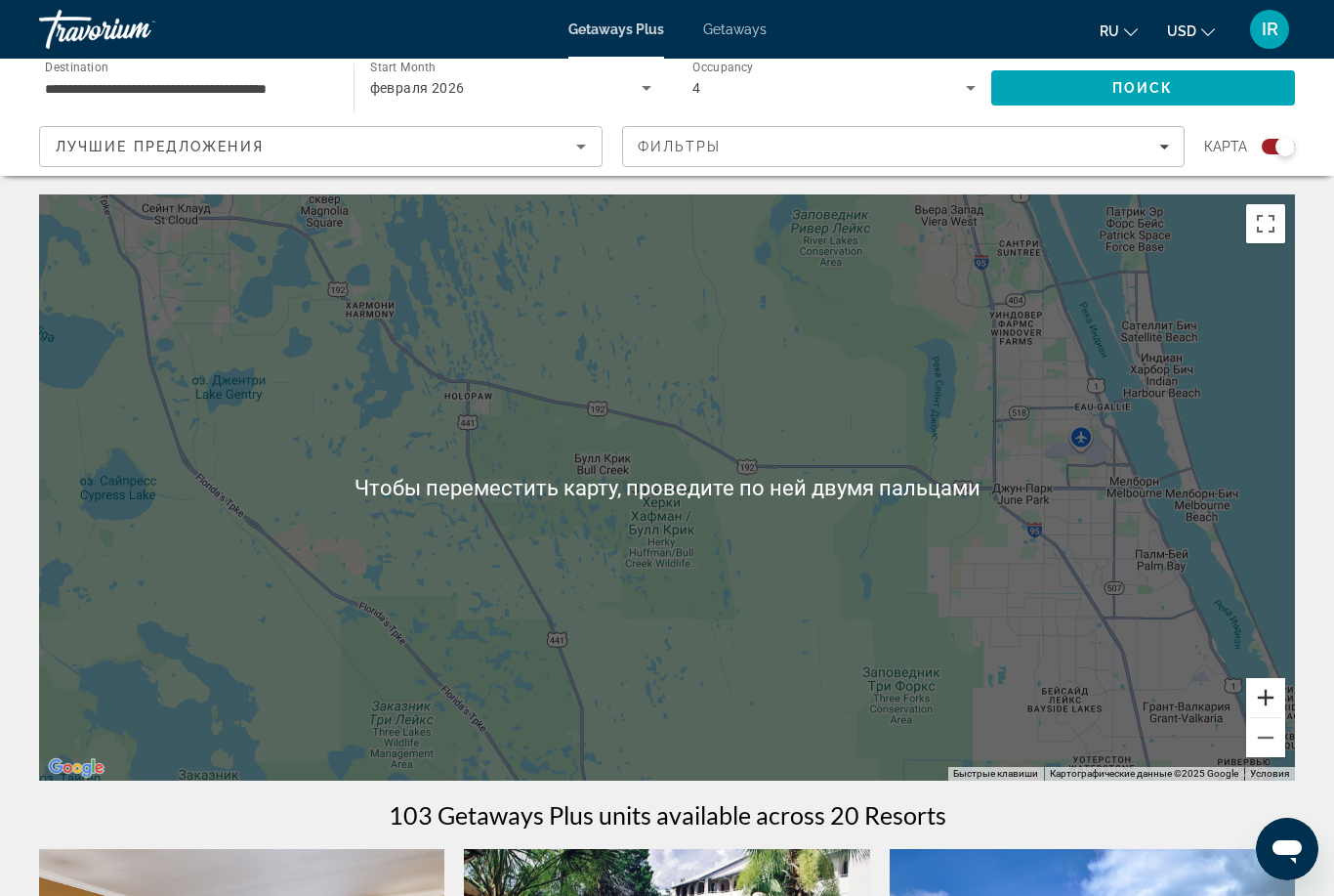
scroll to position [0, 0]
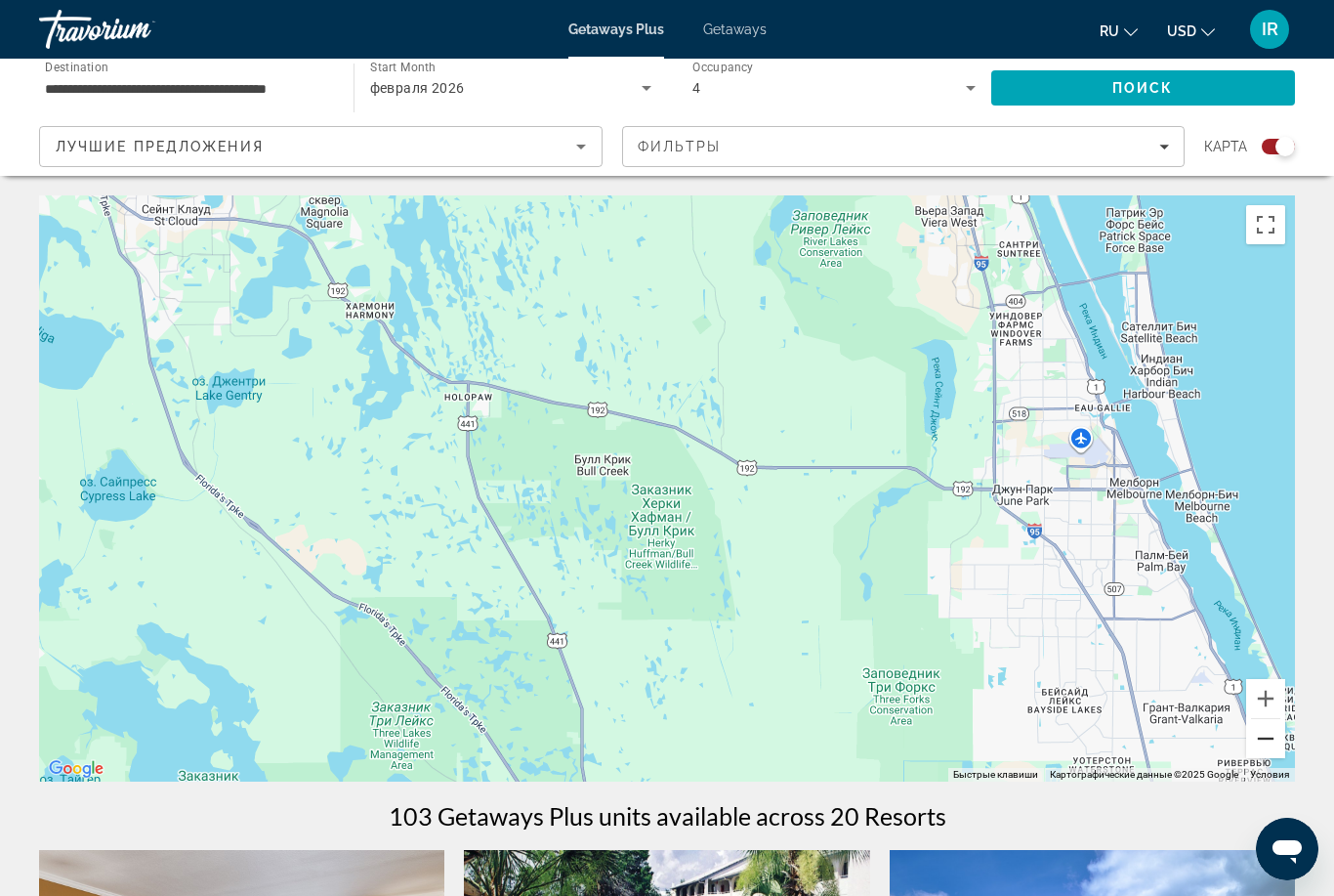
click at [1266, 739] on button "Уменьшить" at bounding box center [1266, 739] width 39 height 39
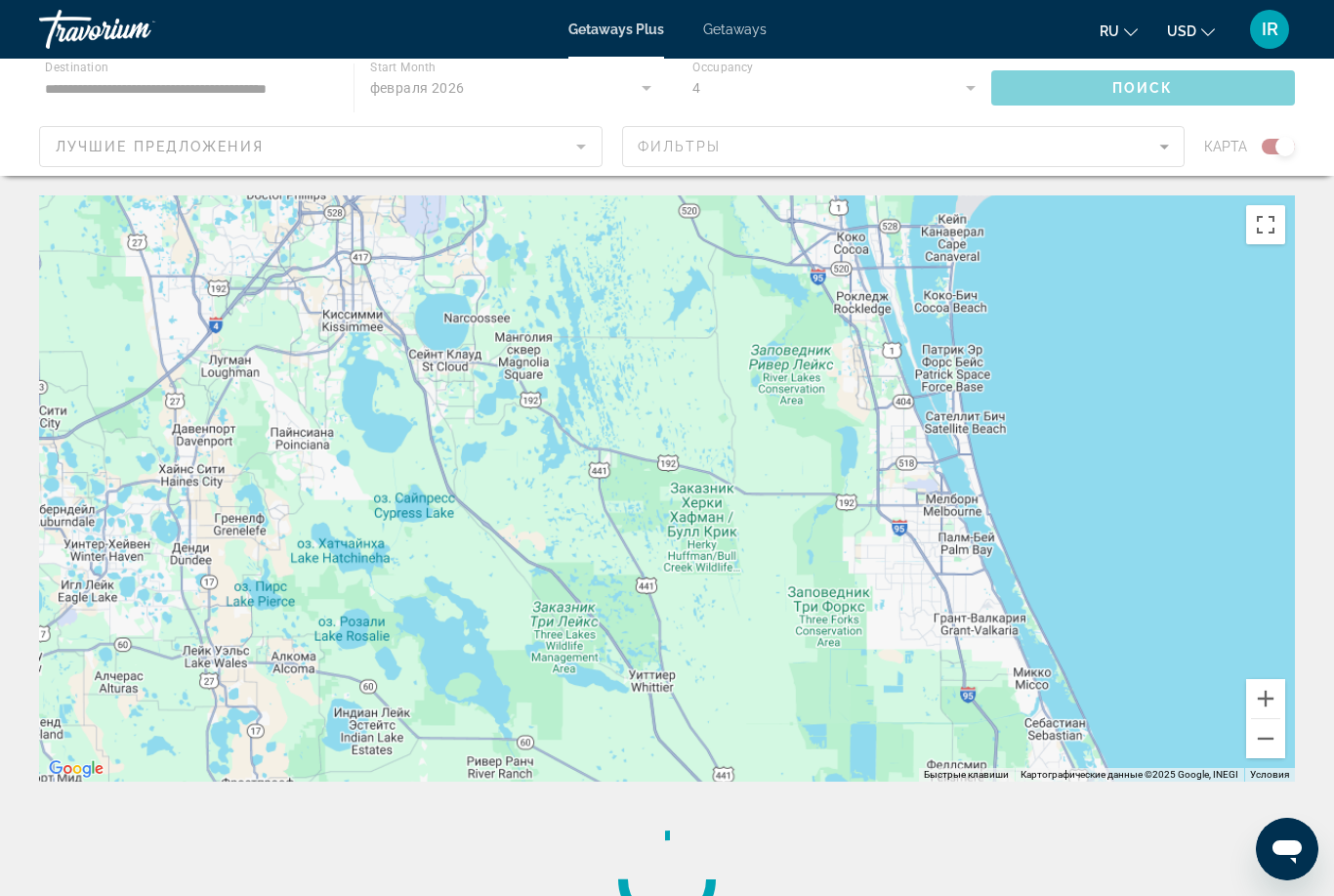
click at [200, 258] on div "Main content" at bounding box center [667, 488] width 1256 height 586
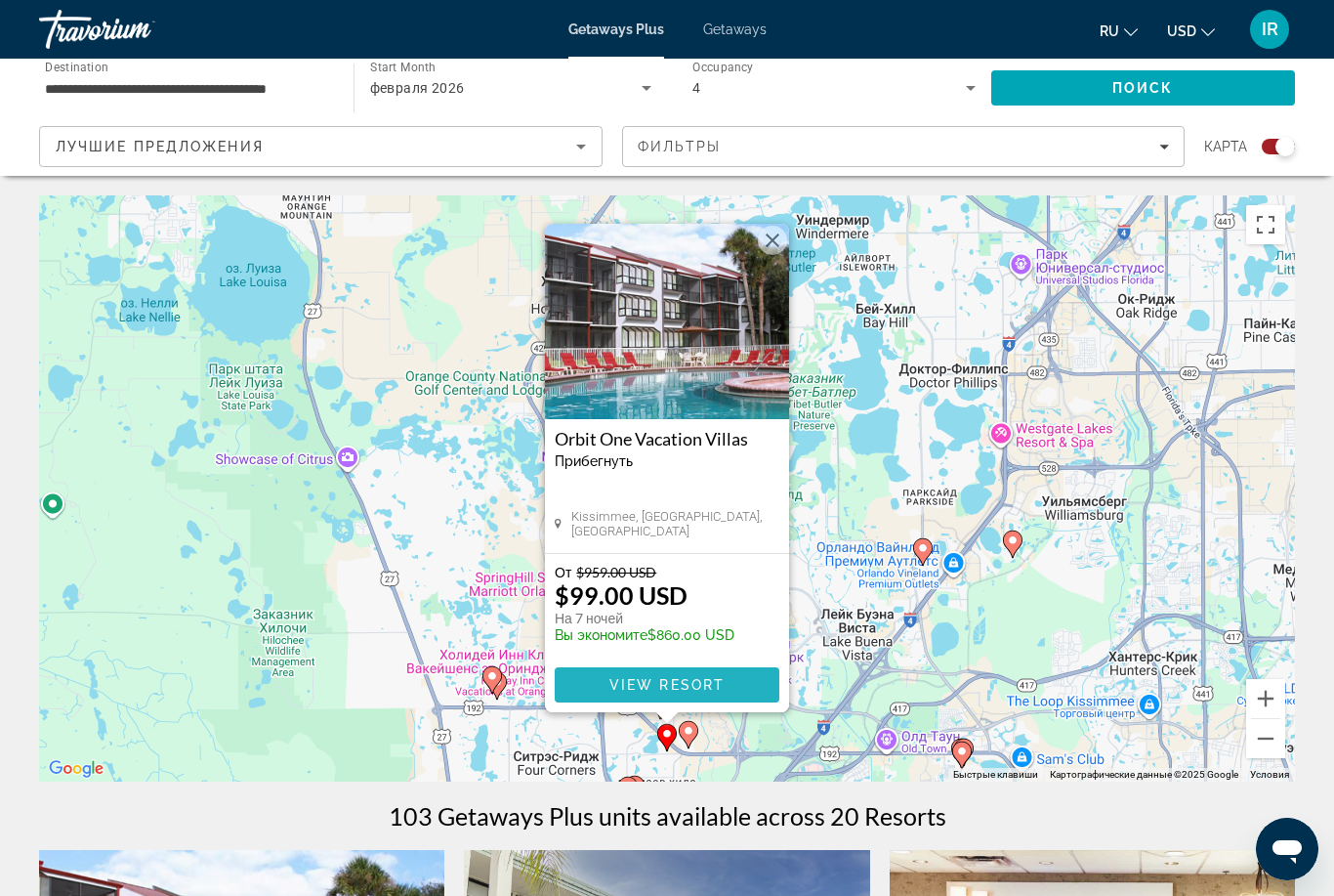
click at [726, 685] on span "Main content" at bounding box center [667, 685] width 225 height 47
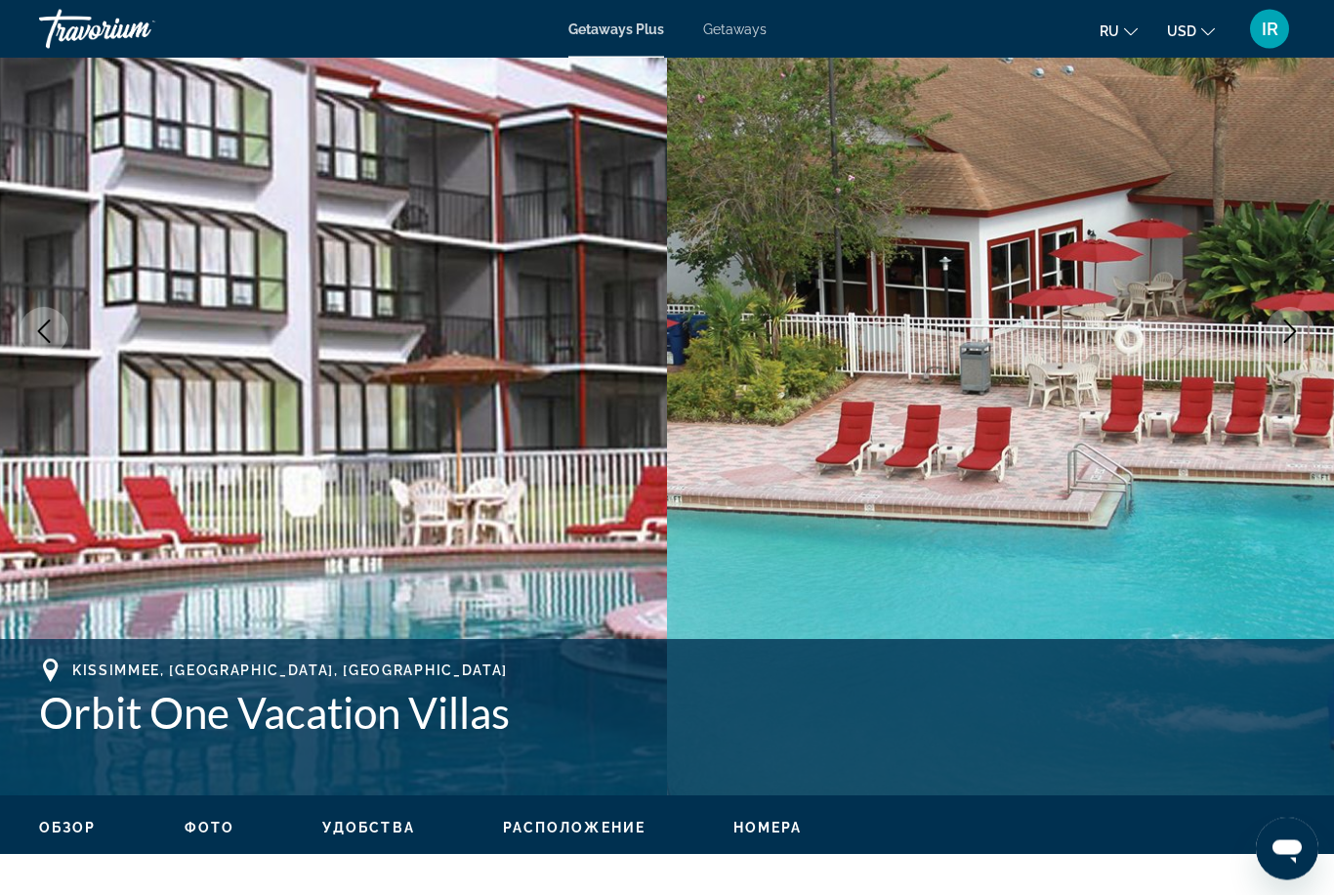
scroll to position [151, 0]
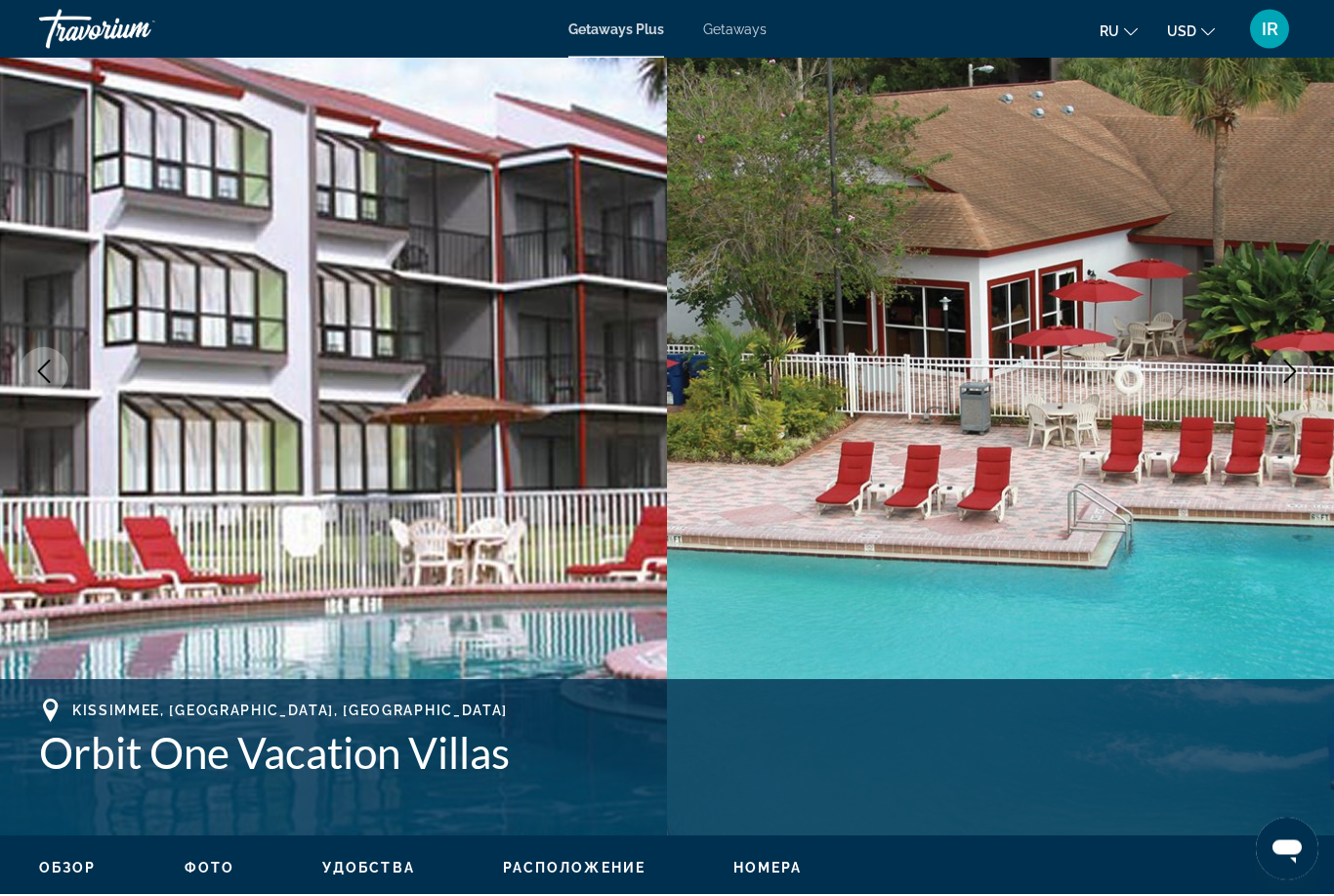
click at [1289, 375] on icon "Next image" at bounding box center [1290, 372] width 23 height 23
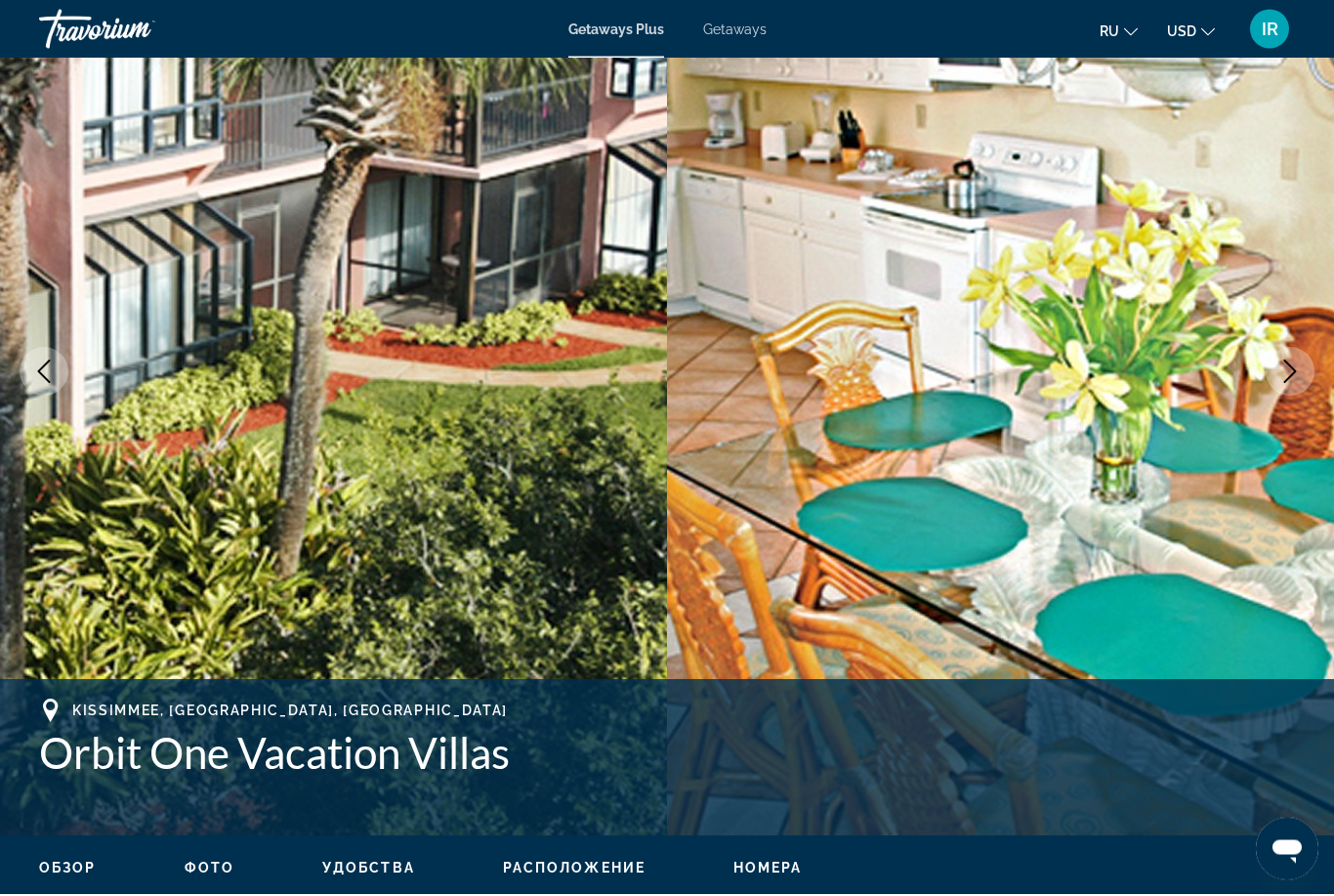
click at [1280, 368] on icon "Next image" at bounding box center [1290, 372] width 23 height 23
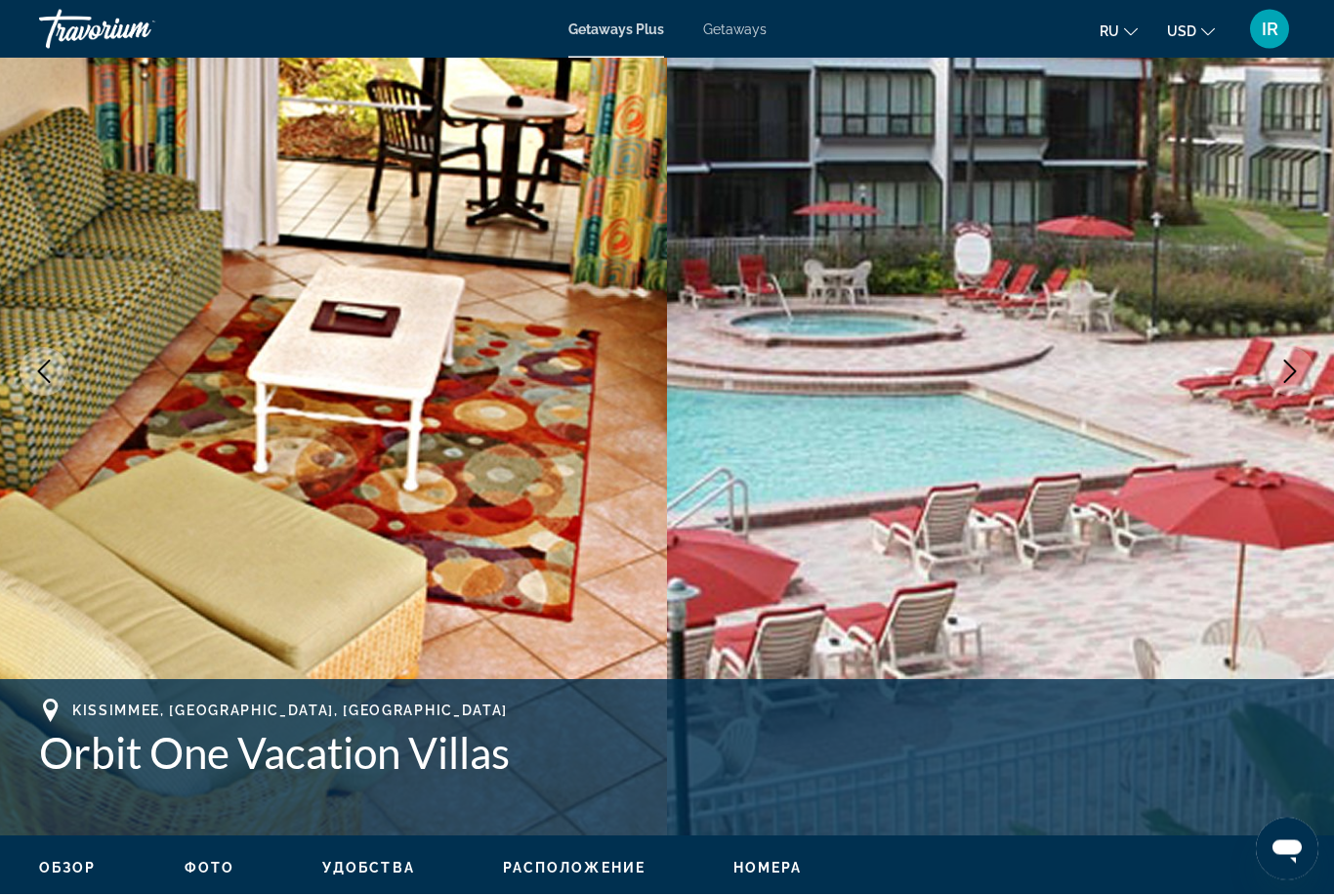
click at [1273, 385] on button "Next image" at bounding box center [1290, 372] width 49 height 49
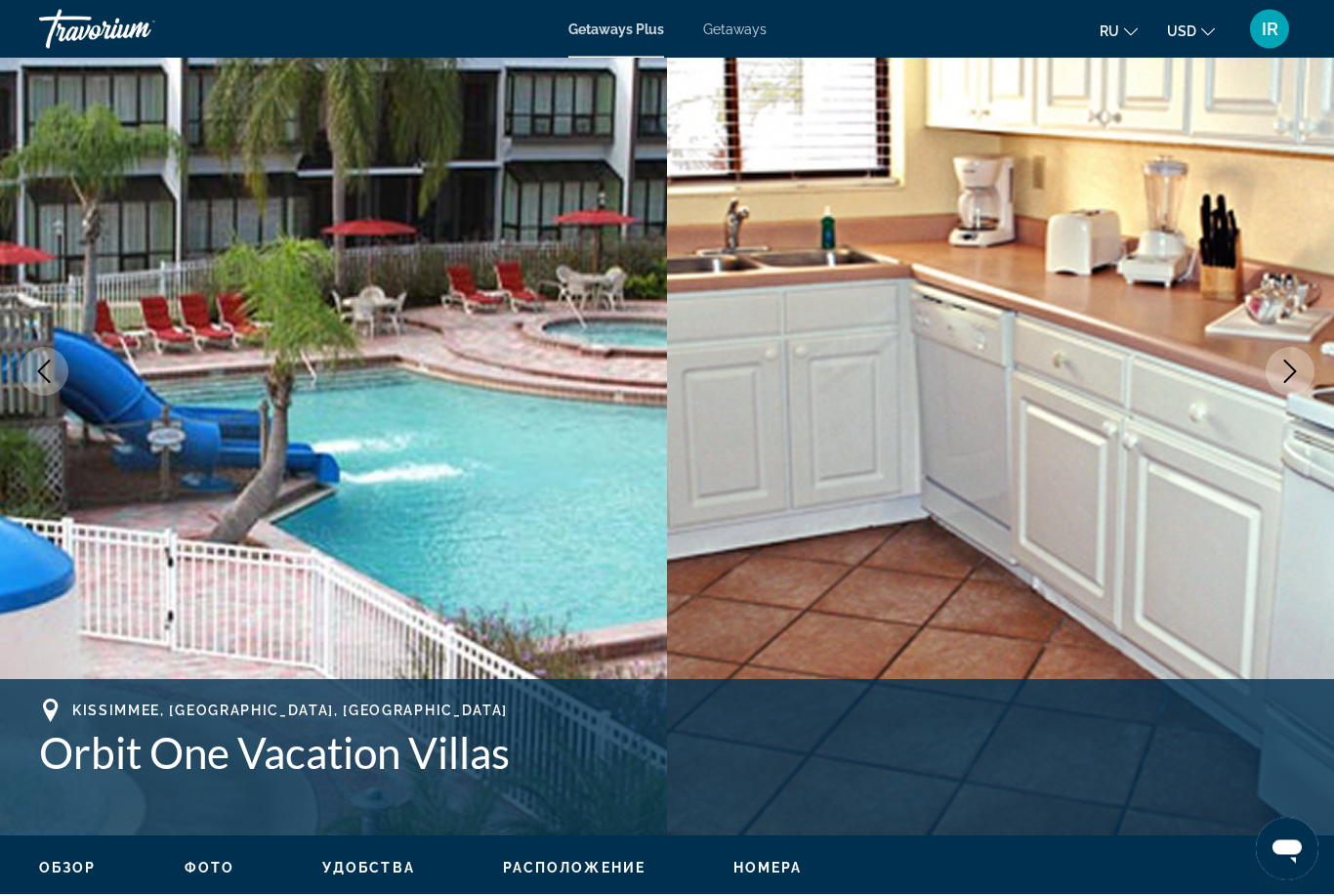
click at [1281, 366] on icon "Next image" at bounding box center [1290, 372] width 23 height 23
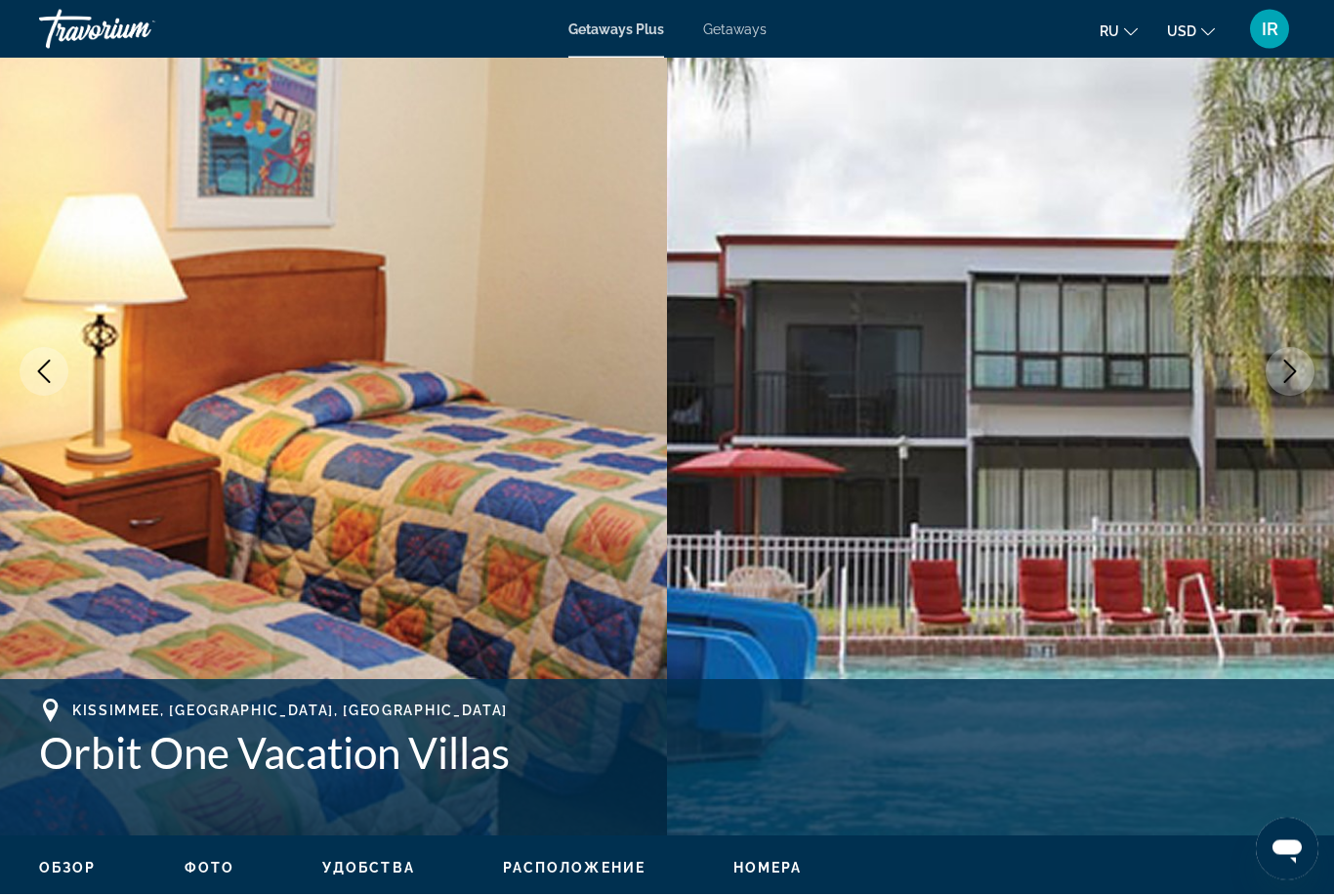
click at [1284, 369] on icon "Next image" at bounding box center [1290, 372] width 23 height 23
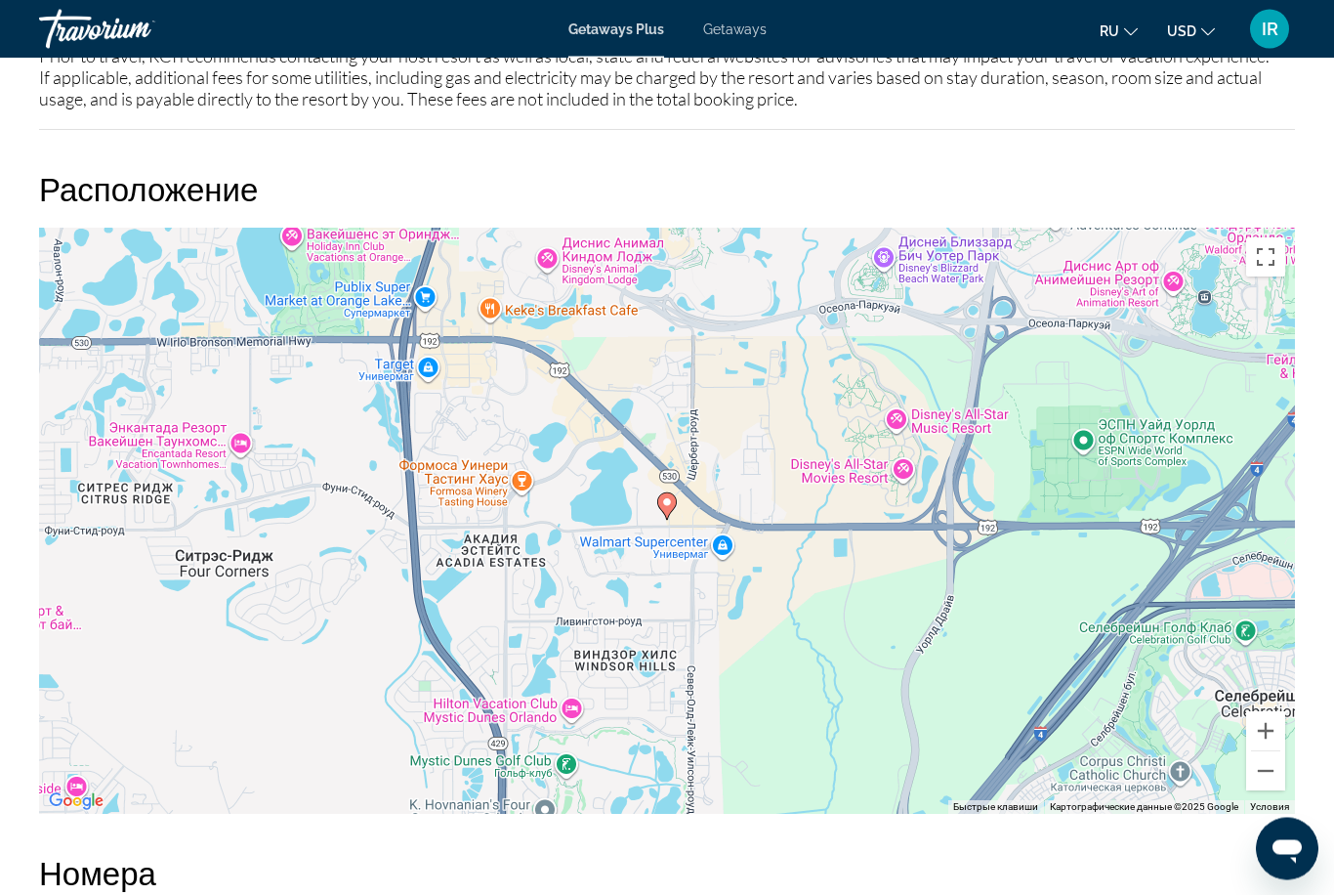
scroll to position [2895, 0]
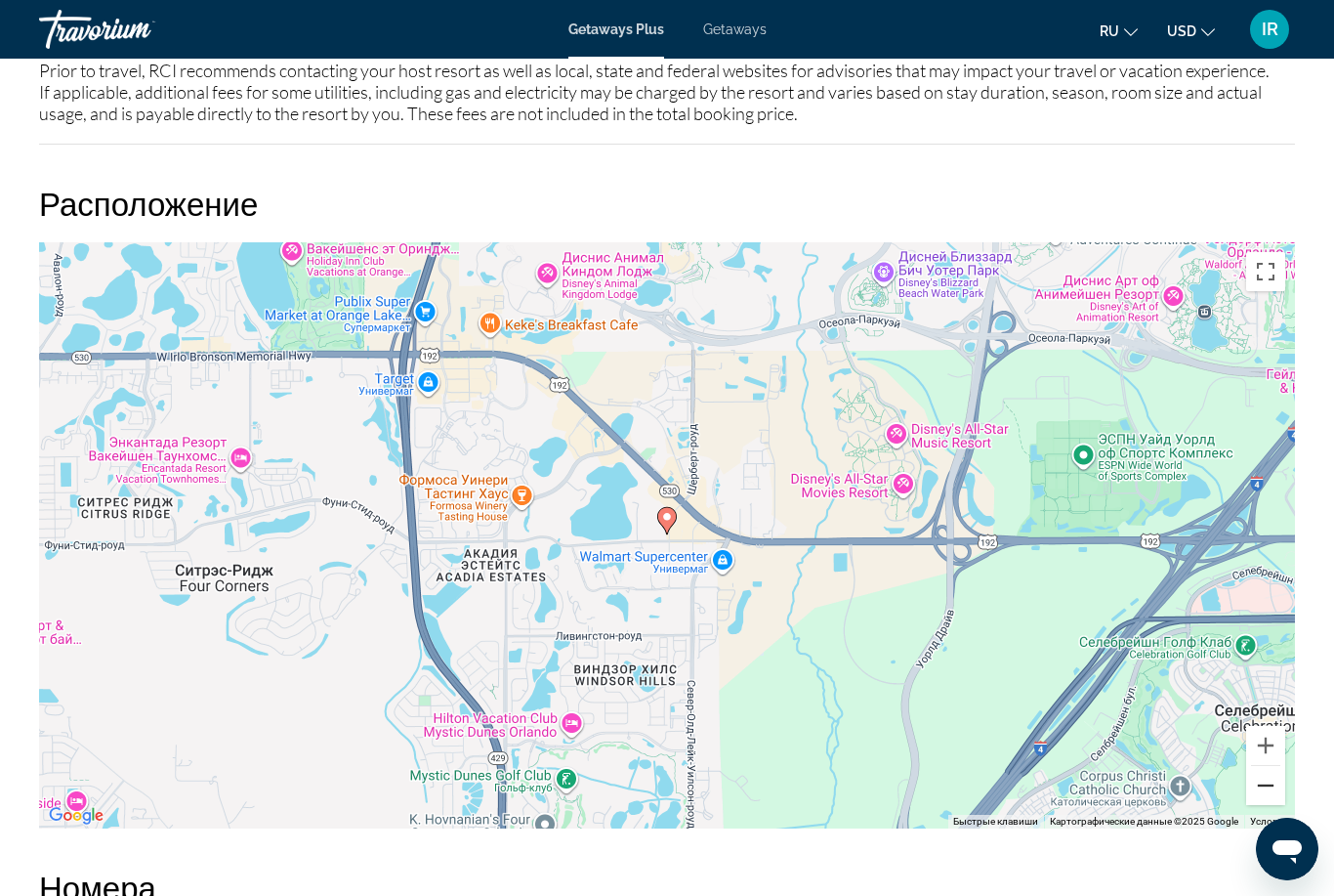
click at [1269, 784] on button "Уменьшить" at bounding box center [1266, 785] width 39 height 39
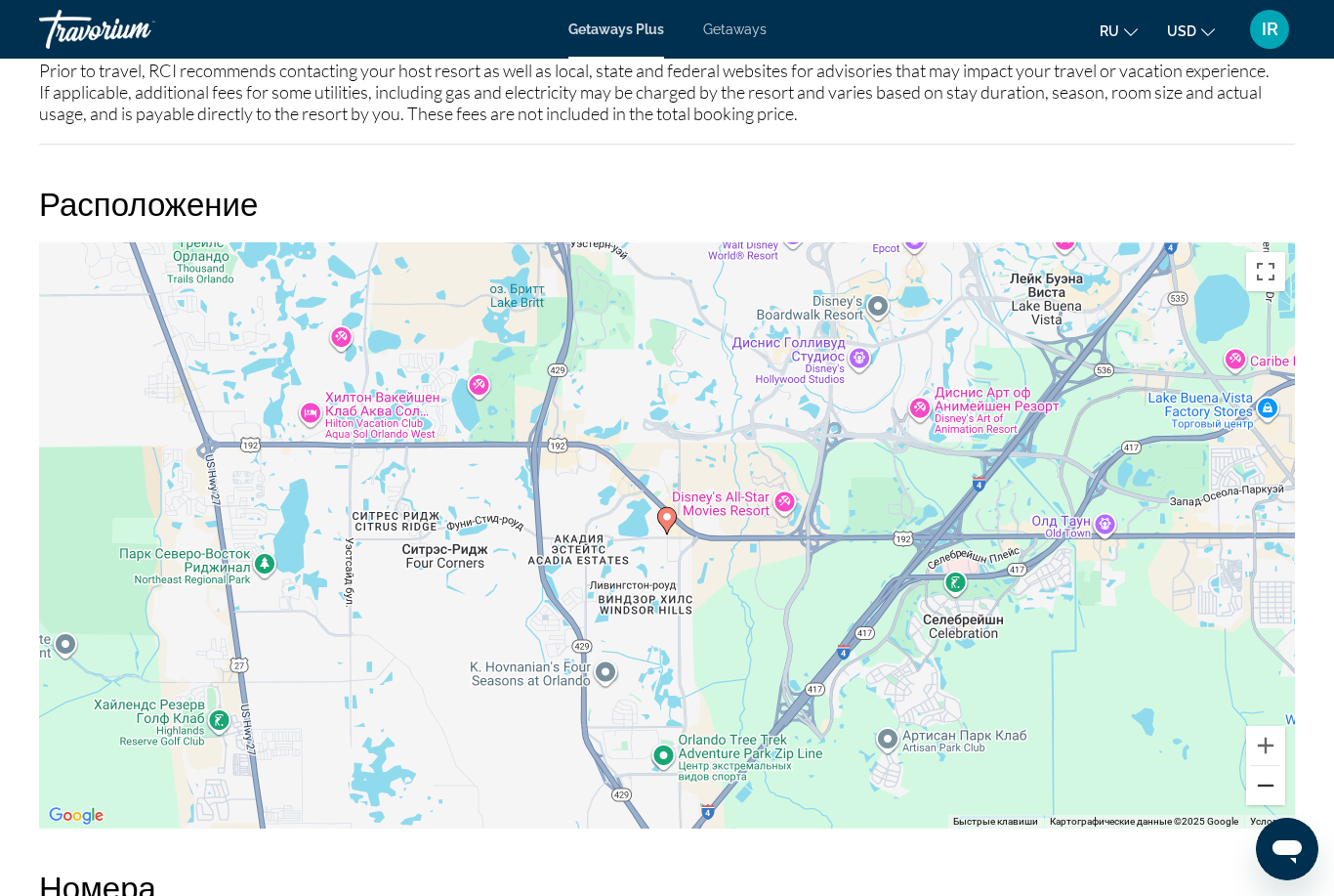
click at [1258, 787] on button "Уменьшить" at bounding box center [1266, 785] width 39 height 39
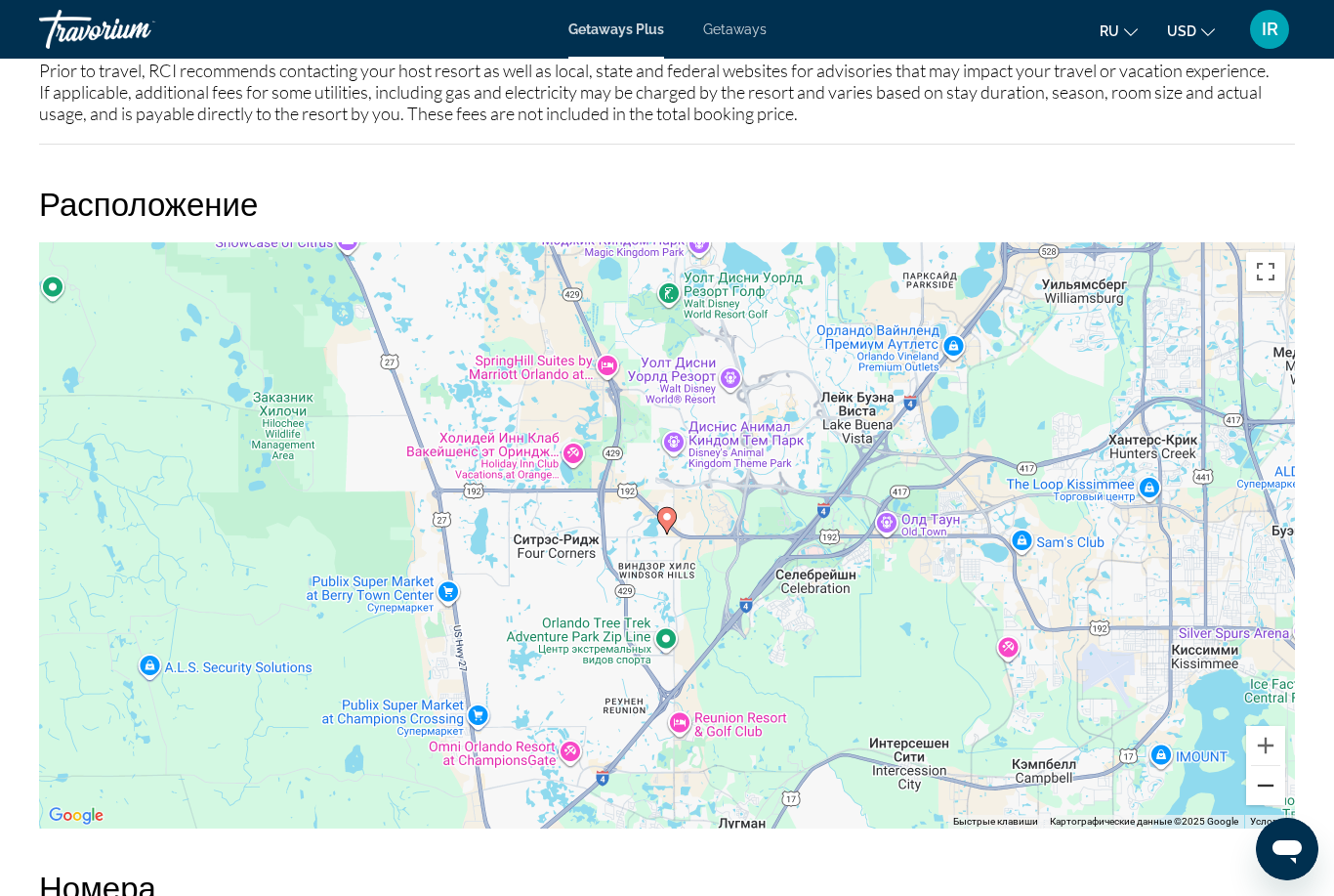
click at [1255, 785] on button "Уменьшить" at bounding box center [1266, 785] width 39 height 39
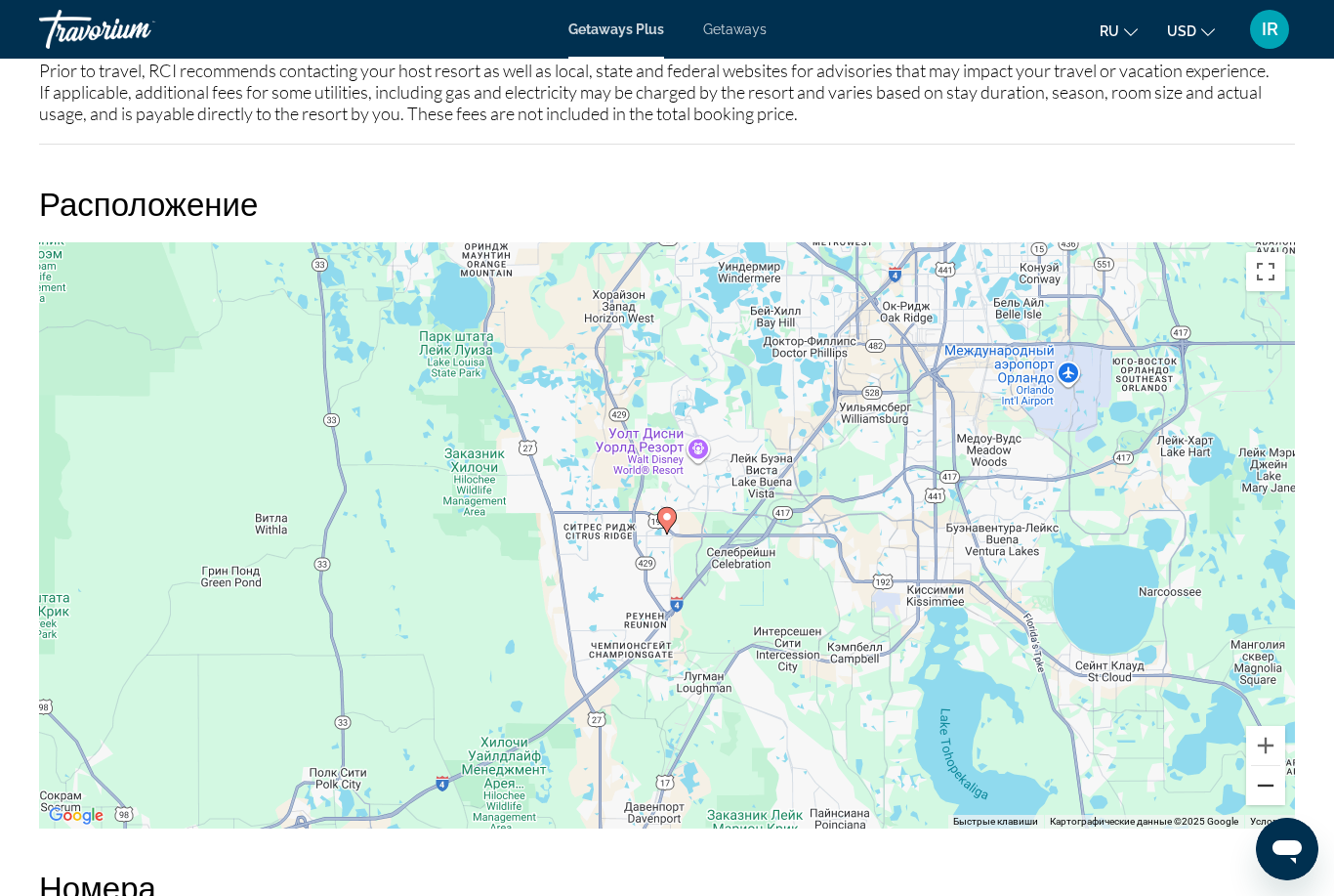
click at [1252, 784] on button "Уменьшить" at bounding box center [1266, 785] width 39 height 39
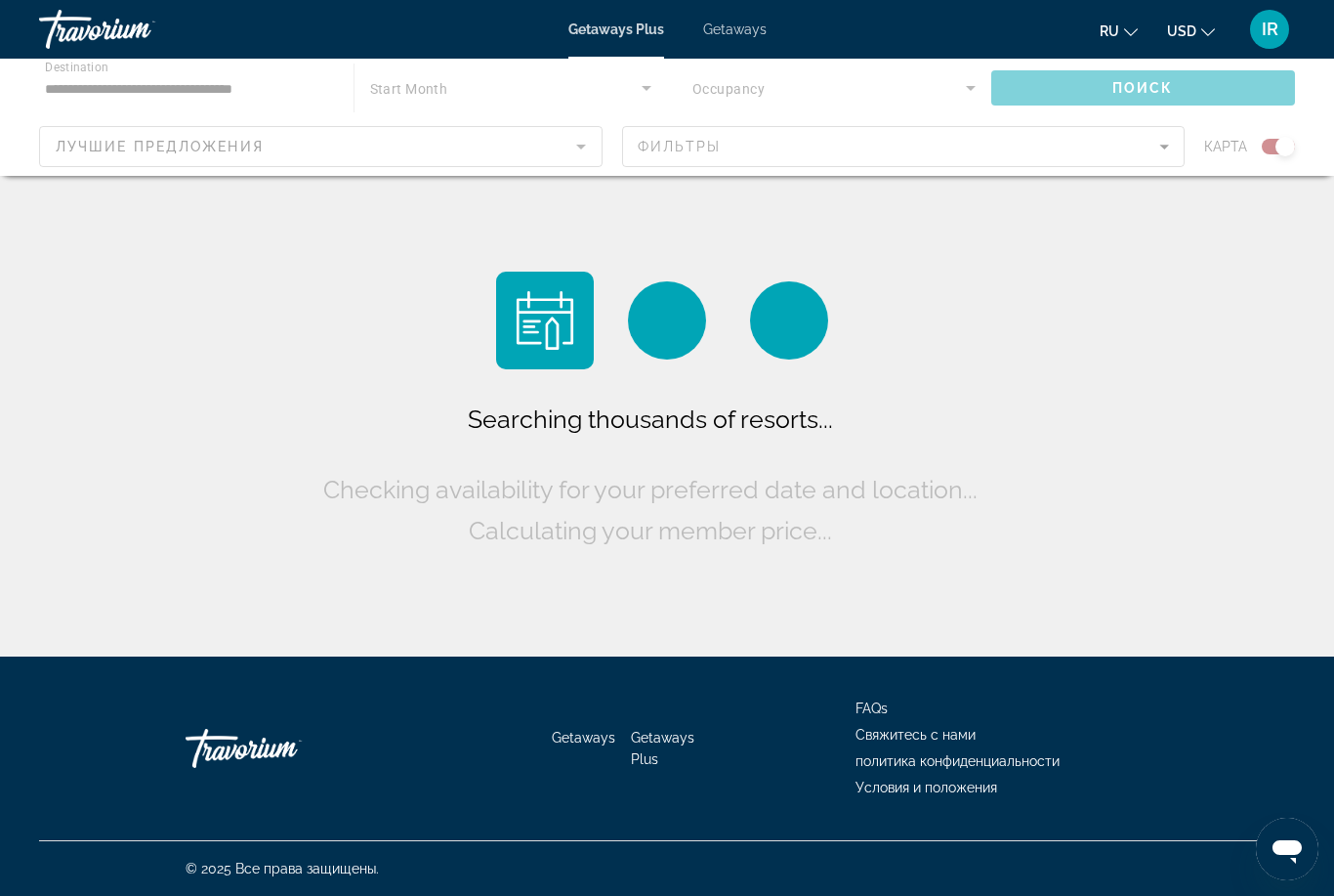
scroll to position [63, 0]
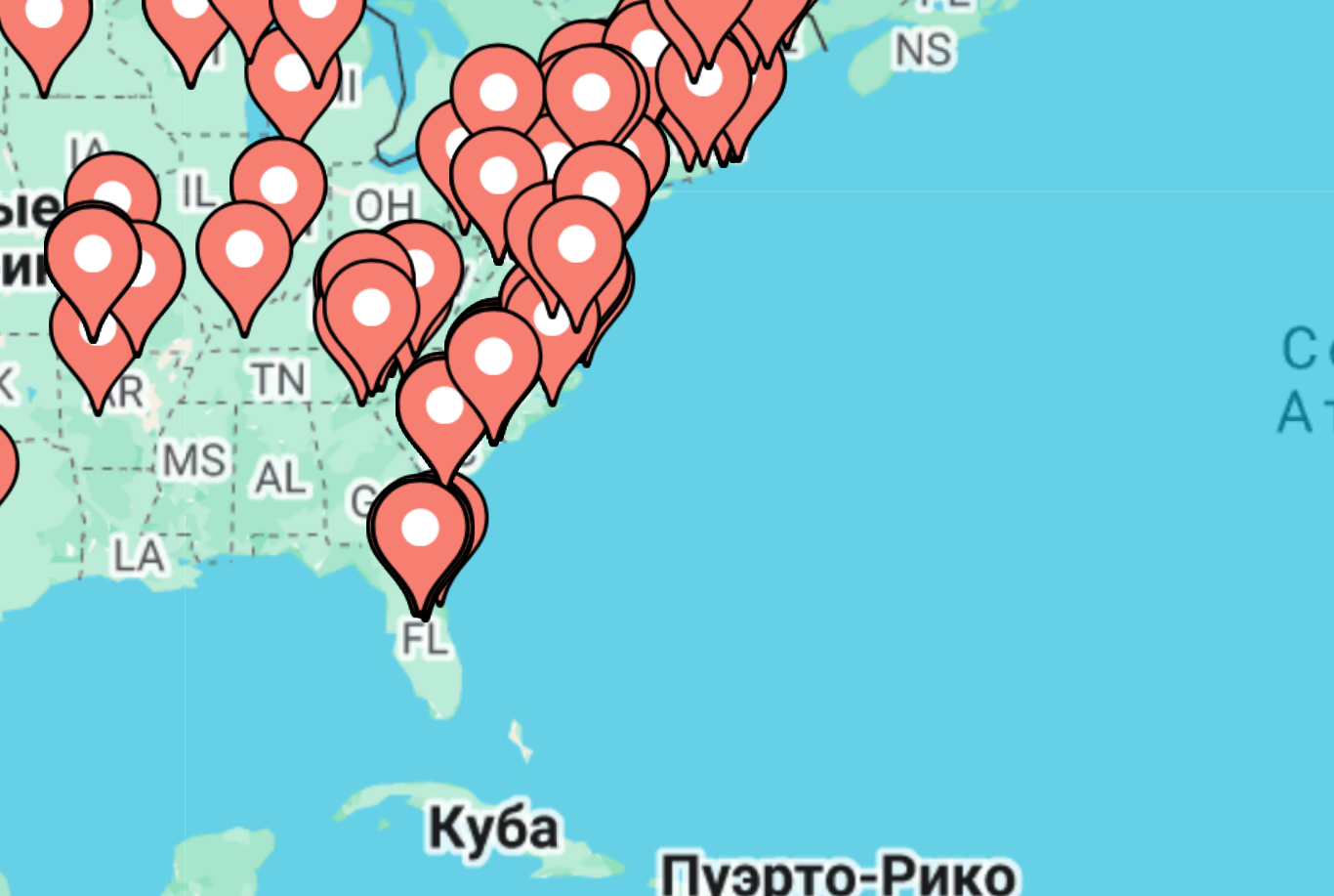
click at [373, 418] on image "Main content" at bounding box center [378, 424] width 12 height 12
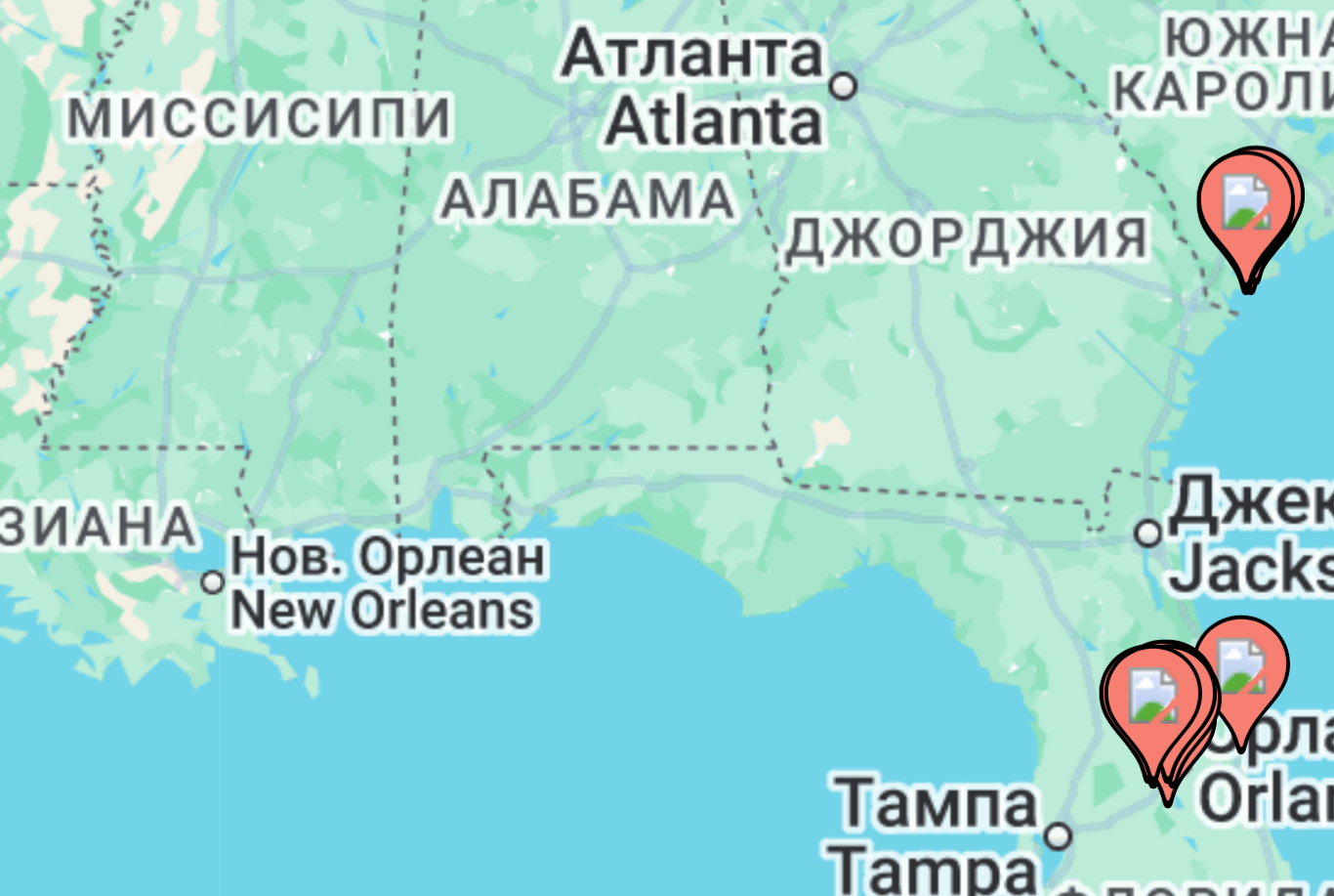
click at [752, 443] on icon "Main content" at bounding box center [761, 456] width 18 height 25
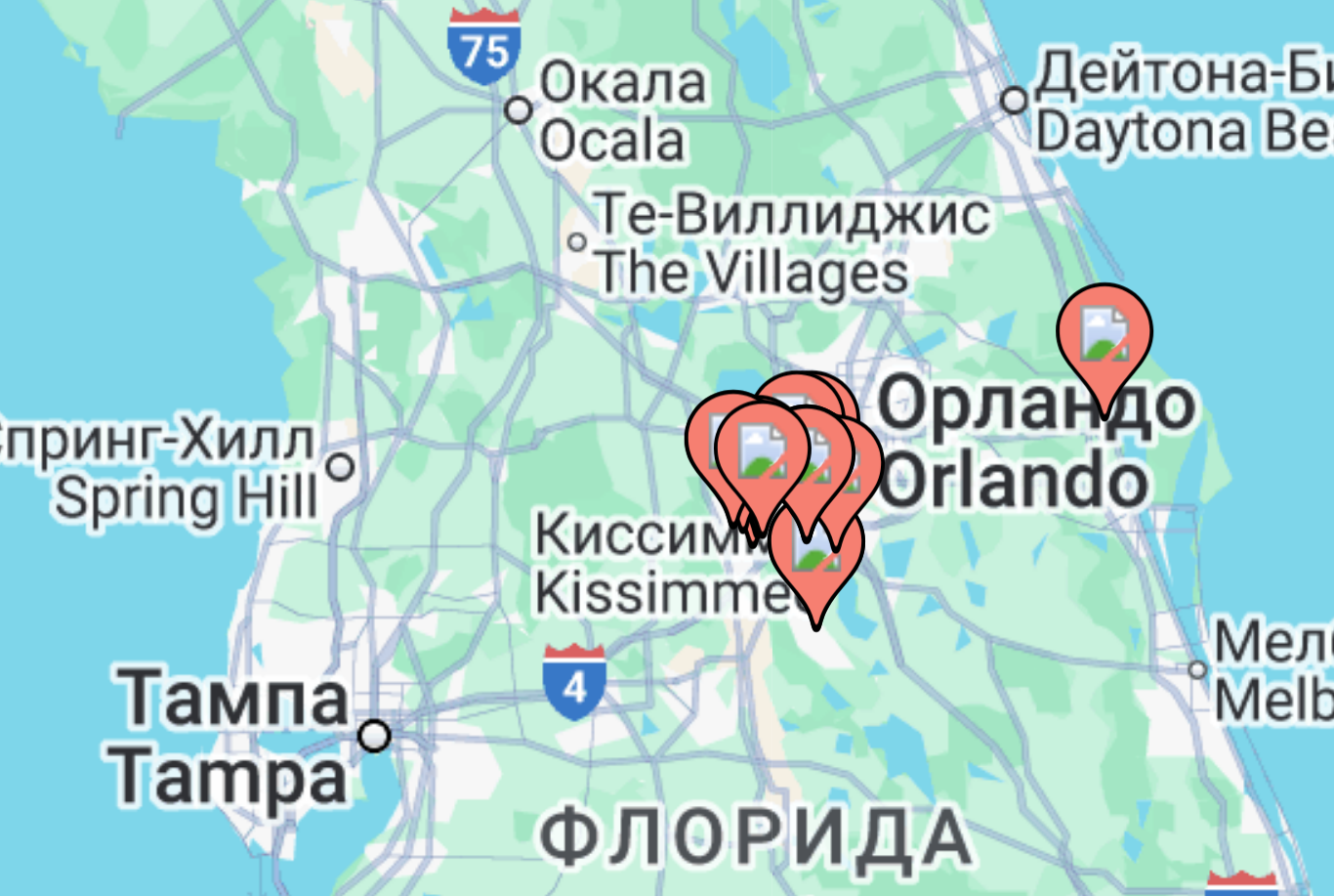
type input "**********"
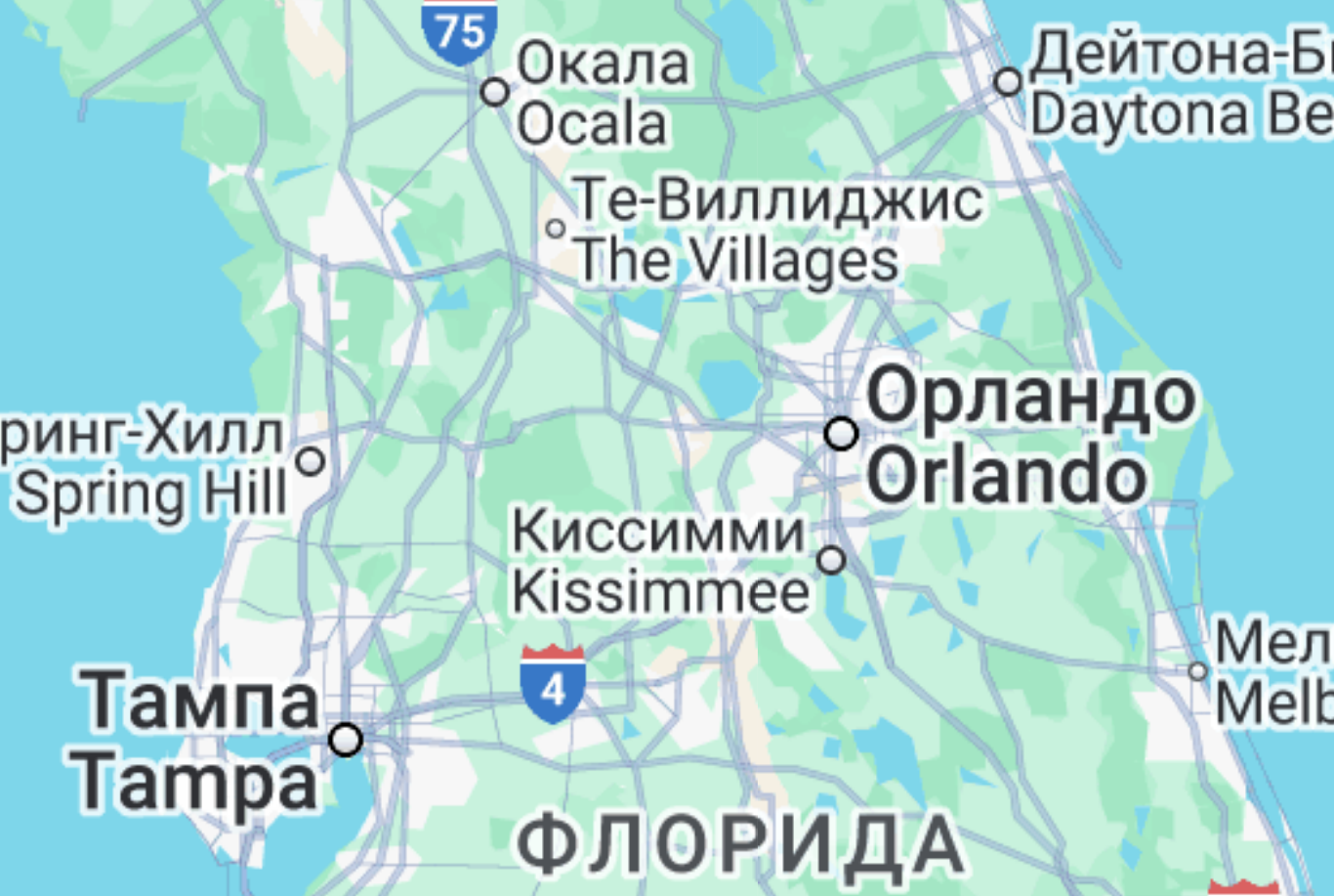
click at [165, 133] on div "Main content" at bounding box center [667, 426] width 1256 height 586
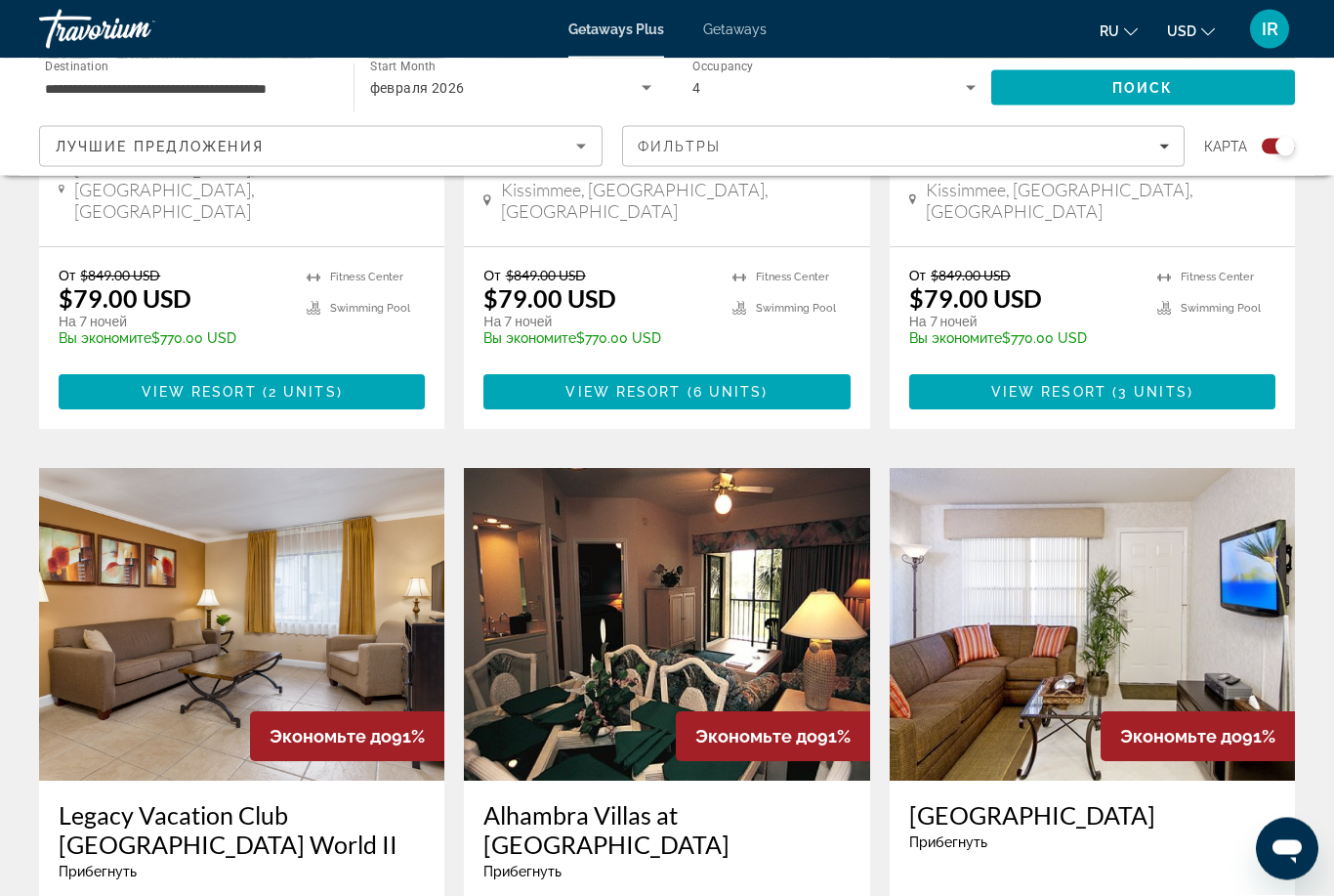
scroll to position [2562, 0]
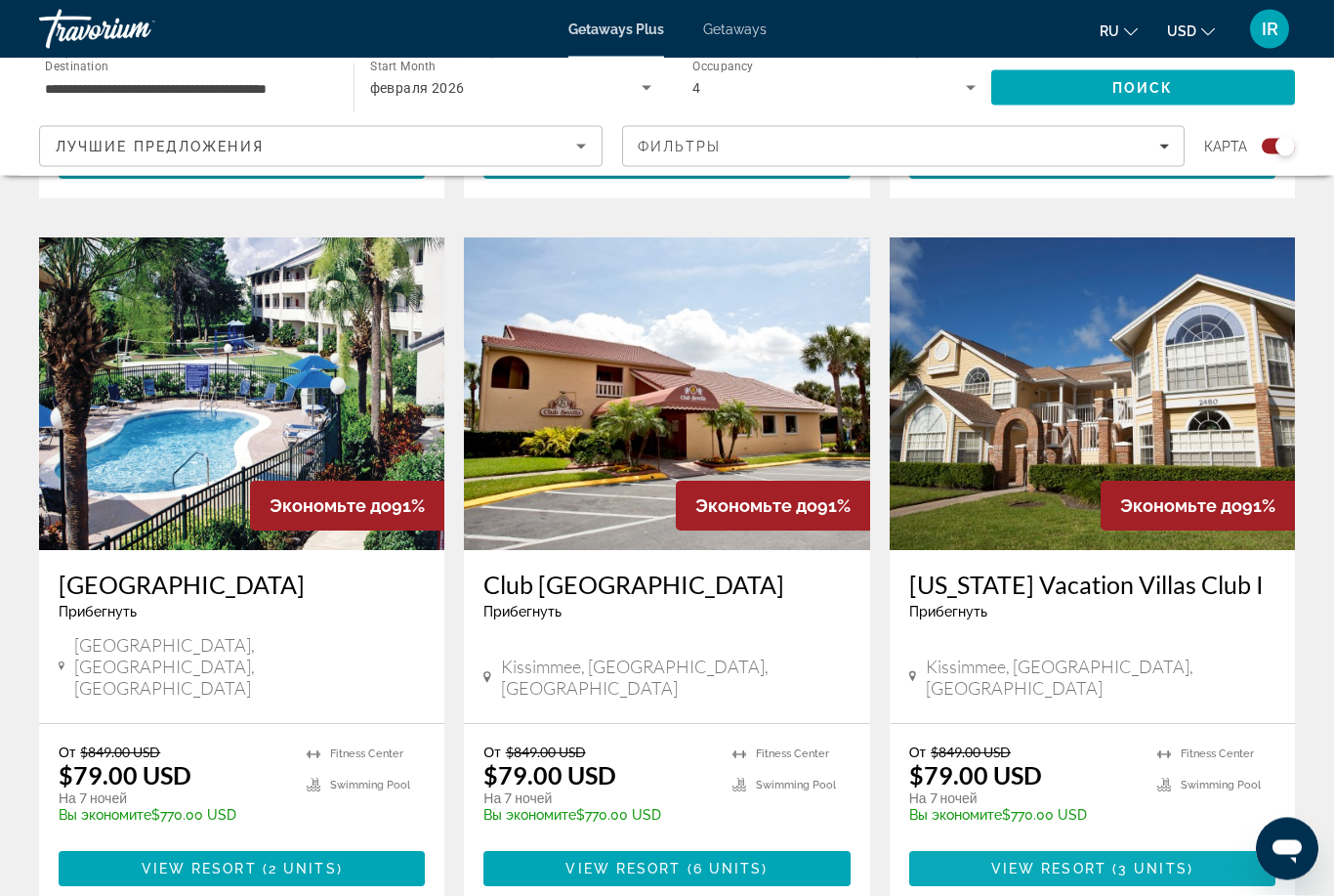
click at [1141, 862] on span "3 units" at bounding box center [1152, 870] width 69 height 16
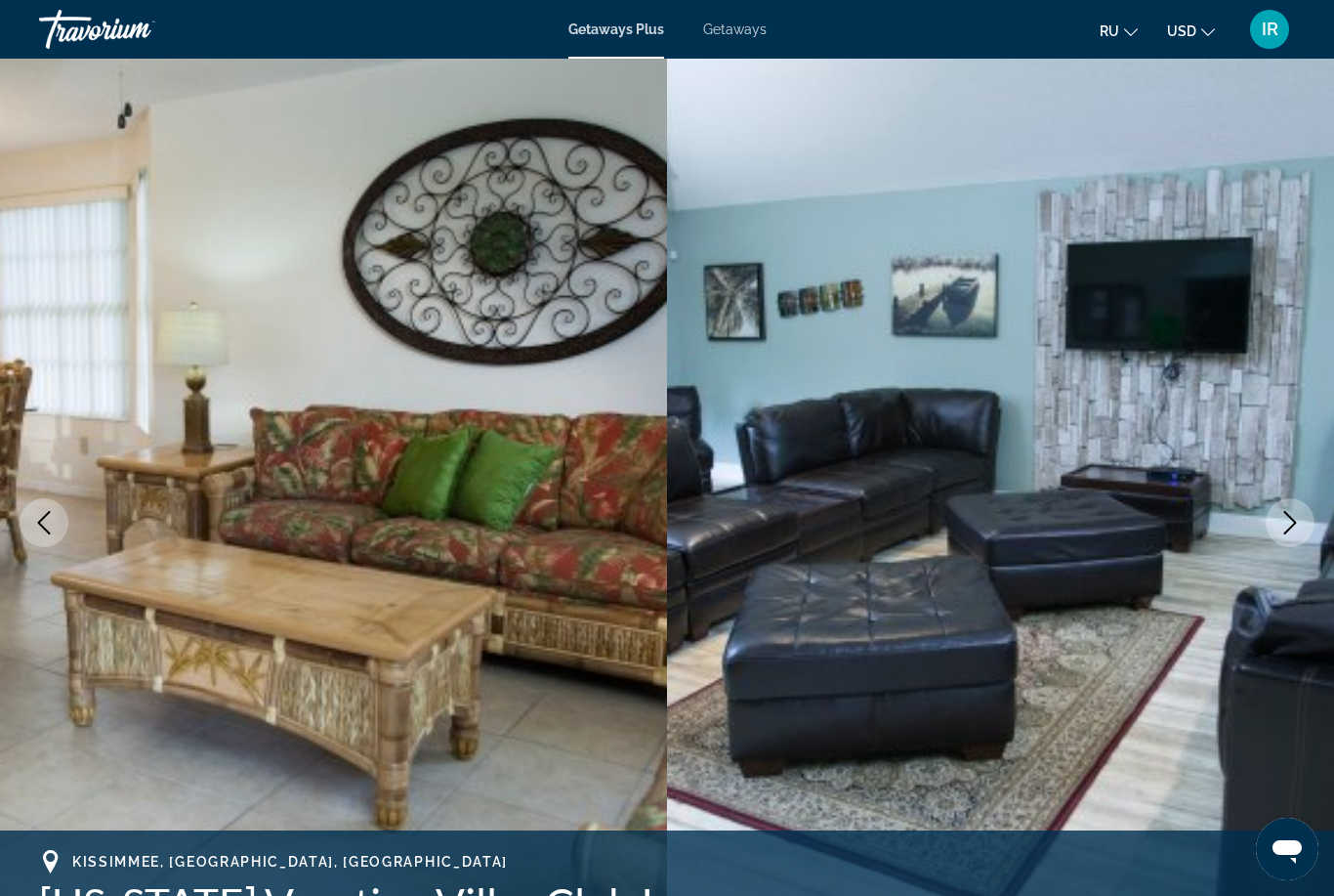
click at [1280, 523] on icon "Next image" at bounding box center [1290, 522] width 23 height 23
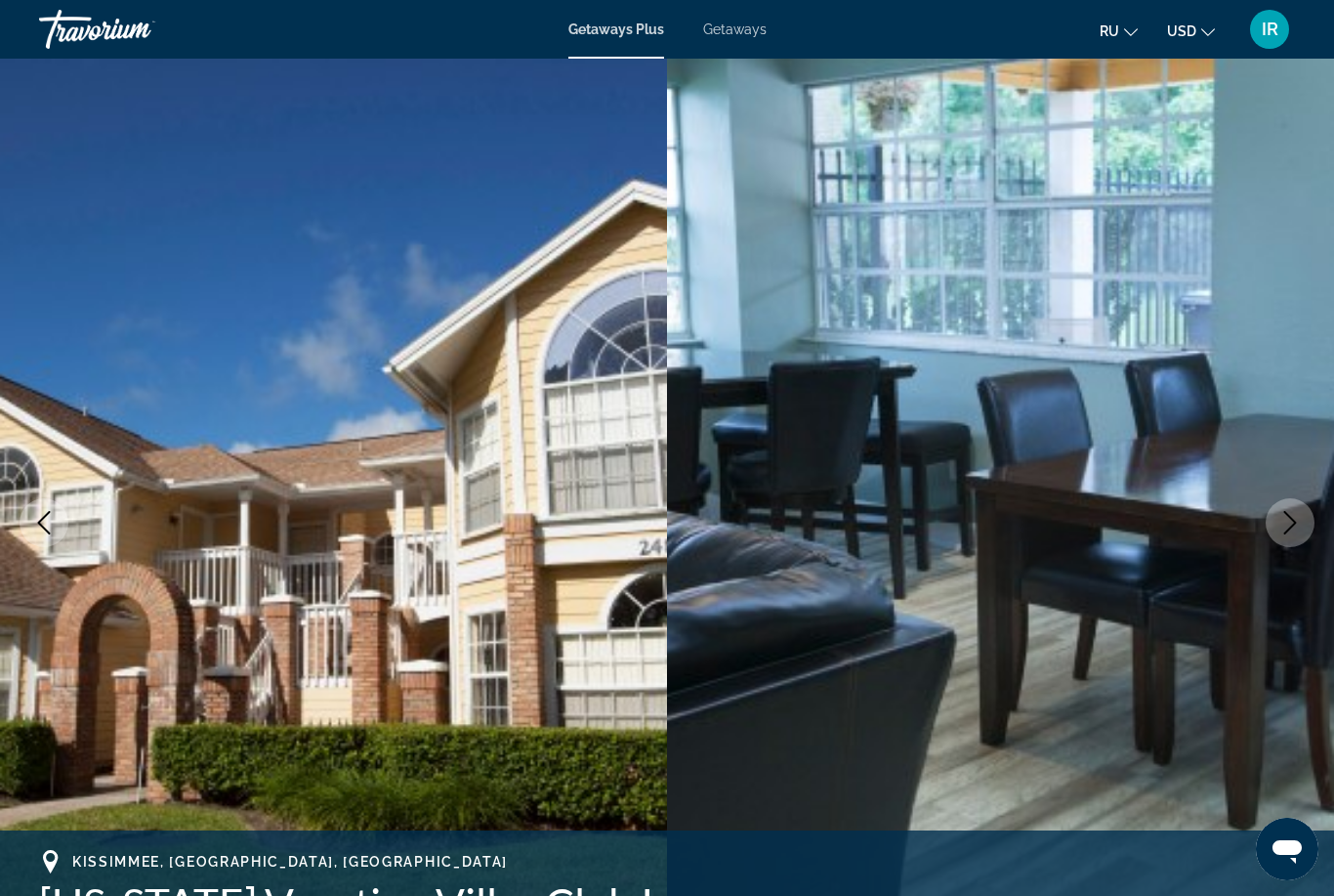
click at [1271, 534] on button "Next image" at bounding box center [1290, 522] width 49 height 49
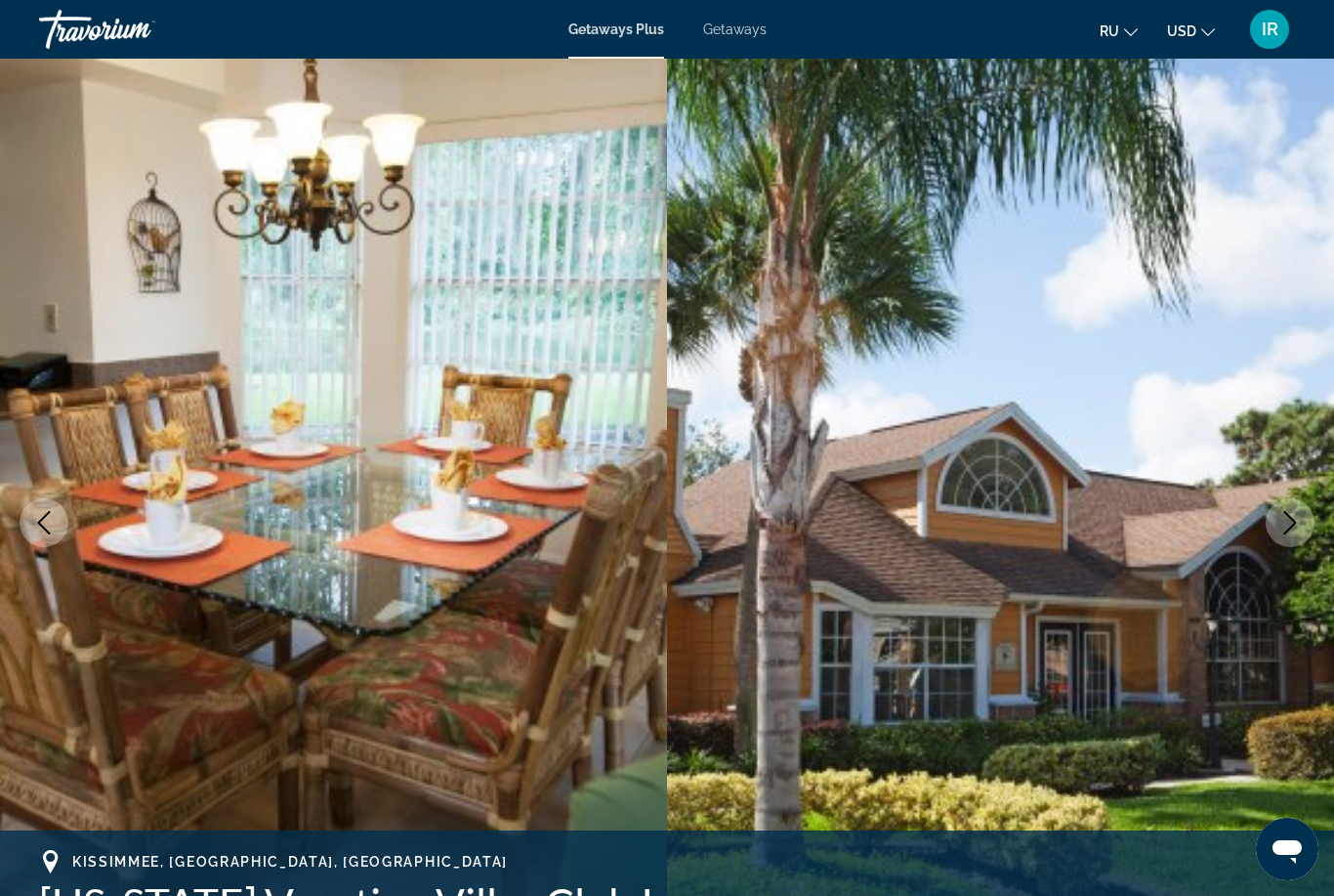
click at [1272, 536] on button "Next image" at bounding box center [1290, 522] width 49 height 49
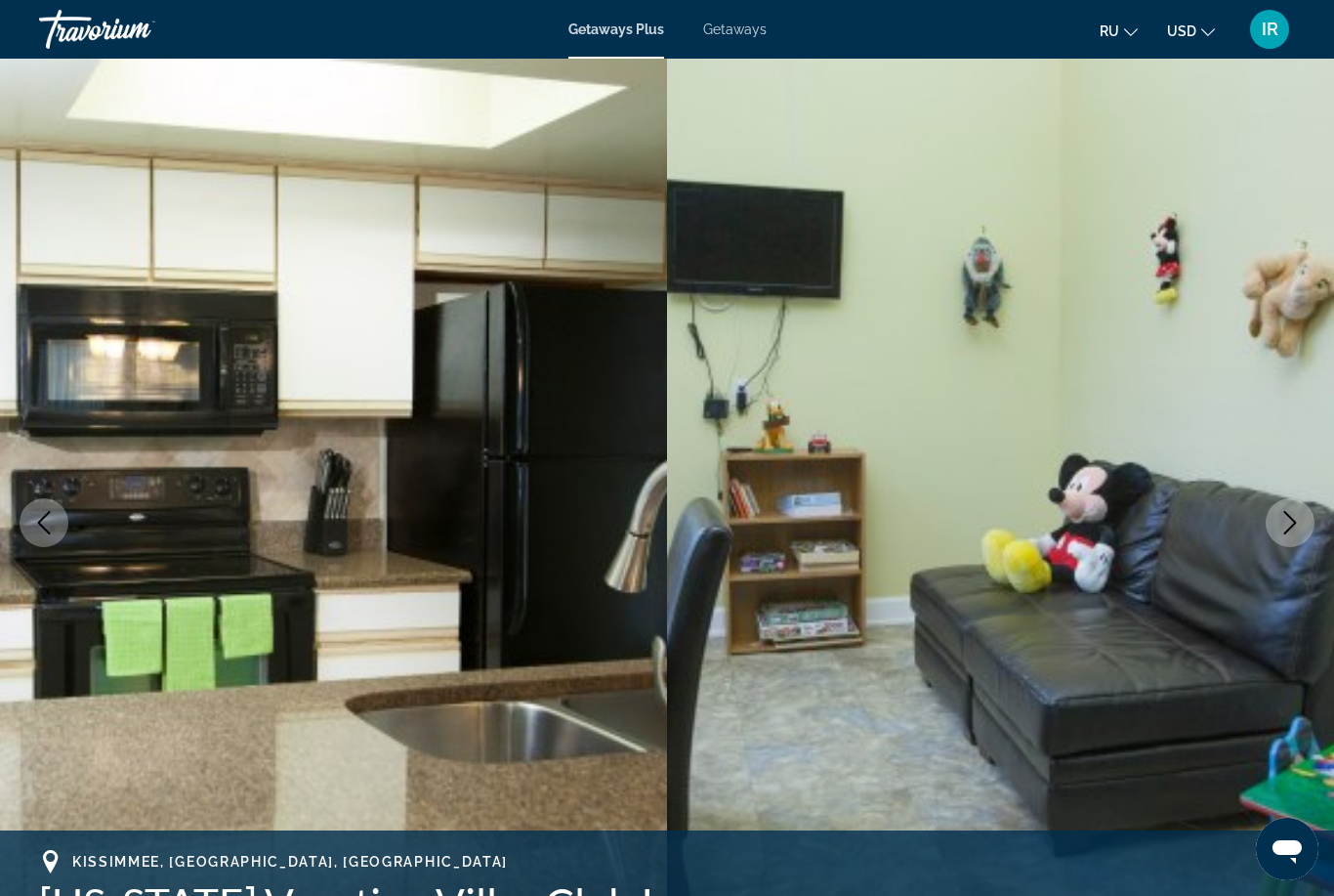
click at [1272, 532] on button "Next image" at bounding box center [1290, 522] width 49 height 49
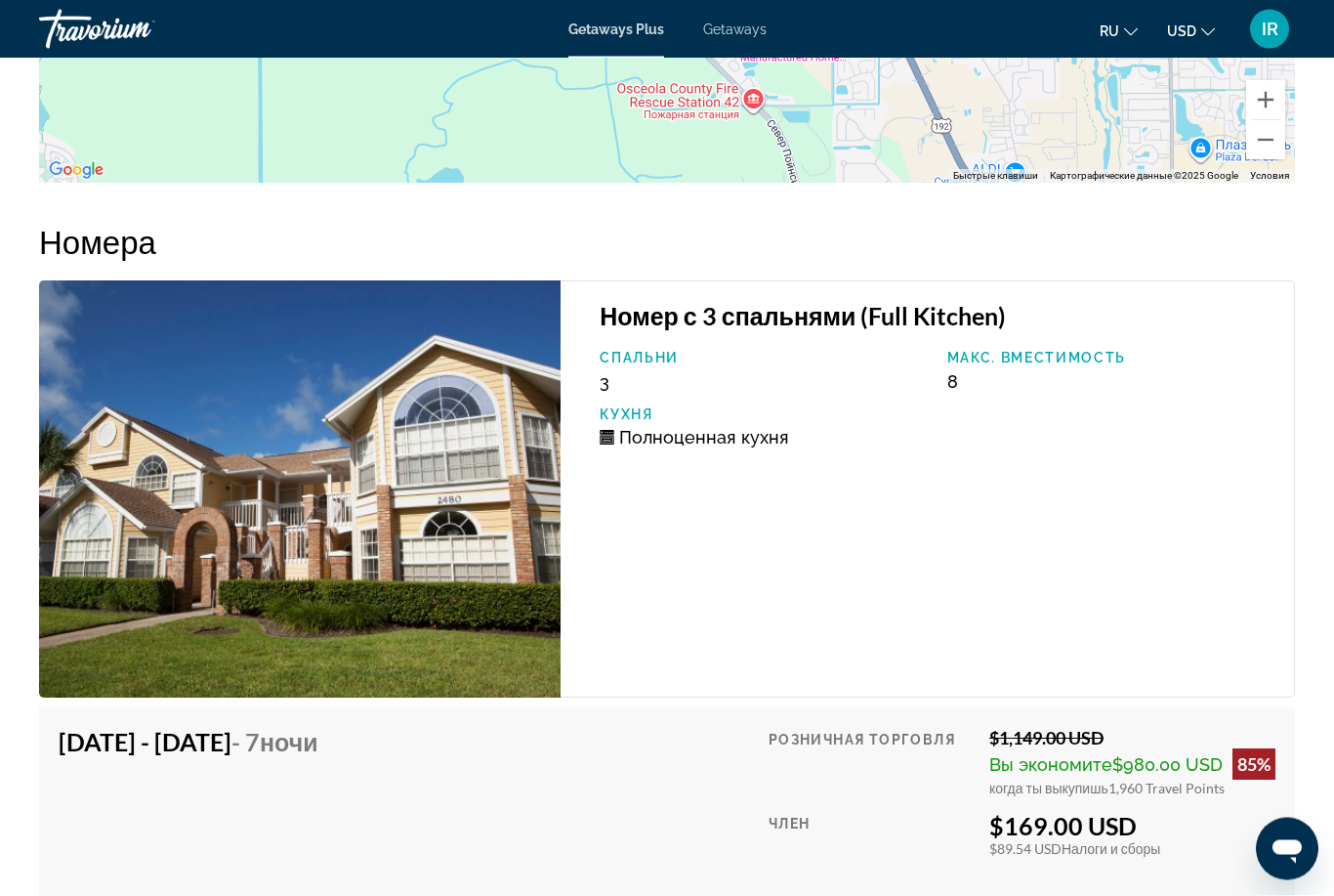
scroll to position [4559, 0]
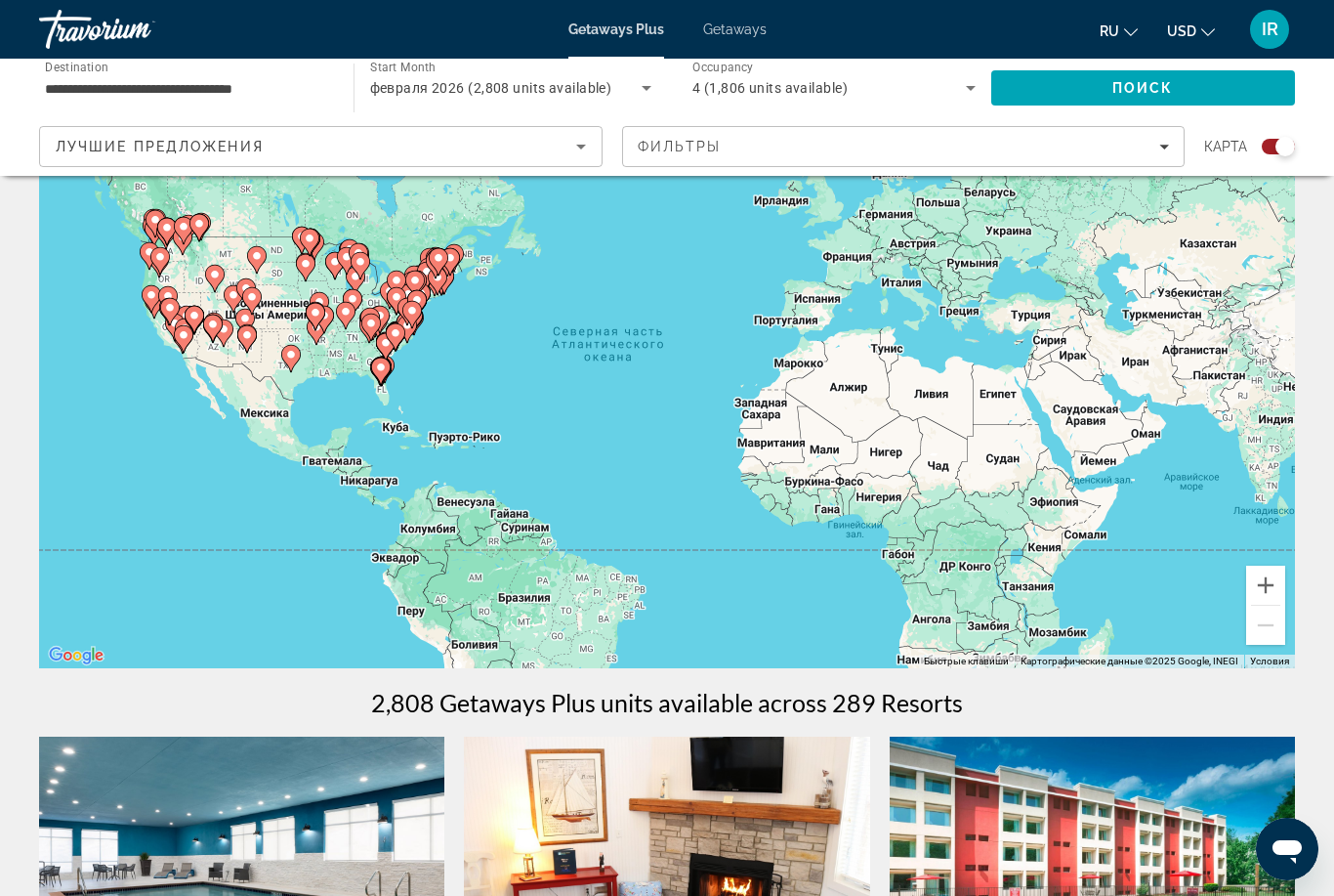
scroll to position [81, 0]
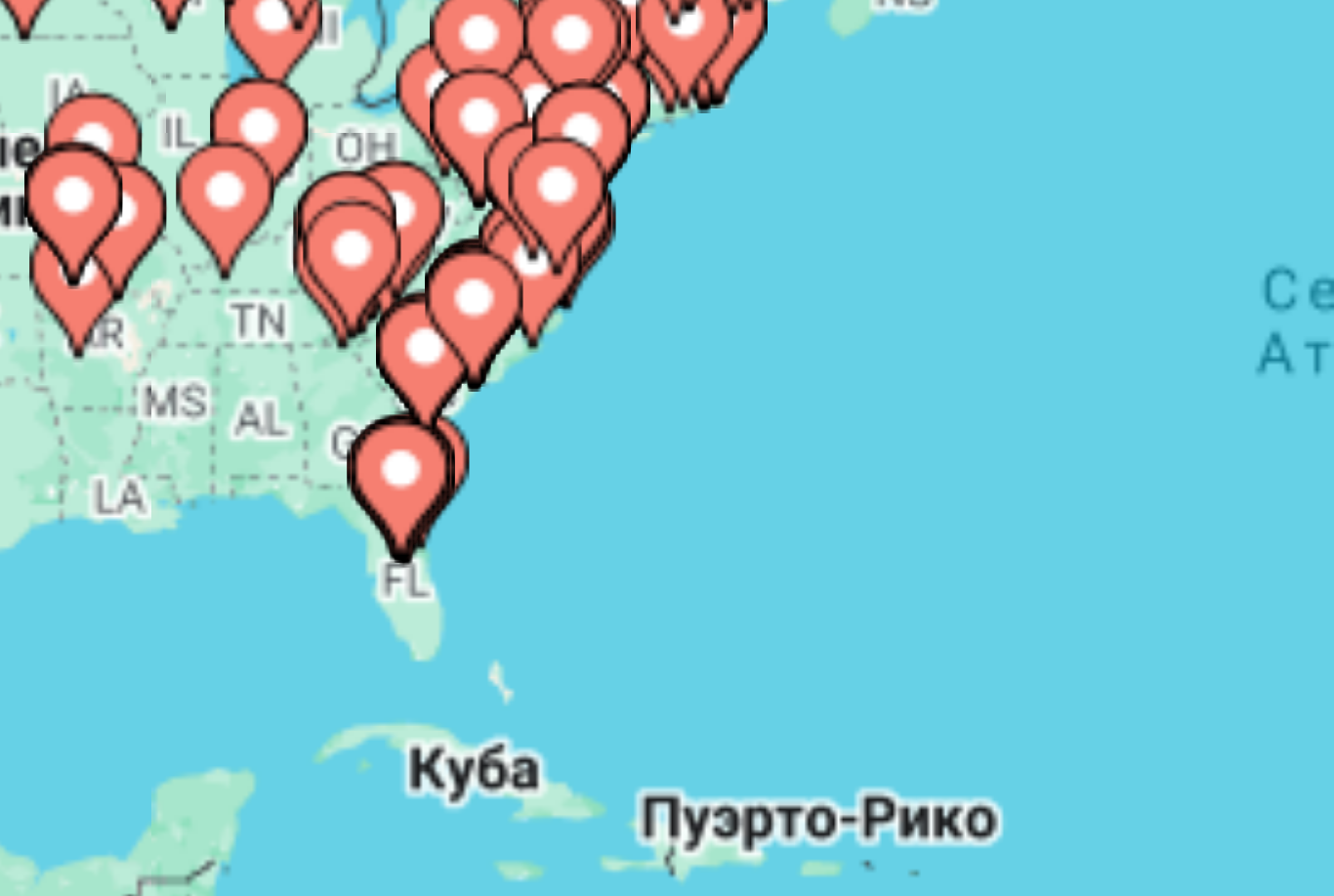
click at [375, 390] on image "Main content" at bounding box center [380, 396] width 12 height 12
click at [83, 114] on div "Чтобы активировать перетаскивание с помощью клавиатуры, нажмите Alt + Ввод. Пос…" at bounding box center [667, 407] width 1256 height 586
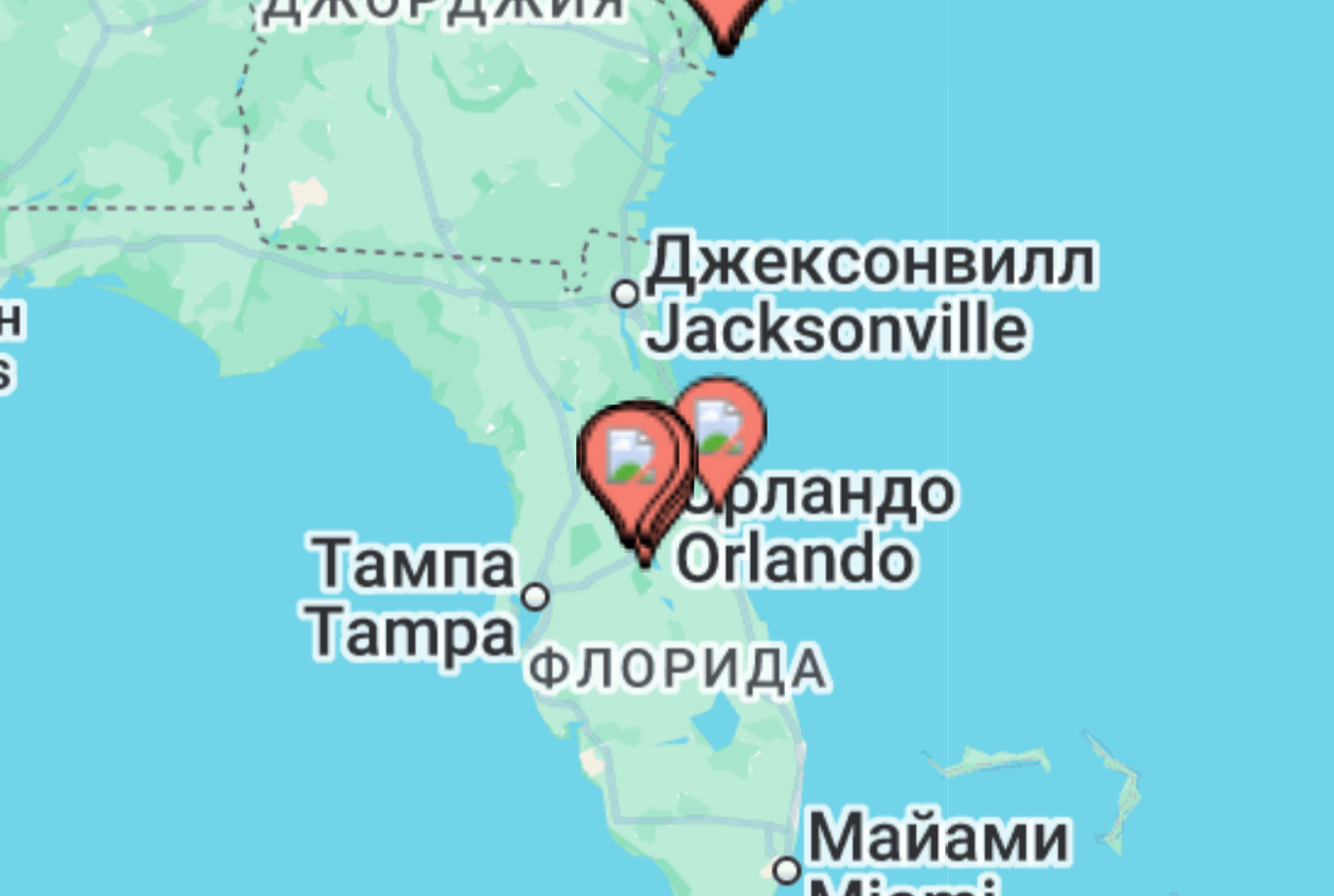
click at [661, 380] on icon "Main content" at bounding box center [670, 392] width 18 height 25
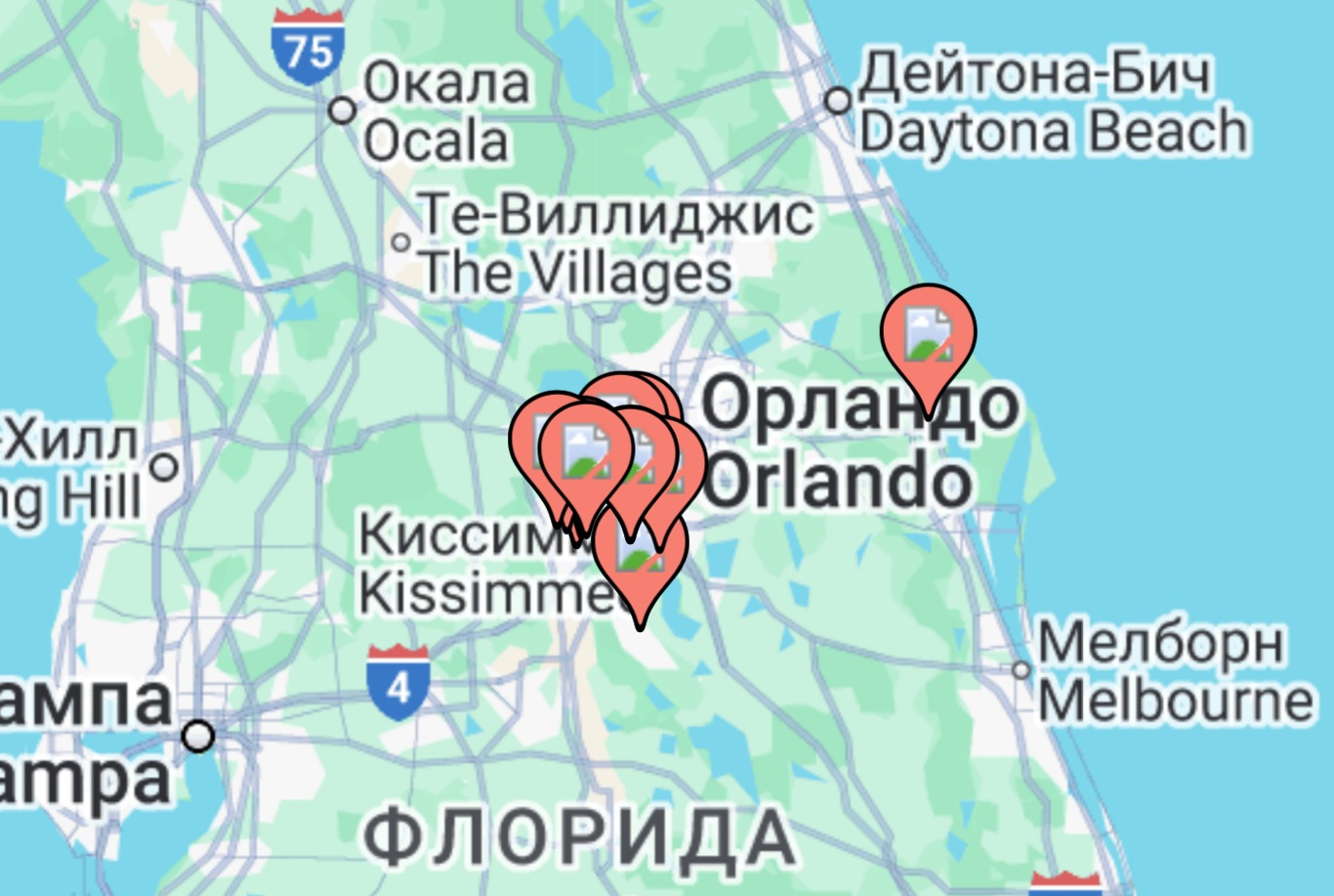
type input "**********"
click at [661, 382] on image "Main content" at bounding box center [667, 388] width 12 height 12
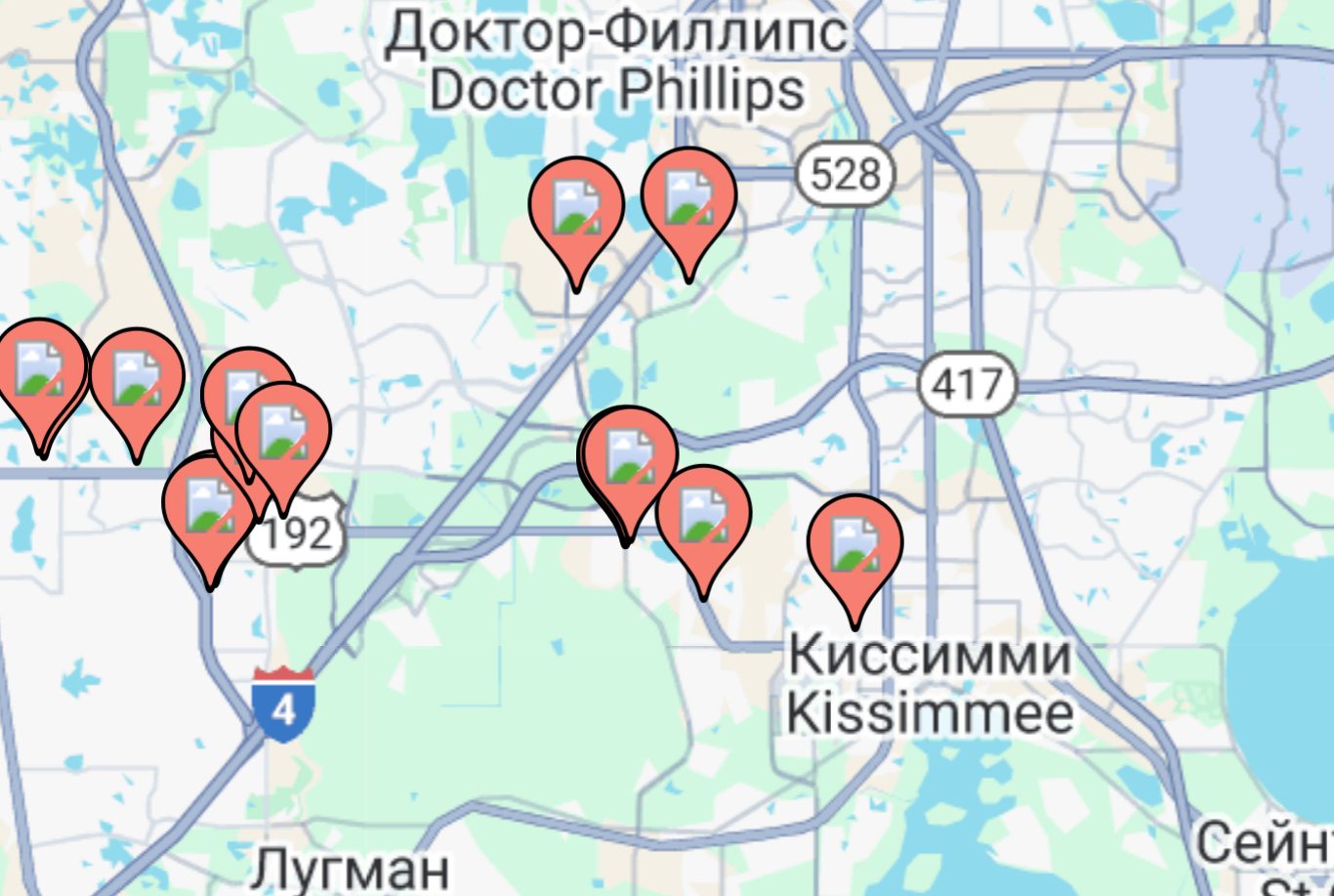
click at [657, 379] on icon "Main content" at bounding box center [667, 392] width 20 height 27
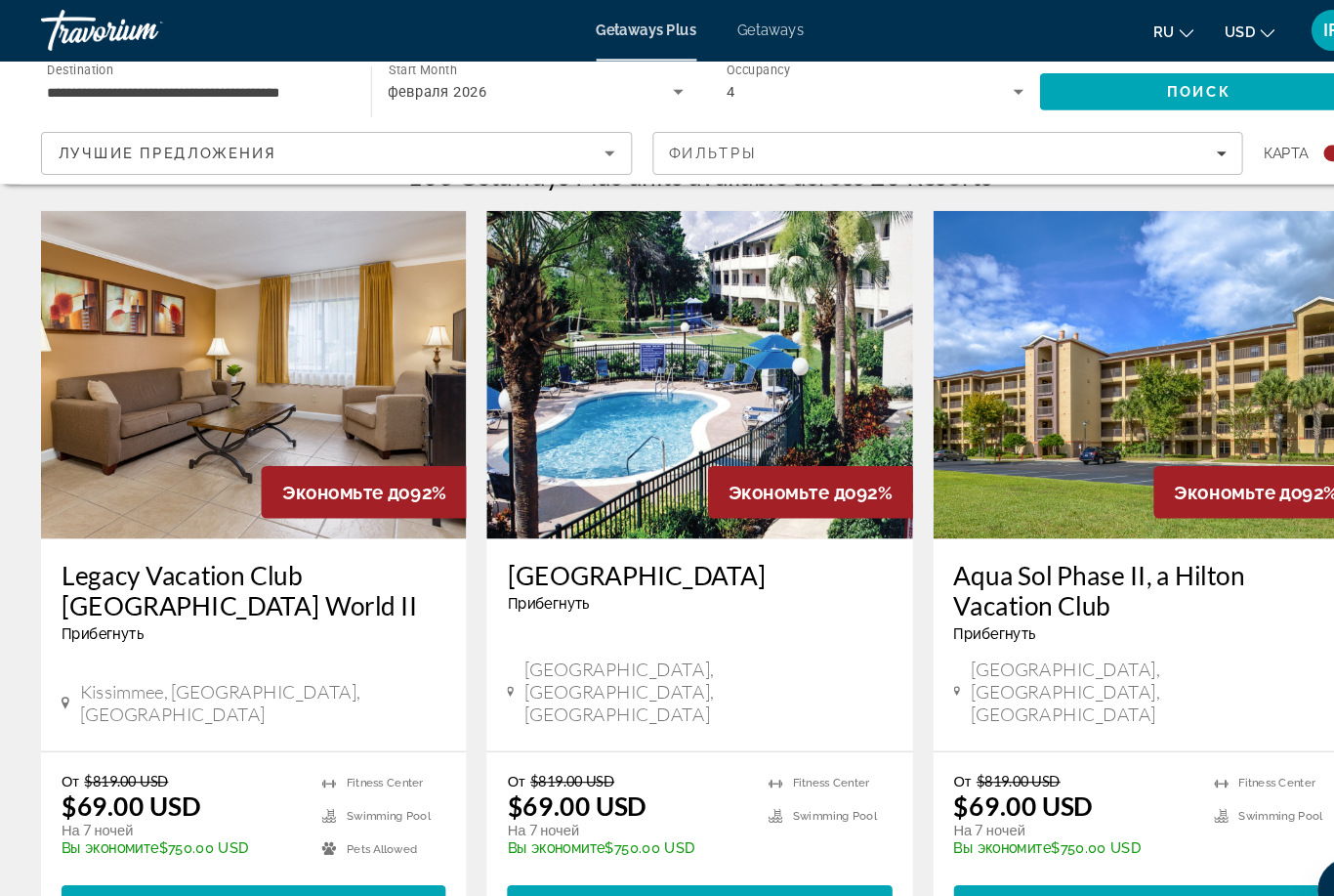
scroll to position [650, 0]
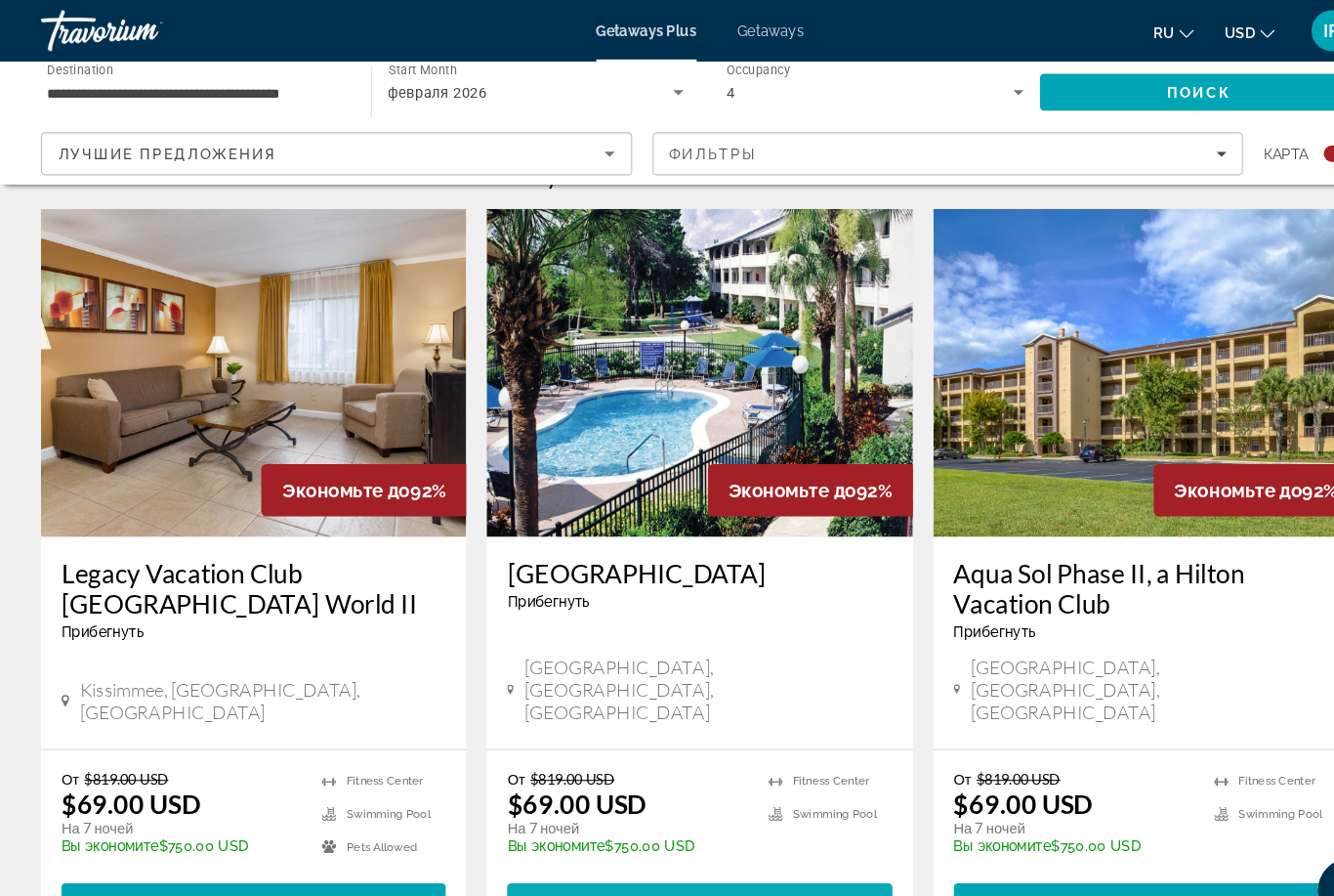
click at [806, 836] on span "Main content" at bounding box center [666, 860] width 366 height 47
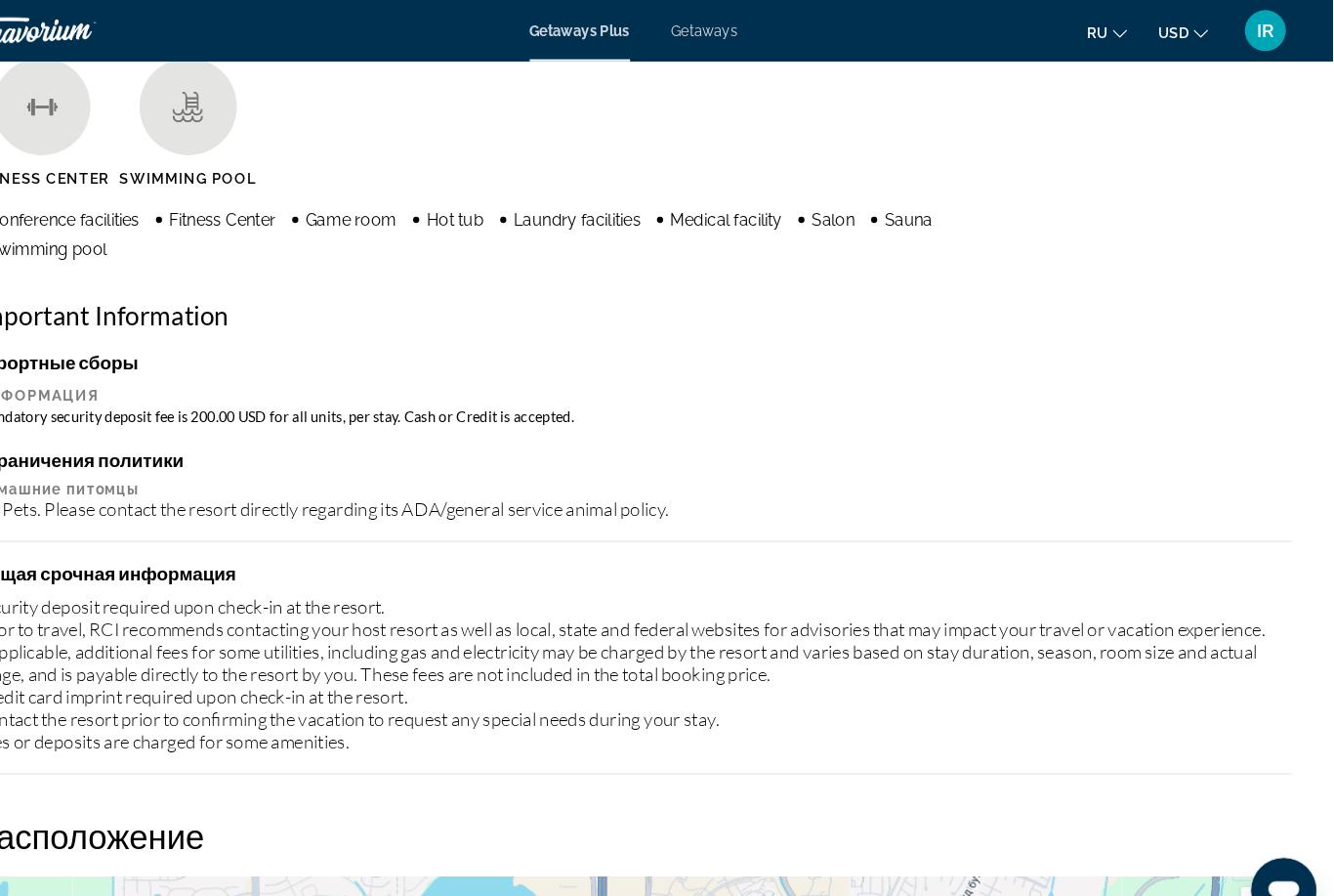
scroll to position [1640, 0]
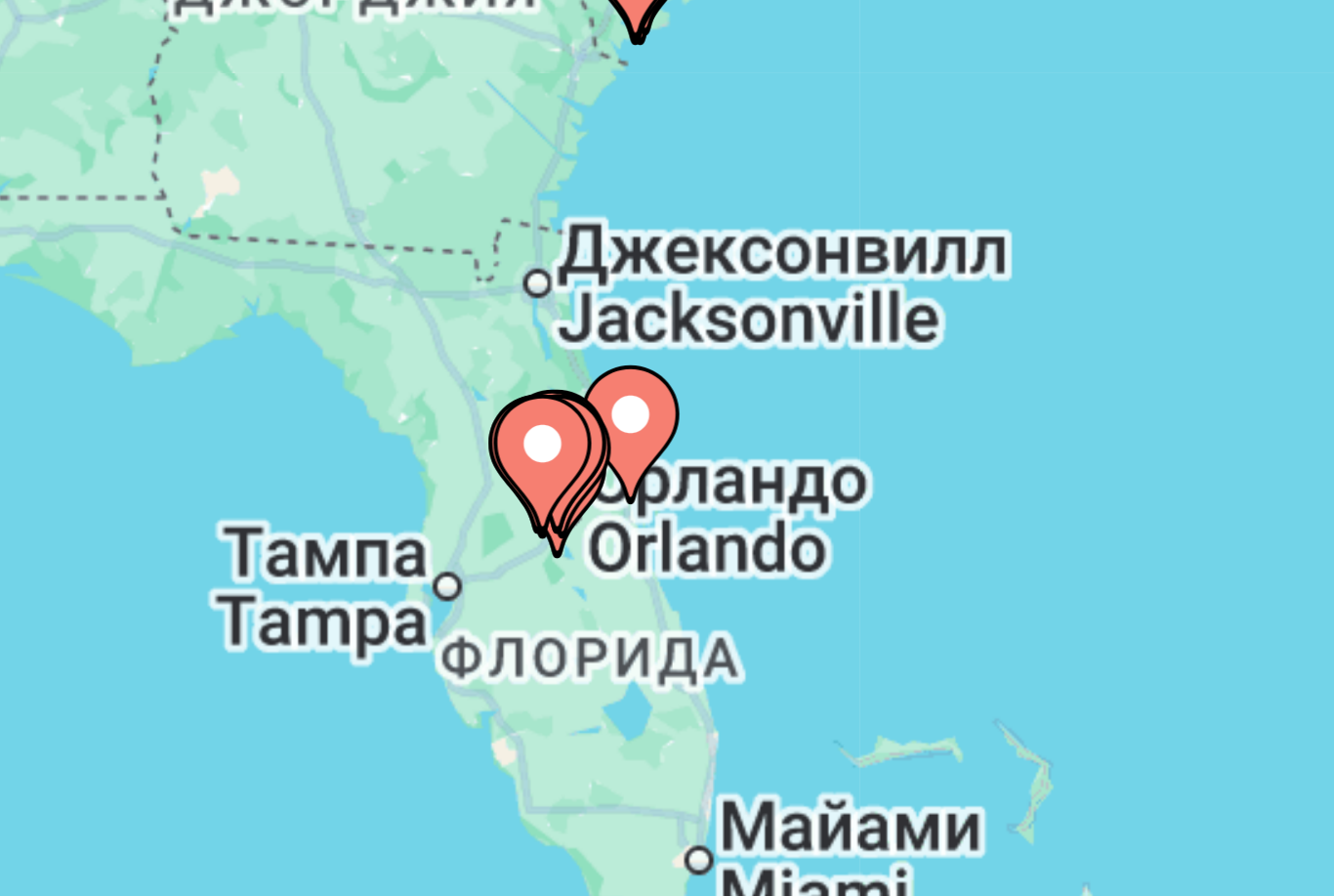
click at [655, 541] on icon "Main content" at bounding box center [665, 555] width 20 height 27
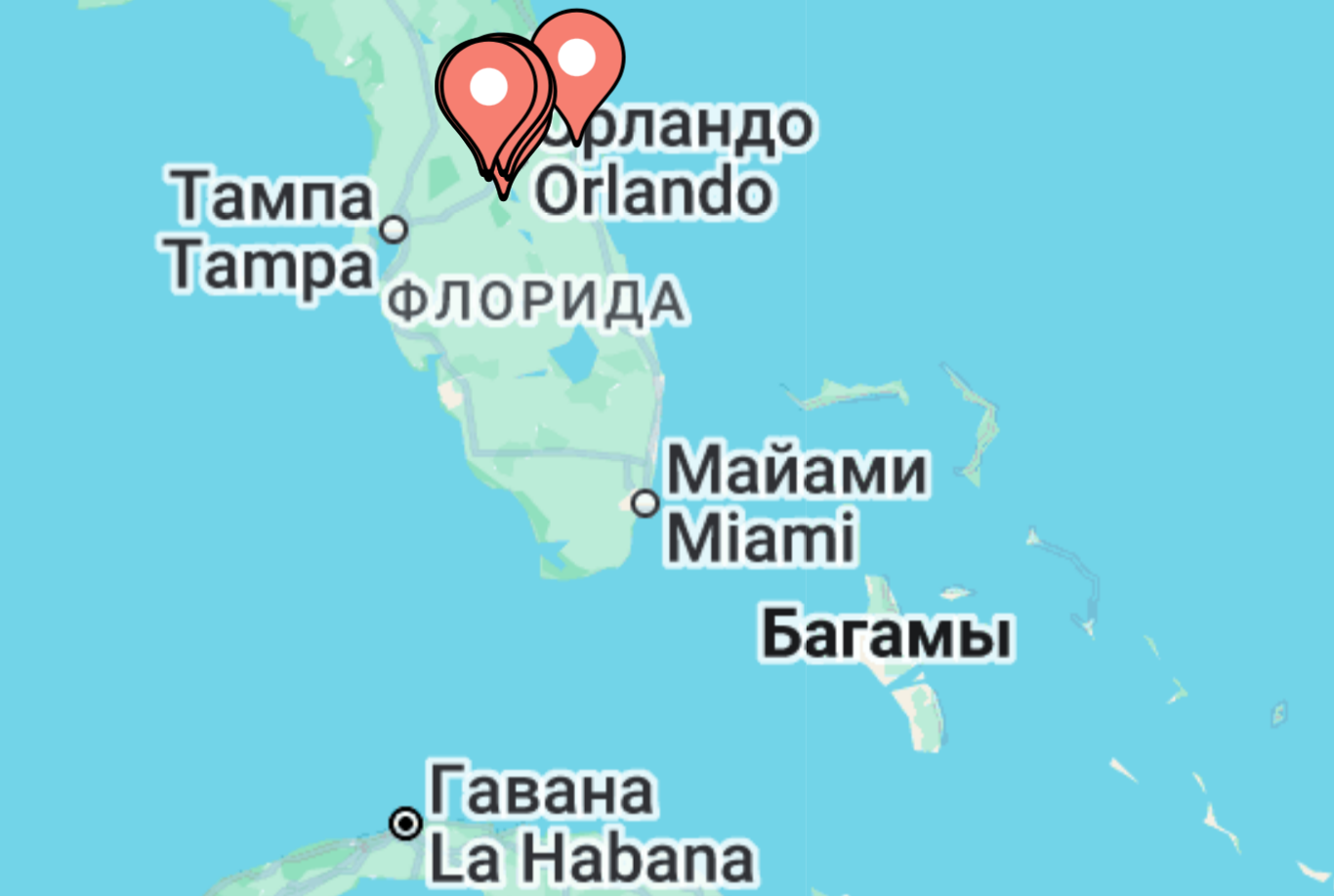
click at [658, 461] on icon "Main content" at bounding box center [667, 473] width 18 height 25
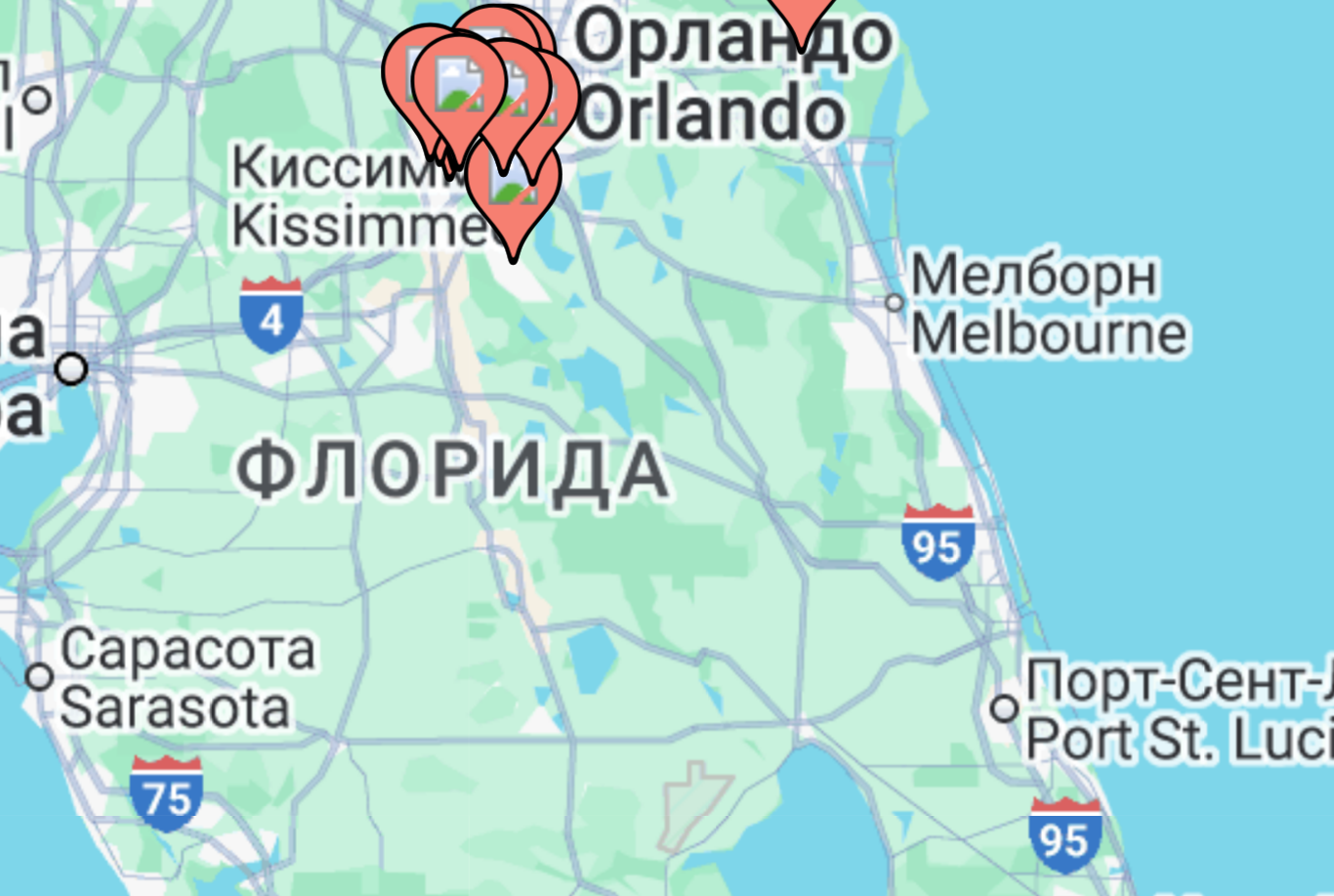
type input "**********"
click at [667, 466] on image "Main content" at bounding box center [673, 471] width 12 height 12
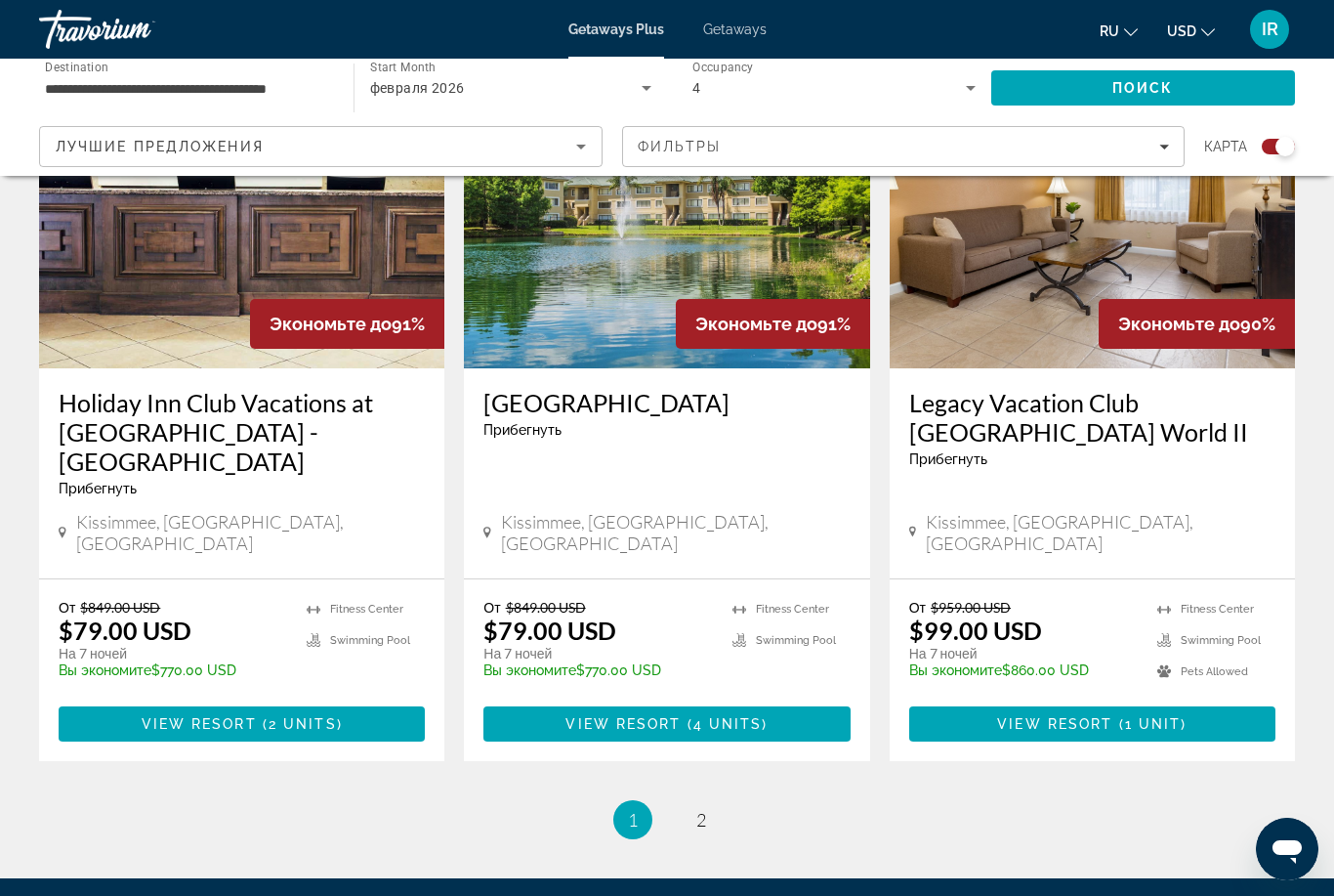
scroll to position [2979, 0]
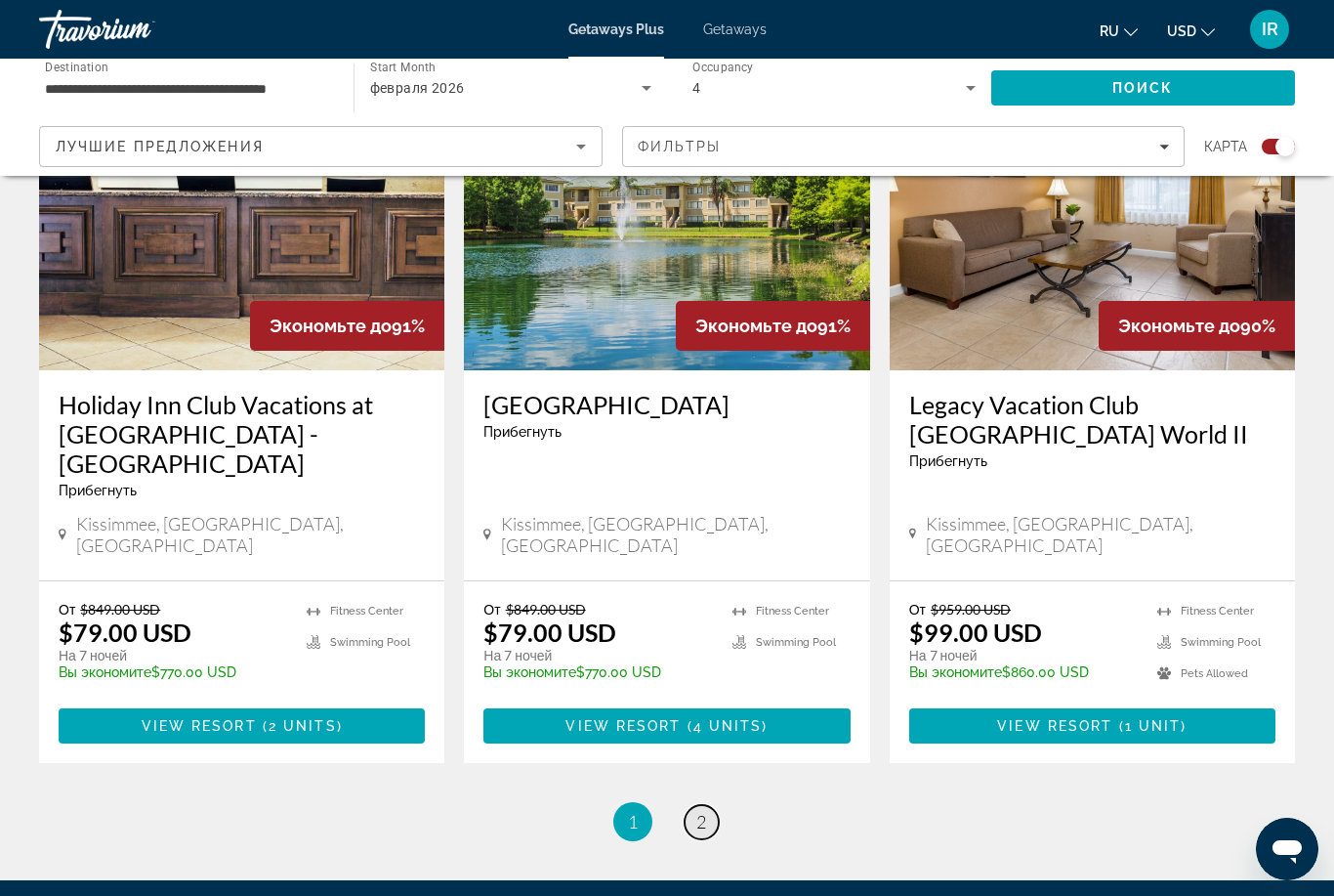
click at [706, 811] on span "2" at bounding box center [701, 822] width 10 height 22
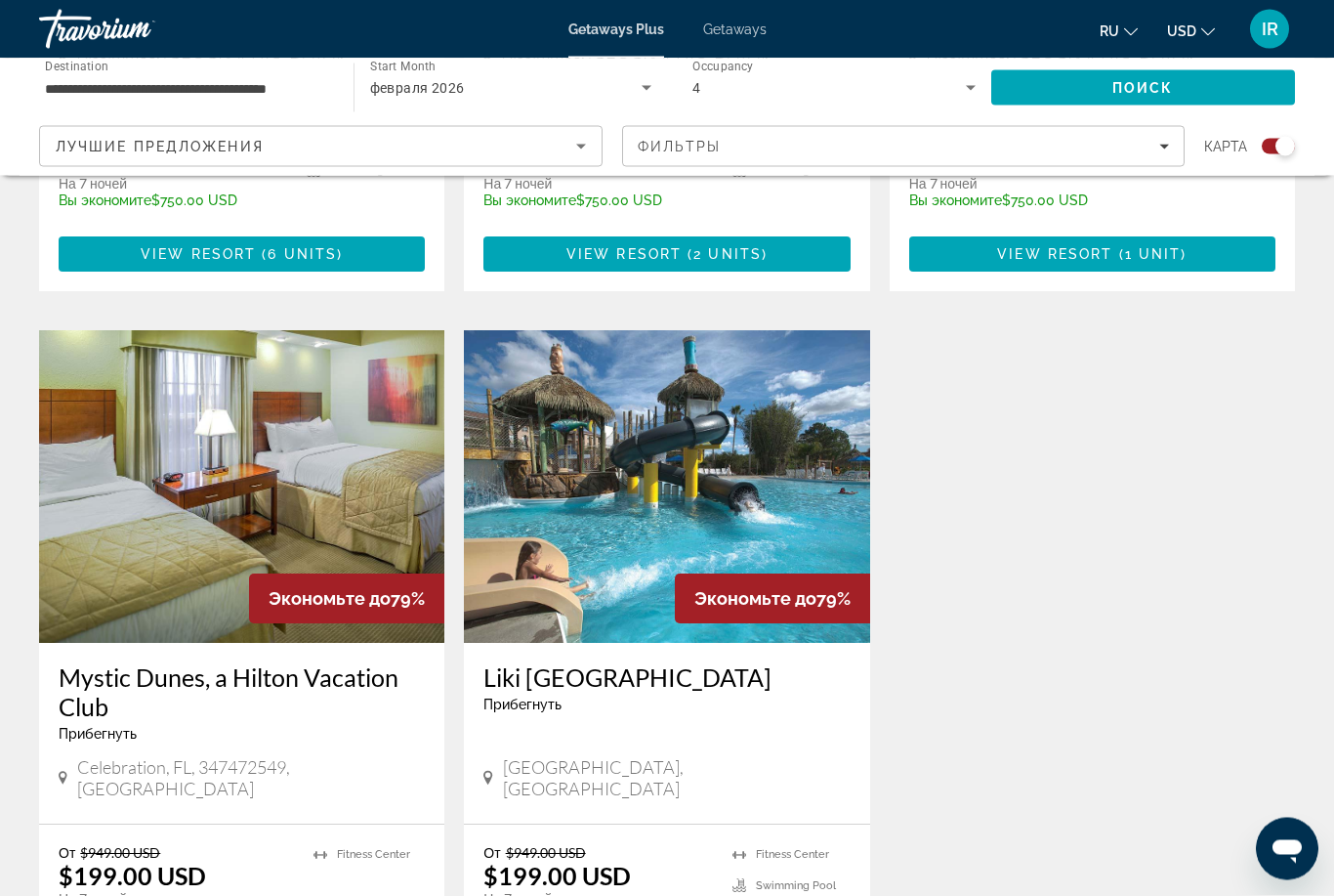
scroll to position [1979, 0]
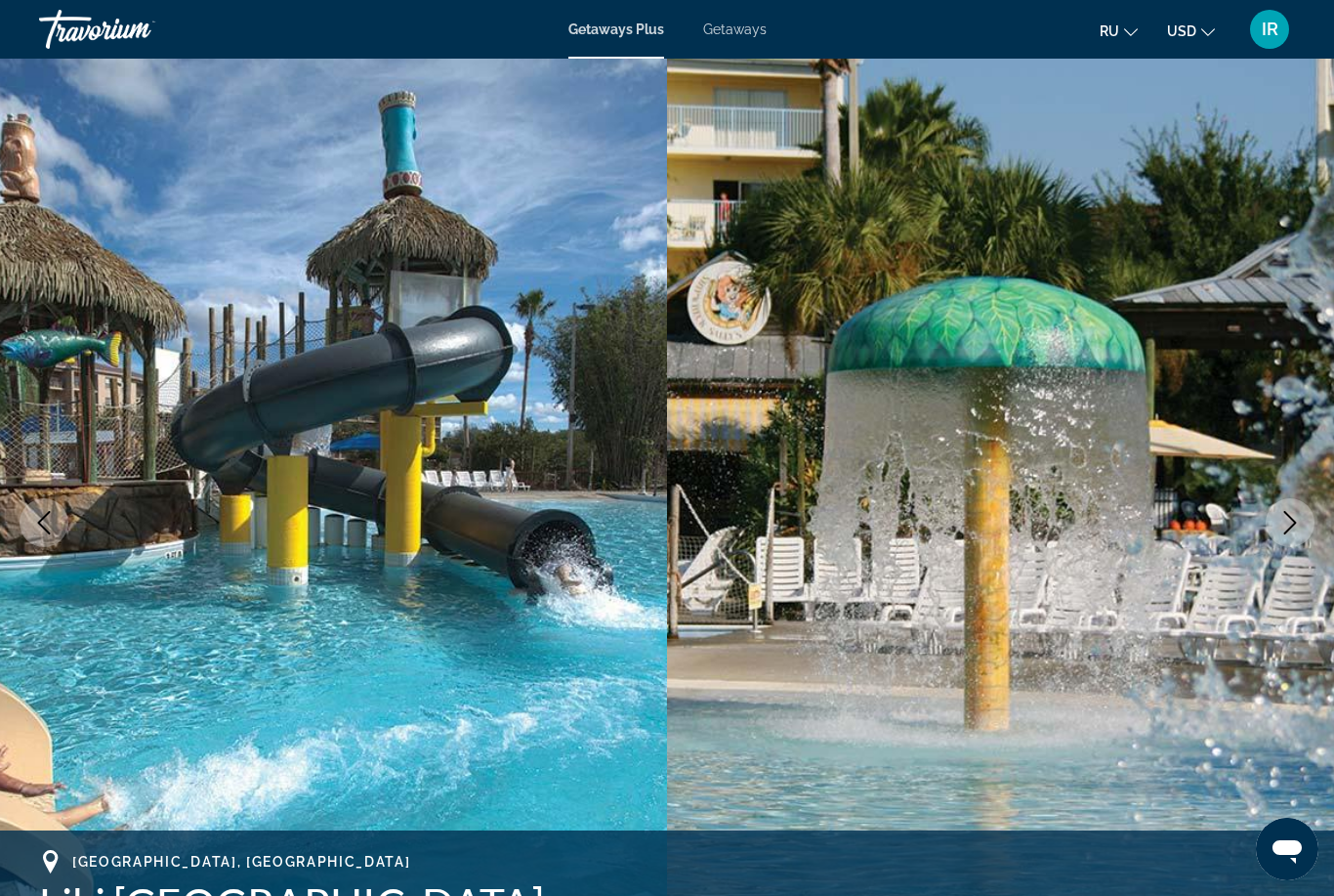
click at [1284, 522] on icon "Next image" at bounding box center [1290, 522] width 23 height 23
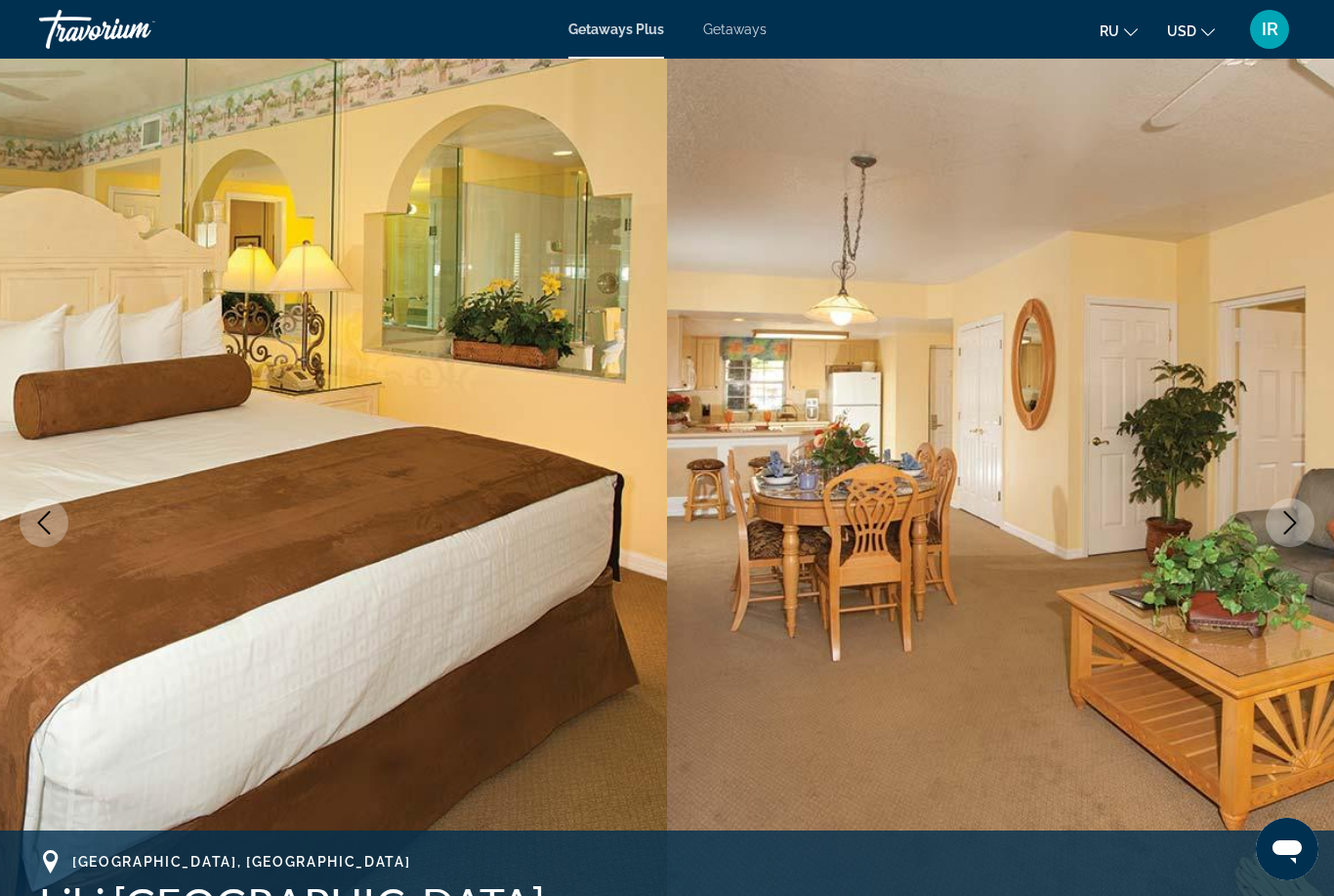
click at [1268, 542] on img "Main content" at bounding box center [1000, 522] width 667 height 928
click at [1283, 530] on icon "Next image" at bounding box center [1290, 522] width 23 height 23
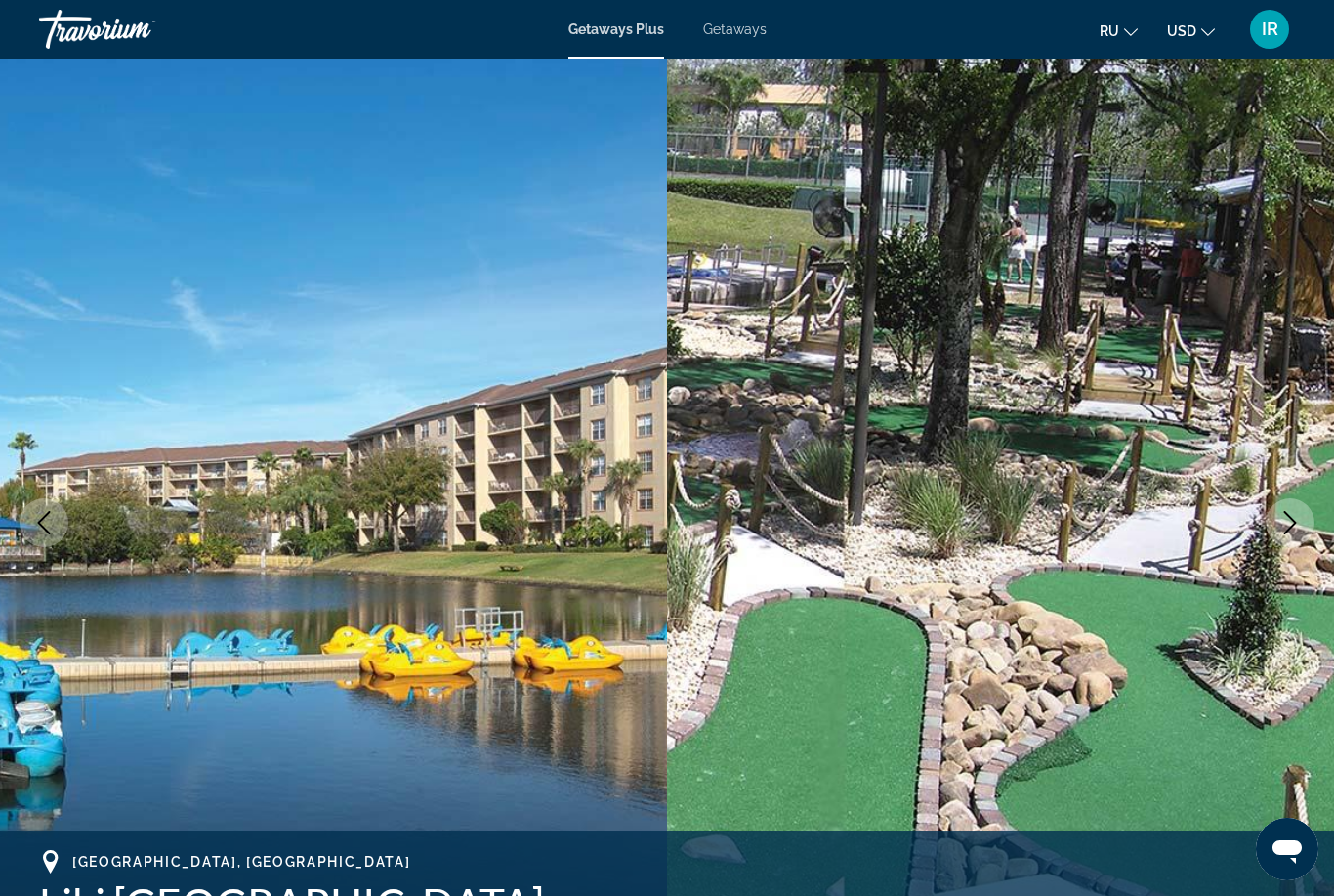
click at [1272, 538] on button "Next image" at bounding box center [1290, 522] width 49 height 49
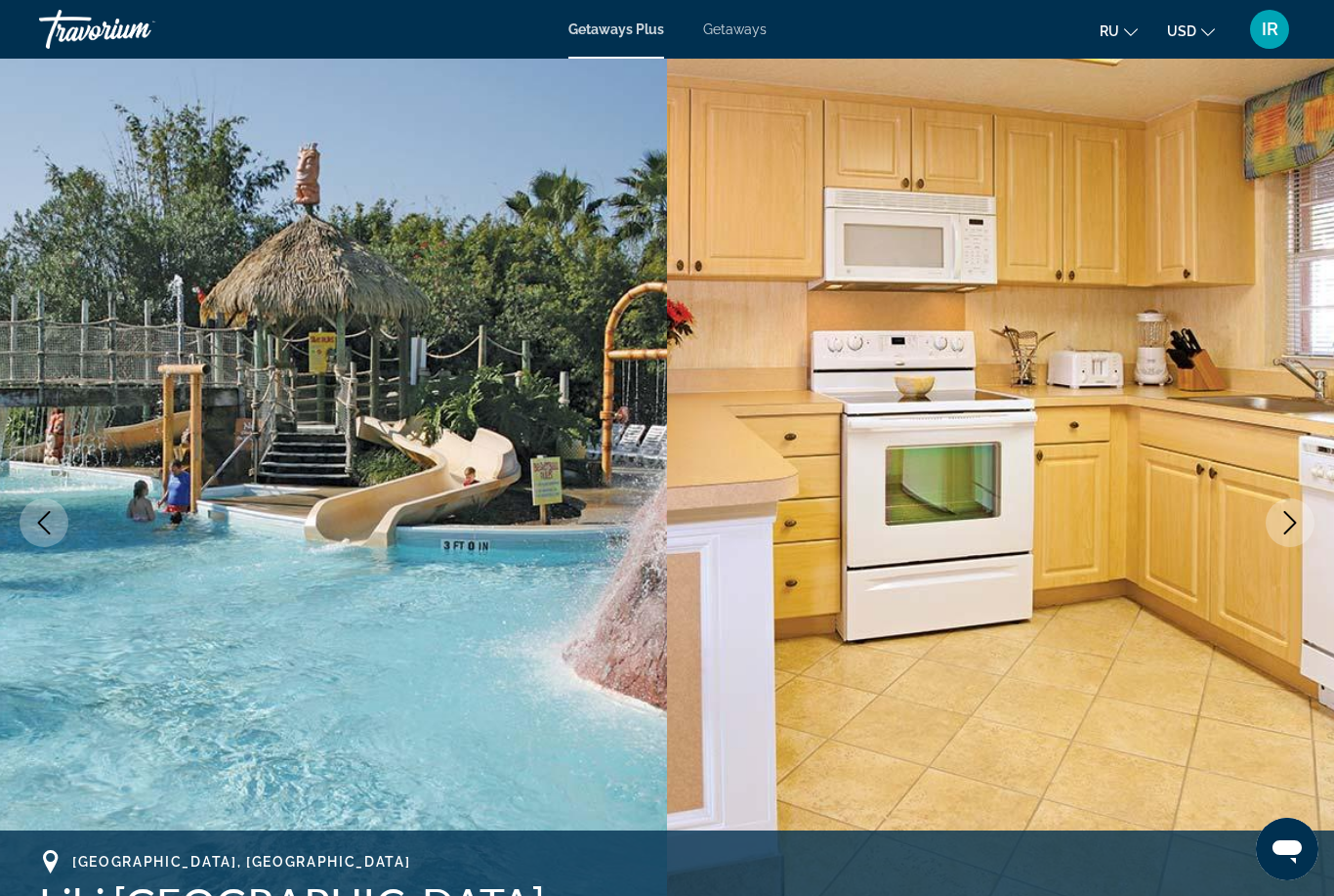
click at [1291, 532] on icon "Next image" at bounding box center [1290, 522] width 23 height 23
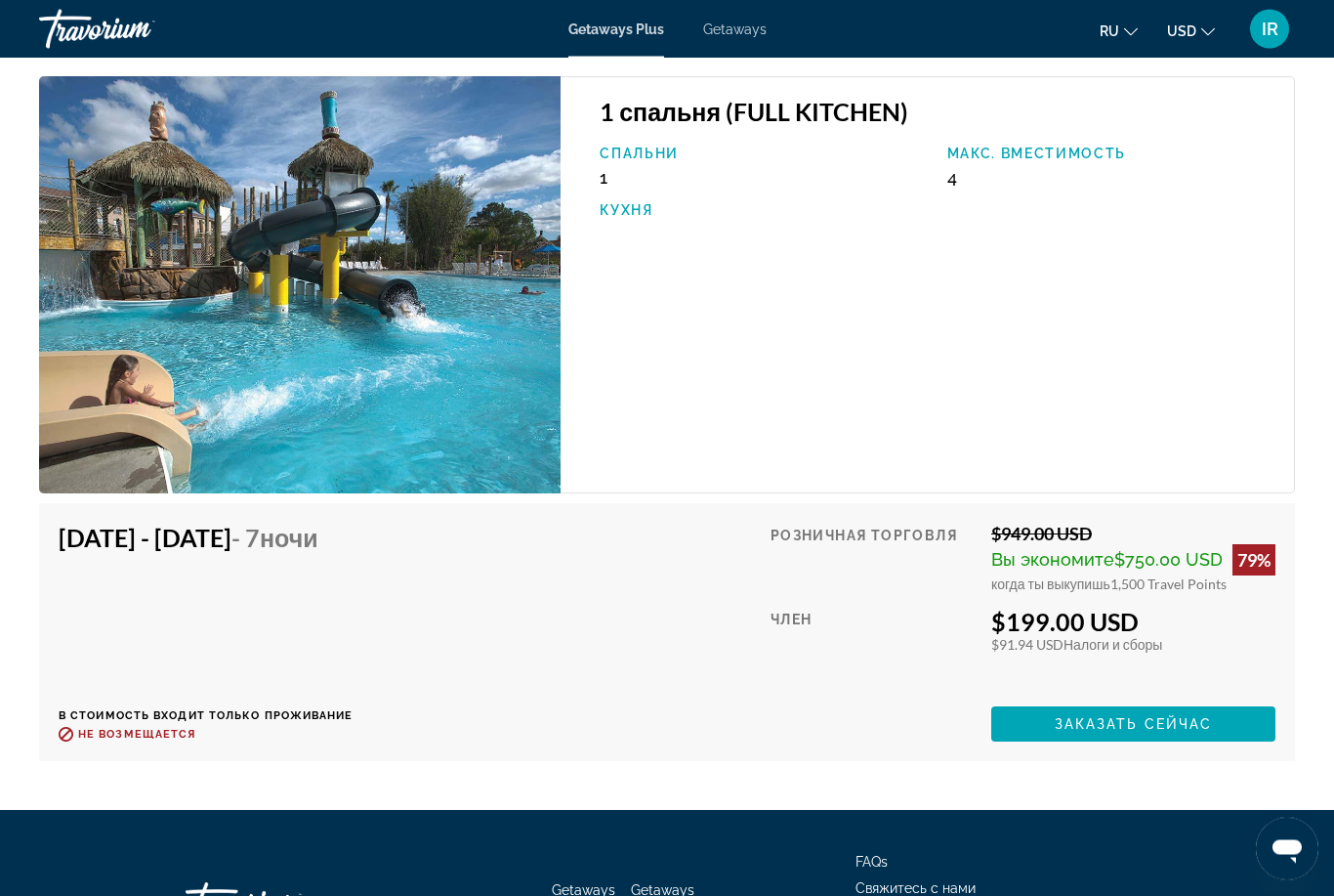
scroll to position [3614, 0]
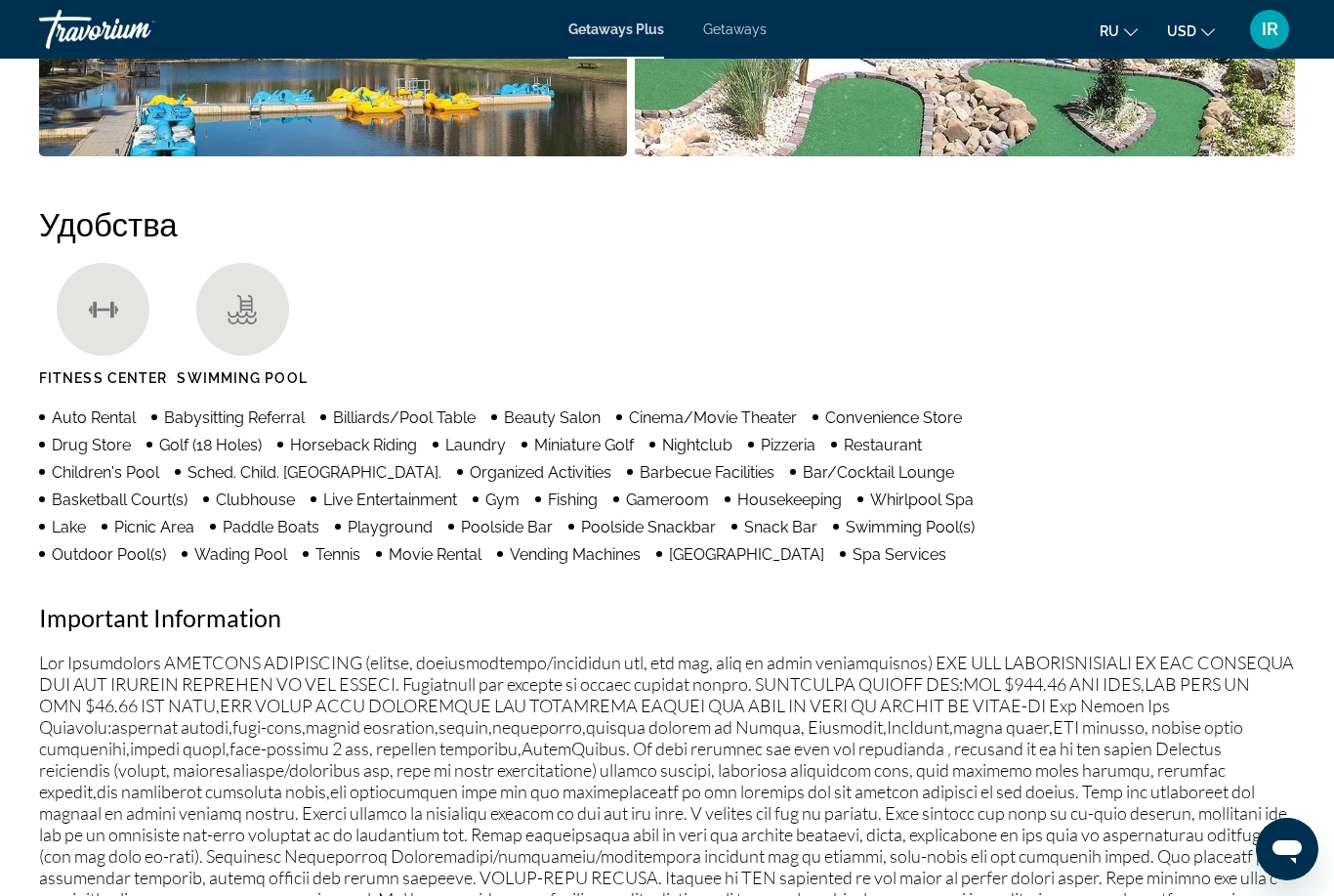
scroll to position [63, 0]
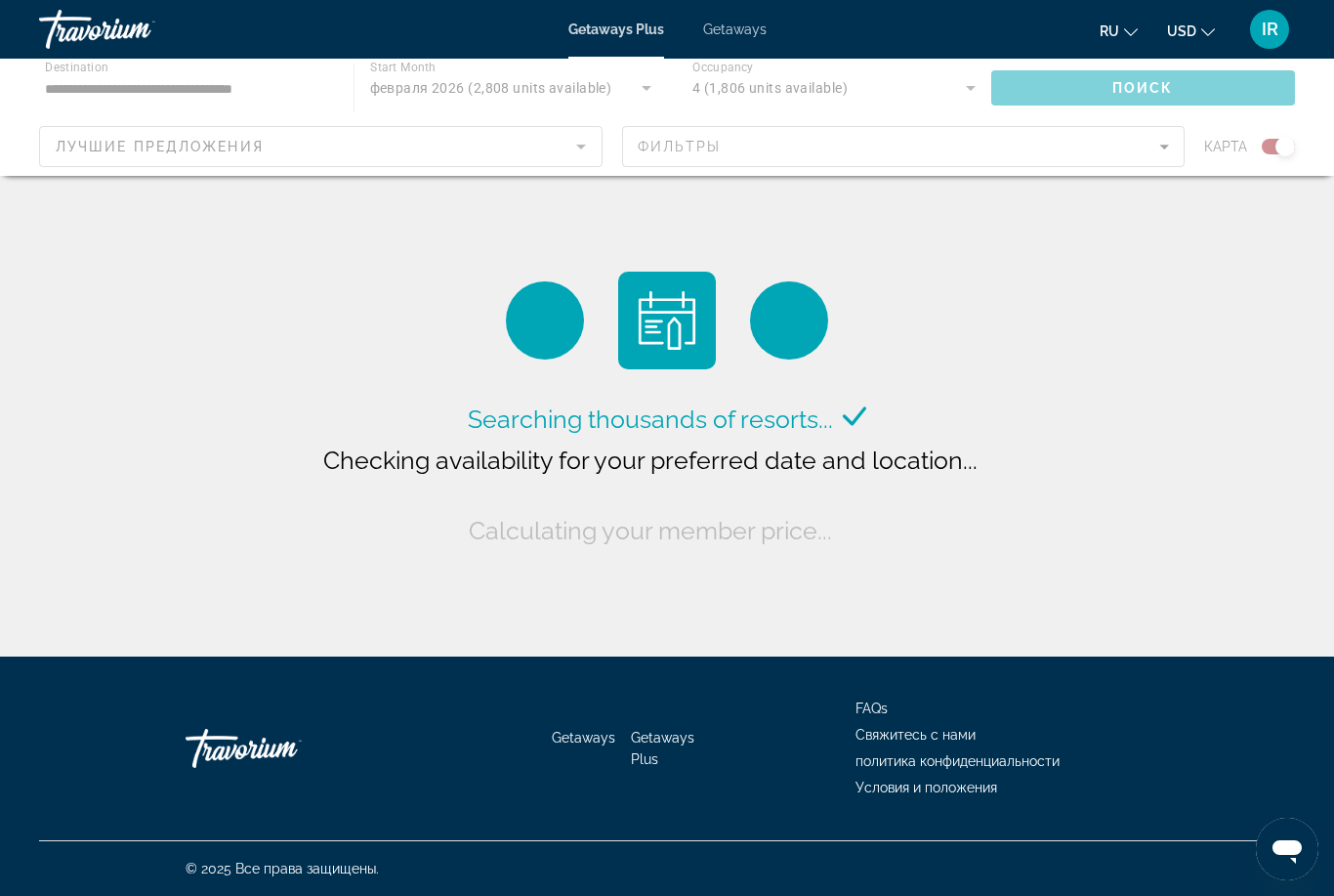
click at [406, 65] on div "Main content" at bounding box center [667, 117] width 1334 height 117
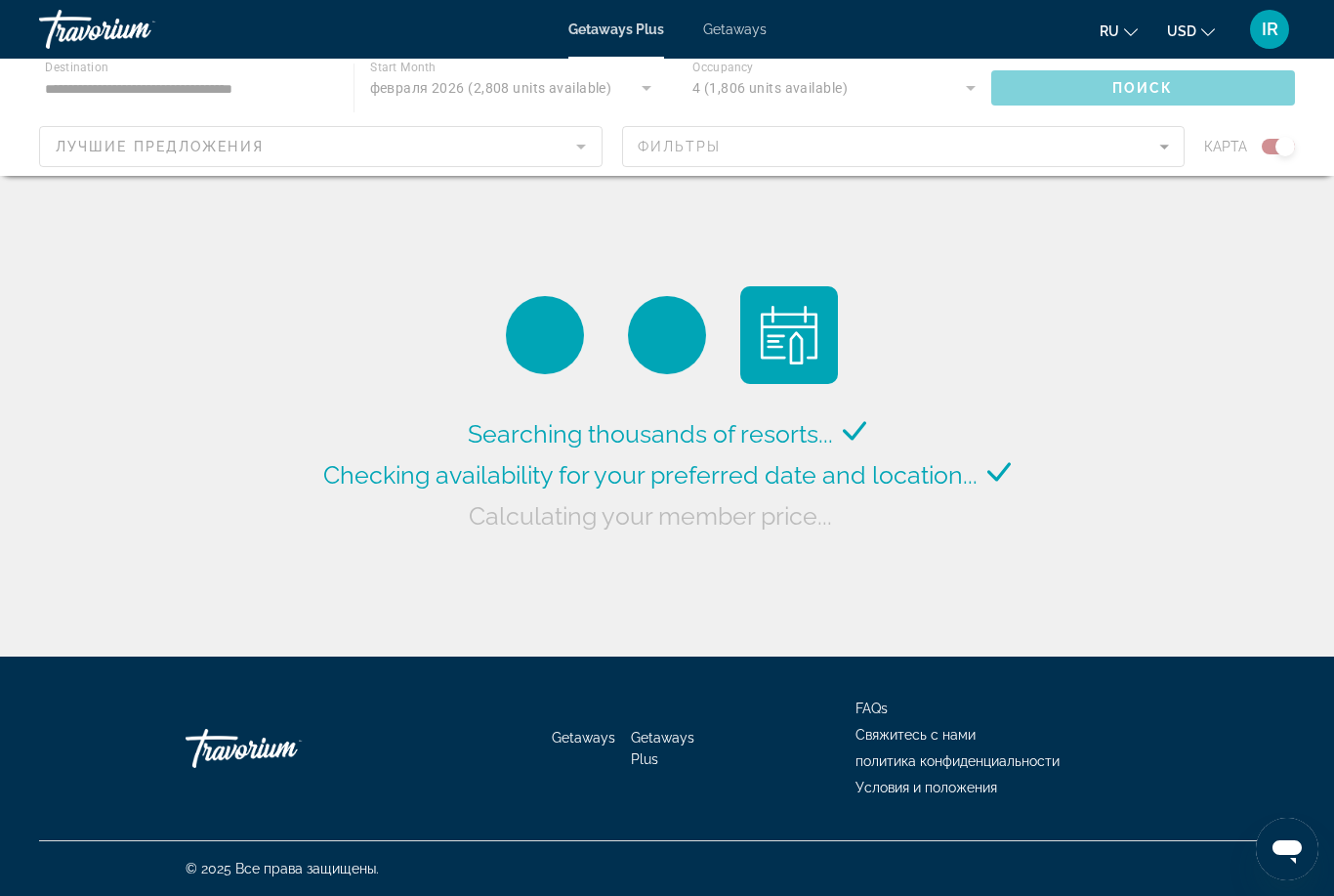
click at [416, 92] on div "Main content" at bounding box center [667, 117] width 1334 height 117
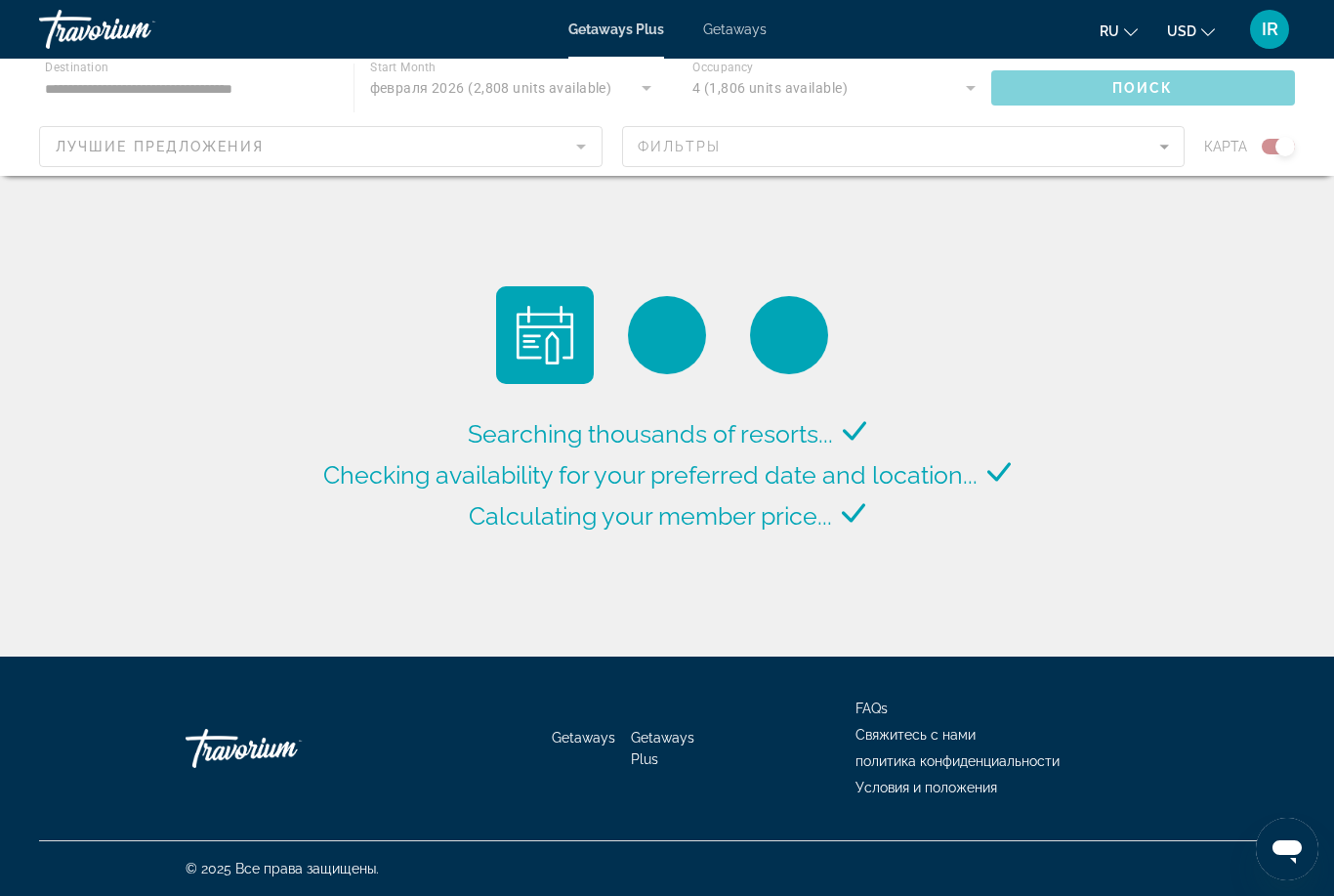
click at [422, 83] on div "Main content" at bounding box center [667, 117] width 1334 height 117
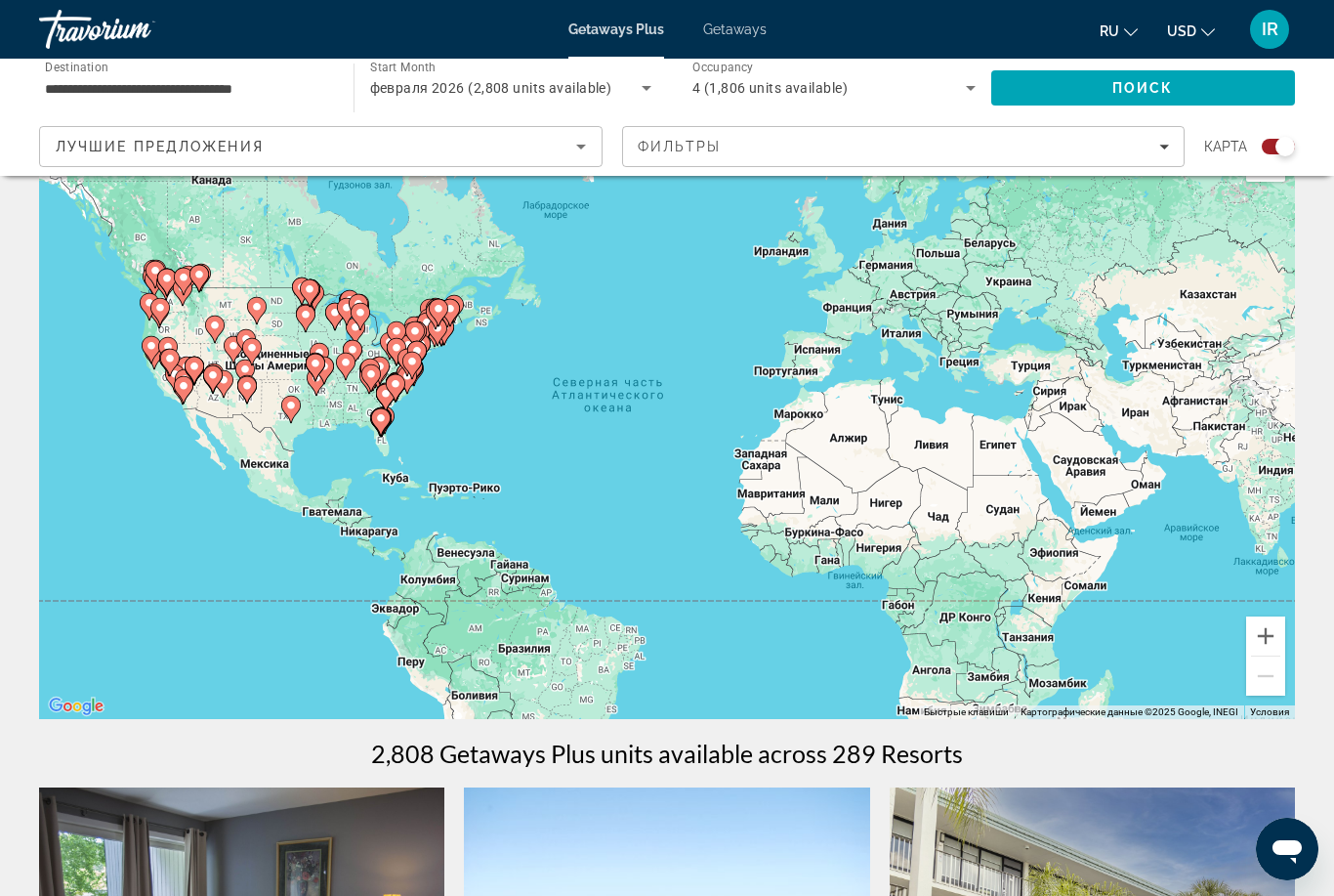
click at [655, 81] on icon "Search widget" at bounding box center [646, 88] width 23 height 23
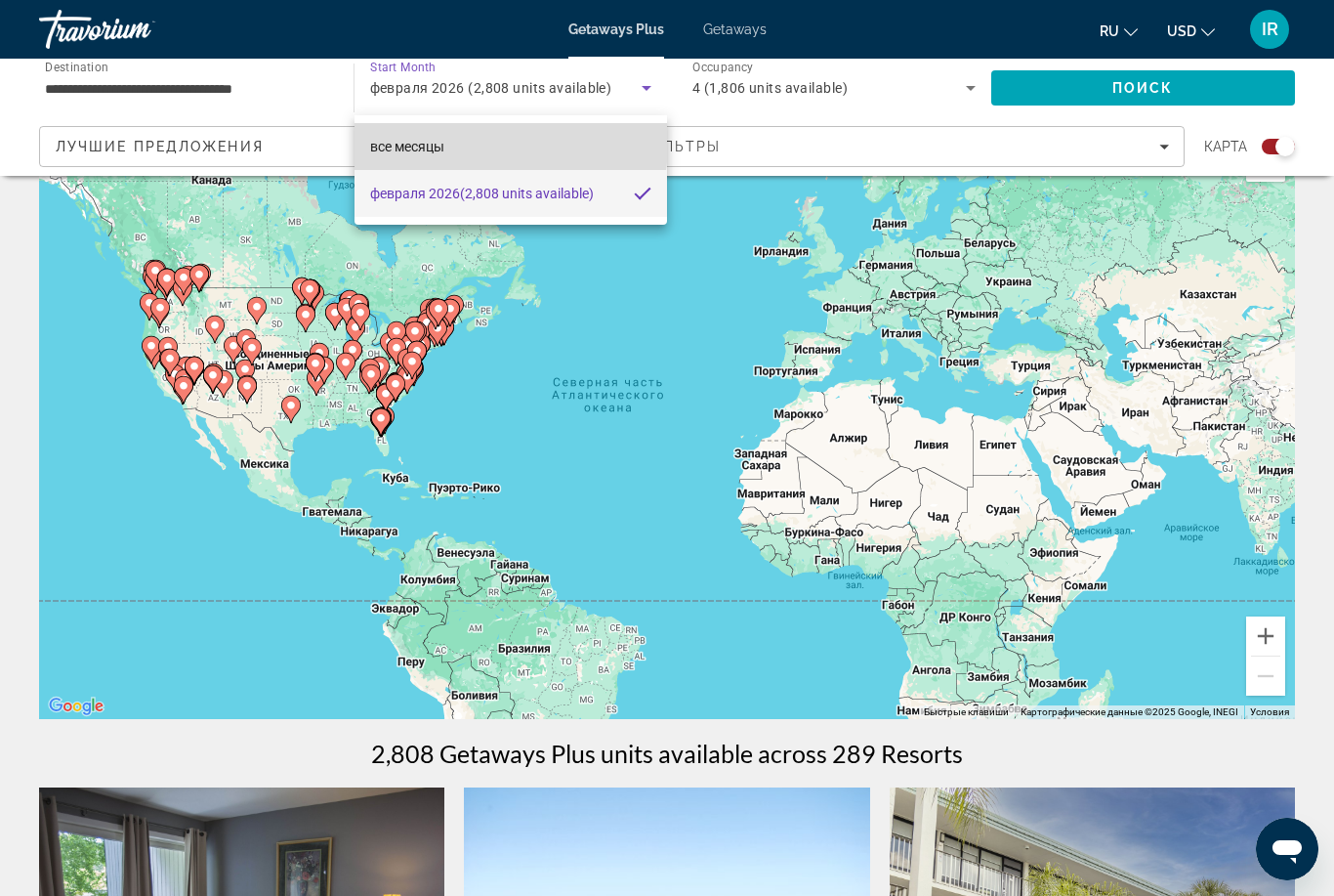
click at [406, 141] on span "все месяцы" at bounding box center [407, 147] width 74 height 16
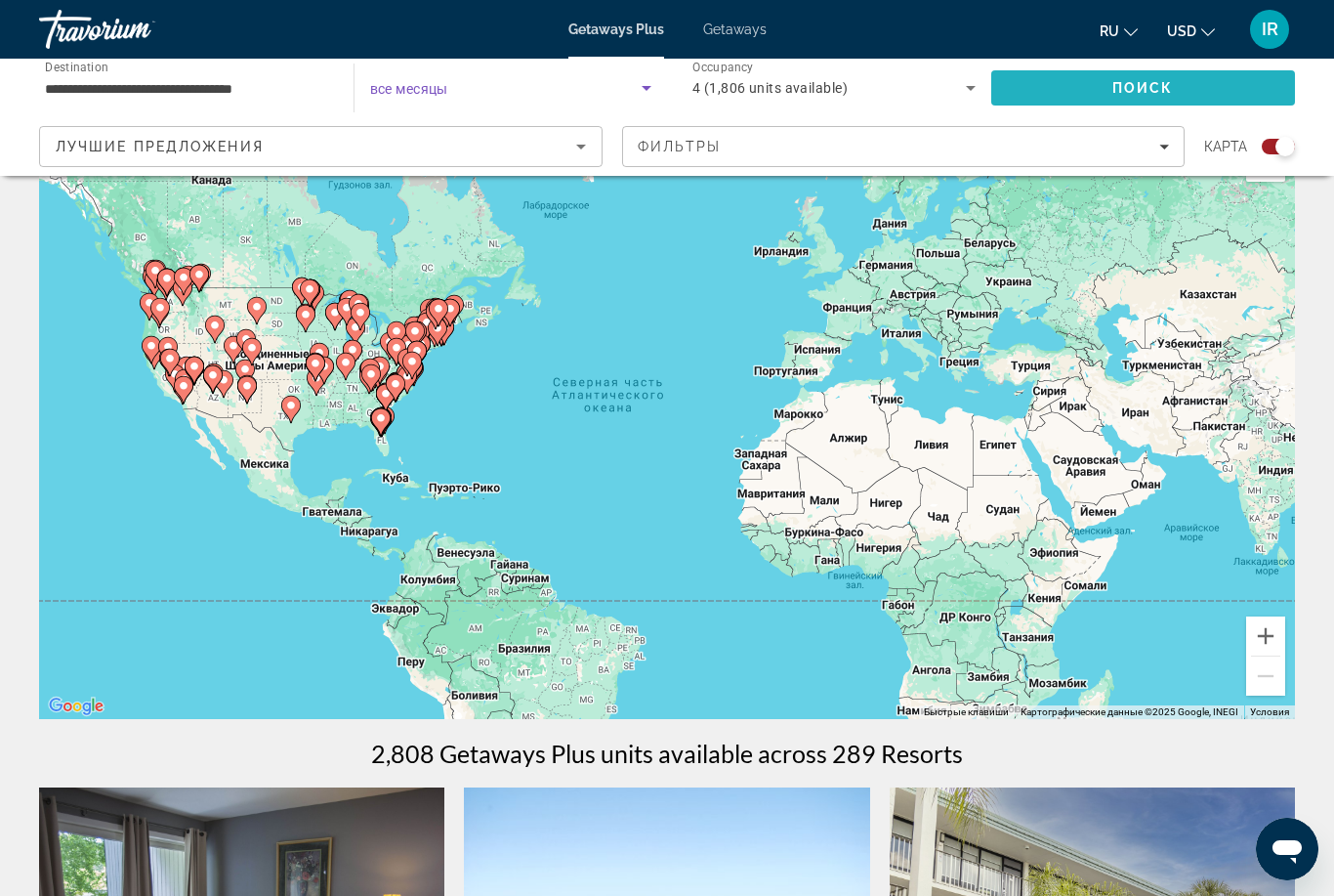
click at [1173, 94] on span "Search" at bounding box center [1143, 88] width 305 height 47
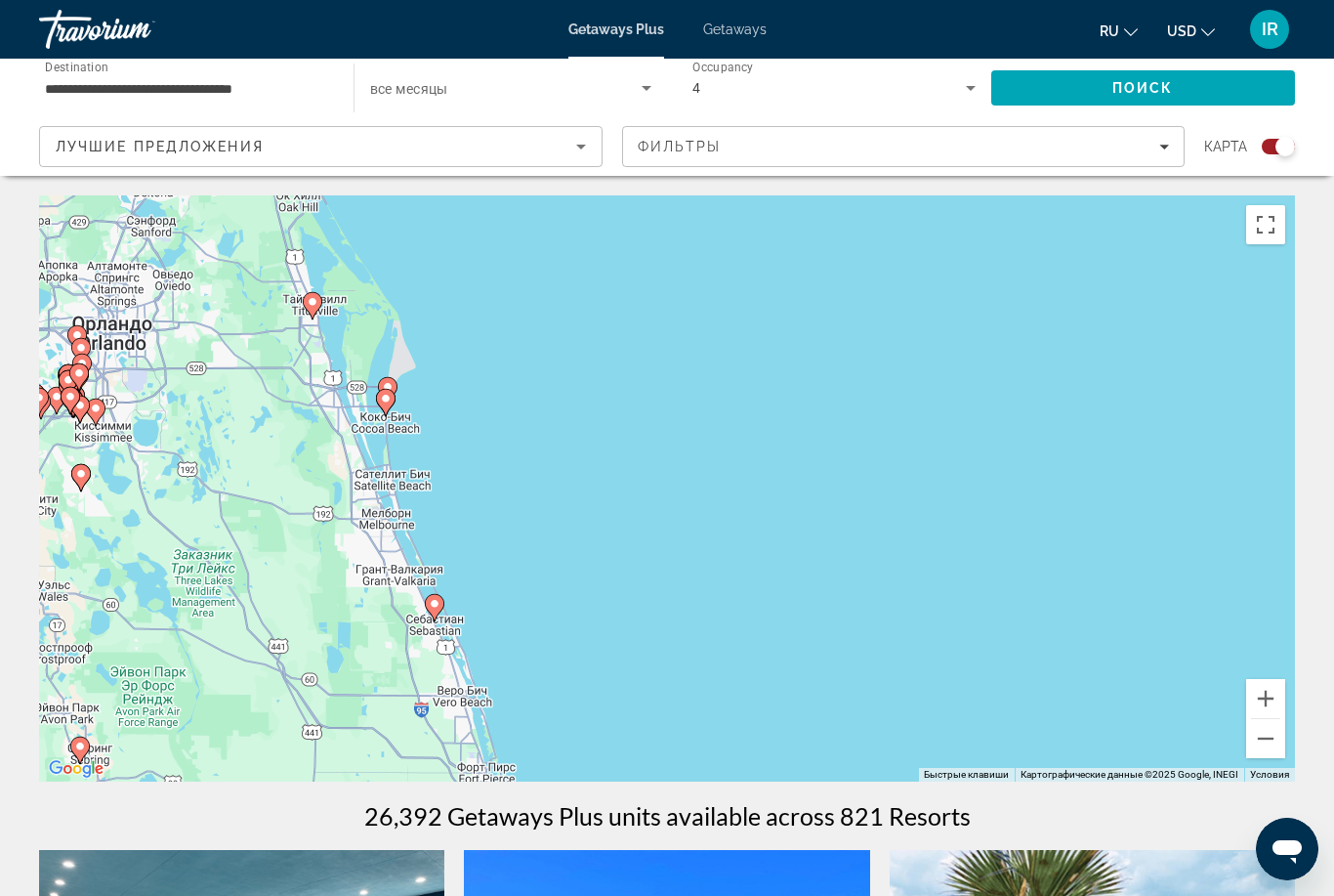
click at [82, 368] on image "Main content" at bounding box center [79, 373] width 12 height 12
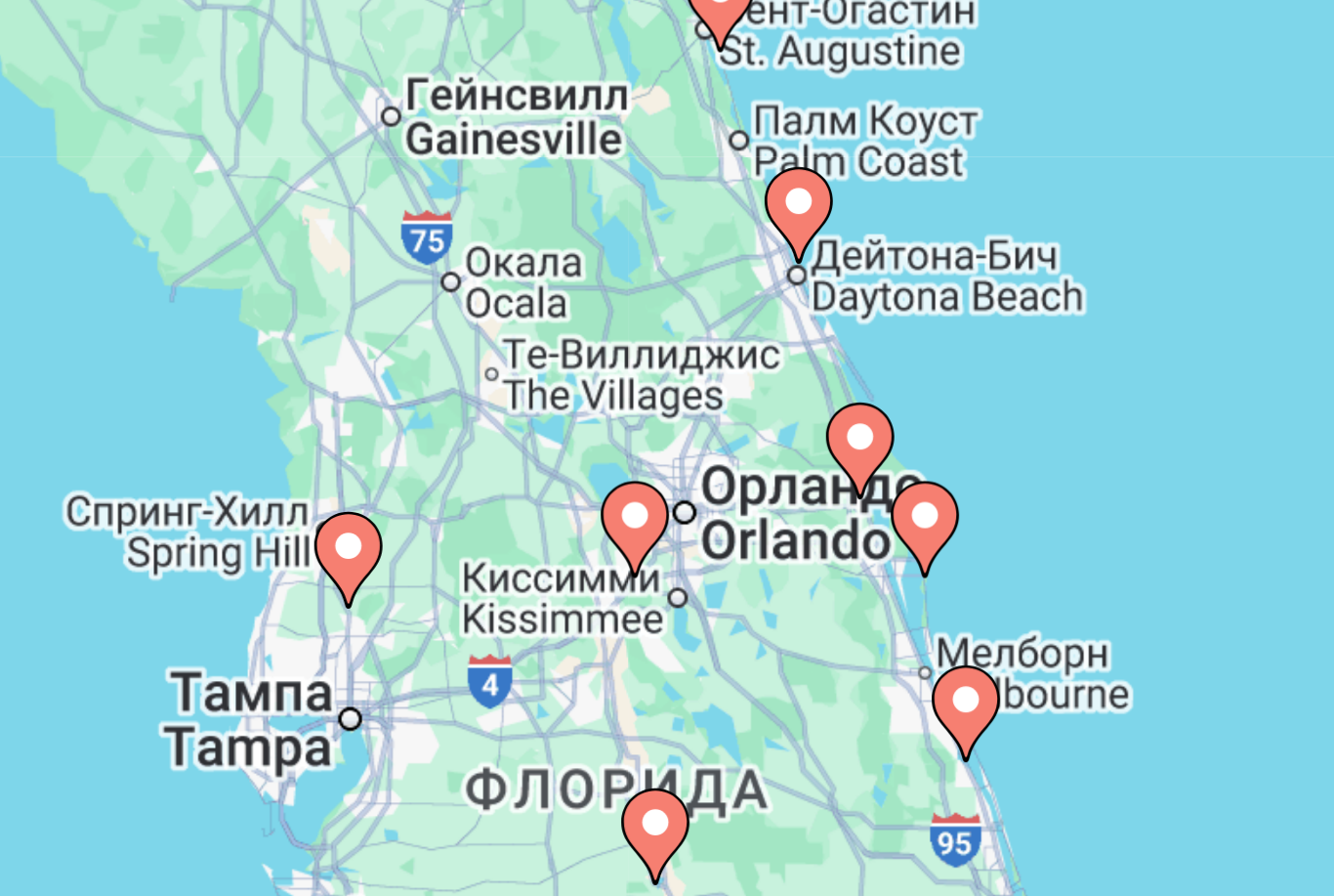
type input "**********"
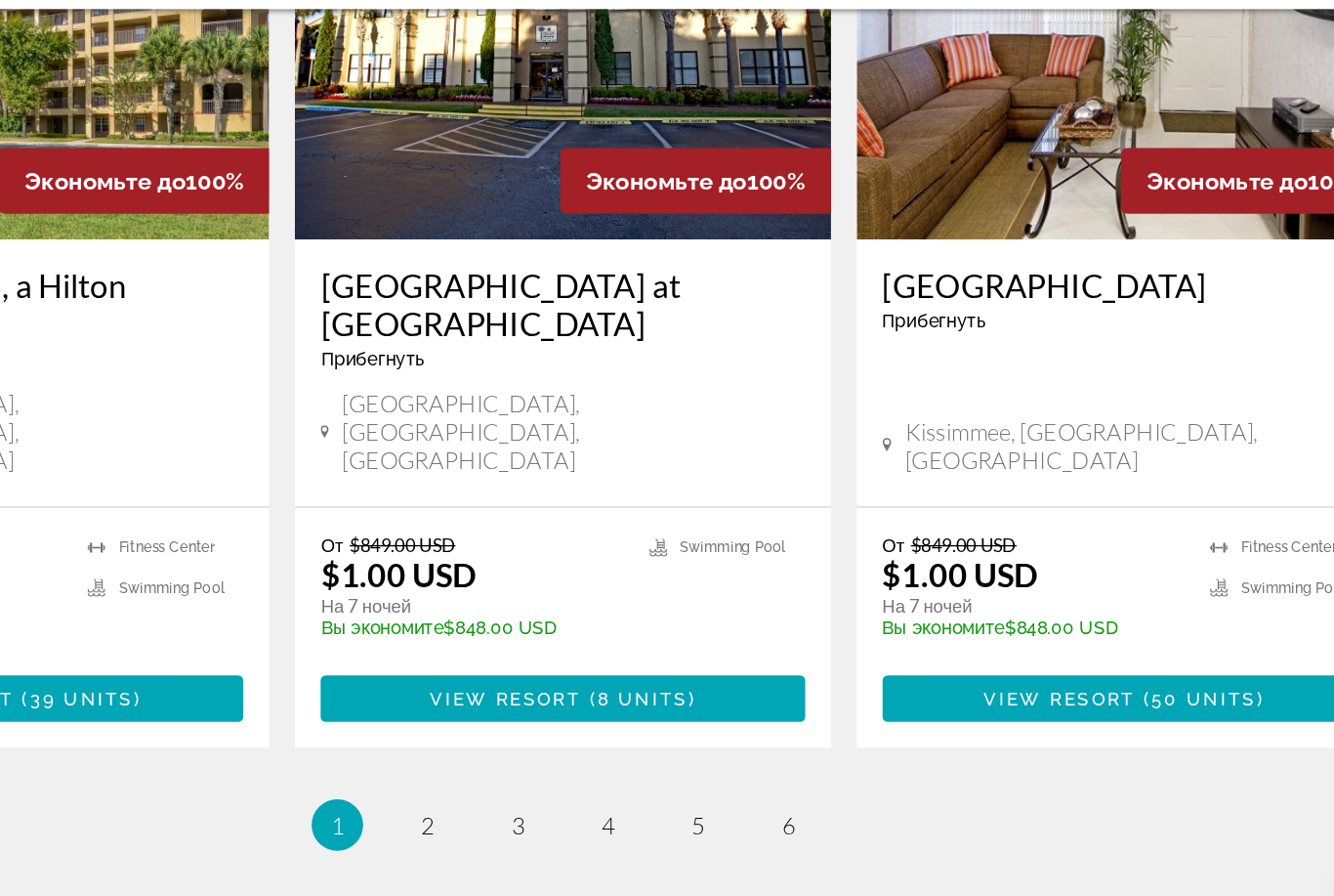
scroll to position [3075, 0]
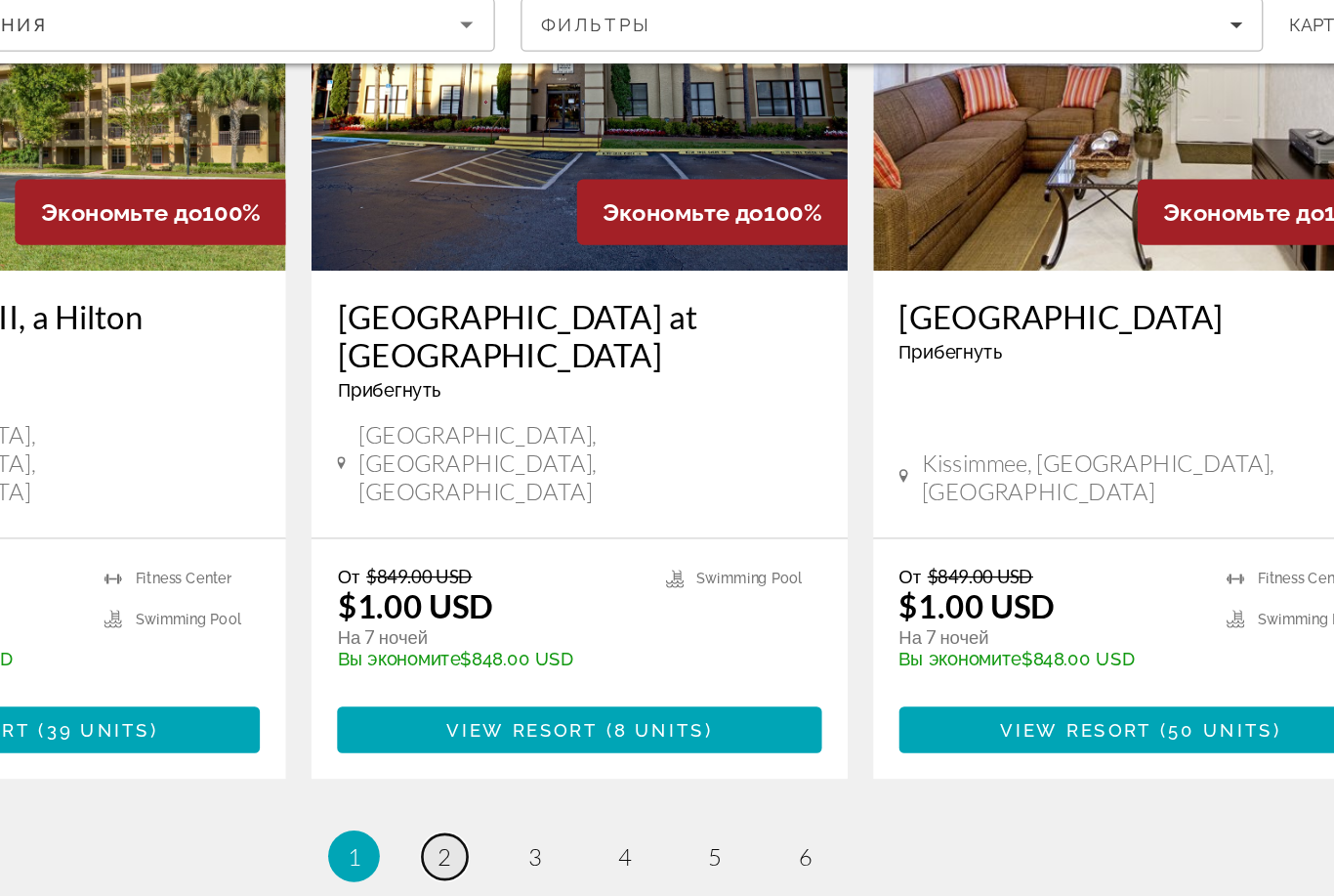
click at [548, 760] on link "page 2" at bounding box center [564, 777] width 34 height 34
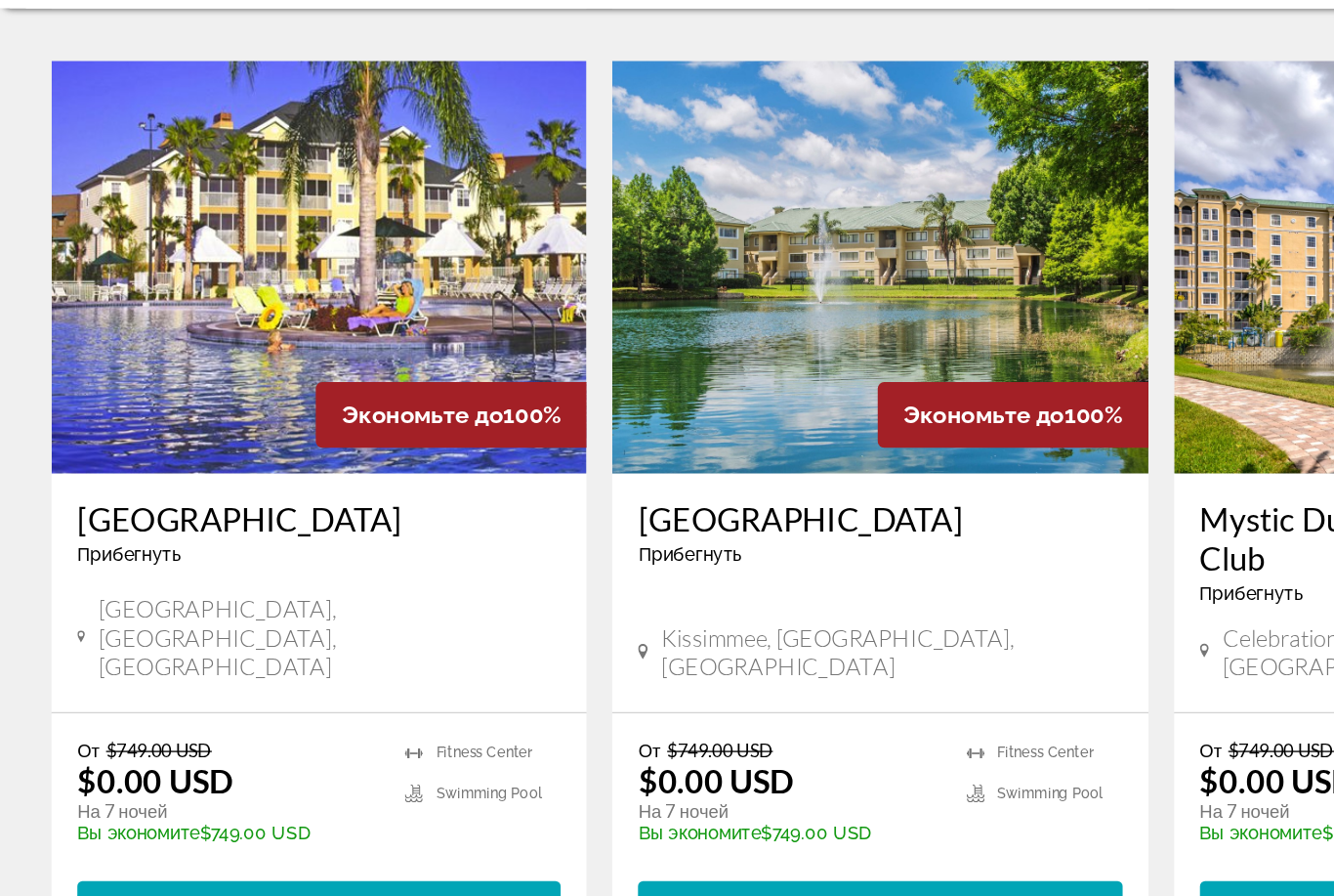
scroll to position [1350, 0]
click at [181, 846] on span "View Resort" at bounding box center [199, 854] width 115 height 16
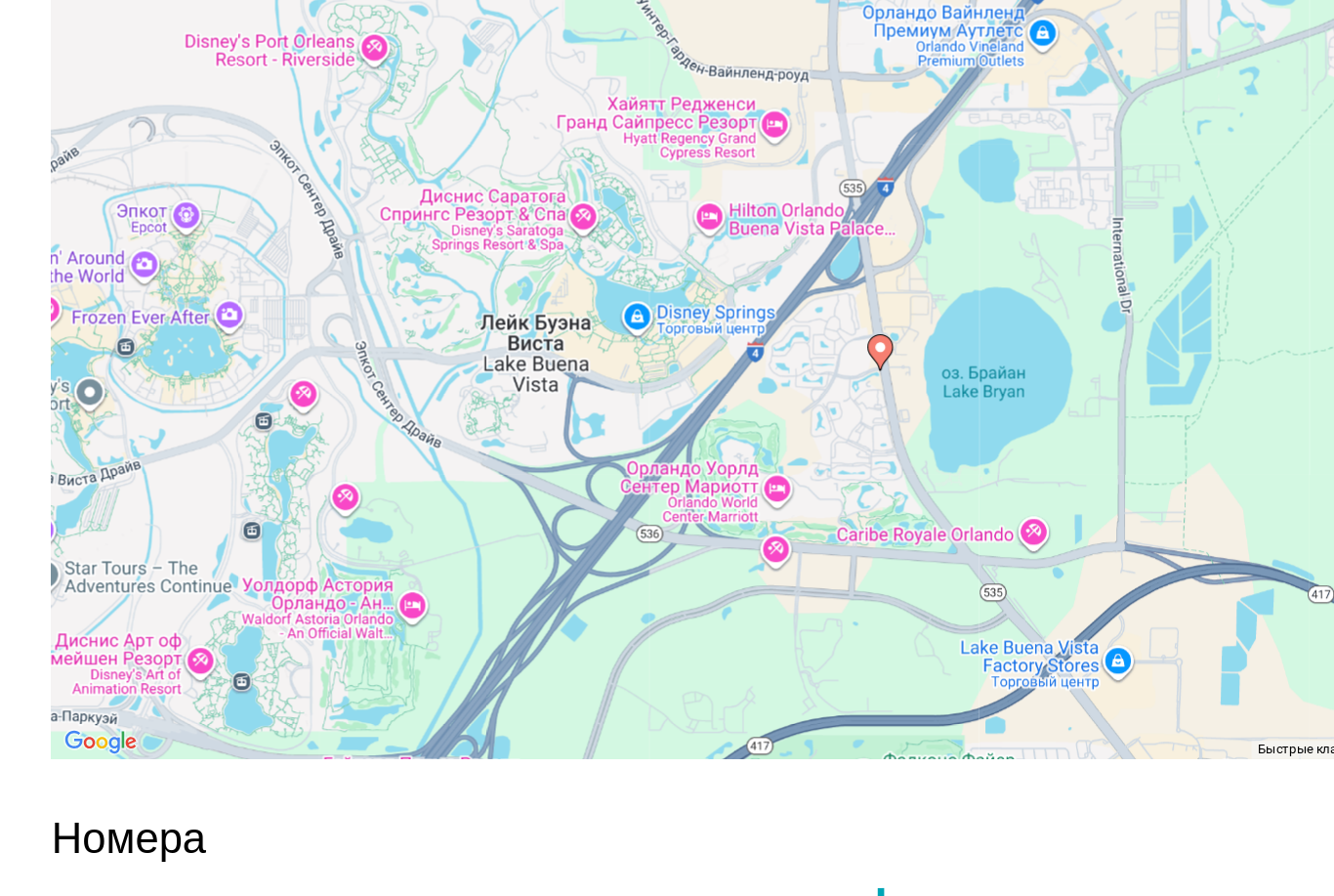
scroll to position [3134, 0]
click at [939, 511] on div "Чтобы активировать перетаскивание с помощью клавиатуры, нажмите Alt + Ввод. Пос…" at bounding box center [667, 450] width 1256 height 586
click at [913, 359] on div "Чтобы активировать перетаскивание с помощью клавиатуры, нажмите Alt + Ввод. Пос…" at bounding box center [667, 450] width 1256 height 586
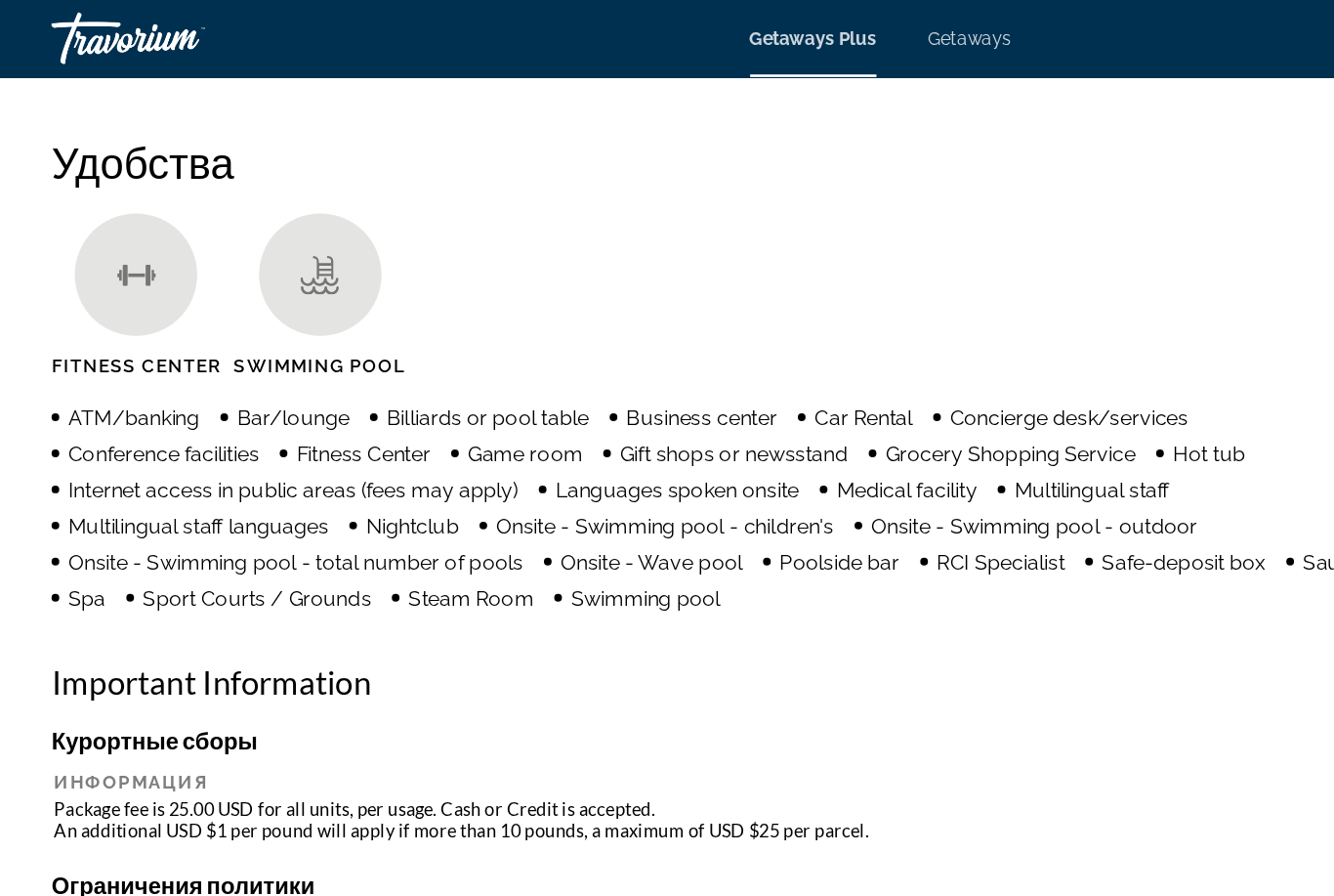
scroll to position [1692, 0]
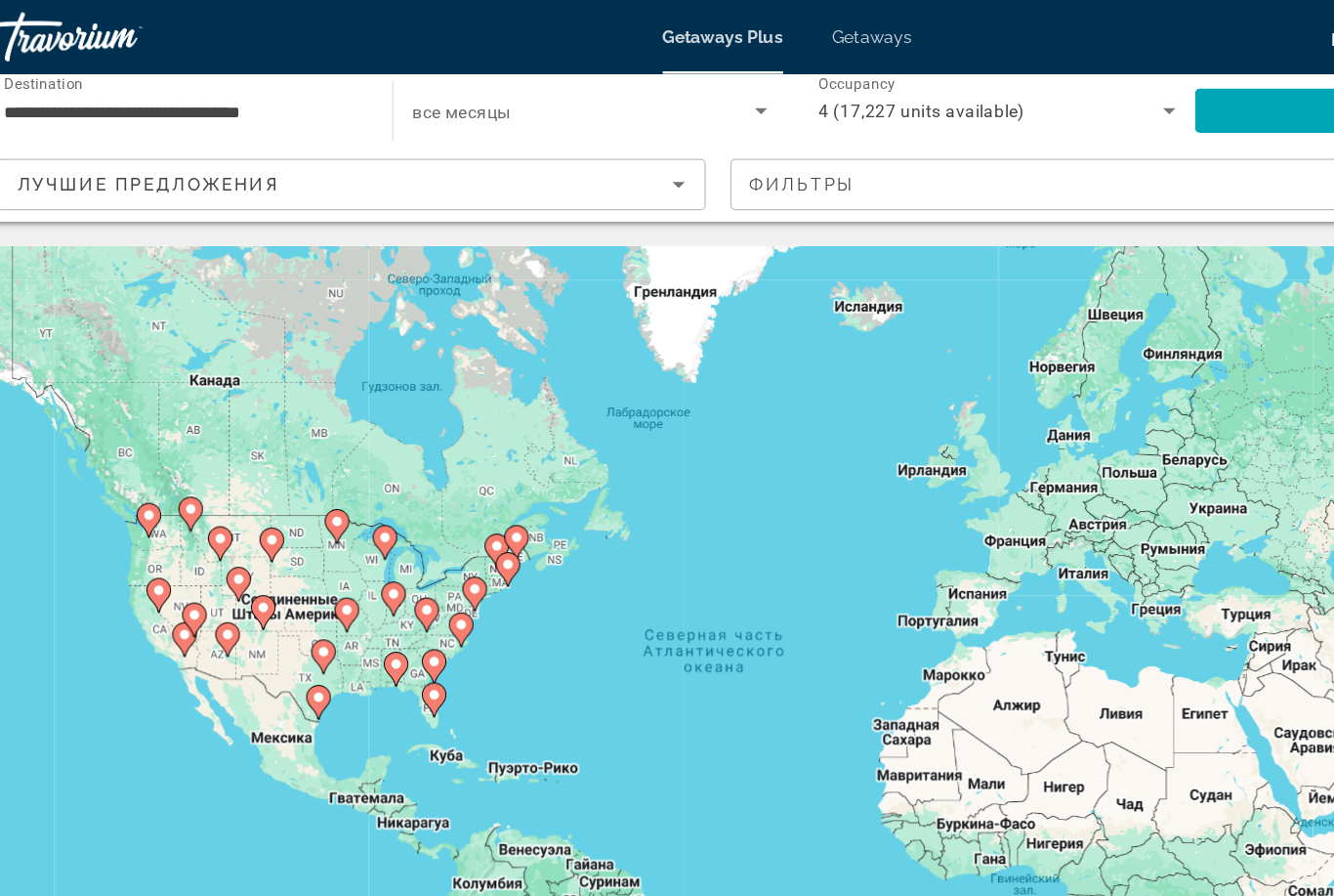
click at [374, 77] on span "Search widget" at bounding box center [506, 88] width 273 height 23
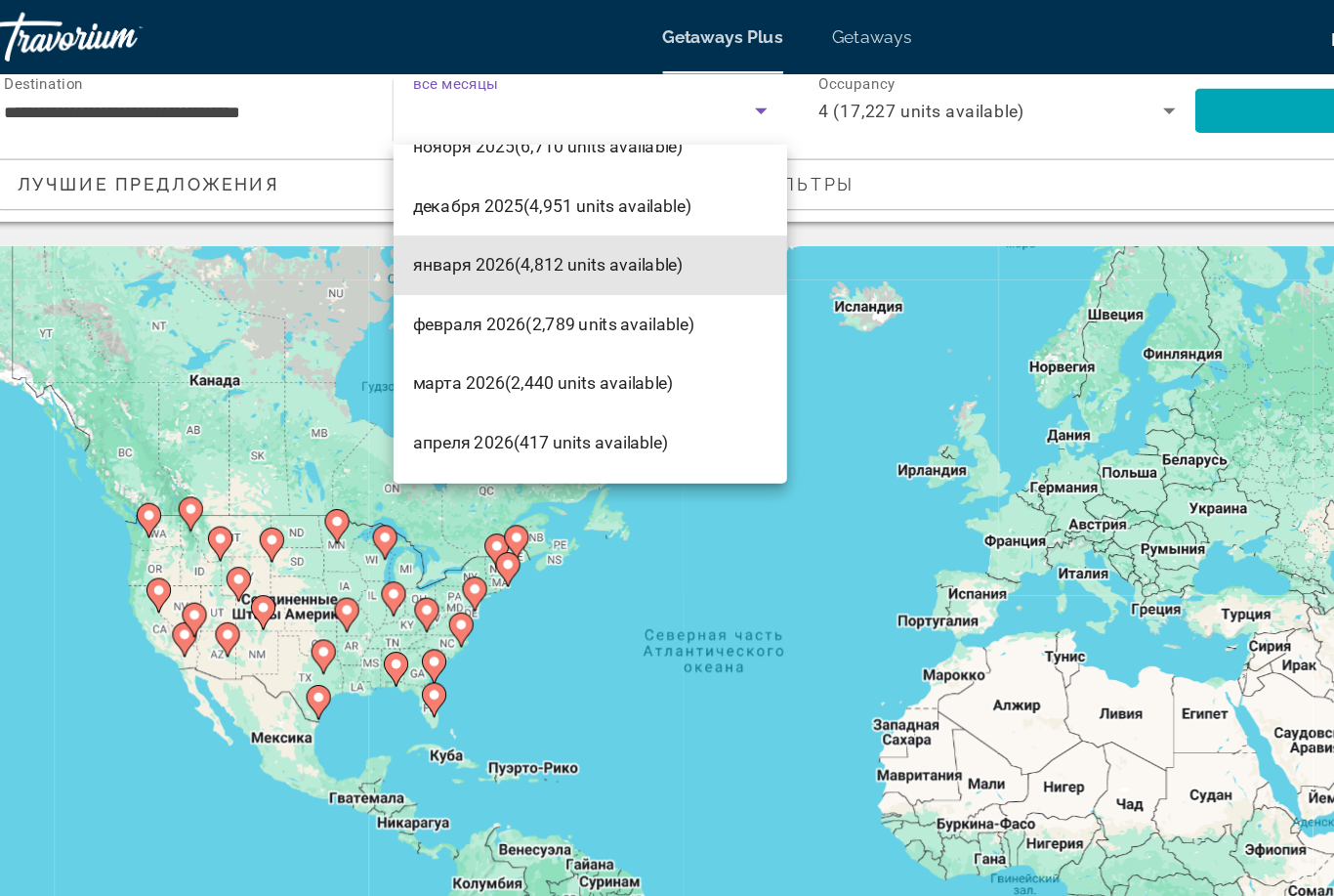
scroll to position [132, 0]
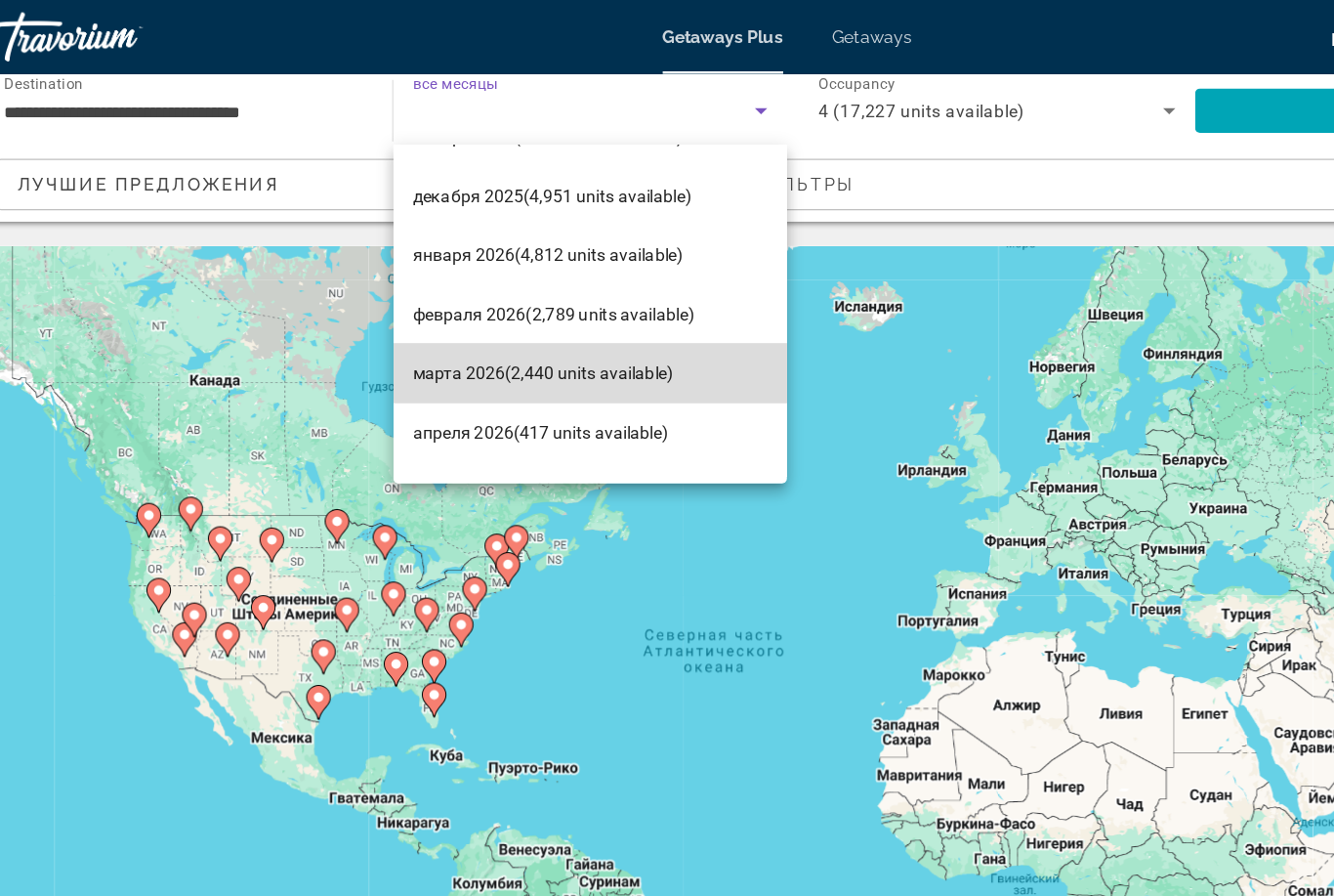
click at [473, 291] on span "марта 2026 (2,440 units available)" at bounding box center [473, 296] width 207 height 23
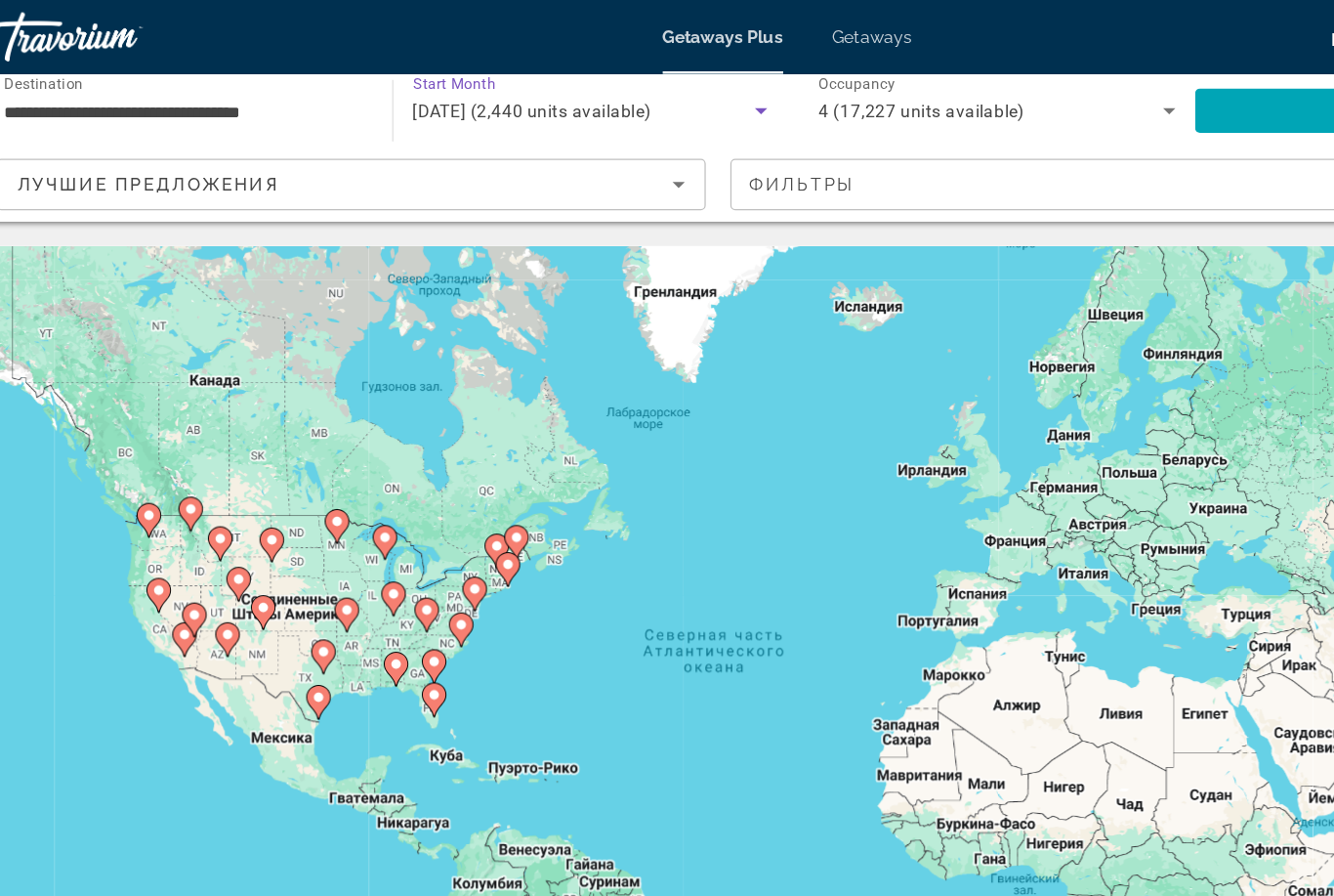
click at [744, 82] on span "4 (17,227 units available)" at bounding box center [774, 88] width 163 height 16
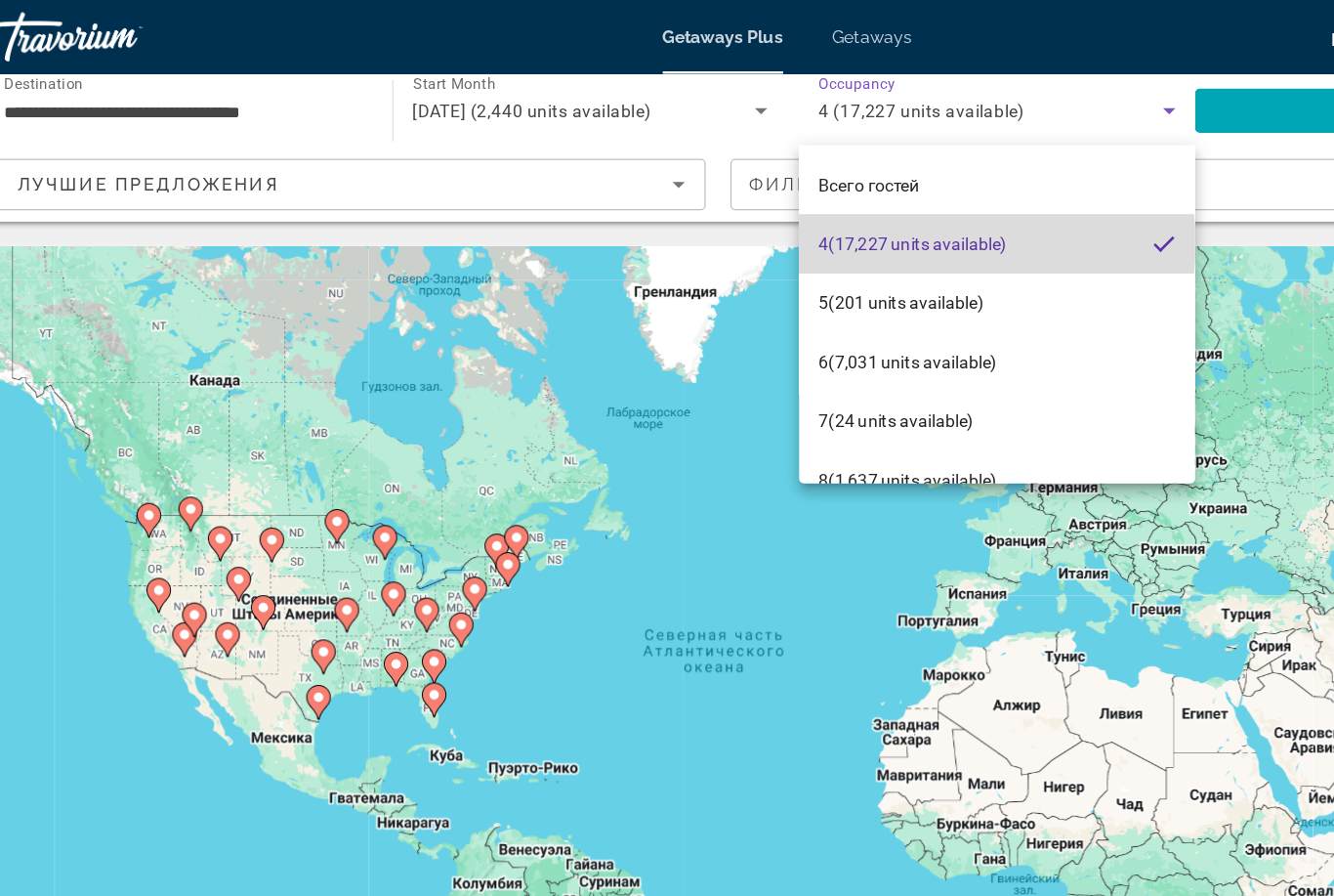
click at [774, 195] on span "4 (17,227 units available)" at bounding box center [767, 194] width 150 height 23
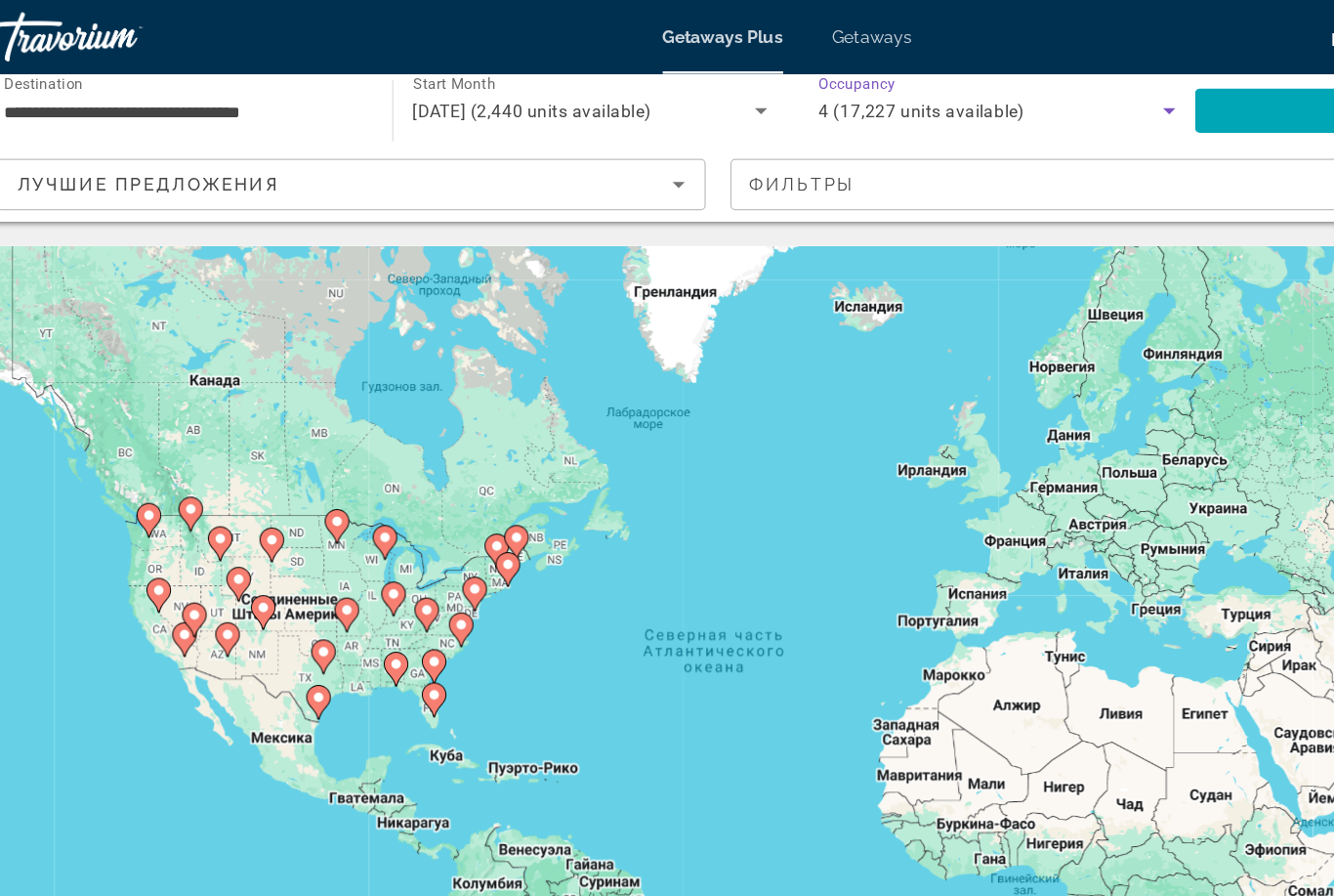
click at [376, 147] on div "Лучшие предложения" at bounding box center [316, 147] width 520 height 23
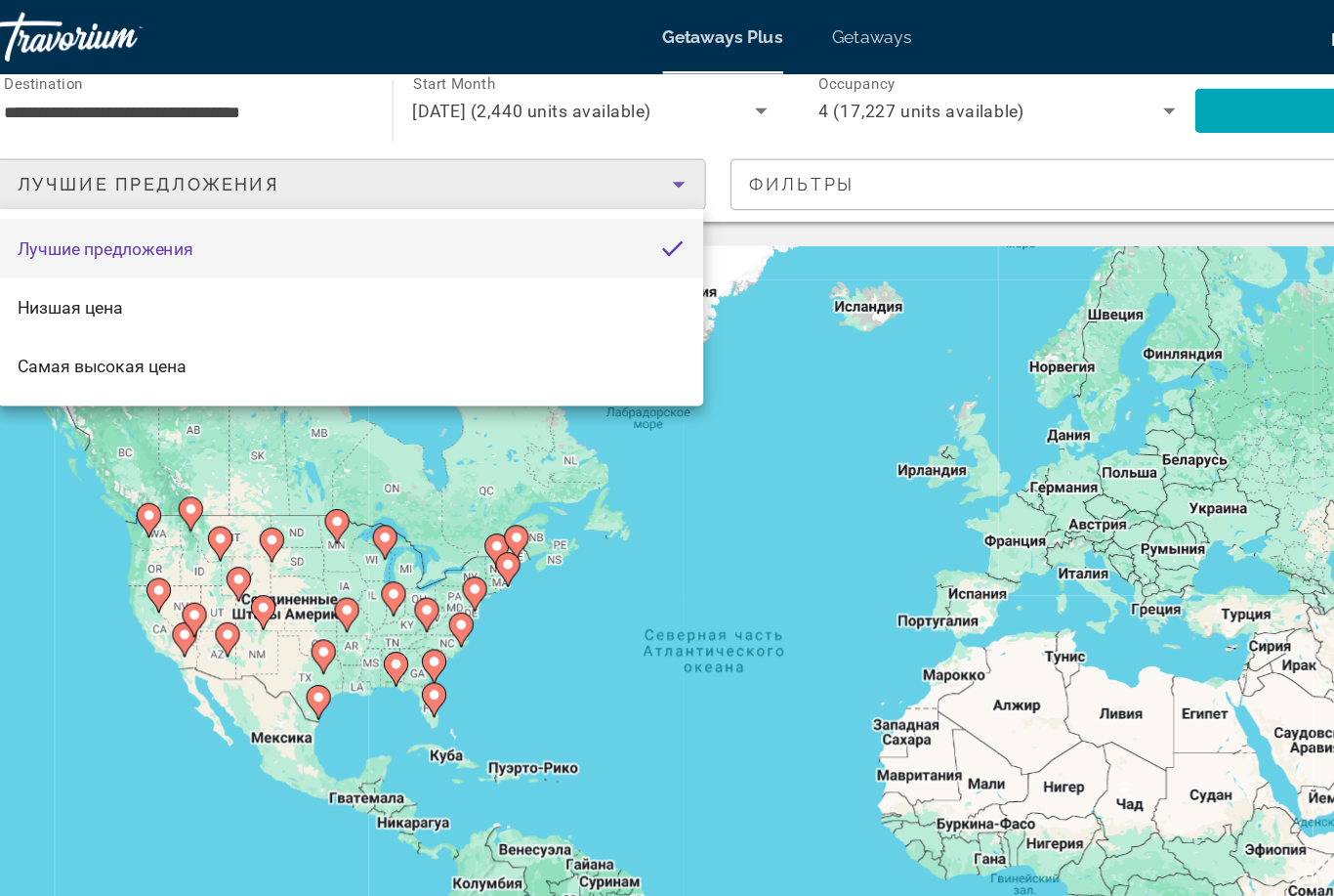
click at [638, 147] on div at bounding box center [667, 448] width 1334 height 896
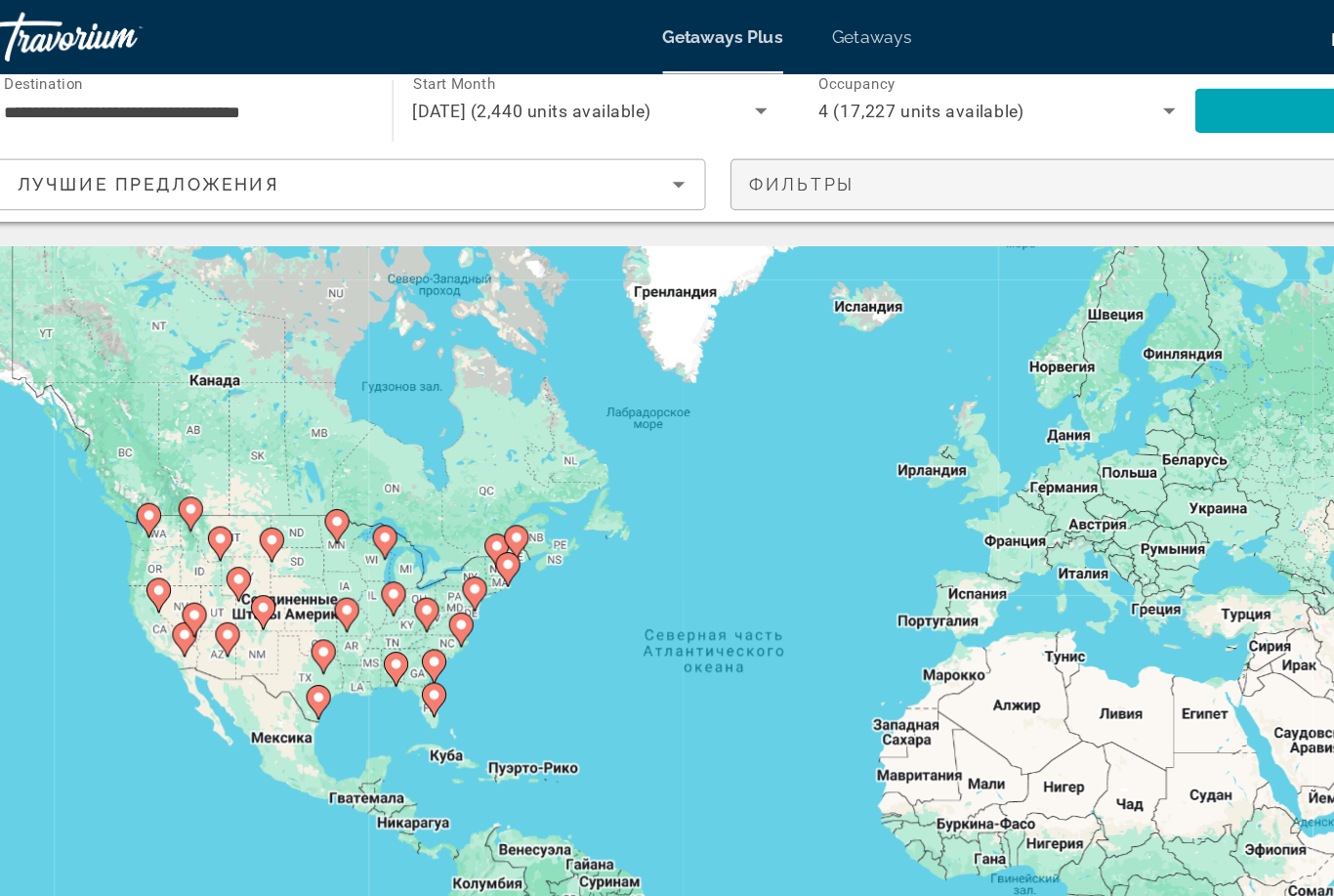
click at [697, 155] on span "Filters" at bounding box center [904, 147] width 561 height 47
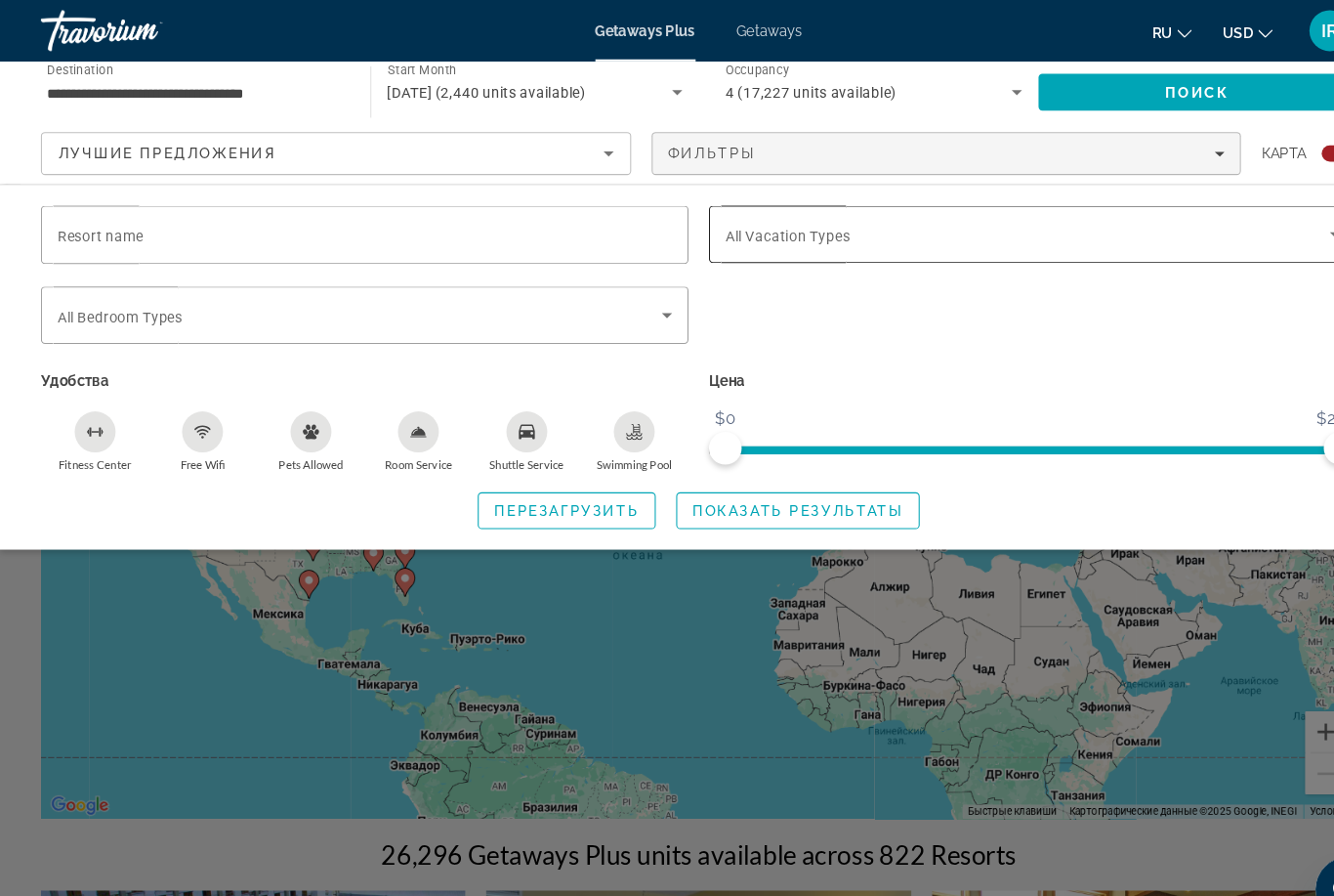
click at [1200, 212] on span "Search widget" at bounding box center [981, 224] width 577 height 23
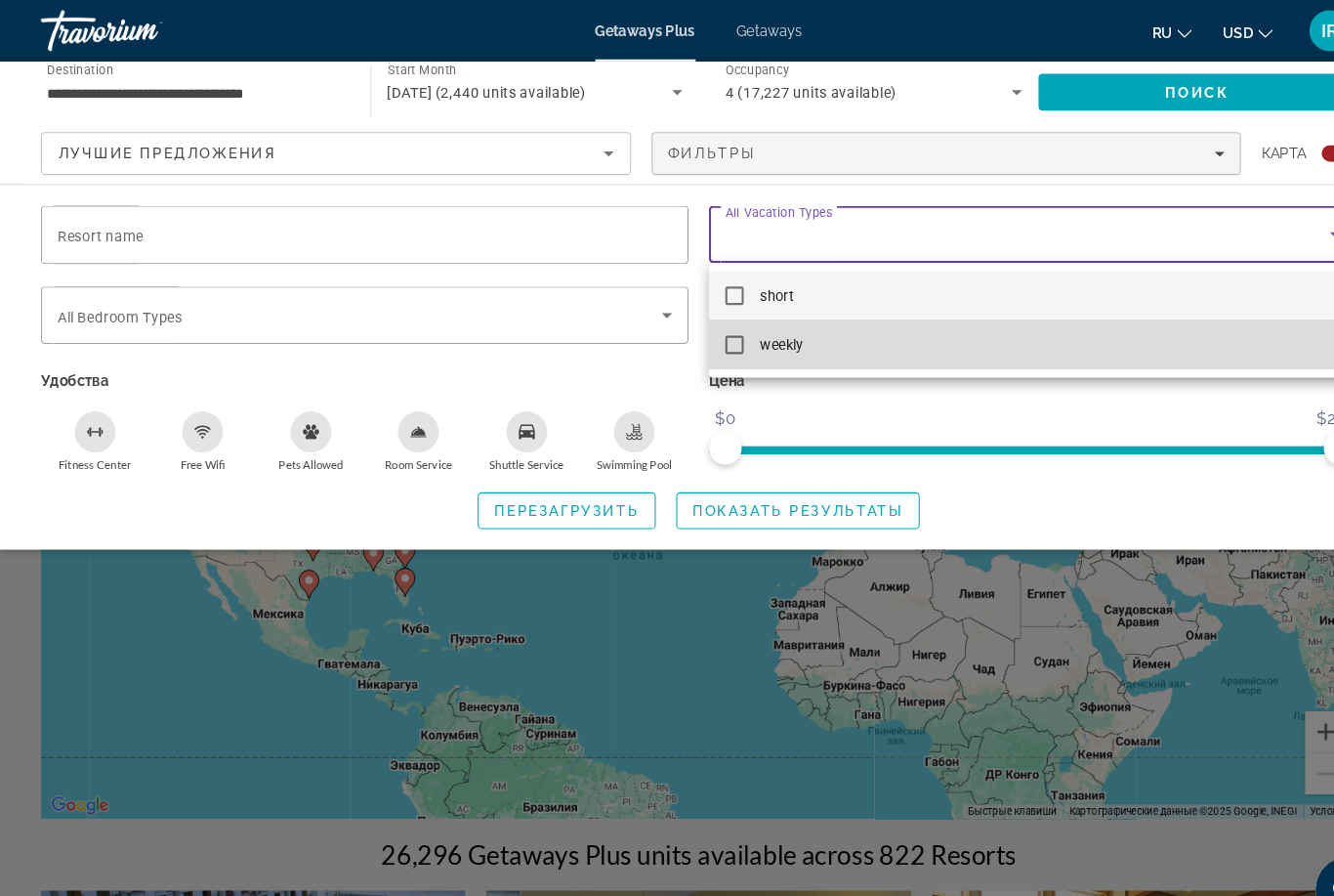
click at [696, 323] on mat-pseudo-checkbox at bounding box center [701, 329] width 18 height 18
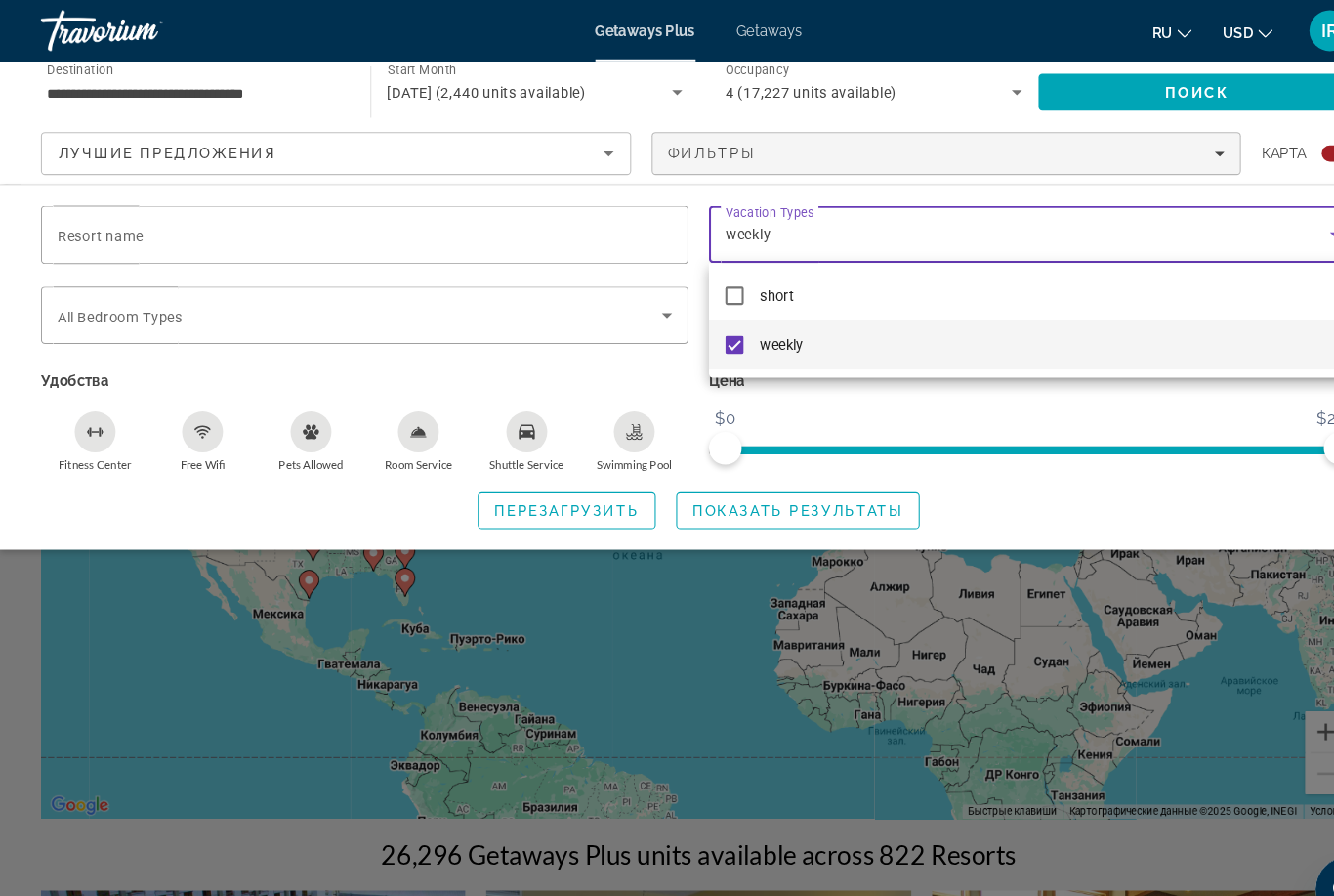
click at [601, 409] on div at bounding box center [667, 448] width 1334 height 896
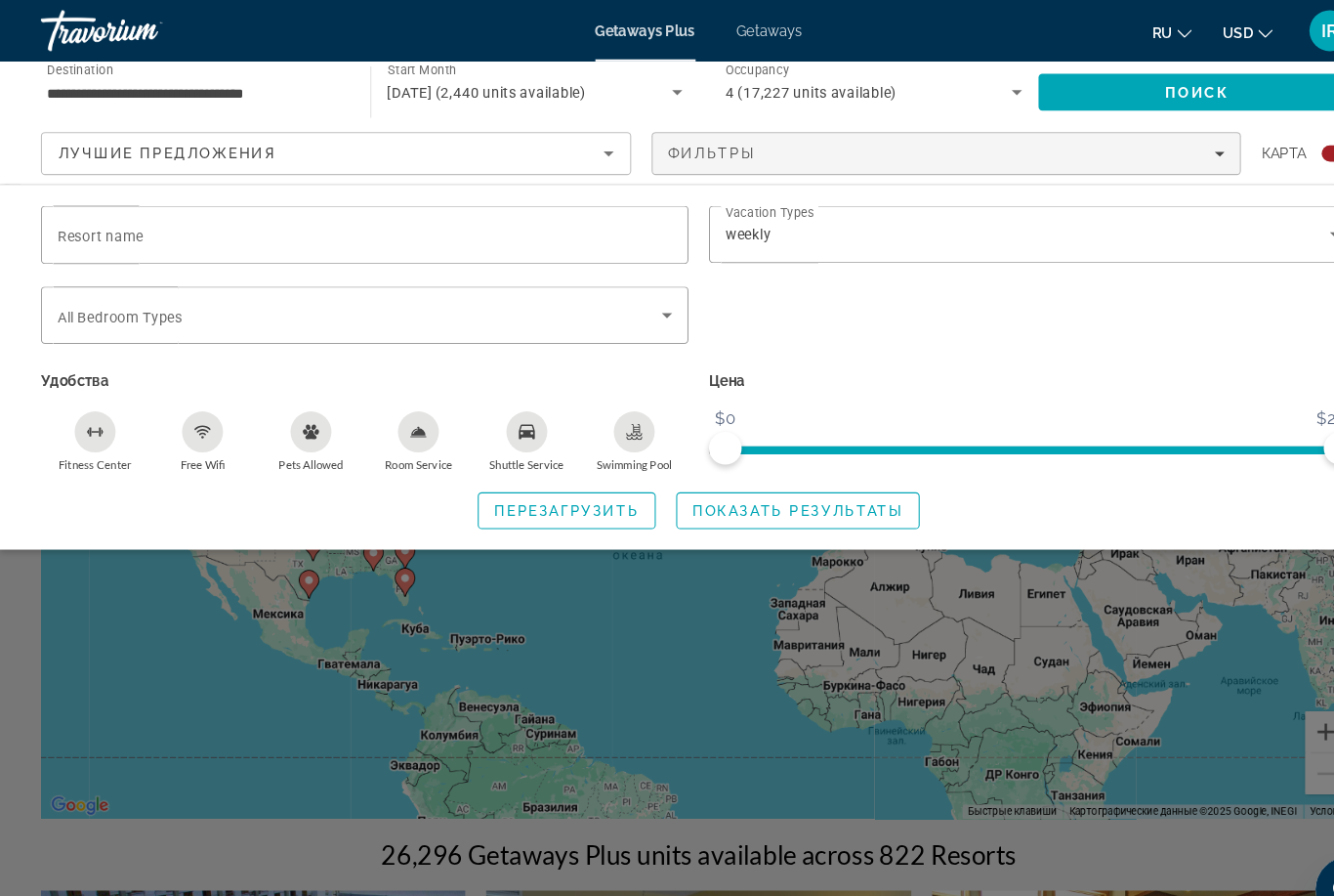
click at [596, 402] on div "Swimming Pool" at bounding box center [605, 412] width 39 height 39
click at [181, 414] on div "Free Wifi" at bounding box center [194, 412] width 39 height 39
click at [689, 486] on span "Показать результаты" at bounding box center [762, 487] width 201 height 16
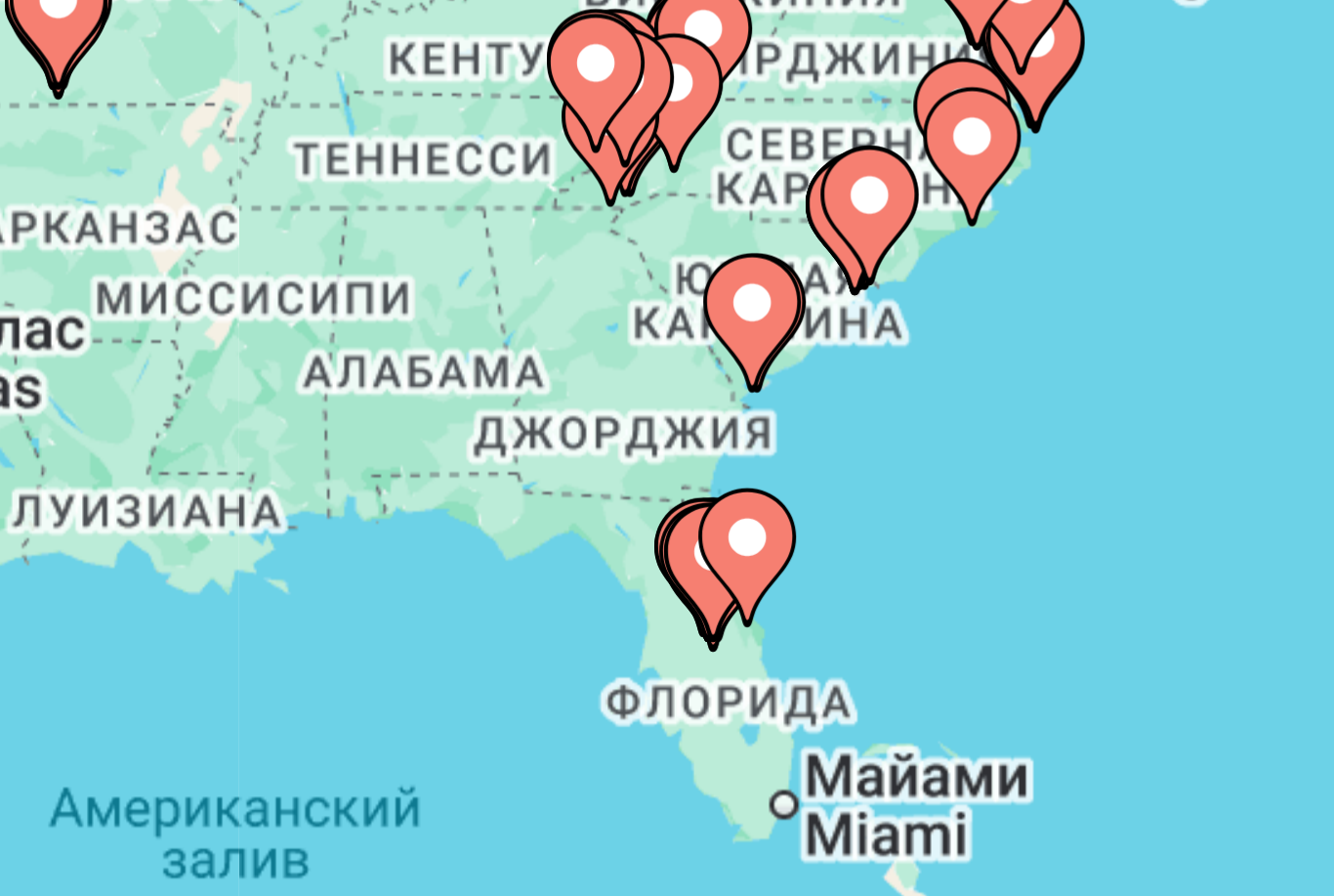
click at [578, 474] on gmp-advanced-marker "Main content" at bounding box center [588, 489] width 20 height 29
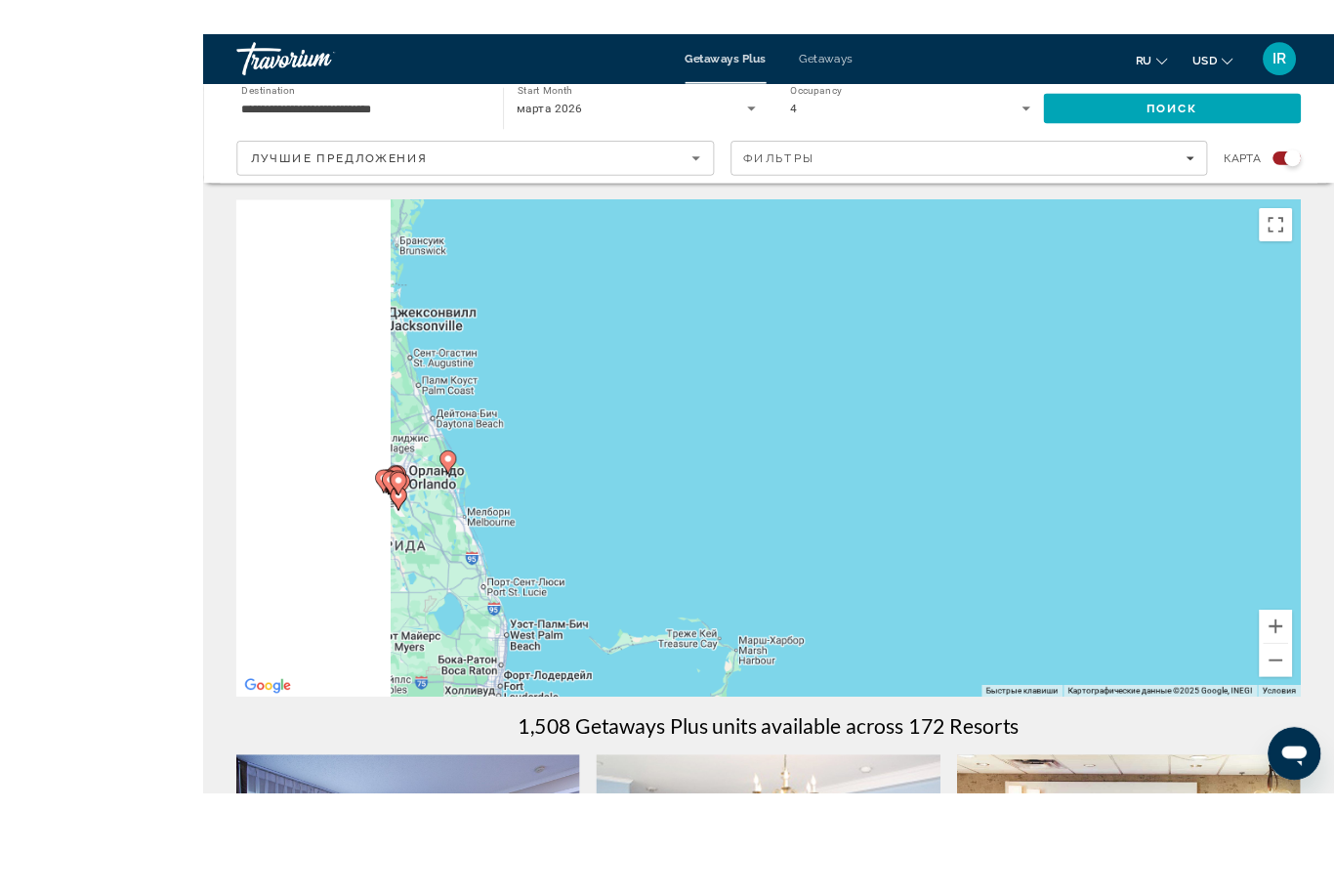
scroll to position [27, 0]
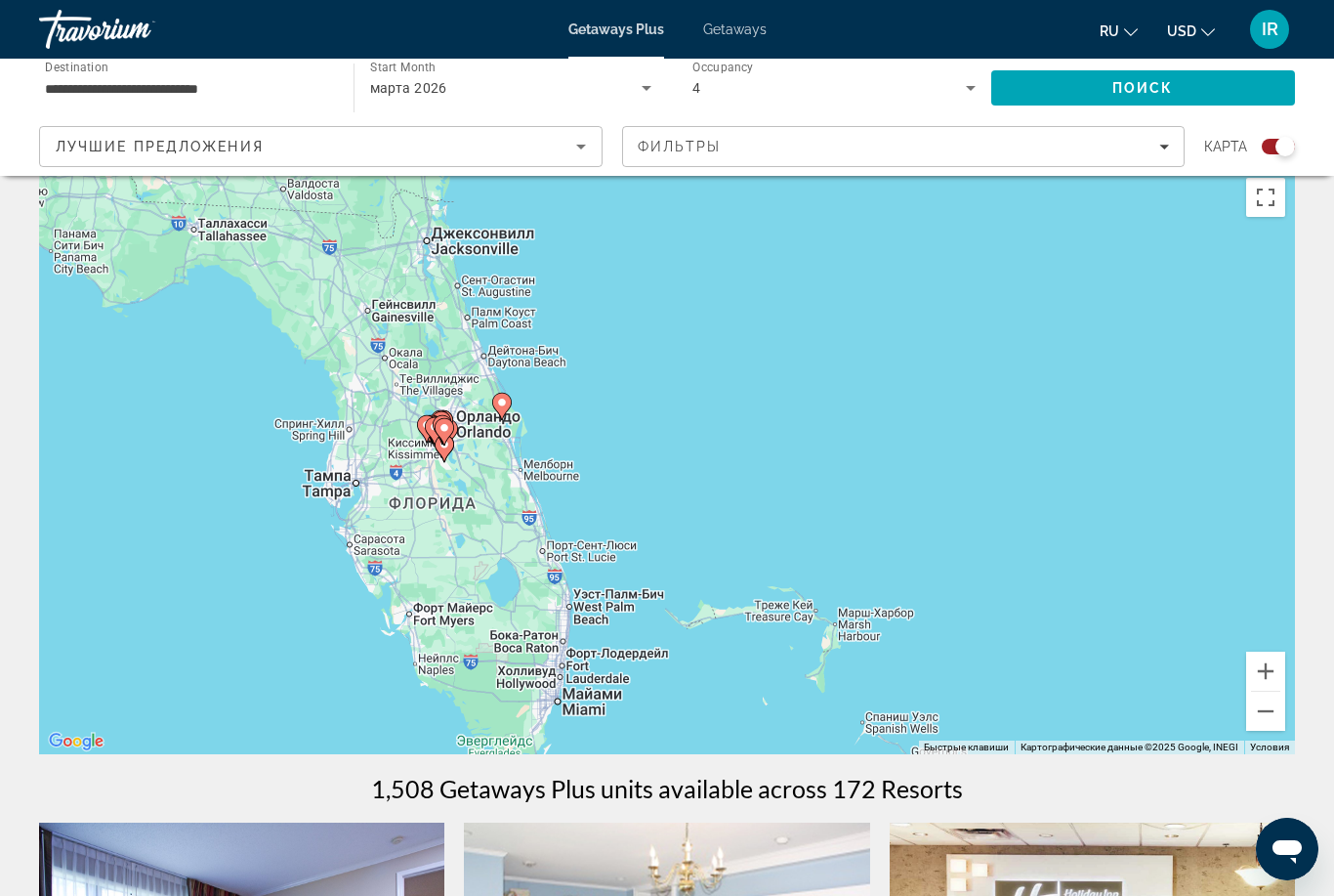
type input "**********"
click at [443, 424] on div "Чтобы активировать перетаскивание с помощью клавиатуры, нажмите Alt + Ввод. Пос…" at bounding box center [667, 461] width 1256 height 586
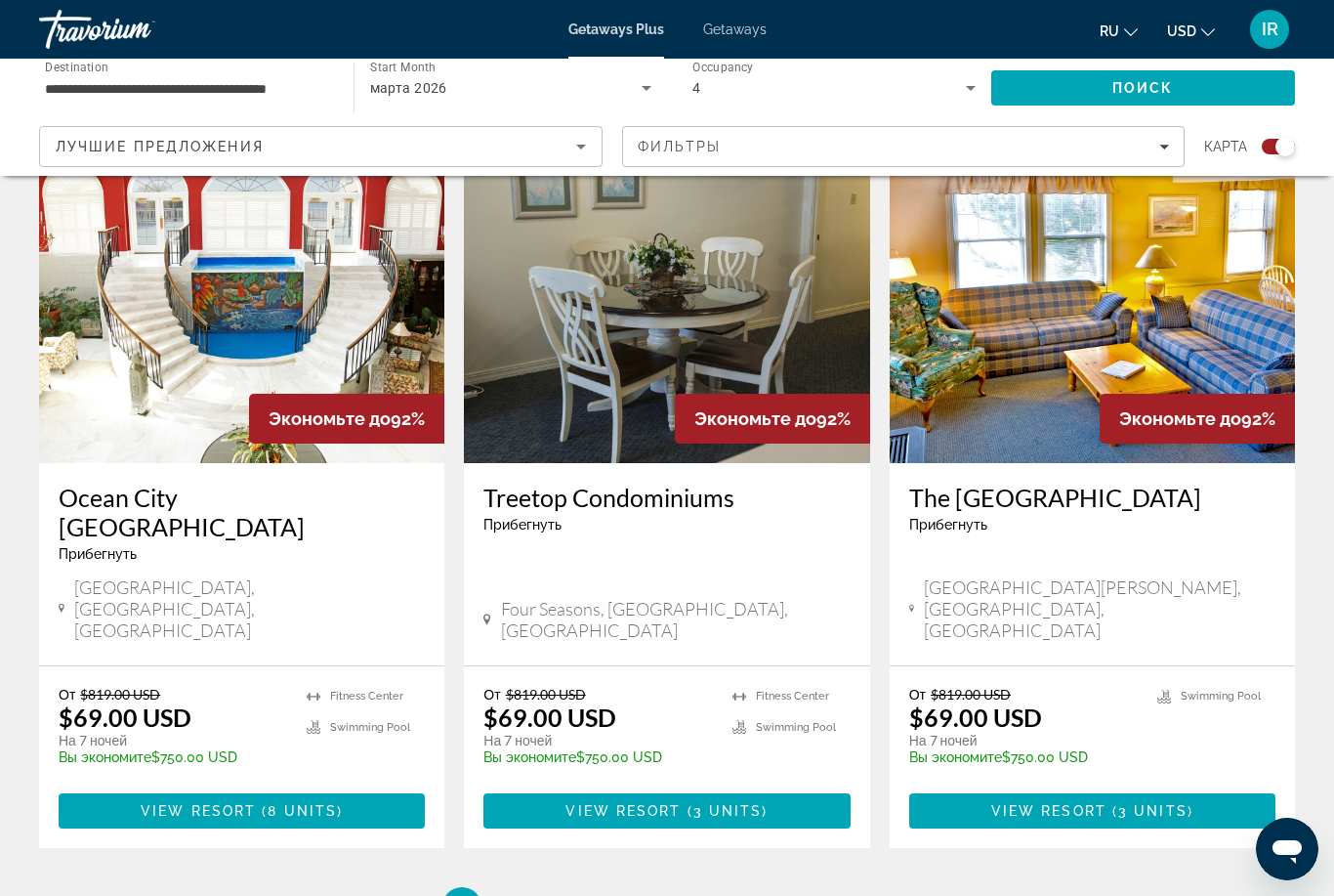
scroll to position [2955, 0]
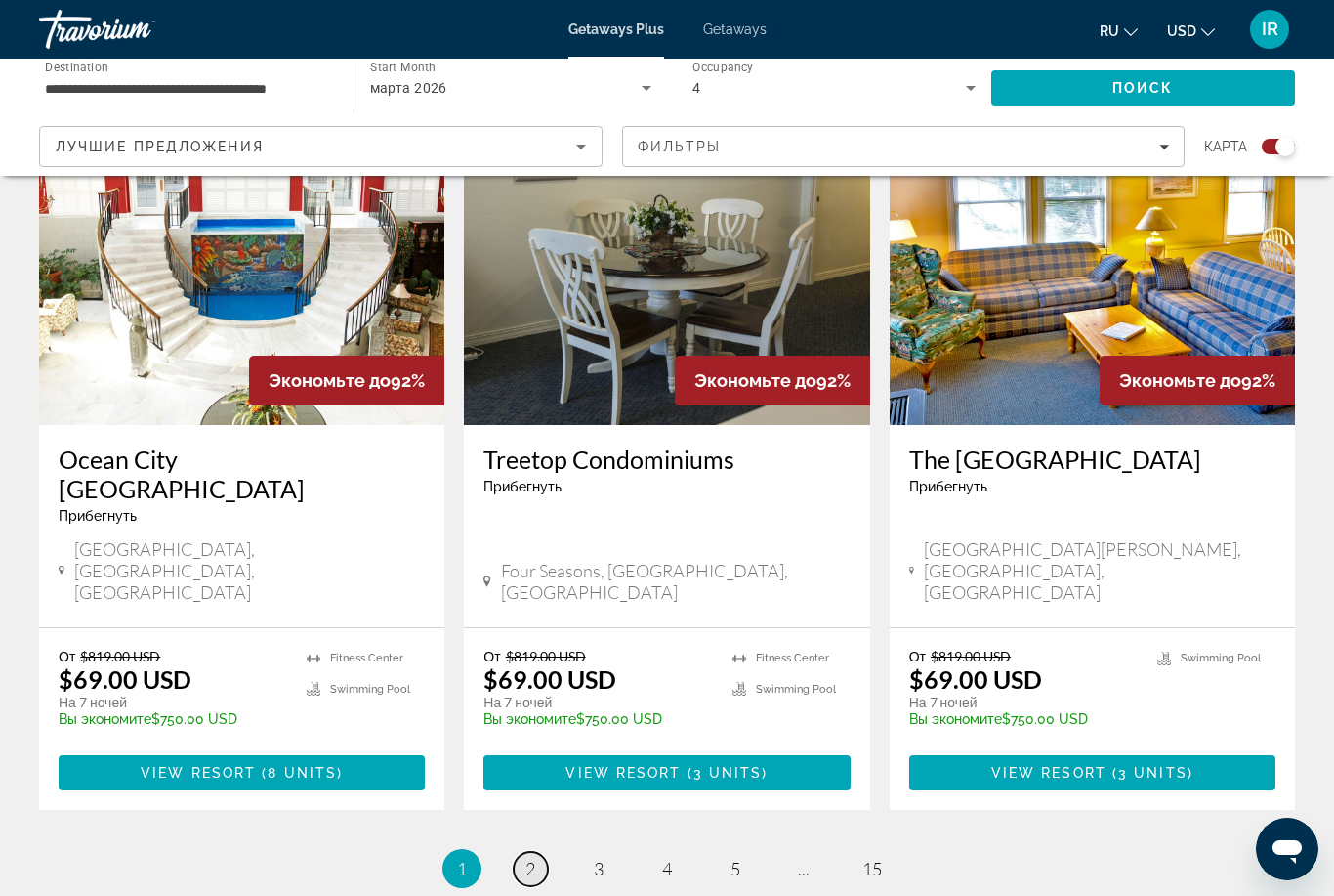
click at [522, 852] on link "page 2" at bounding box center [530, 869] width 34 height 34
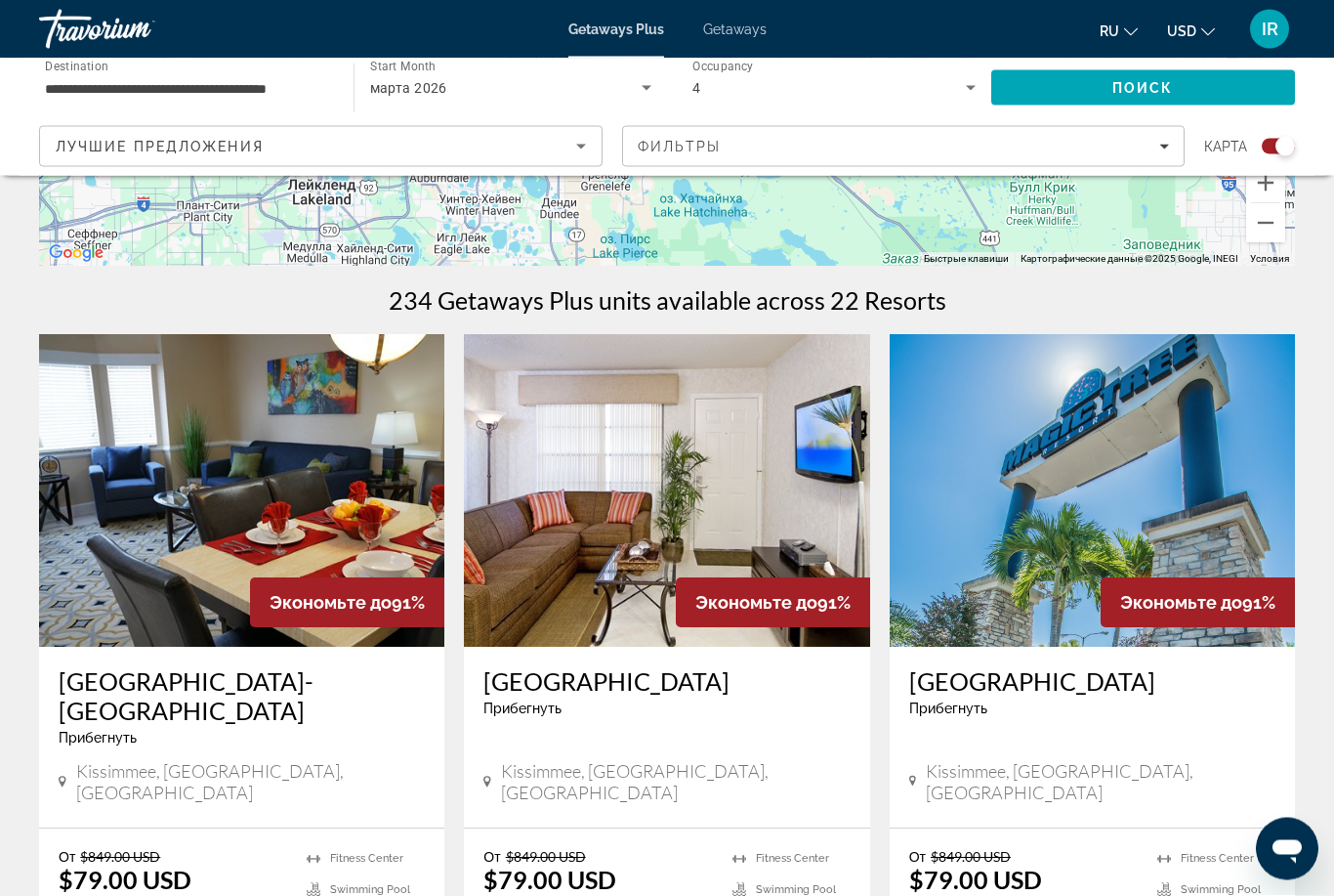
scroll to position [515, 0]
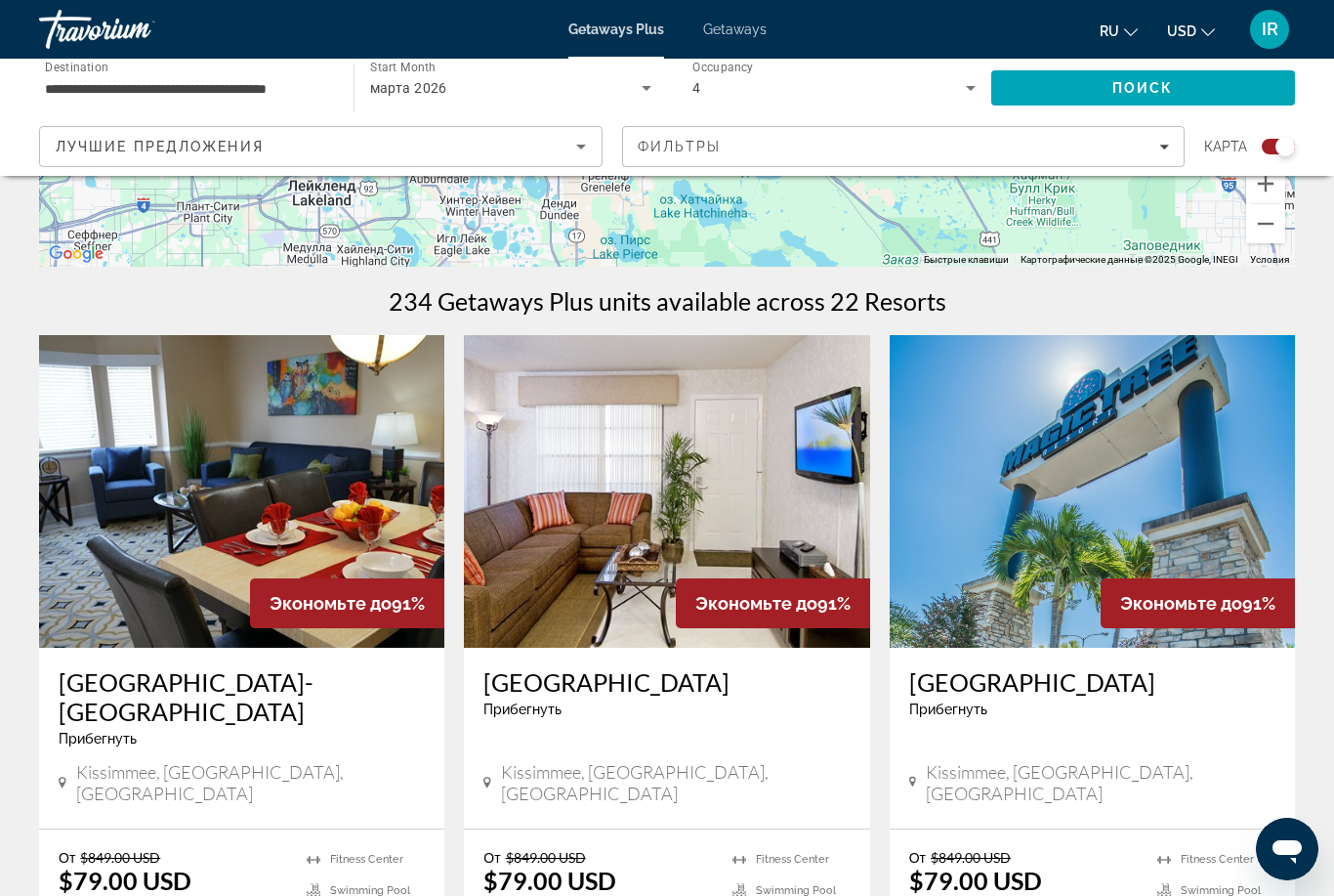
click at [1225, 534] on img "Main content" at bounding box center [1092, 491] width 405 height 313
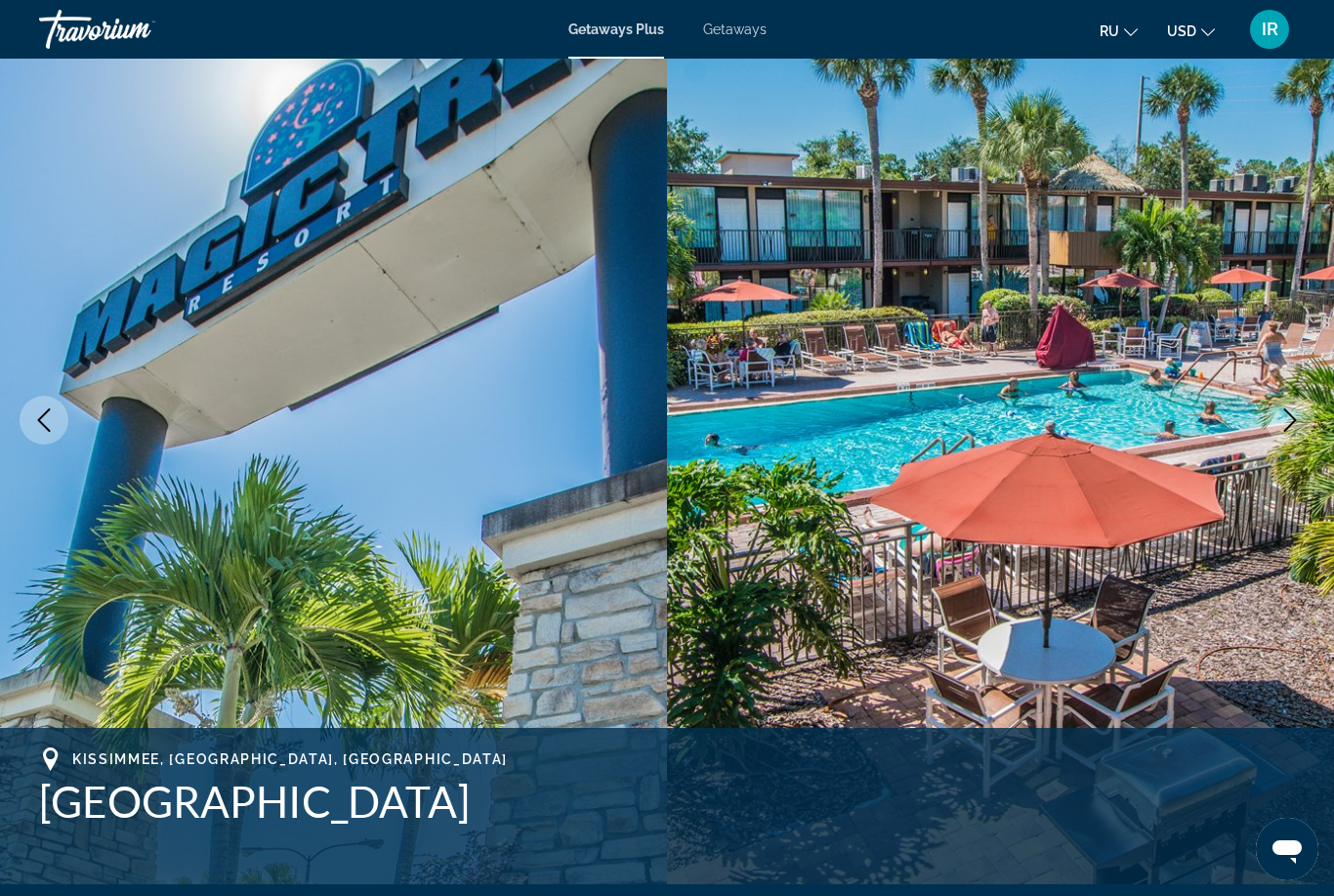
scroll to position [102, 0]
click at [1284, 403] on button "Next image" at bounding box center [1290, 421] width 49 height 49
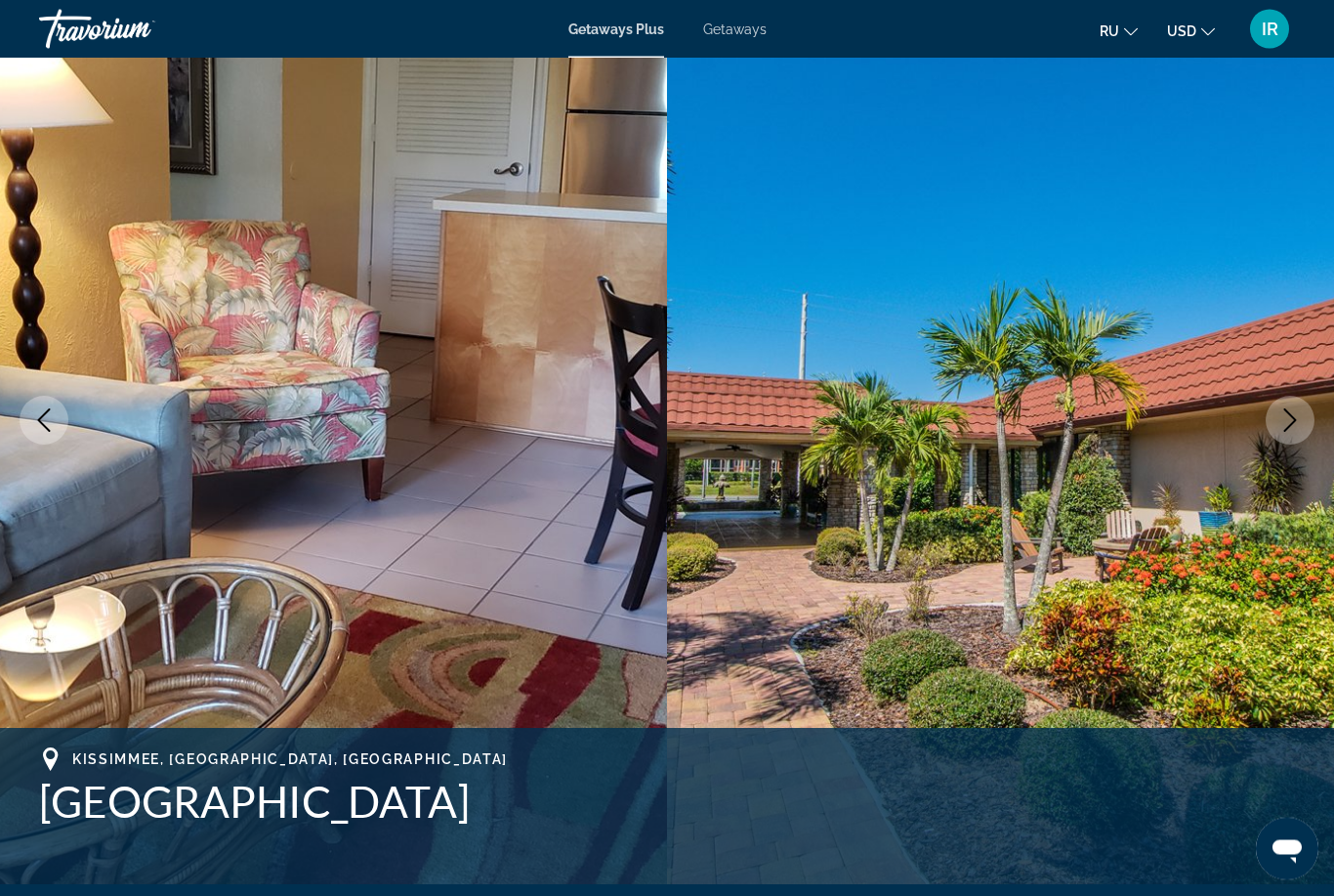
click at [1281, 423] on icon "Next image" at bounding box center [1290, 421] width 23 height 23
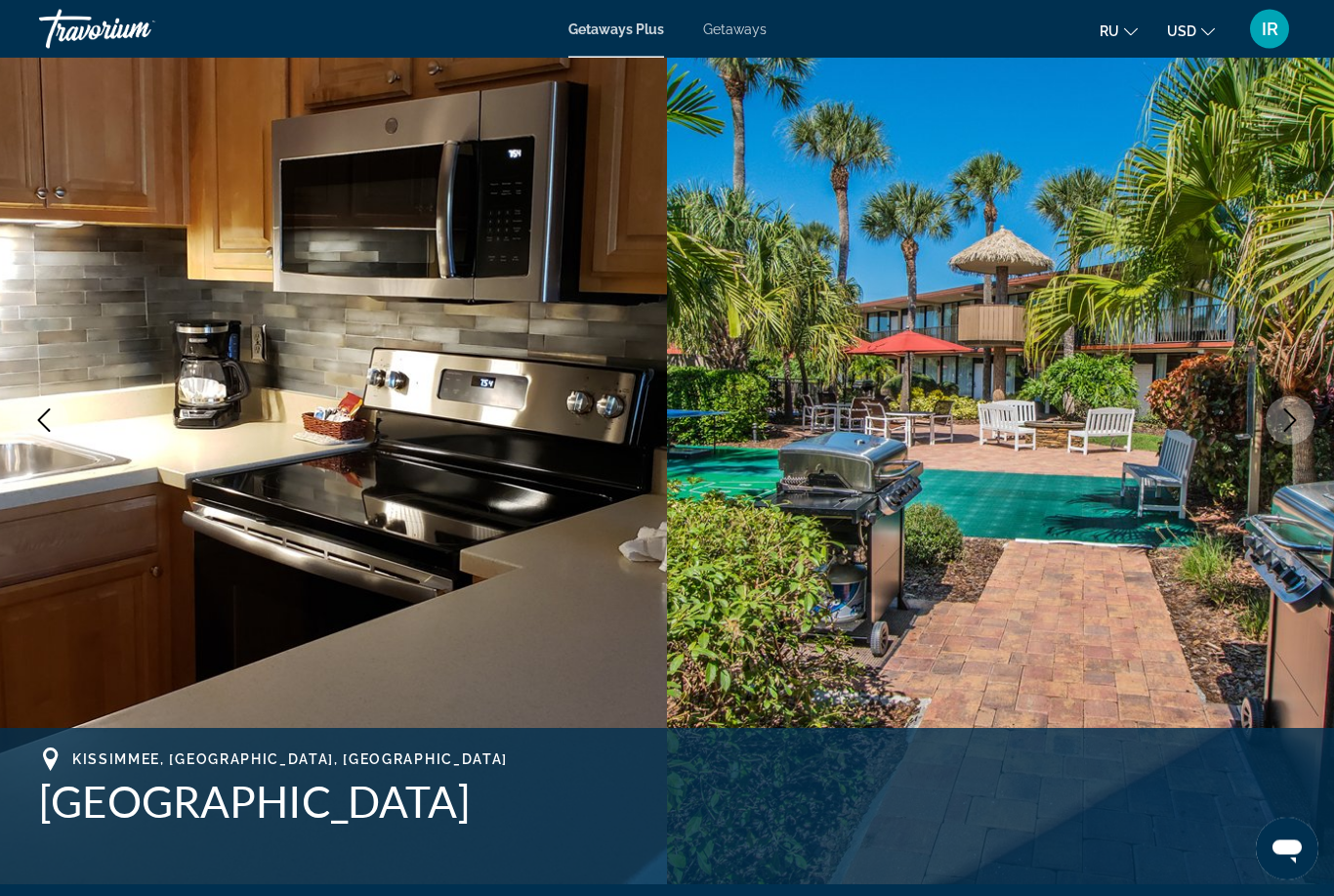
click at [1274, 425] on button "Next image" at bounding box center [1290, 421] width 49 height 49
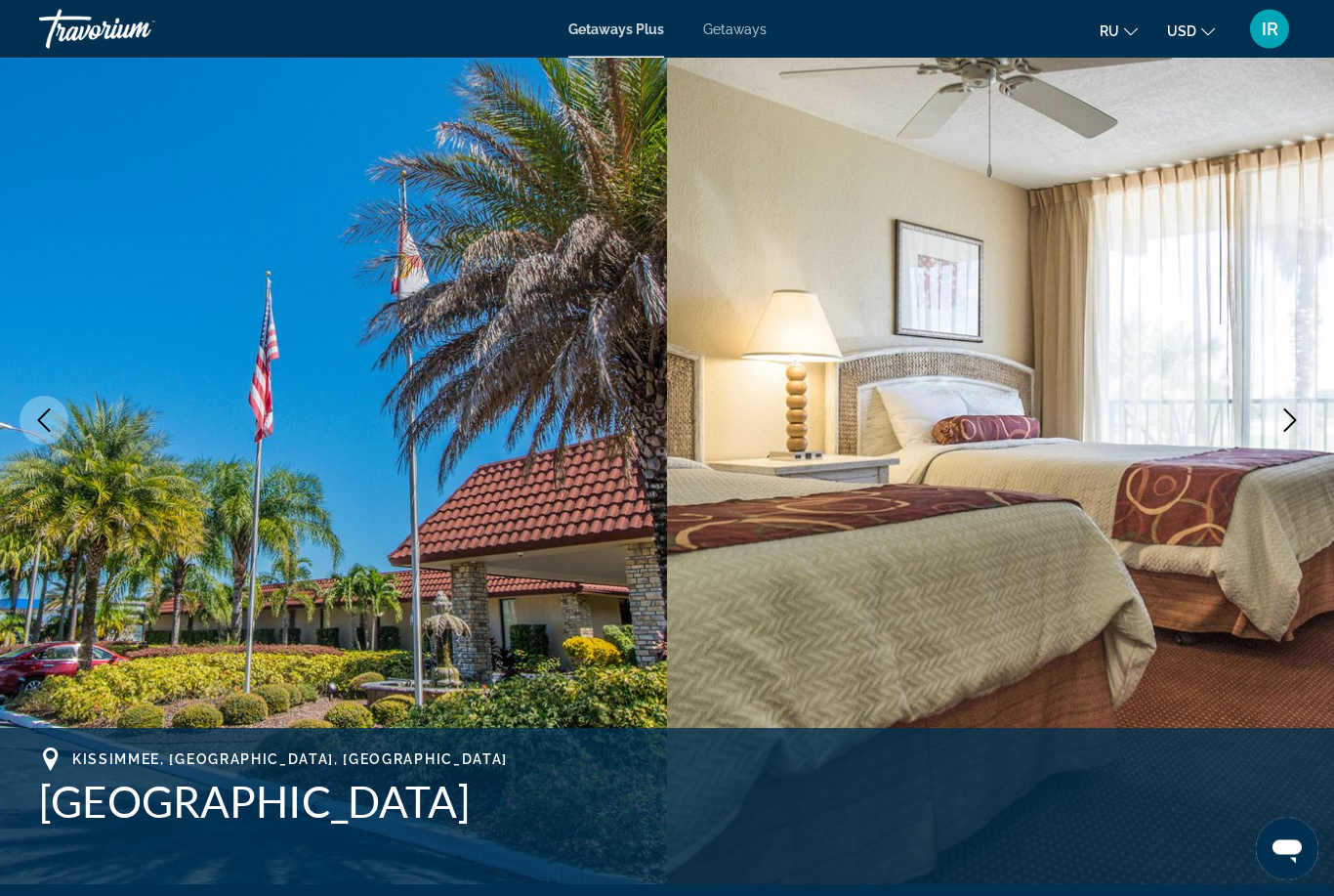
click at [1281, 425] on icon "Next image" at bounding box center [1290, 421] width 23 height 23
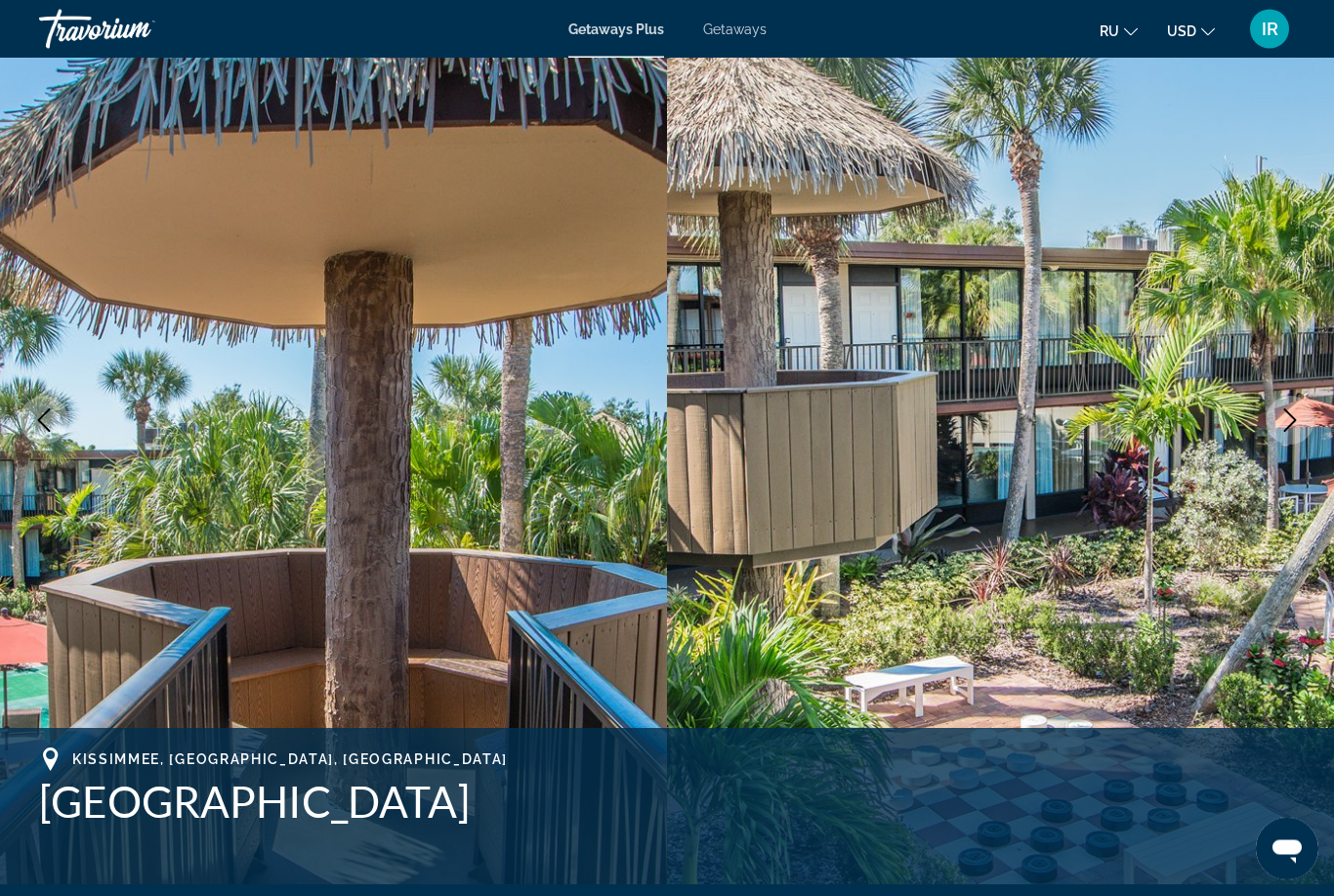
click at [1276, 427] on button "Next image" at bounding box center [1290, 421] width 49 height 49
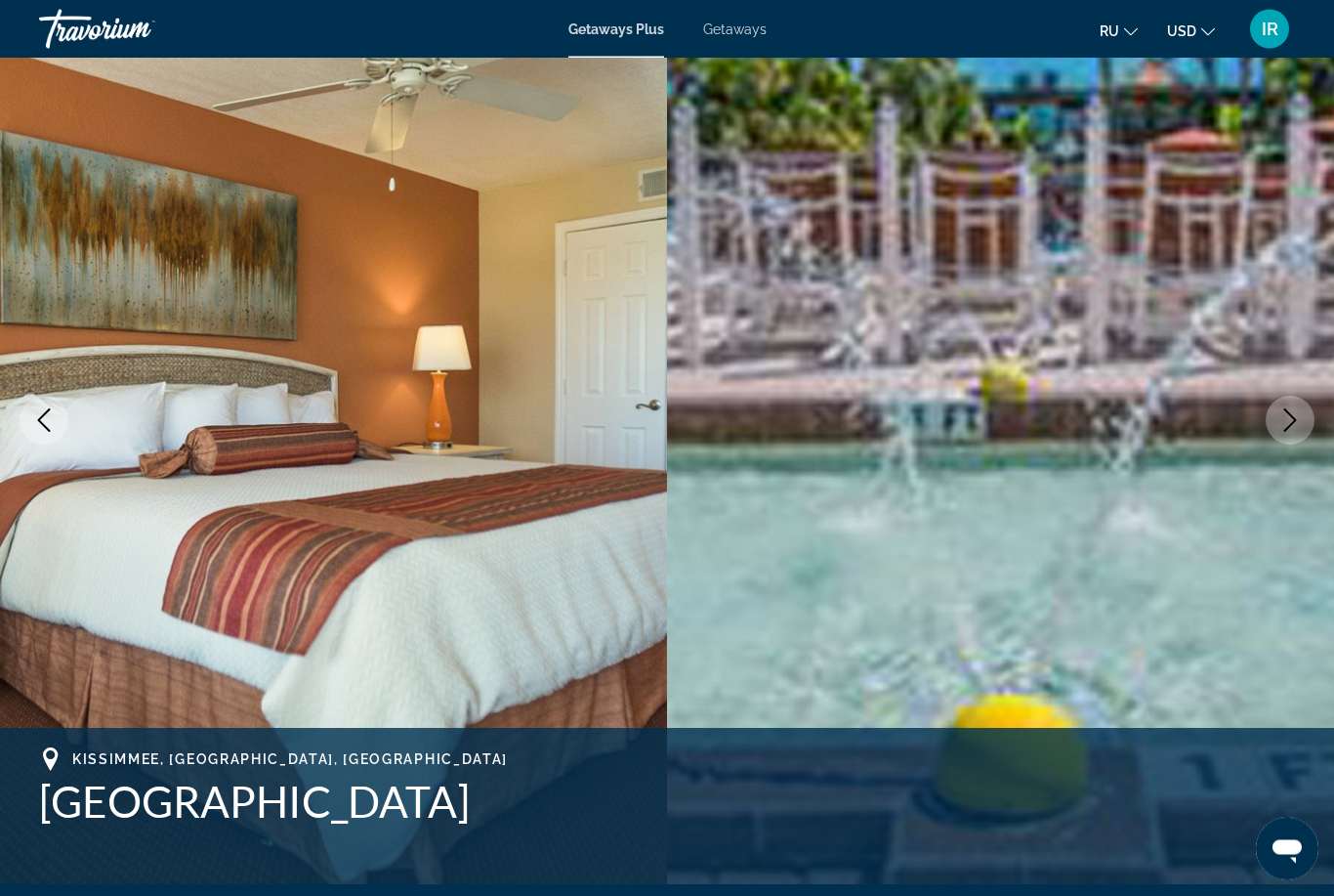
click at [1281, 427] on icon "Next image" at bounding box center [1290, 421] width 23 height 23
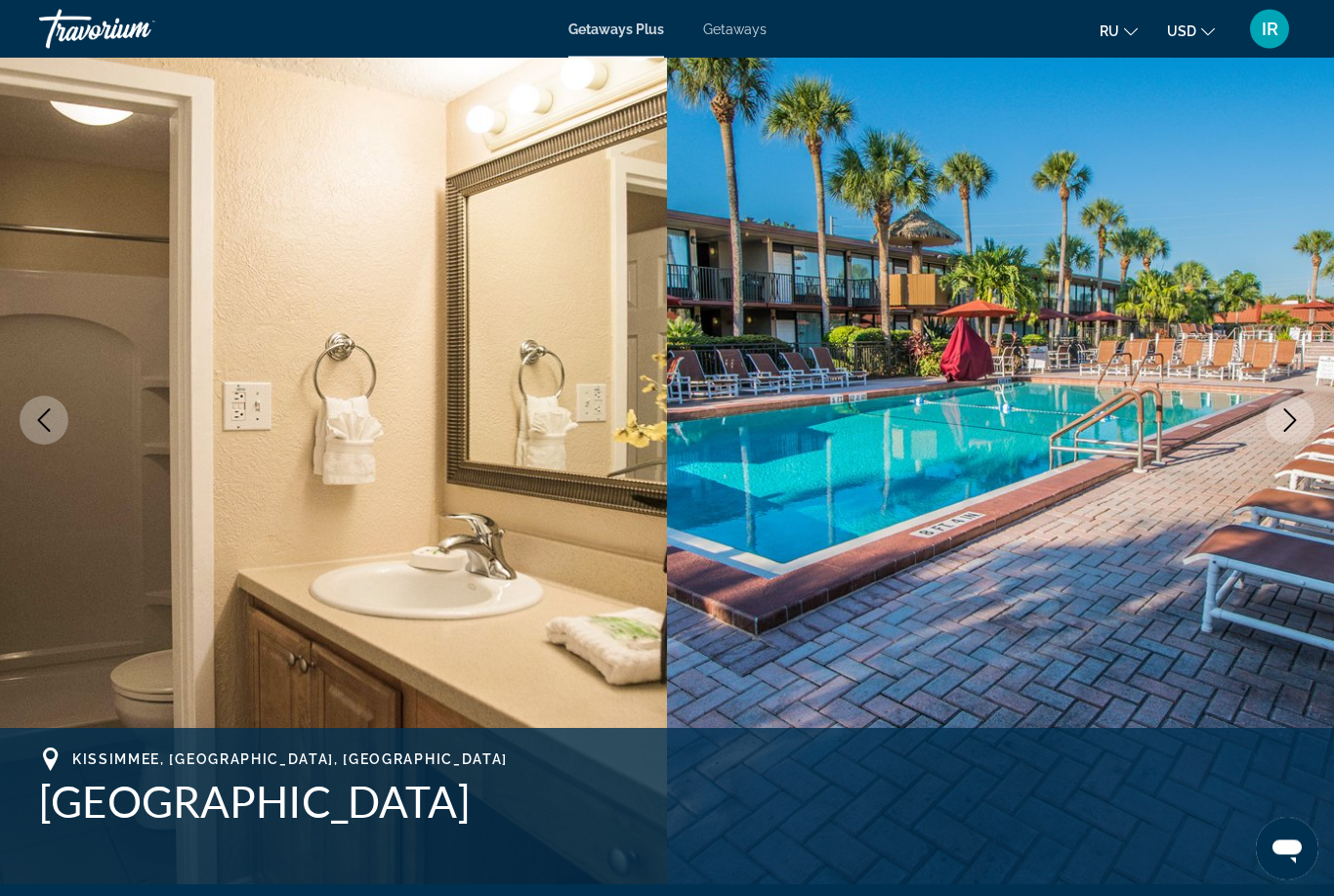
click at [1280, 427] on icon "Next image" at bounding box center [1290, 421] width 23 height 23
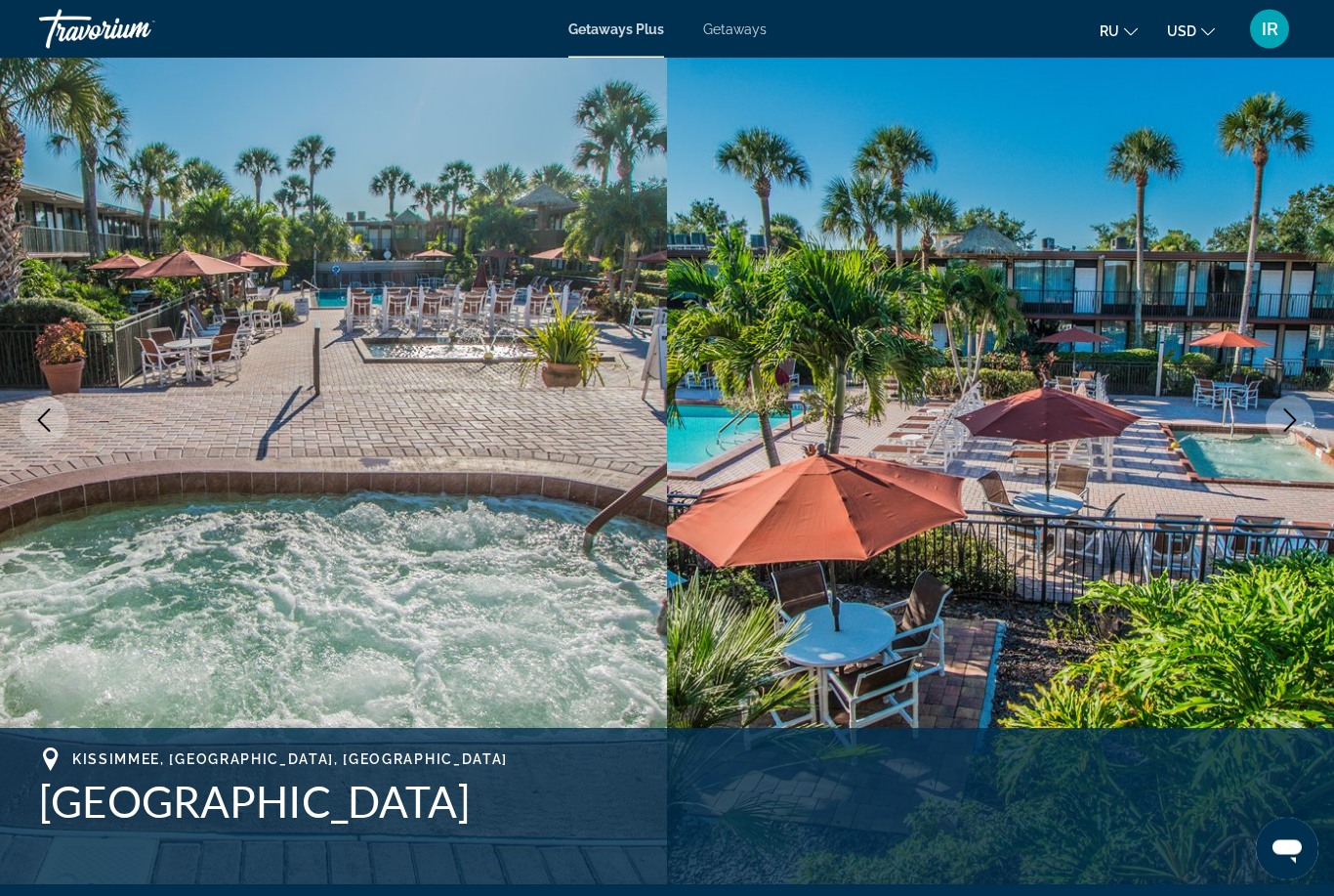
click at [1276, 429] on button "Next image" at bounding box center [1290, 421] width 49 height 49
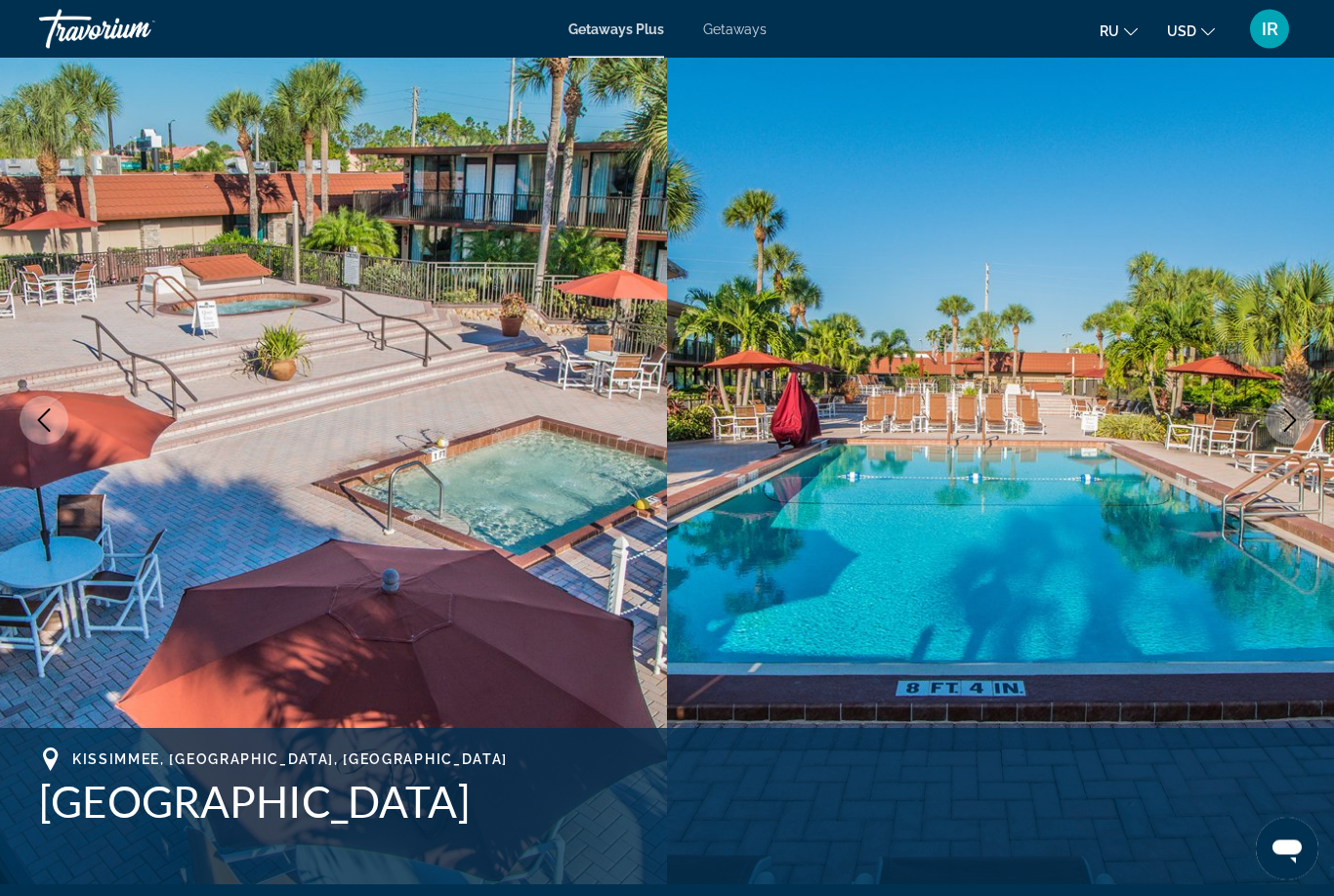
click at [1284, 429] on icon "Next image" at bounding box center [1290, 421] width 23 height 23
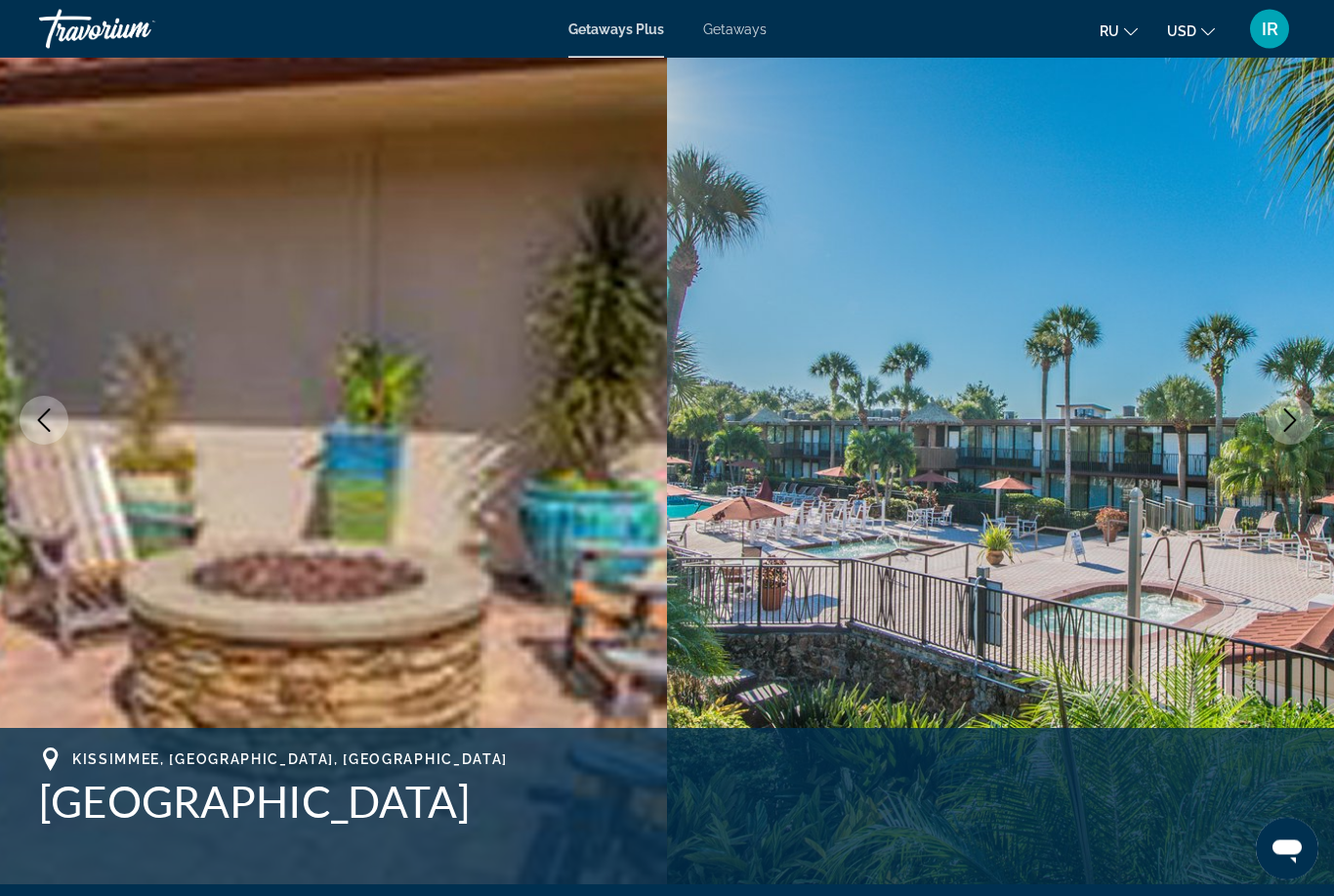
click at [1284, 429] on icon "Next image" at bounding box center [1290, 421] width 23 height 23
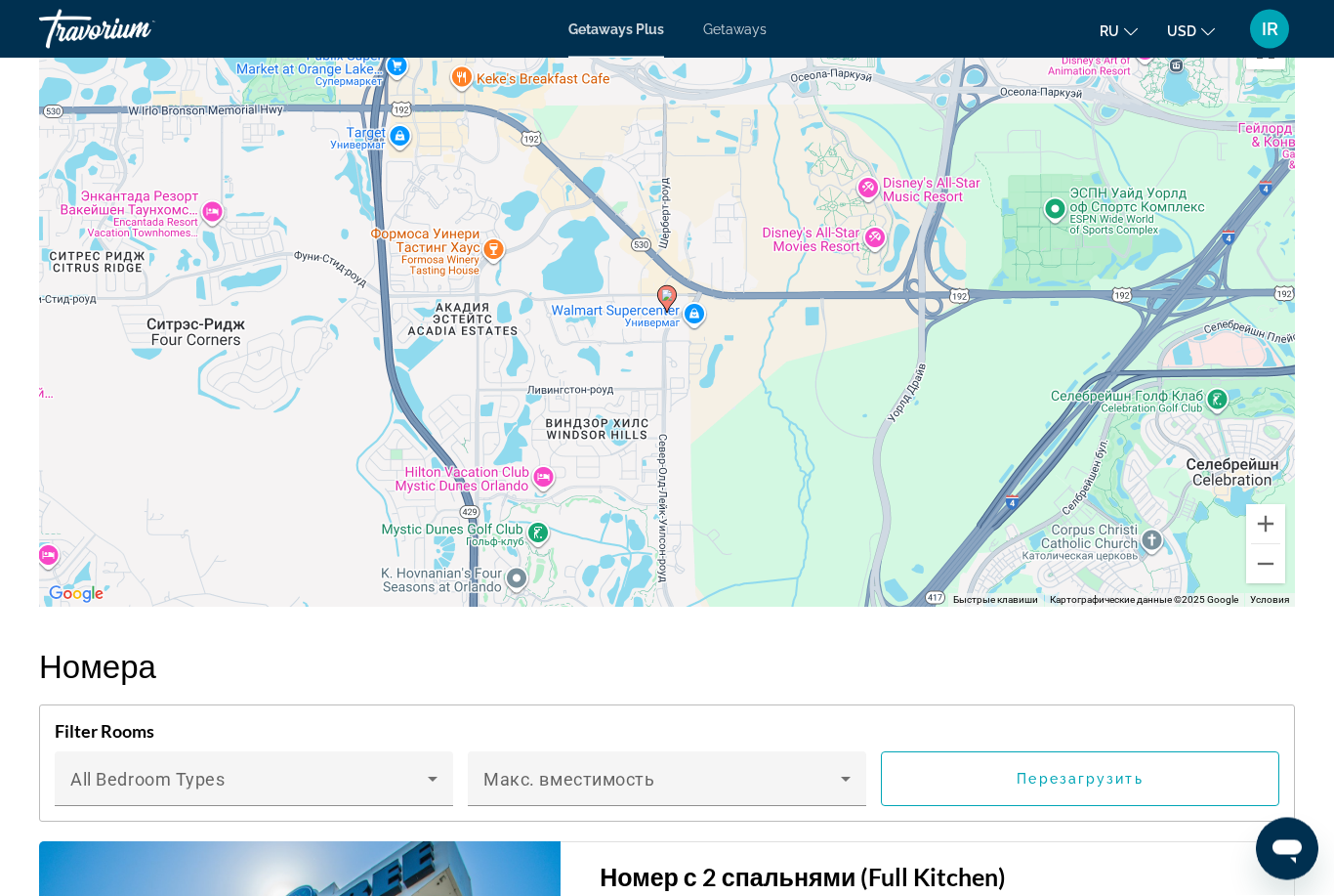
scroll to position [63, 0]
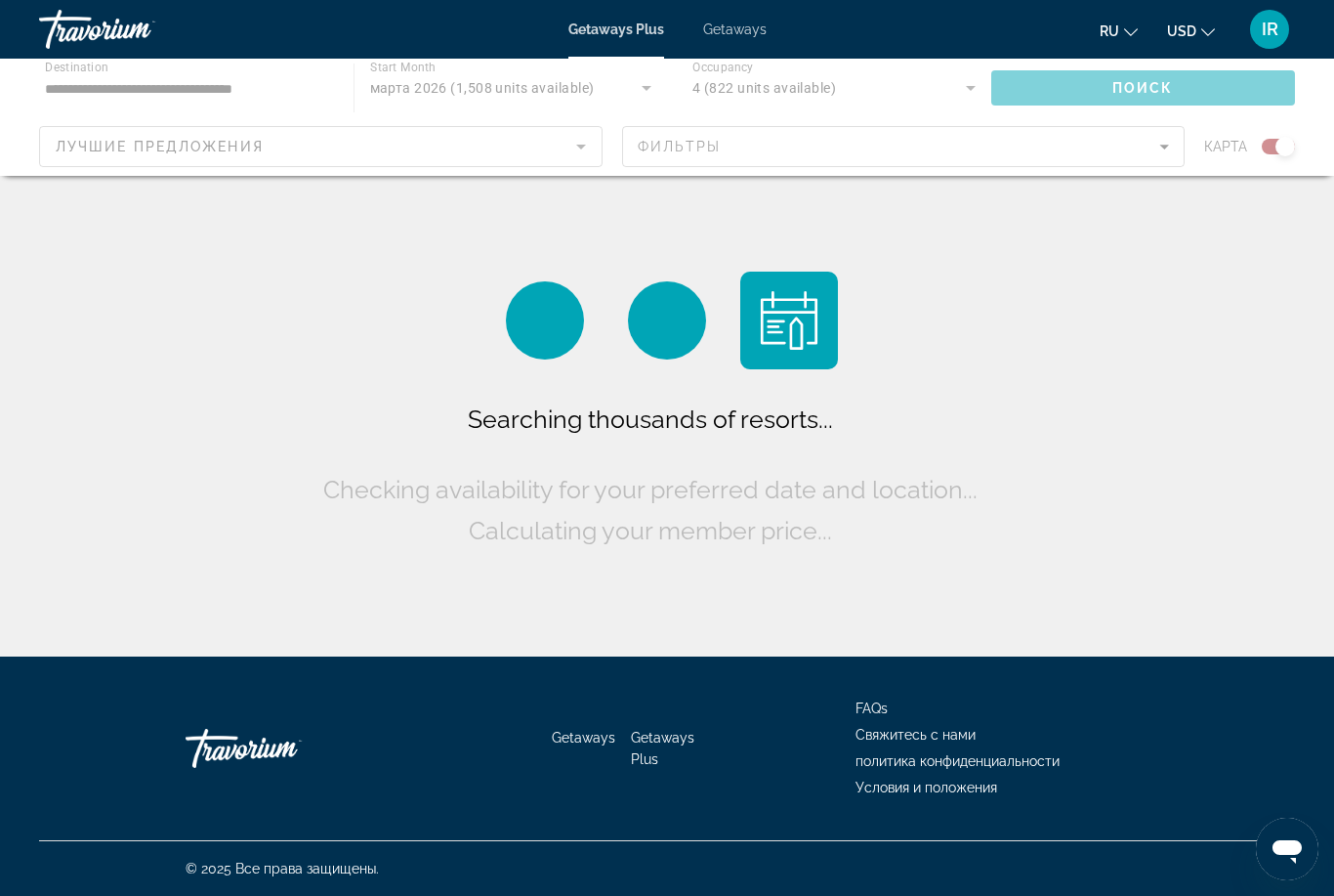
click at [455, 91] on div "Main content" at bounding box center [667, 117] width 1334 height 117
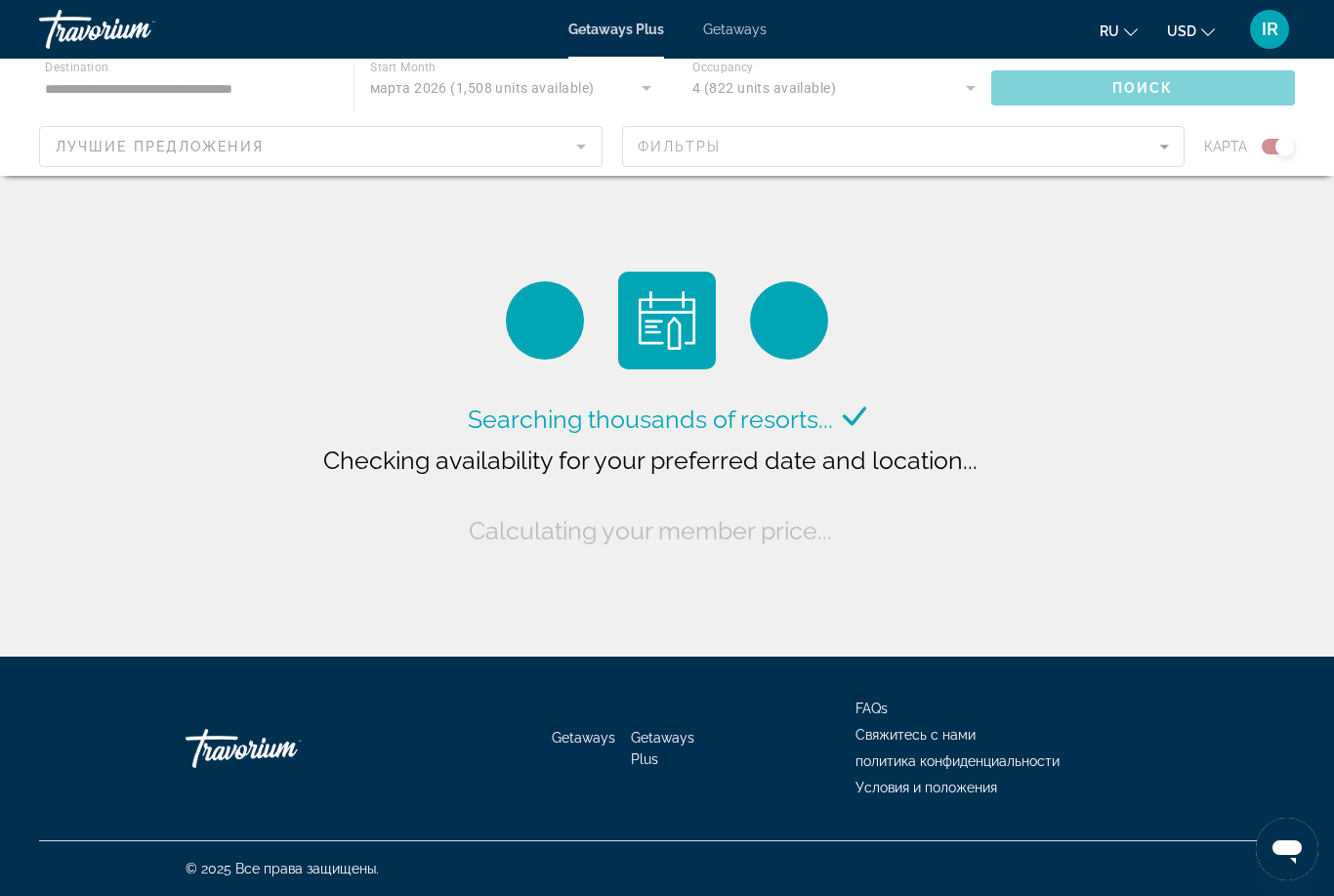
click at [557, 75] on div "Main content" at bounding box center [667, 117] width 1334 height 117
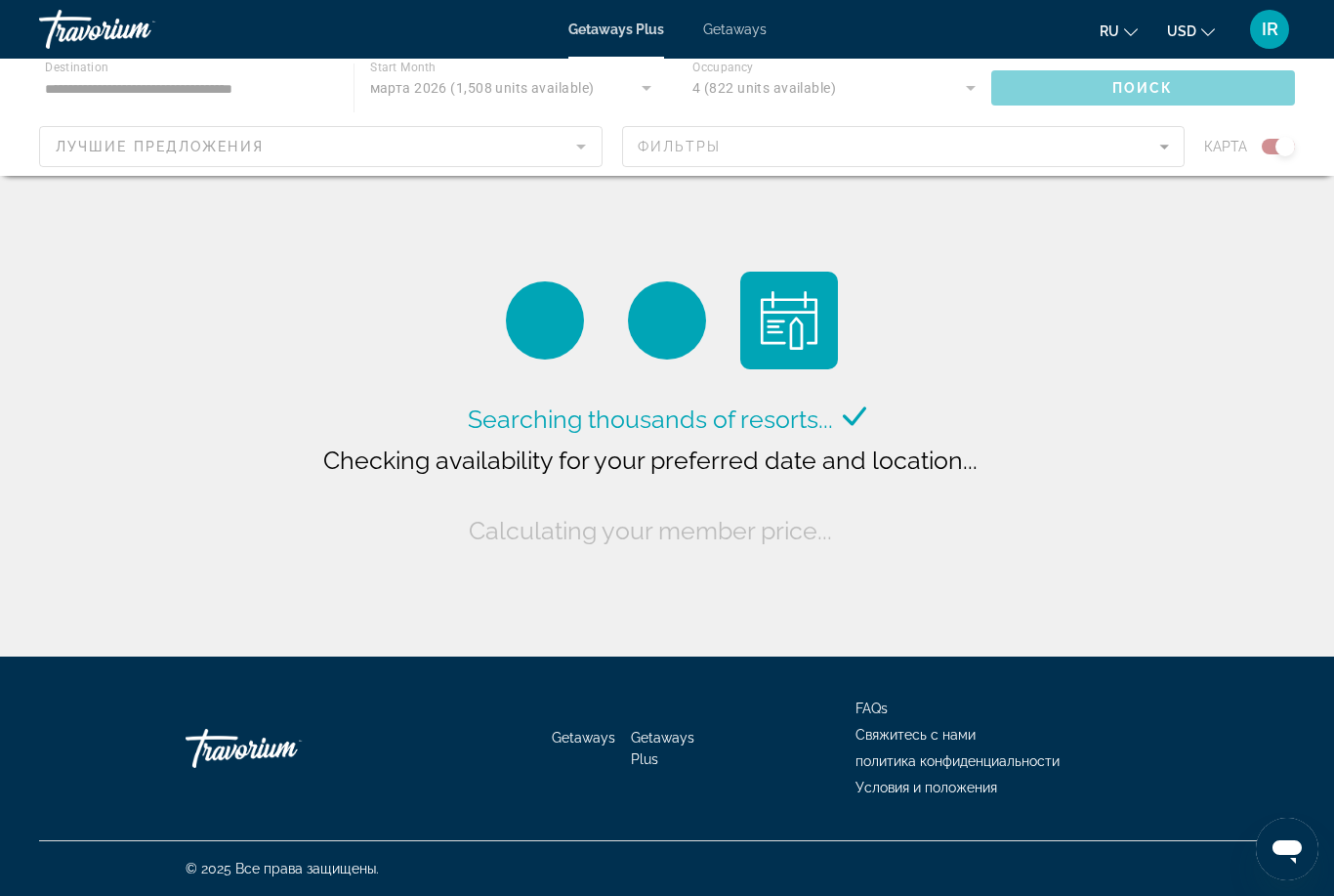
click at [530, 76] on div "Main content" at bounding box center [667, 117] width 1334 height 117
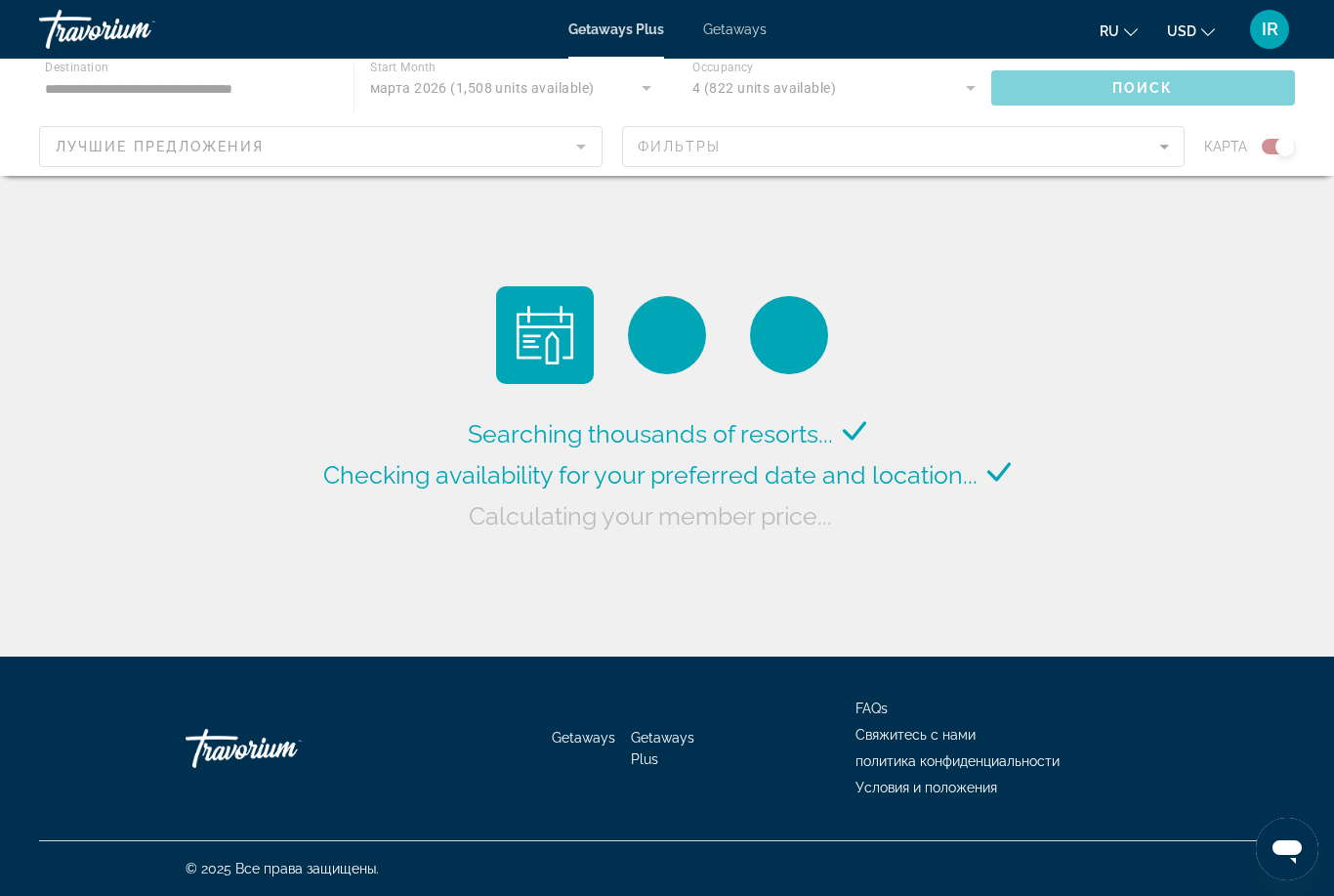
click at [448, 77] on div "Main content" at bounding box center [667, 117] width 1334 height 117
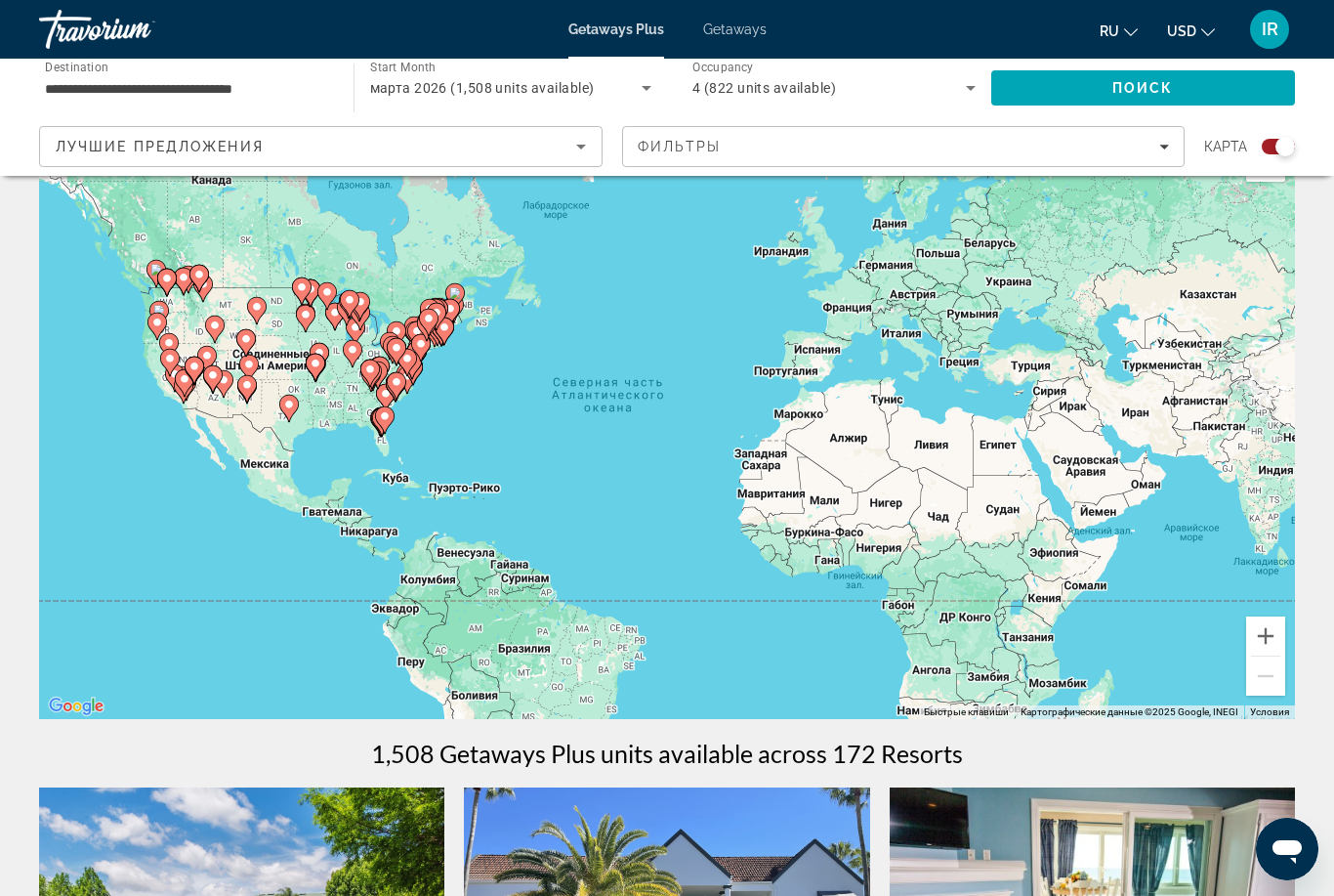
click at [496, 80] on span "марта 2026 (1,508 units available)" at bounding box center [482, 88] width 225 height 16
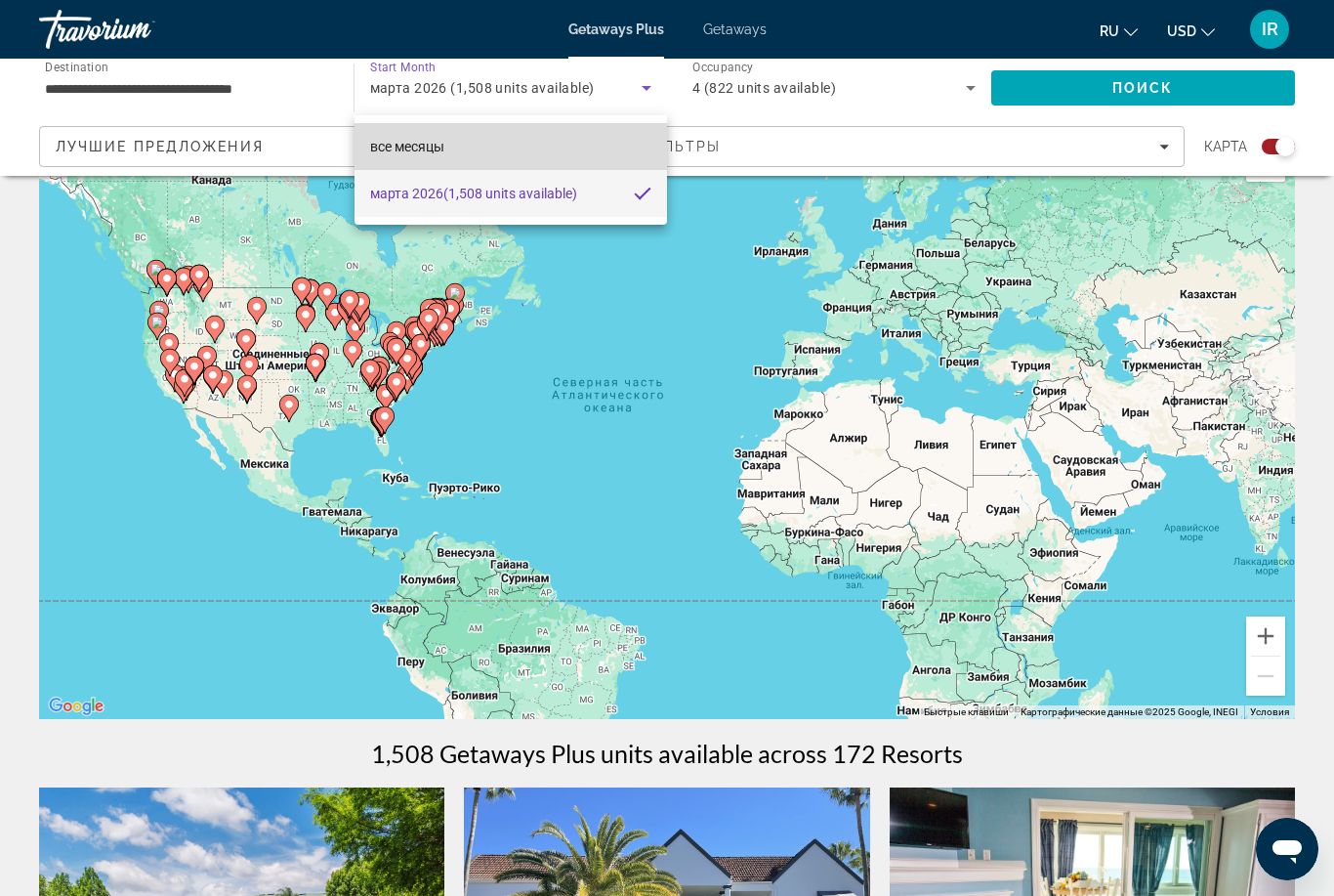
click at [515, 139] on mat-option "все месяцы" at bounding box center [511, 147] width 314 height 47
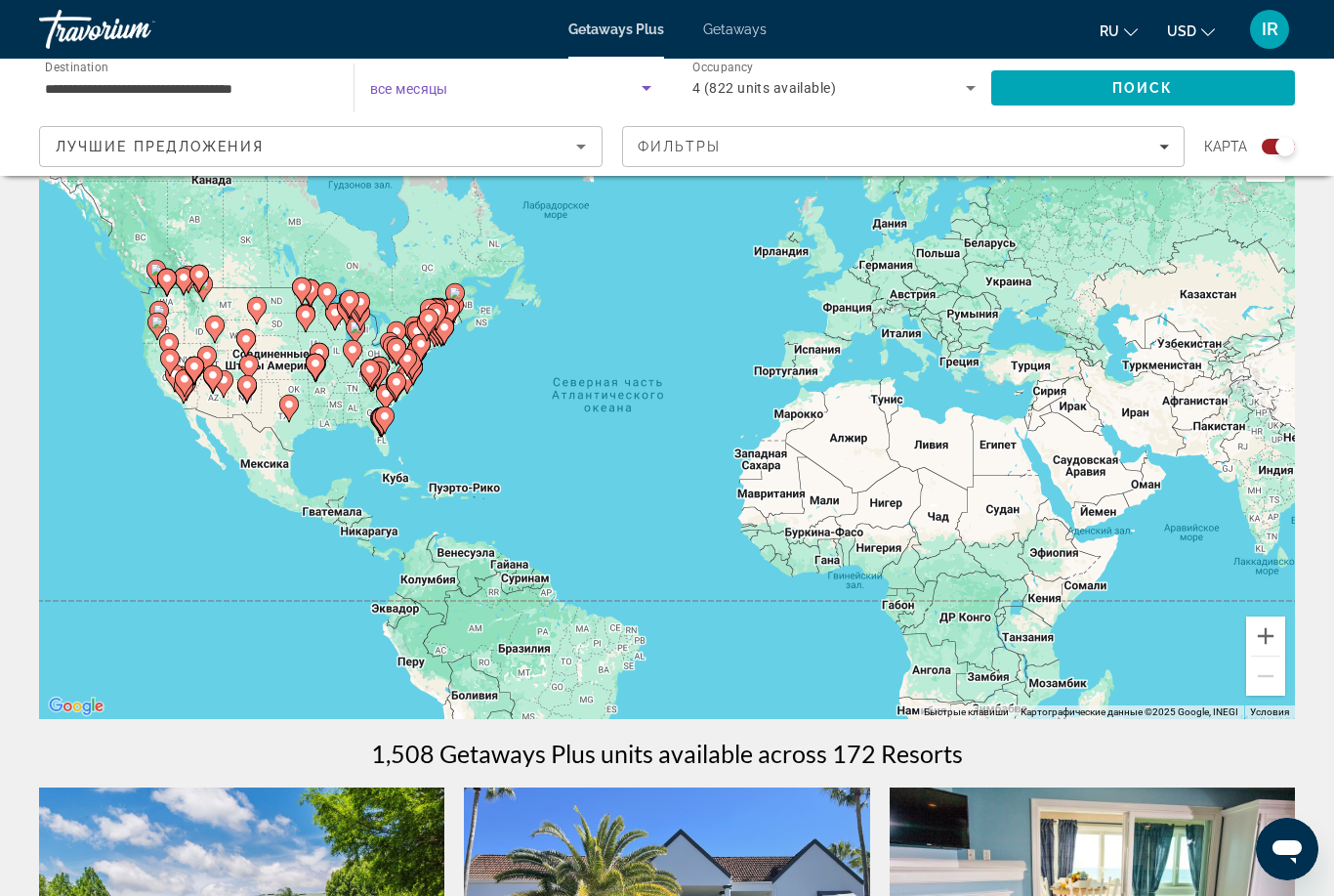
click at [534, 77] on span "Search widget" at bounding box center [506, 88] width 273 height 23
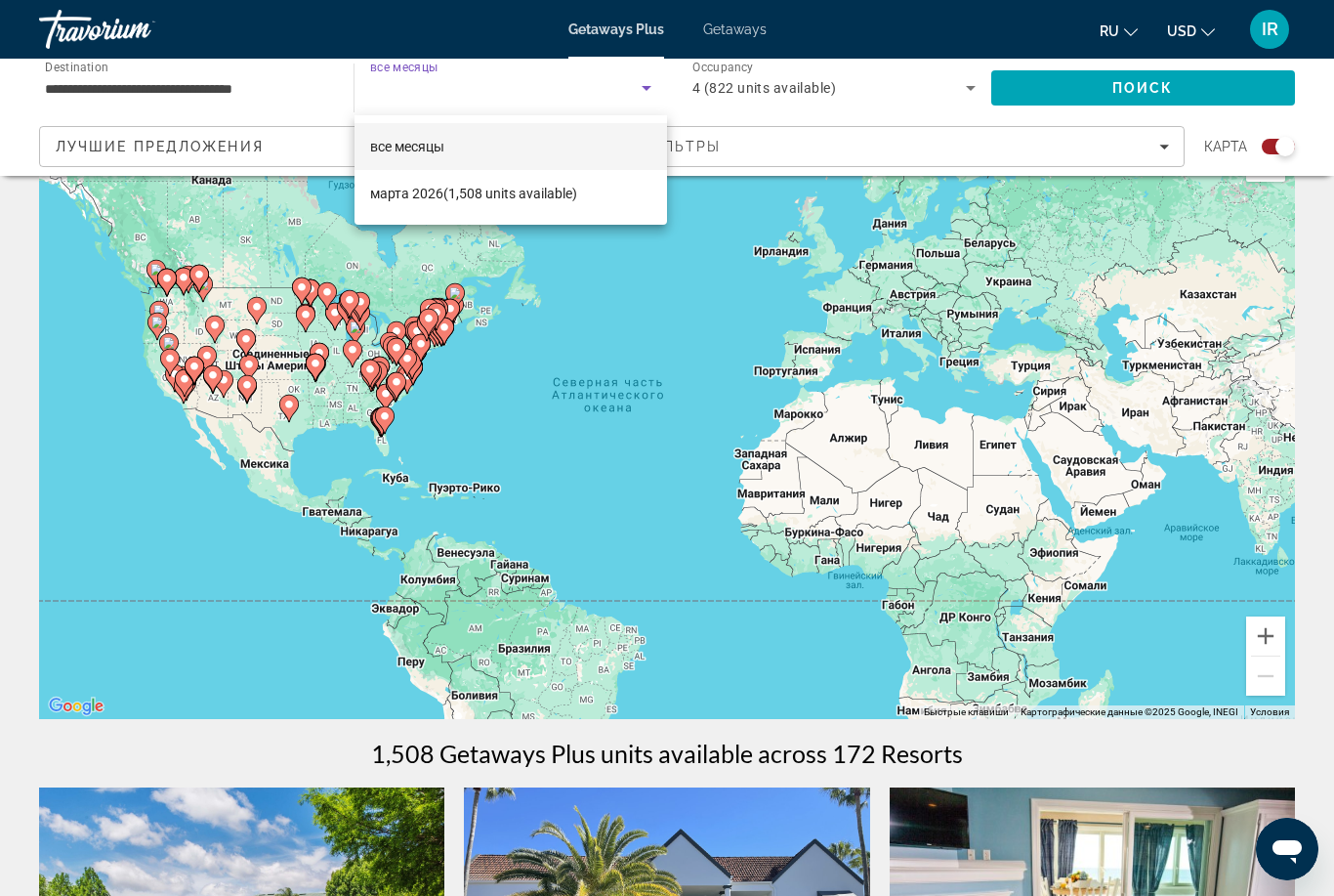
click at [248, 82] on div at bounding box center [667, 448] width 1334 height 896
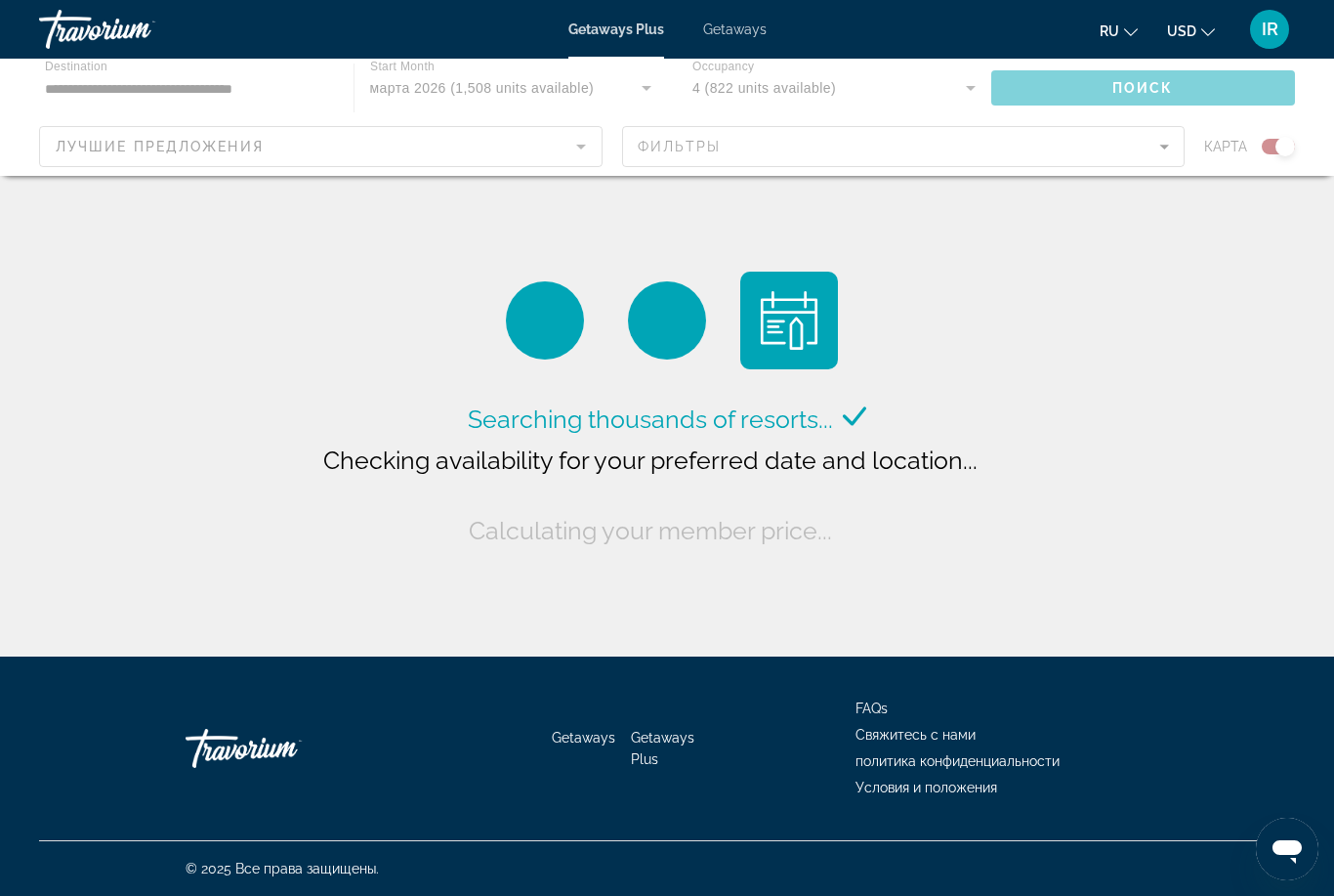
click at [556, 87] on div "Main content" at bounding box center [667, 117] width 1334 height 117
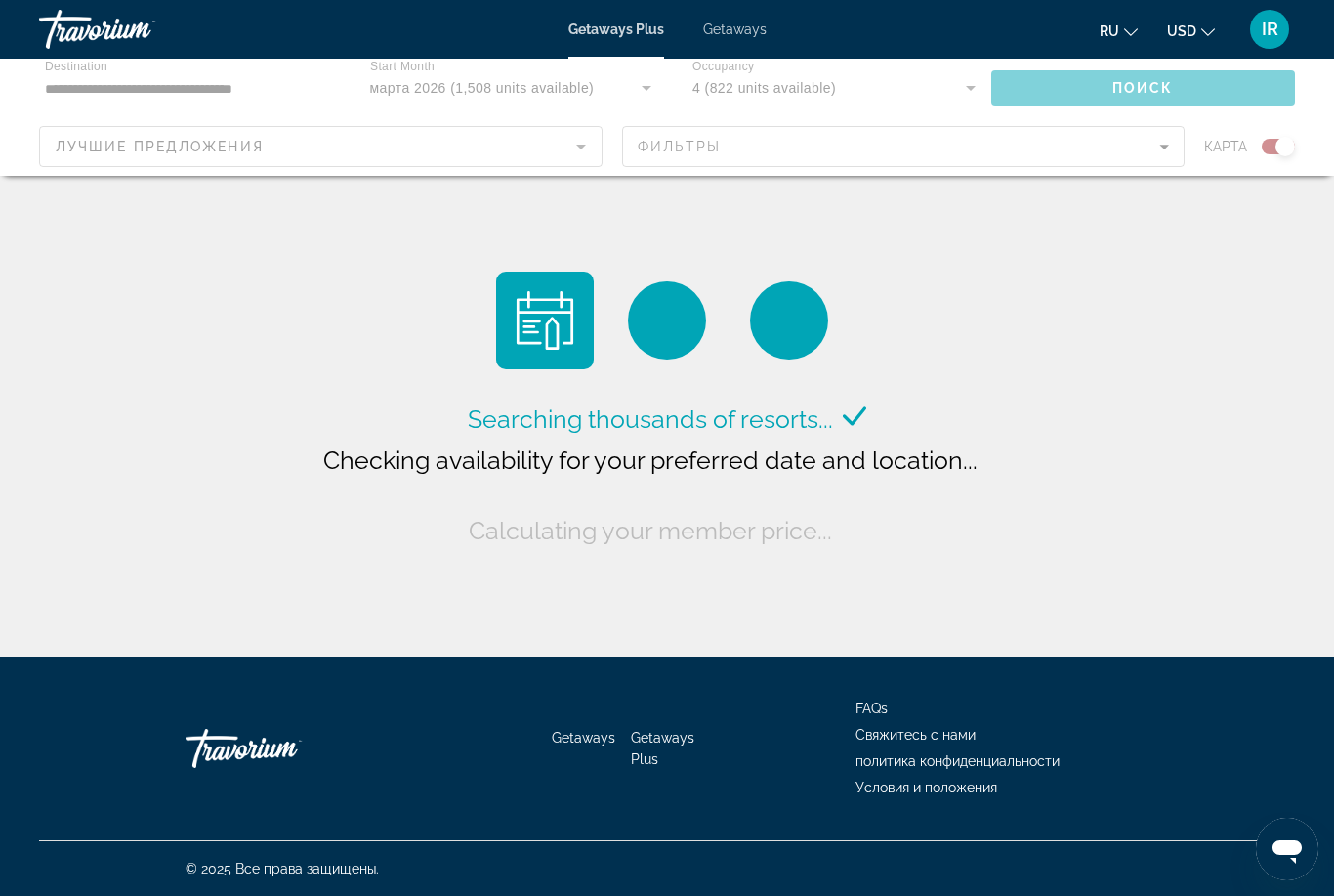
click at [579, 83] on div "Main content" at bounding box center [667, 117] width 1334 height 117
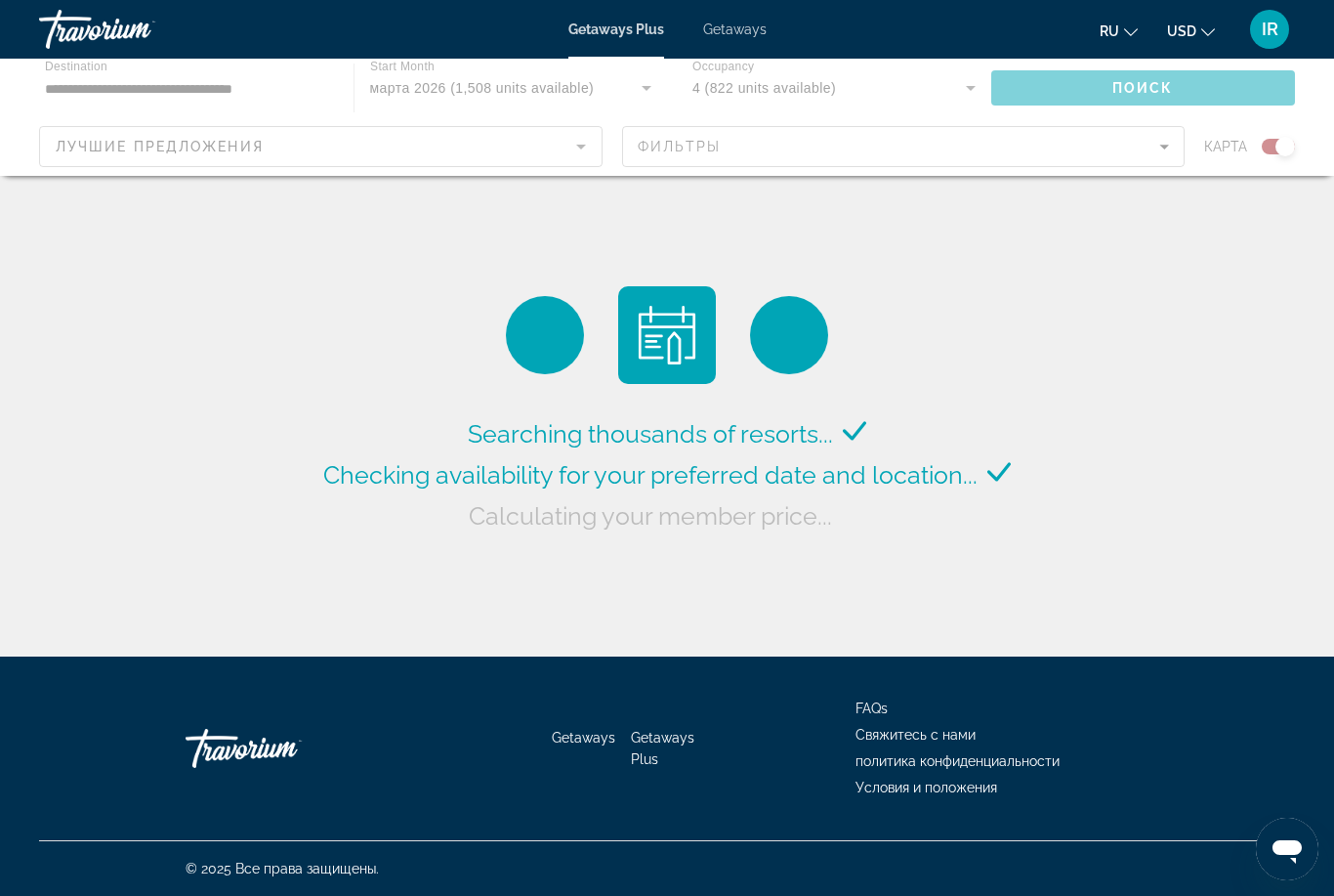
click at [645, 94] on div "Main content" at bounding box center [667, 117] width 1334 height 117
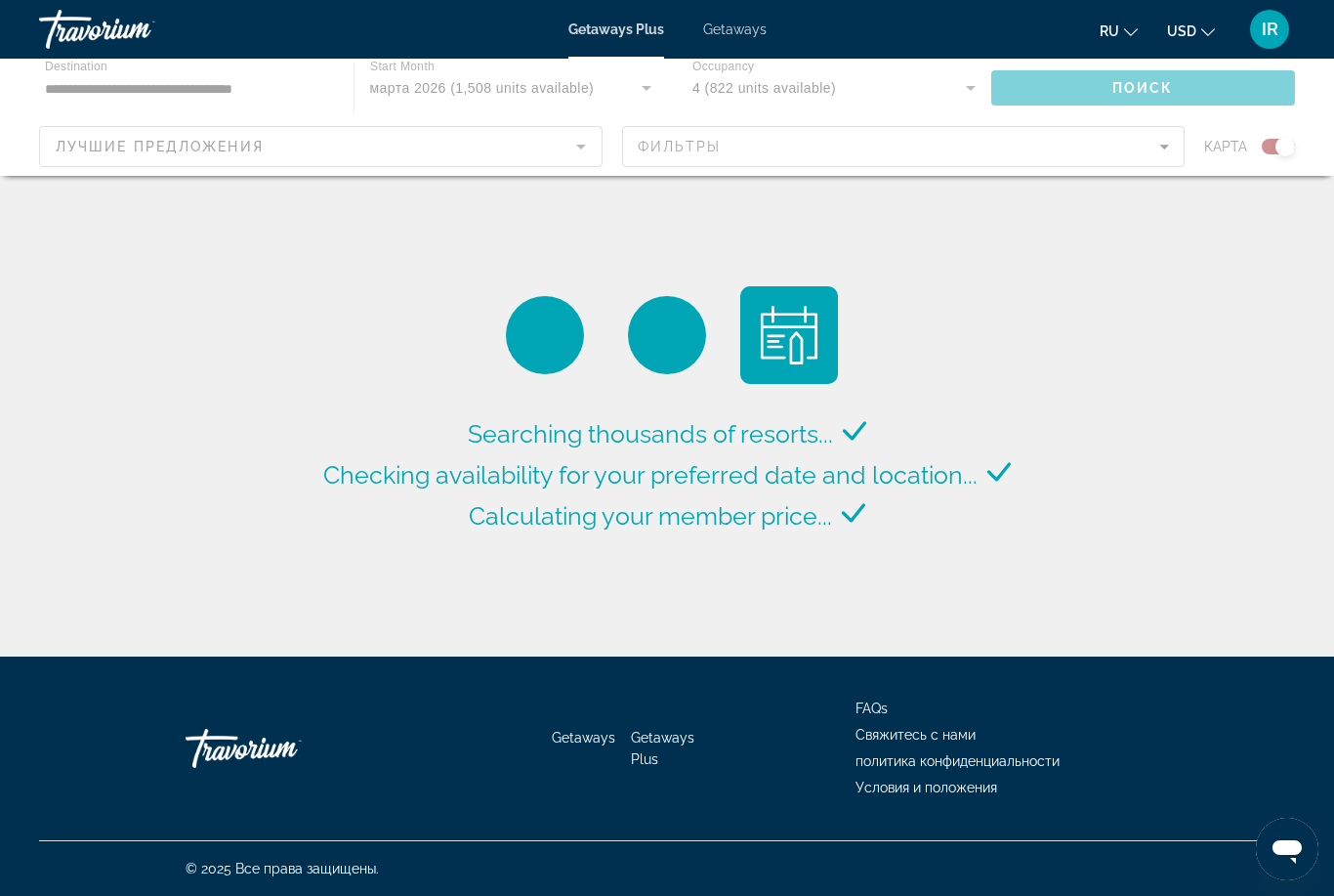
click at [651, 86] on div "Main content" at bounding box center [667, 117] width 1334 height 117
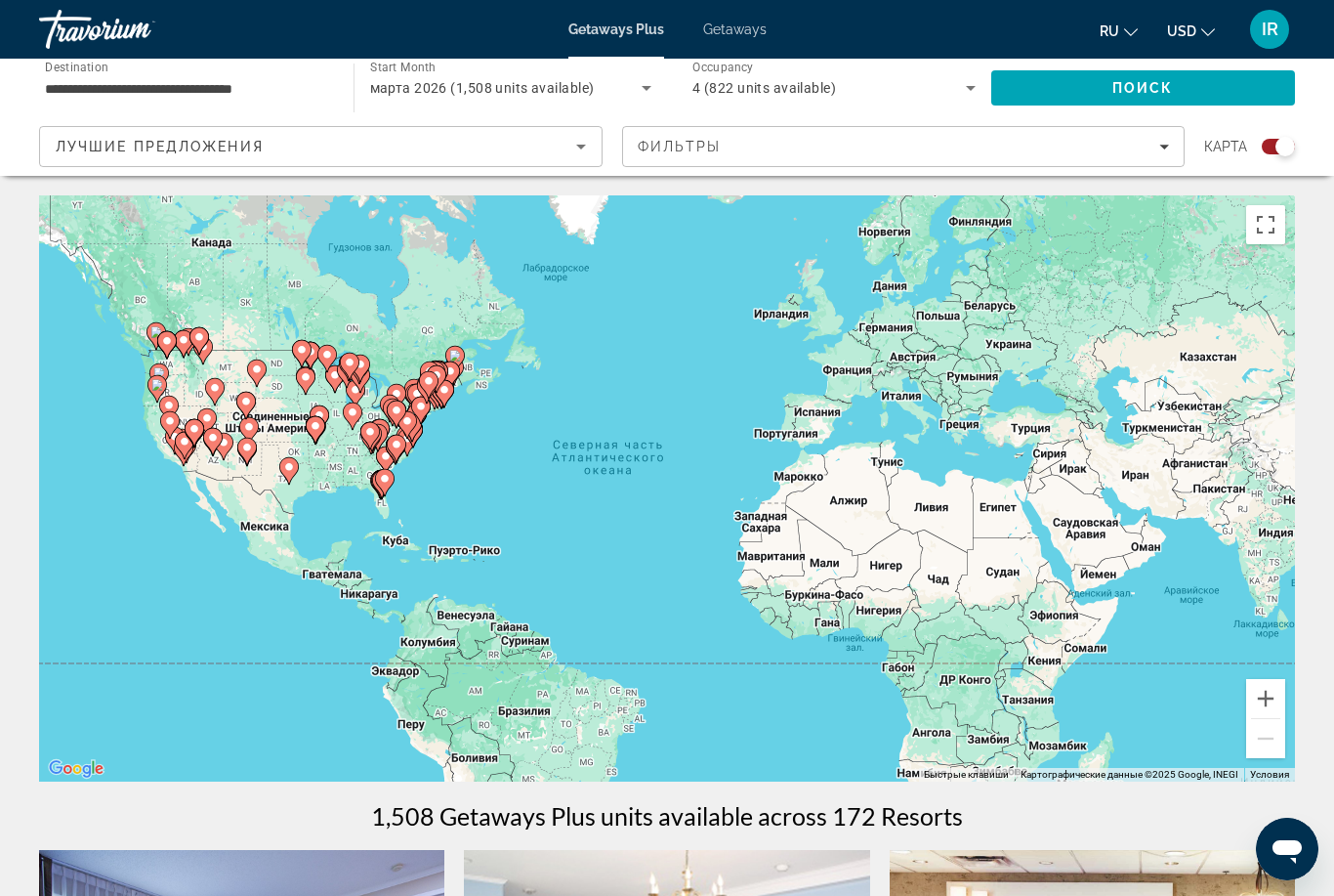
click at [639, 84] on icon "Search widget" at bounding box center [646, 88] width 23 height 23
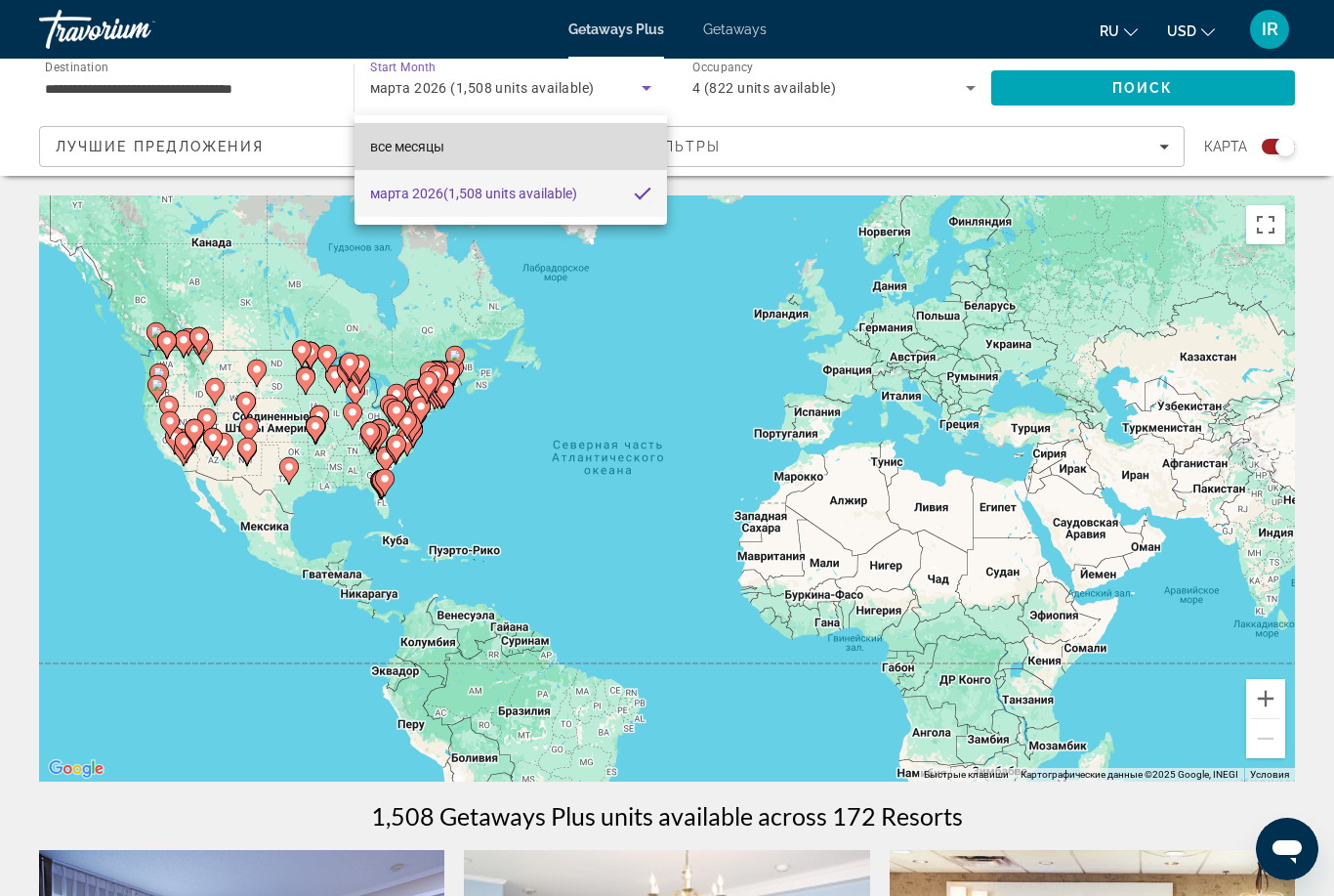
click at [540, 146] on mat-option "все месяцы" at bounding box center [511, 147] width 314 height 47
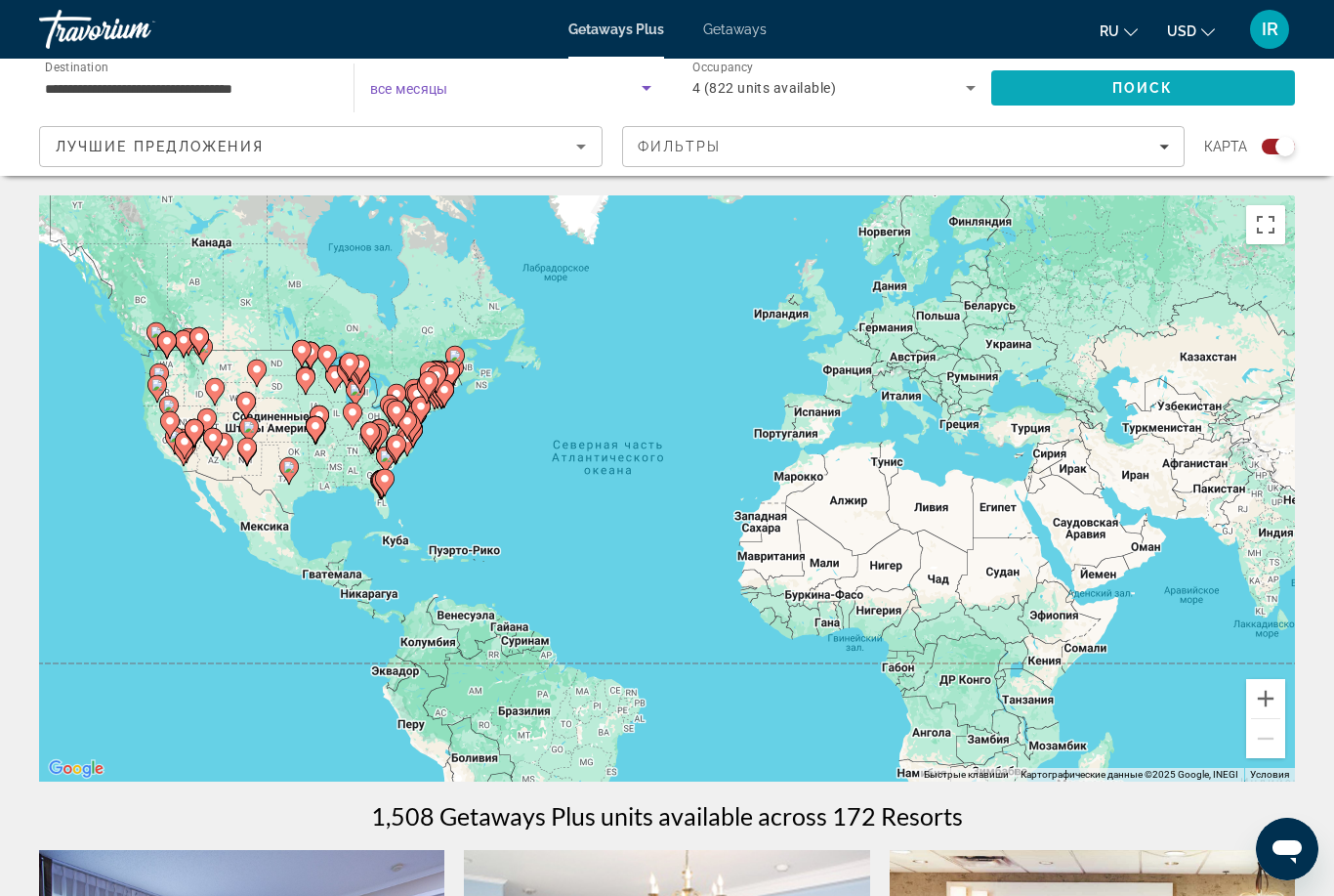
click at [1114, 84] on span "Поиск" at bounding box center [1142, 88] width 62 height 16
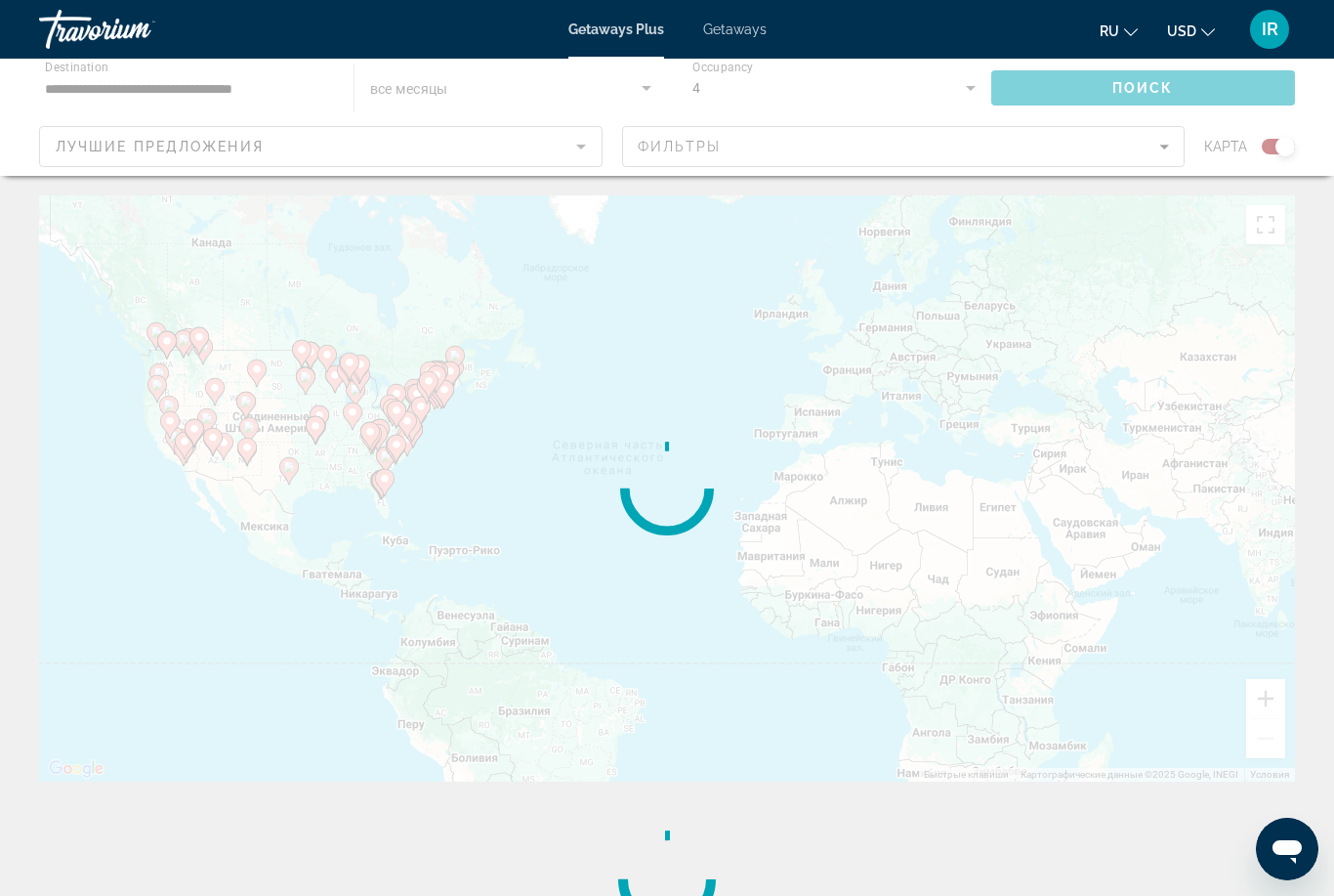
click at [556, 83] on div "Main content" at bounding box center [667, 117] width 1334 height 117
click at [78, 98] on div "Main content" at bounding box center [667, 117] width 1334 height 117
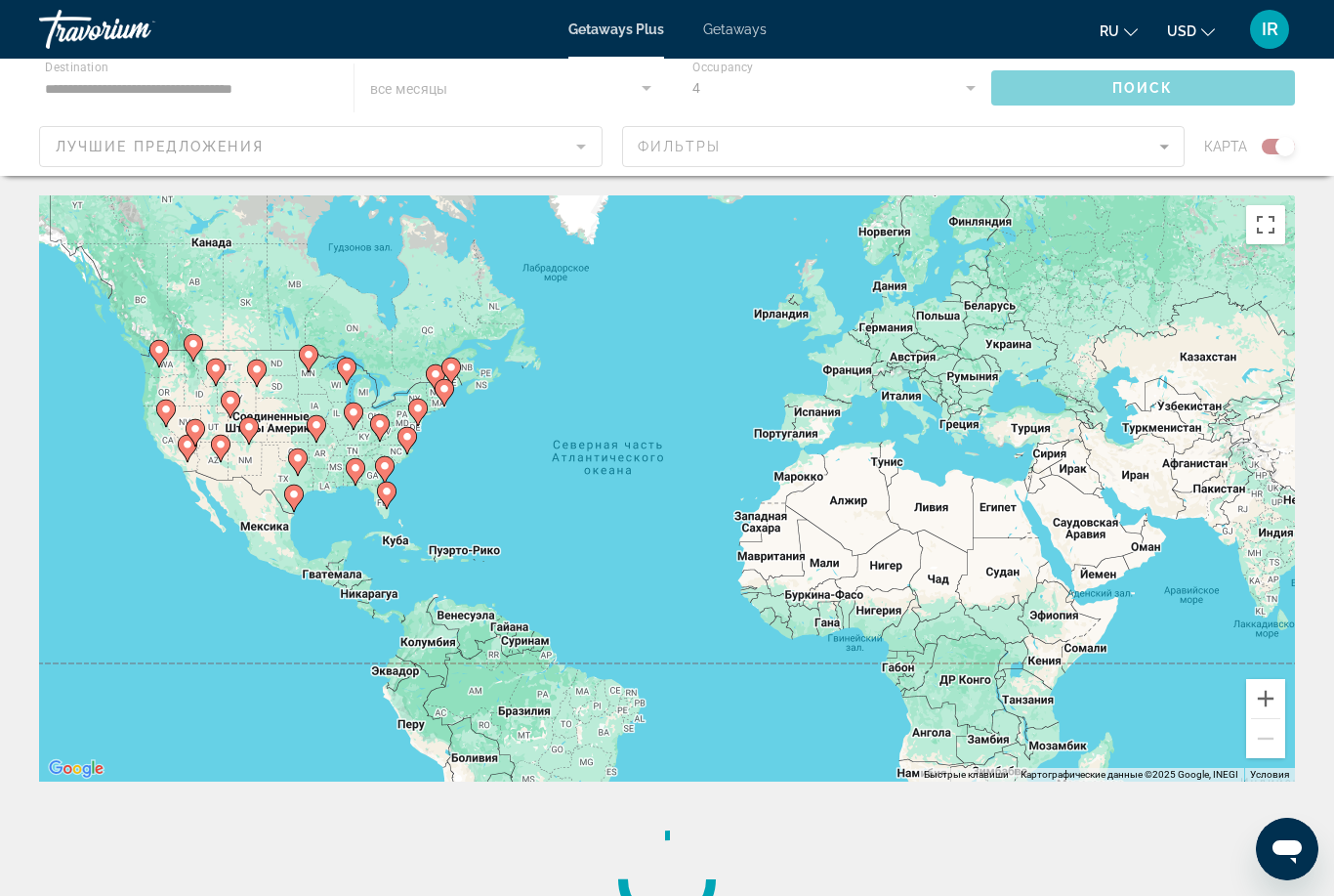
click at [87, 95] on div "Main content" at bounding box center [667, 117] width 1334 height 117
click at [70, 81] on div "Main content" at bounding box center [667, 117] width 1334 height 117
click at [95, 78] on div "Main content" at bounding box center [667, 117] width 1334 height 117
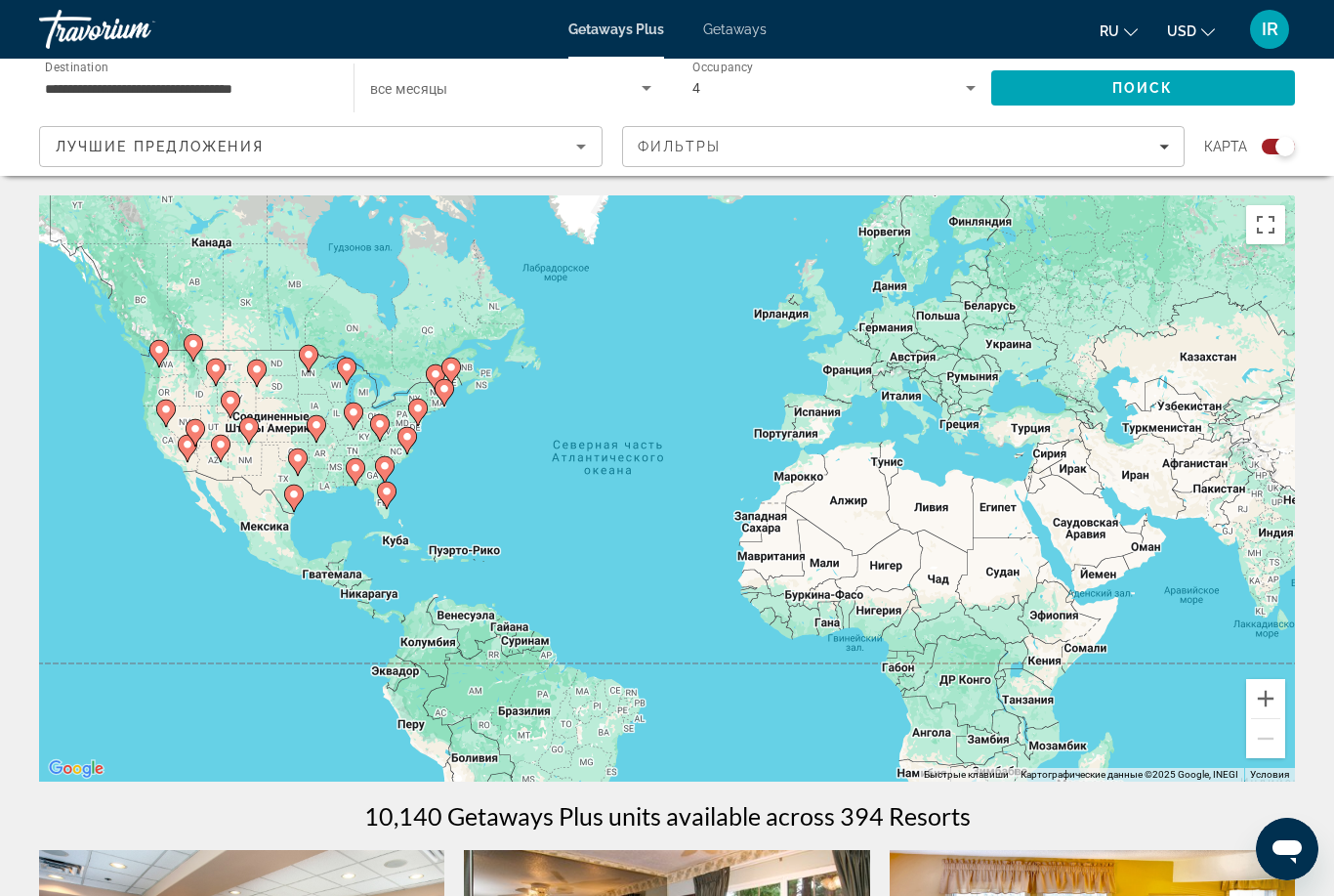
click at [84, 32] on div "Travorium" at bounding box center [137, 29] width 196 height 51
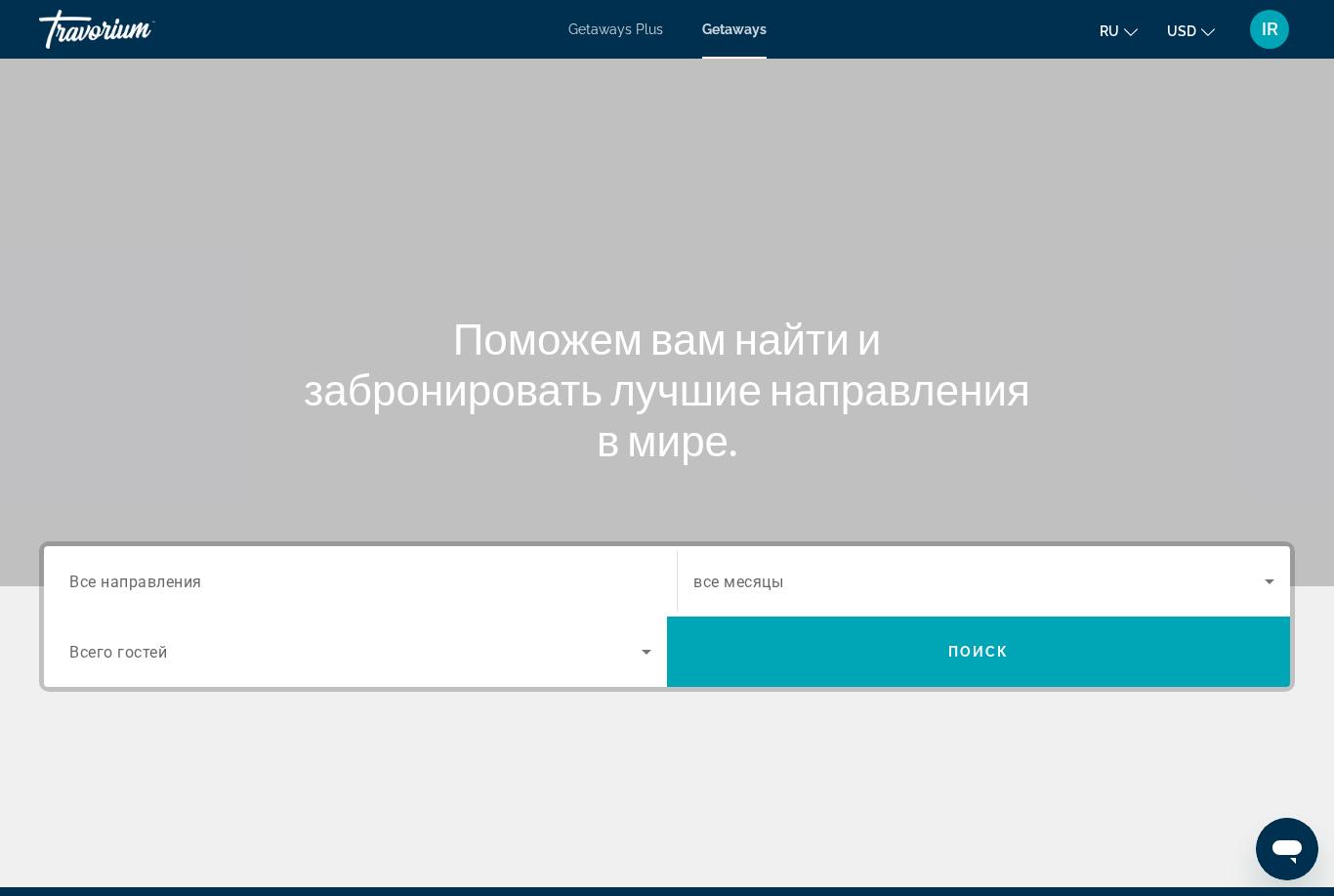
click at [131, 581] on span "Все направления" at bounding box center [136, 580] width 133 height 19
click at [131, 581] on input "Destination Все направления" at bounding box center [360, 582] width 582 height 23
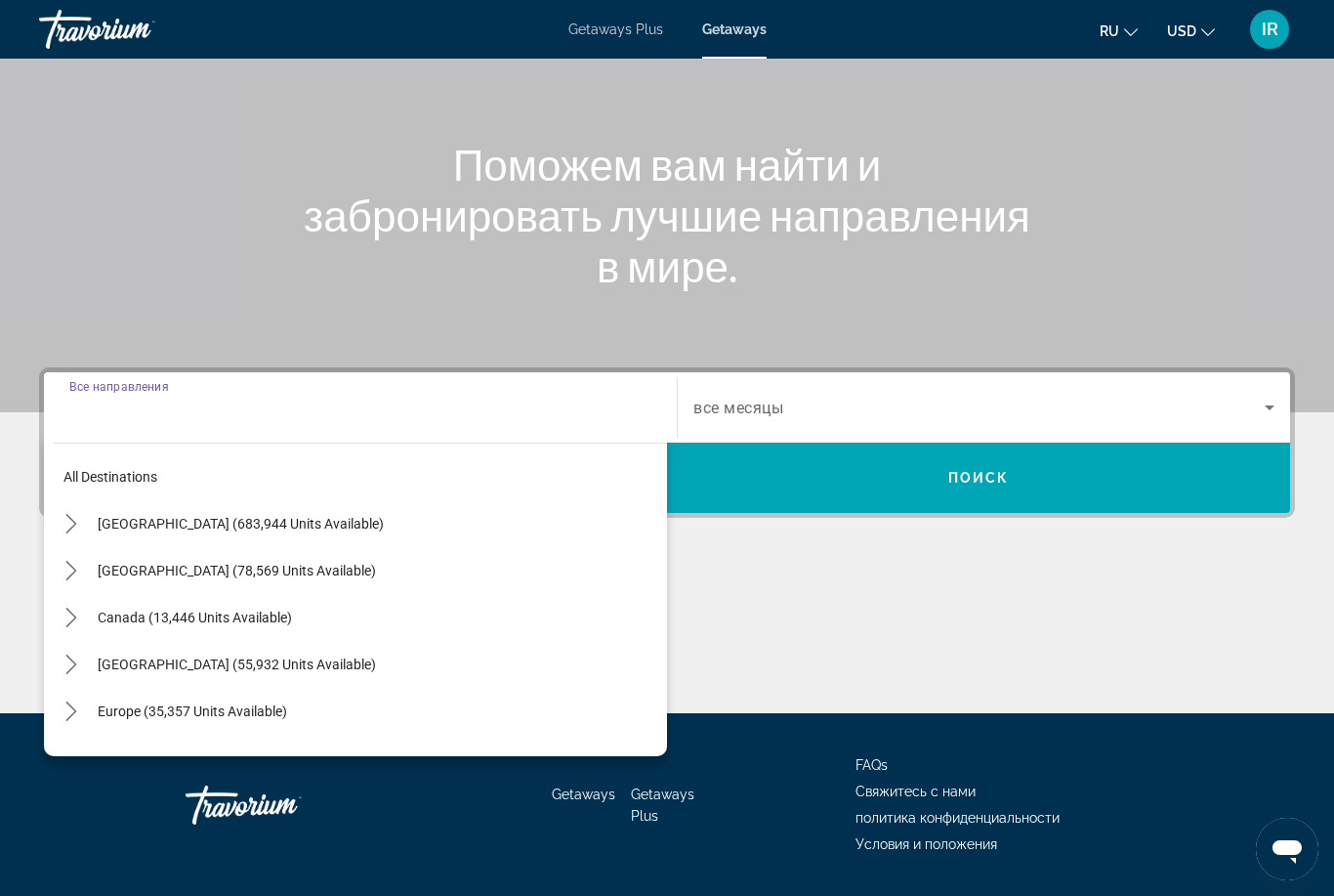
scroll to position [231, 0]
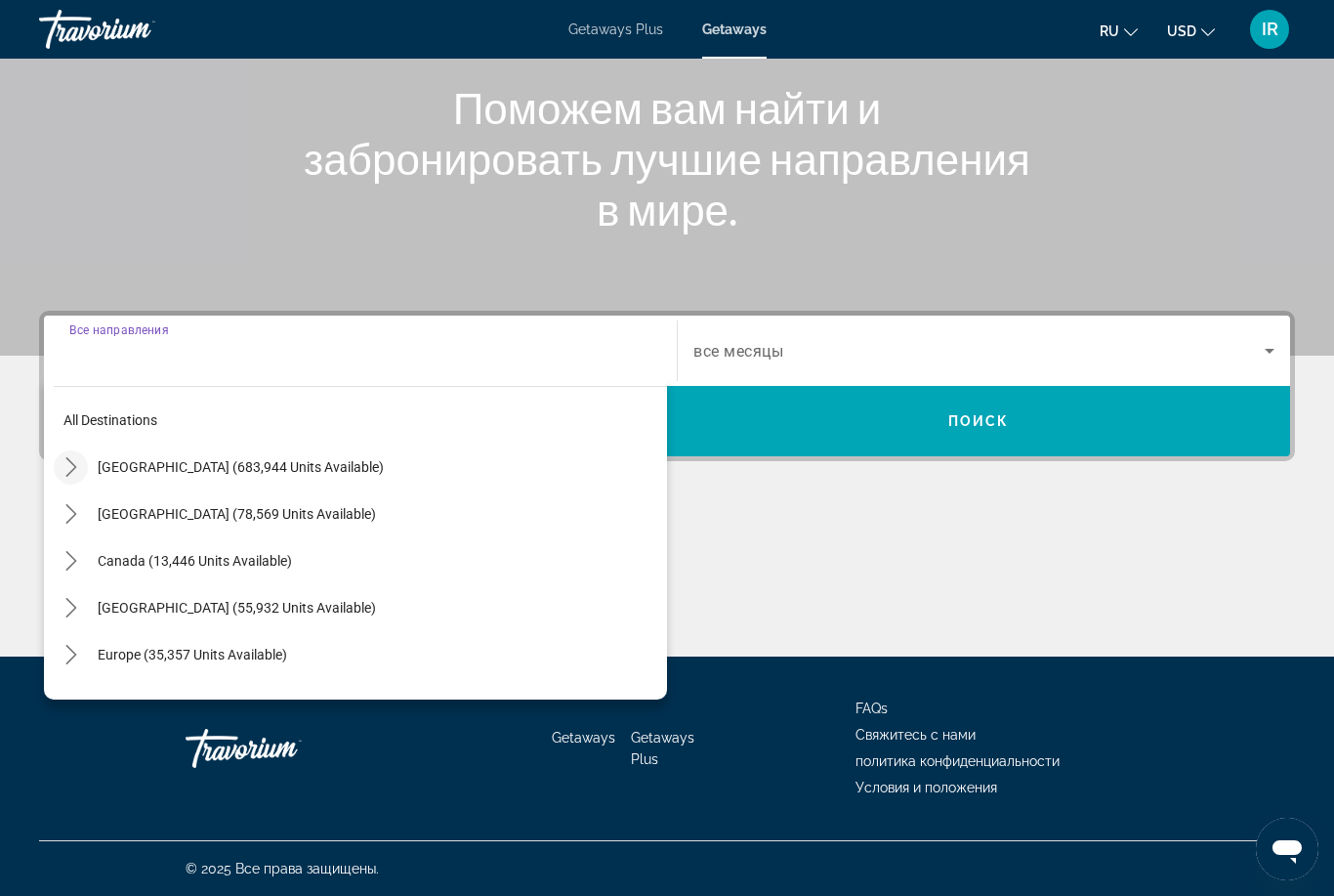
click at [72, 464] on icon "Toggle United States (683,944 units available) submenu" at bounding box center [70, 467] width 11 height 20
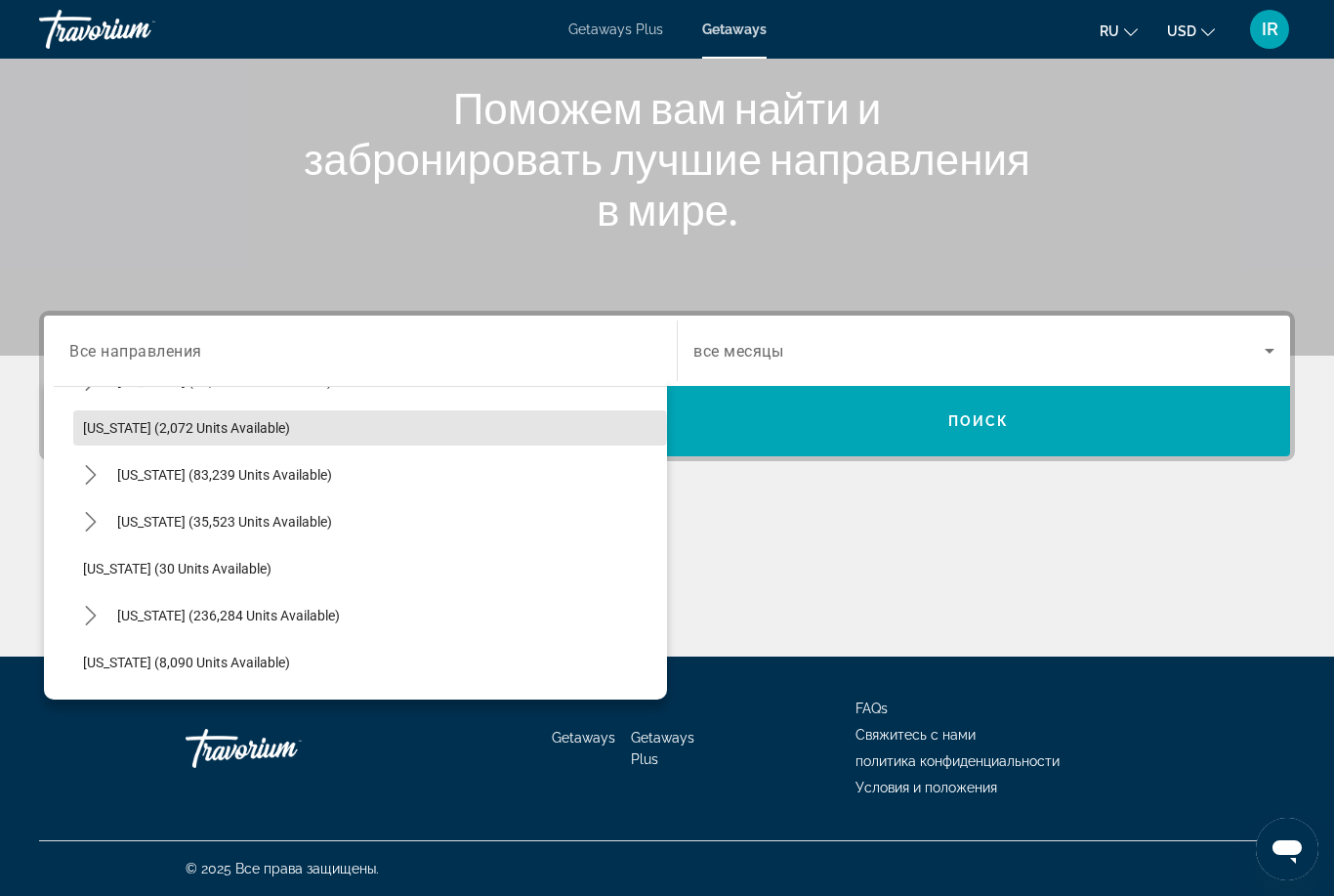
scroll to position [134, 0]
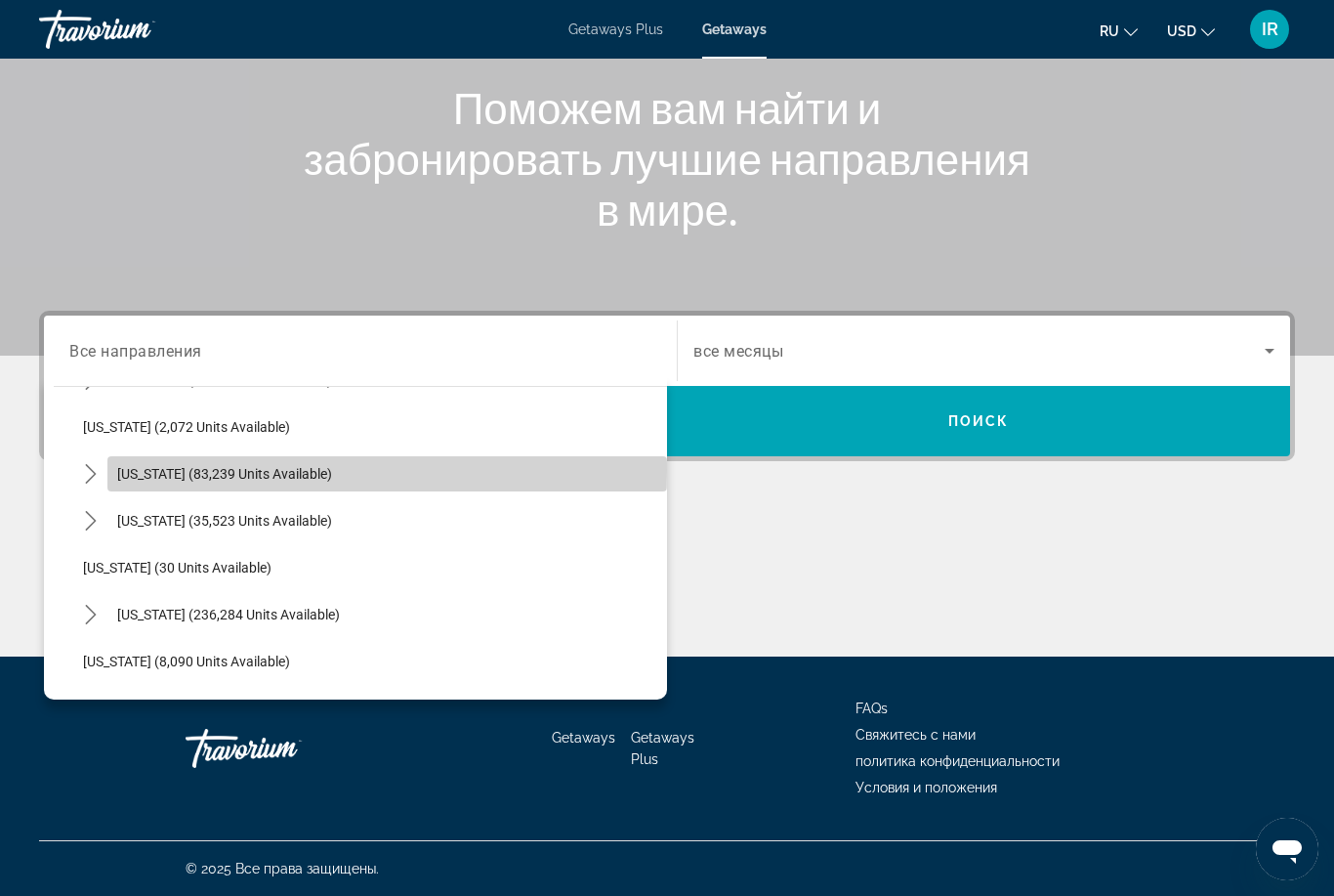
click at [149, 470] on span "[US_STATE] (83,239 units available)" at bounding box center [225, 473] width 215 height 16
type input "**********"
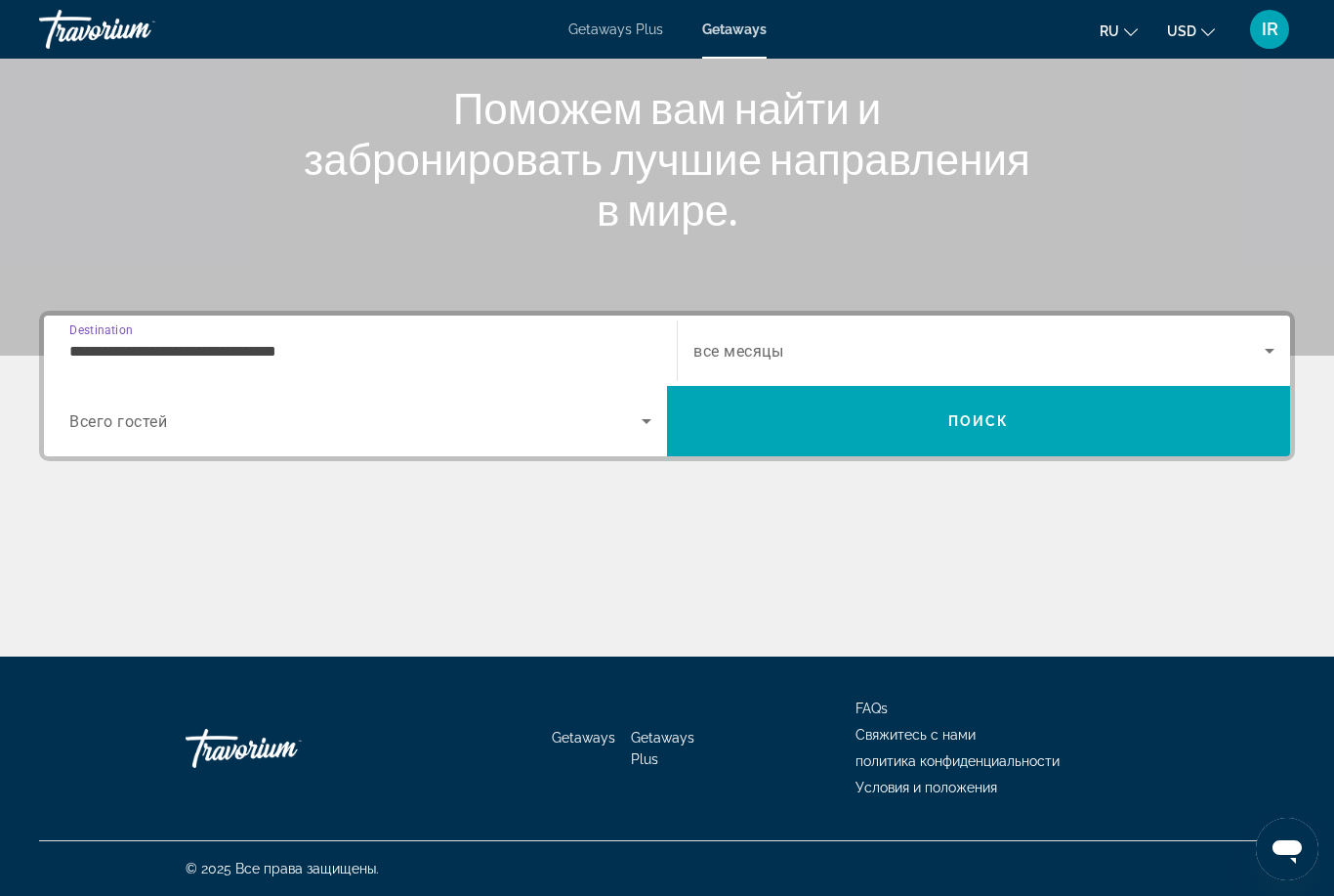
click at [80, 430] on span "Search widget" at bounding box center [355, 421] width 572 height 23
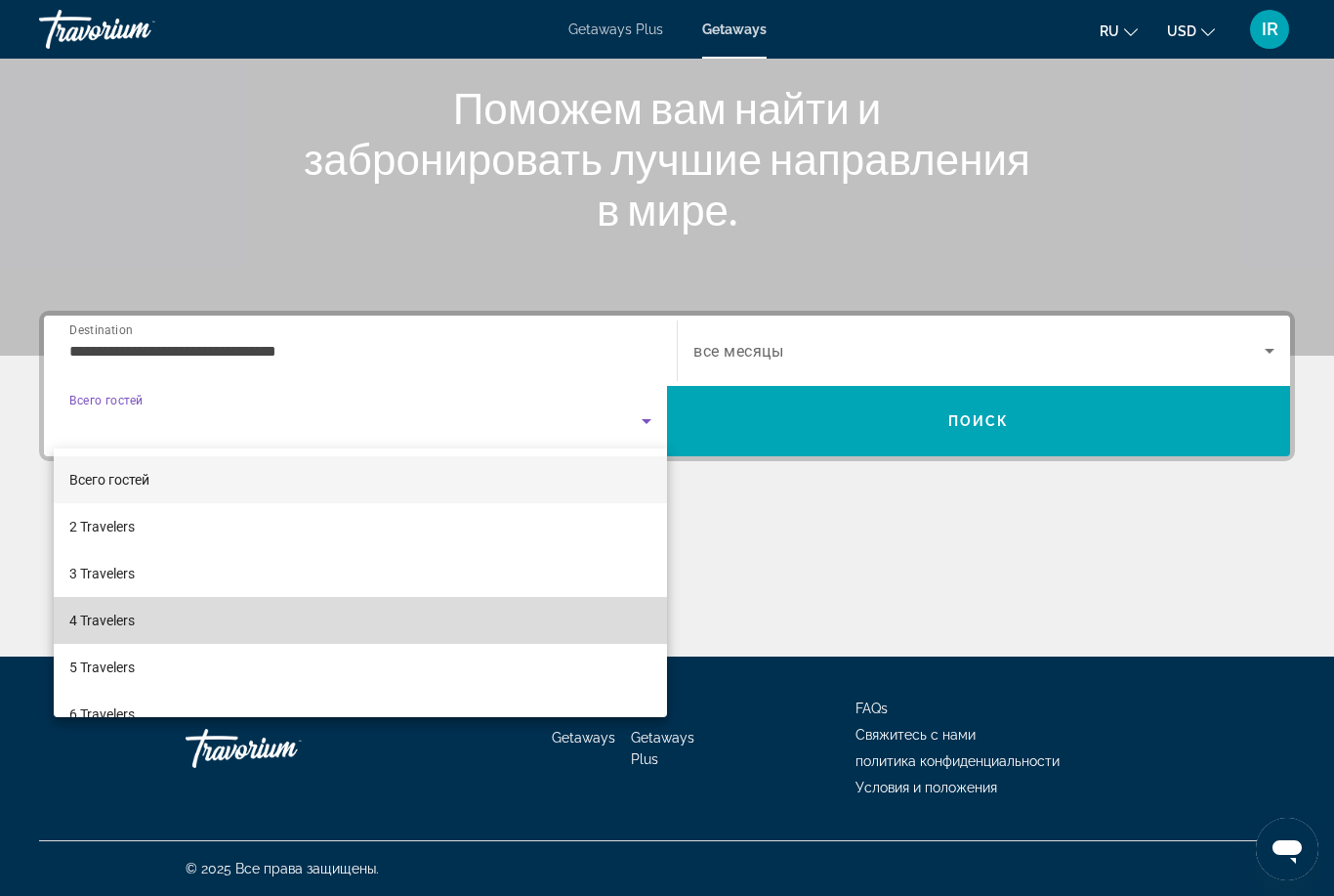
click at [102, 626] on span "4 Travelers" at bounding box center [102, 620] width 66 height 23
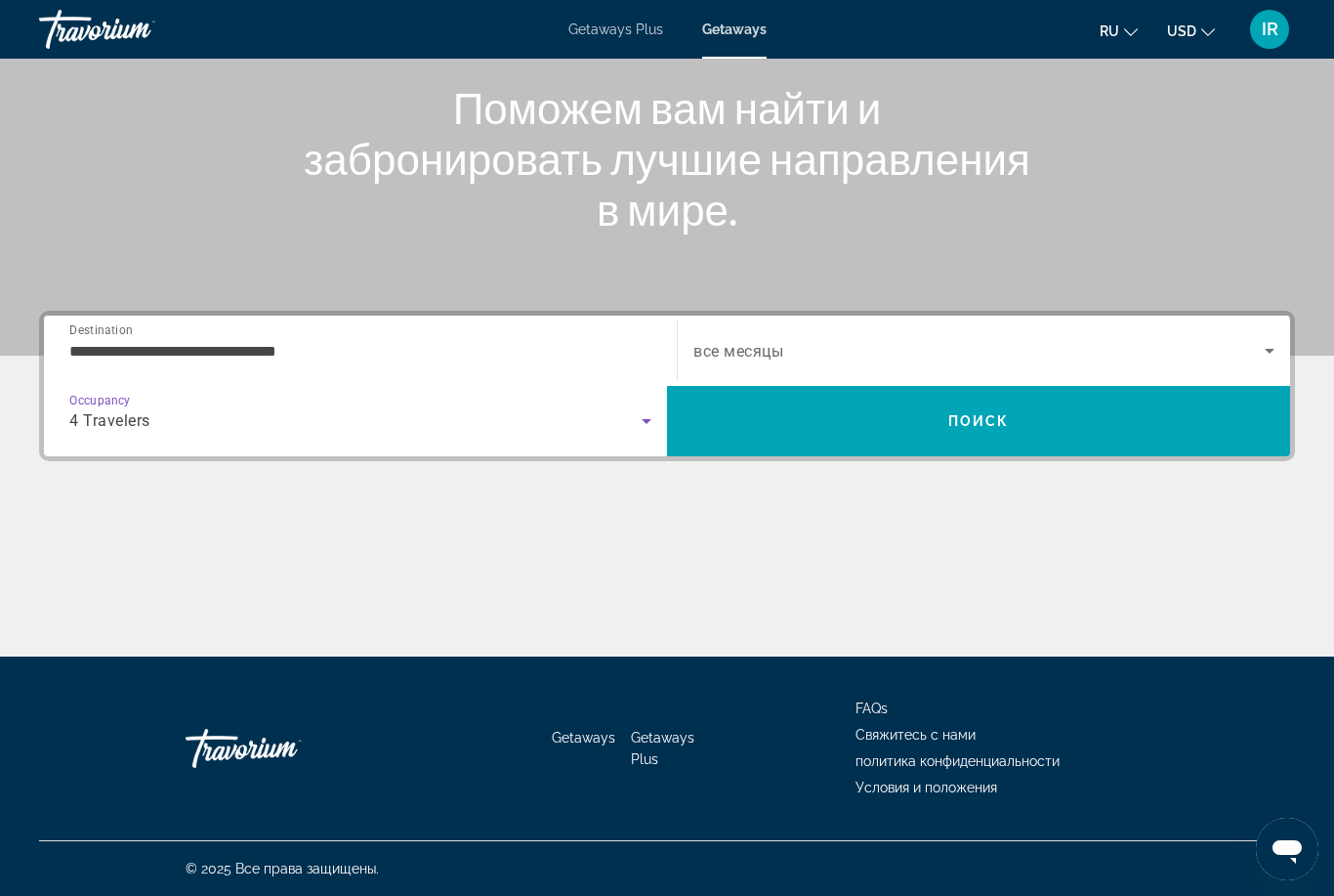
click at [790, 331] on div "Search widget" at bounding box center [984, 350] width 581 height 55
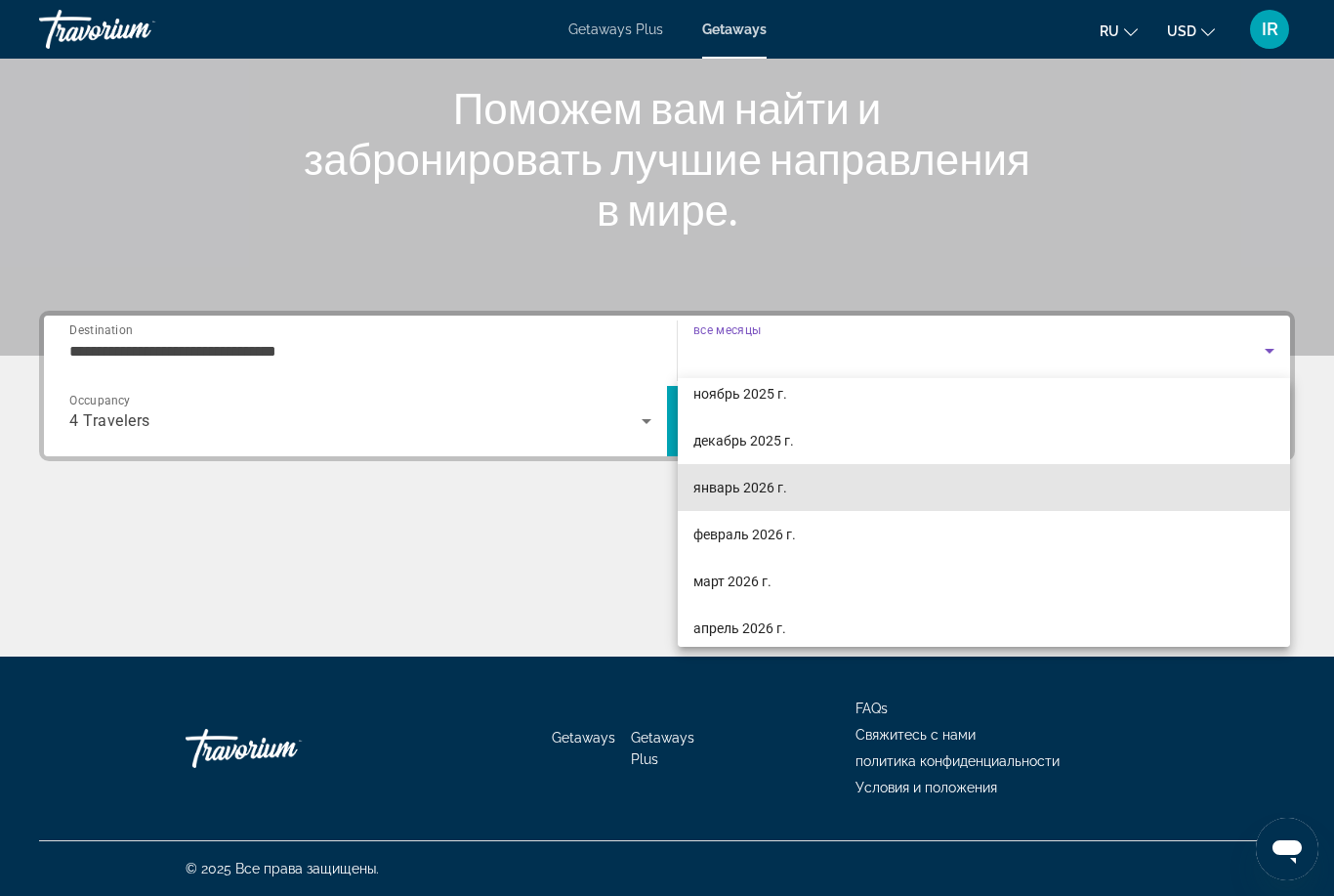
scroll to position [113, 0]
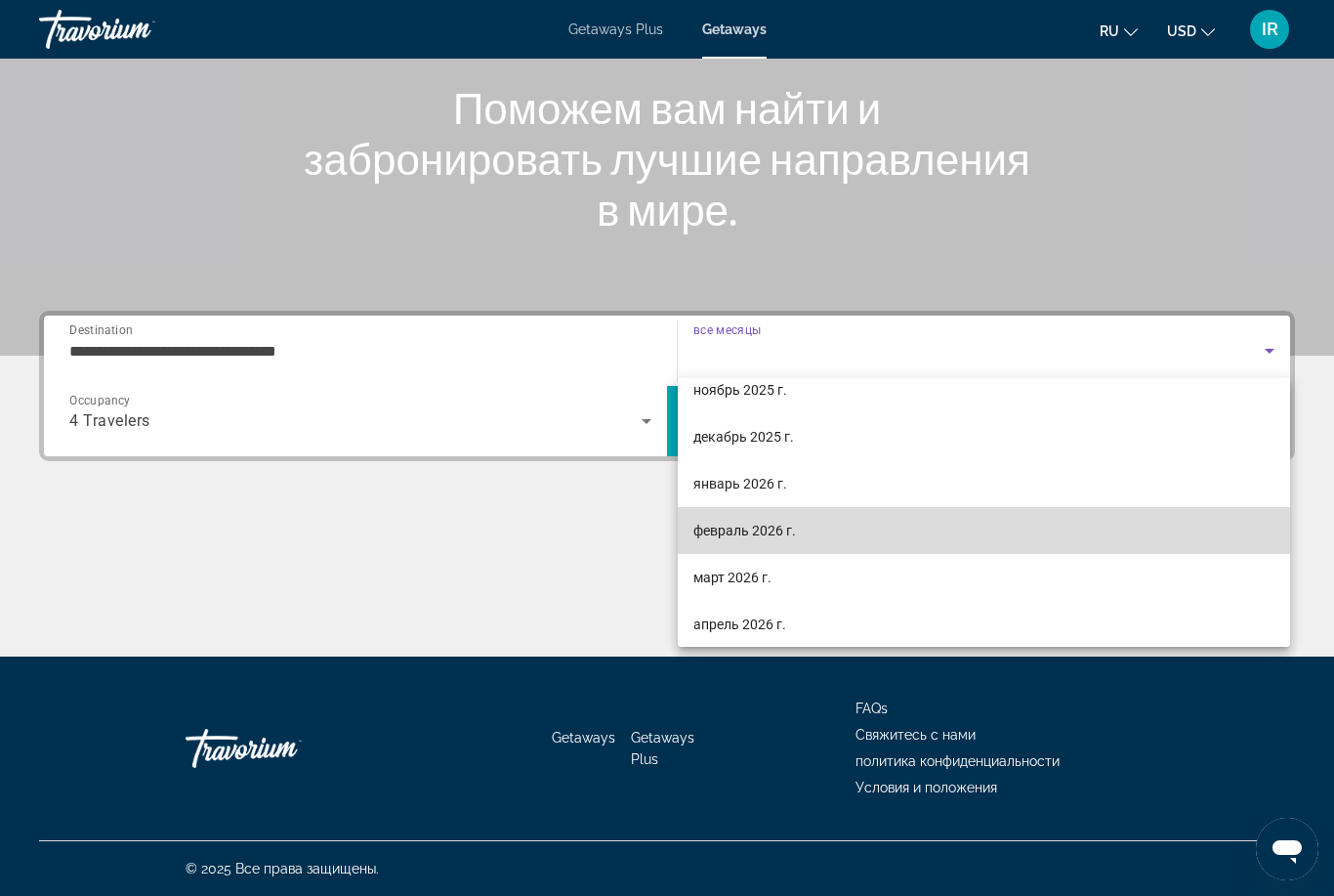
click at [801, 528] on mat-option "февраль 2026 г." at bounding box center [984, 530] width 612 height 47
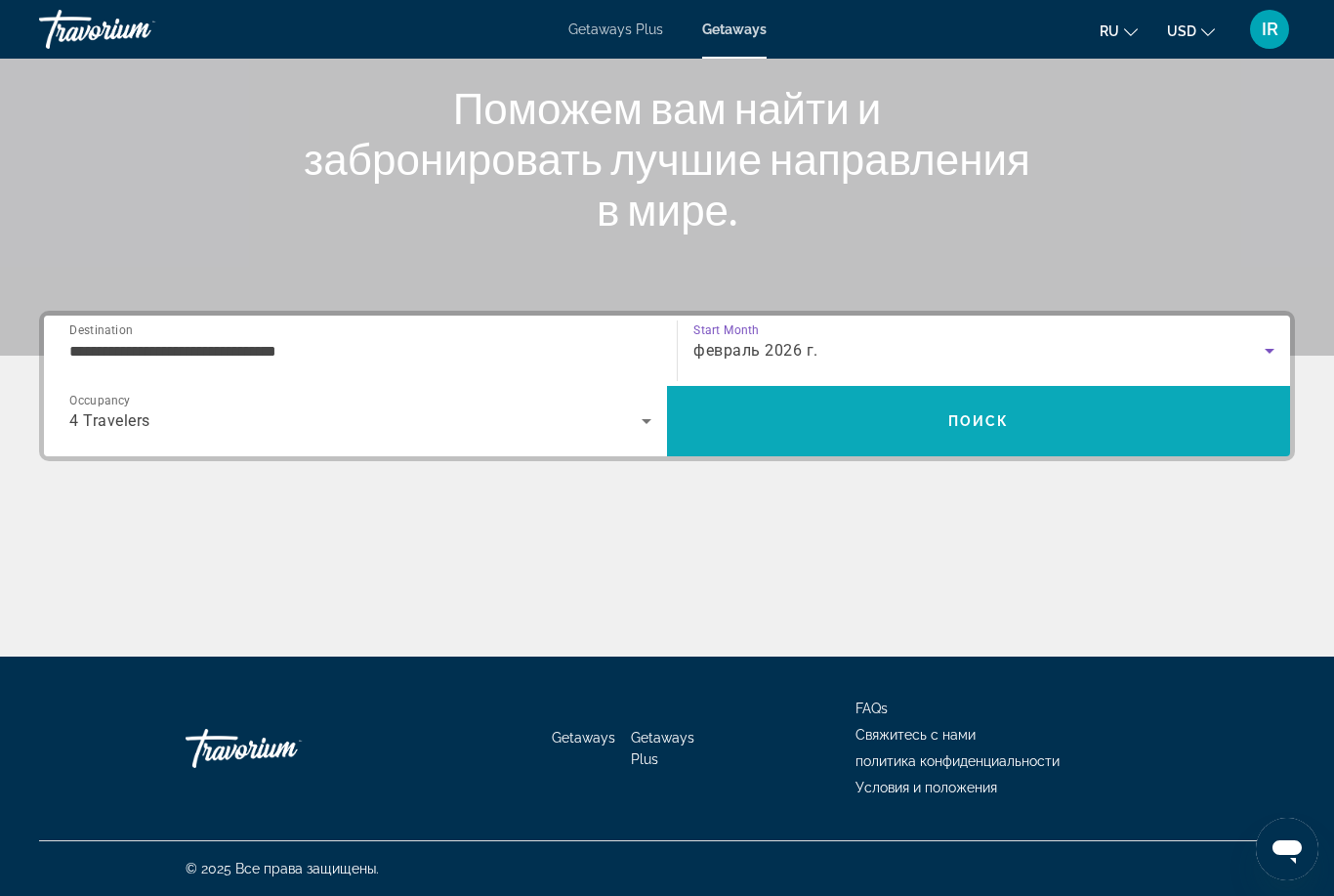
click at [834, 419] on span "Search" at bounding box center [978, 421] width 623 height 47
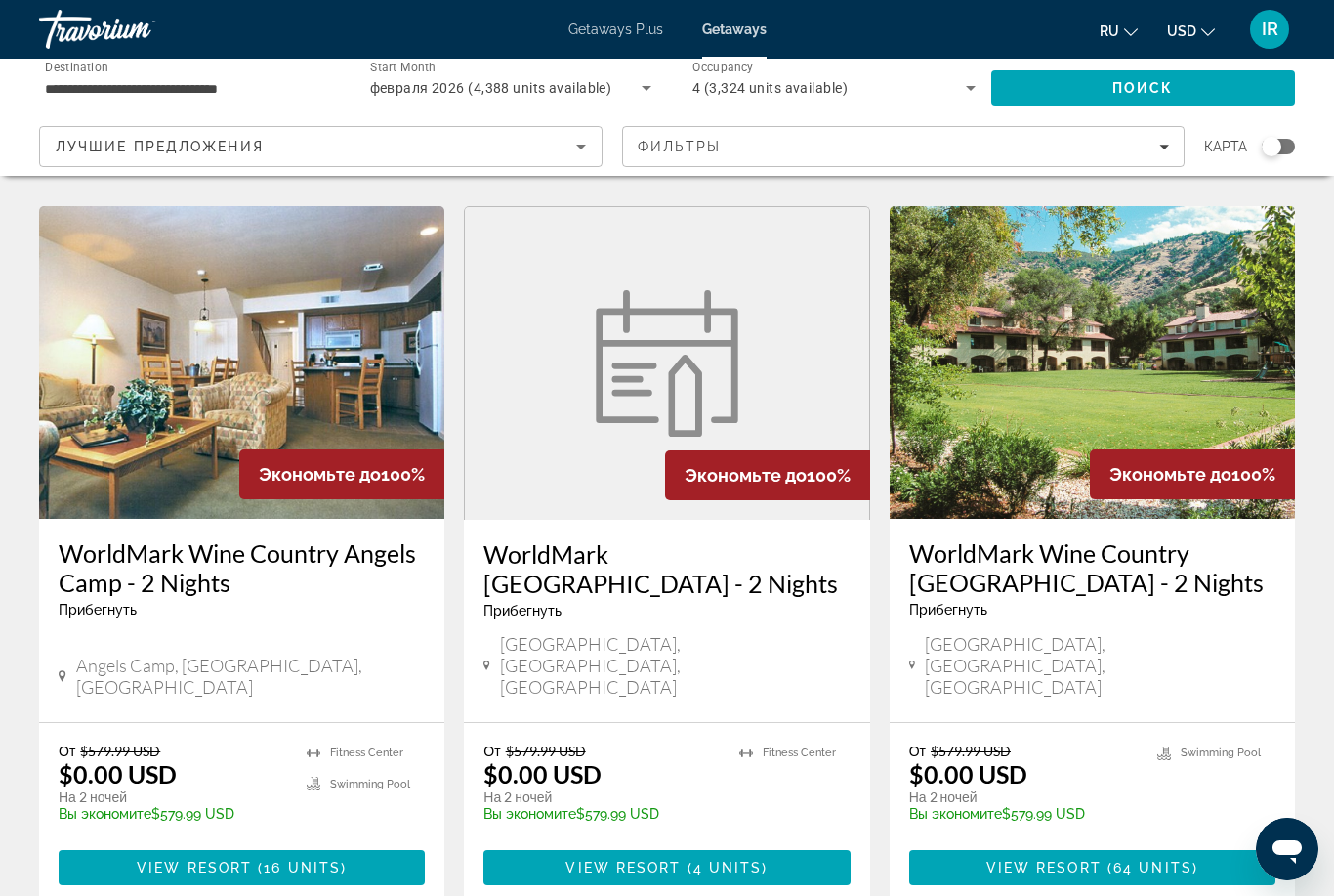
scroll to position [696, 0]
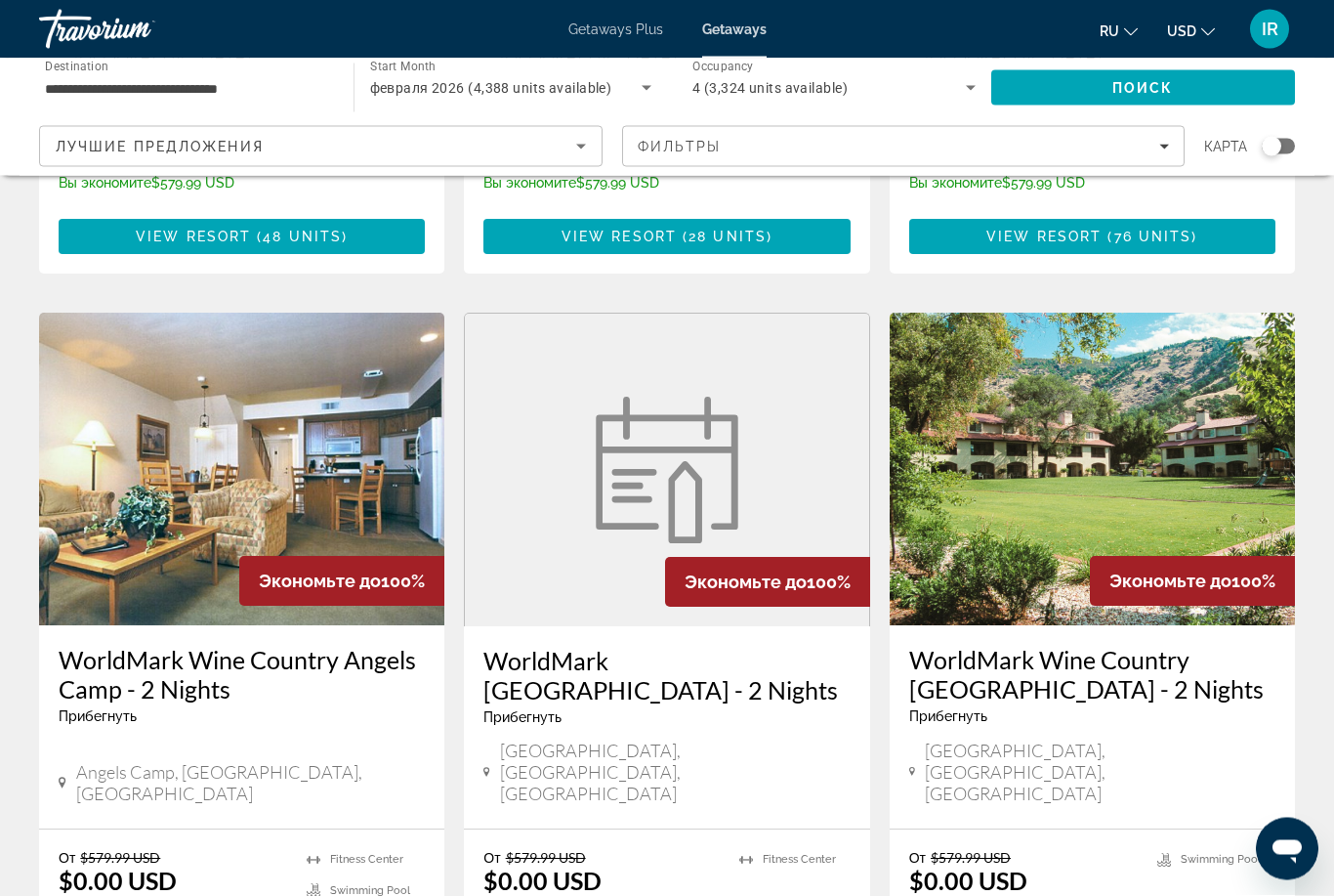
click at [76, 78] on input "**********" at bounding box center [187, 89] width 284 height 23
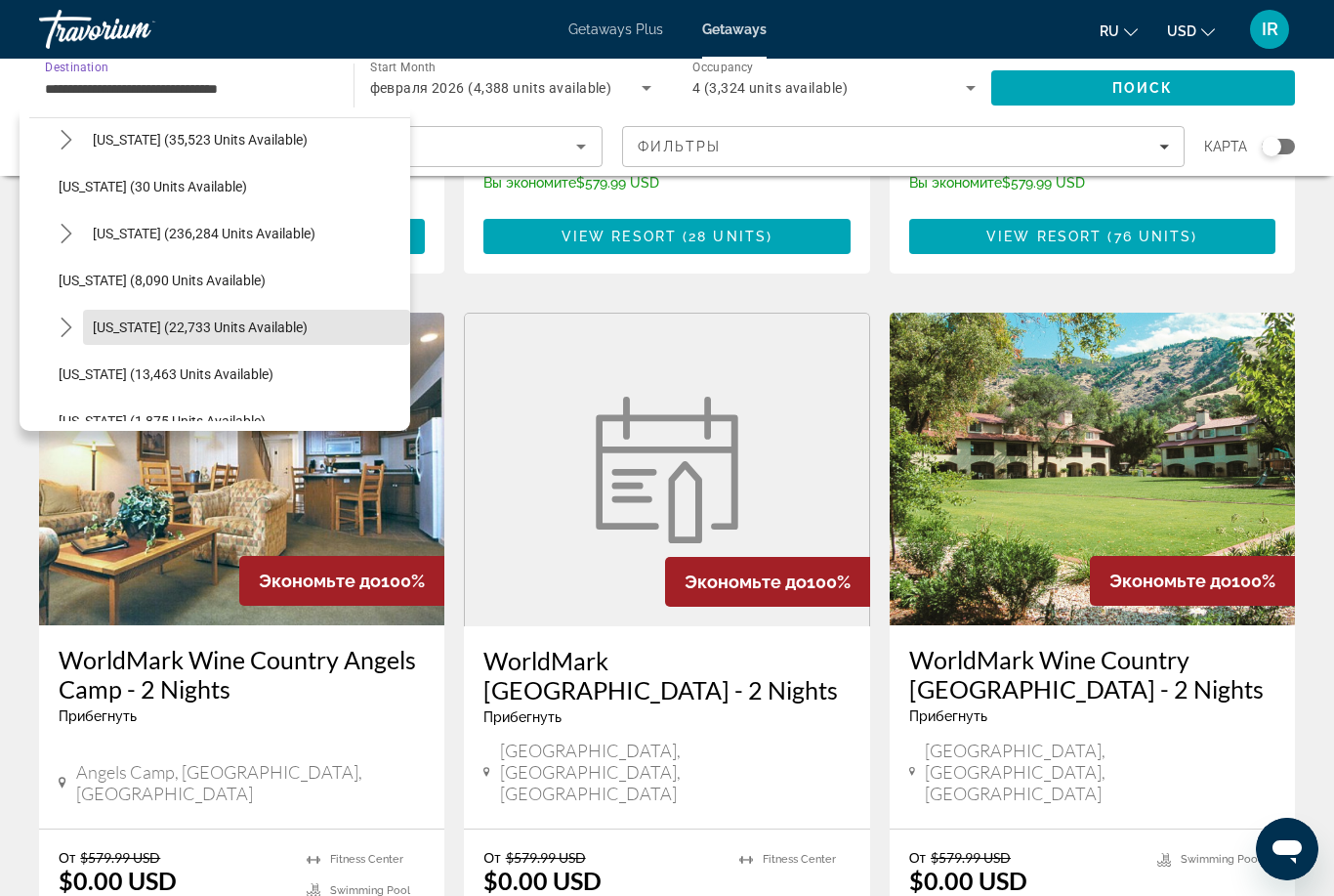
scroll to position [517, 0]
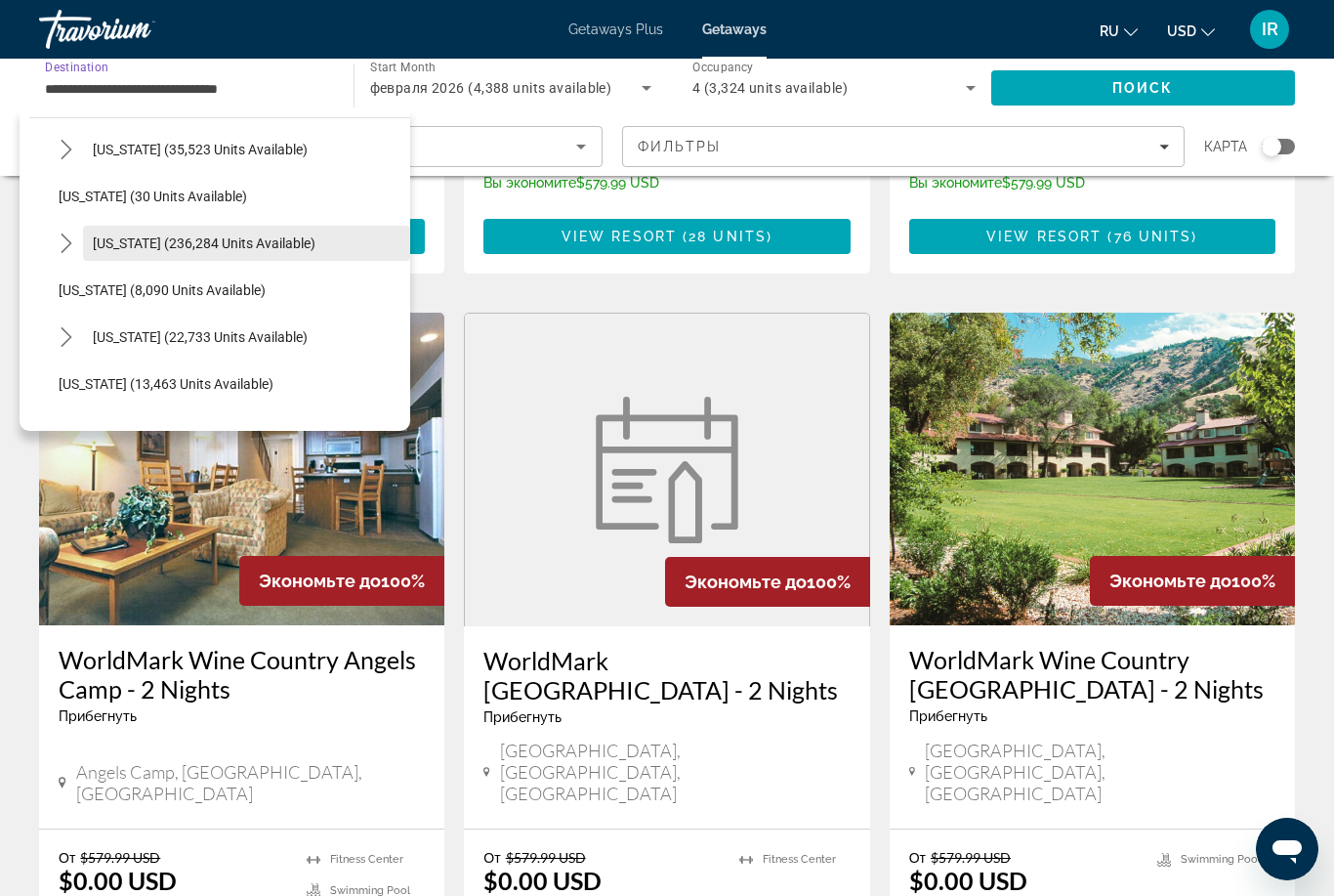
click at [278, 229] on span "Select destination: Florida (236,284 units available)" at bounding box center [246, 244] width 327 height 47
type input "**********"
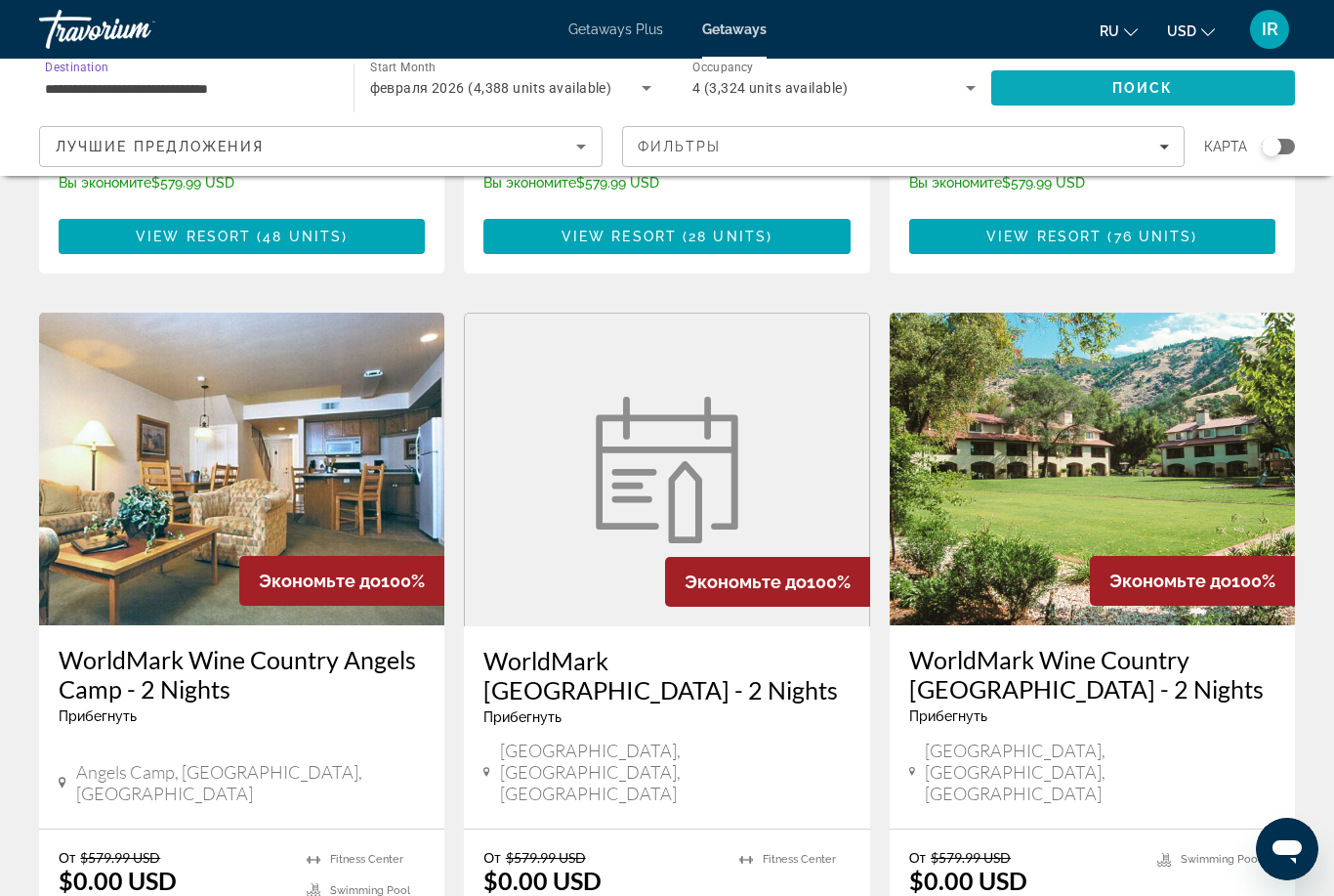
click at [1142, 89] on span "Поиск" at bounding box center [1142, 88] width 62 height 16
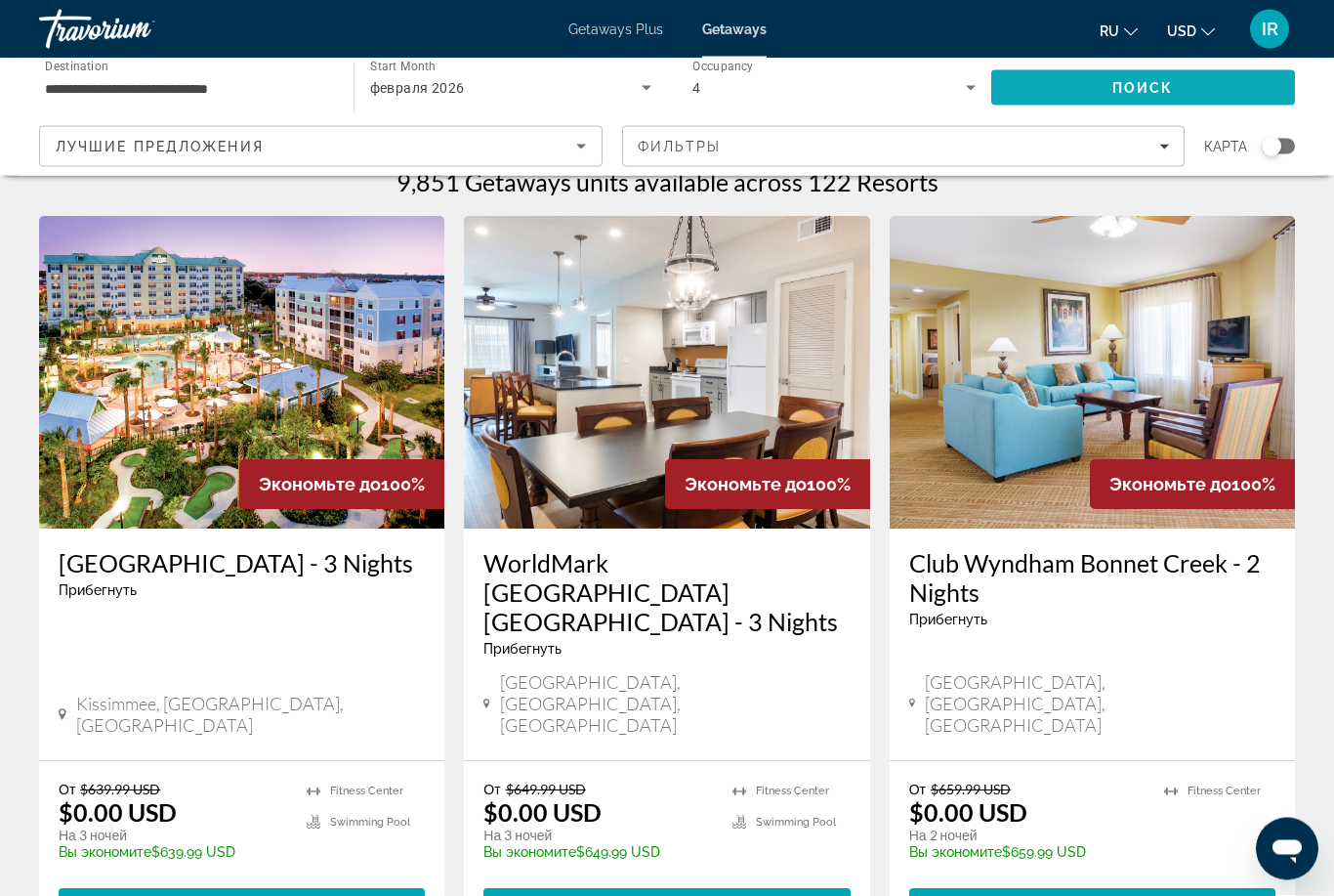
scroll to position [29, 0]
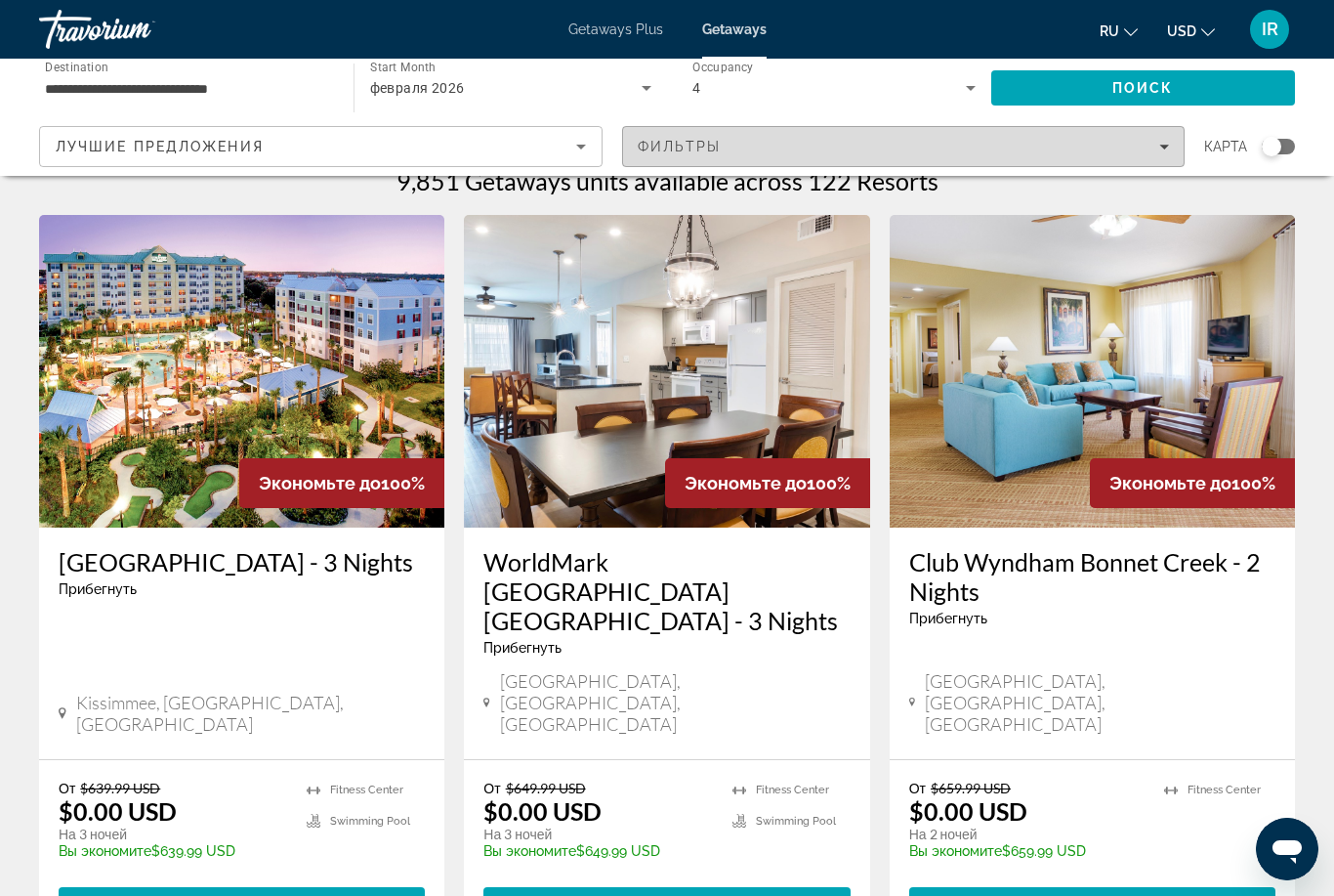
click at [1148, 146] on div "Фильтры" at bounding box center [904, 147] width 532 height 16
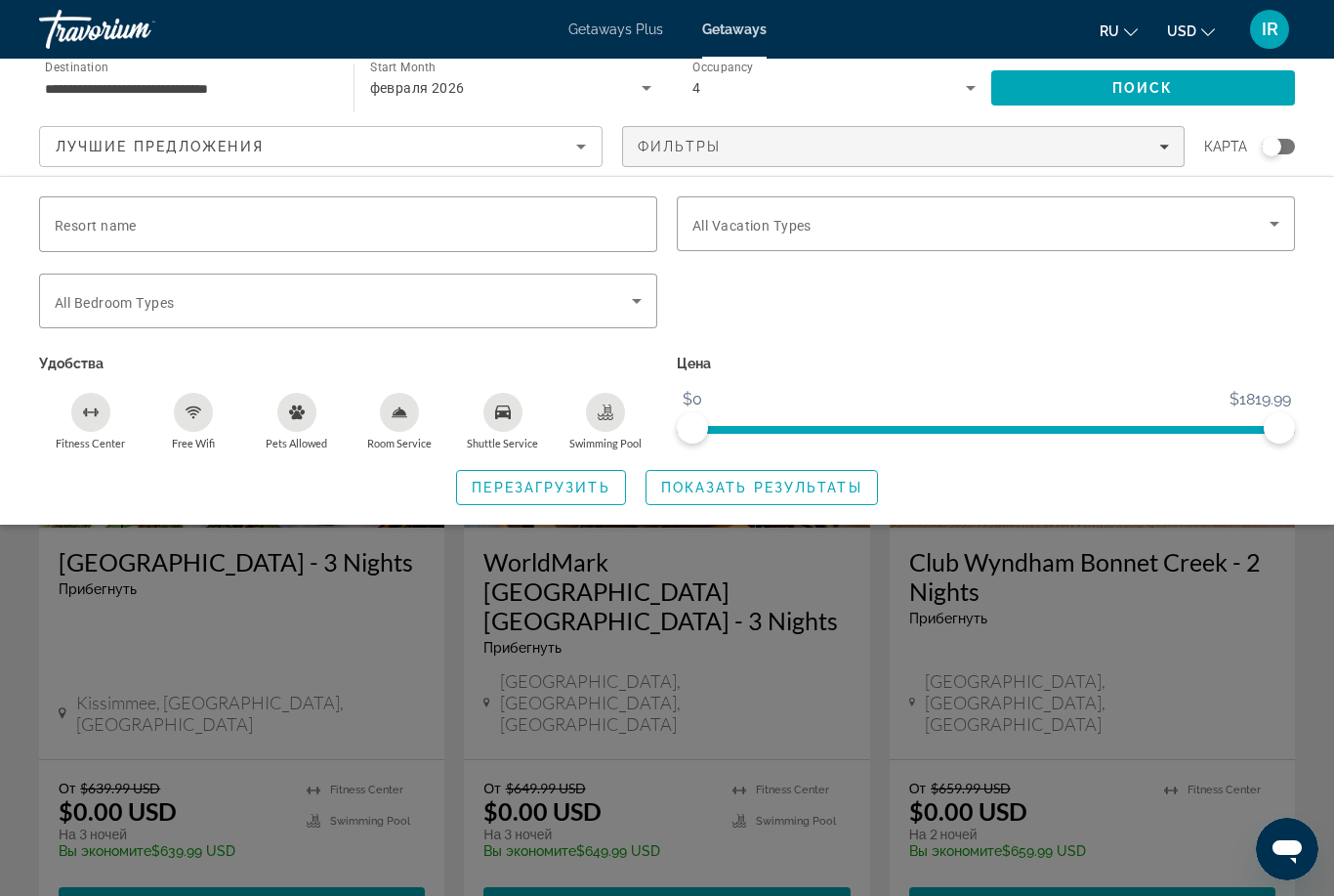
click at [609, 406] on icon "Swimming Pool" at bounding box center [606, 409] width 8 height 10
click at [191, 418] on div "Free Wifi" at bounding box center [194, 412] width 39 height 39
click at [809, 202] on div "Search widget" at bounding box center [986, 224] width 587 height 55
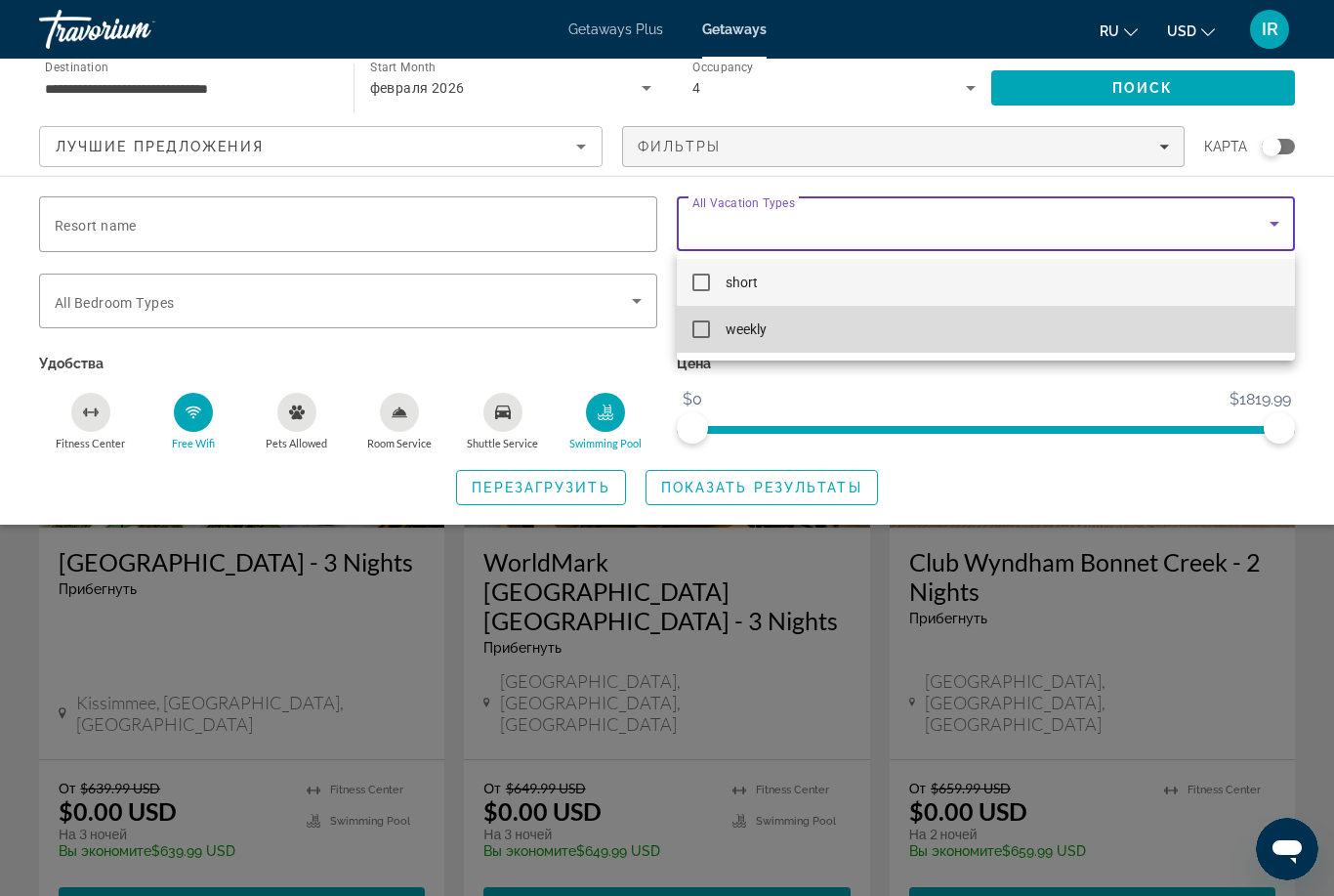
click at [695, 338] on mat-option "weekly" at bounding box center [986, 330] width 618 height 47
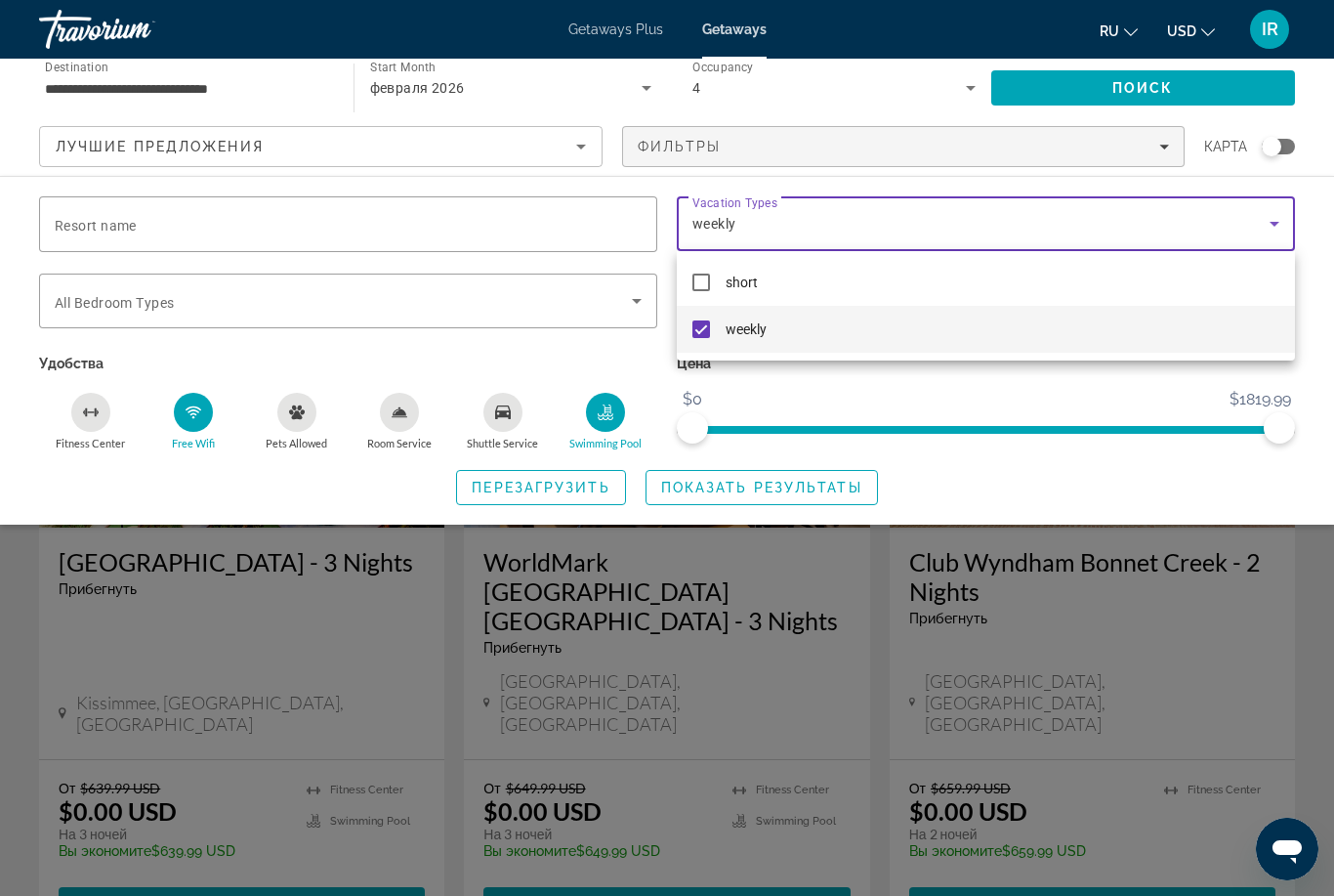
click at [514, 298] on div at bounding box center [667, 448] width 1334 height 896
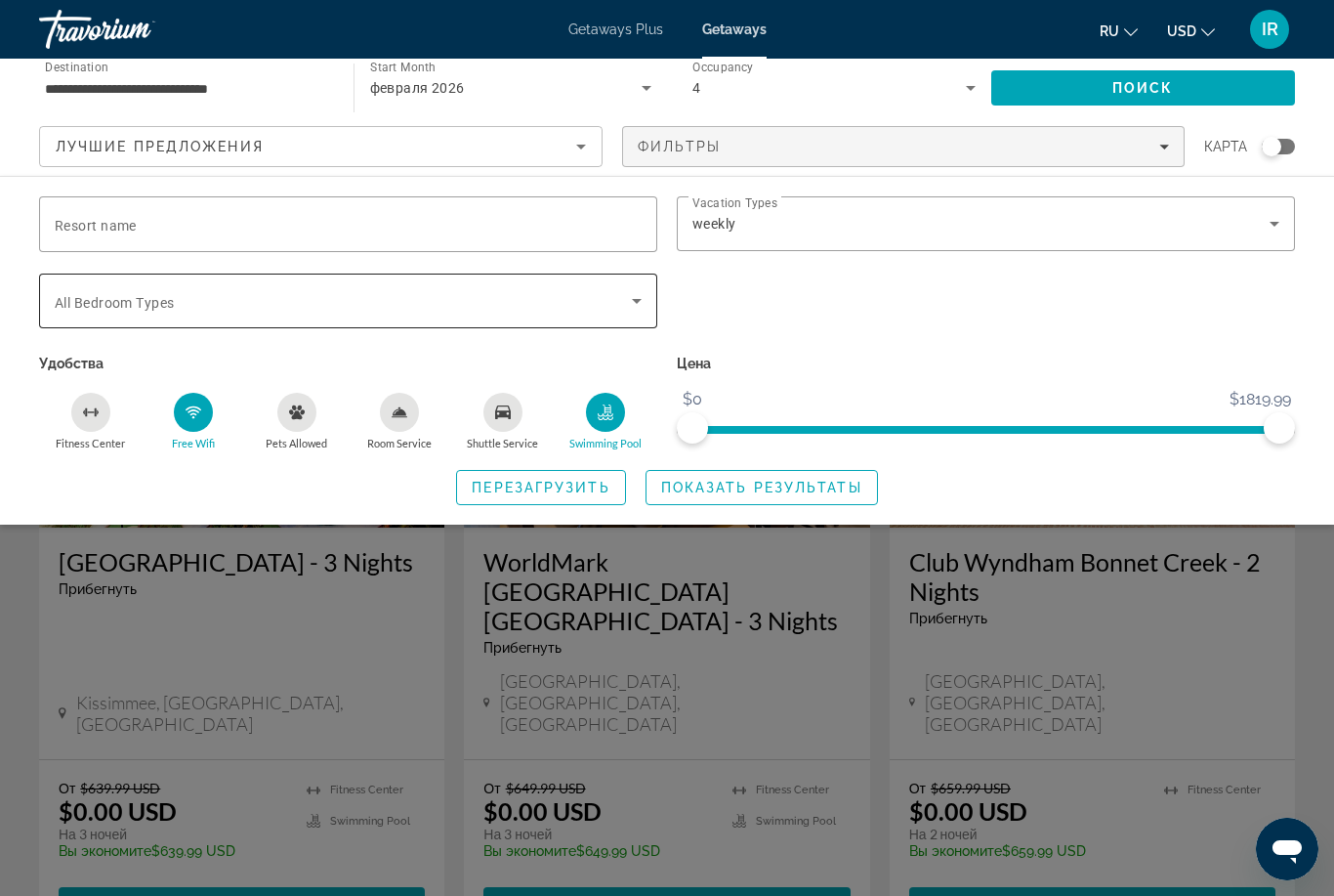
click at [613, 297] on span "Search widget" at bounding box center [343, 301] width 577 height 23
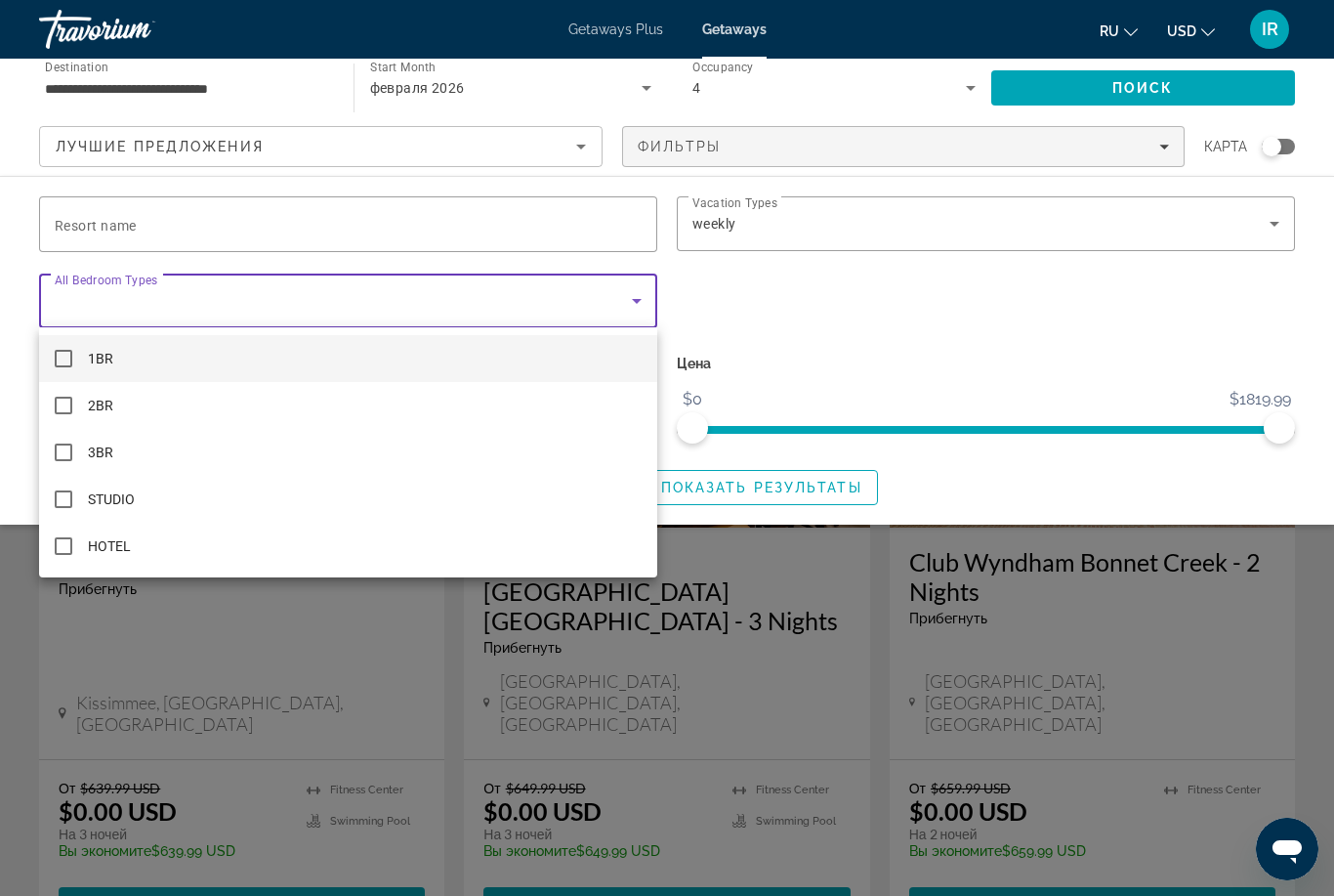
click at [914, 337] on div at bounding box center [667, 448] width 1334 height 896
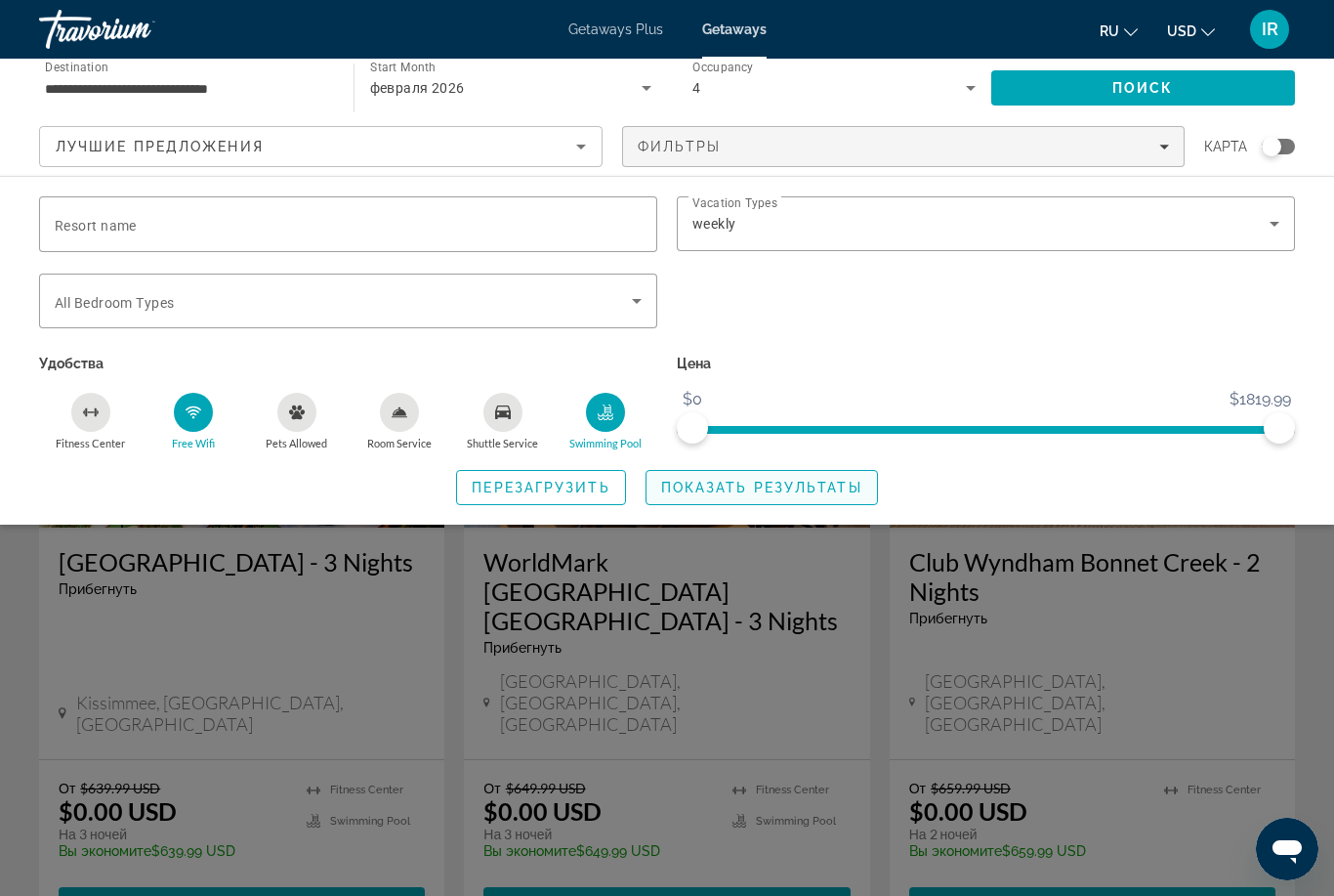
click at [788, 482] on span "Показать результаты" at bounding box center [762, 487] width 201 height 16
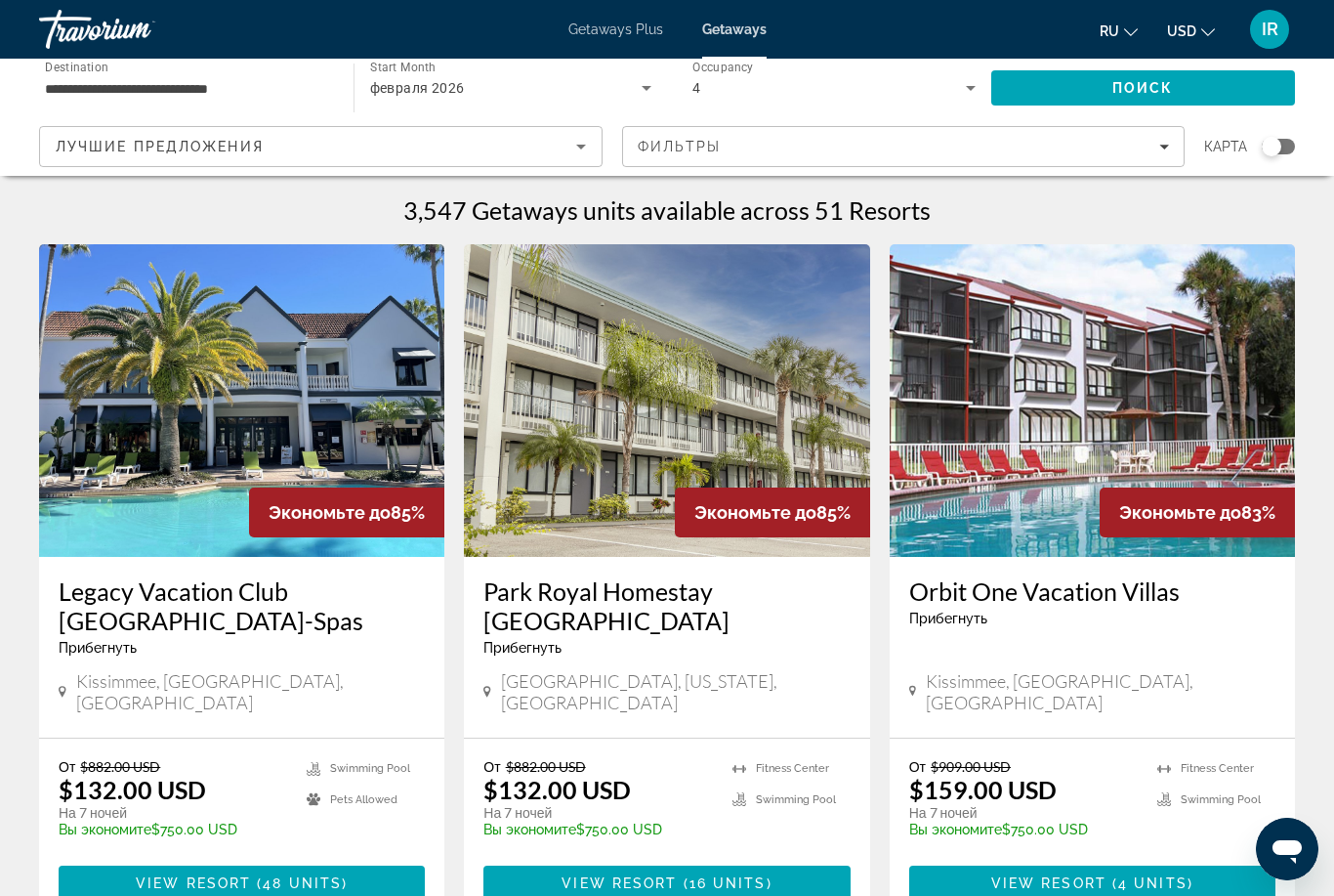
click at [357, 378] on img "Main content" at bounding box center [242, 401] width 405 height 313
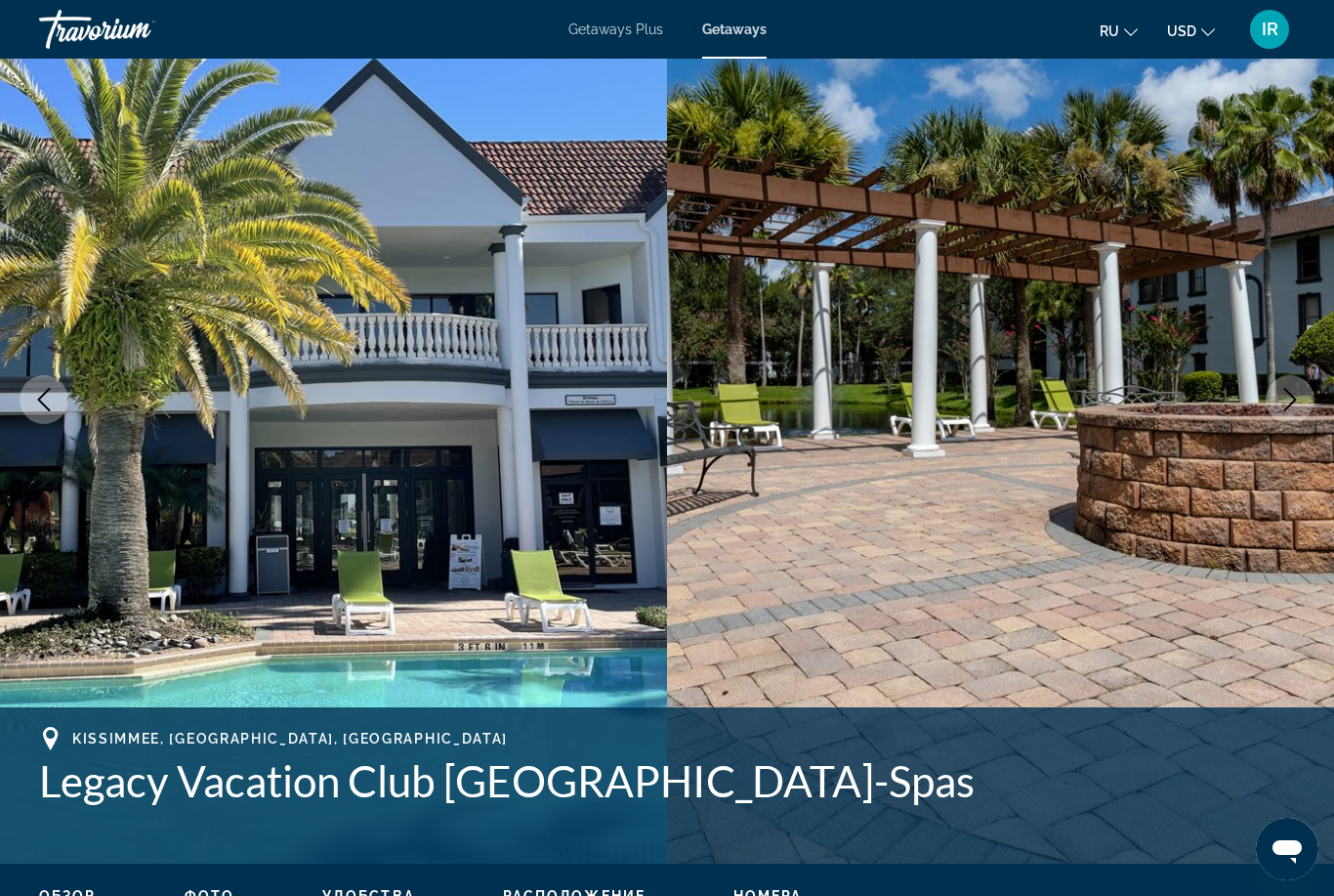
scroll to position [122, 0]
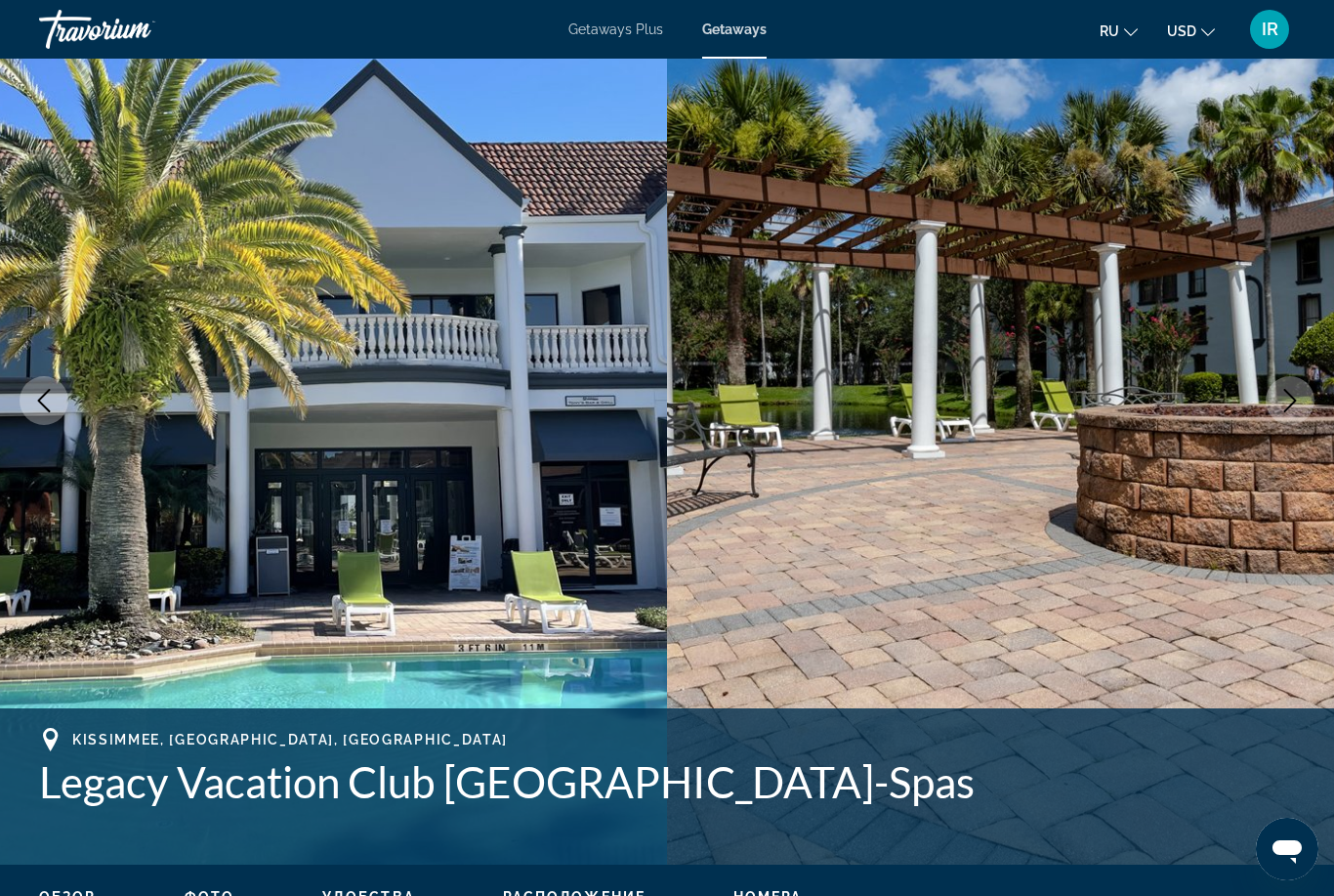
click at [1284, 402] on icon "Next image" at bounding box center [1290, 400] width 23 height 23
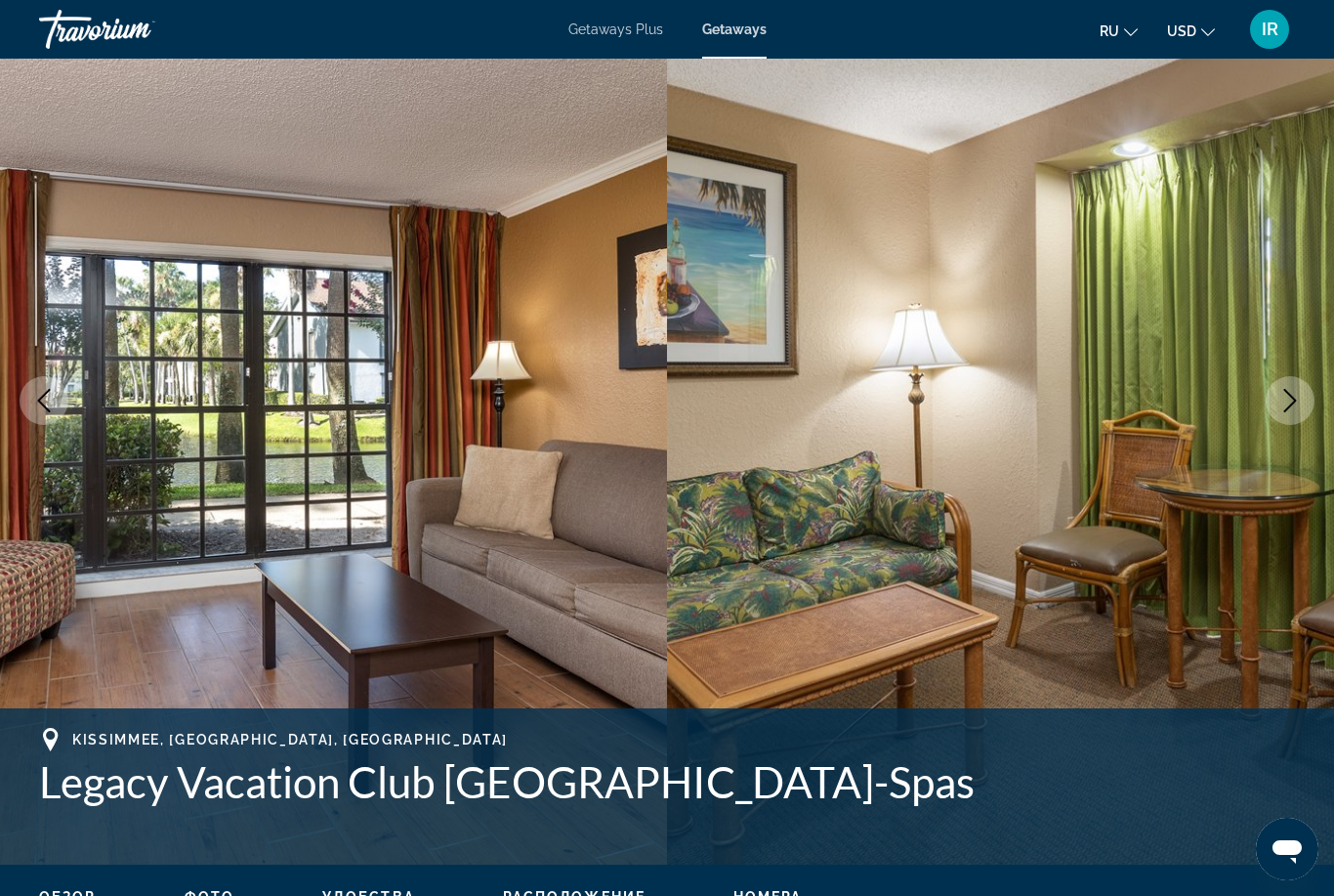
click at [1294, 400] on icon "Next image" at bounding box center [1290, 400] width 23 height 23
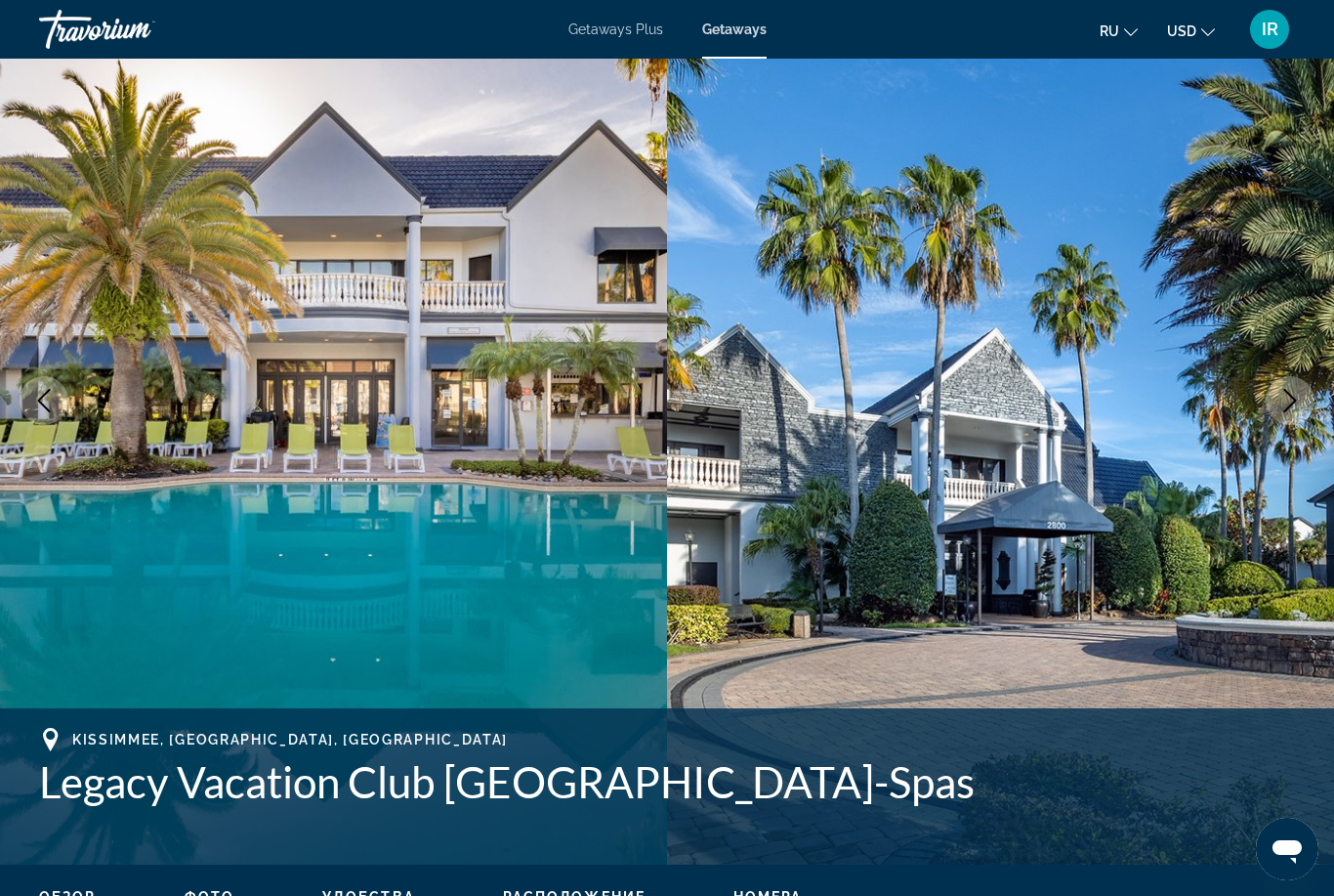
click at [1305, 394] on button "Next image" at bounding box center [1290, 400] width 49 height 49
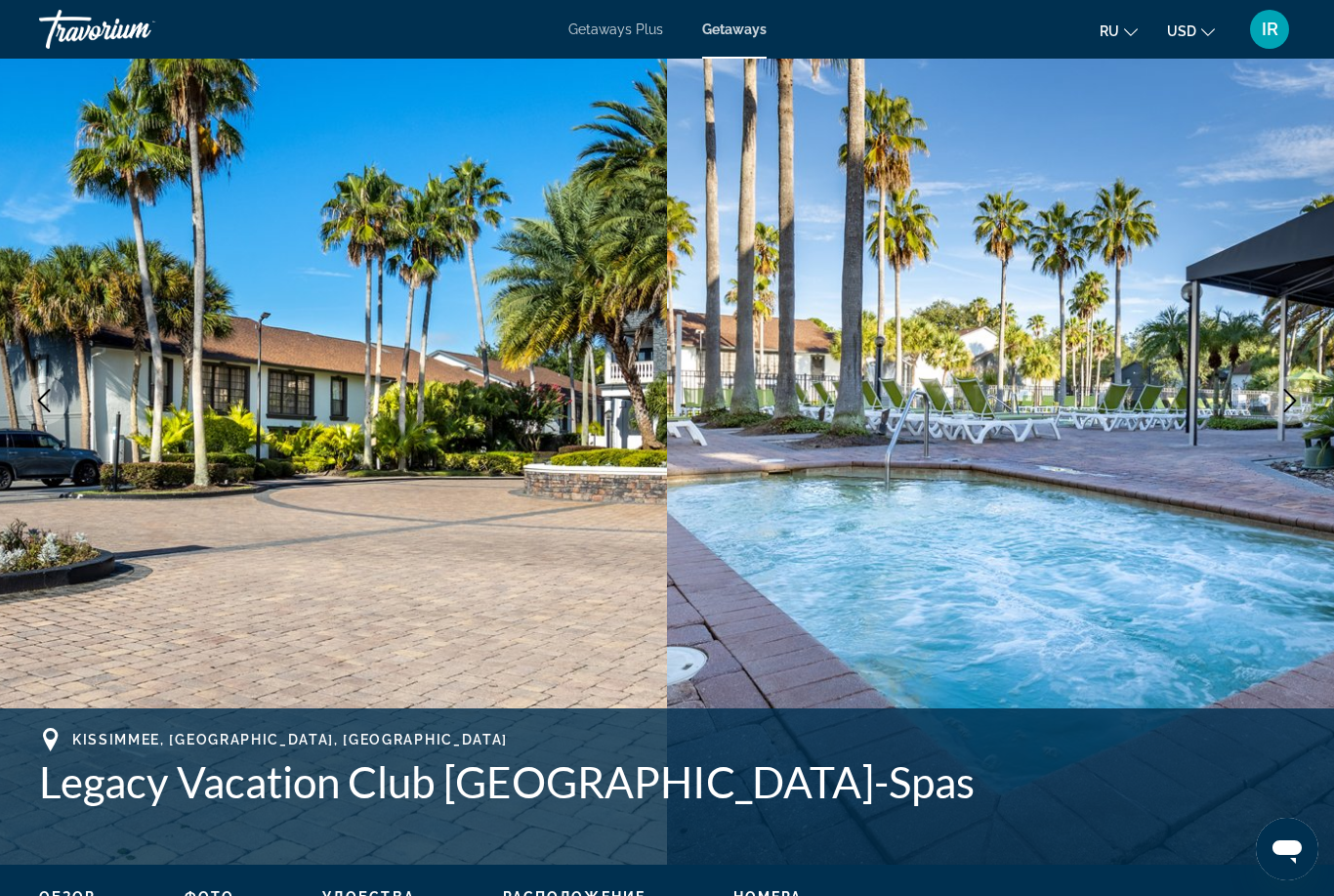
click at [1302, 397] on button "Next image" at bounding box center [1290, 400] width 49 height 49
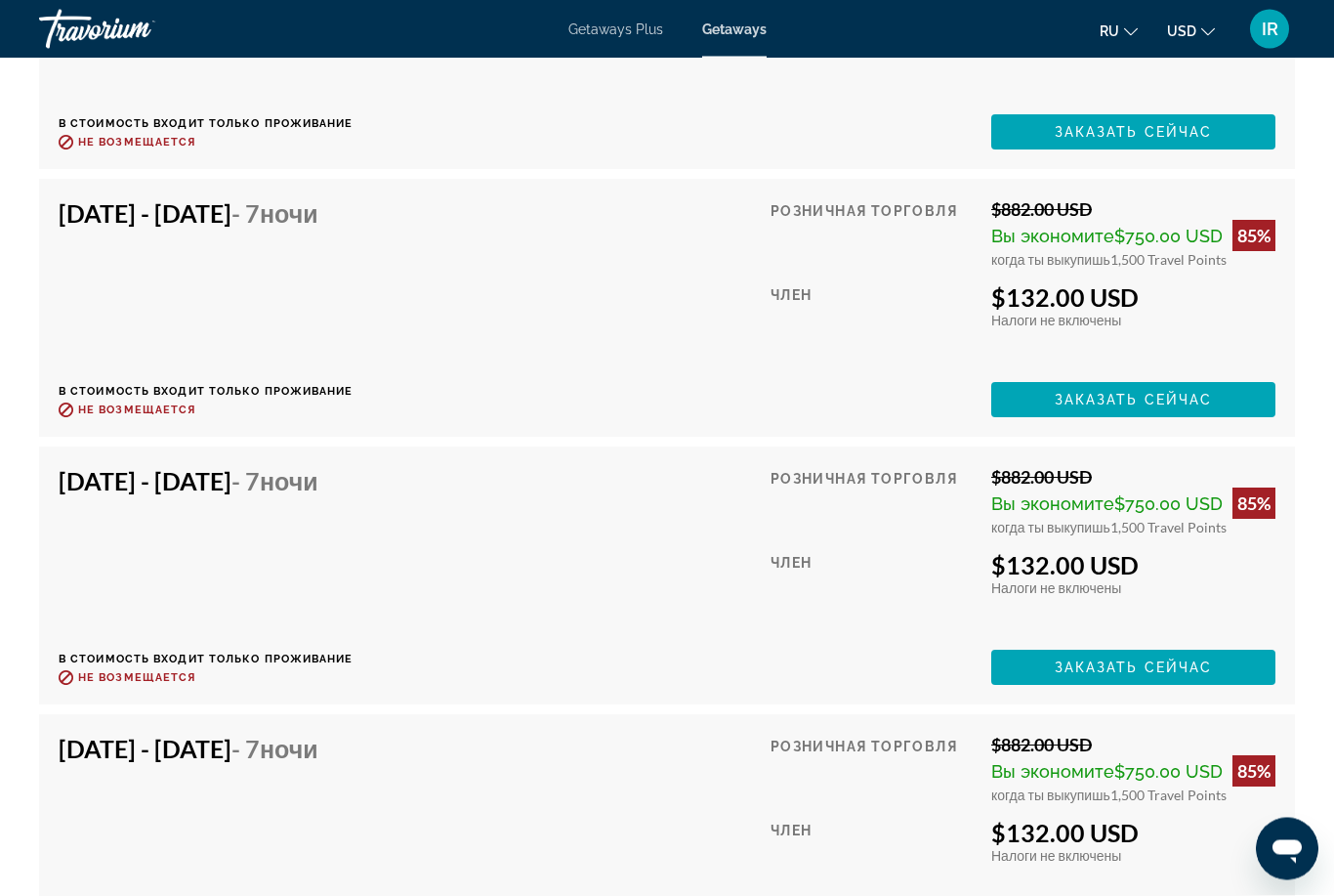
scroll to position [5998, 0]
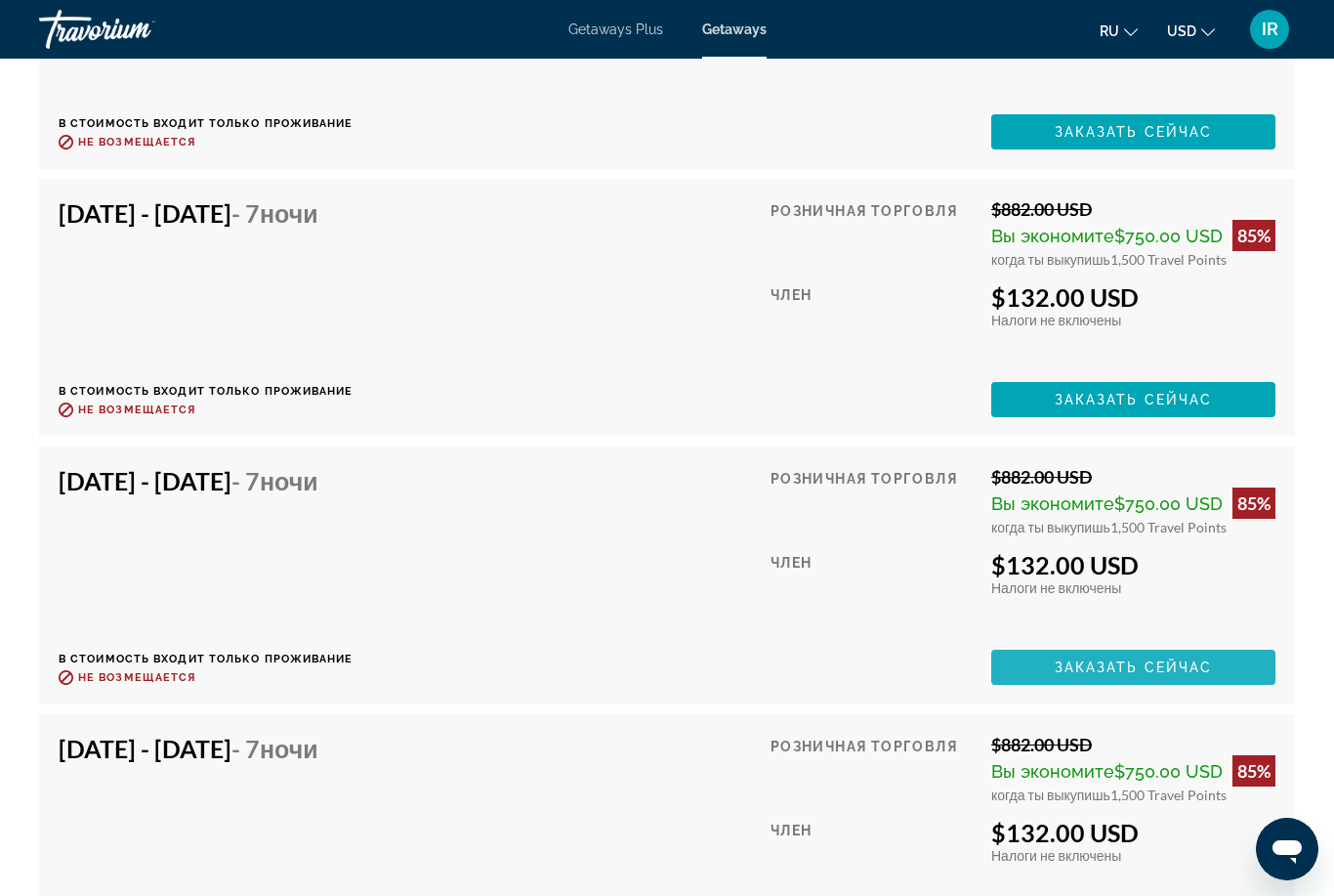
click at [1195, 644] on span "Main content" at bounding box center [1133, 667] width 285 height 47
